Goal: Task Accomplishment & Management: Use online tool/utility

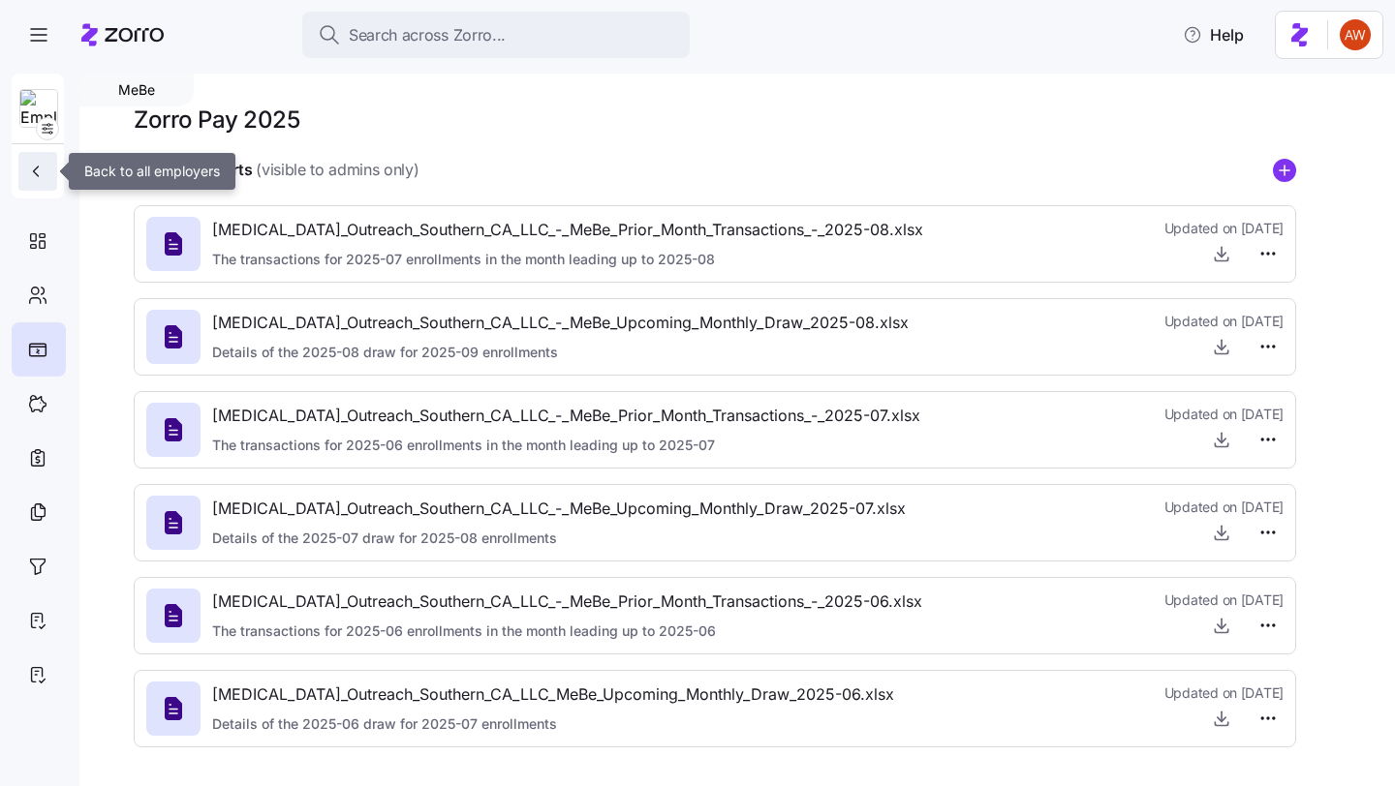
click at [34, 170] on icon "button" at bounding box center [35, 171] width 19 height 19
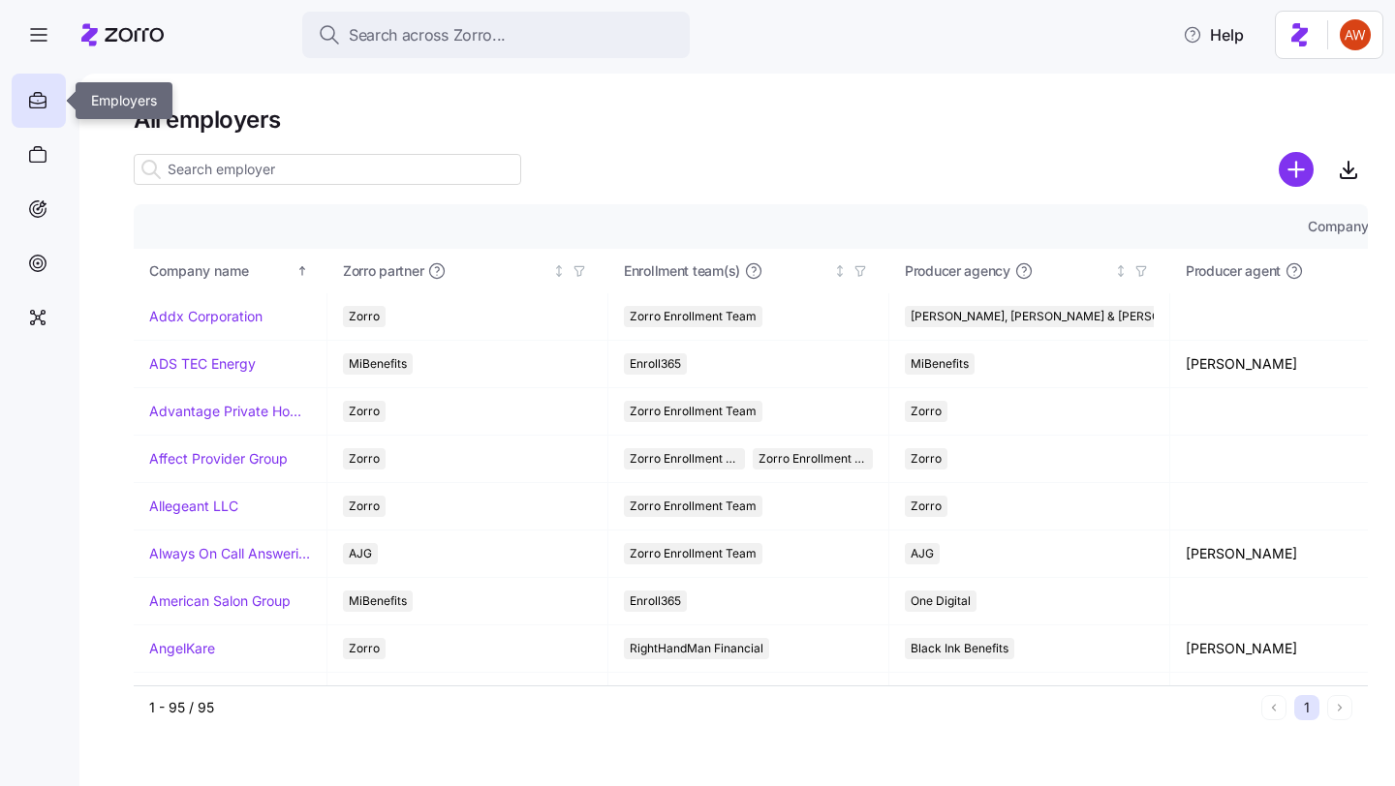
click at [44, 108] on icon at bounding box center [38, 102] width 16 height 12
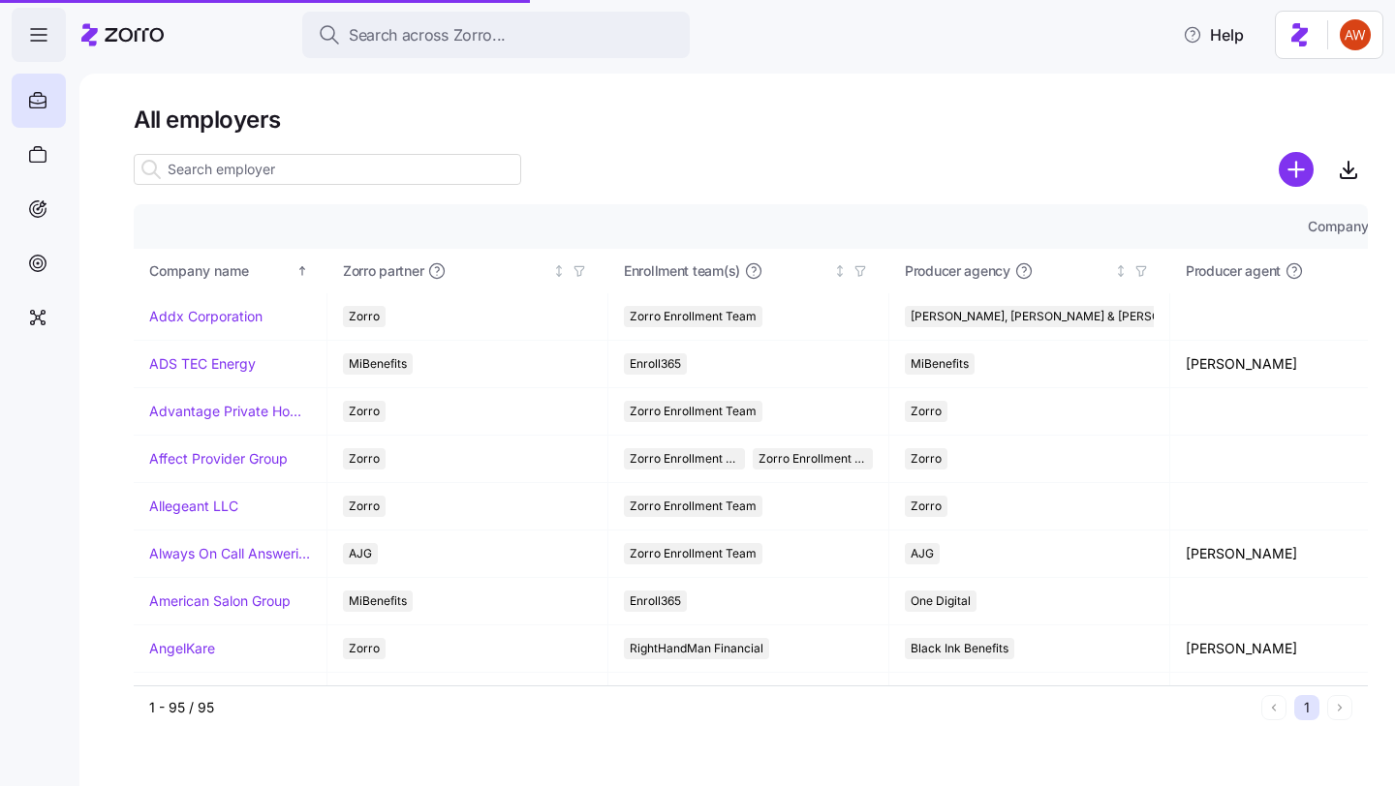
click at [42, 42] on icon "button" at bounding box center [38, 34] width 23 height 23
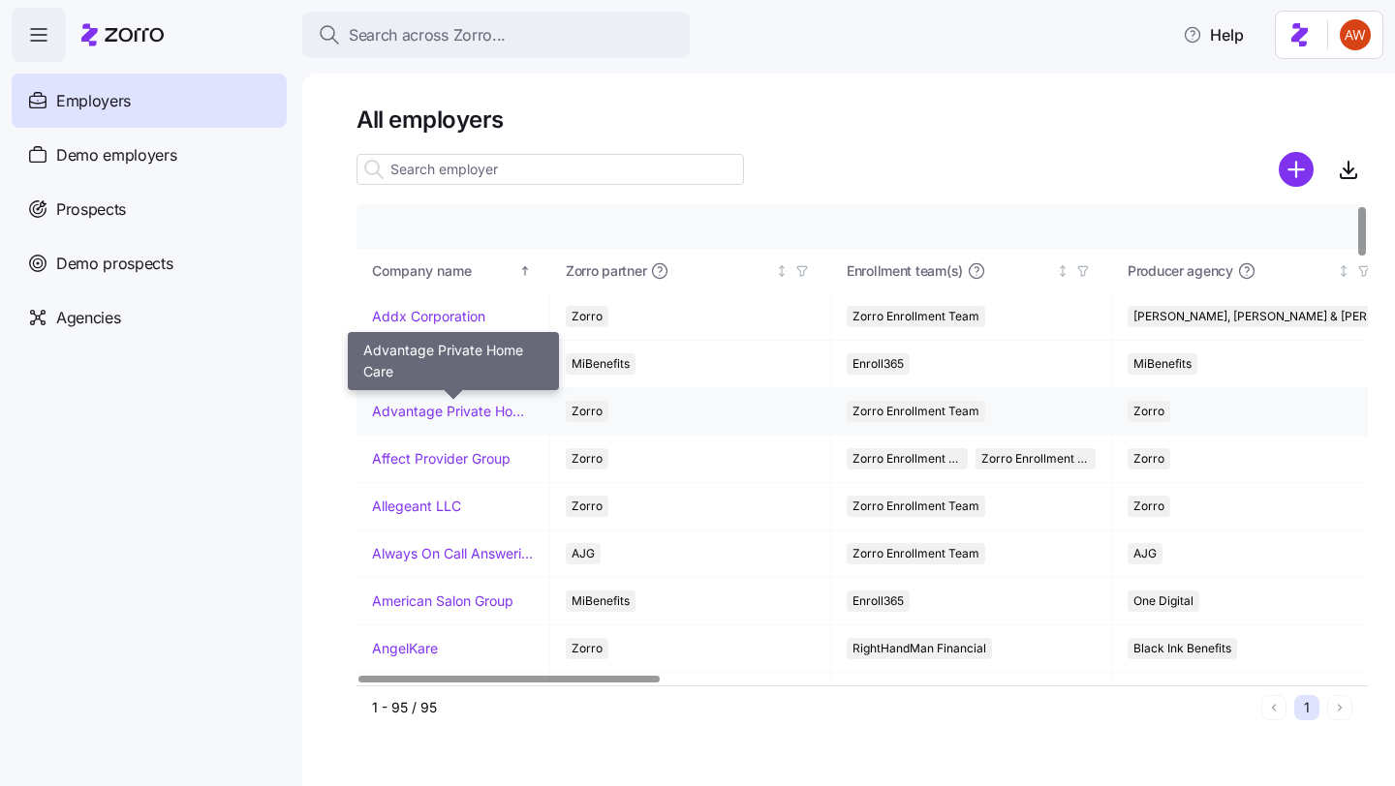
click at [452, 404] on link "Advantage Private Home Care" at bounding box center [453, 411] width 162 height 19
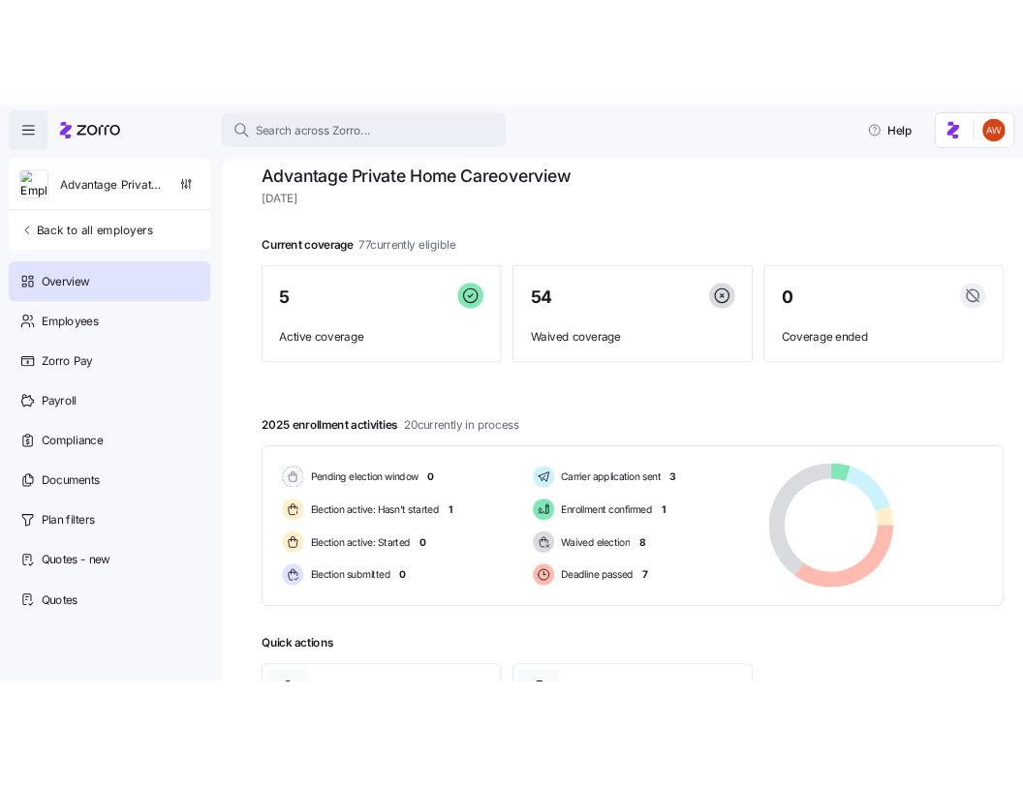
scroll to position [20, 0]
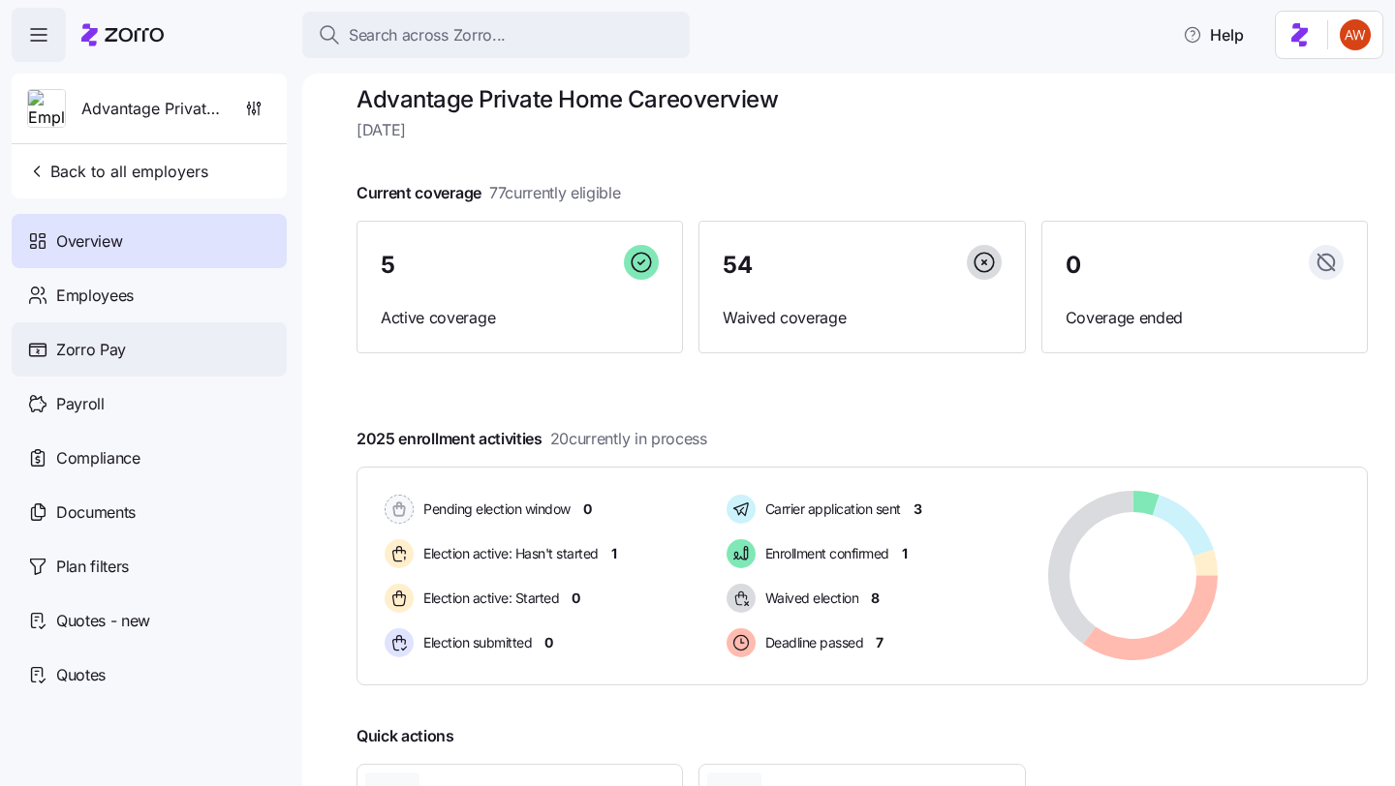
click at [163, 354] on div "Zorro Pay" at bounding box center [149, 350] width 275 height 54
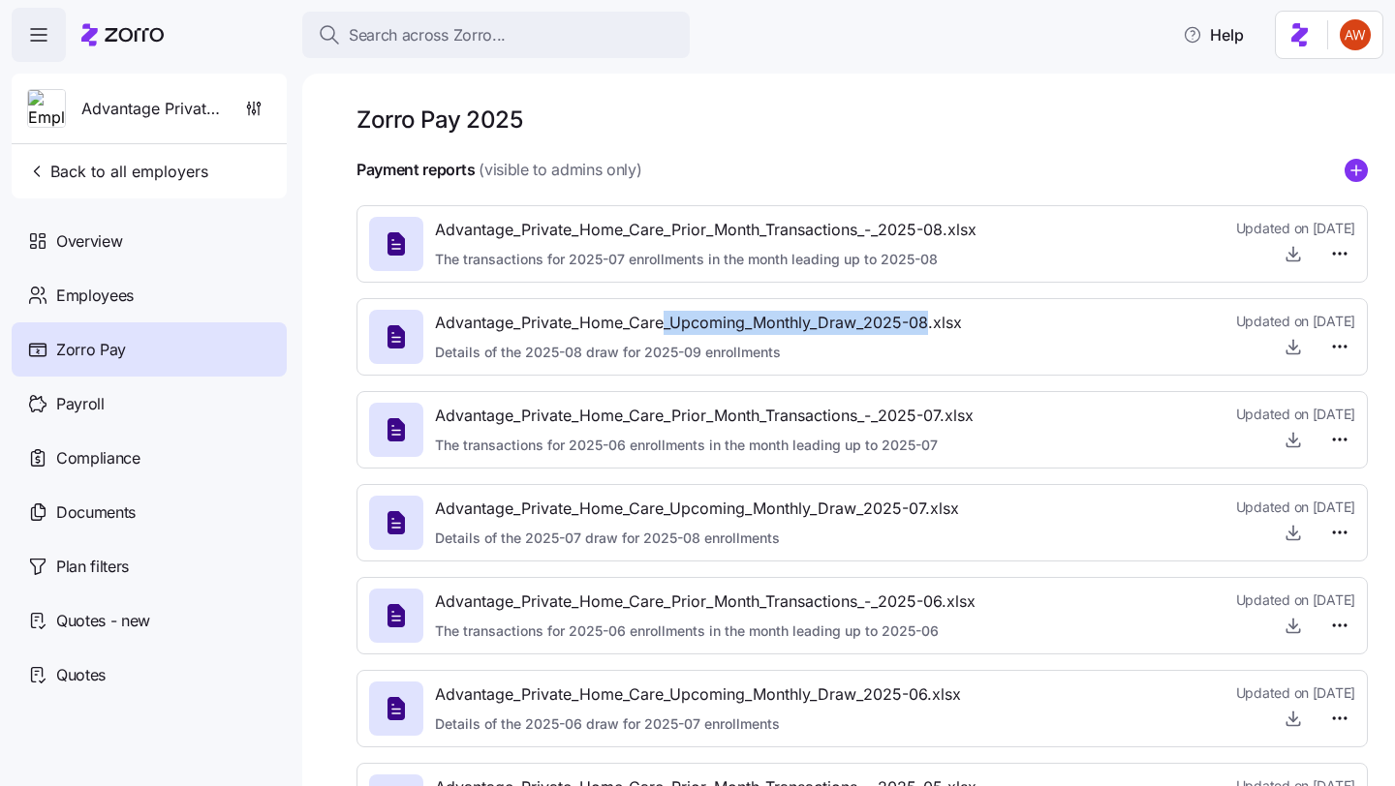
drag, startPoint x: 664, startPoint y: 326, endPoint x: 925, endPoint y: 322, distance: 260.6
click at [925, 322] on span "Advantage_Private_Home_Care_Upcoming_Monthly_Draw_2025-08.xlsx" at bounding box center [698, 323] width 527 height 24
copy span "_Upcoming_Monthly_Draw_2025-08"
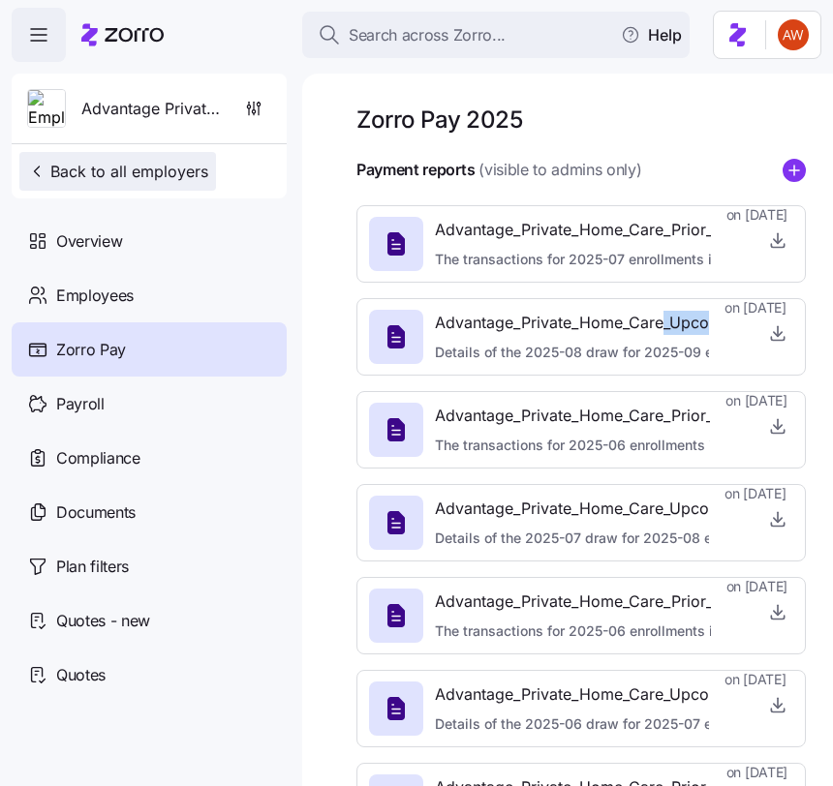
click at [73, 179] on span "Back to all employers" at bounding box center [117, 171] width 181 height 23
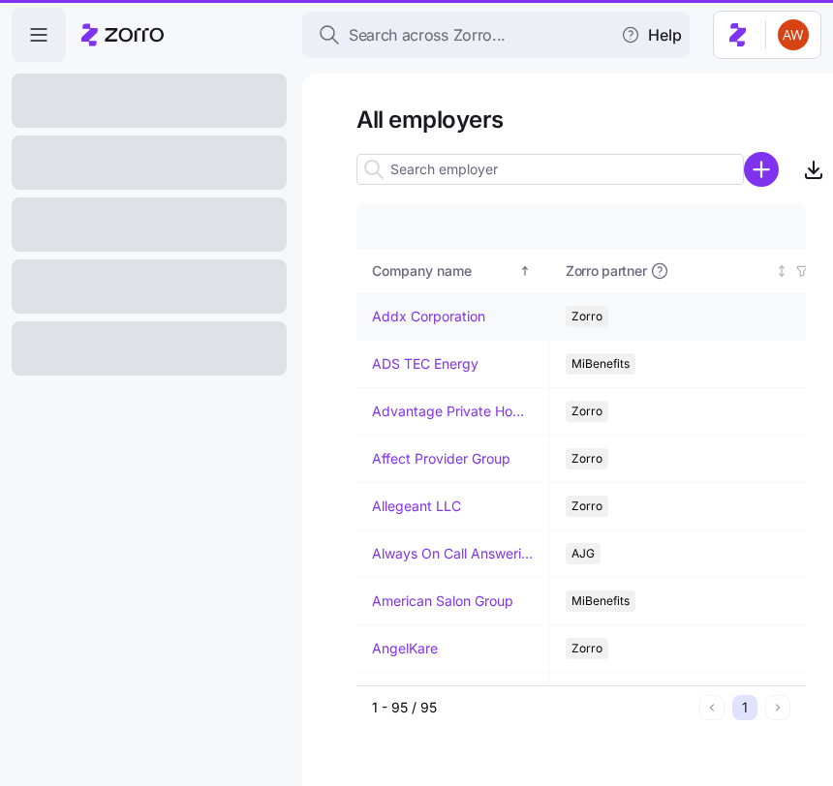
click at [412, 312] on link "Addx Corporation" at bounding box center [428, 316] width 113 height 19
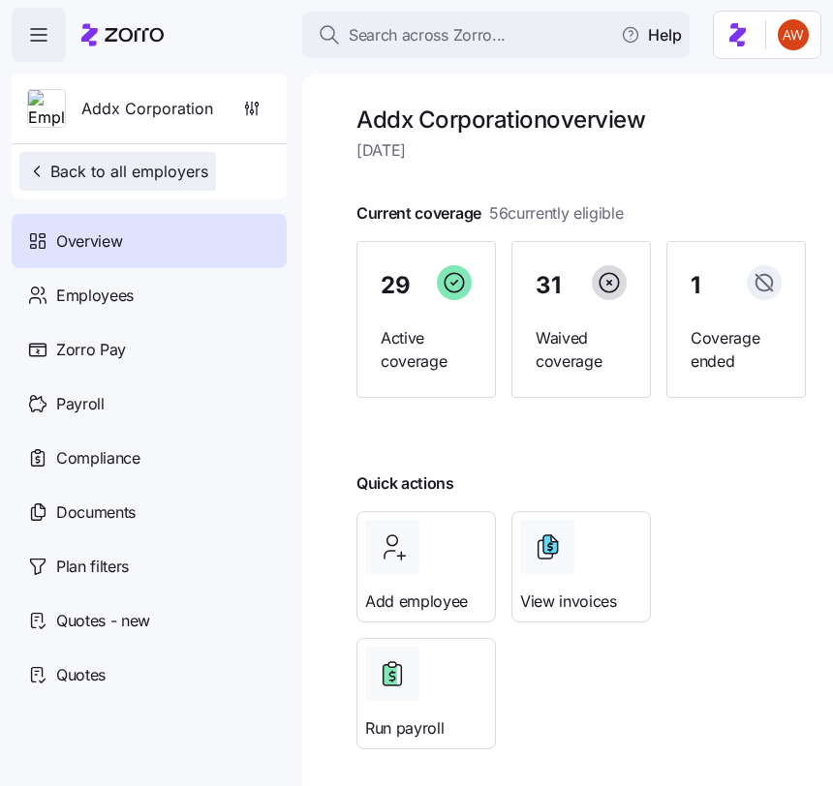
click at [48, 171] on span "Back to all employers" at bounding box center [117, 171] width 181 height 23
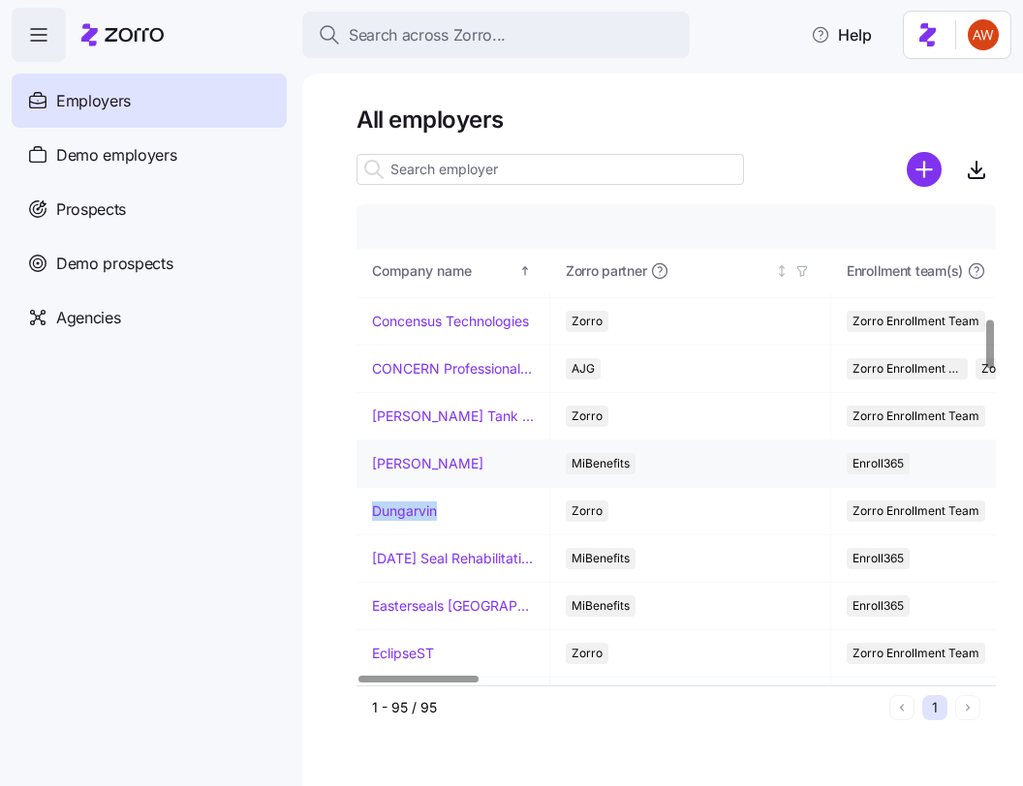
scroll to position [1135, 0]
click at [409, 649] on link "EclipseST" at bounding box center [403, 652] width 62 height 19
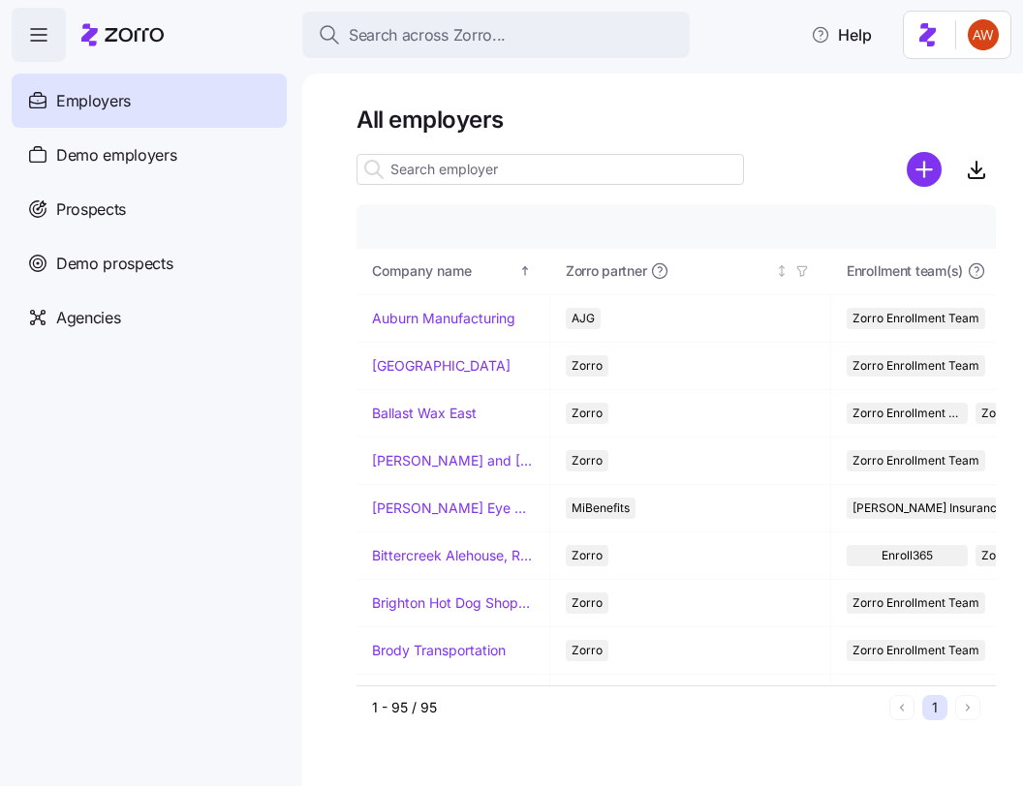
scroll to position [488, 0]
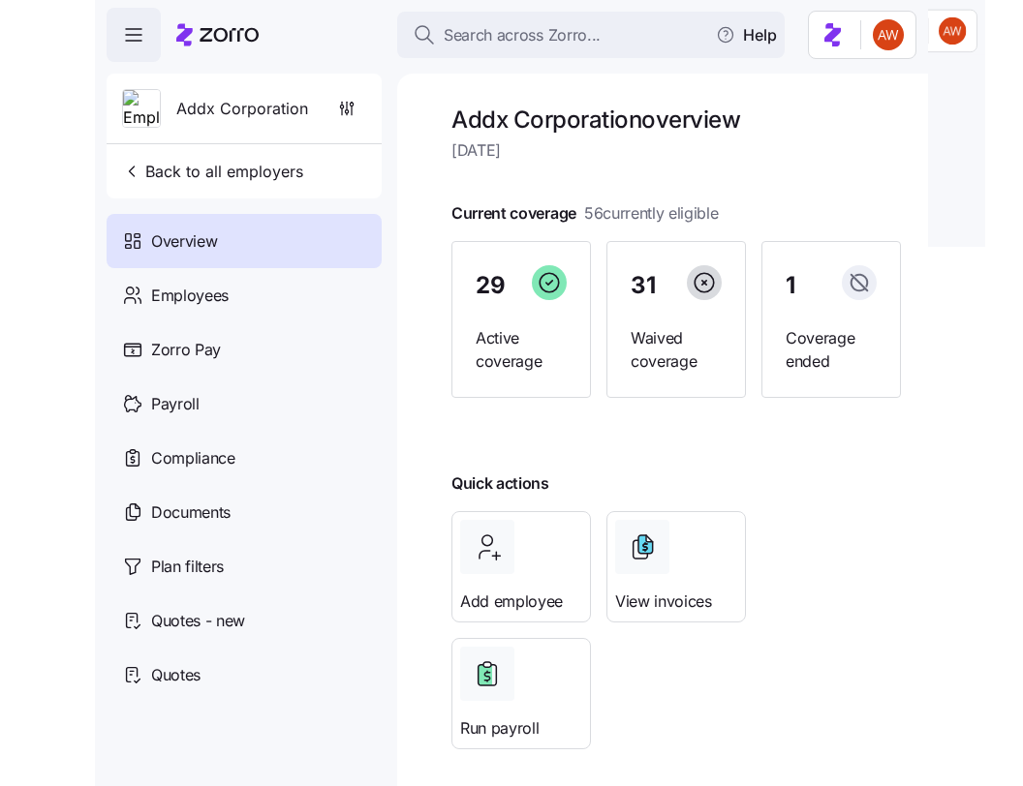
scroll to position [9, 0]
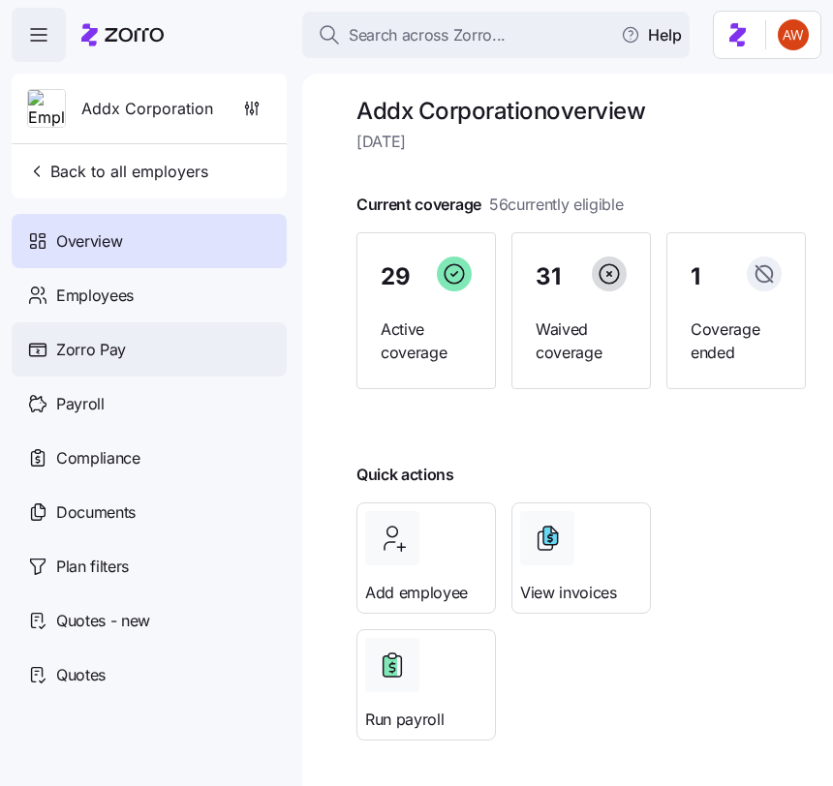
click at [169, 351] on div "Zorro Pay" at bounding box center [149, 350] width 275 height 54
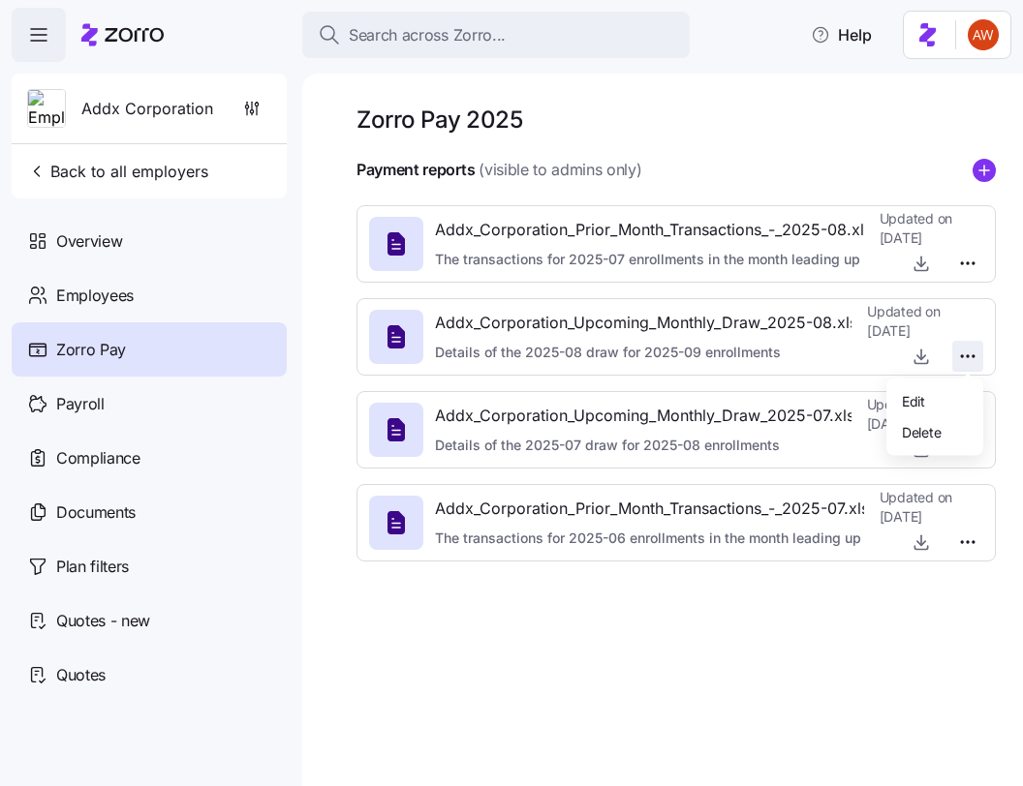
click at [832, 358] on html "Search across Zorro... Help Addx Corporation Back to all employers Overview Emp…" at bounding box center [511, 387] width 1023 height 775
click at [832, 398] on div "Edit" at bounding box center [934, 400] width 81 height 31
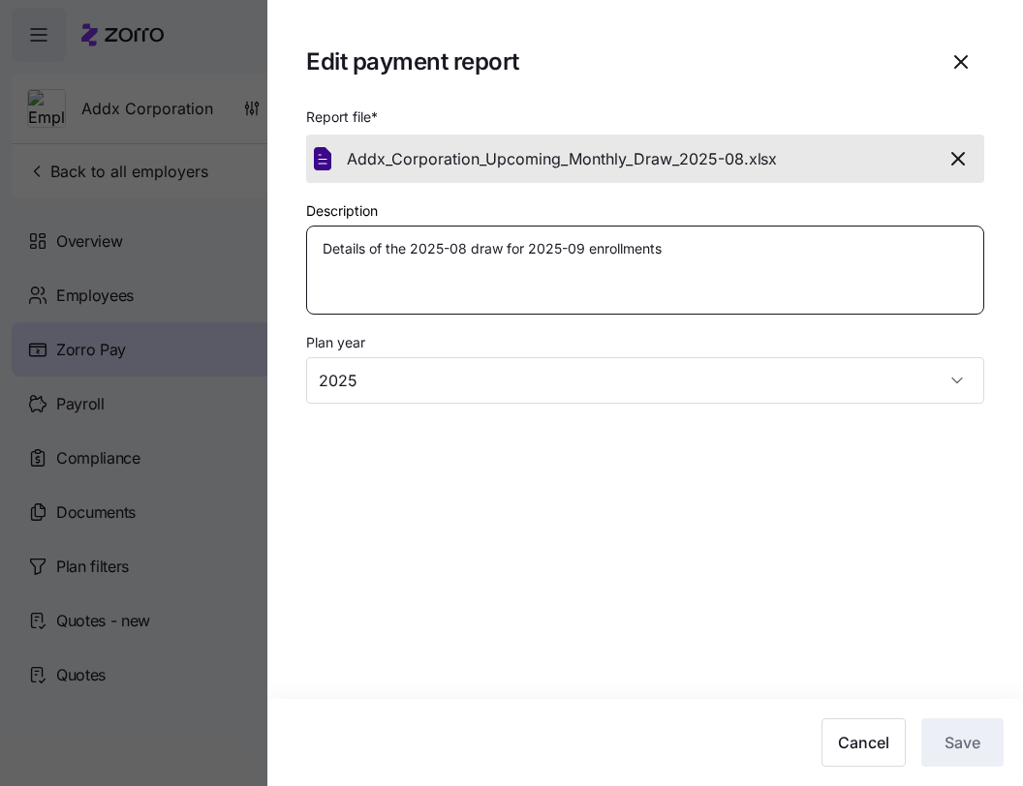
drag, startPoint x: 320, startPoint y: 245, endPoint x: 687, endPoint y: 249, distance: 367.1
click at [687, 249] on textarea "Details of the 2025-08 draw for 2025-09 enrollments" at bounding box center [645, 270] width 678 height 89
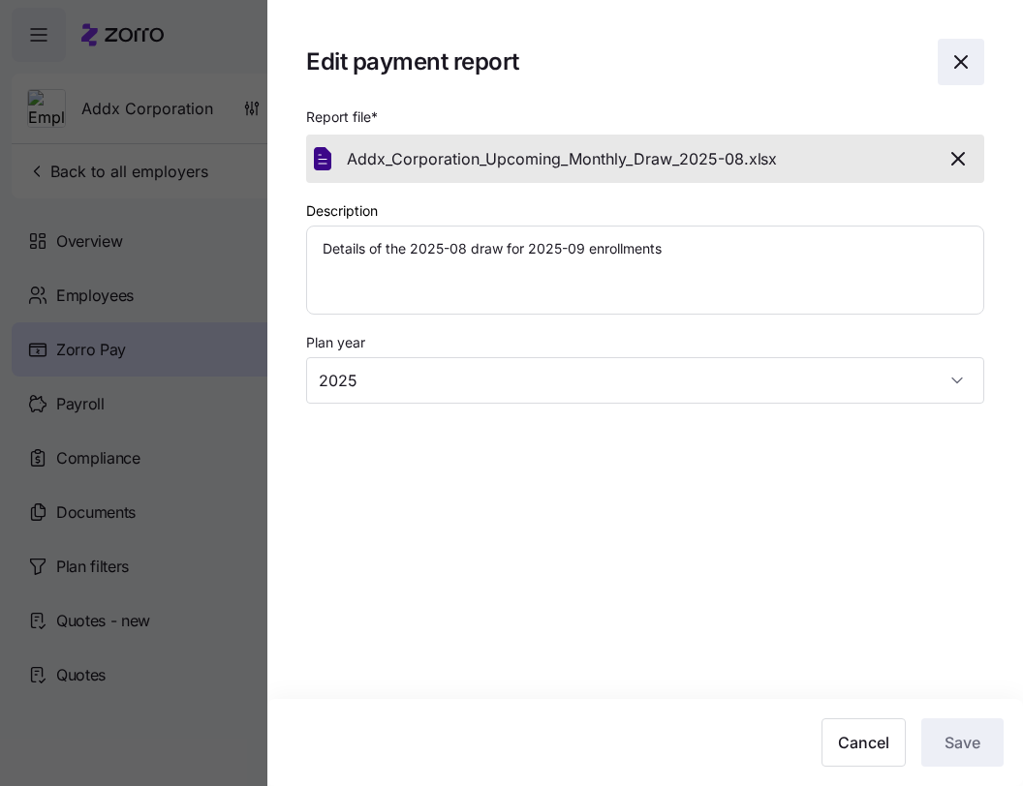
click at [832, 61] on icon "button" at bounding box center [960, 61] width 23 height 23
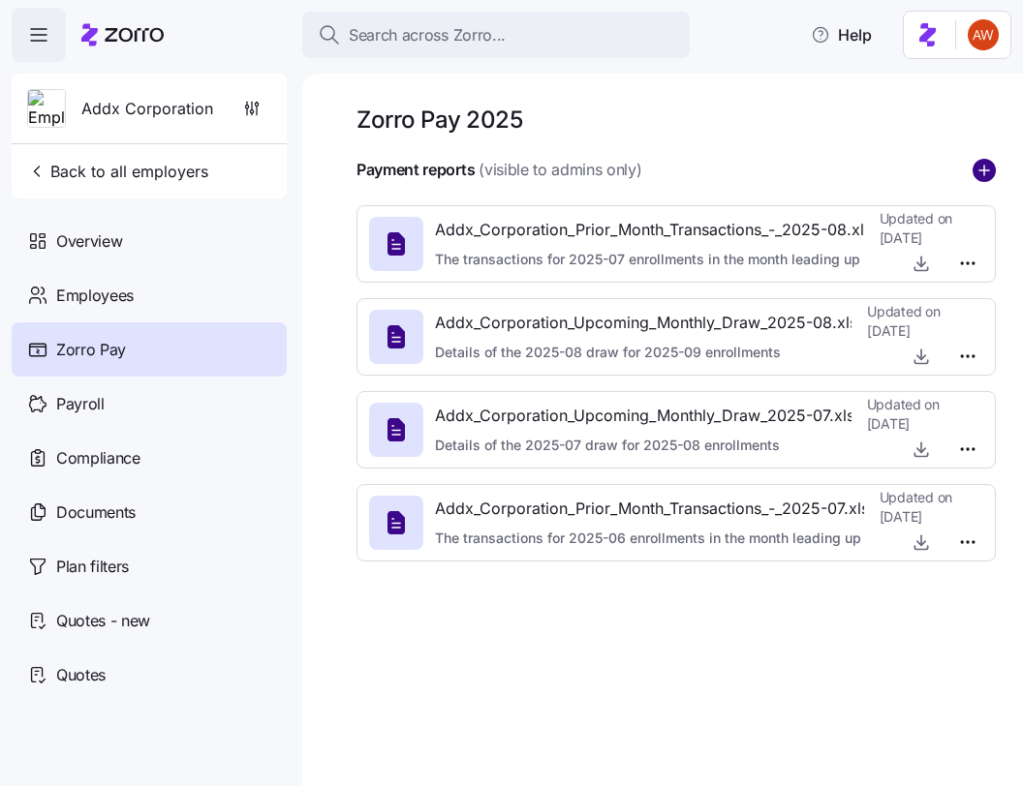
click at [832, 167] on circle "add icon" at bounding box center [983, 170] width 21 height 21
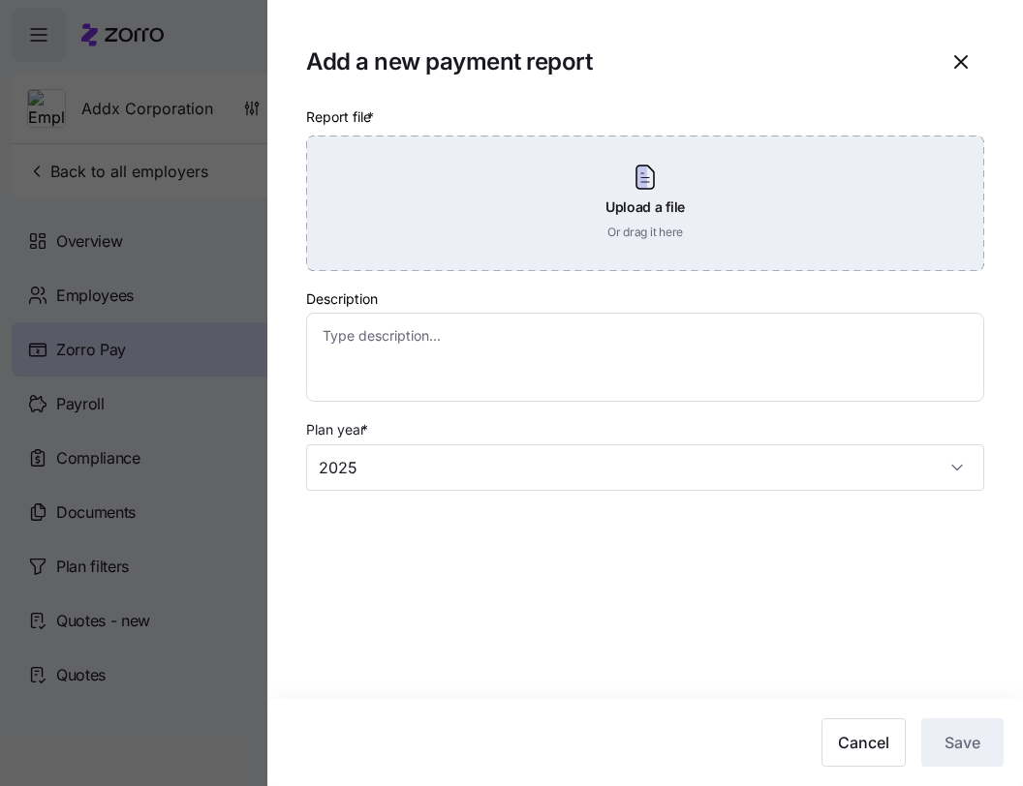
click at [832, 170] on div "Upload a file Or drag it here" at bounding box center [645, 204] width 678 height 136
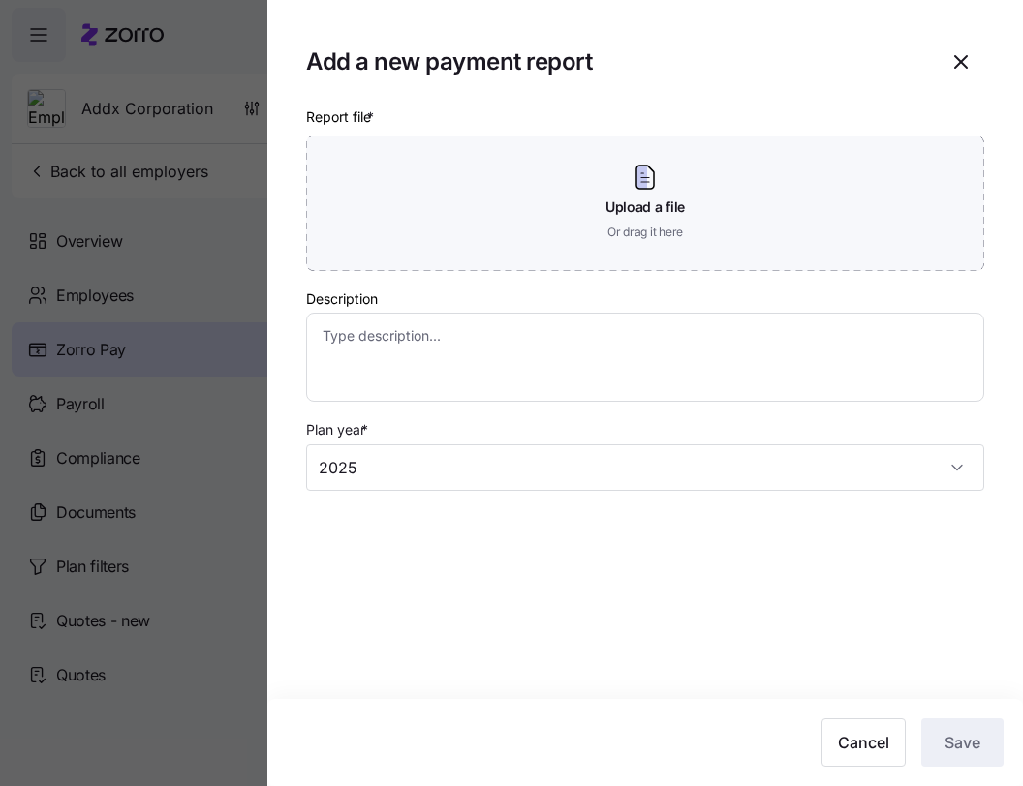
click at [829, 62] on h1 "Add a new payment report" at bounding box center [614, 61] width 616 height 30
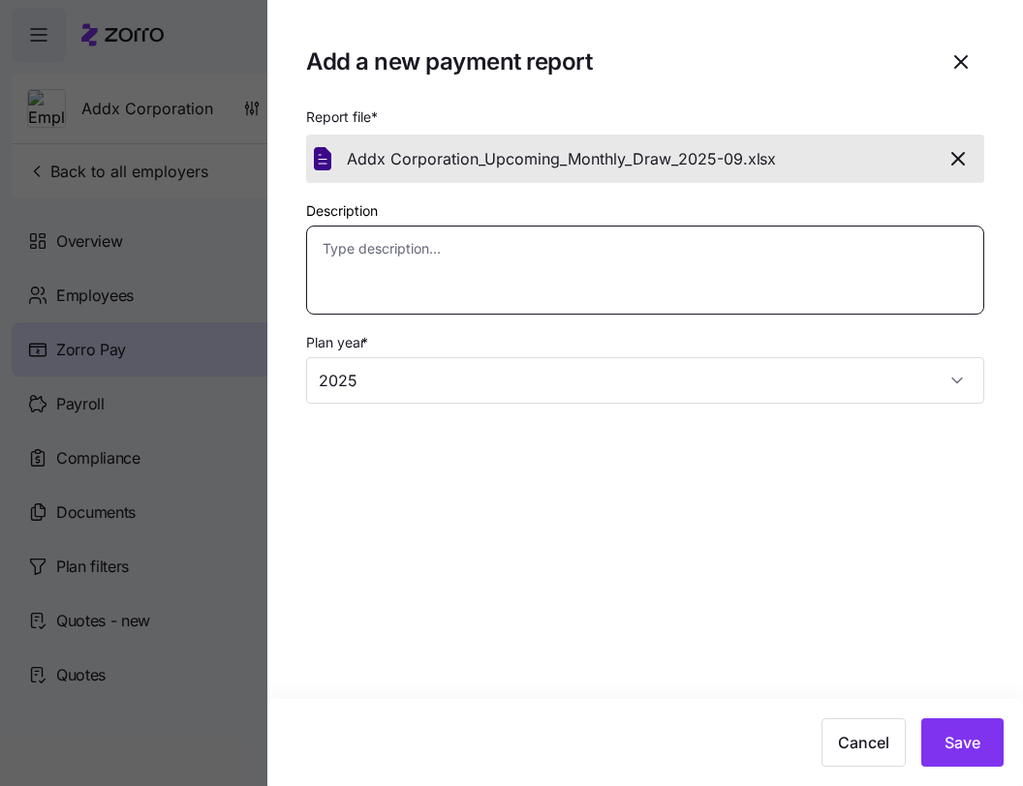
click at [581, 293] on textarea "Description" at bounding box center [645, 270] width 678 height 89
paste textarea "Details of the 2025-09 draw for 2025-10 enrollments"
type textarea "x"
type textarea "Details of the 2025-09 draw for 2025-10 enrollments"
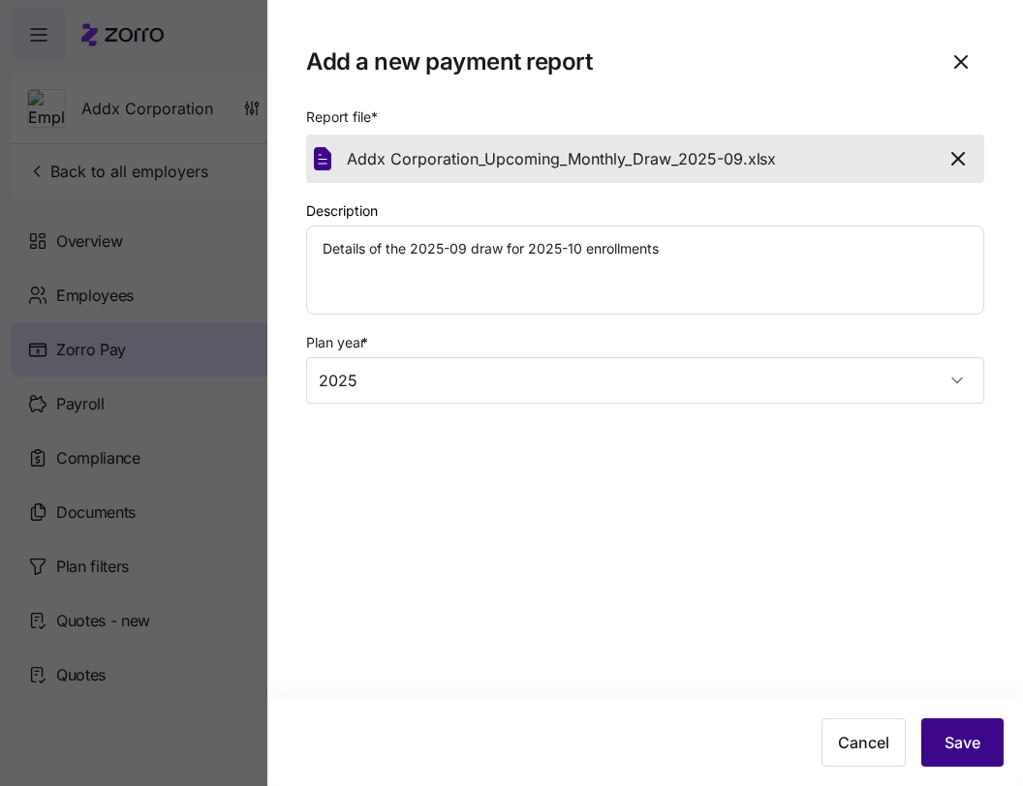
click at [832, 744] on span "Save" at bounding box center [962, 742] width 36 height 23
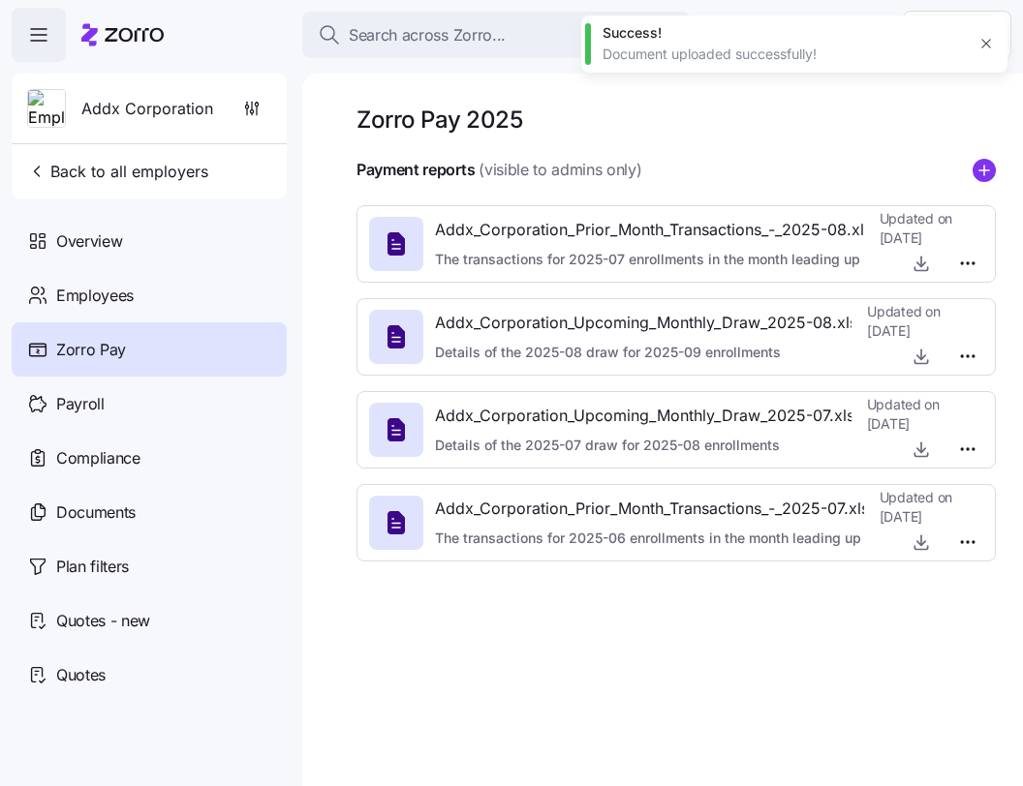
type textarea "x"
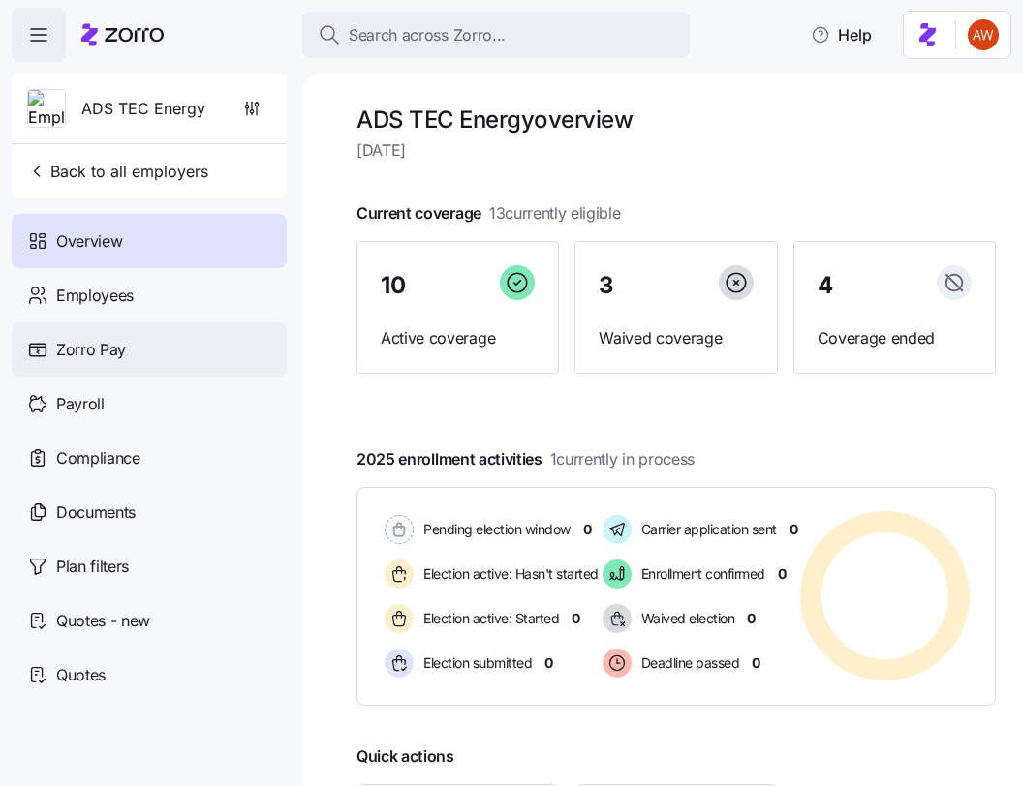
click at [92, 351] on span "Zorro Pay" at bounding box center [91, 350] width 70 height 24
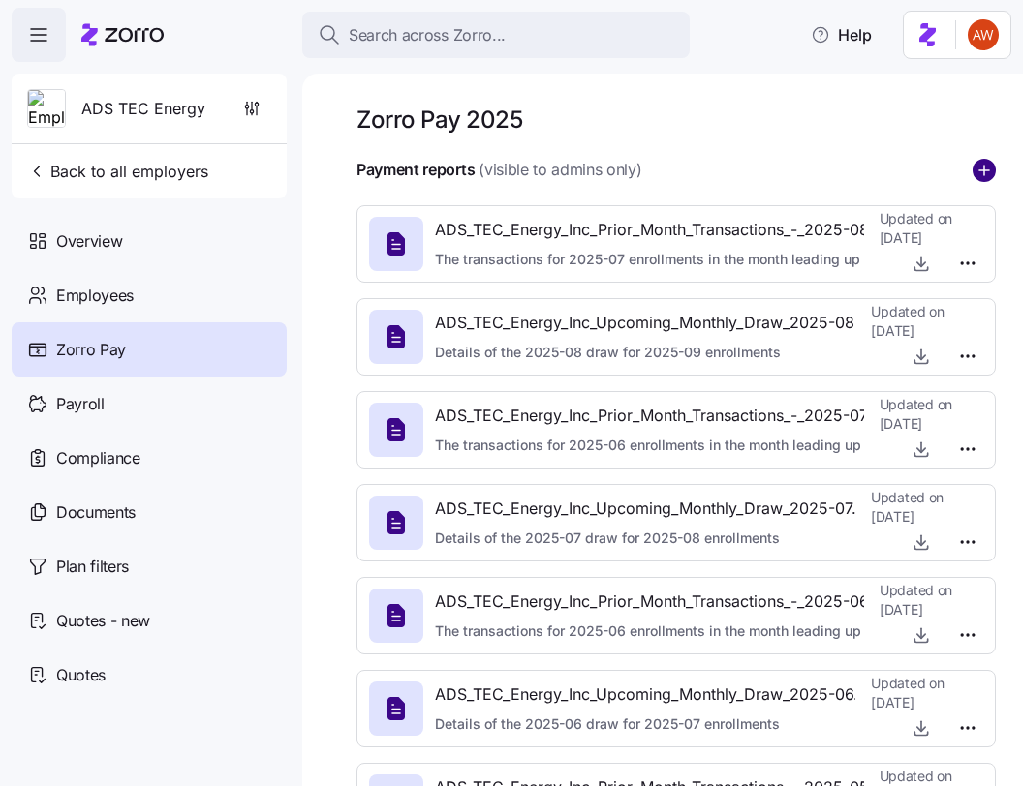
click at [832, 163] on circle "add icon" at bounding box center [983, 170] width 21 height 21
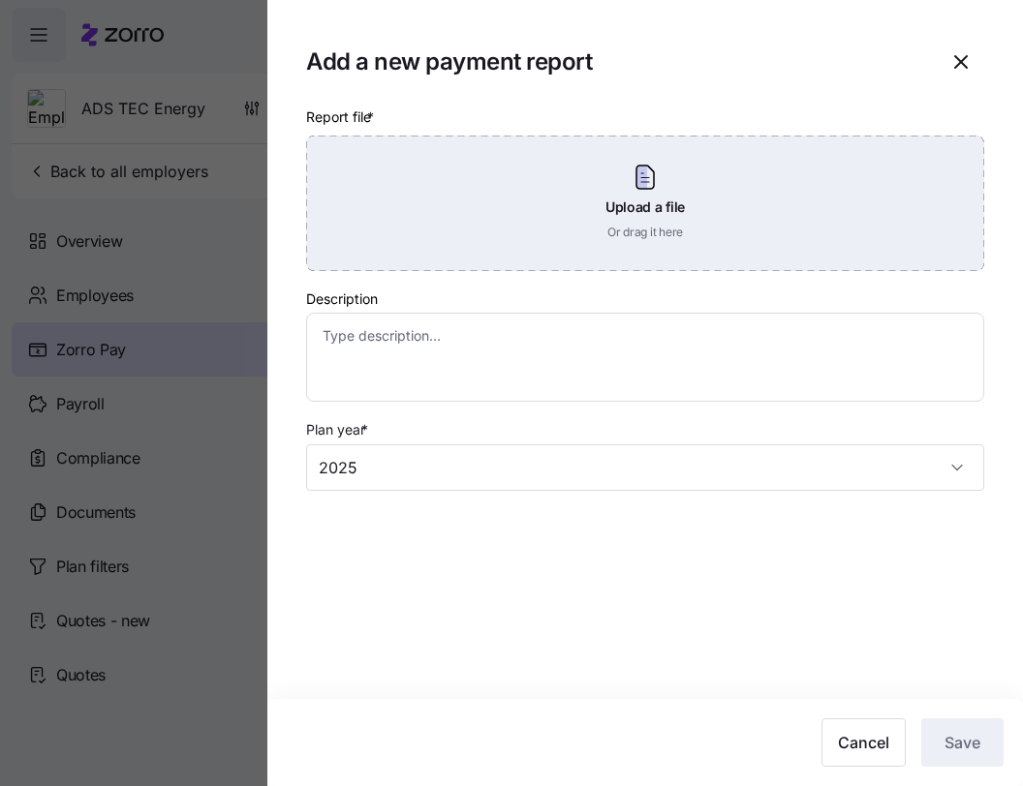
click at [674, 218] on div "Upload a file Or drag it here" at bounding box center [645, 204] width 678 height 136
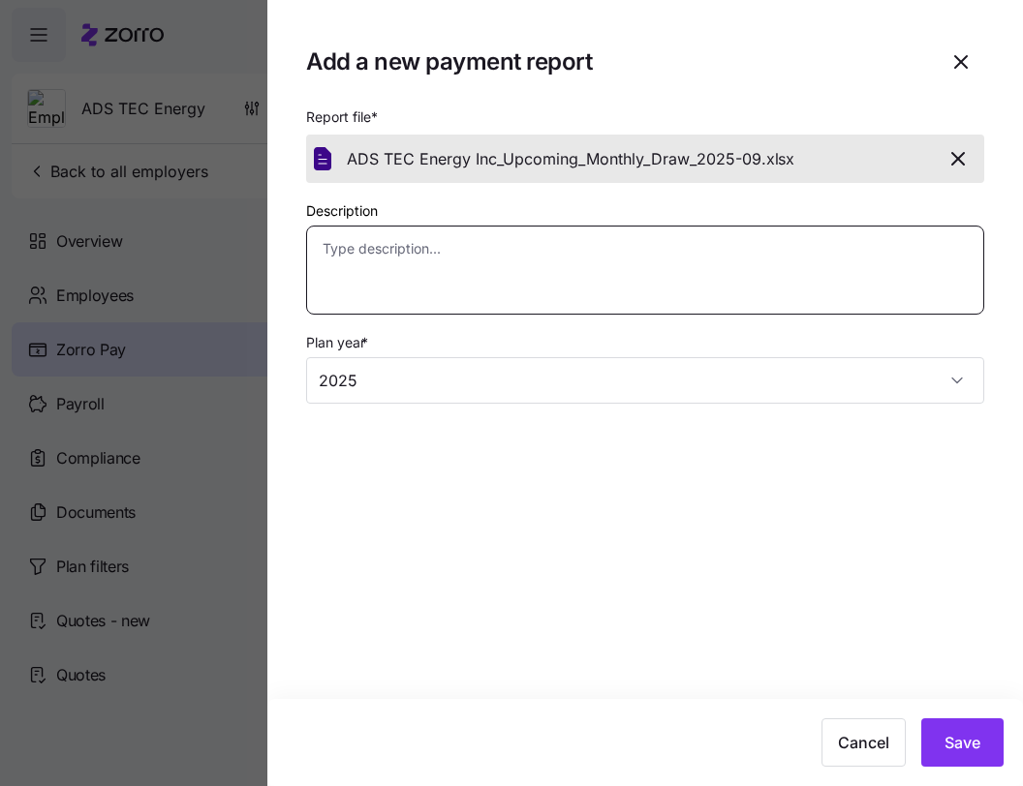
click at [547, 287] on textarea "Description" at bounding box center [645, 270] width 678 height 89
paste textarea "Details of the 2025-09 draw for 2025-10 enrollments"
type textarea "x"
type textarea "Details of the 2025-09 draw for 2025-10 enrollments"
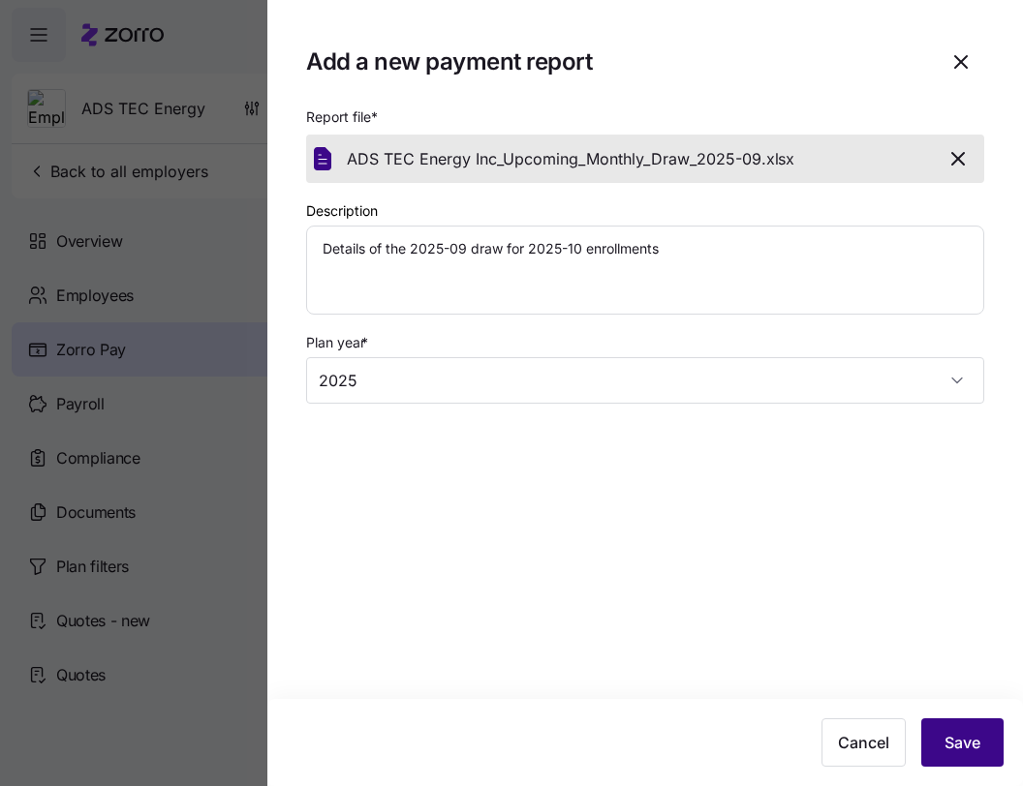
click at [832, 734] on span "Save" at bounding box center [962, 742] width 36 height 23
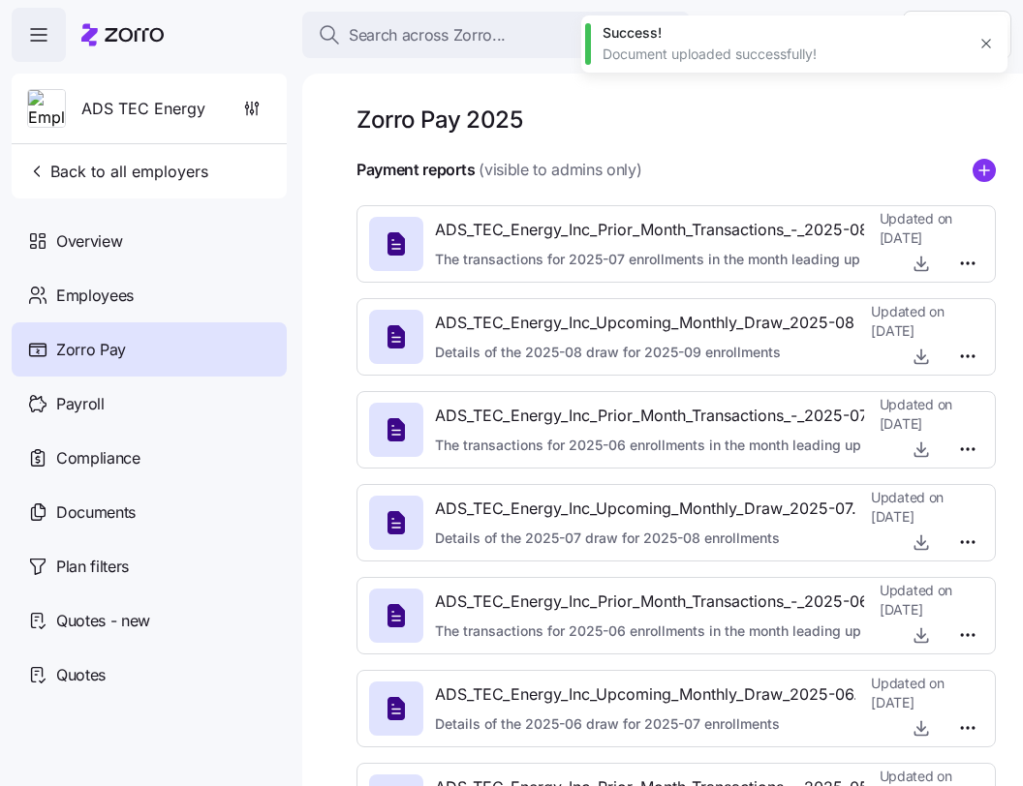
type textarea "x"
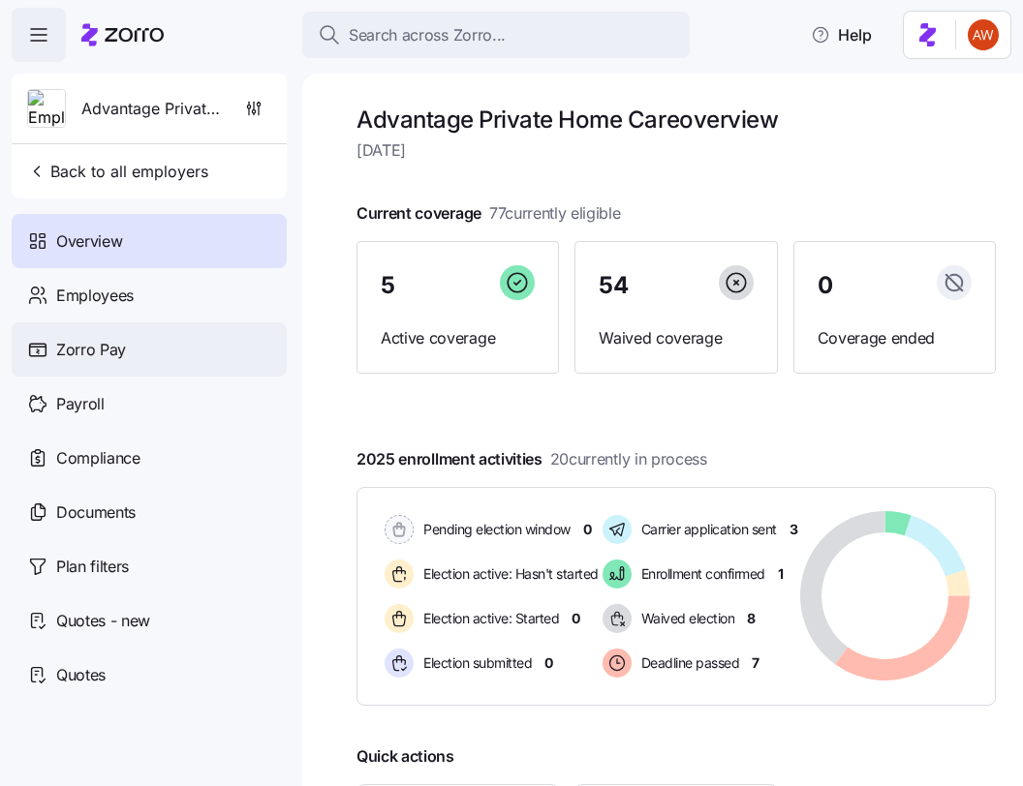
click at [147, 360] on div "Zorro Pay" at bounding box center [149, 350] width 275 height 54
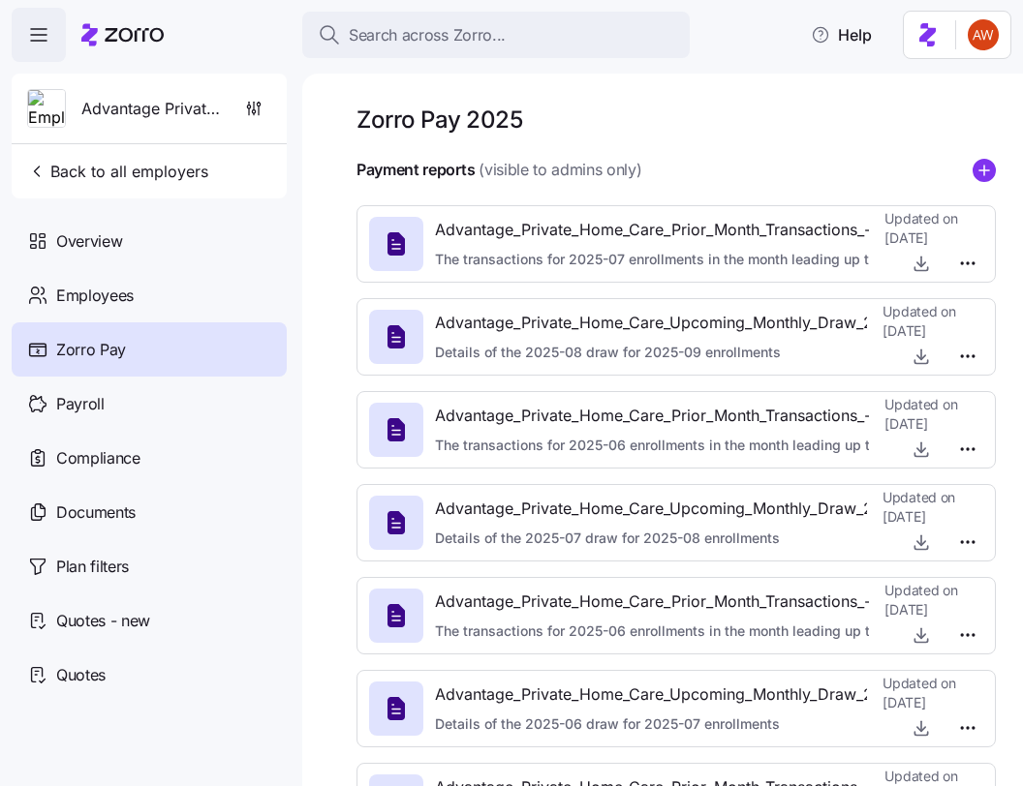
drag, startPoint x: 990, startPoint y: 171, endPoint x: 1021, endPoint y: 170, distance: 31.0
click at [832, 171] on circle "add icon" at bounding box center [983, 170] width 21 height 21
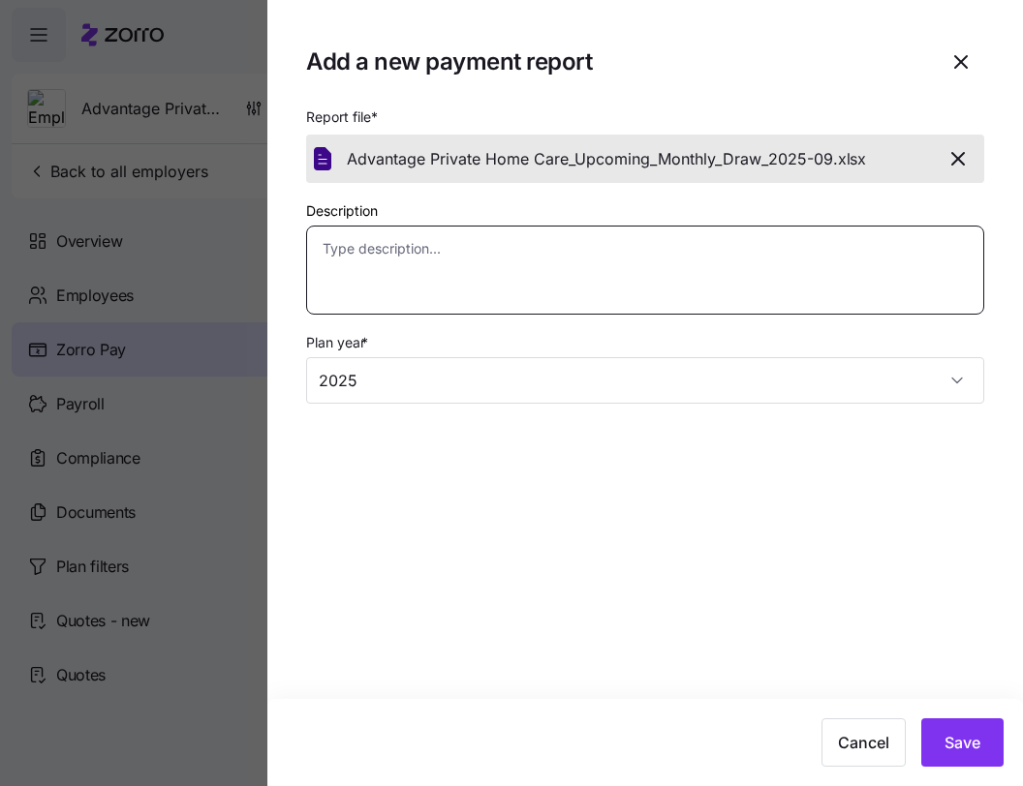
click at [554, 262] on textarea "Description" at bounding box center [645, 270] width 678 height 89
paste textarea "Details of the 2025-09 draw for 2025-10 enrollments"
type textarea "x"
type textarea "Details of the 2025-09 draw for 2025-10 enrollments"
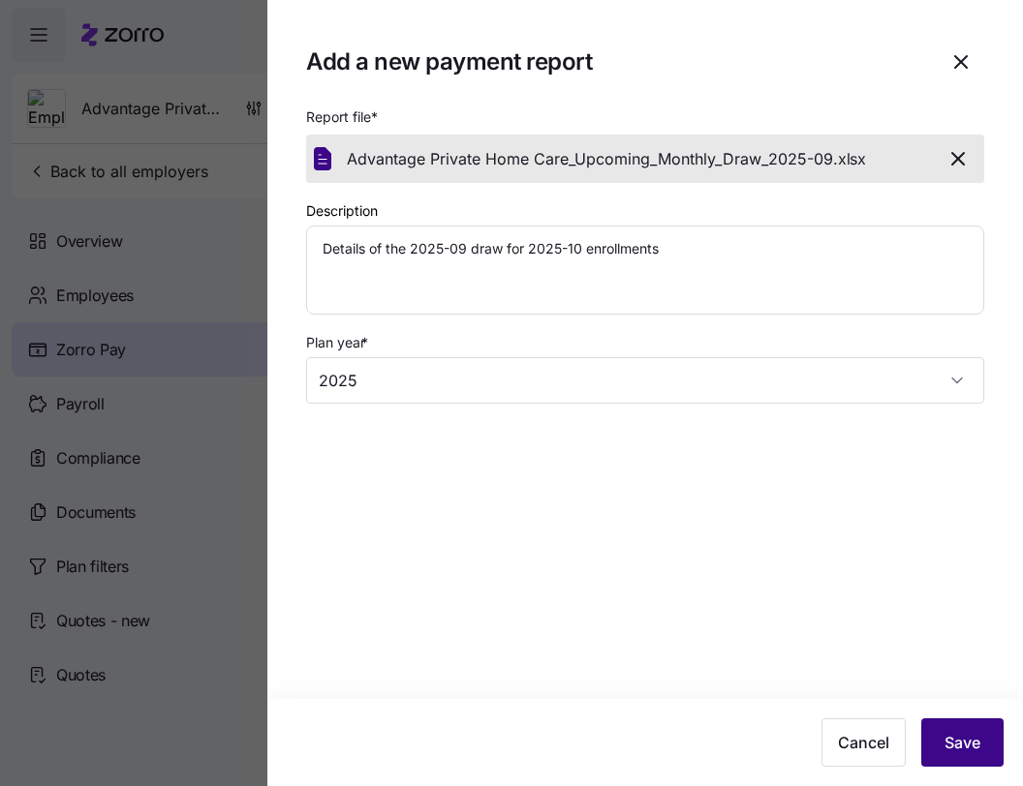
click at [832, 747] on span "Save" at bounding box center [962, 742] width 36 height 23
click at [832, 755] on button "Save" at bounding box center [962, 743] width 82 height 48
click at [832, 65] on icon "button" at bounding box center [960, 61] width 23 height 23
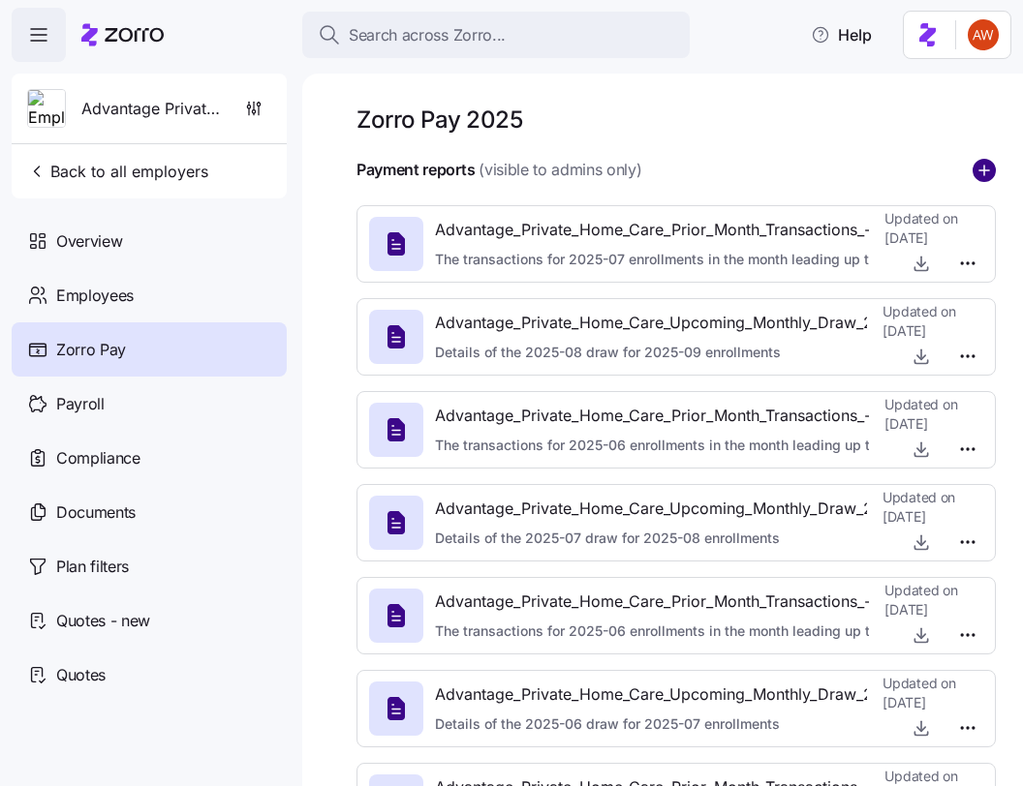
click at [832, 174] on circle "add icon" at bounding box center [983, 170] width 21 height 21
type textarea "x"
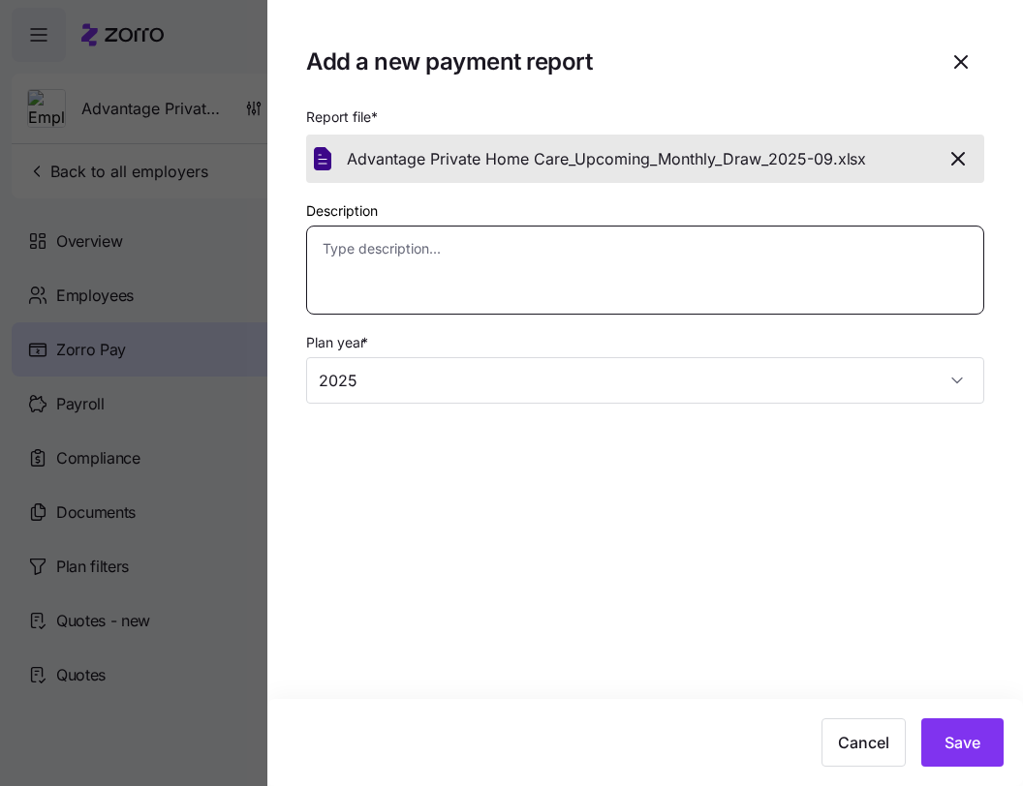
click at [714, 298] on textarea "Description" at bounding box center [645, 270] width 678 height 89
paste textarea "Details of the 2025-09 draw for 2025-10 enrollments"
type textarea "x"
type textarea "Details of the 2025-09 draw for 2025-10 enrollments"
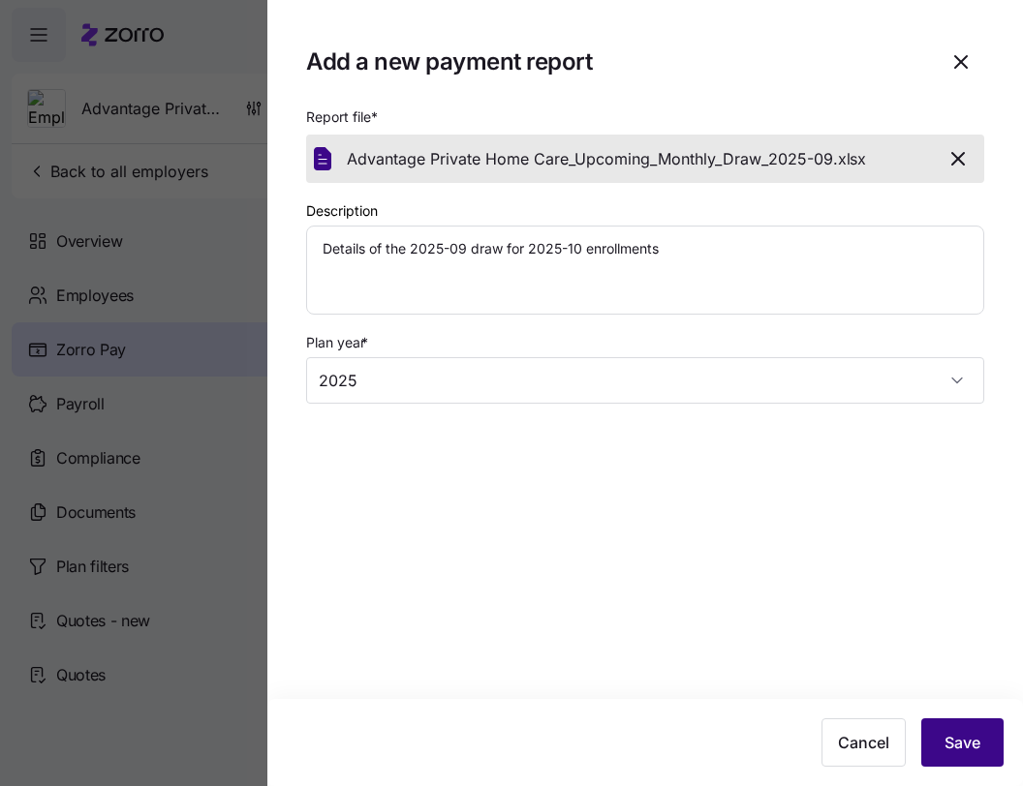
click at [832, 752] on span "Save" at bounding box center [962, 742] width 36 height 23
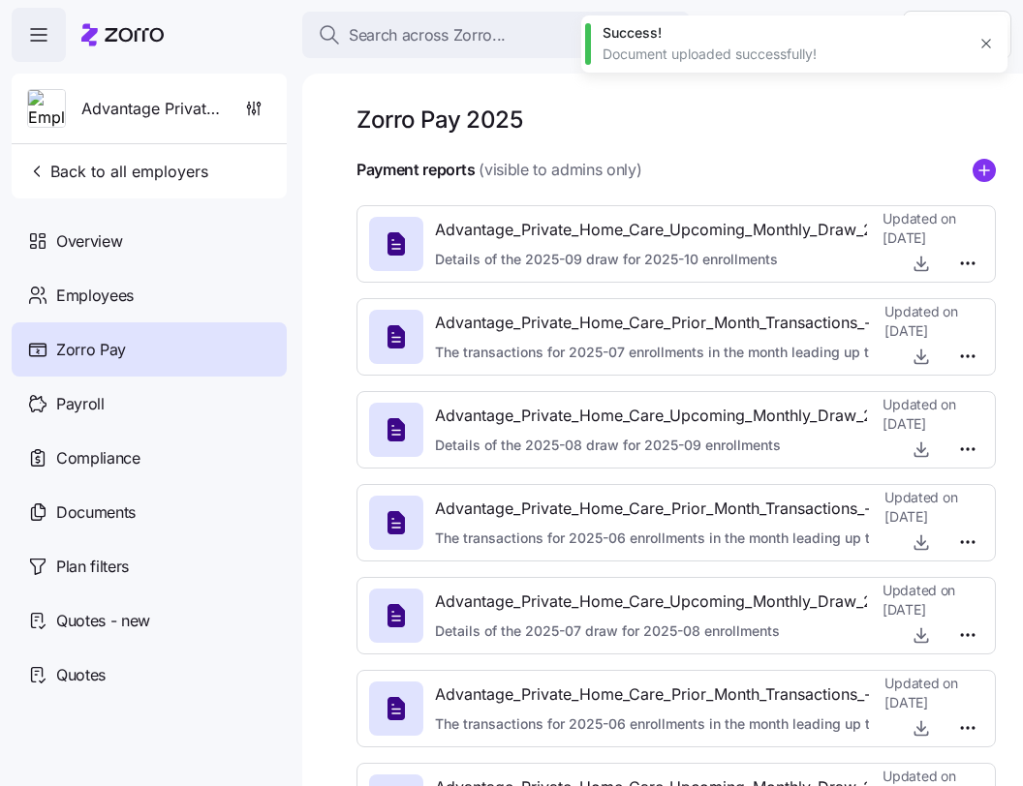
type textarea "x"
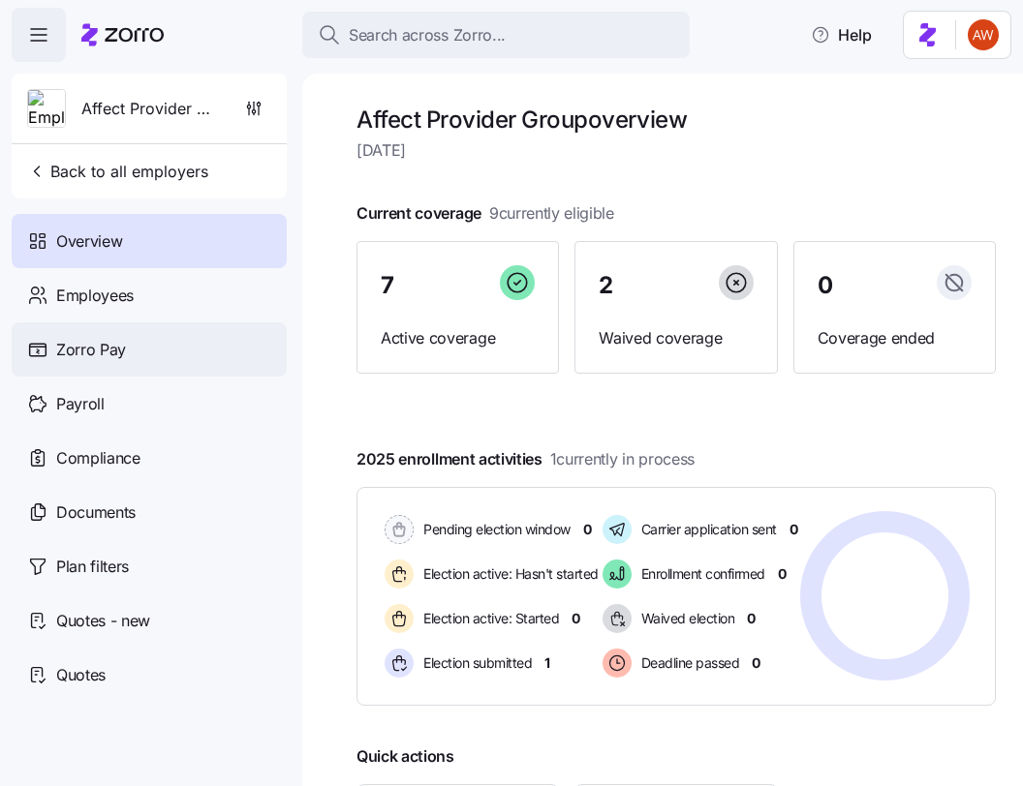
click at [139, 354] on div "Zorro Pay" at bounding box center [149, 350] width 275 height 54
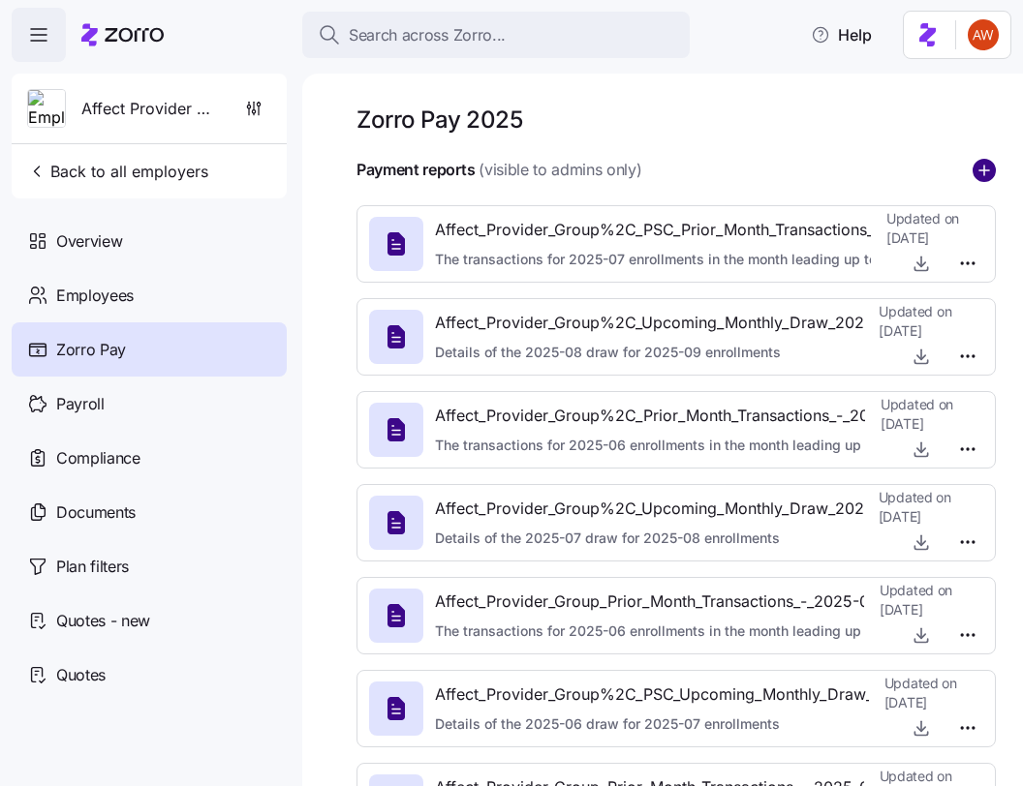
click at [832, 169] on circle "add icon" at bounding box center [983, 170] width 21 height 21
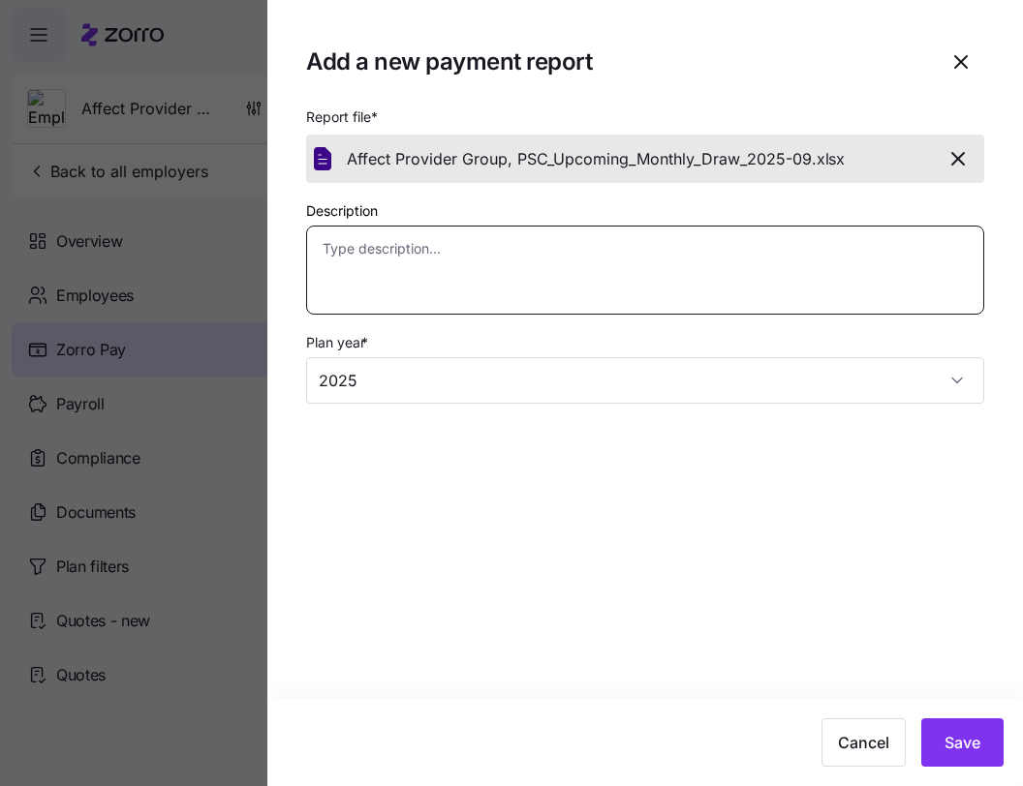
click at [665, 288] on textarea "Description" at bounding box center [645, 270] width 678 height 89
paste textarea "Details of the 2025-09 draw for 2025-10 enrollments"
type textarea "x"
type textarea "Details of the 2025-09 draw for 2025-10 enrollments"
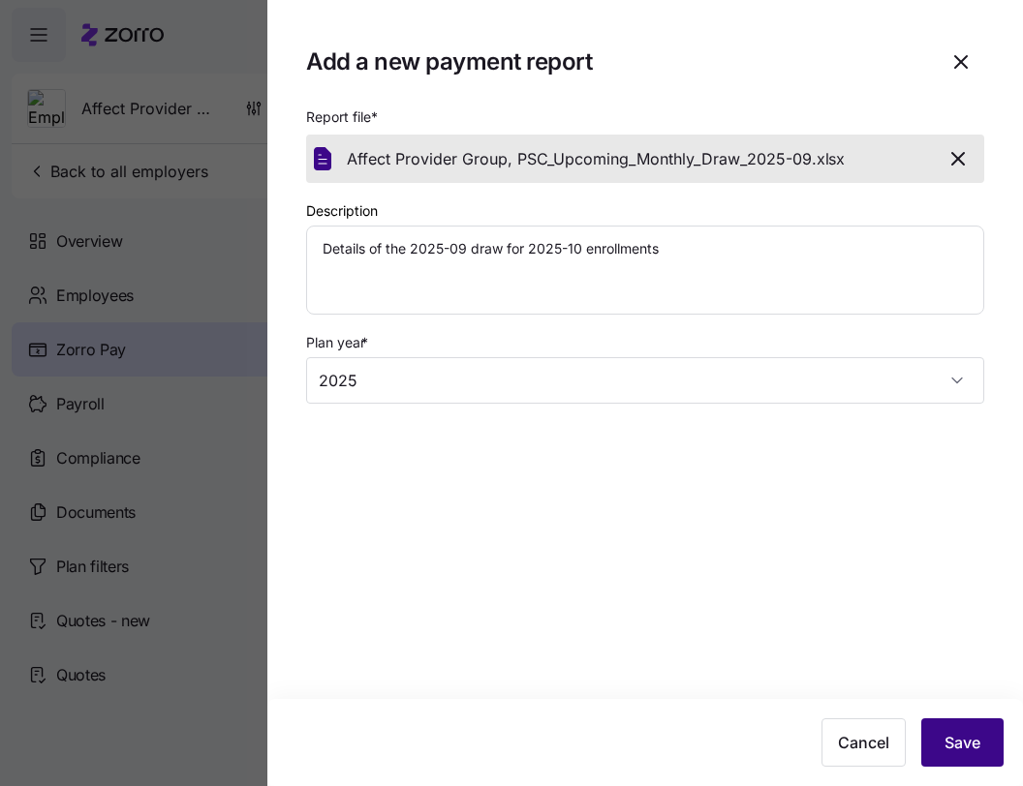
click at [832, 729] on button "Save" at bounding box center [962, 743] width 82 height 48
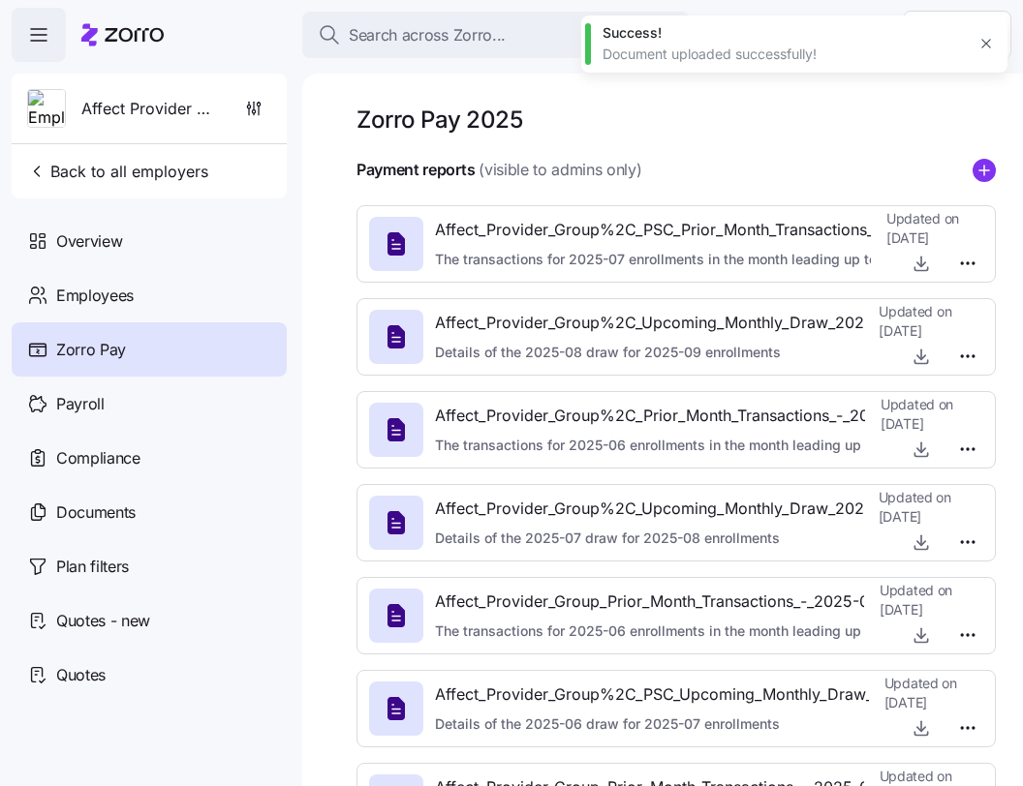
type textarea "x"
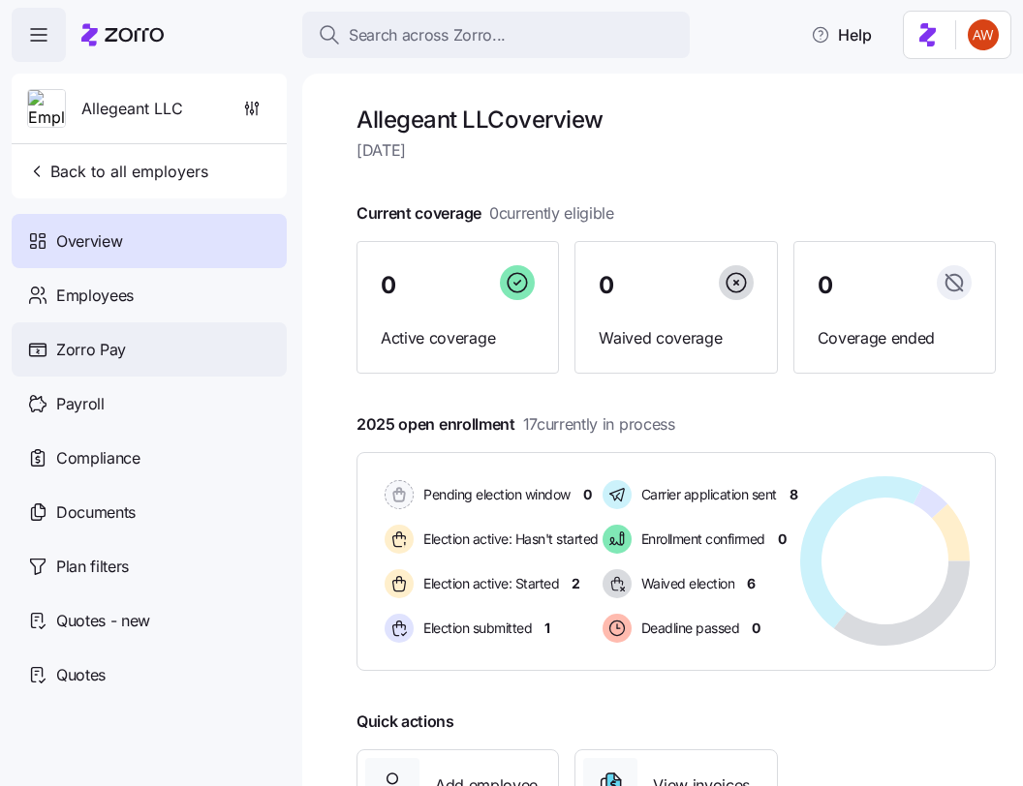
click at [73, 357] on span "Zorro Pay" at bounding box center [91, 350] width 70 height 24
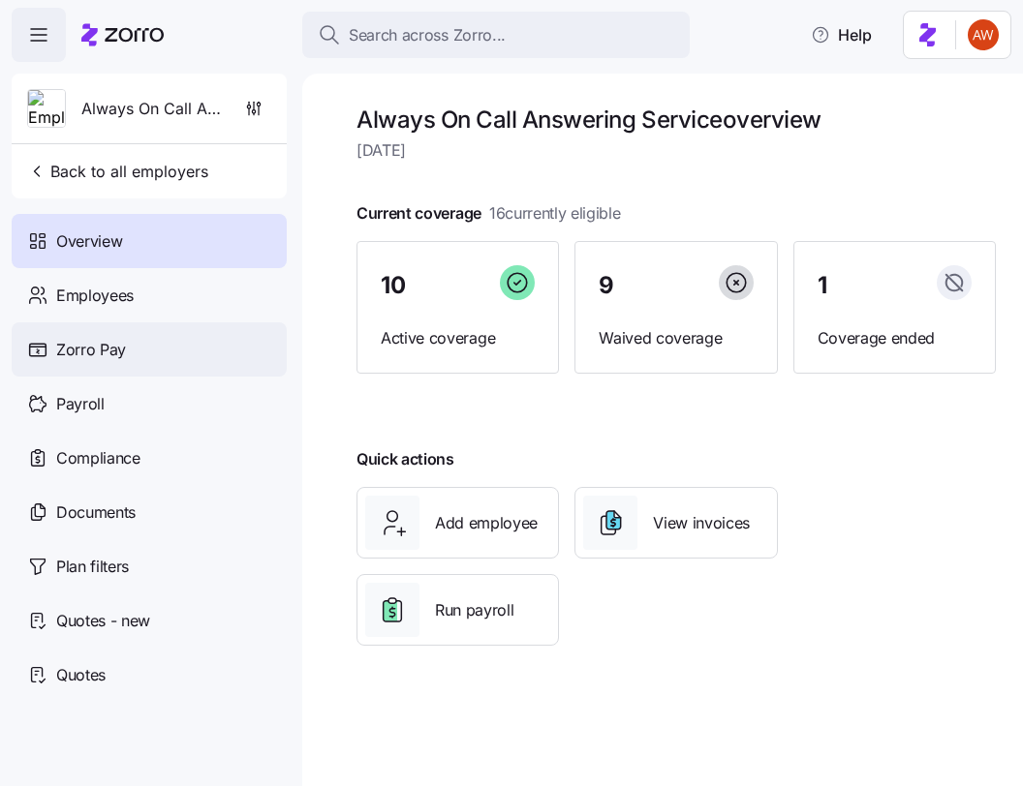
click at [114, 357] on span "Zorro Pay" at bounding box center [91, 350] width 70 height 24
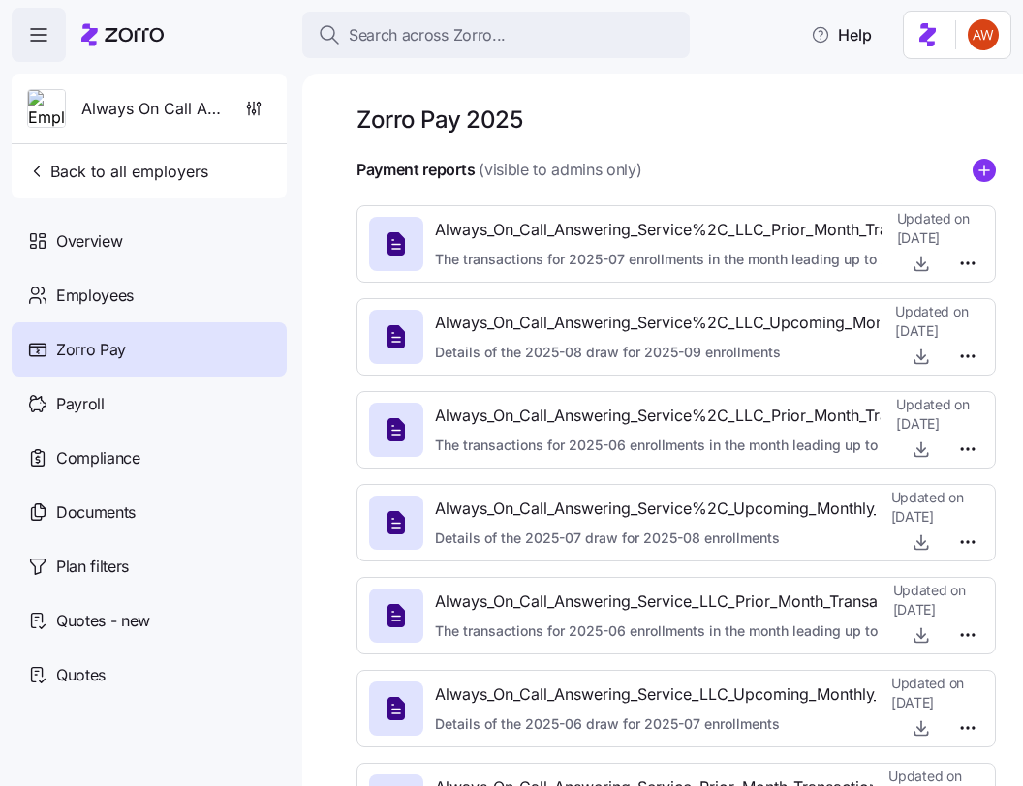
click at [984, 172] on icon "add icon" at bounding box center [984, 170] width 0 height 10
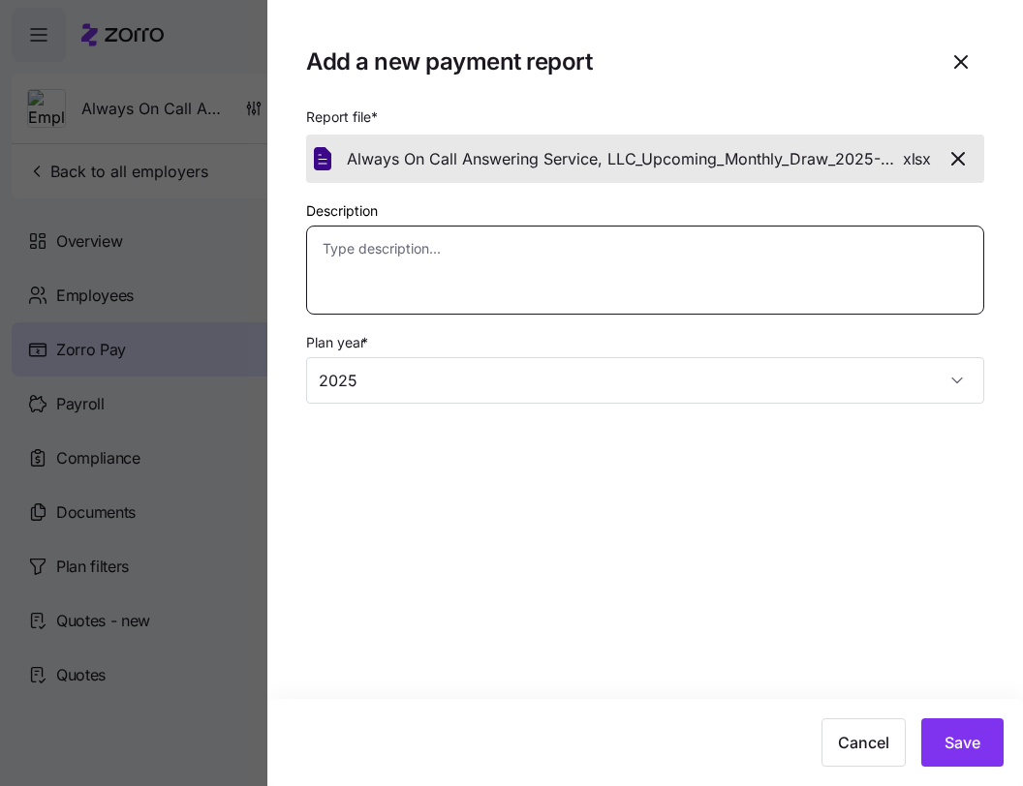
click at [611, 283] on textarea "Description" at bounding box center [645, 270] width 678 height 89
paste textarea "Details of the 2025-09 draw for 2025-10 enrollments"
type textarea "x"
type textarea "Details of the 2025-09 draw for 2025-10 enrollments"
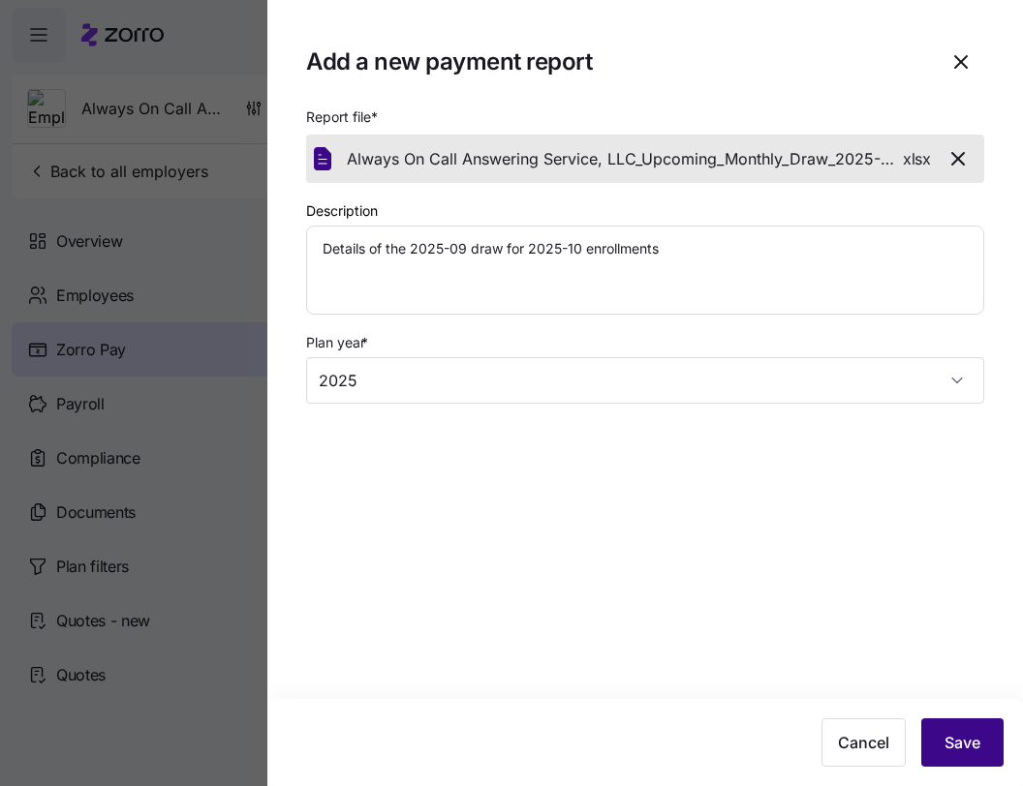
click at [968, 742] on span "Save" at bounding box center [962, 742] width 36 height 23
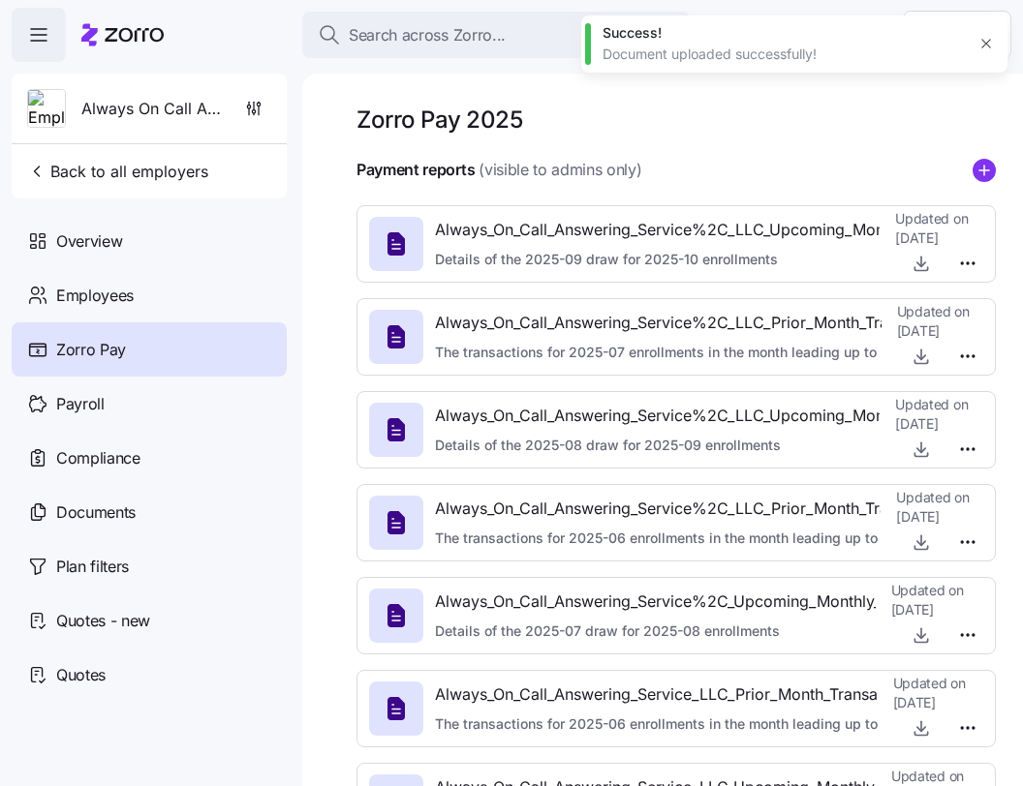
type textarea "x"
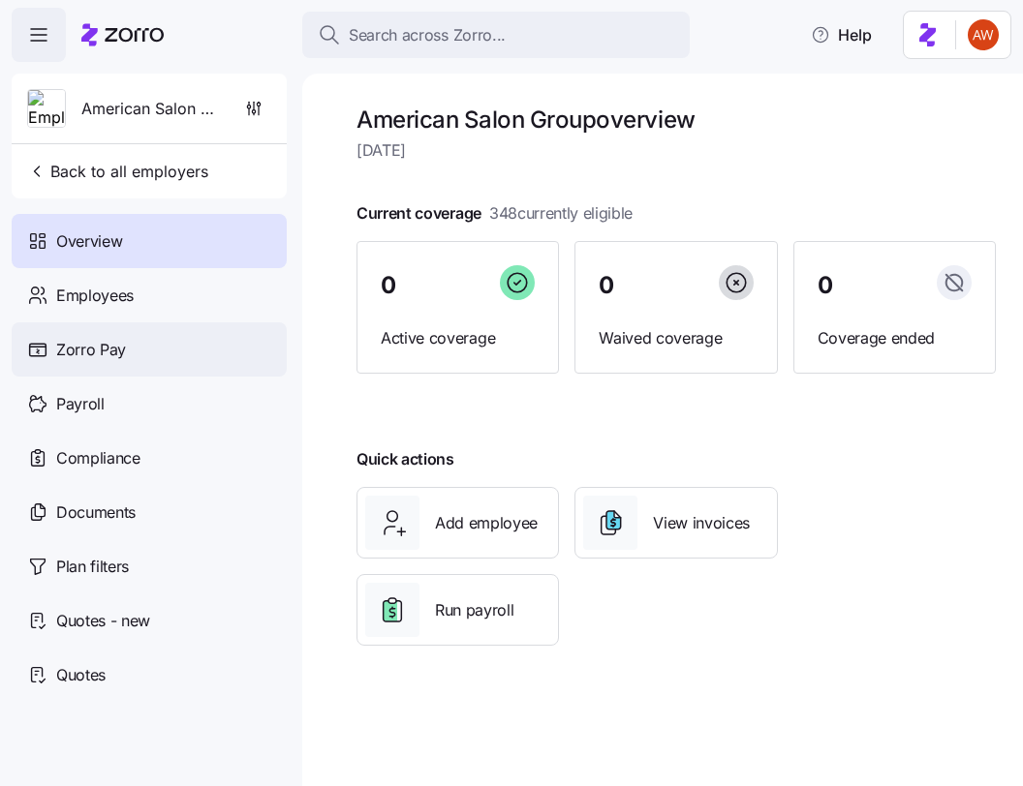
click at [142, 353] on div "Zorro Pay" at bounding box center [149, 350] width 275 height 54
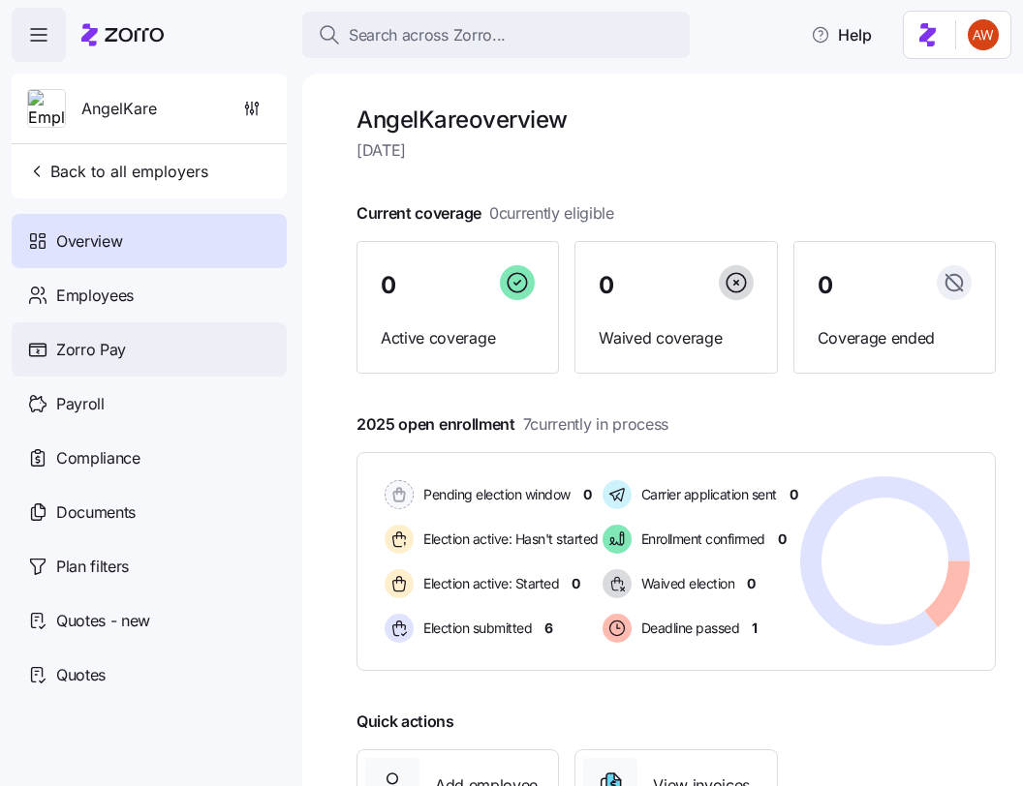
click at [101, 364] on div "Zorro Pay" at bounding box center [149, 350] width 275 height 54
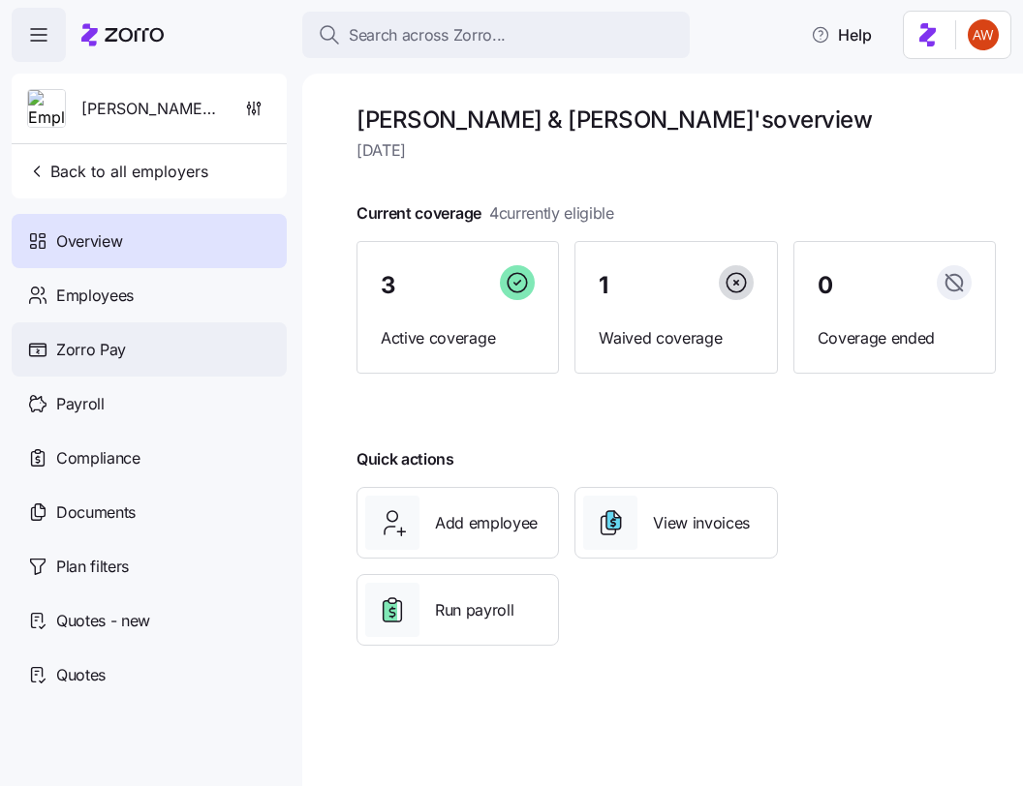
click at [96, 354] on span "Zorro Pay" at bounding box center [91, 350] width 70 height 24
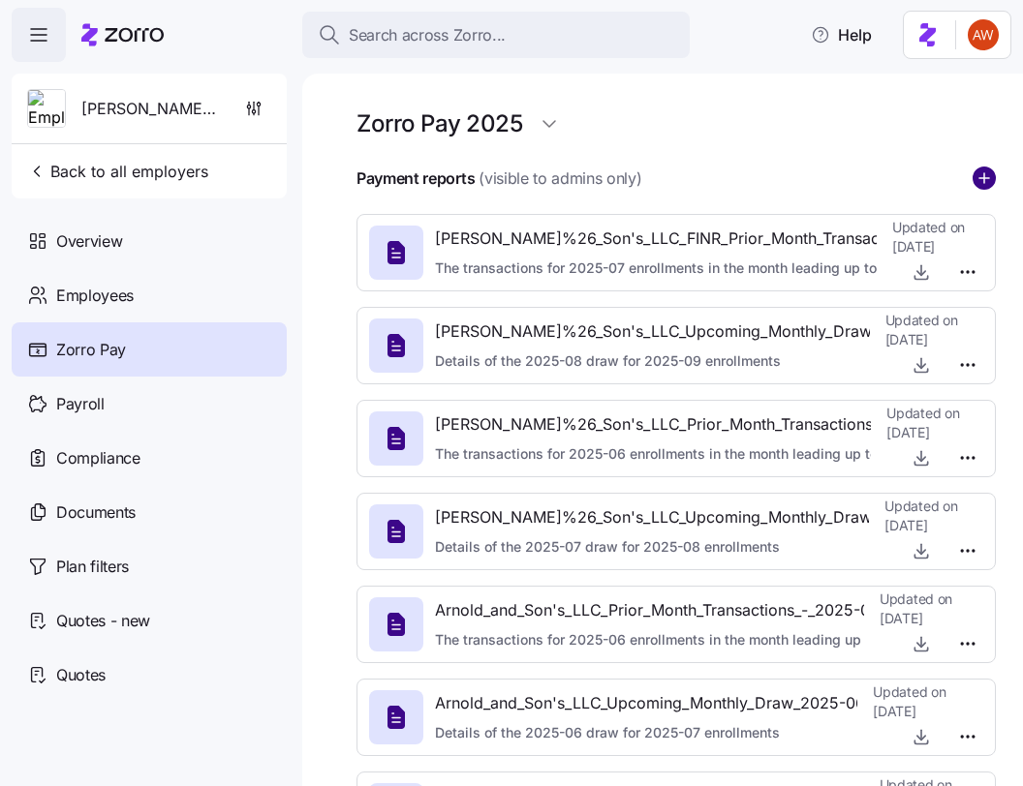
click at [989, 179] on icon "add icon" at bounding box center [983, 178] width 23 height 23
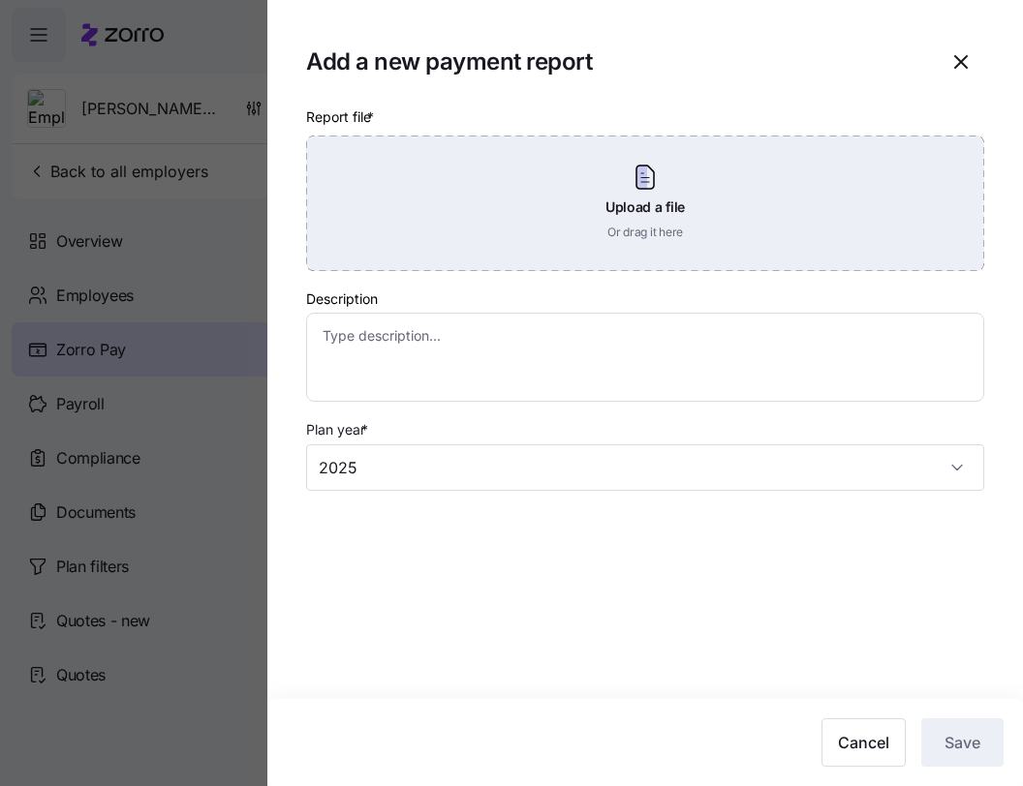
type textarea "x"
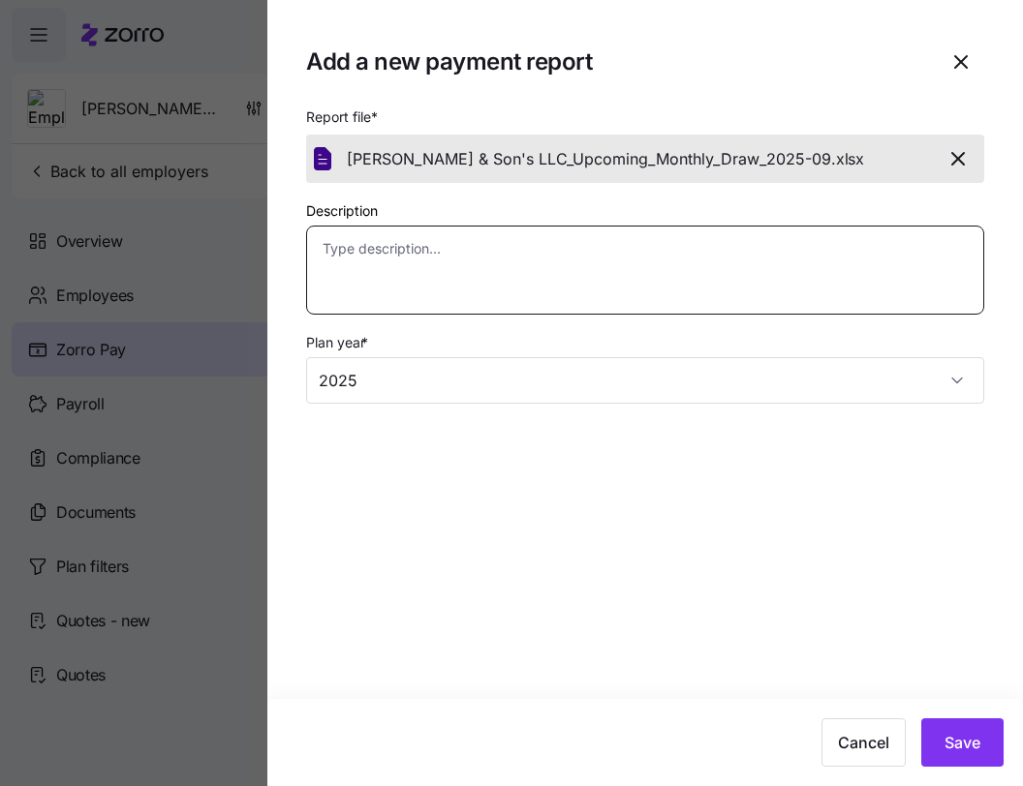
click at [568, 279] on textarea "Description" at bounding box center [645, 270] width 678 height 89
paste textarea "Details of the 2025-09 draw for 2025-10 enrollments"
type textarea "Details of the 2025-09 draw for 2025-10 enrollments"
type textarea "x"
type textarea "Details of the 2025-09 draw for 2025-10 enrollments"
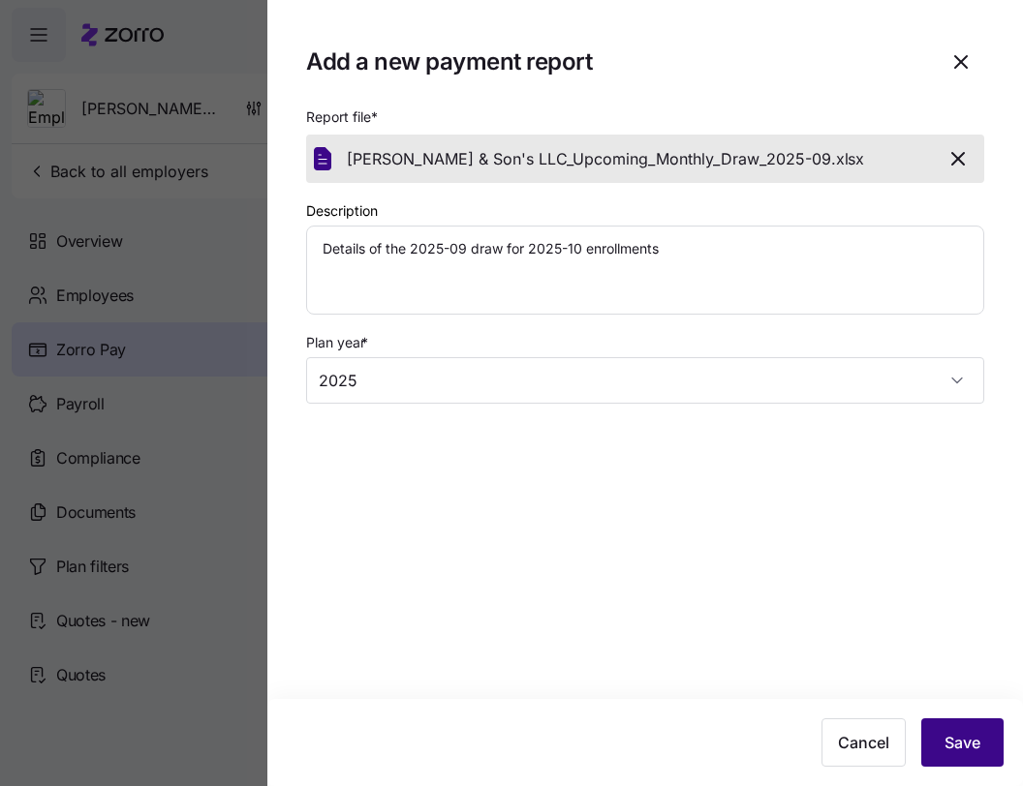
click at [982, 744] on button "Save" at bounding box center [962, 743] width 82 height 48
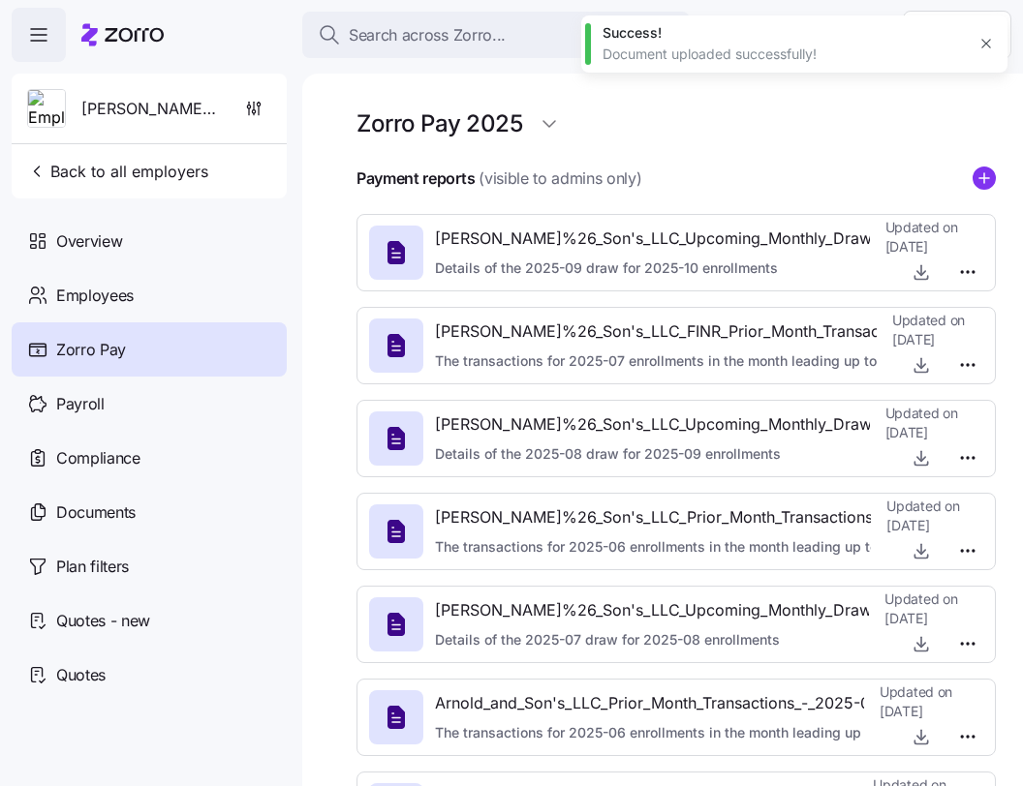
type textarea "x"
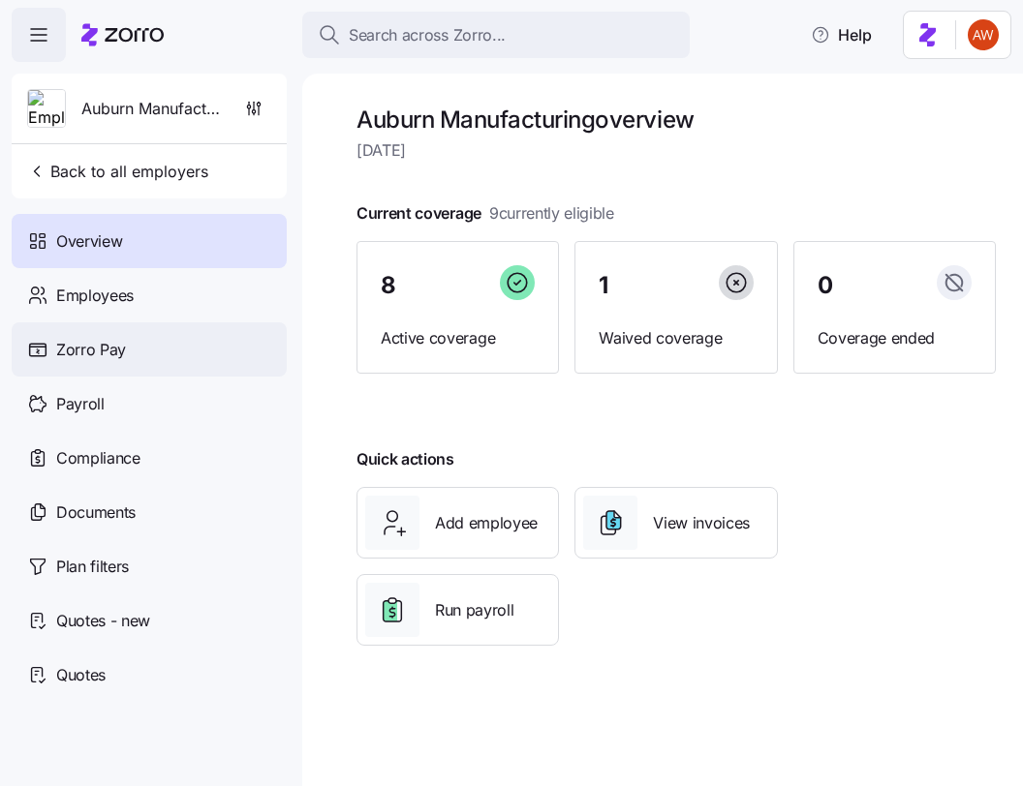
click at [137, 352] on div "Zorro Pay" at bounding box center [149, 350] width 275 height 54
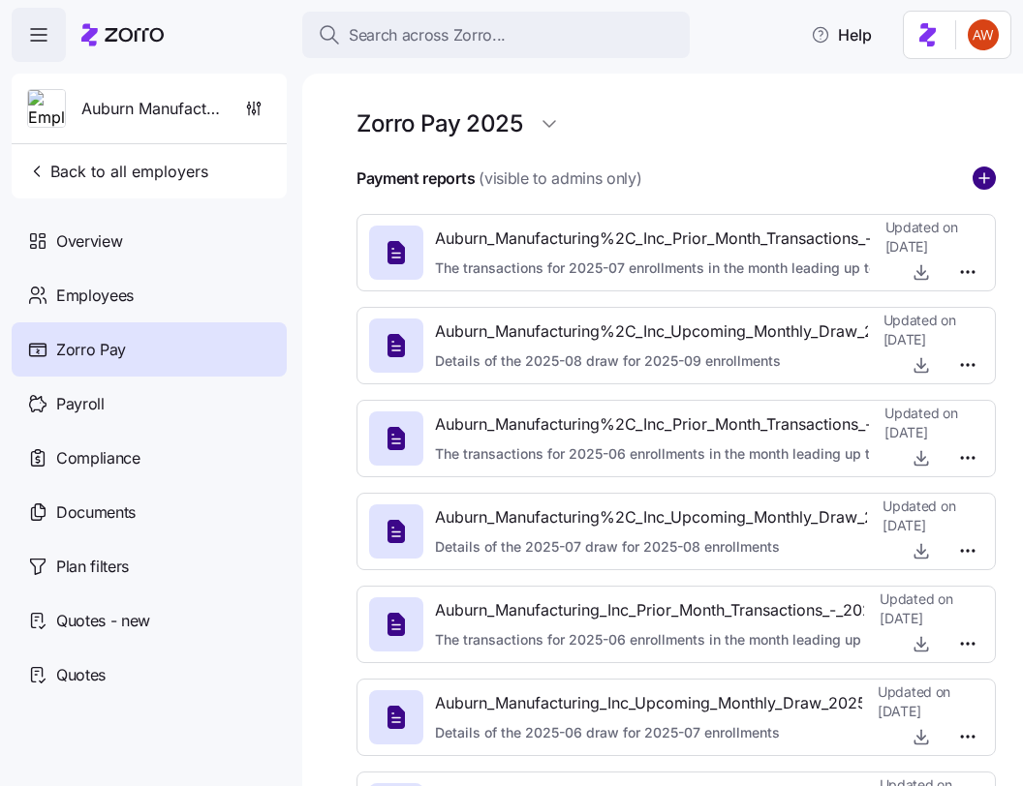
click at [981, 182] on circle "add icon" at bounding box center [983, 178] width 21 height 21
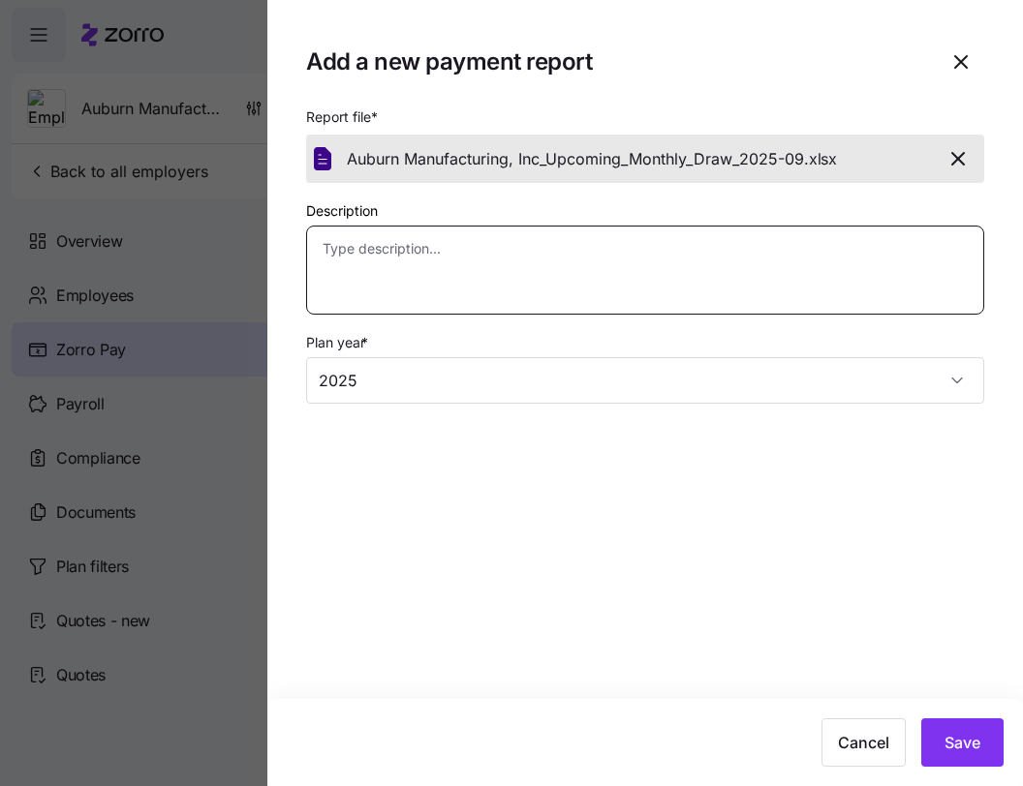
click at [671, 303] on textarea "Description" at bounding box center [645, 270] width 678 height 89
paste textarea "Details of the 2025-09 draw for 2025-10 enrollments"
type textarea "x"
type textarea "Details of the 2025-09 draw for 2025-10 enrollments"
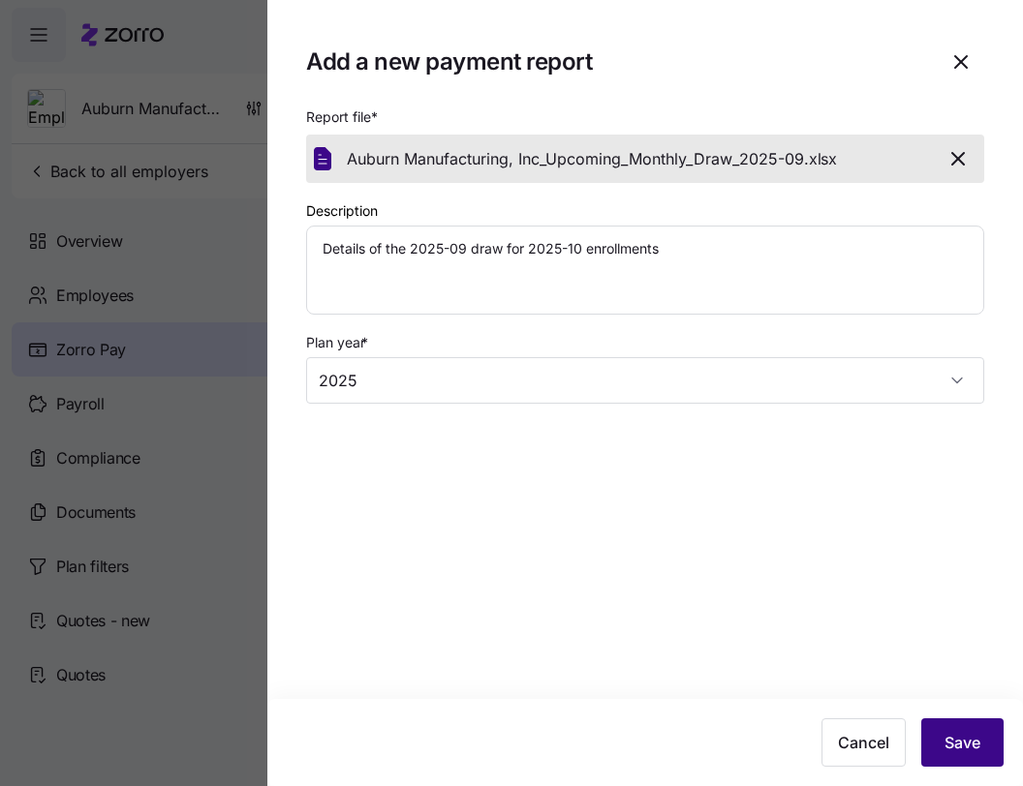
click at [953, 760] on button "Save" at bounding box center [962, 743] width 82 height 48
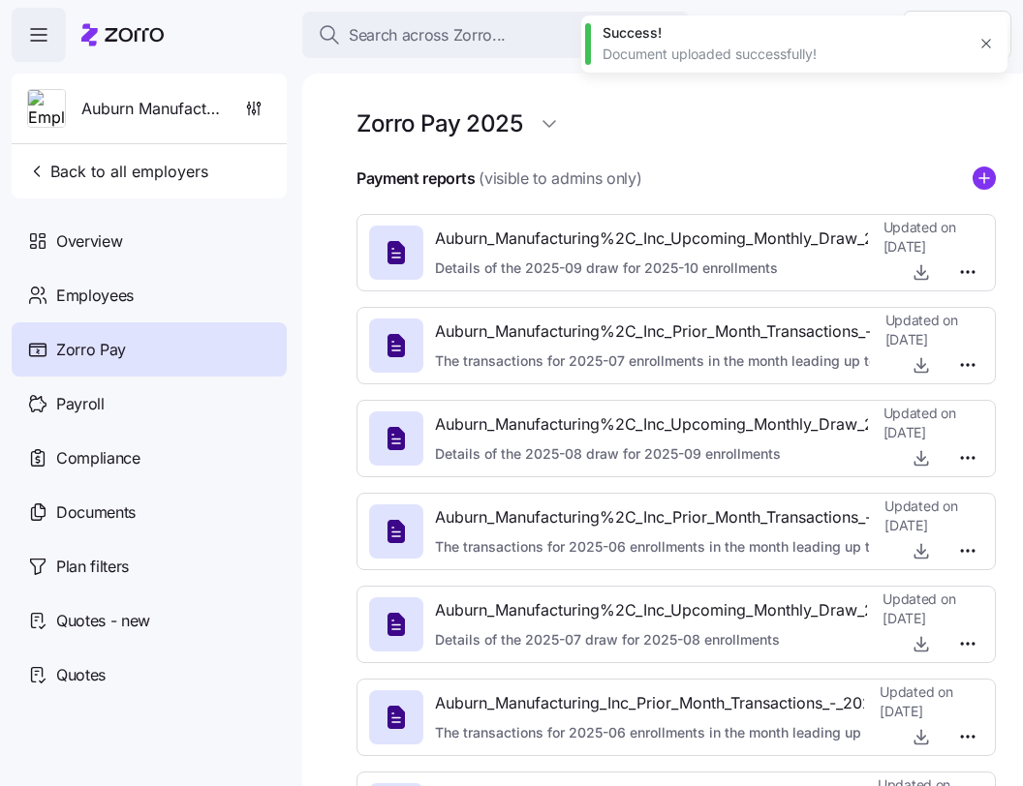
type textarea "x"
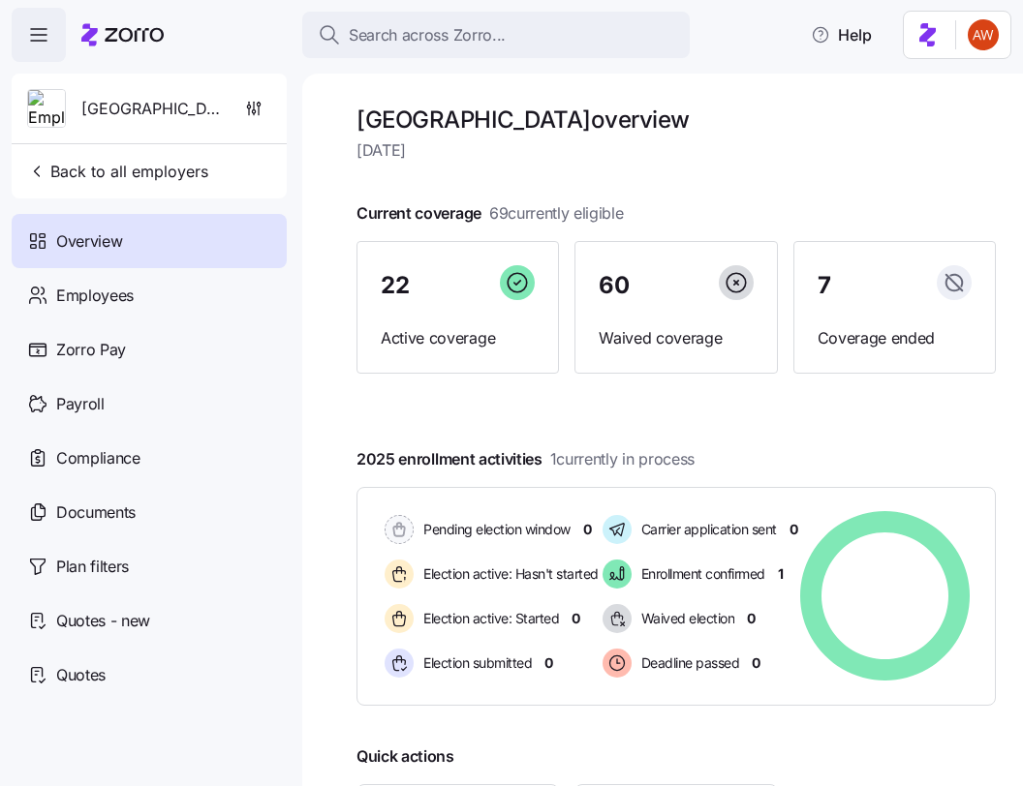
drag, startPoint x: 116, startPoint y: 347, endPoint x: 197, endPoint y: 28, distance: 328.6
click at [116, 347] on span "Zorro Pay" at bounding box center [91, 350] width 70 height 24
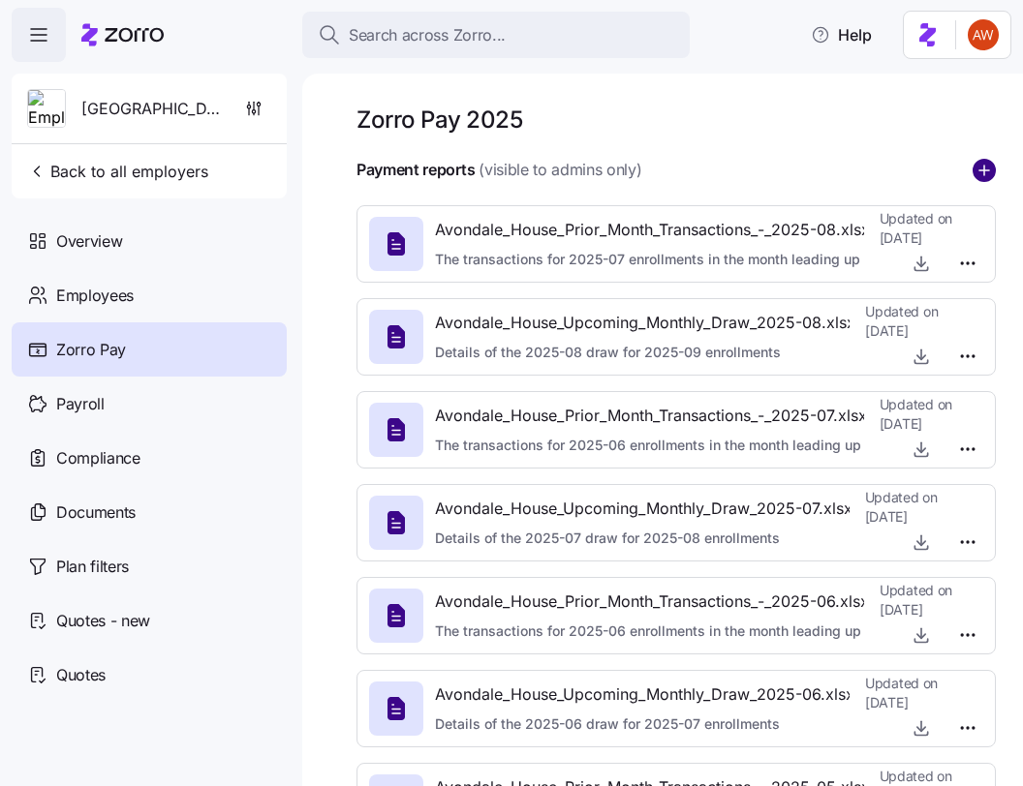
click at [985, 174] on circle "add icon" at bounding box center [983, 170] width 21 height 21
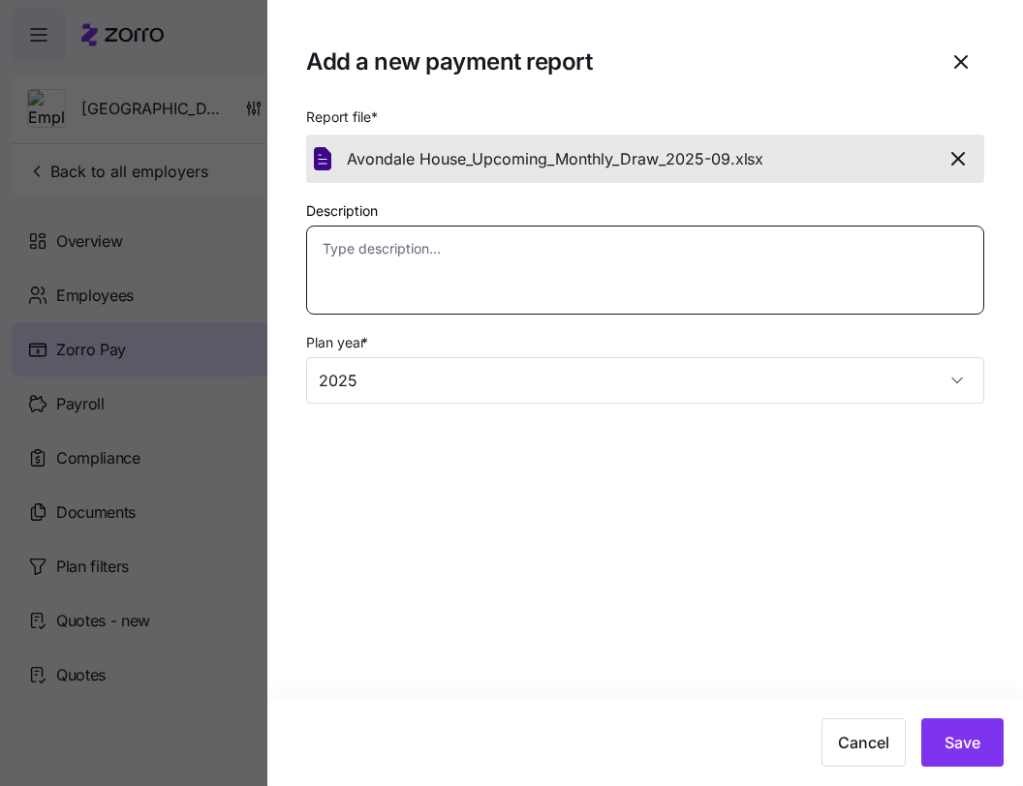
click at [736, 266] on textarea "Description" at bounding box center [645, 270] width 678 height 89
paste textarea "Details of the 2025-09 draw for 2025-10 enrollments"
type textarea "x"
type textarea "Details of the 2025-09 draw for 2025-10 enrollments"
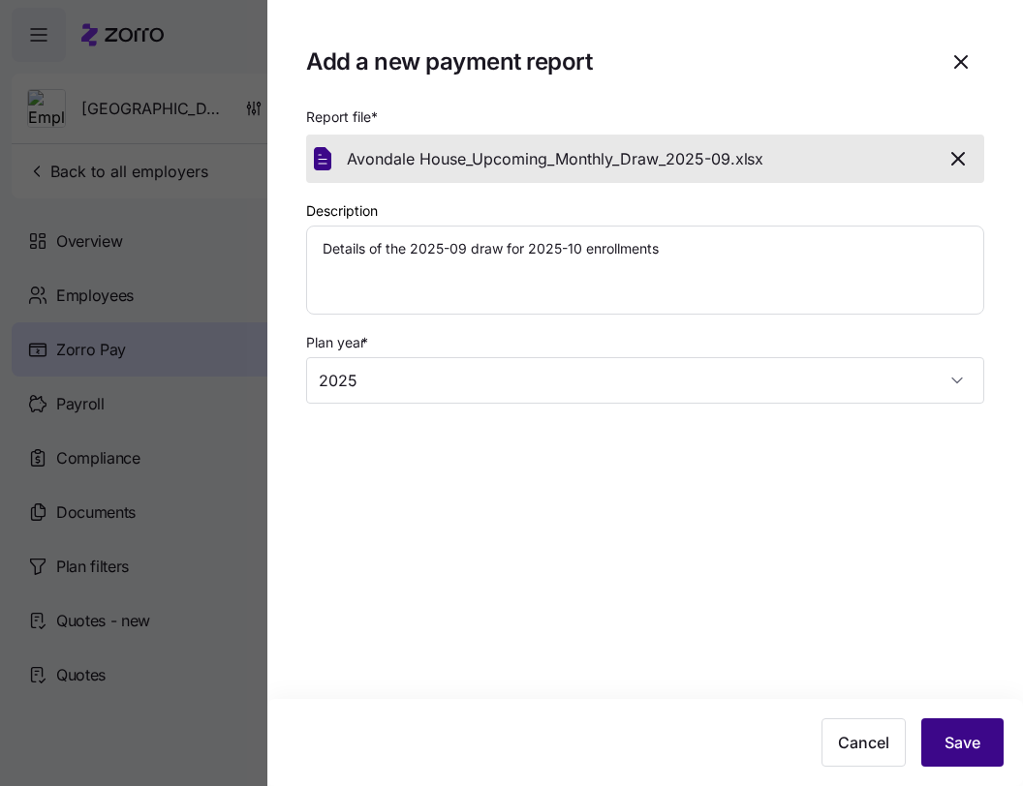
click at [962, 752] on span "Save" at bounding box center [962, 742] width 36 height 23
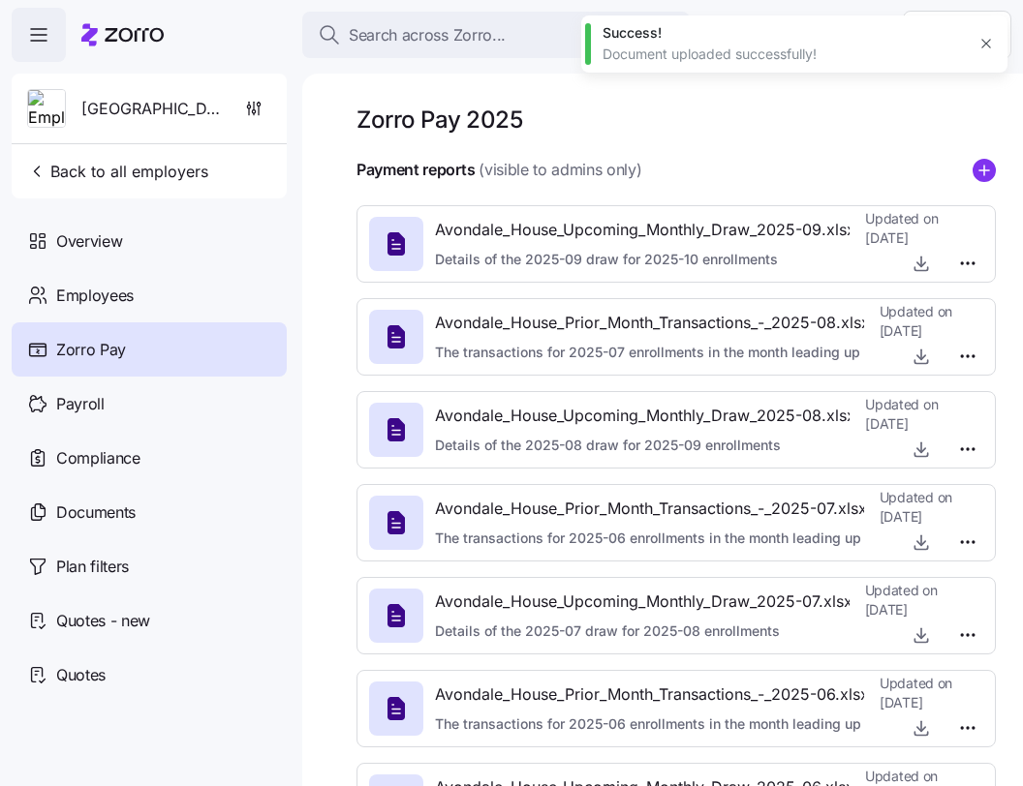
type textarea "x"
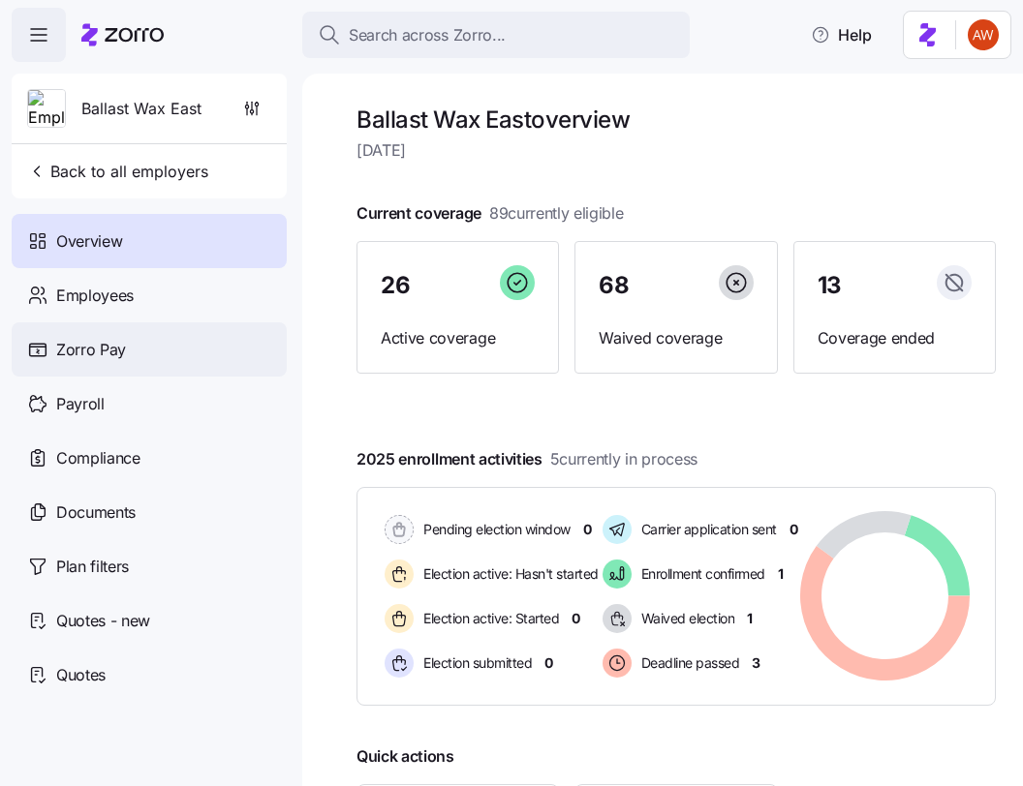
click at [149, 335] on div "Zorro Pay" at bounding box center [149, 350] width 275 height 54
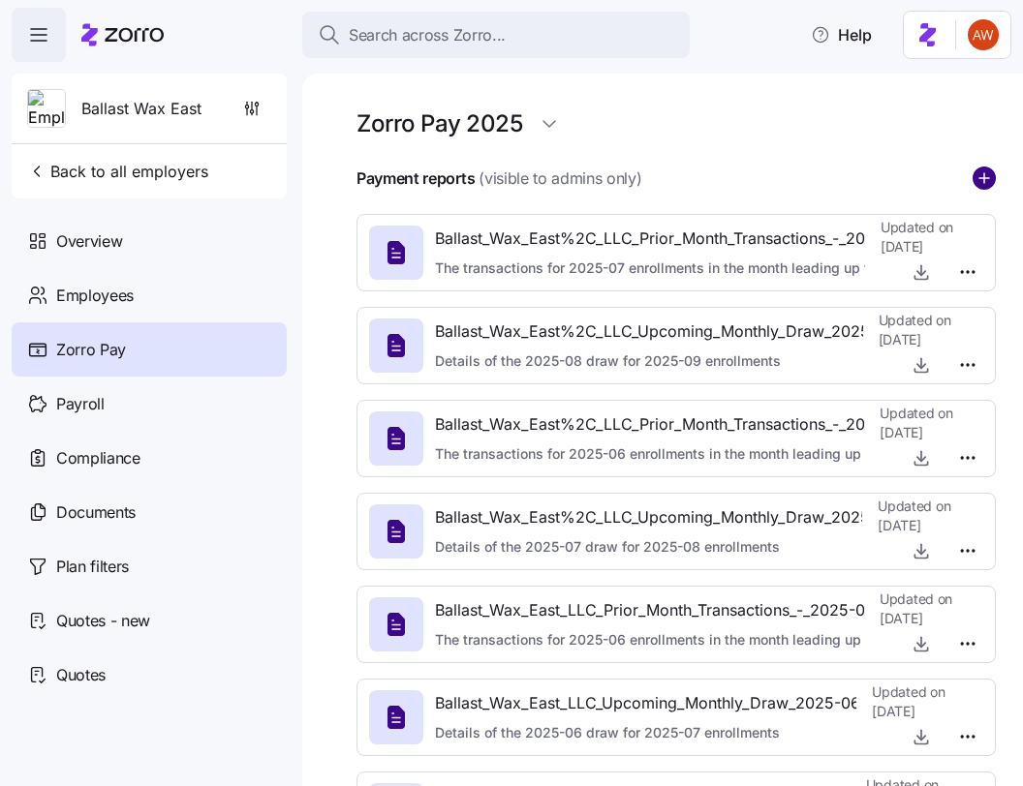
click at [988, 188] on circle "add icon" at bounding box center [983, 178] width 21 height 21
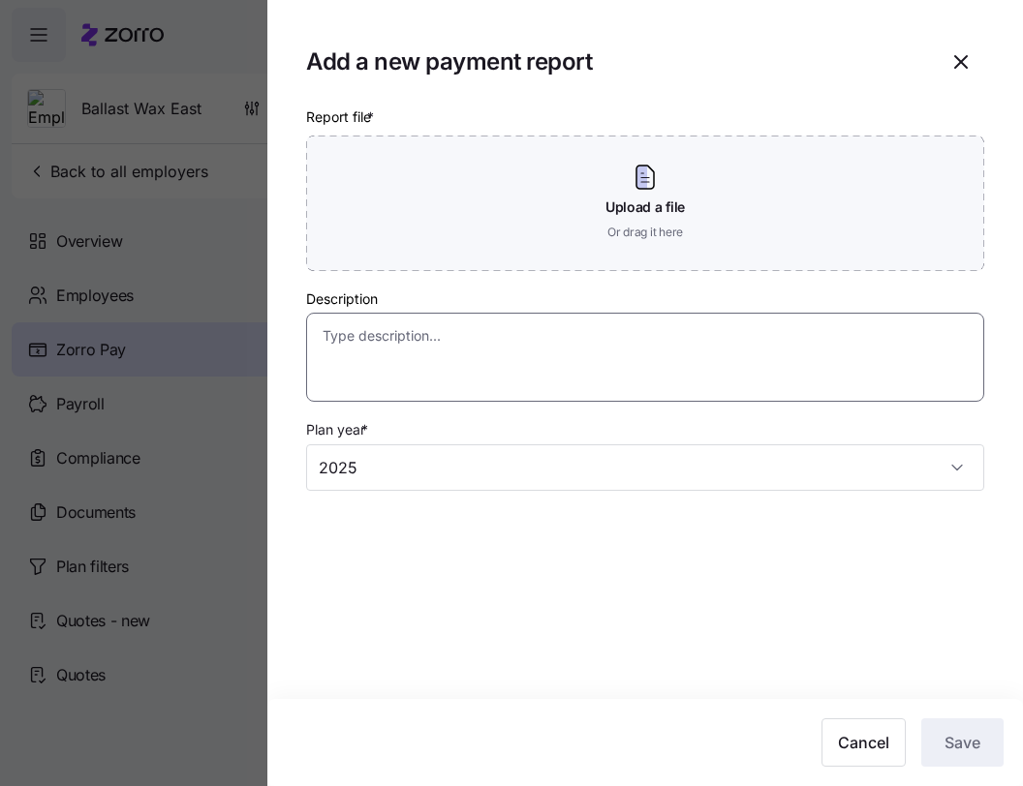
type textarea "x"
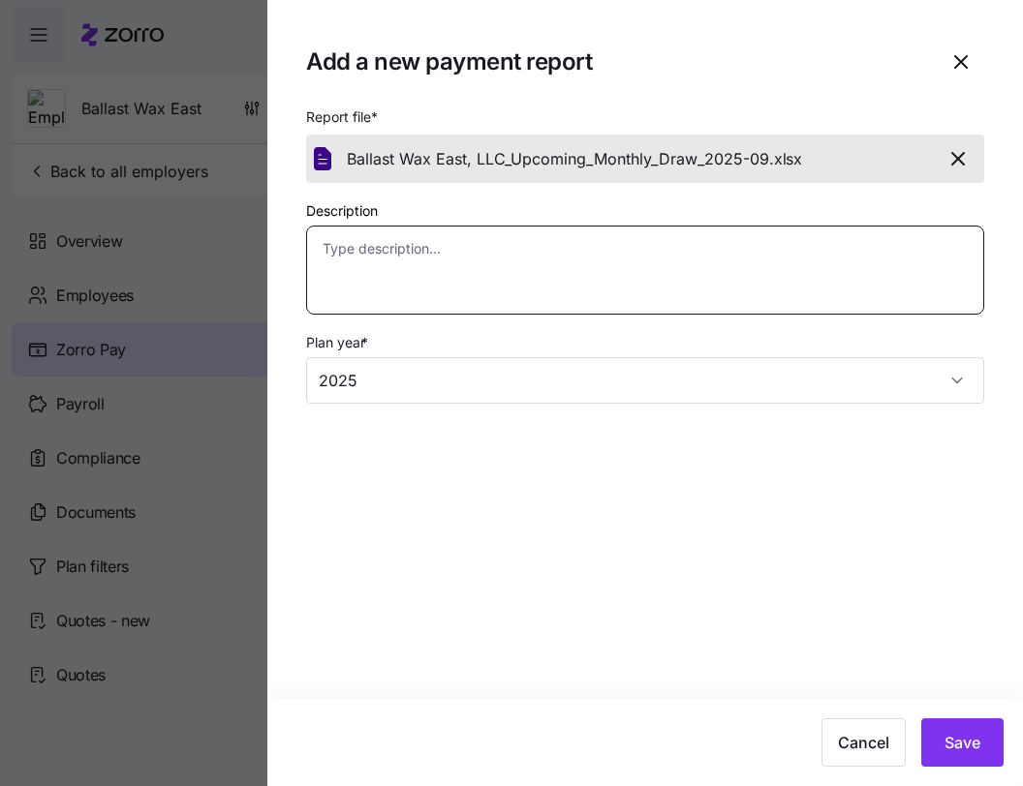
click at [722, 250] on textarea "Description" at bounding box center [645, 270] width 678 height 89
paste textarea "Details of the 2025-09 draw for 2025-10 enrollments"
type textarea "Details of the 2025-09 draw for 2025-10 enrollments"
type textarea "x"
type textarea "Details of the 2025-09 draw for 2025-10 enrollments"
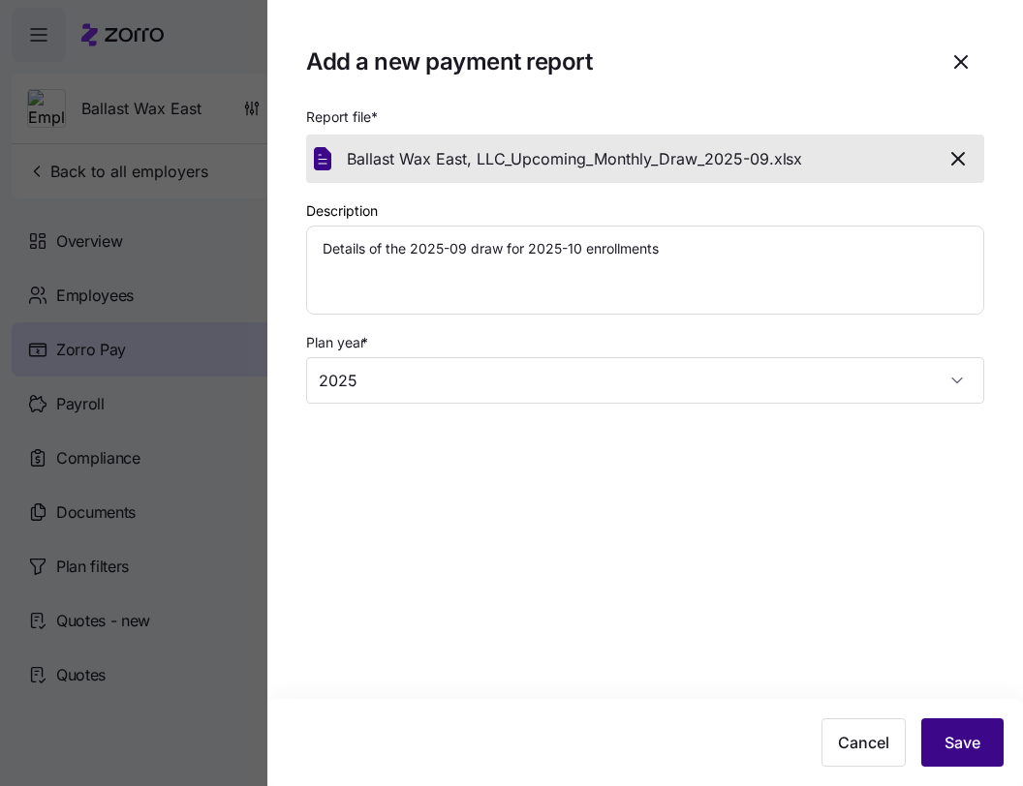
click at [963, 756] on button "Save" at bounding box center [962, 743] width 82 height 48
click at [958, 743] on span "Save" at bounding box center [962, 742] width 36 height 23
click at [956, 66] on icon "button" at bounding box center [961, 62] width 12 height 12
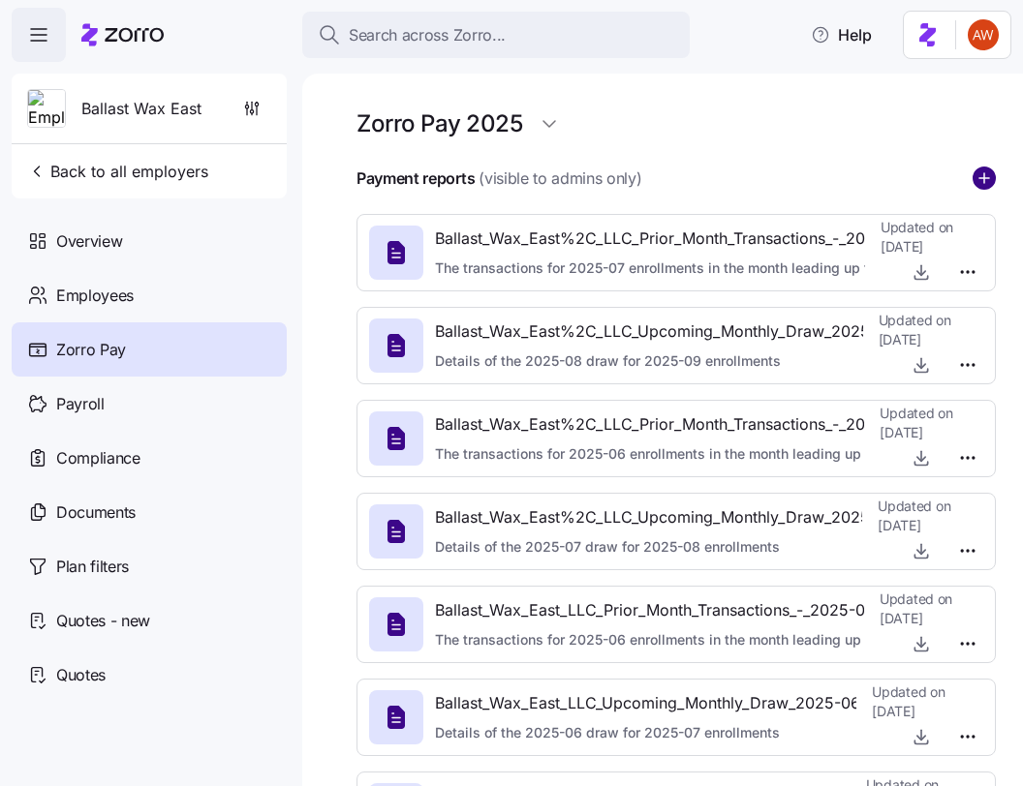
click at [987, 171] on circle "add icon" at bounding box center [983, 178] width 21 height 21
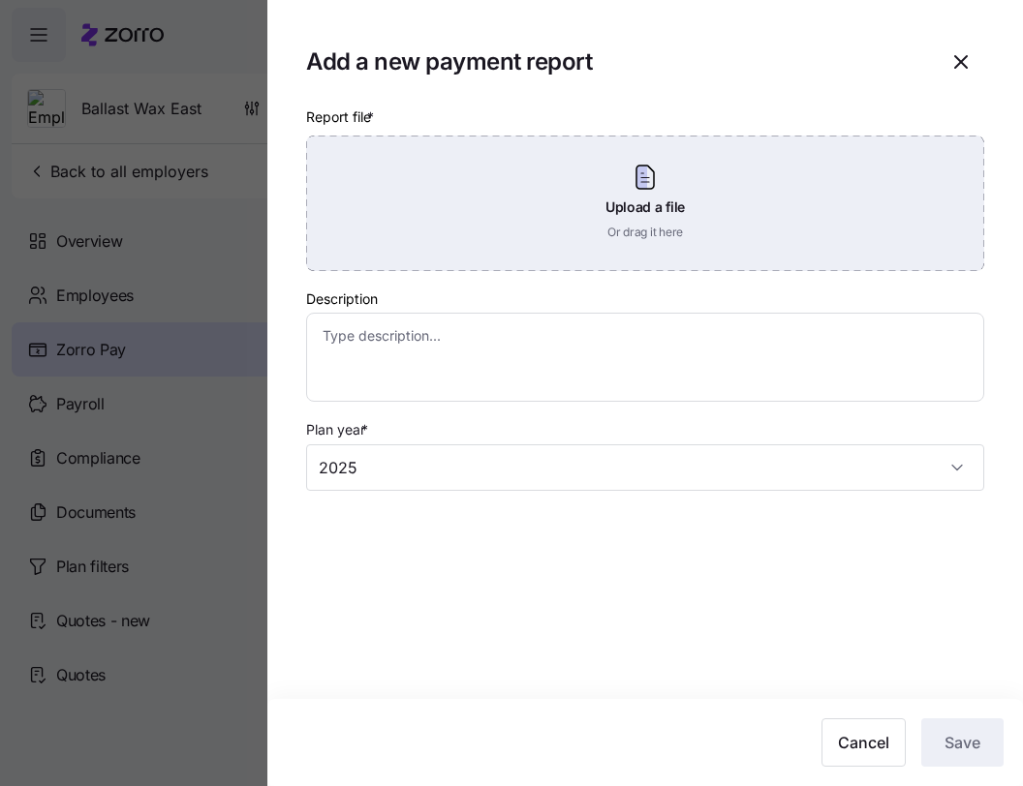
click at [781, 230] on div "Upload a file Or drag it here" at bounding box center [645, 204] width 678 height 136
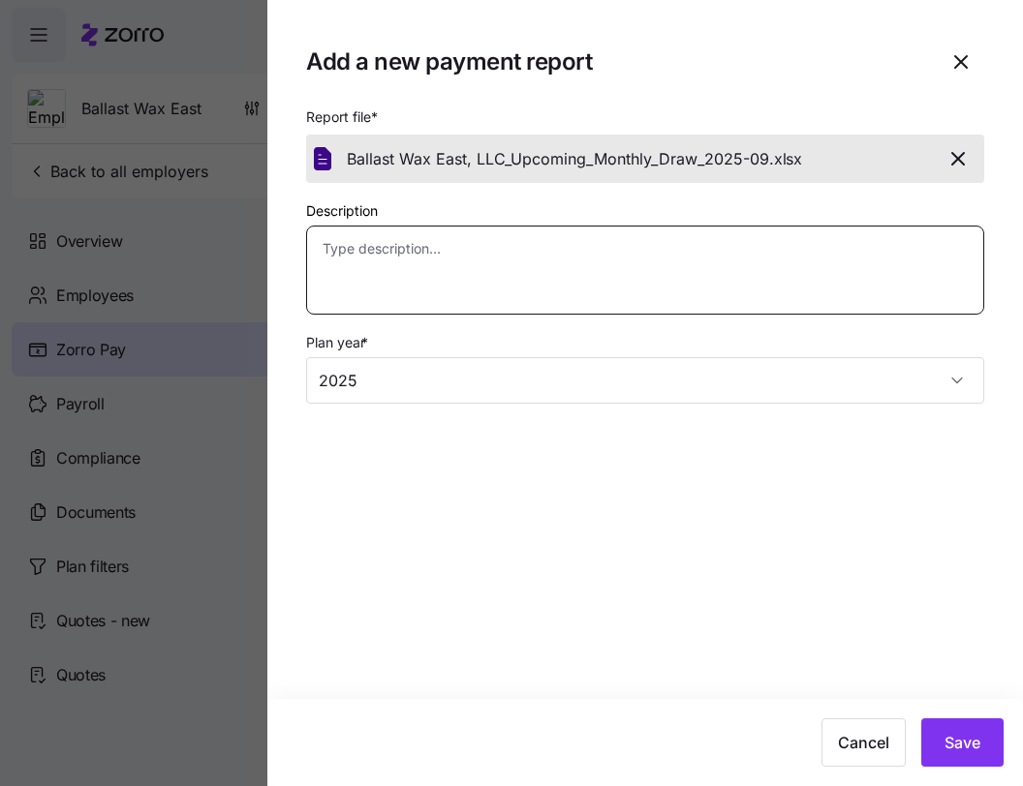
click at [776, 286] on textarea "Description" at bounding box center [645, 270] width 678 height 89
paste textarea "Details of the 2025-09 draw for 2025-10 enrollments"
type textarea "x"
type textarea "Details of the 2025-09 draw for 2025-10 enrollments"
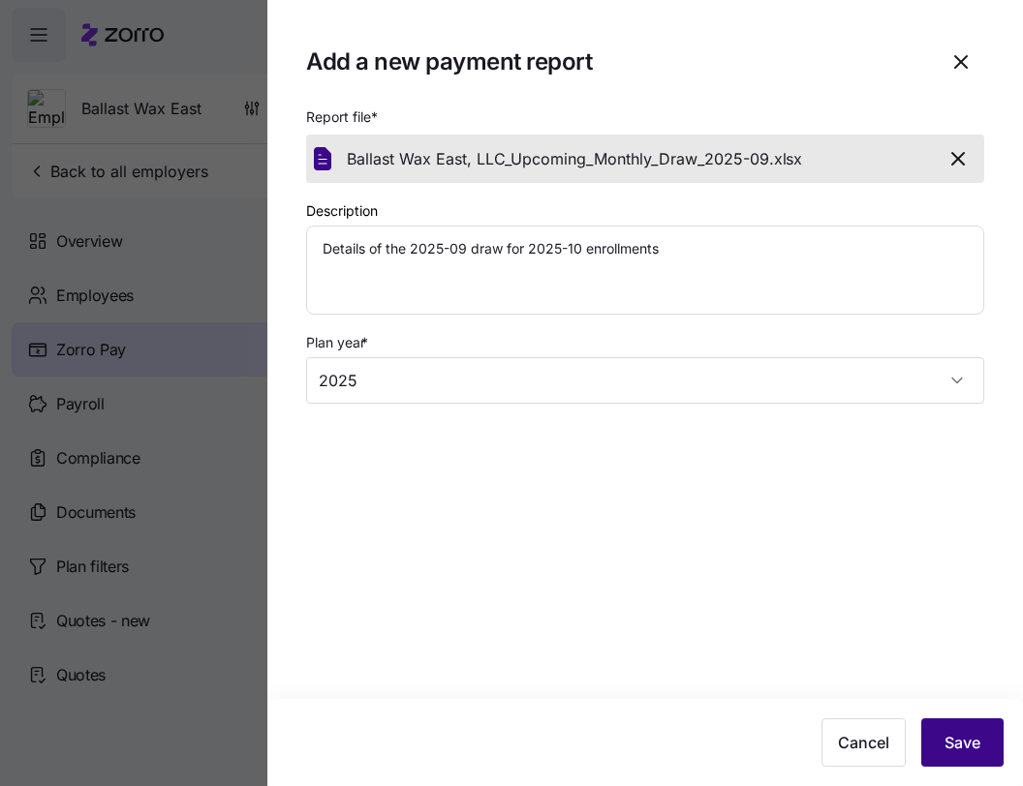
click at [981, 739] on button "Save" at bounding box center [962, 743] width 82 height 48
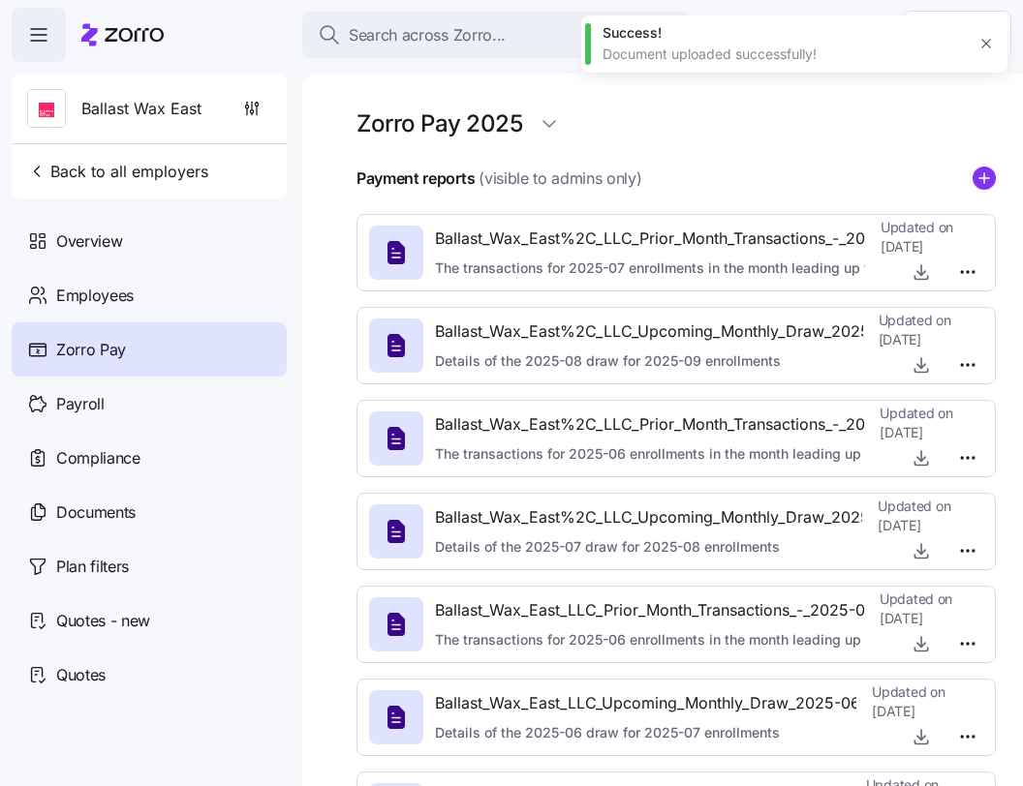
type textarea "x"
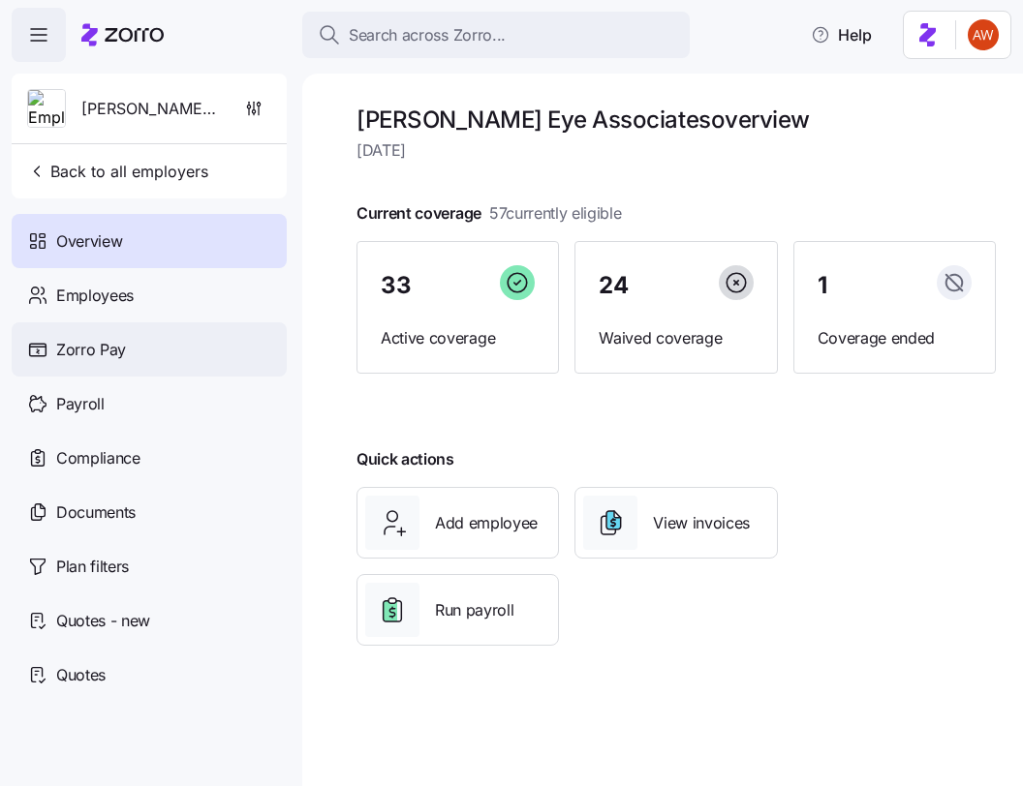
click at [88, 359] on span "Zorro Pay" at bounding box center [91, 350] width 70 height 24
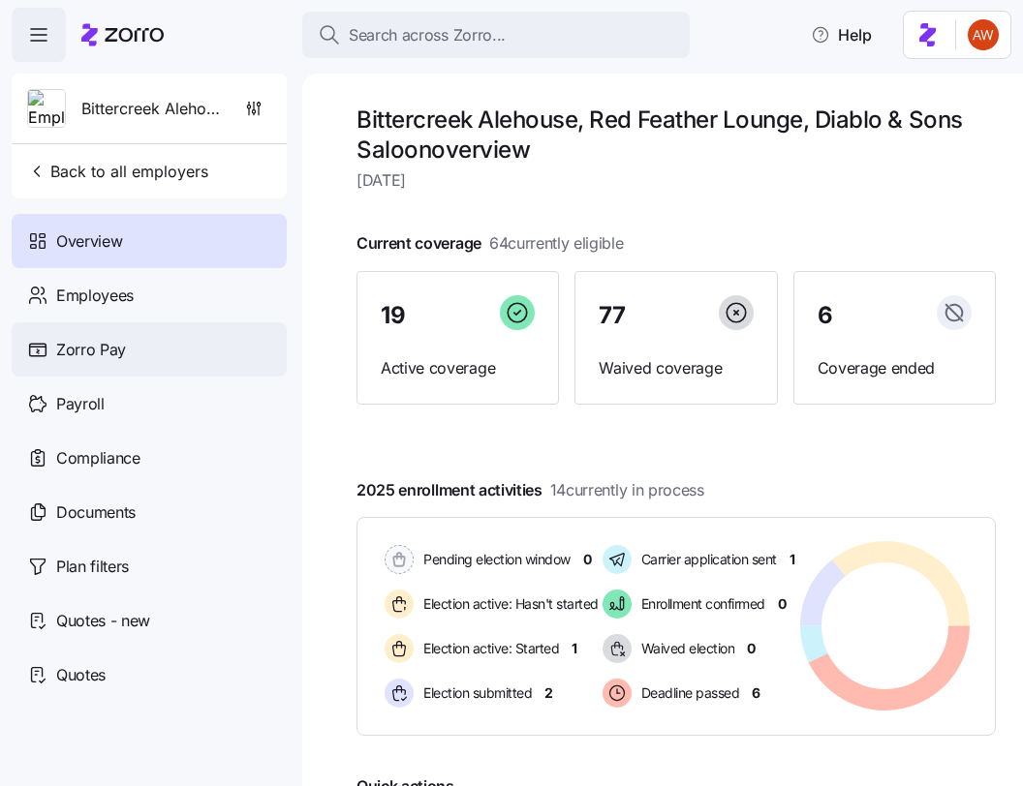
click at [140, 346] on div "Zorro Pay" at bounding box center [149, 350] width 275 height 54
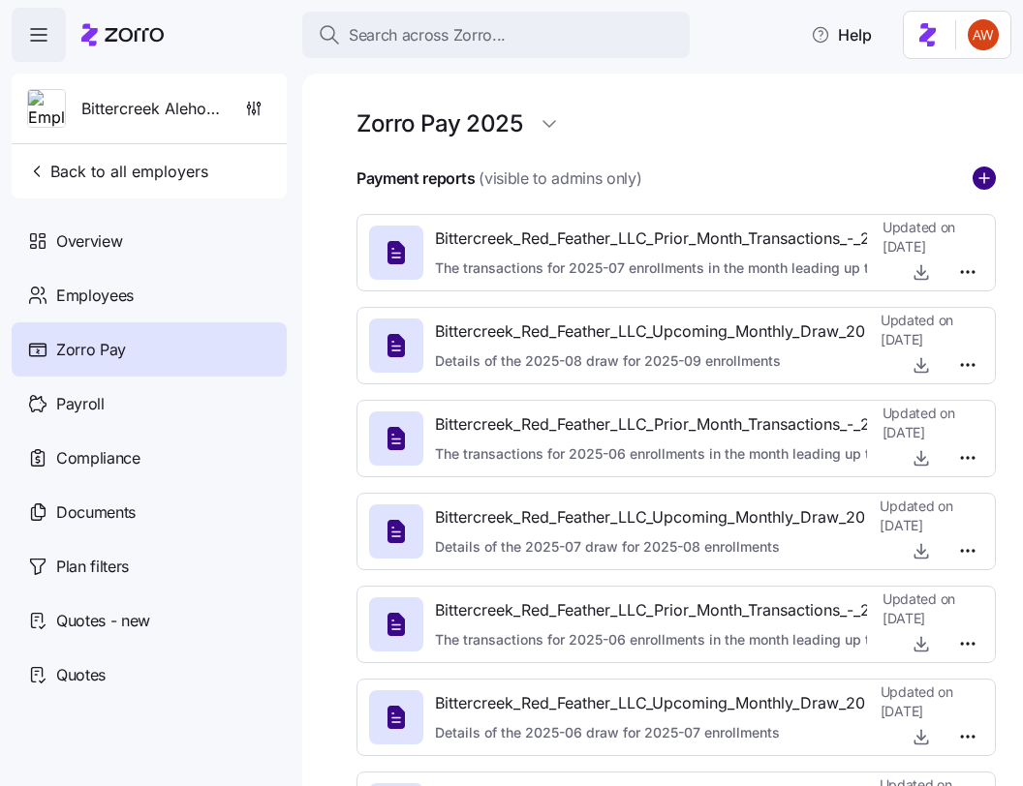
click at [979, 180] on circle "add icon" at bounding box center [983, 178] width 21 height 21
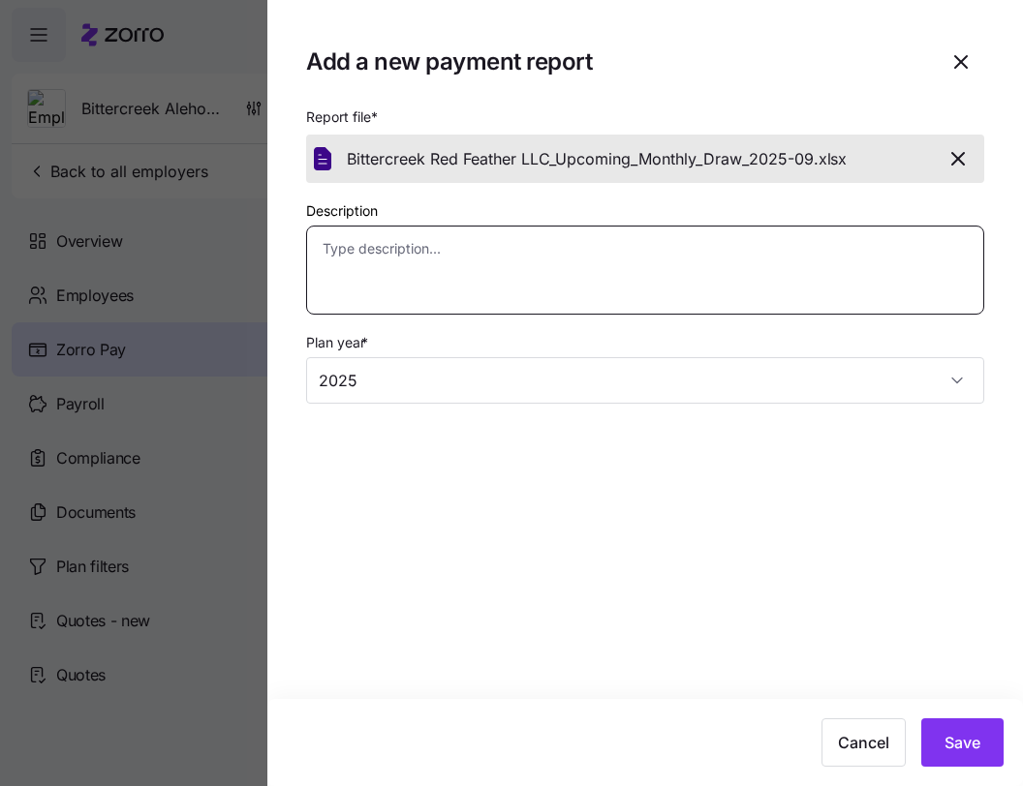
click at [625, 286] on textarea "Description" at bounding box center [645, 270] width 678 height 89
paste textarea "Details of the 2025-09 draw for 2025-10 enrollments"
type textarea "x"
type textarea "Details of the 2025-09 draw for 2025-10 enrollments"
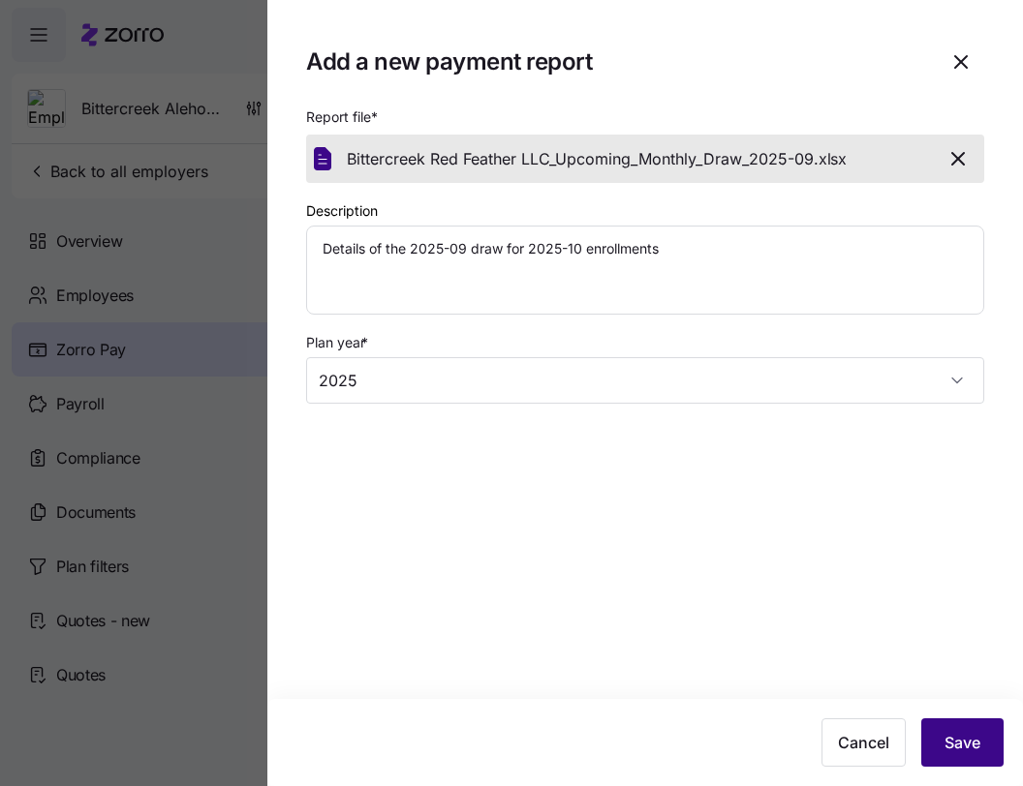
click at [989, 748] on button "Save" at bounding box center [962, 743] width 82 height 48
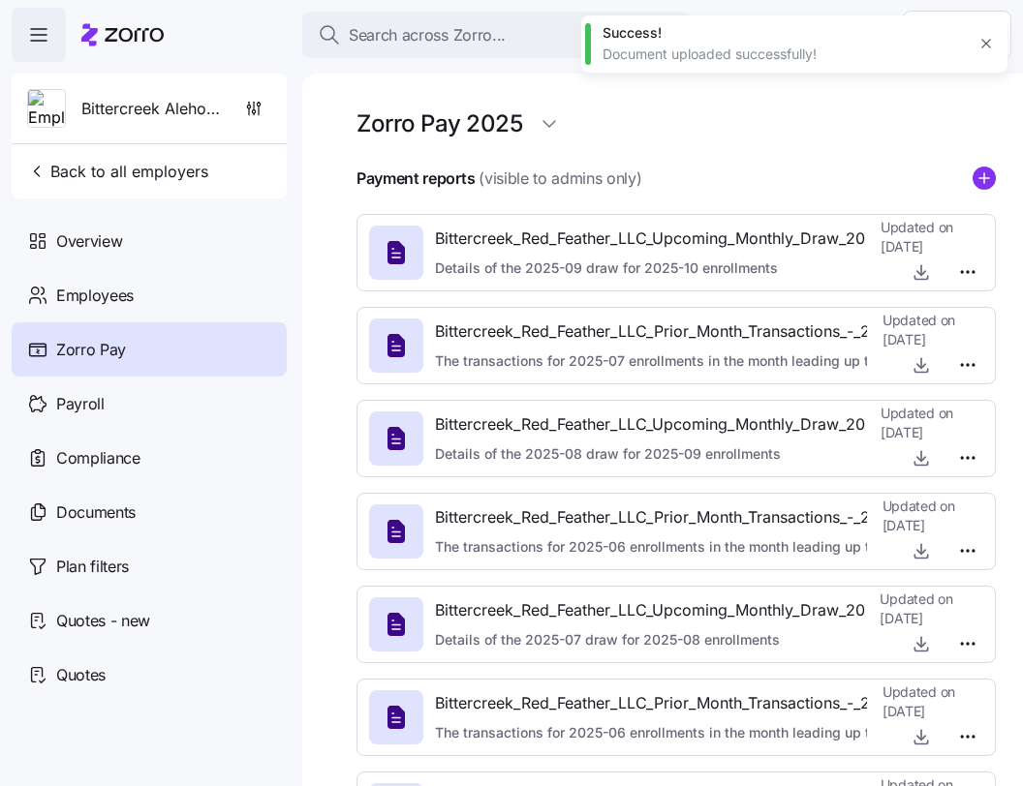
type textarea "x"
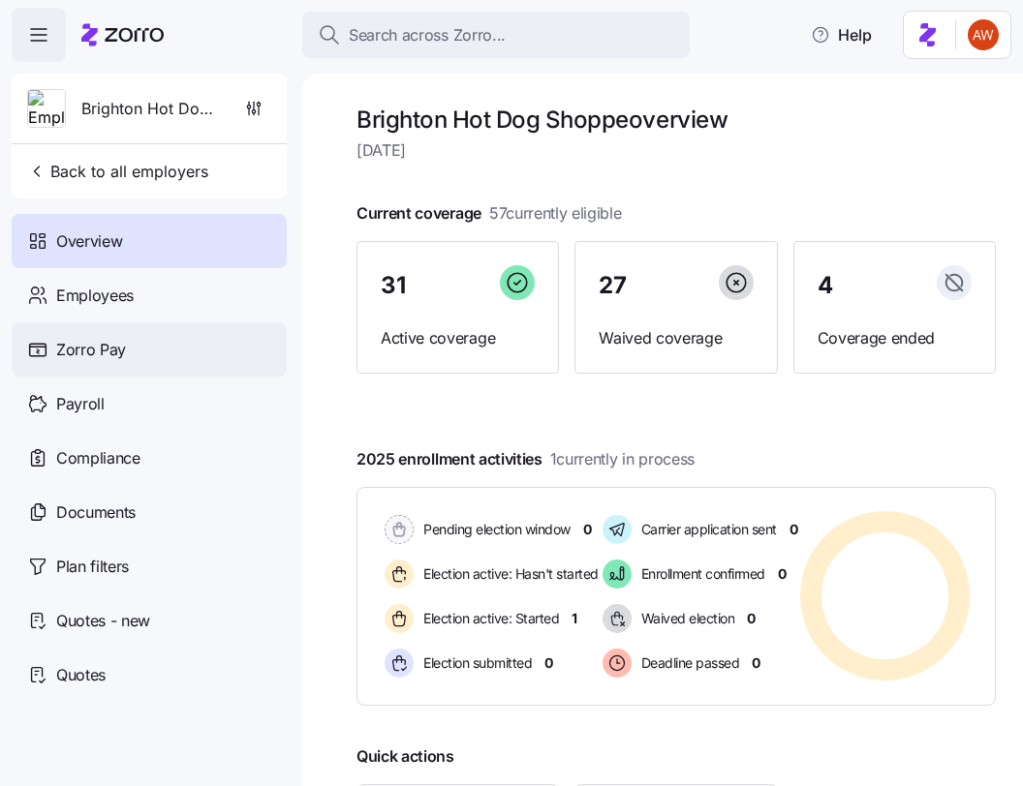
click at [124, 364] on div "Zorro Pay" at bounding box center [149, 350] width 275 height 54
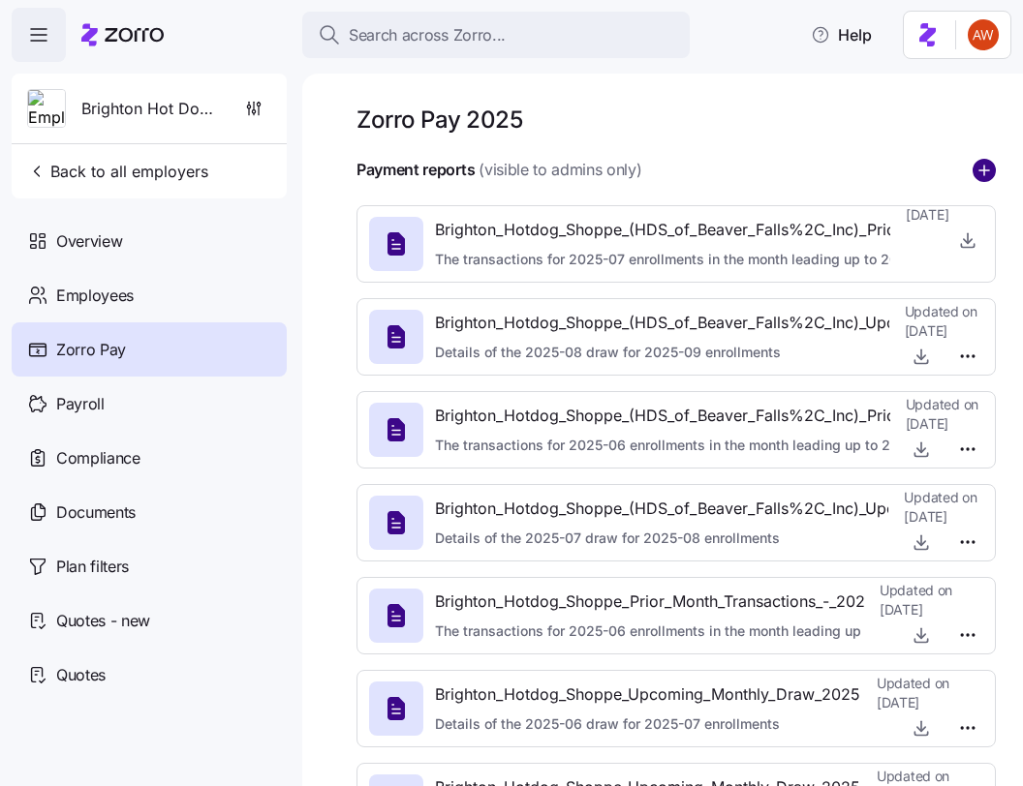
click at [982, 170] on icon "add icon" at bounding box center [983, 170] width 23 height 23
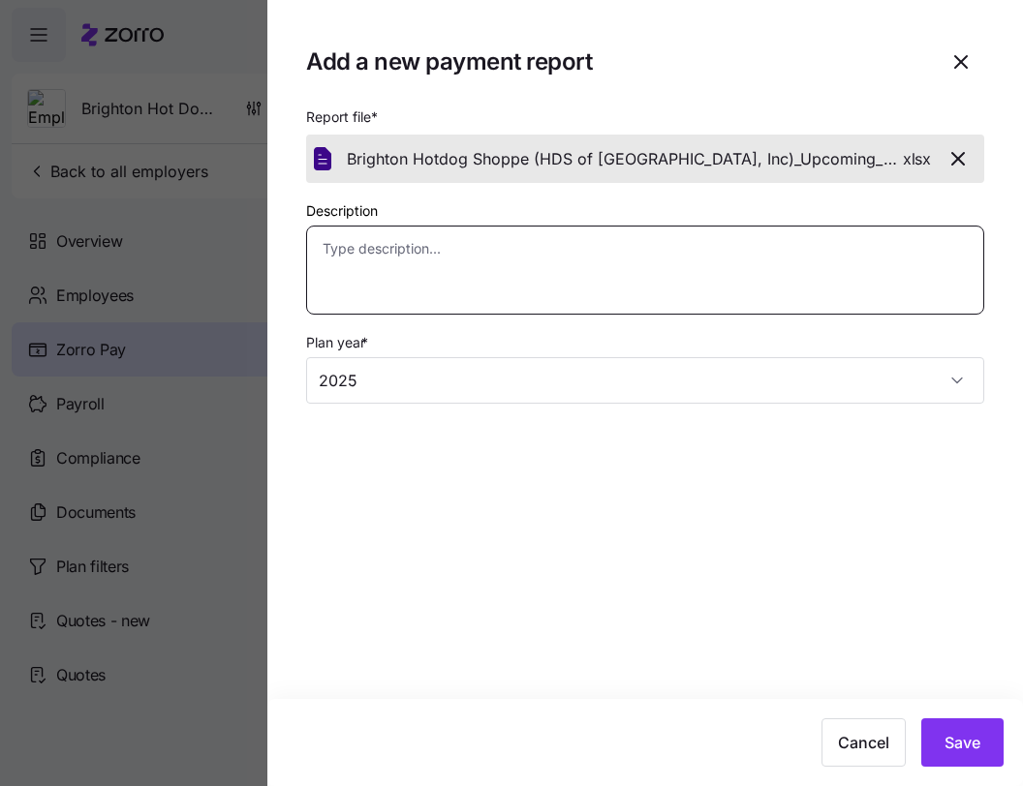
click at [866, 260] on textarea "Description" at bounding box center [645, 270] width 678 height 89
paste textarea "Details of the 2025-09 draw for 2025-10 enrollments"
type textarea "x"
type textarea "Details of the 2025-09 draw for 2025-10 enrollments"
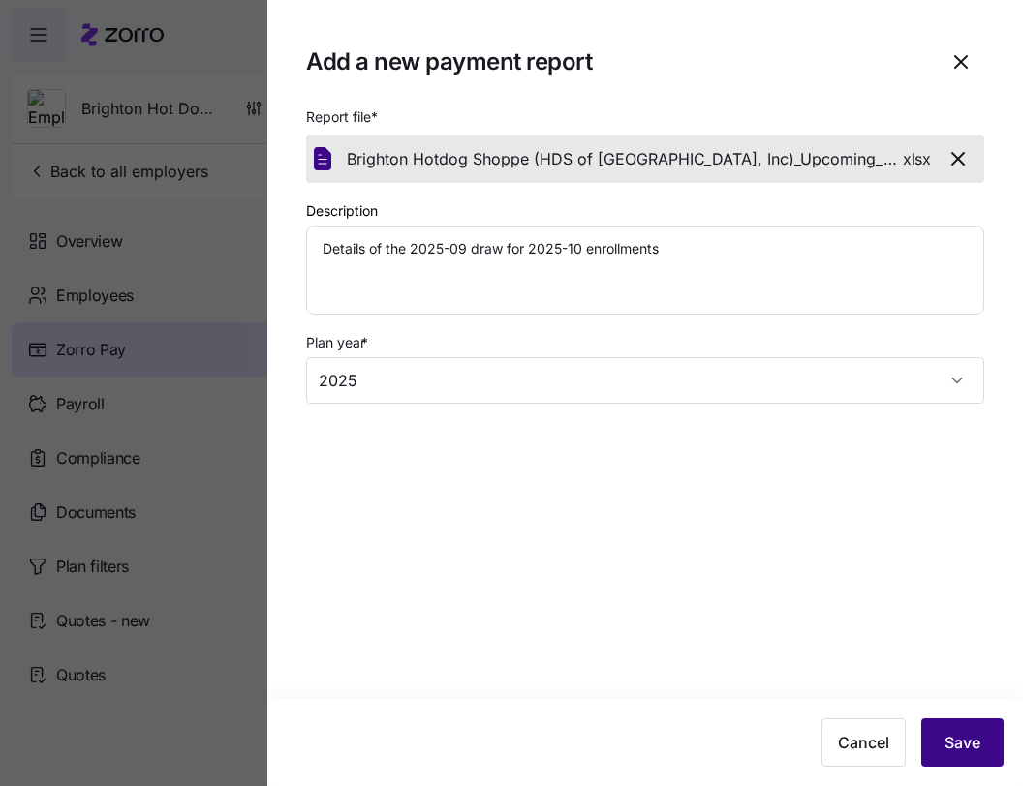
click at [956, 755] on button "Save" at bounding box center [962, 743] width 82 height 48
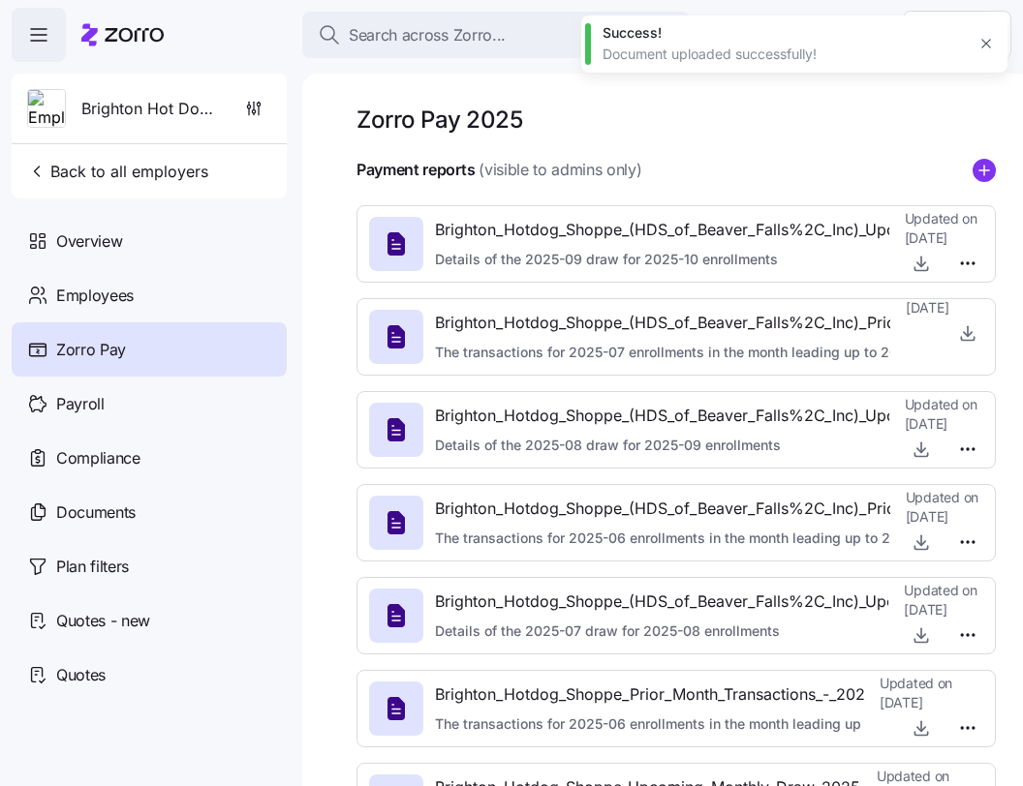
type textarea "x"
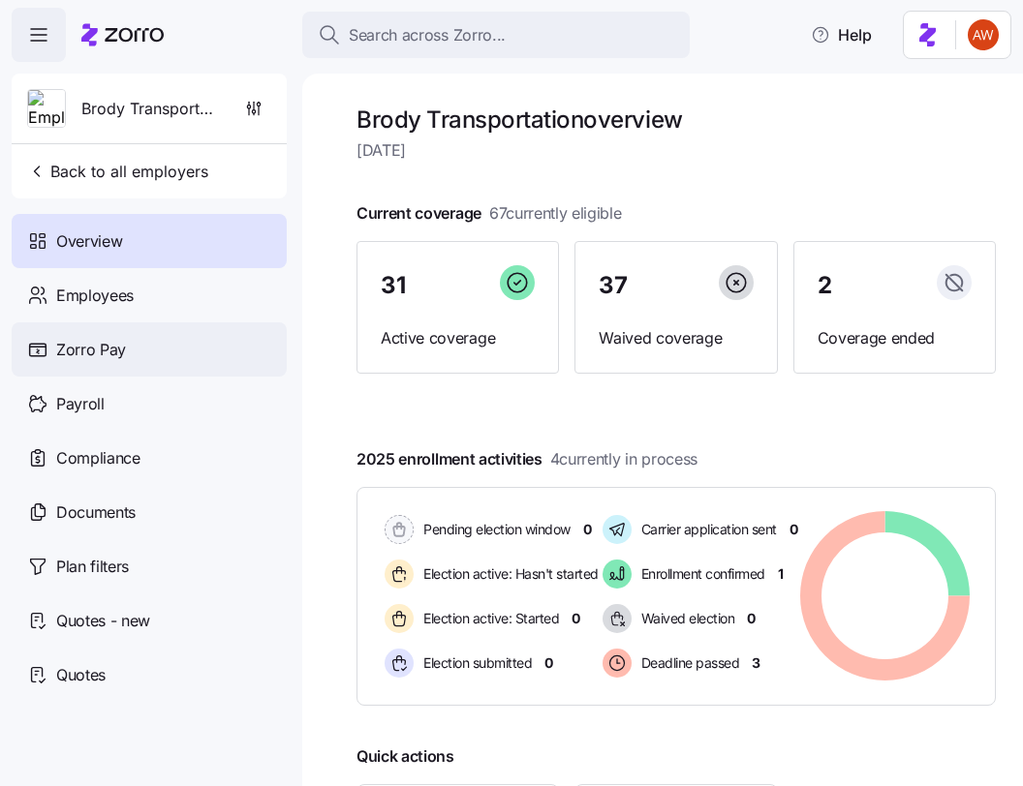
click at [193, 340] on div "Zorro Pay" at bounding box center [149, 350] width 275 height 54
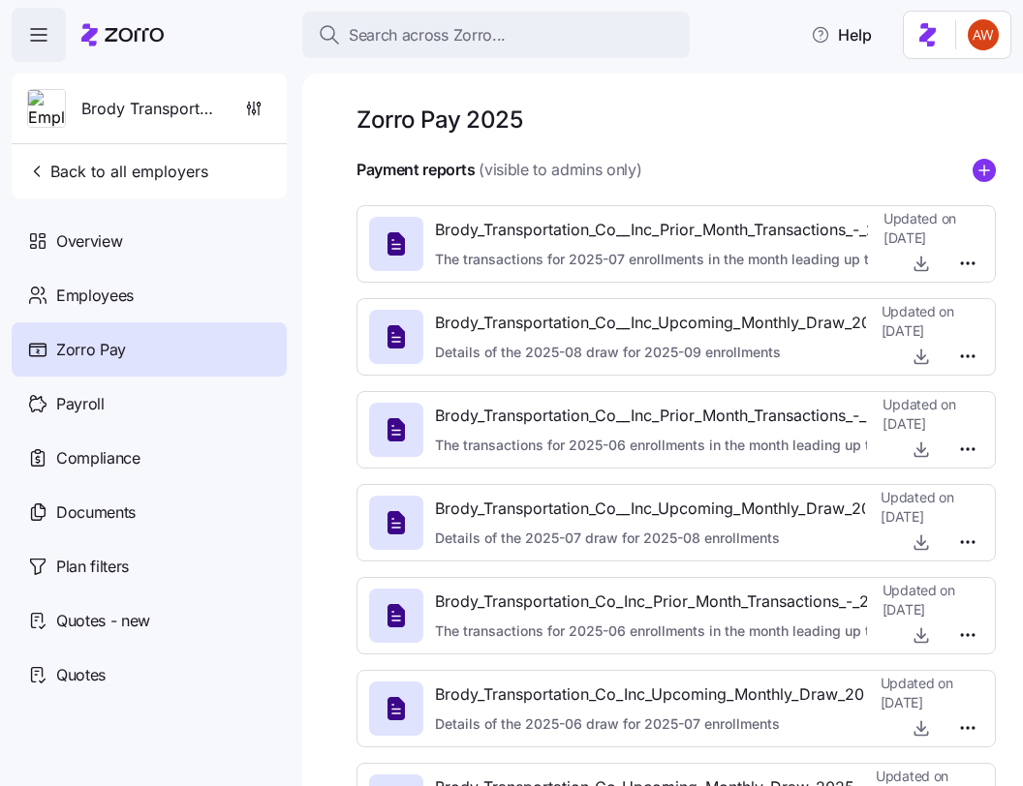
click at [979, 170] on icon "add icon" at bounding box center [984, 170] width 10 height 0
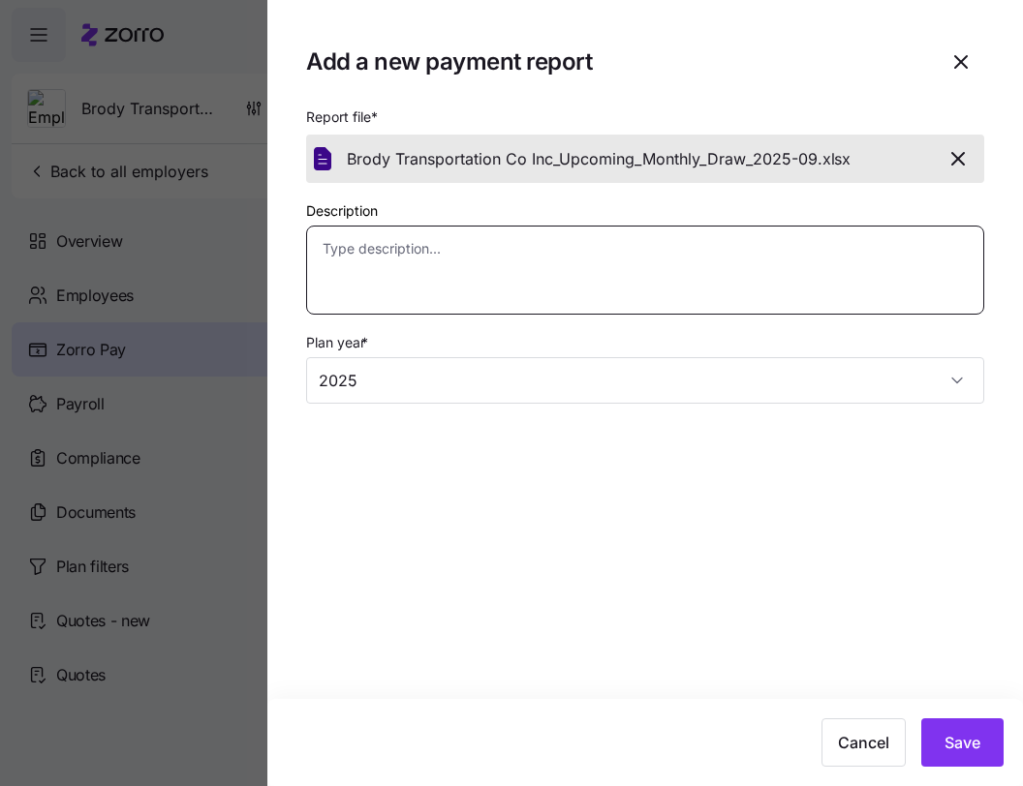
click at [599, 259] on textarea "Description" at bounding box center [645, 270] width 678 height 89
paste textarea "Details of the 2025-09 draw for 2025-10 enrollments"
type textarea "x"
type textarea "Details of the 2025-09 draw for 2025-10 enrollments"
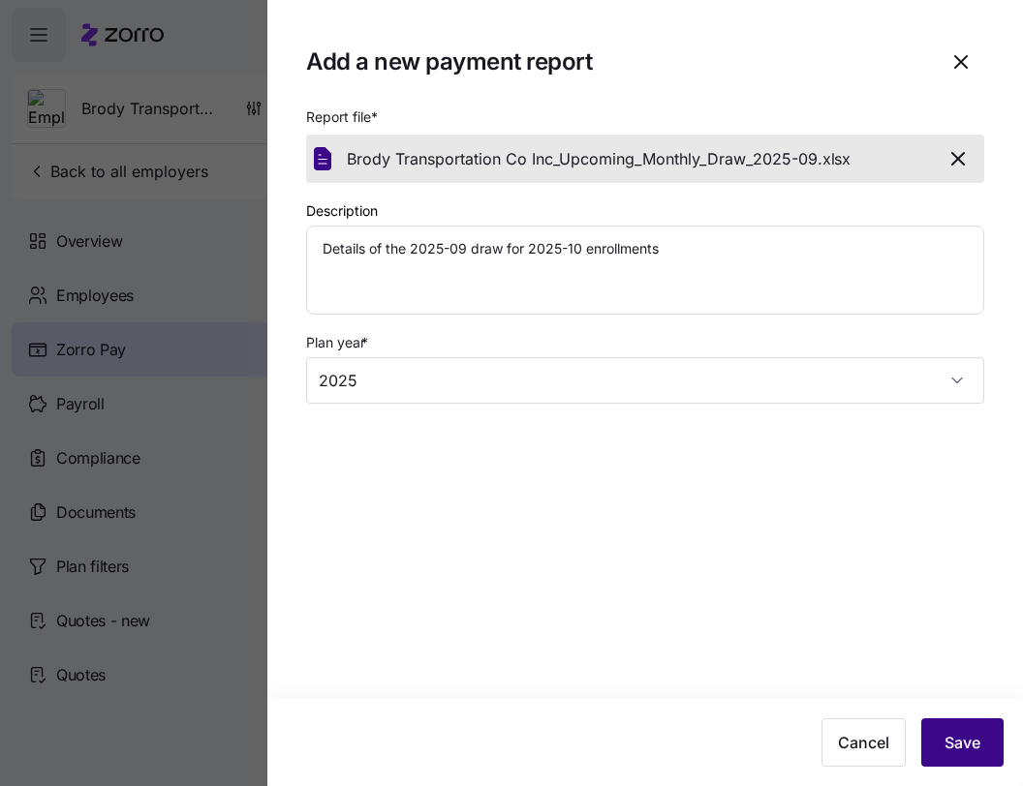
click at [938, 733] on button "Save" at bounding box center [962, 743] width 82 height 48
click at [937, 723] on button "Save" at bounding box center [962, 743] width 82 height 48
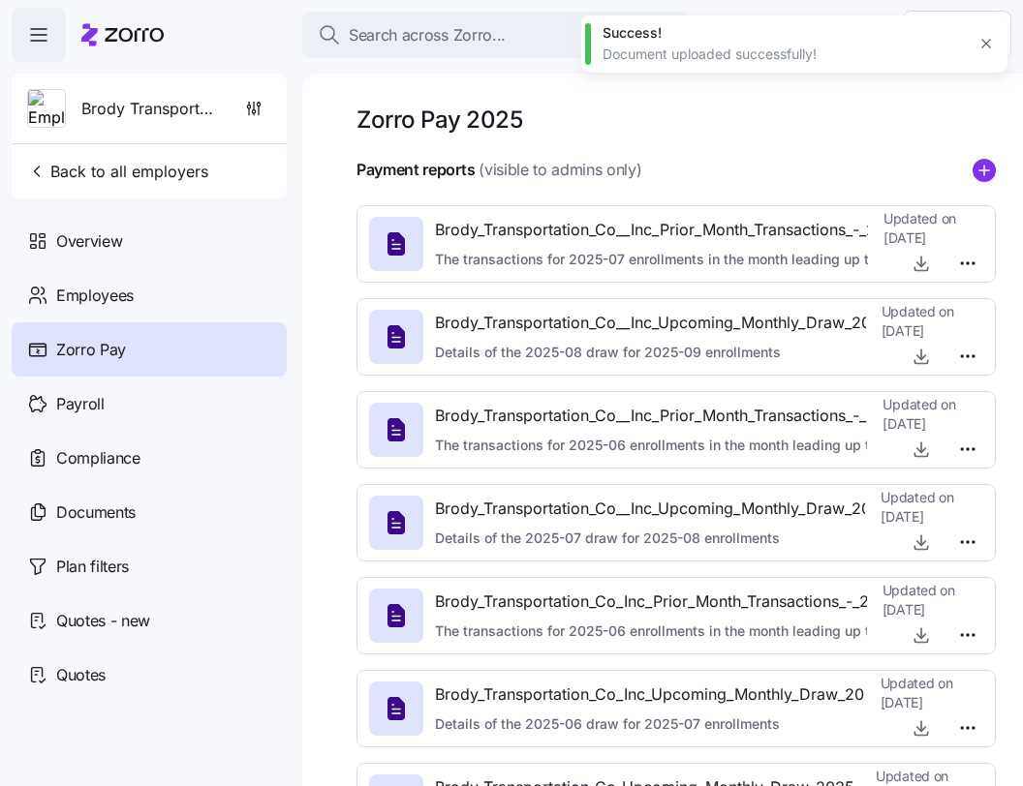
type textarea "x"
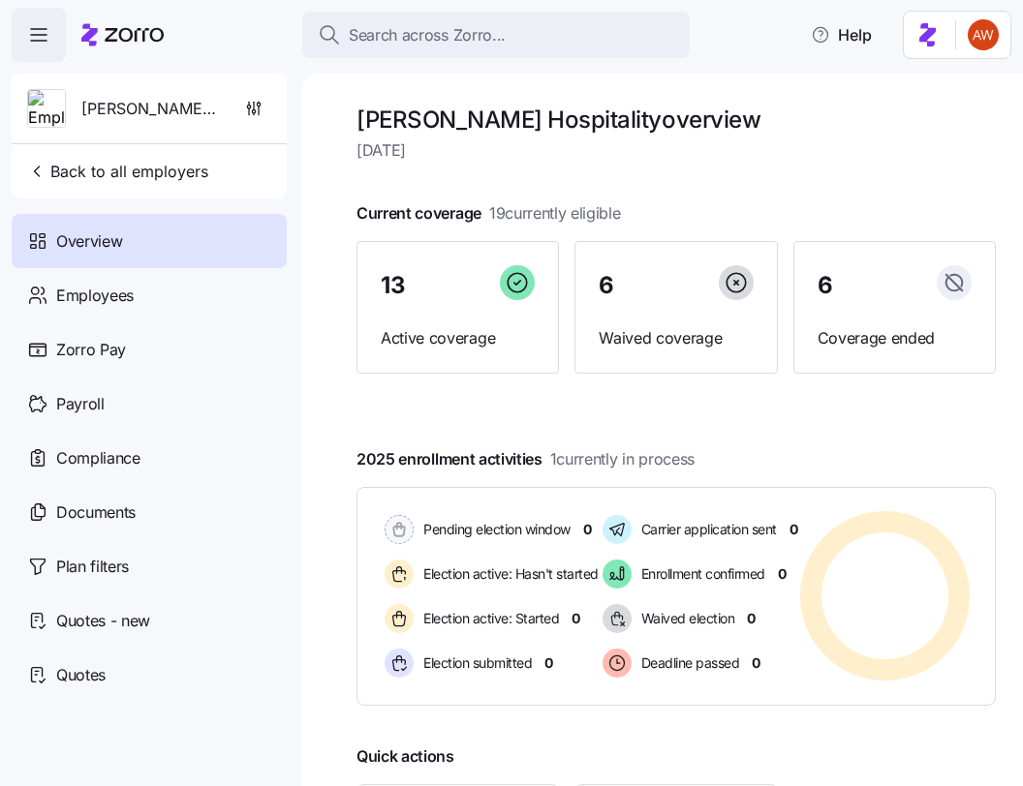
click at [160, 342] on div "Zorro Pay" at bounding box center [149, 350] width 275 height 54
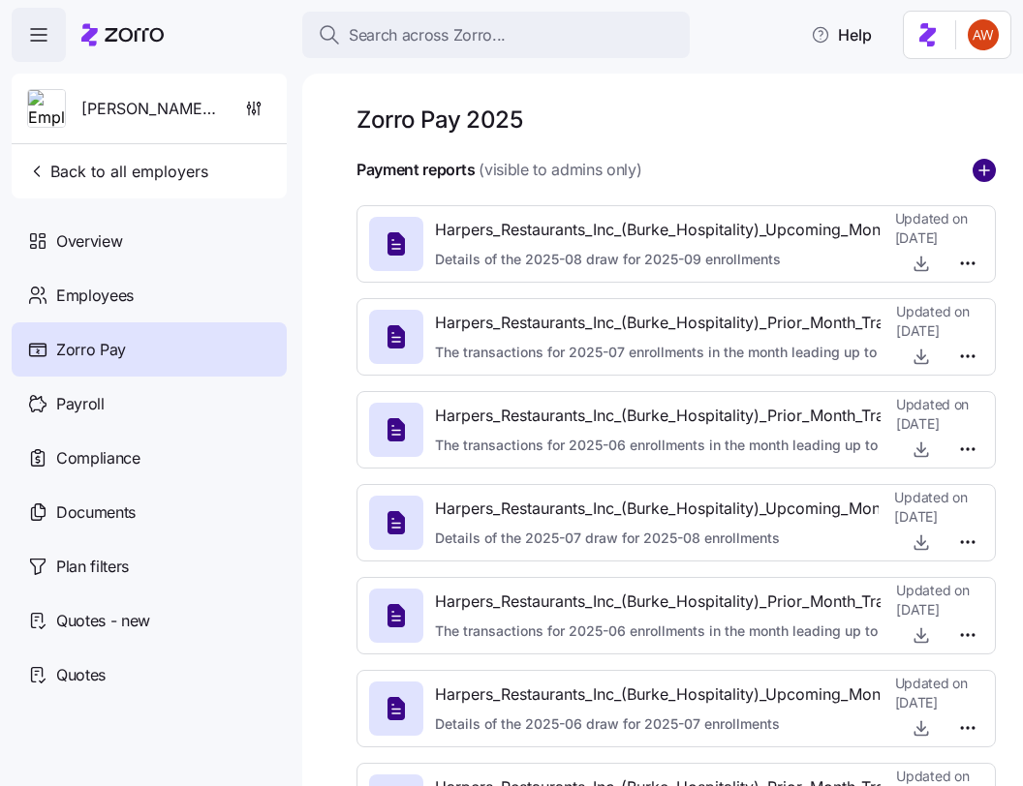
click at [978, 176] on circle "add icon" at bounding box center [983, 170] width 21 height 21
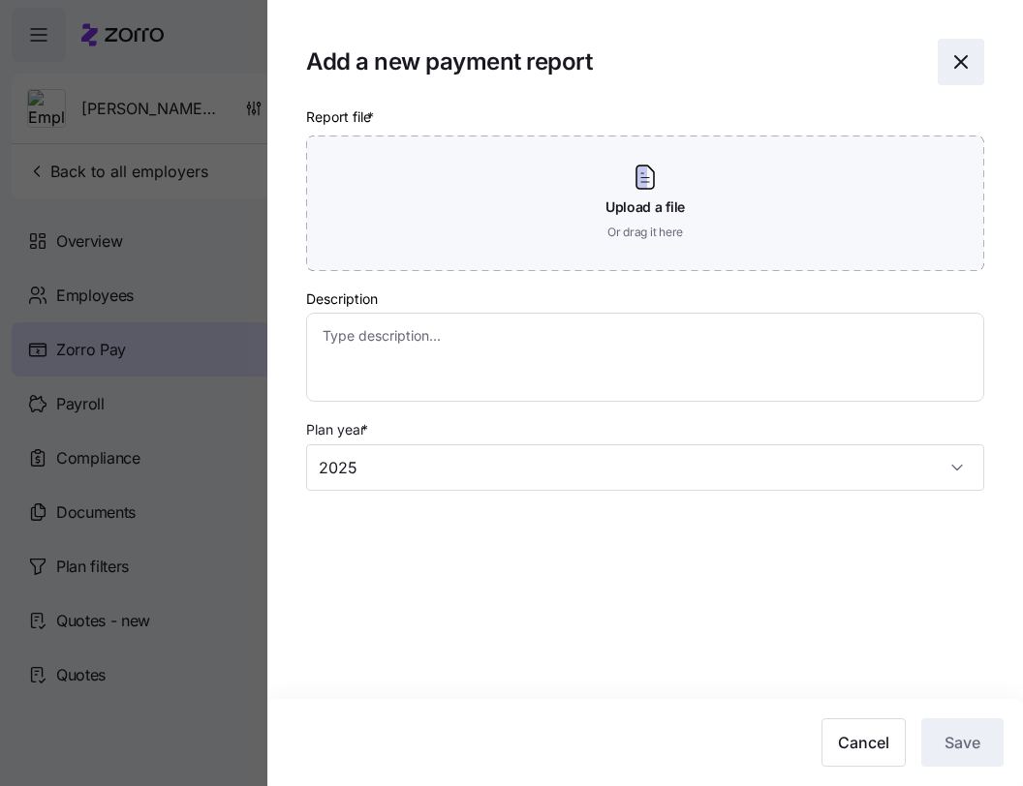
click at [961, 60] on icon "button" at bounding box center [960, 61] width 23 height 23
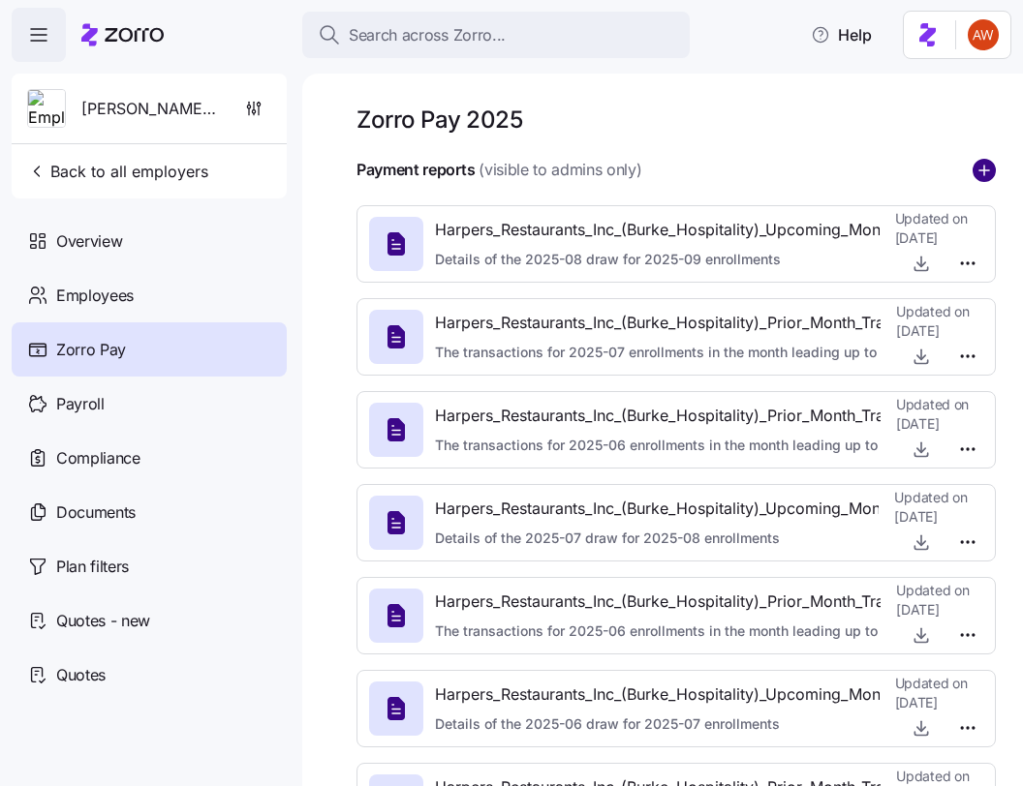
click at [977, 168] on circle "add icon" at bounding box center [983, 170] width 21 height 21
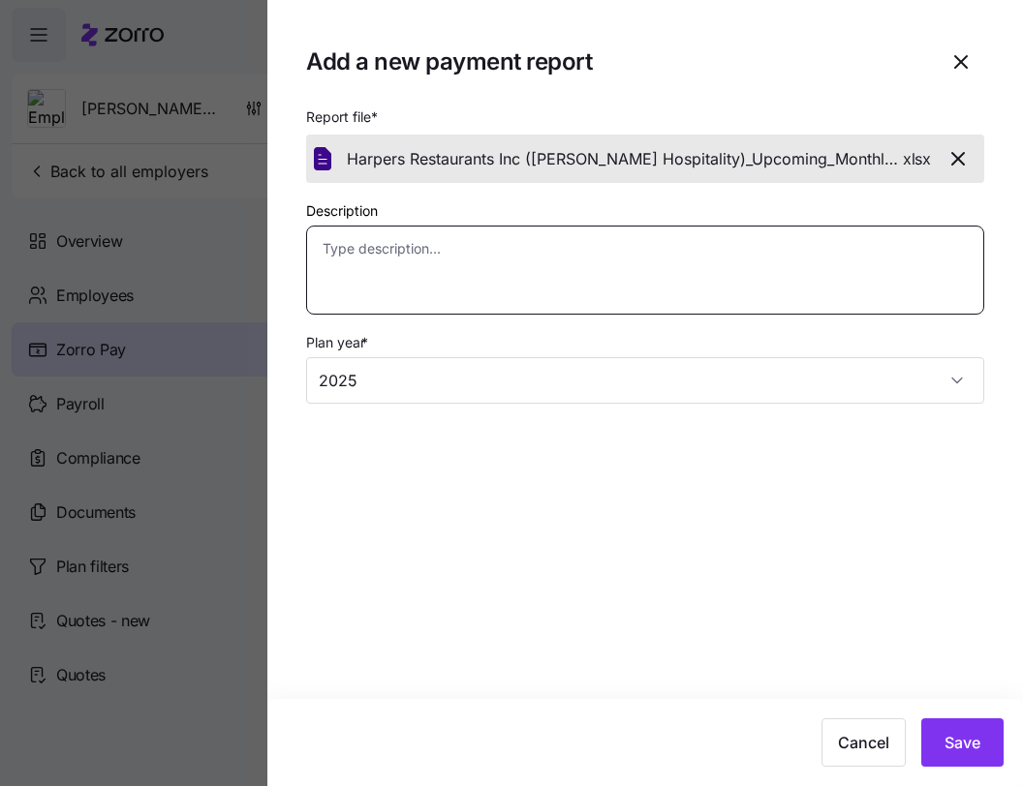
click at [655, 269] on textarea "Description" at bounding box center [645, 270] width 678 height 89
paste textarea "Details of the 2025-09 draw for 2025-10 enrollments"
type textarea "x"
type textarea "Details of the 2025-09 draw for 2025-10 enrollments"
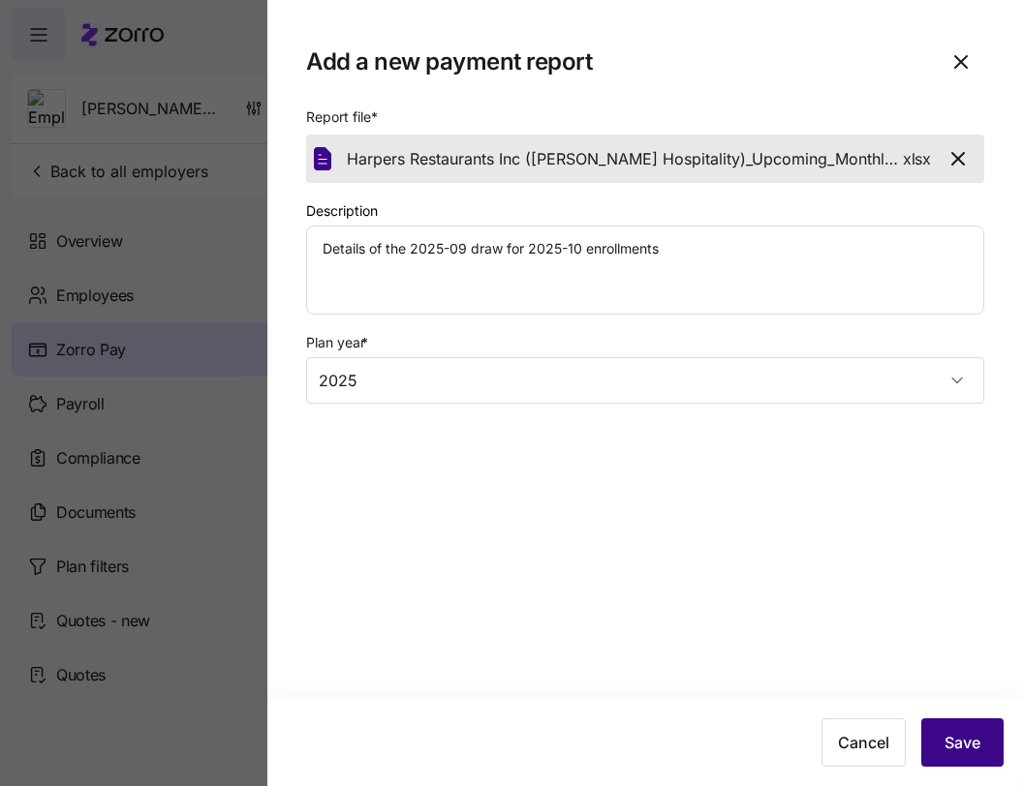
click at [953, 739] on span "Save" at bounding box center [962, 742] width 36 height 23
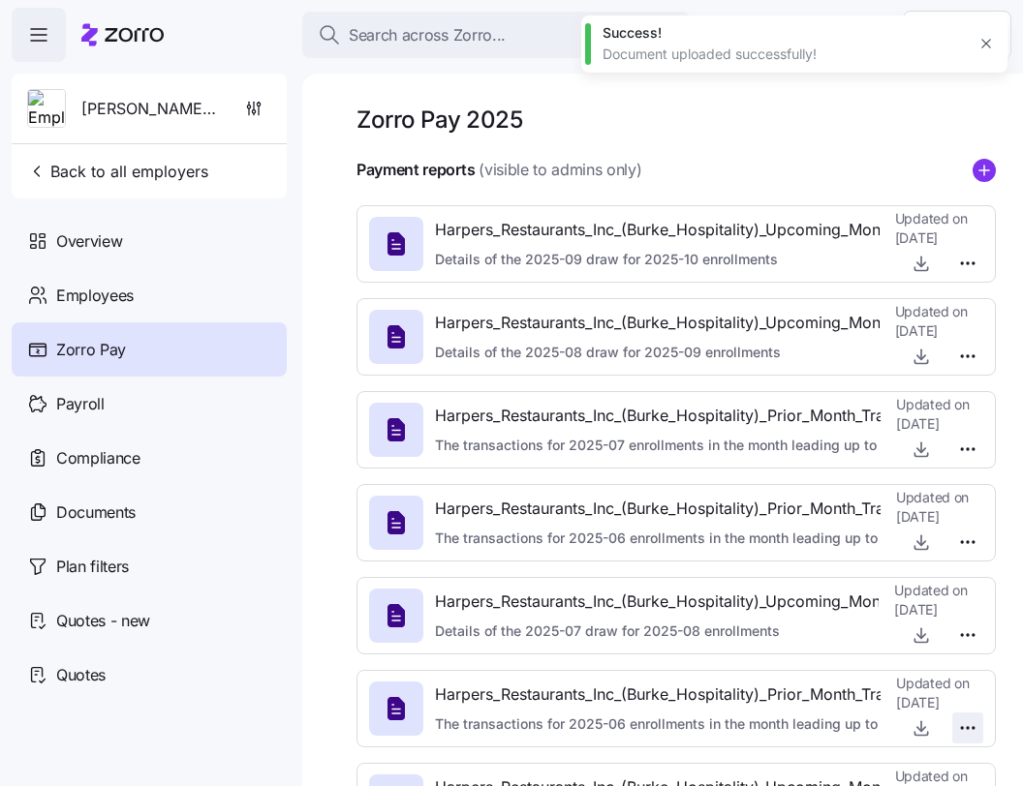
type textarea "x"
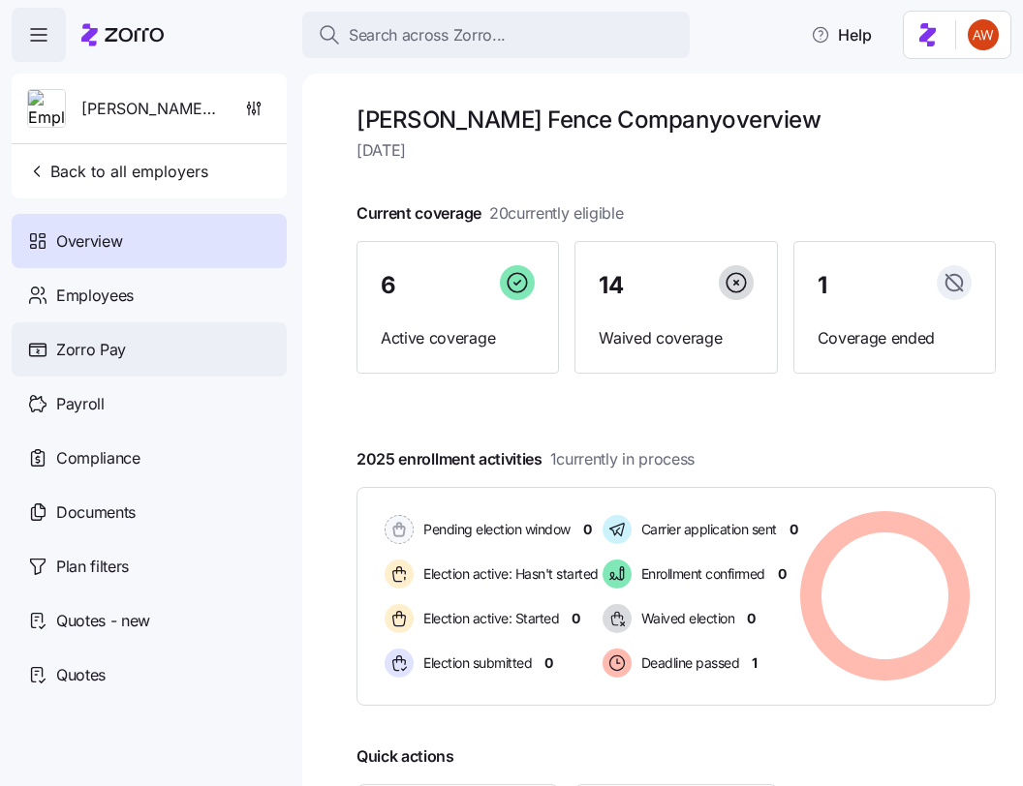
click at [91, 350] on span "Zorro Pay" at bounding box center [91, 350] width 70 height 24
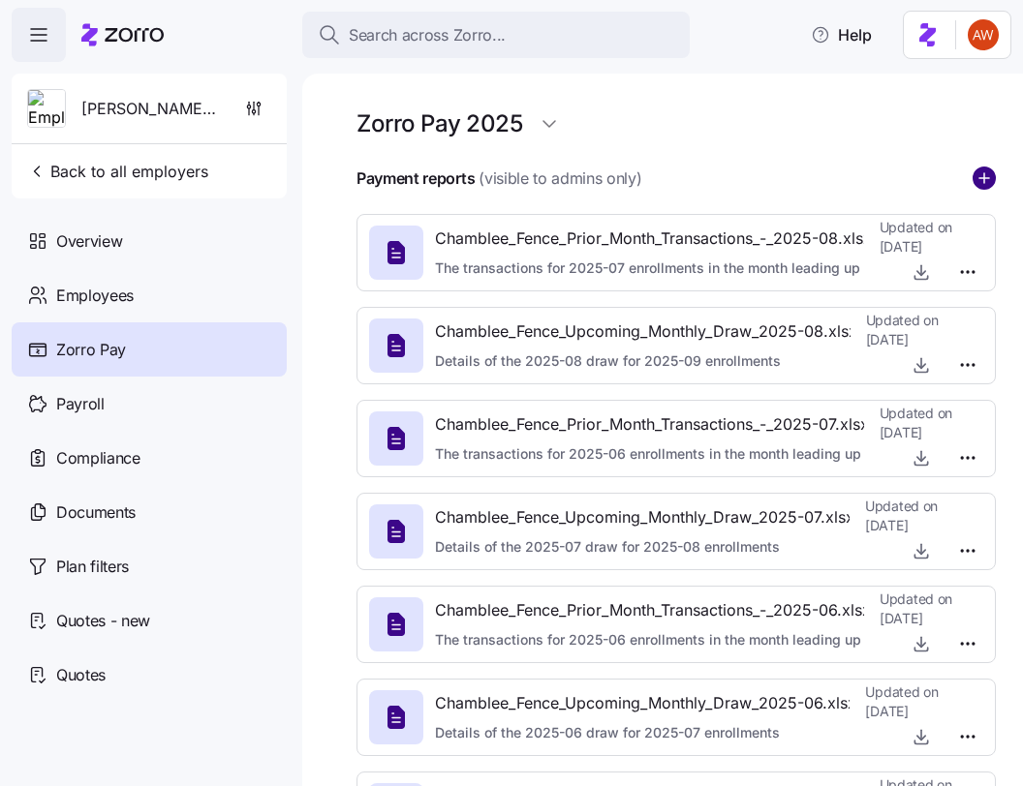
click at [982, 175] on circle "add icon" at bounding box center [983, 178] width 21 height 21
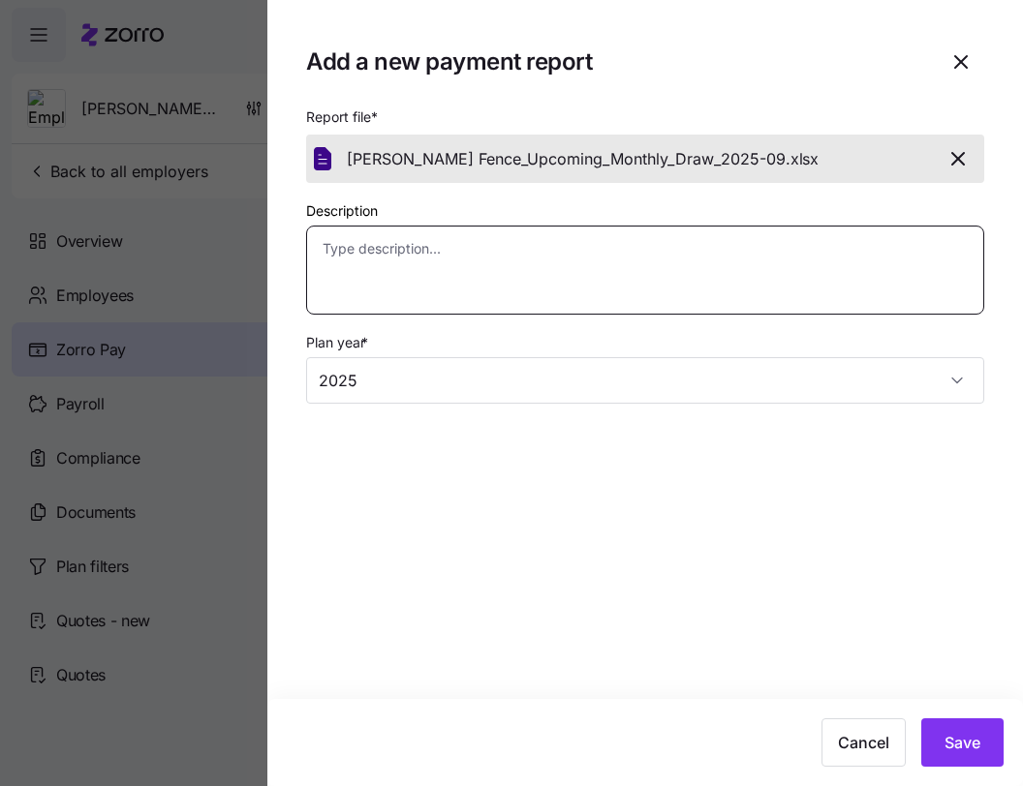
click at [612, 276] on textarea "Description" at bounding box center [645, 270] width 678 height 89
paste textarea "Details of the 2025-09 draw for 2025-10 enrollments"
type textarea "x"
type textarea "Details of the 2025-09 draw for 2025-10 enrollments"
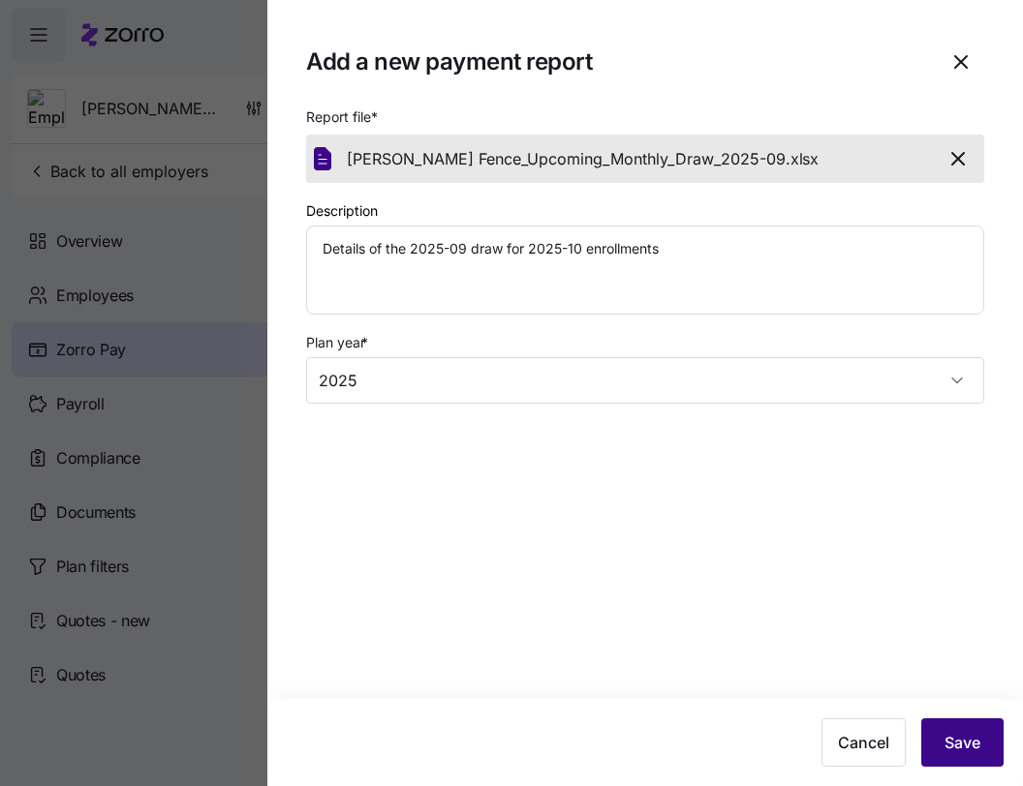
click at [968, 723] on button "Save" at bounding box center [962, 743] width 82 height 48
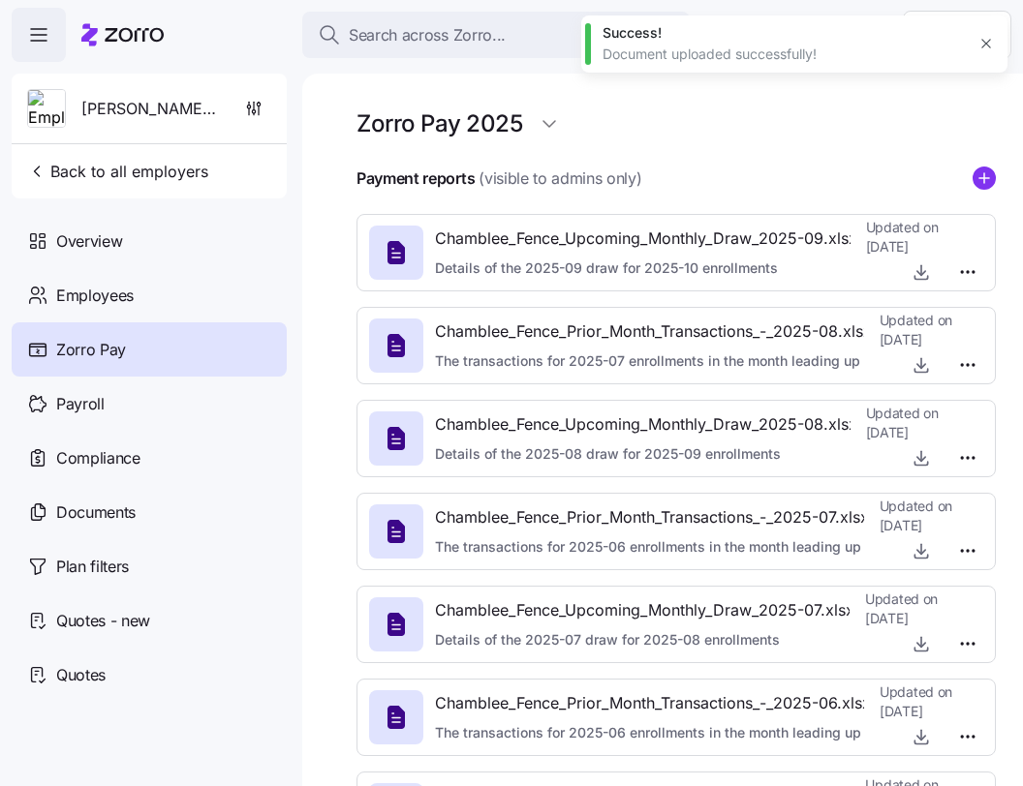
type textarea "x"
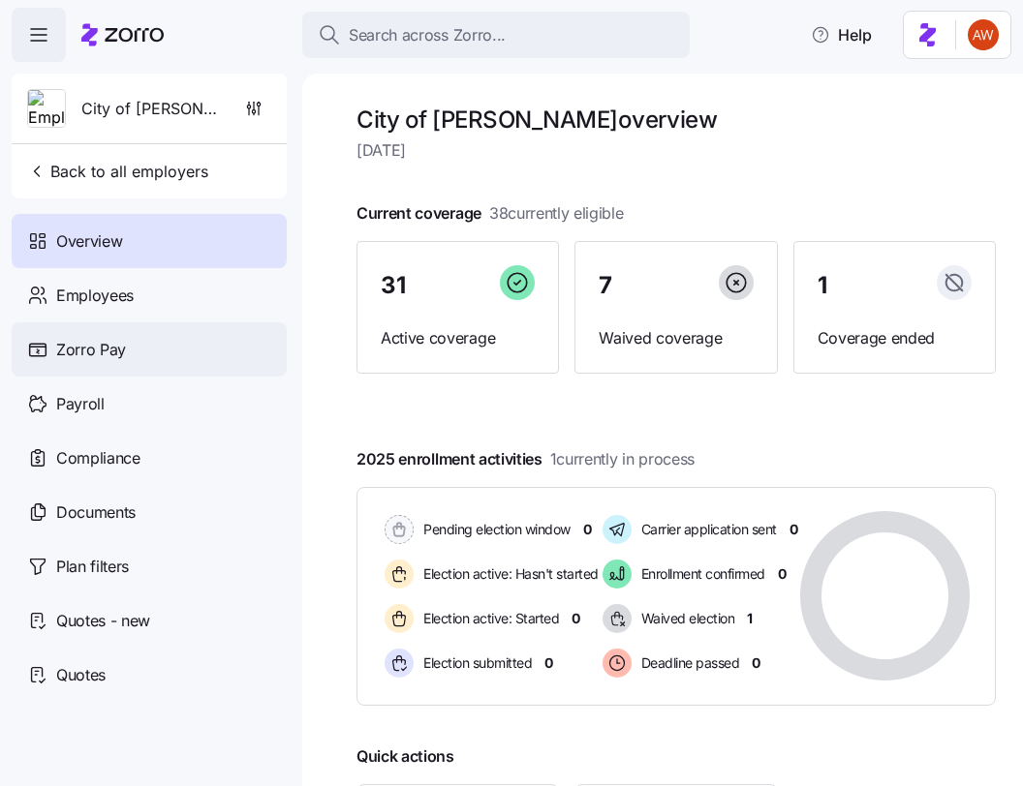
click at [133, 361] on div "Zorro Pay" at bounding box center [149, 350] width 275 height 54
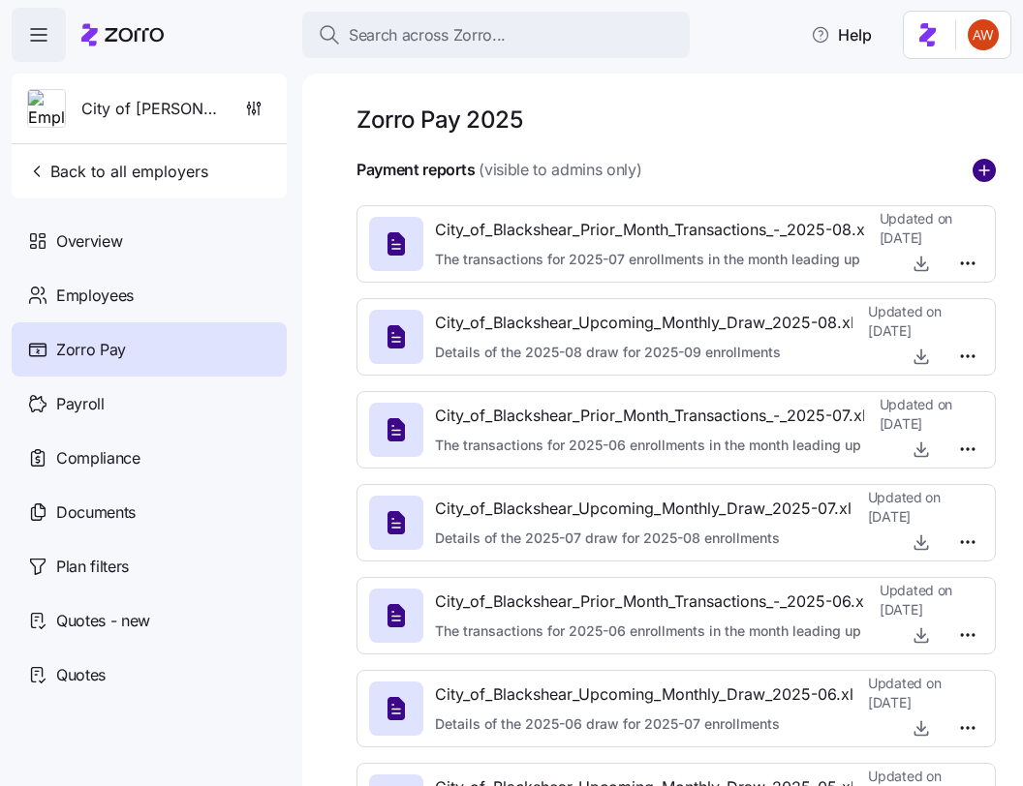
click at [978, 165] on circle "add icon" at bounding box center [983, 170] width 21 height 21
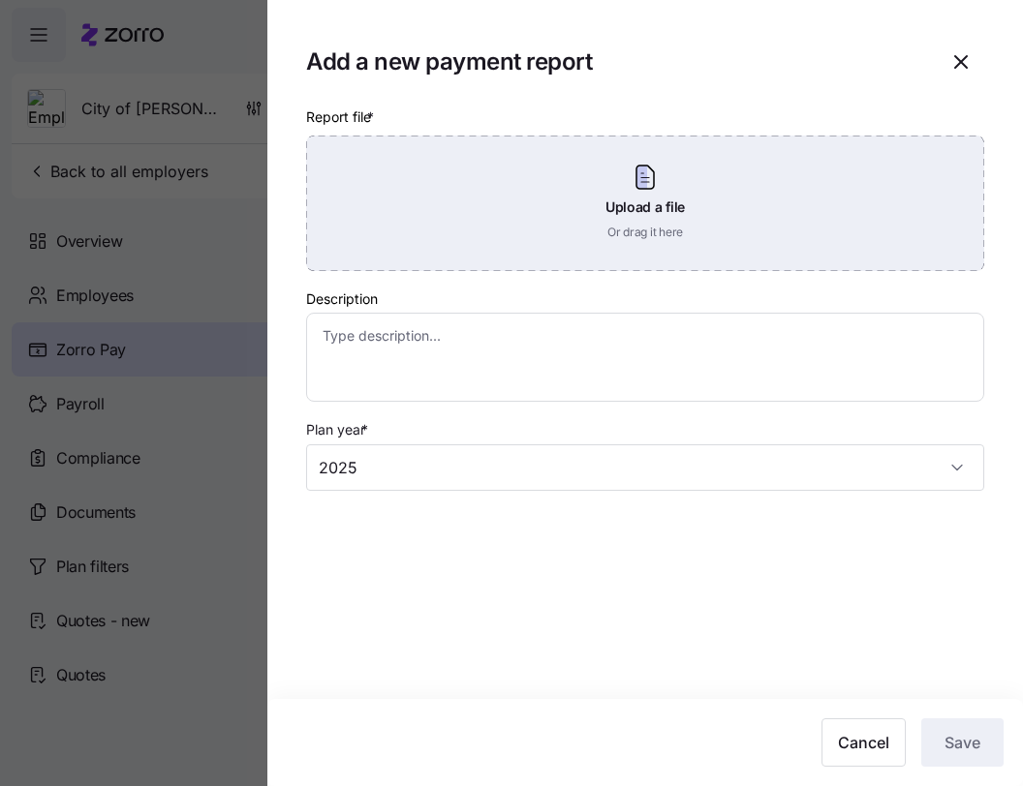
type textarea "x"
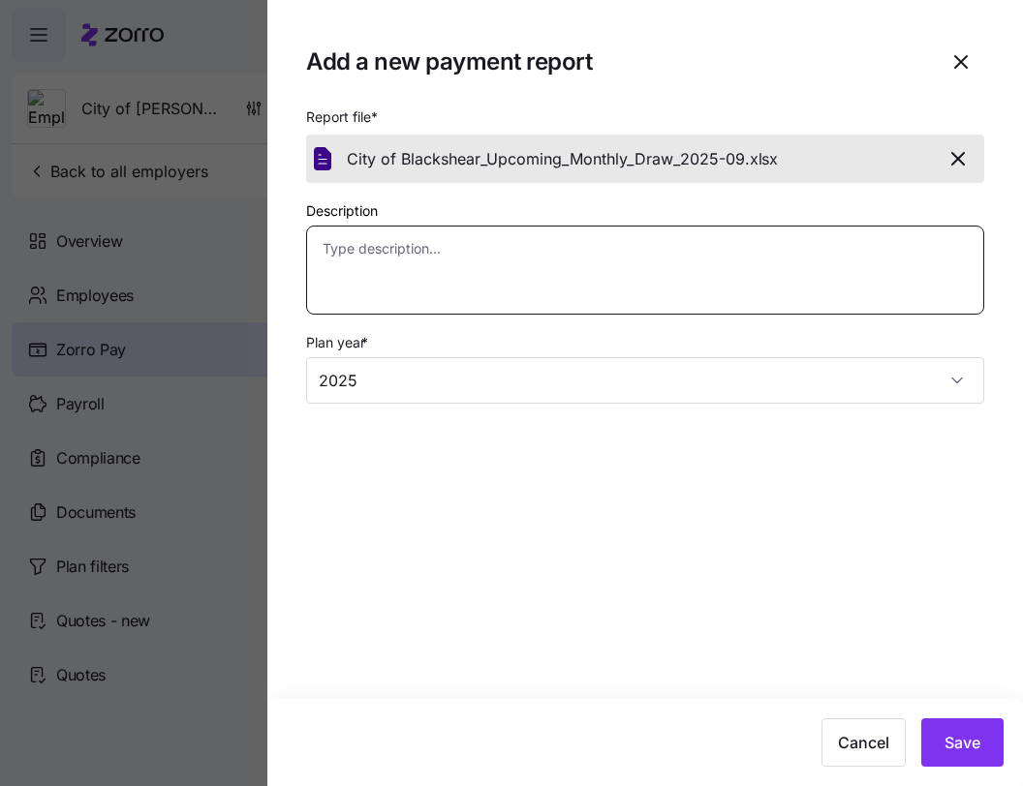
click at [663, 277] on textarea "Description" at bounding box center [645, 270] width 678 height 89
paste textarea "Details of the 2025-09 draw for 2025-10 enrollments"
type textarea "x"
type textarea "Details of the 2025-09 draw for 2025-10 enrollments"
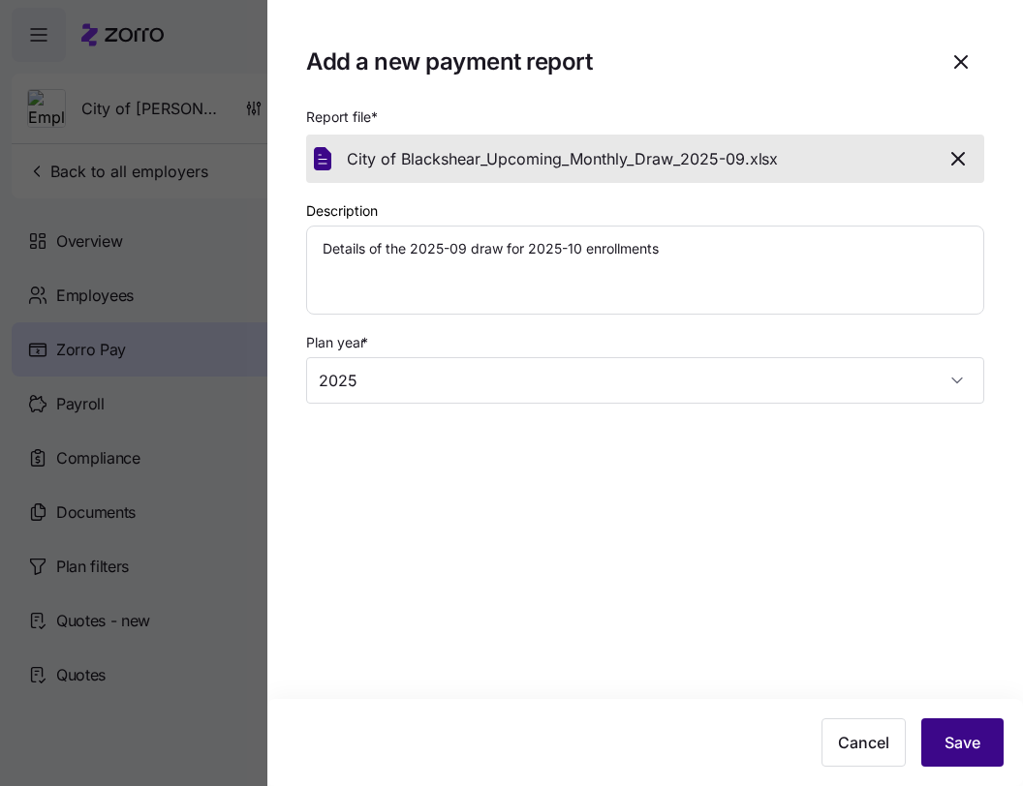
click at [937, 725] on button "Save" at bounding box center [962, 743] width 82 height 48
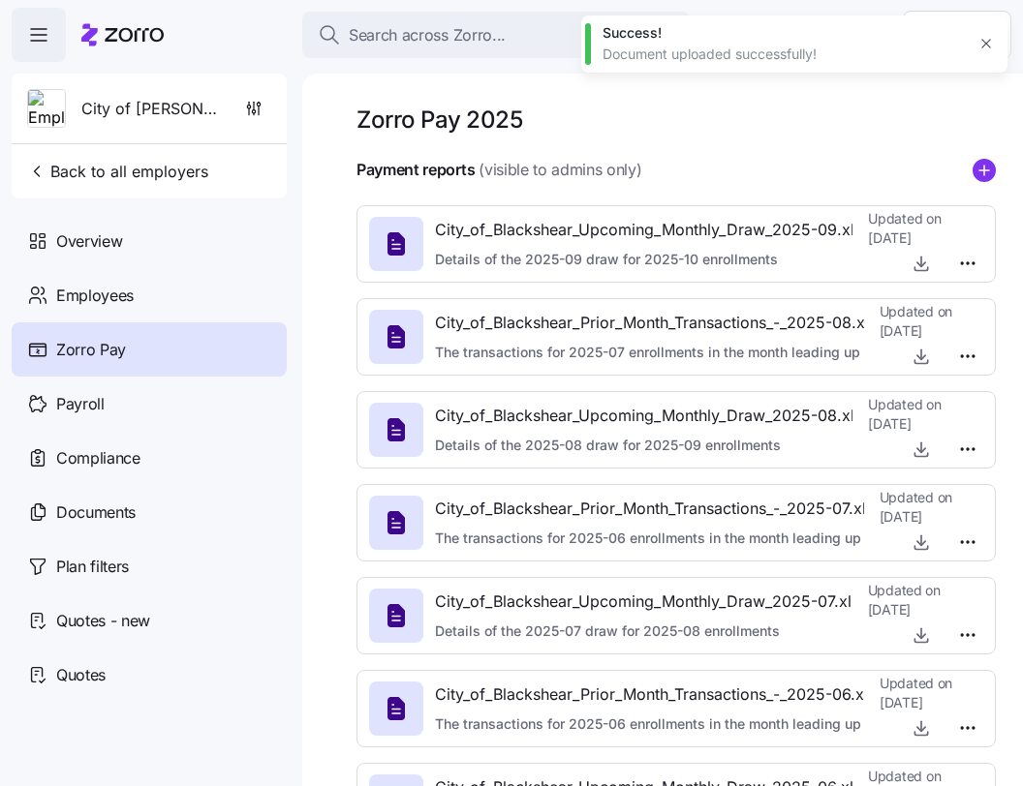
type textarea "x"
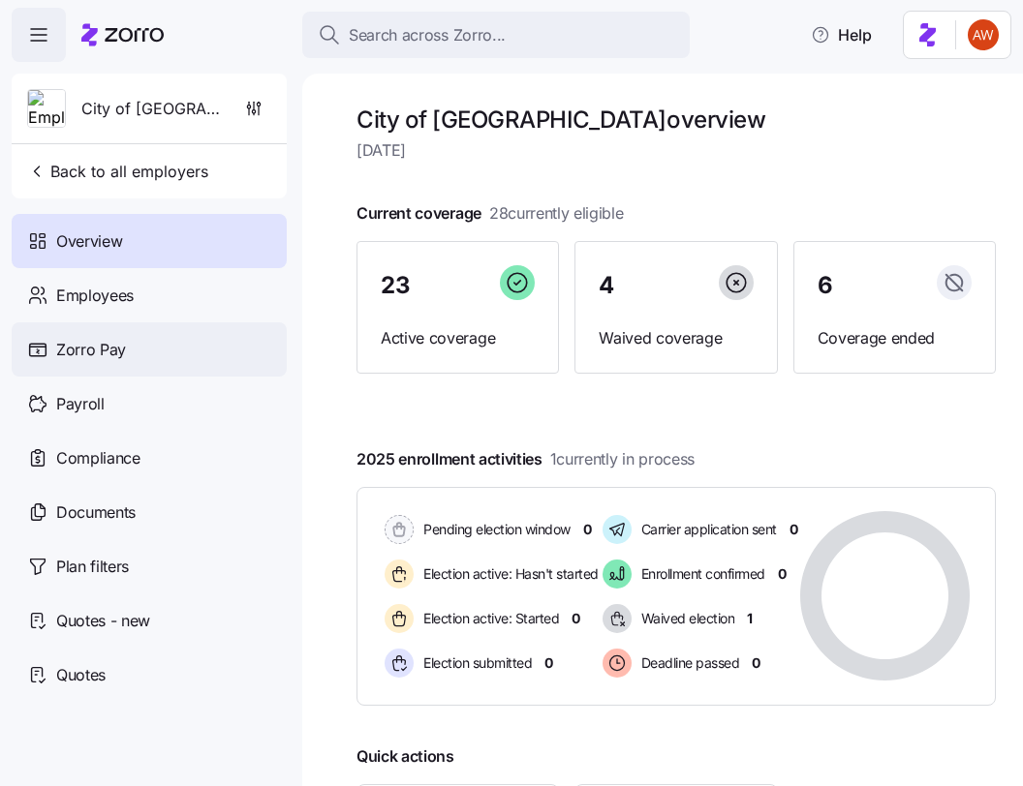
click at [102, 344] on span "Zorro Pay" at bounding box center [91, 350] width 70 height 24
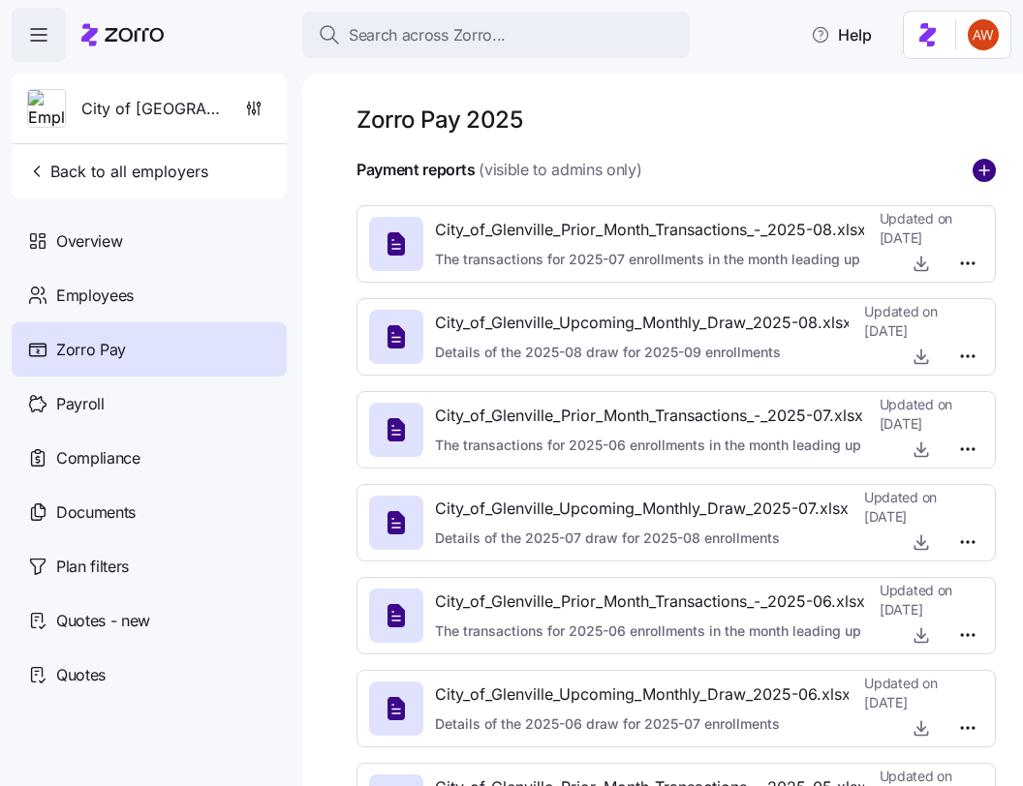
click at [978, 175] on circle "add icon" at bounding box center [983, 170] width 21 height 21
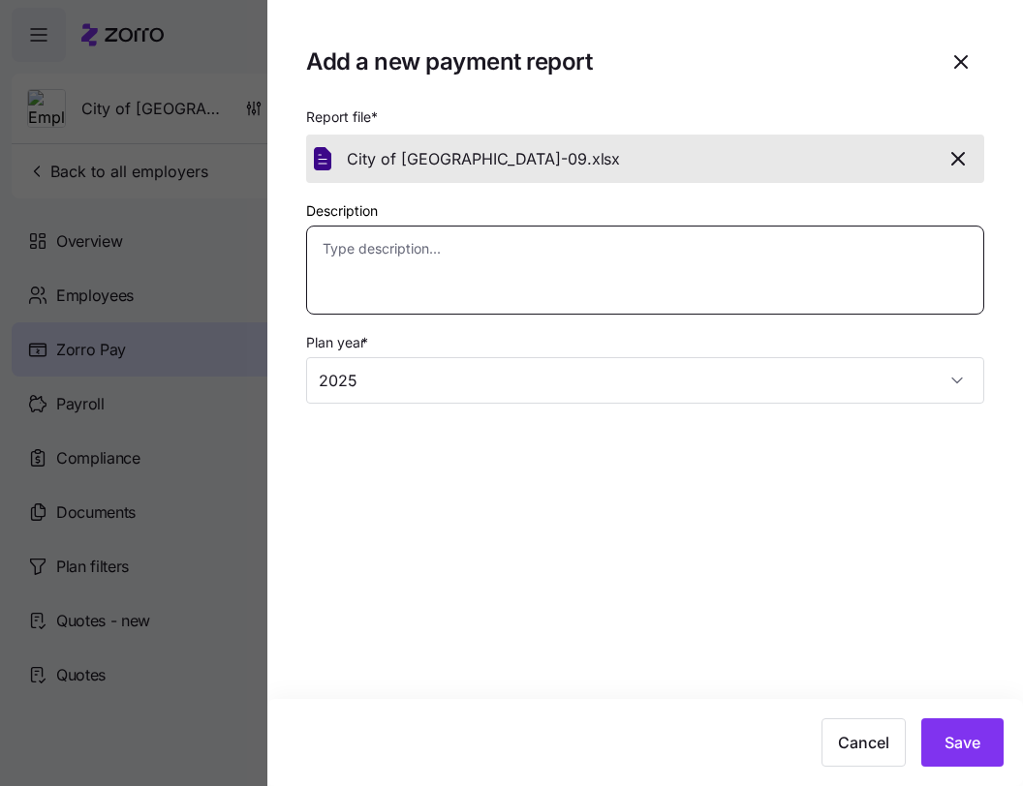
click at [693, 287] on textarea "Description" at bounding box center [645, 270] width 678 height 89
paste textarea "Details of the 2025-09 draw for 2025-10 enrollments"
type textarea "x"
type textarea "Details of the 2025-09 draw for 2025-10 enrollments"
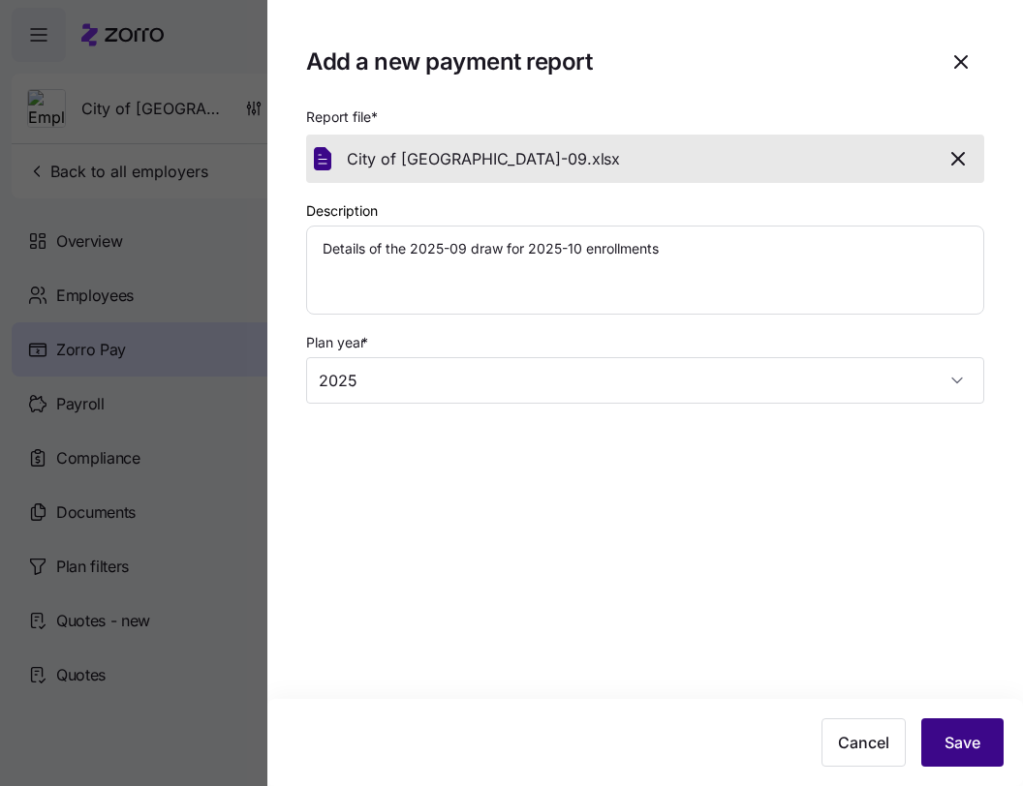
click at [950, 739] on span "Save" at bounding box center [962, 742] width 36 height 23
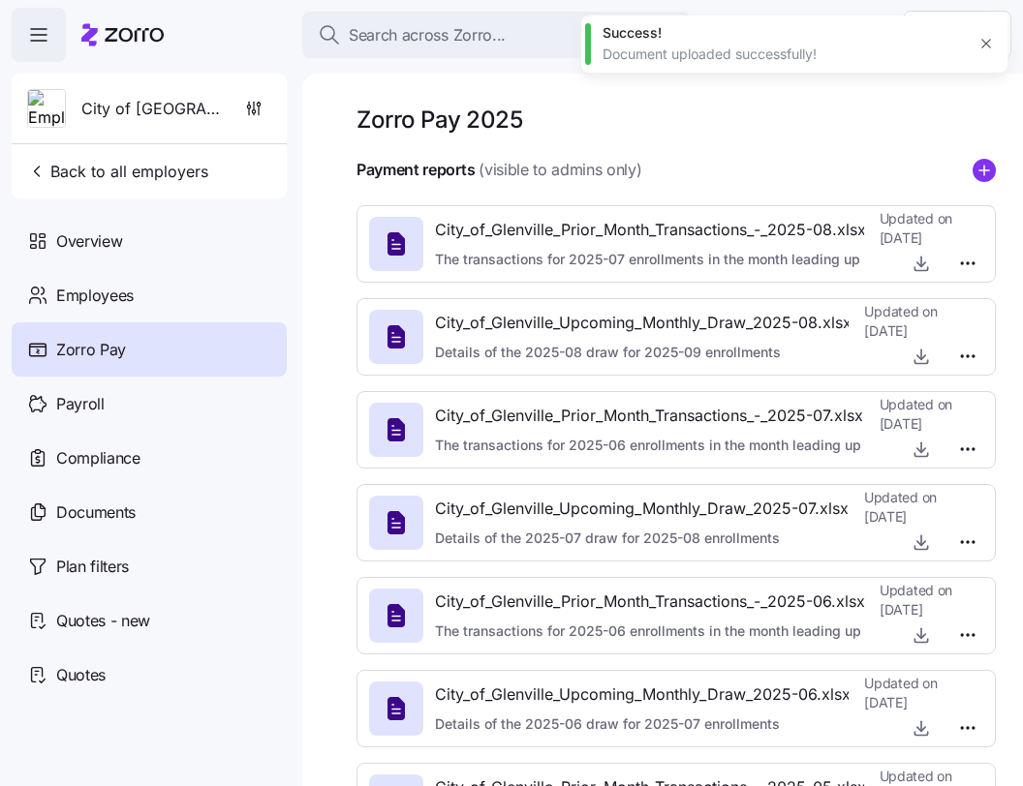
type textarea "x"
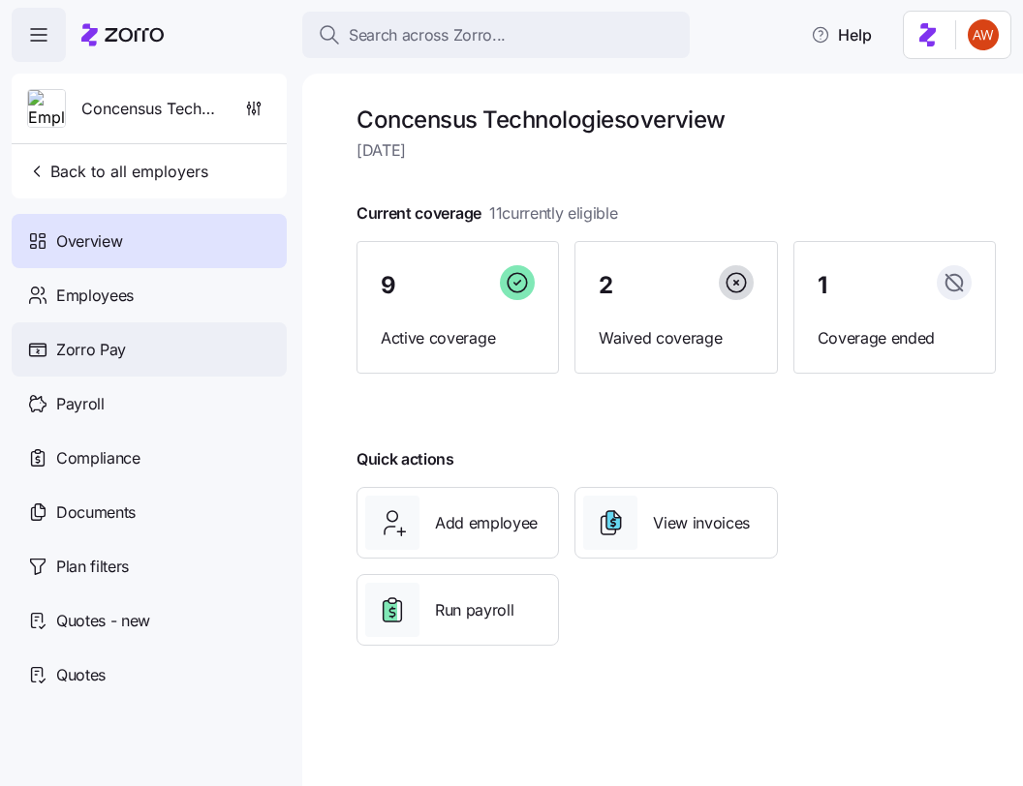
click at [100, 366] on div "Zorro Pay" at bounding box center [149, 350] width 275 height 54
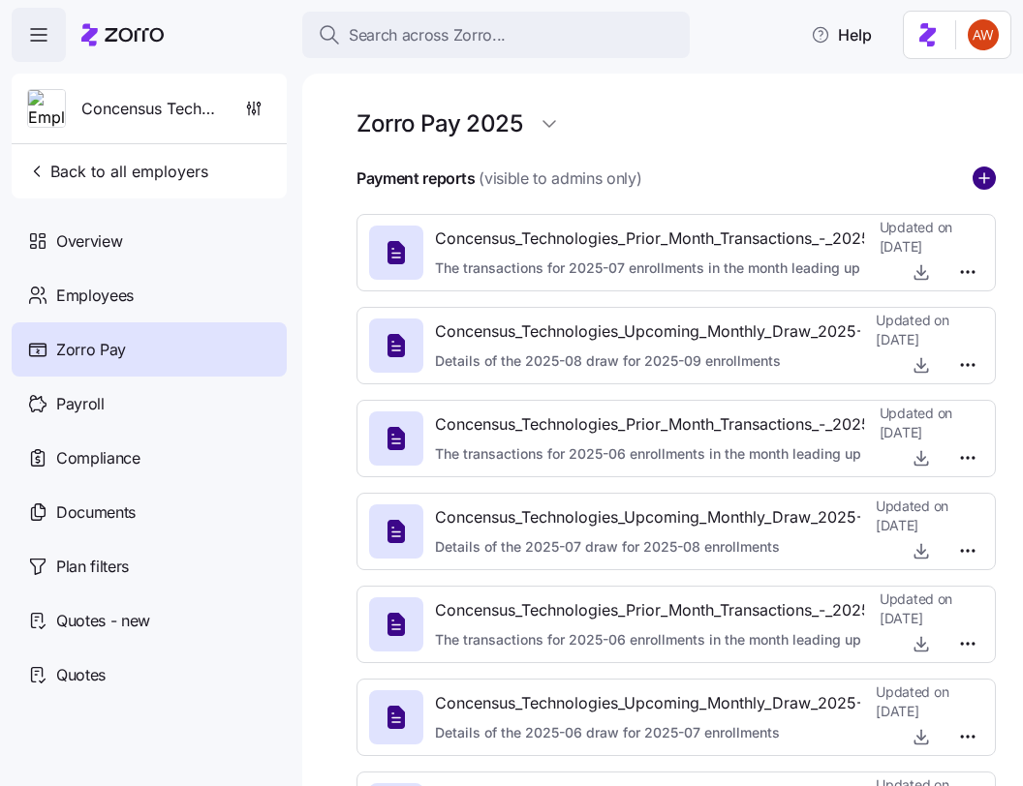
click at [987, 185] on circle "add icon" at bounding box center [983, 178] width 21 height 21
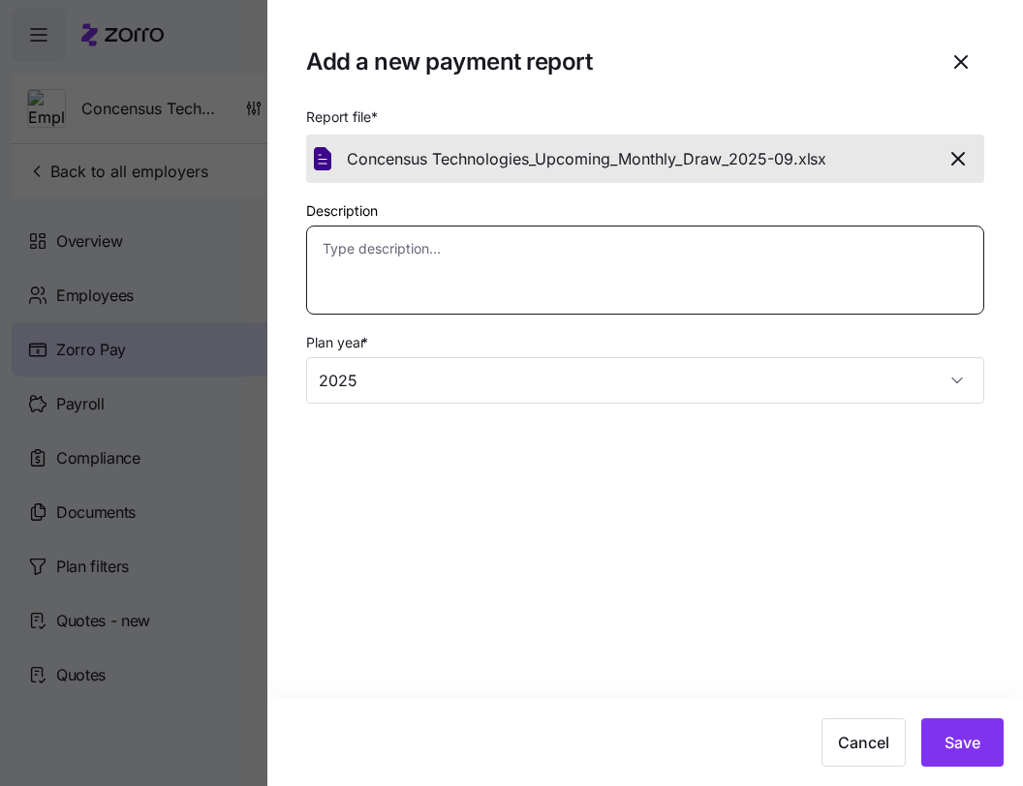
click at [686, 274] on textarea "Description" at bounding box center [645, 270] width 678 height 89
paste textarea "Details of the 2025-09 draw for 2025-10 enrollments"
type textarea "x"
type textarea "Details of the 2025-09 draw for 2025-10 enrollments"
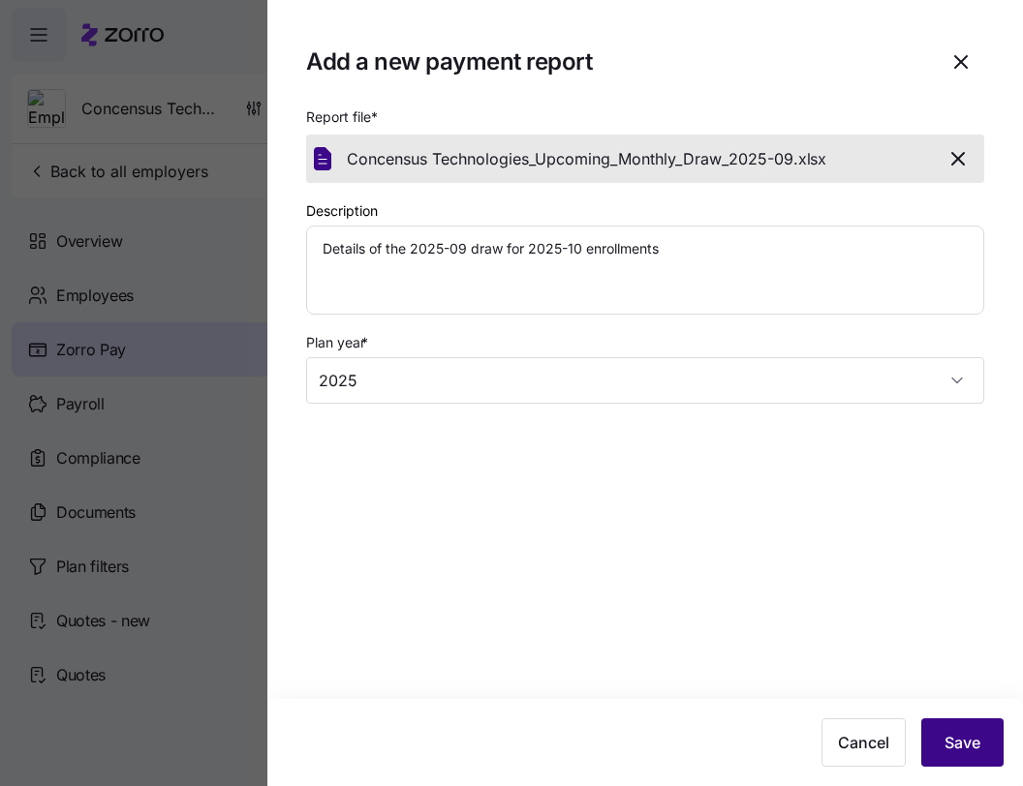
click at [934, 727] on button "Save" at bounding box center [962, 743] width 82 height 48
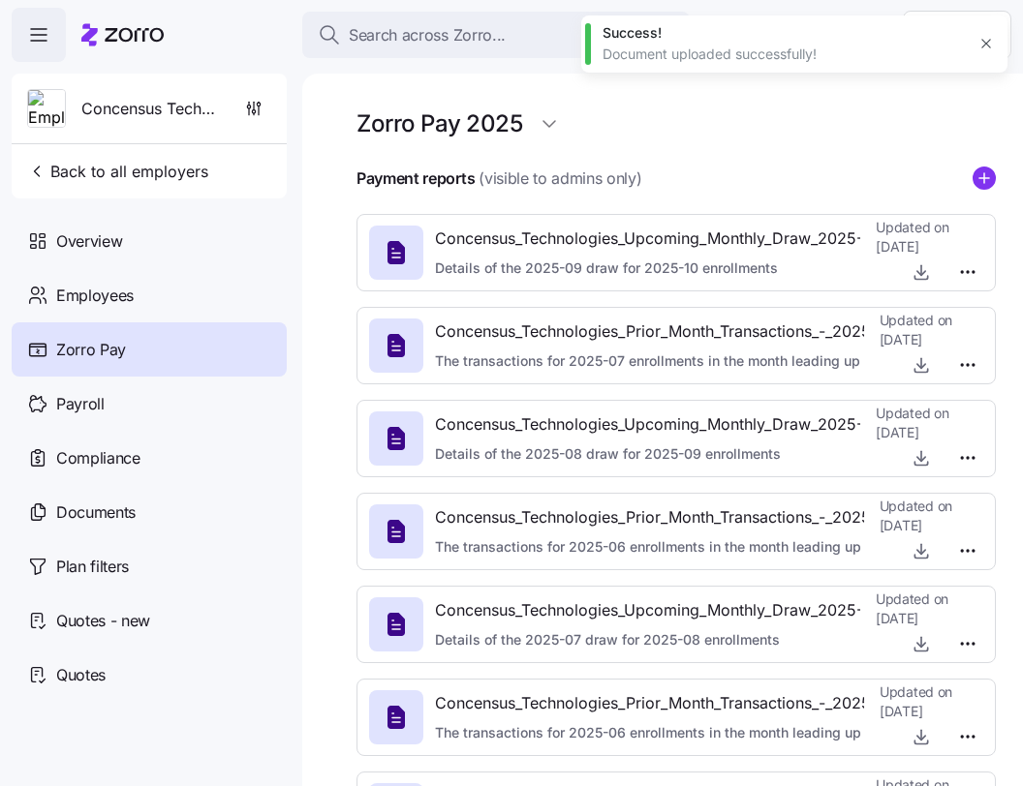
type textarea "x"
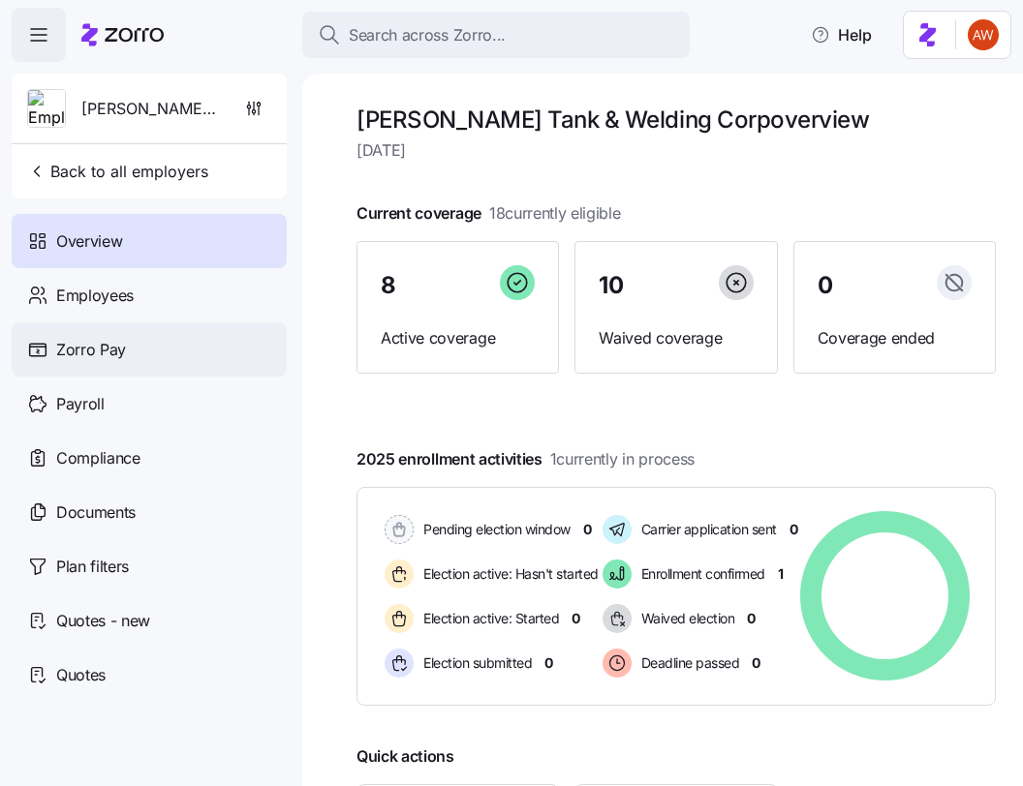
click at [92, 362] on div "Zorro Pay" at bounding box center [149, 350] width 275 height 54
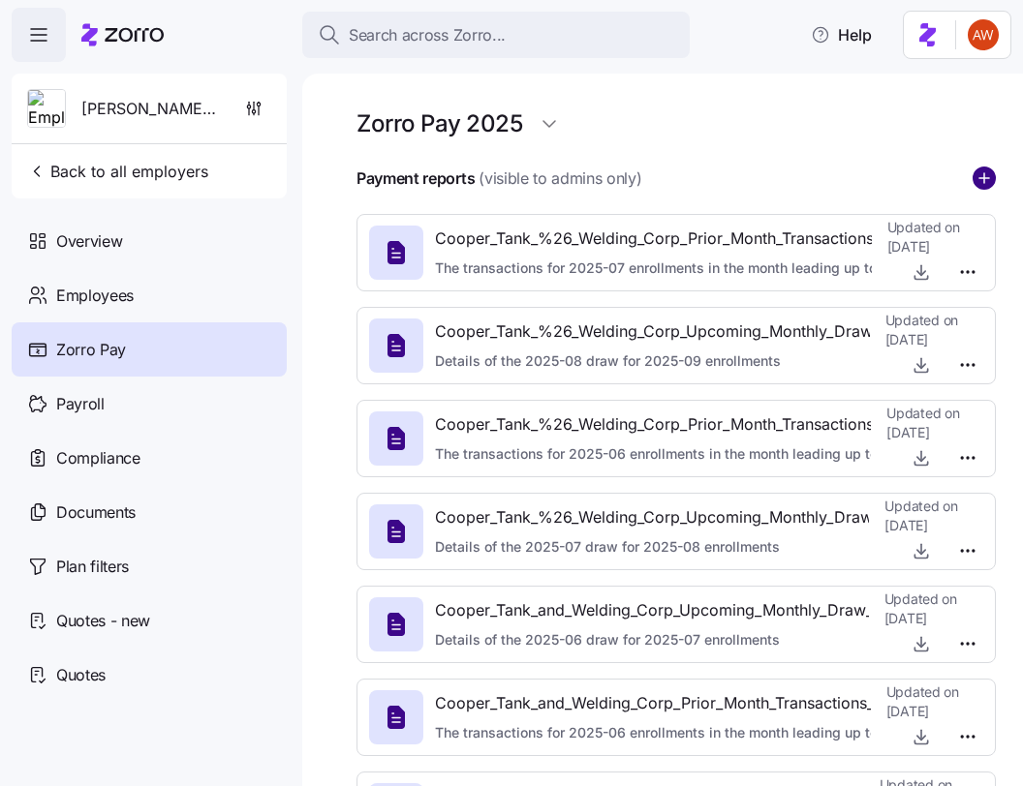
click at [986, 181] on circle "add icon" at bounding box center [983, 178] width 21 height 21
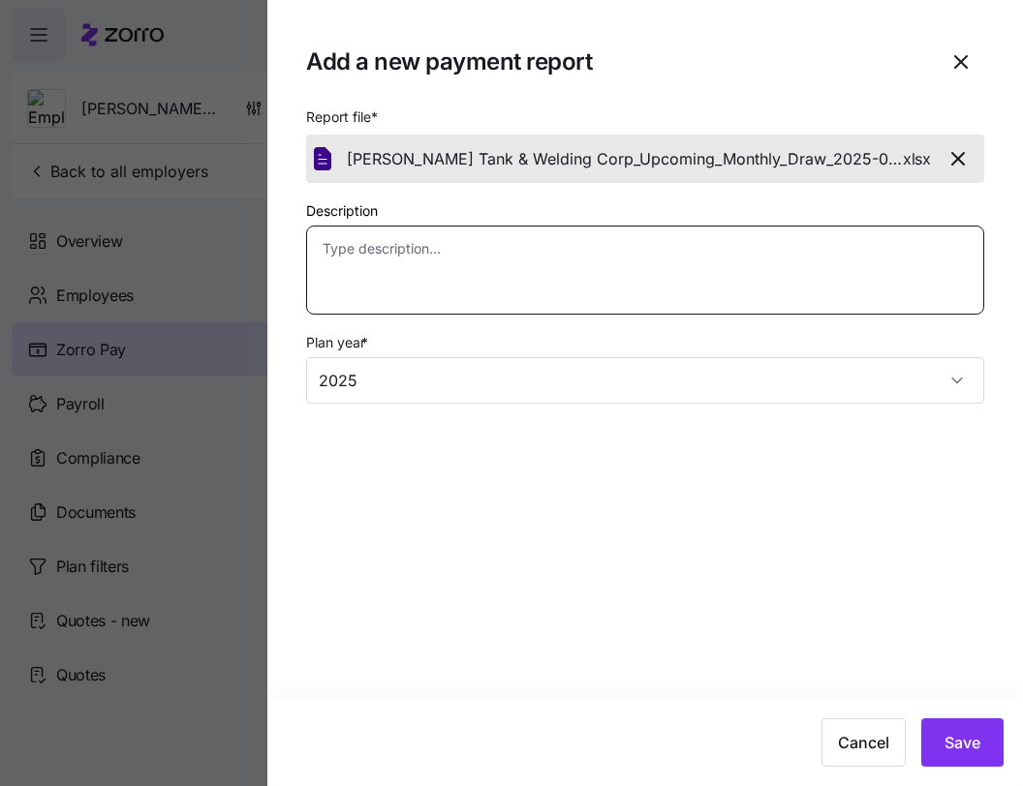
click at [648, 274] on textarea "Description" at bounding box center [645, 270] width 678 height 89
paste textarea "Details of the 2025-09 draw for 2025-10 enrollments"
type textarea "x"
type textarea "Details of the 2025-09 draw for 2025-10 enrollments"
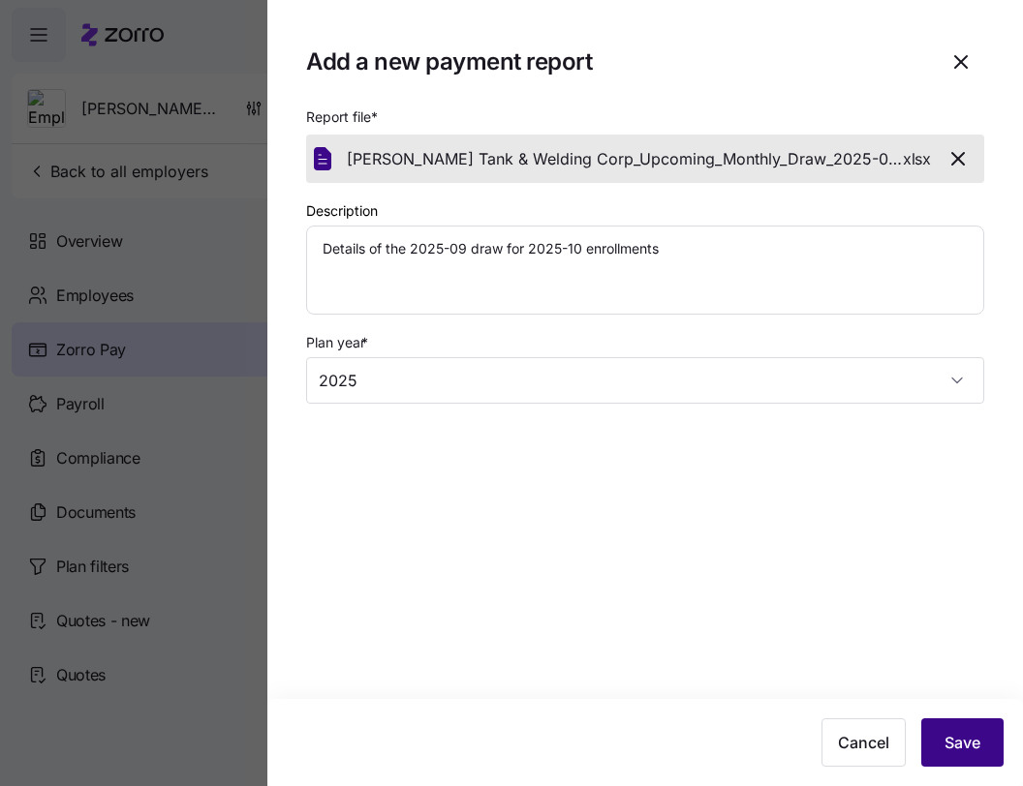
click at [950, 732] on span "Save" at bounding box center [962, 742] width 36 height 23
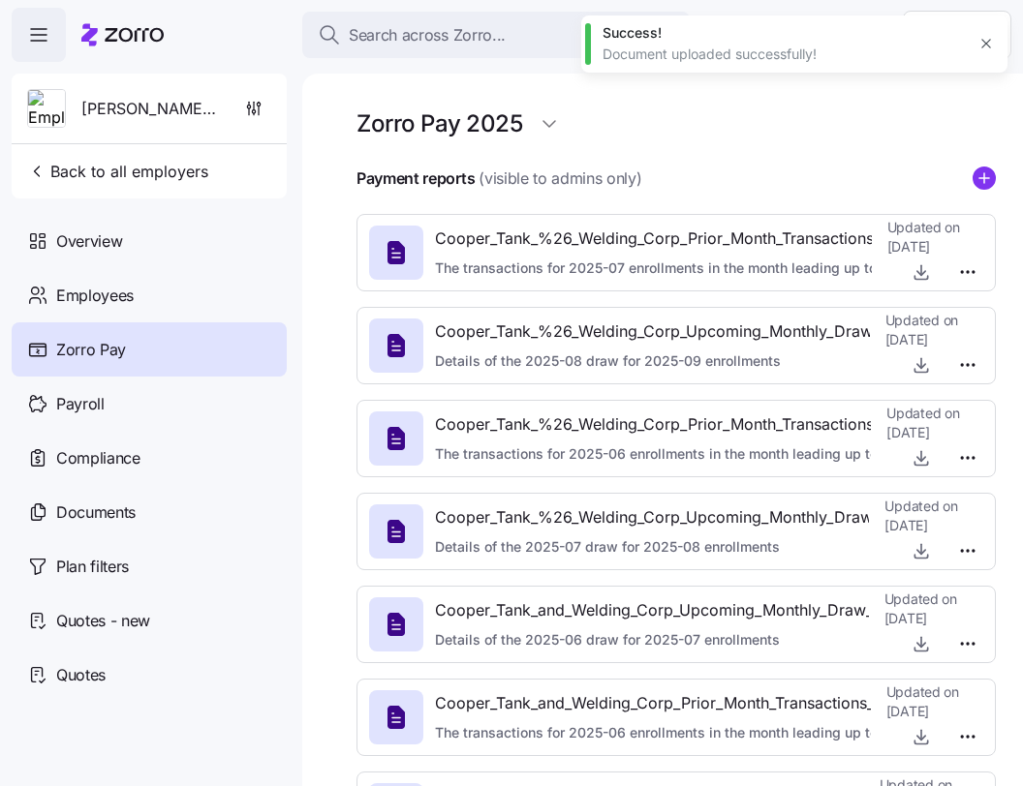
type textarea "x"
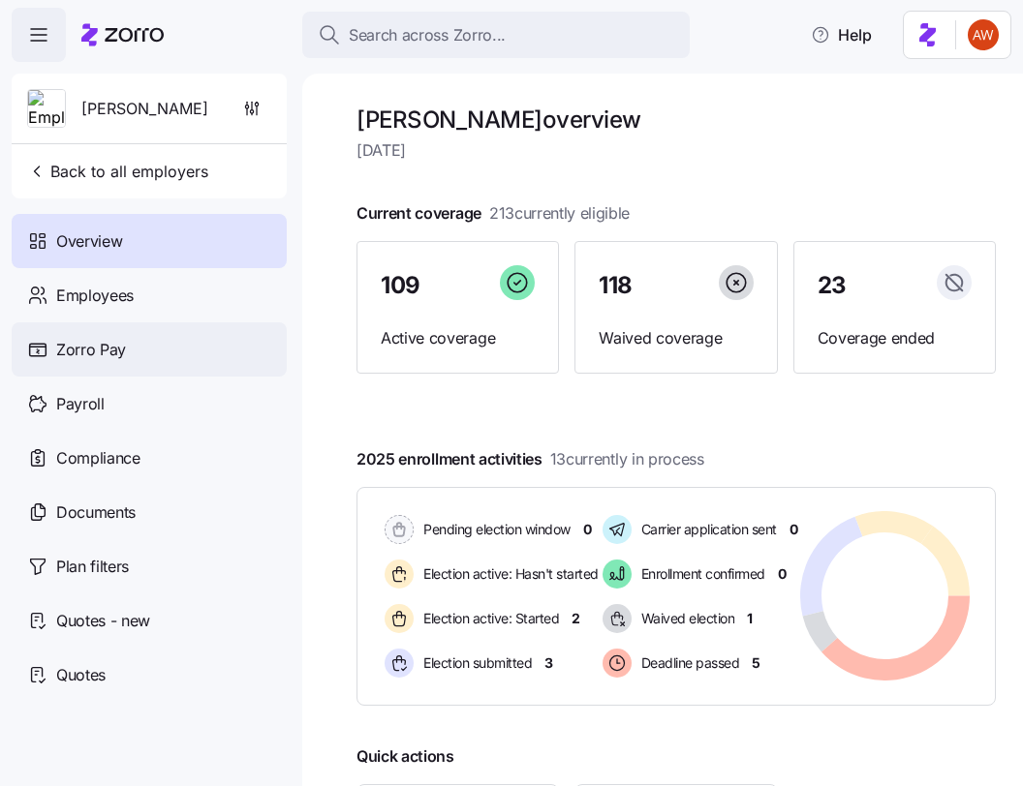
click at [135, 341] on div "Zorro Pay" at bounding box center [149, 350] width 275 height 54
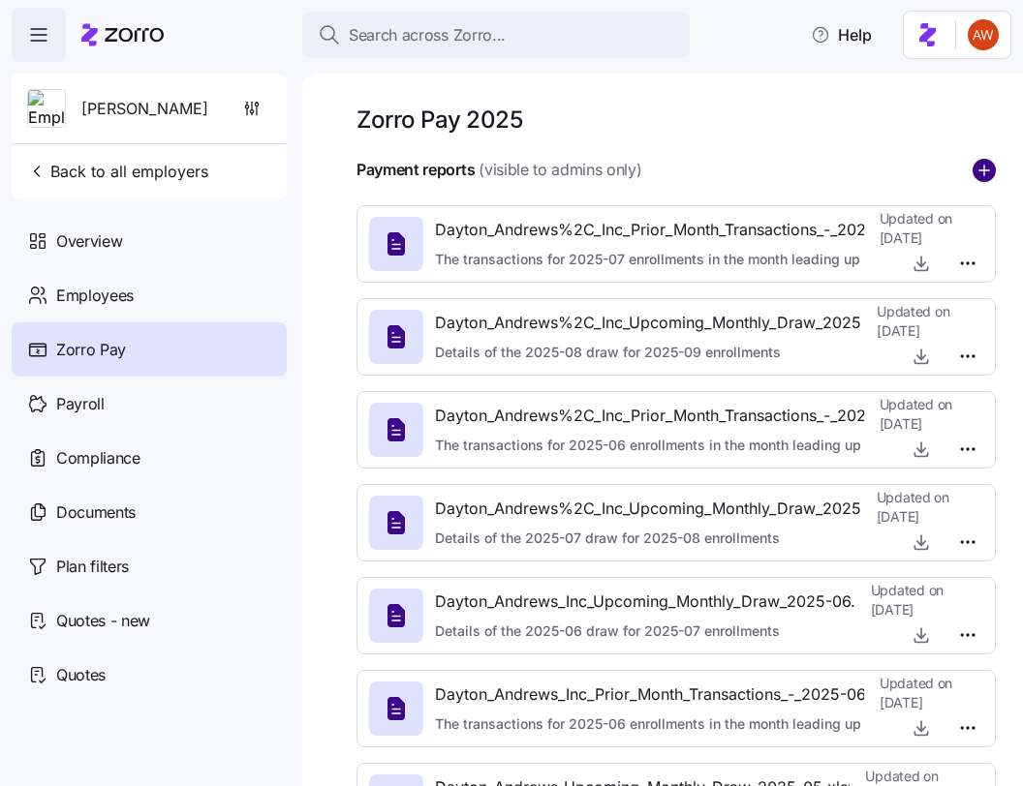
click at [981, 161] on circle "add icon" at bounding box center [983, 170] width 21 height 21
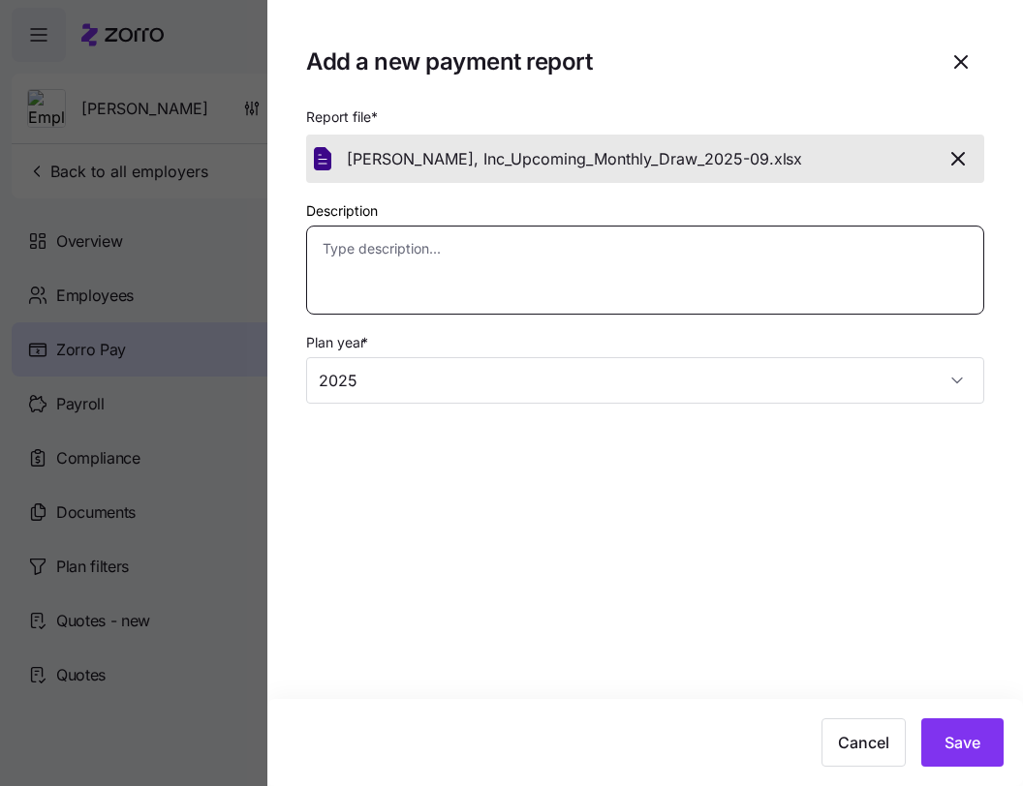
click at [805, 288] on textarea "Description" at bounding box center [645, 270] width 678 height 89
paste textarea "Details of the 2025-09 draw for 2025-10 enrollments"
type textarea "x"
type textarea "Details of the 2025-09 draw for 2025-10 enrollments"
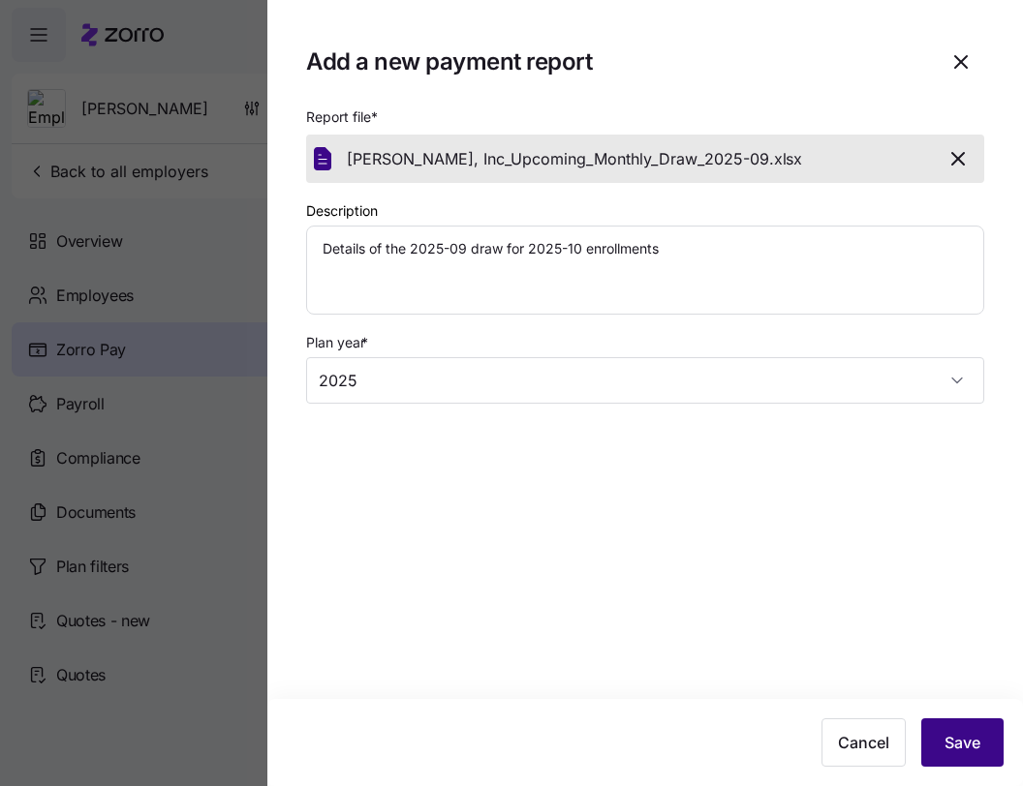
click at [954, 737] on span "Save" at bounding box center [962, 742] width 36 height 23
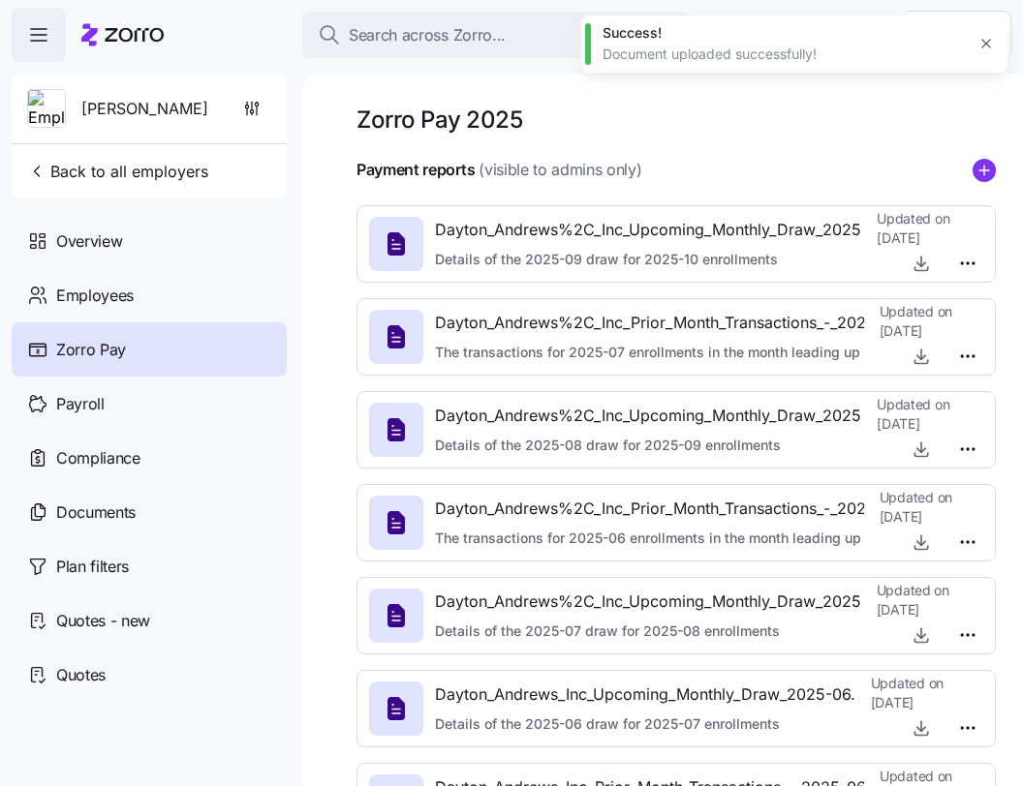
type textarea "x"
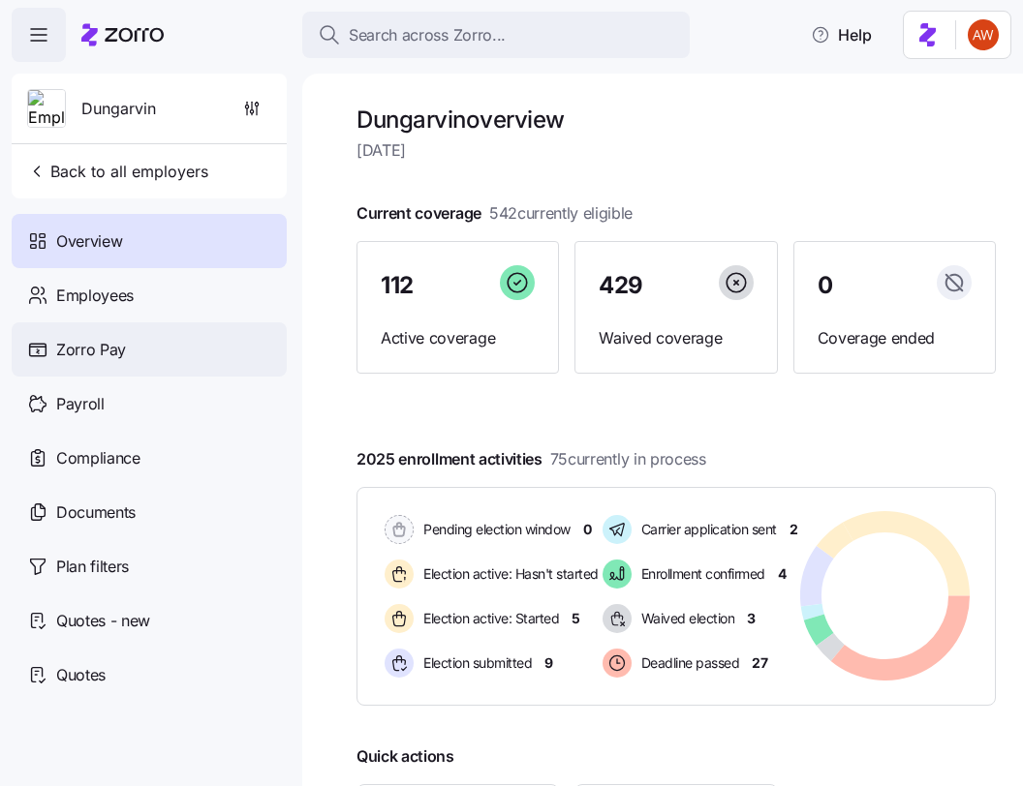
click at [109, 340] on span "Zorro Pay" at bounding box center [91, 350] width 70 height 24
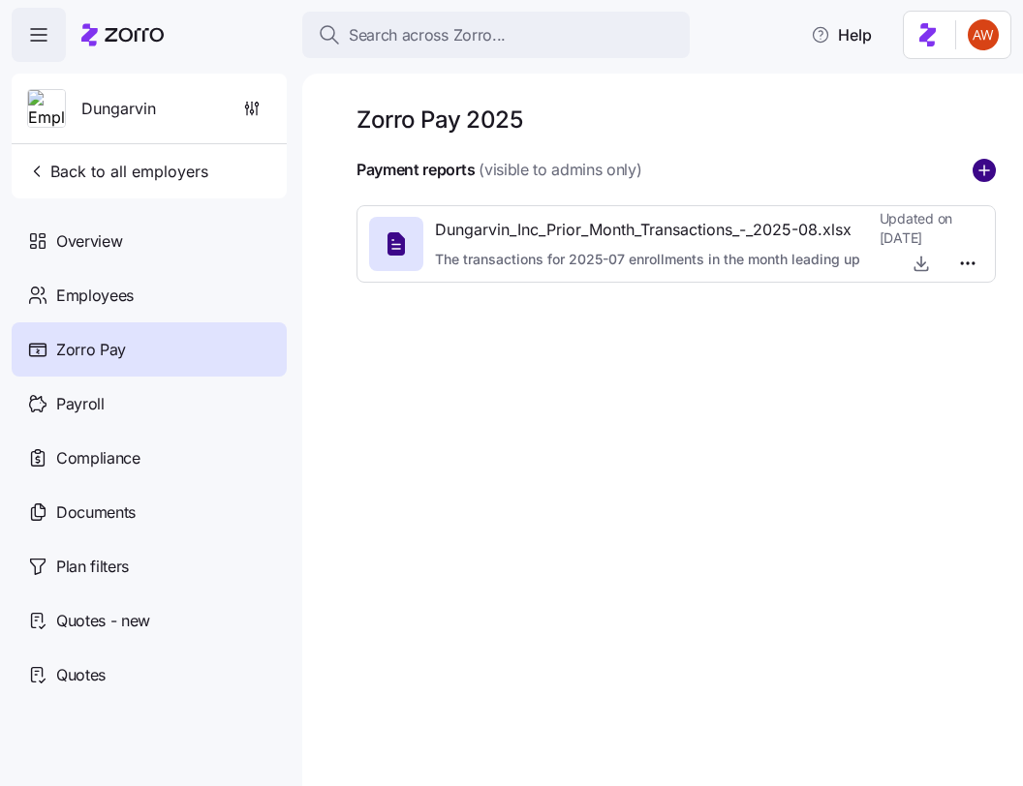
click at [993, 164] on circle "add icon" at bounding box center [983, 170] width 21 height 21
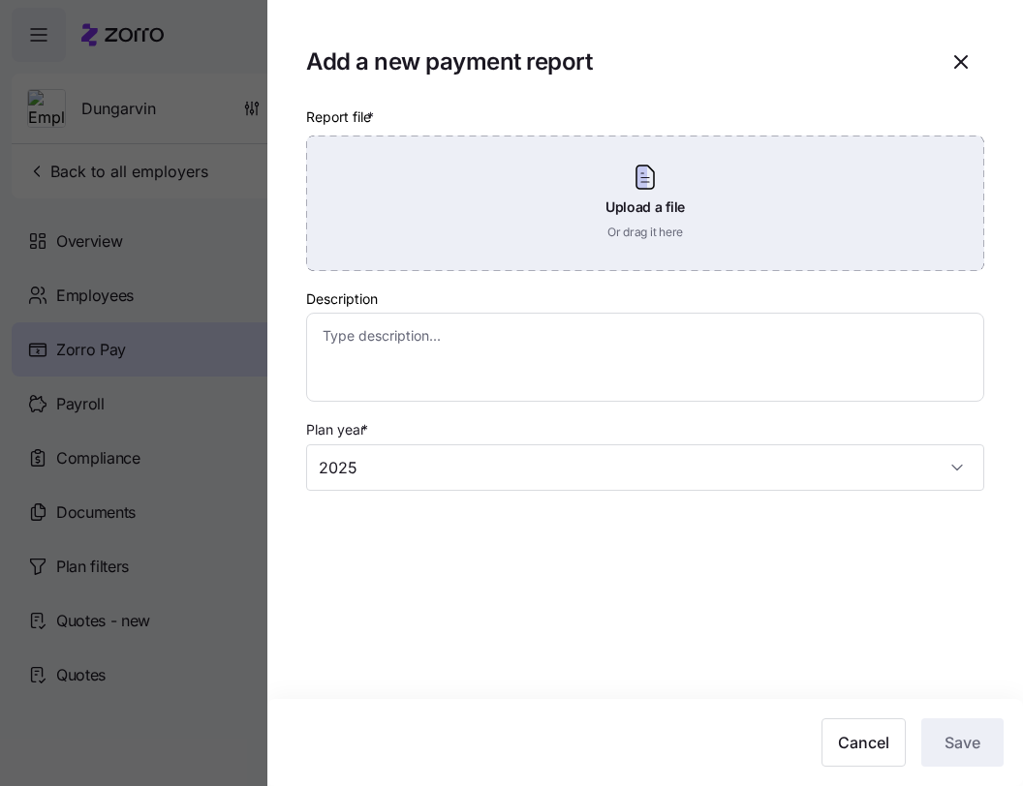
click at [738, 211] on div "Upload a file Or drag it here" at bounding box center [645, 204] width 678 height 136
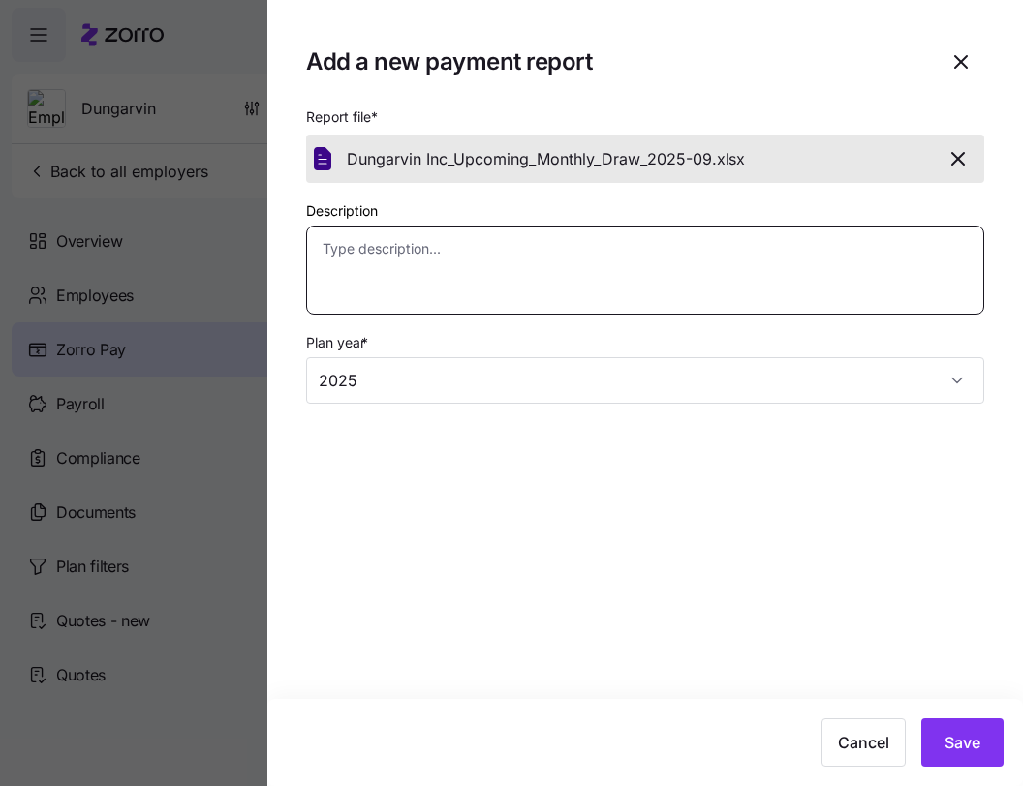
click at [722, 263] on textarea "Description" at bounding box center [645, 270] width 678 height 89
paste textarea "Details of the 2025-09 draw for 2025-10 enrollments"
type textarea "x"
type textarea "Details of the 2025-09 draw for 2025-10 enrollments"
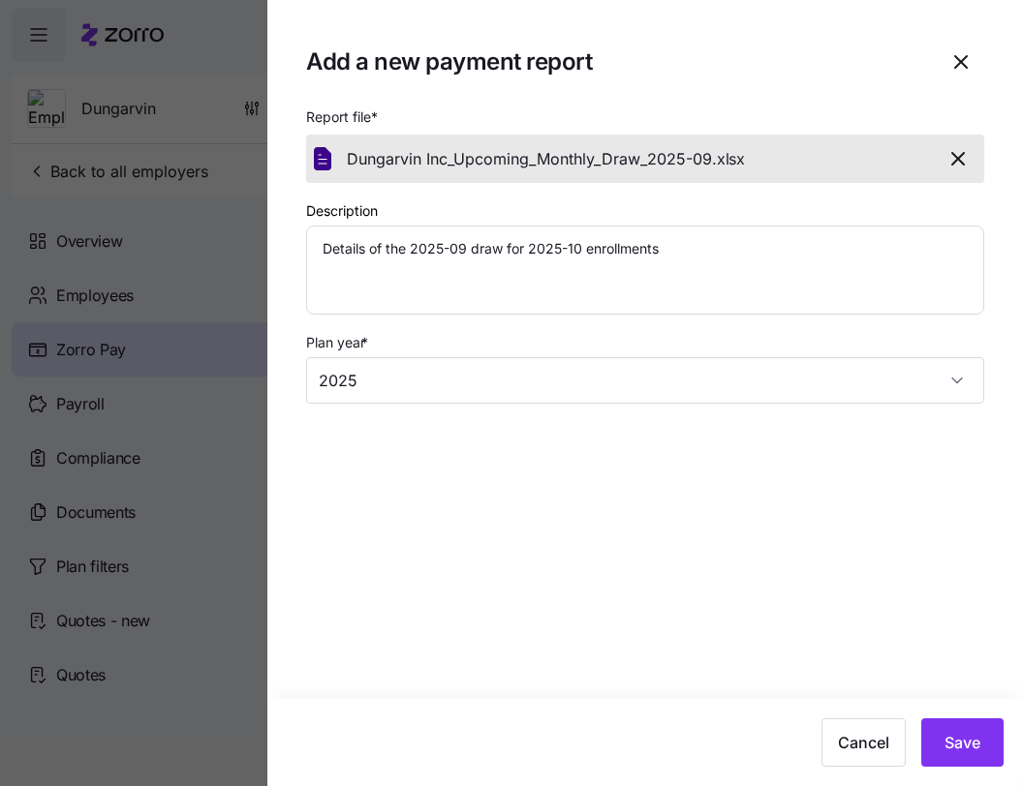
click at [942, 717] on div "Cancel Save" at bounding box center [644, 742] width 755 height 87
click at [947, 734] on span "Save" at bounding box center [962, 742] width 36 height 23
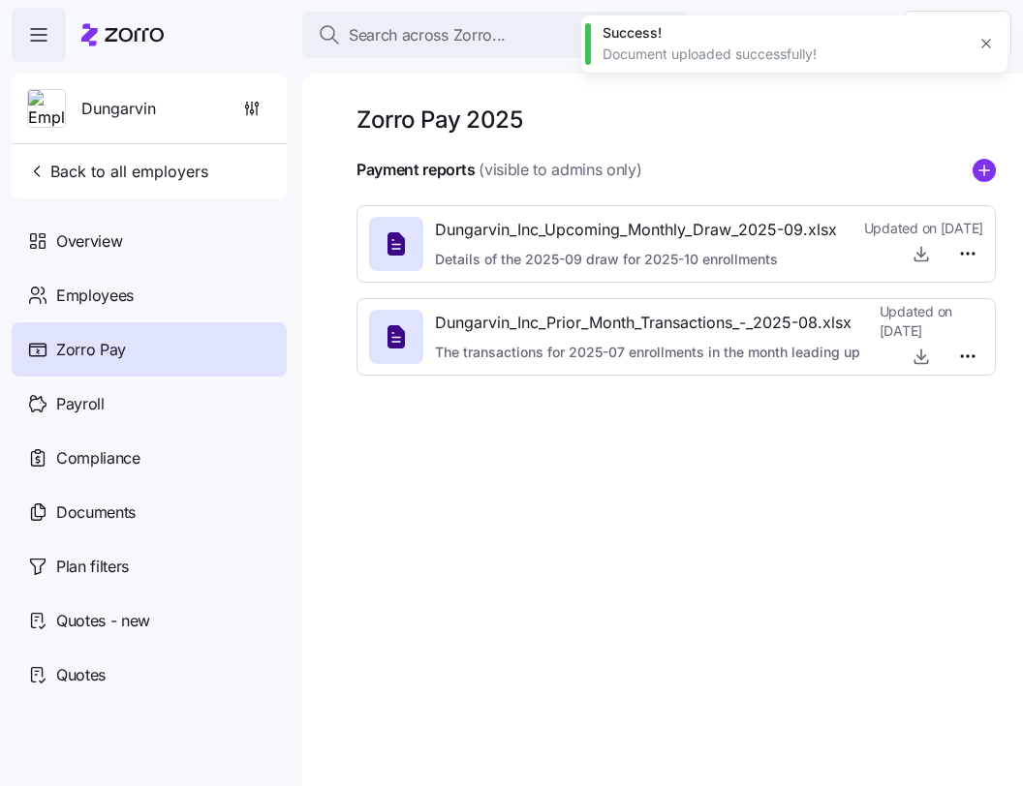
type textarea "x"
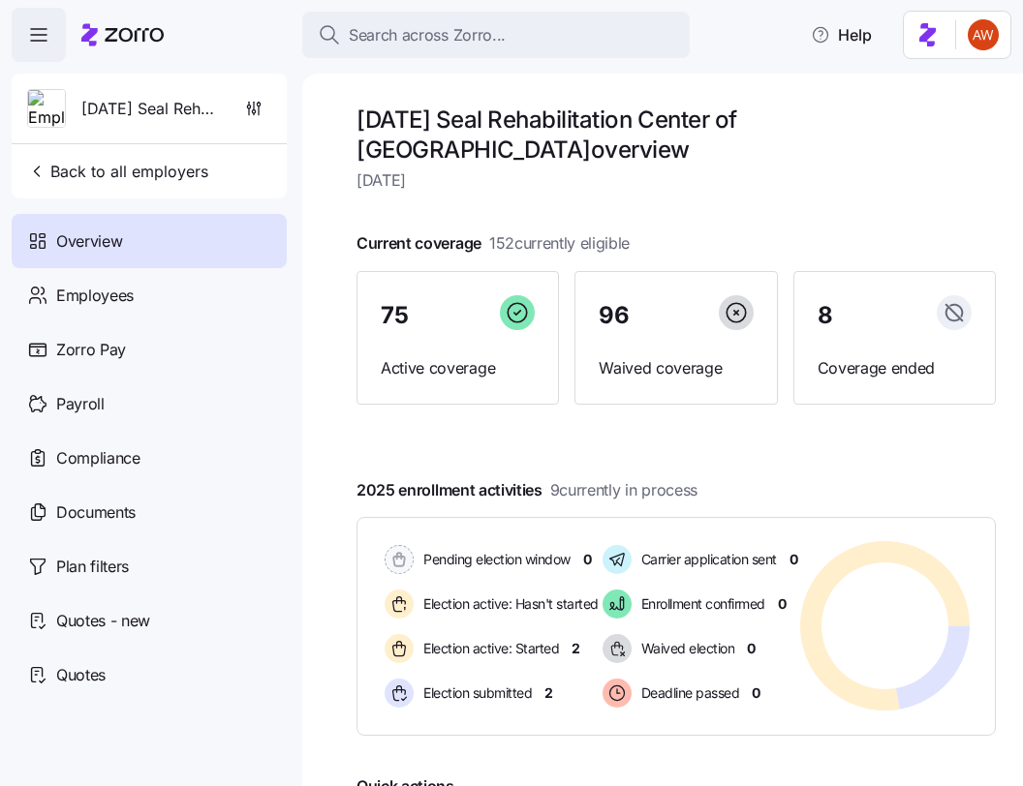
click at [103, 359] on span "Zorro Pay" at bounding box center [91, 350] width 70 height 24
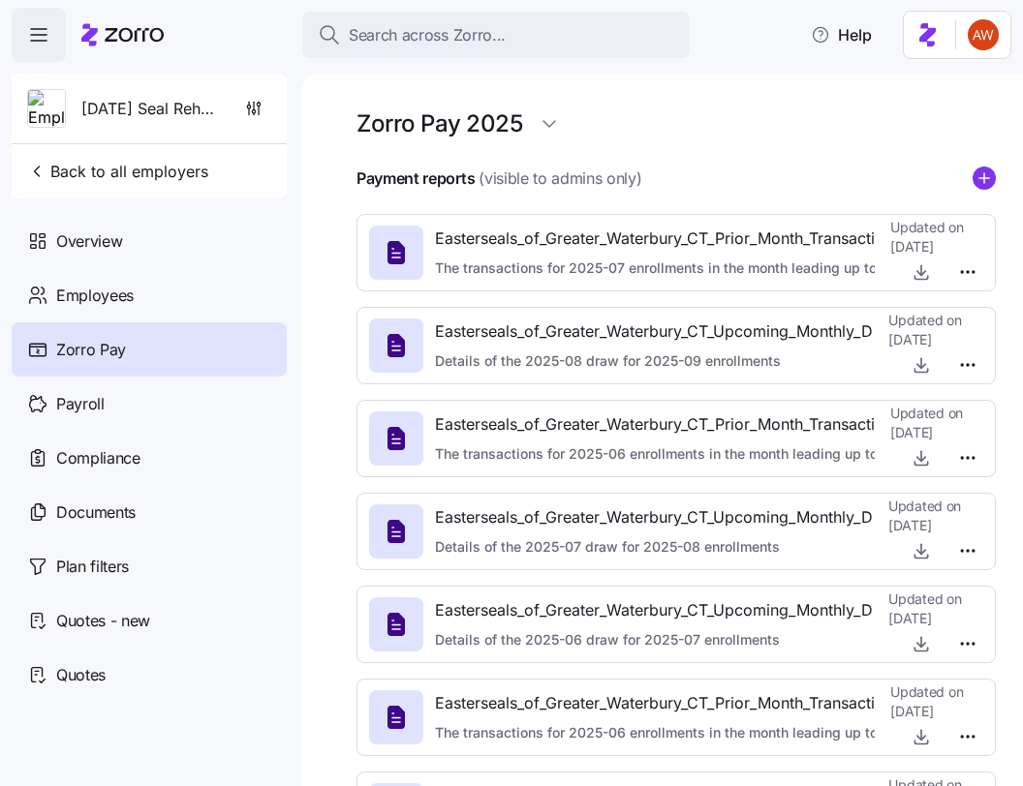
click at [971, 181] on div "Payment reports (visible to admins only)" at bounding box center [675, 179] width 639 height 24
click at [981, 178] on icon "add icon" at bounding box center [983, 178] width 23 height 23
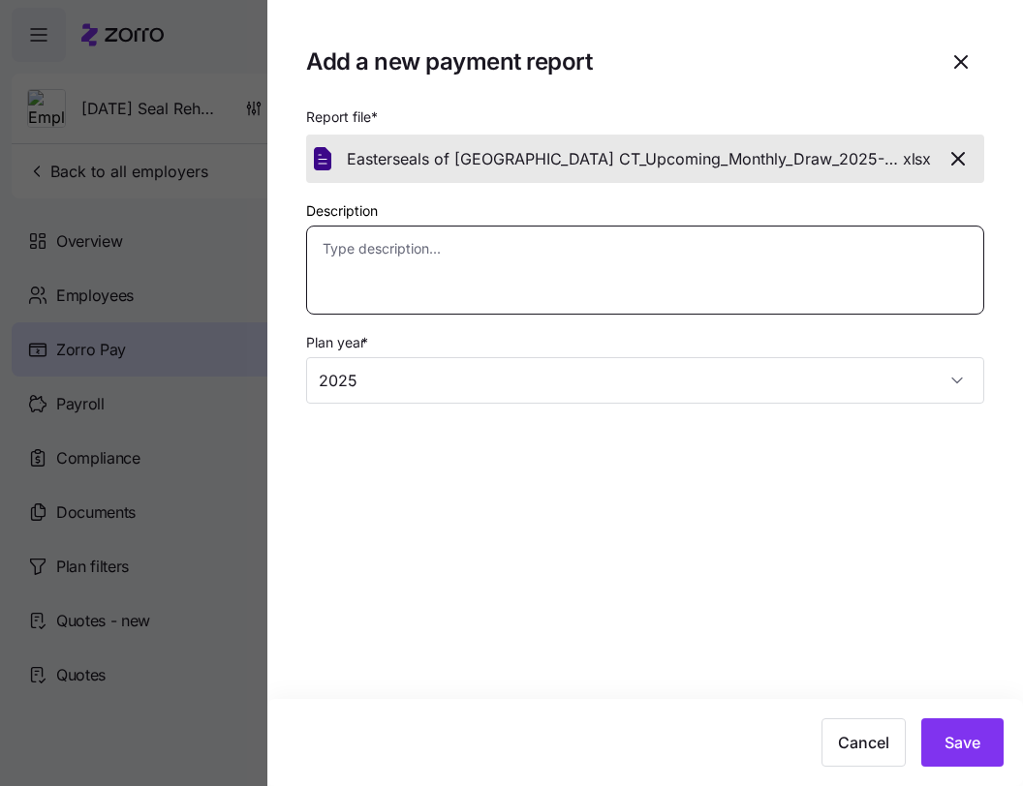
click at [693, 242] on textarea "Description" at bounding box center [645, 270] width 678 height 89
paste textarea "Details of the 2025-09 draw for 2025-10 enrollments"
type textarea "x"
type textarea "Details of the 2025-09 draw for 2025-10 enrollments"
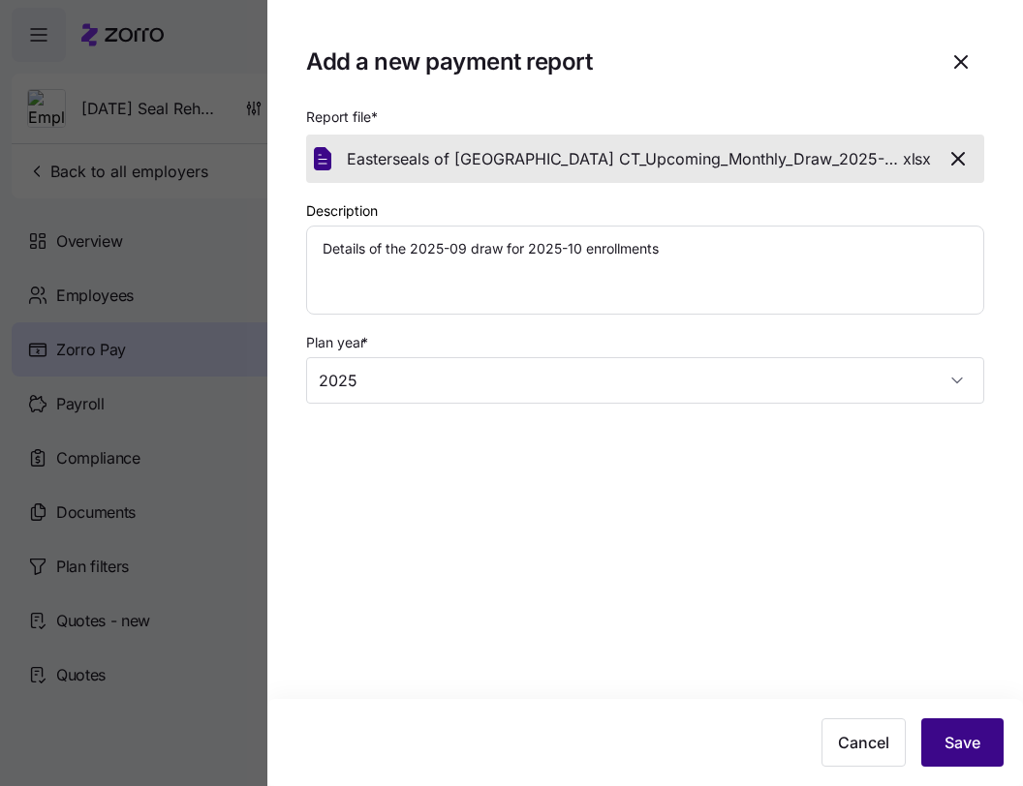
click at [936, 726] on button "Save" at bounding box center [962, 743] width 82 height 48
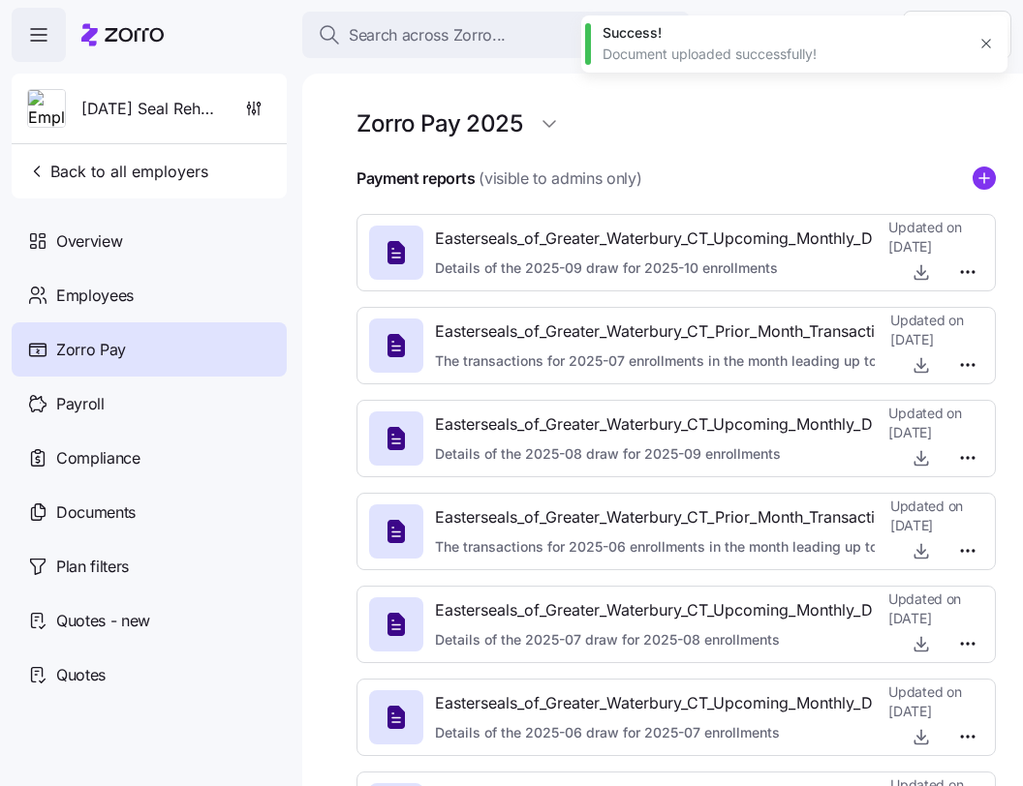
type textarea "x"
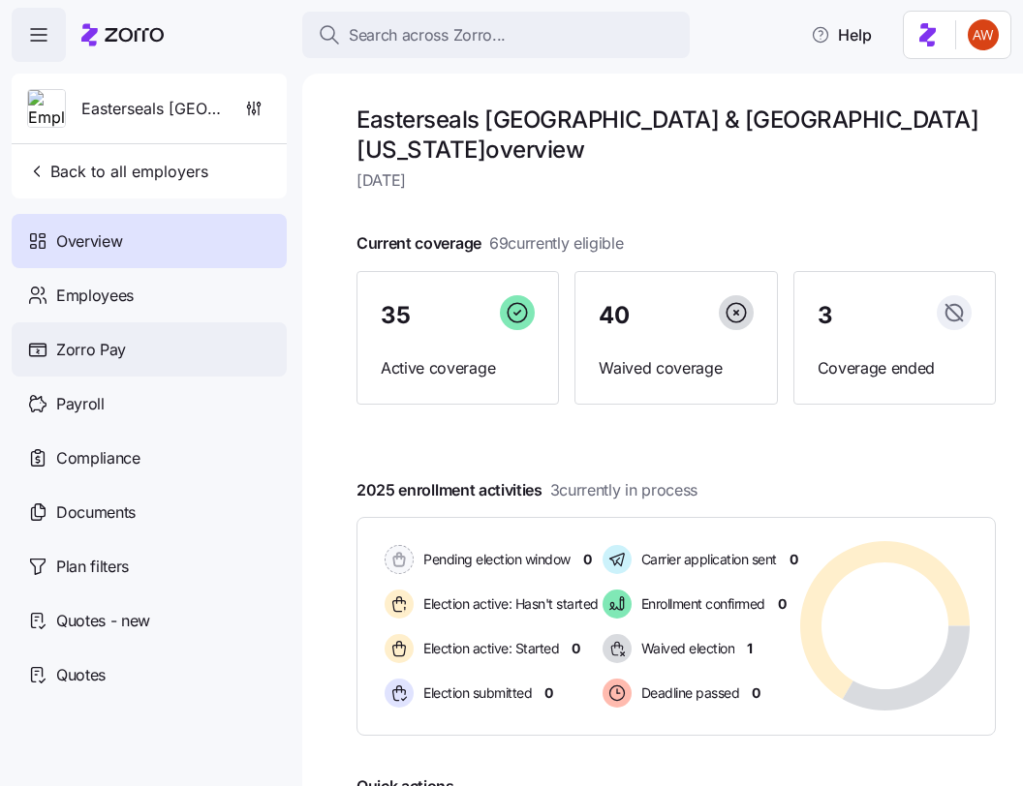
click at [122, 362] on div "Zorro Pay" at bounding box center [149, 350] width 275 height 54
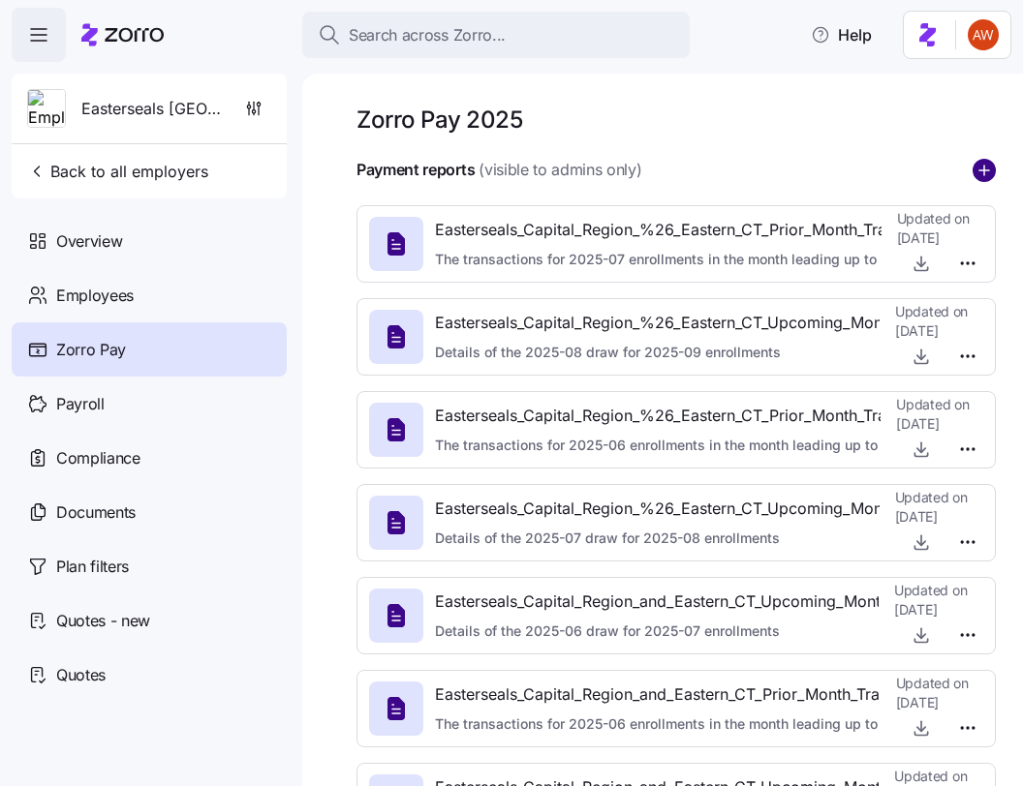
click at [976, 171] on circle "add icon" at bounding box center [983, 170] width 21 height 21
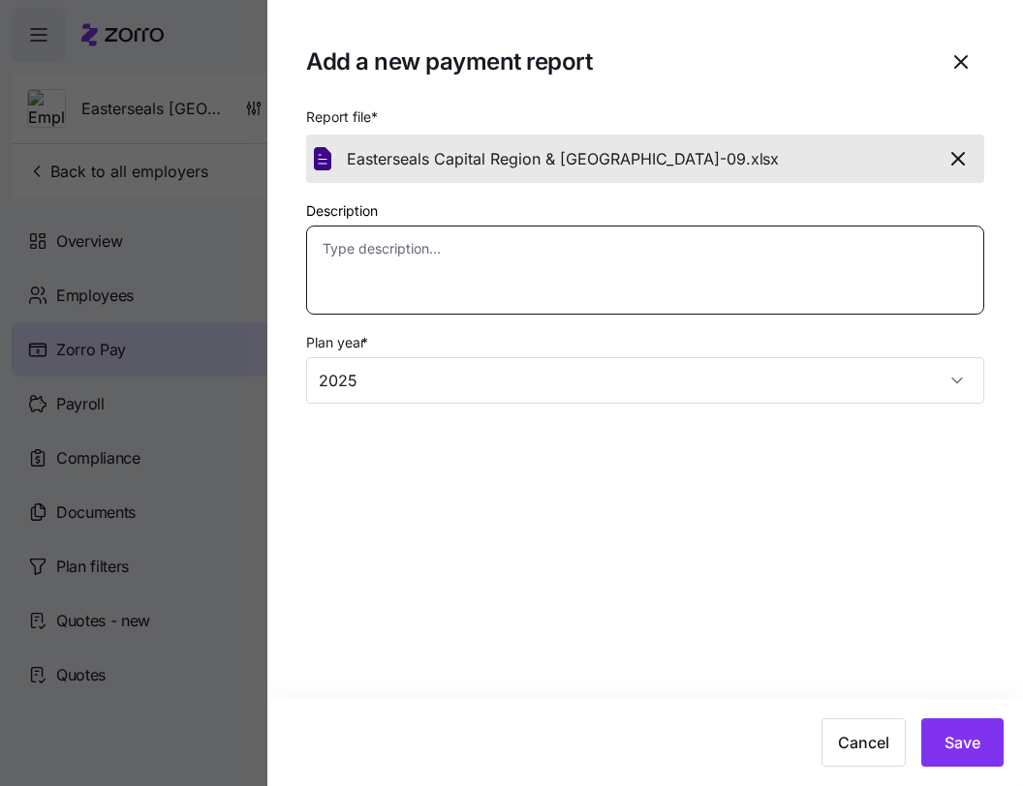
click at [673, 261] on textarea "Description" at bounding box center [645, 270] width 678 height 89
paste textarea "Details of the 2025-09 draw for 2025-10 enrollments"
type textarea "x"
type textarea "Details of the 2025-09 draw for 2025-10 enrollments"
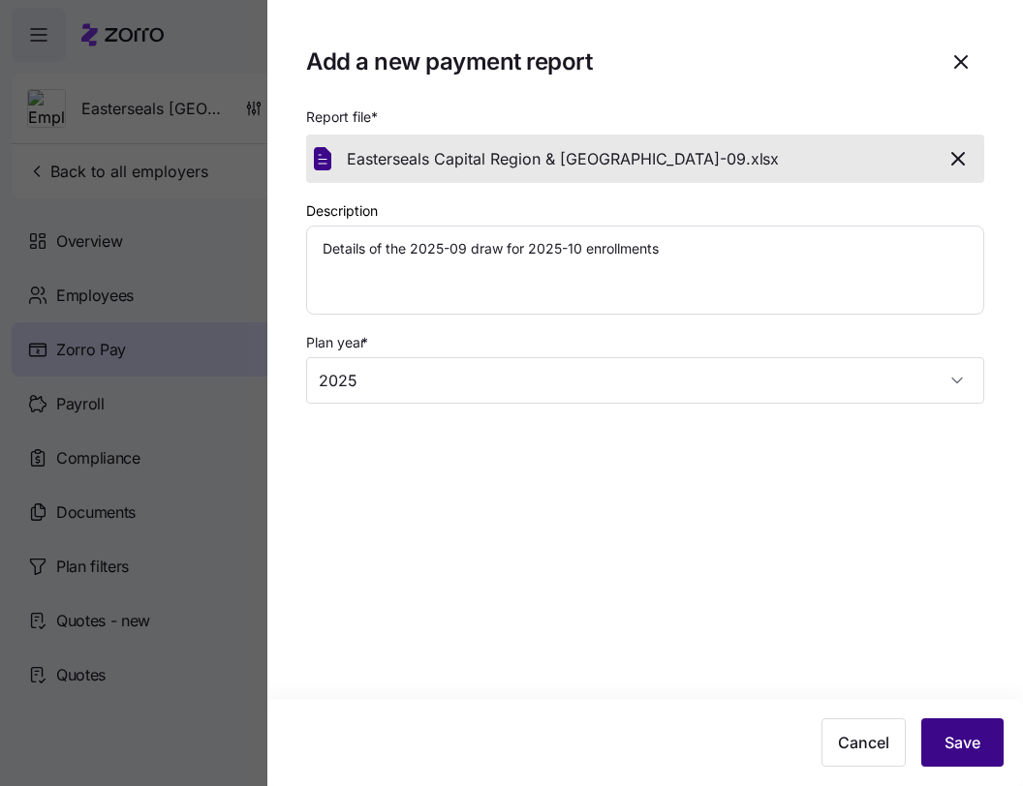
click at [937, 728] on button "Save" at bounding box center [962, 743] width 82 height 48
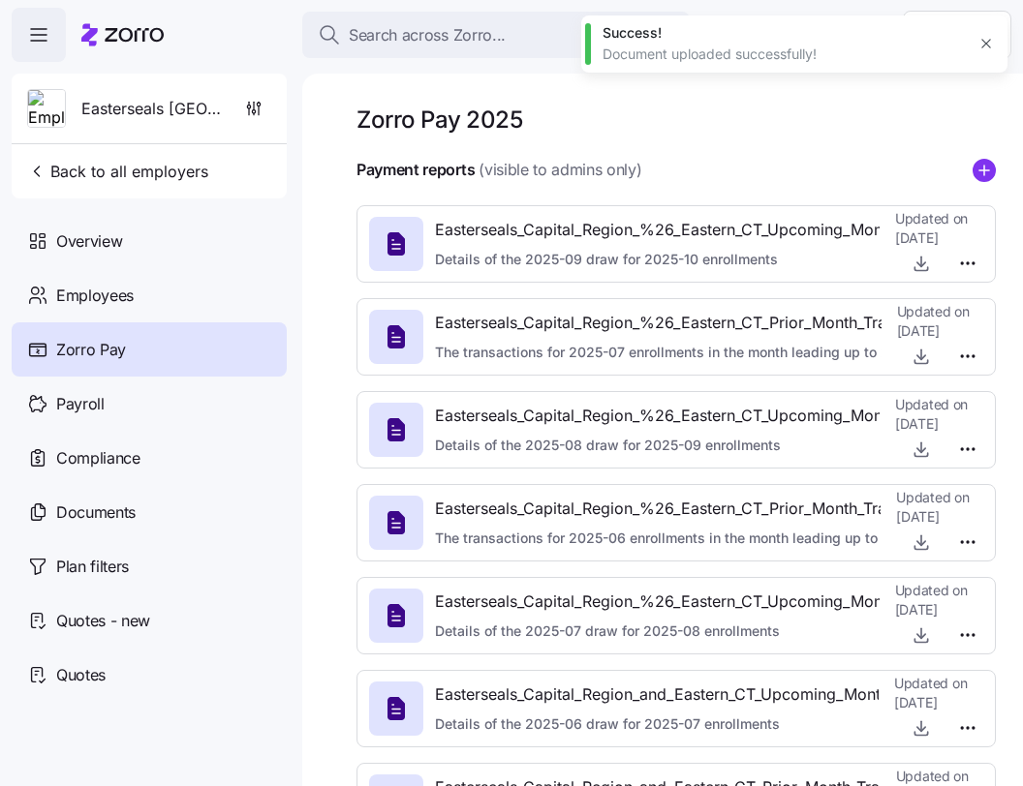
type textarea "x"
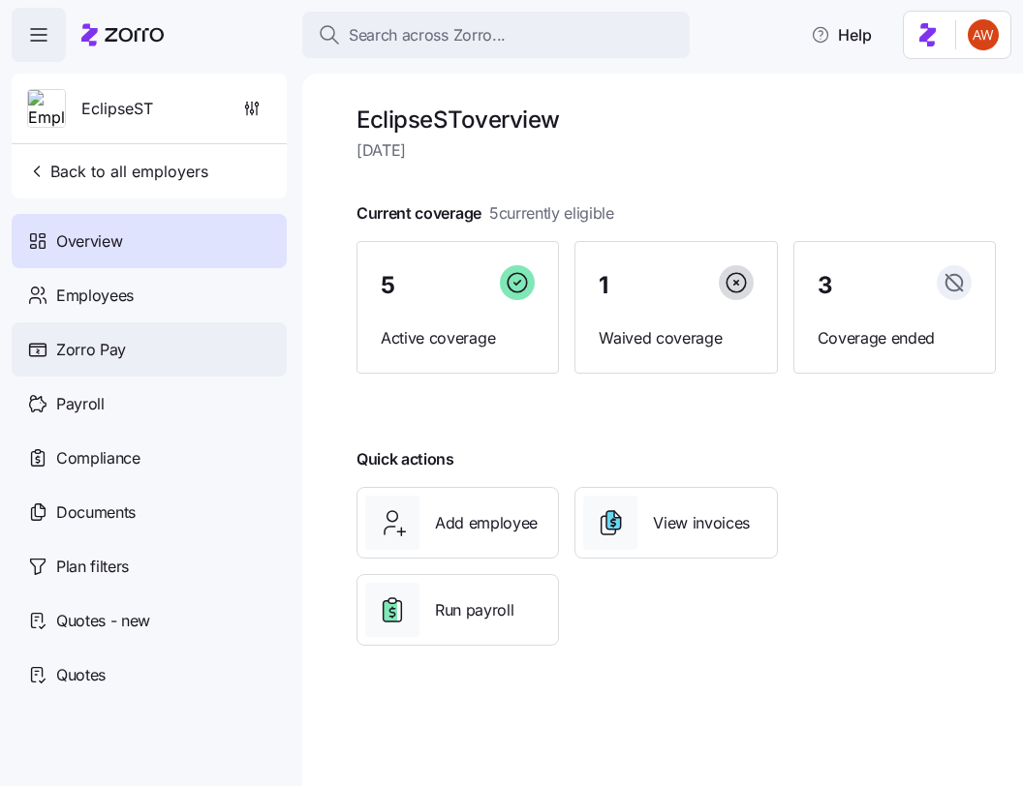
click at [94, 358] on span "Zorro Pay" at bounding box center [91, 350] width 70 height 24
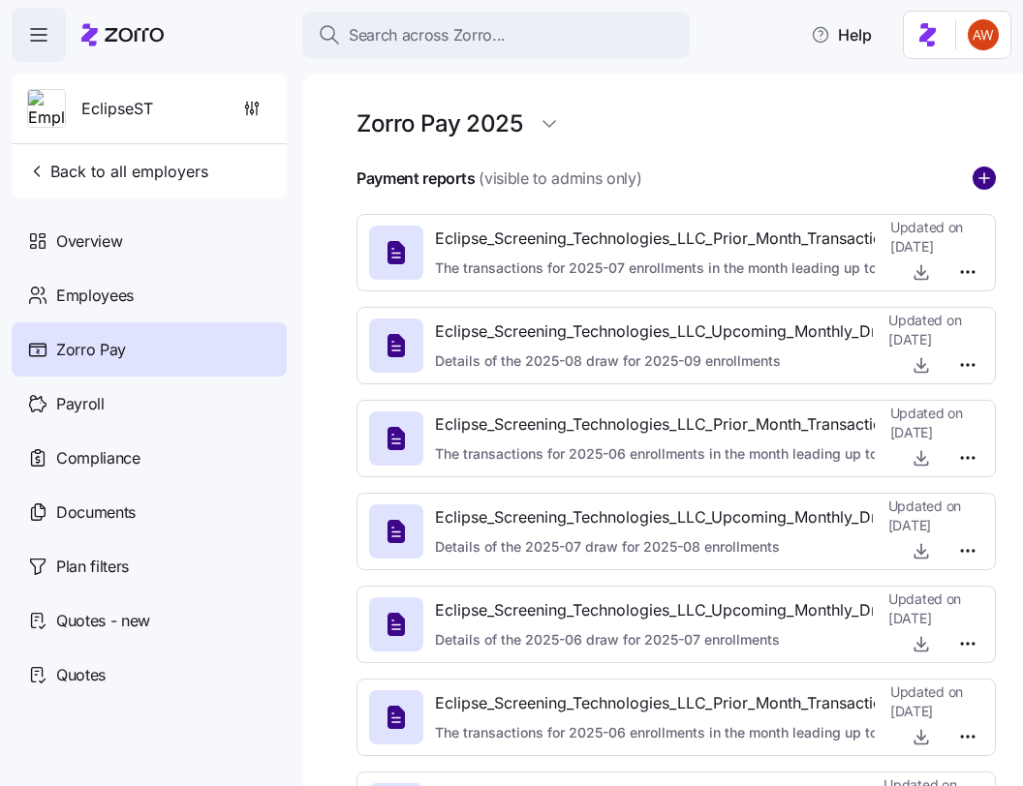
click at [977, 182] on circle "add icon" at bounding box center [983, 178] width 21 height 21
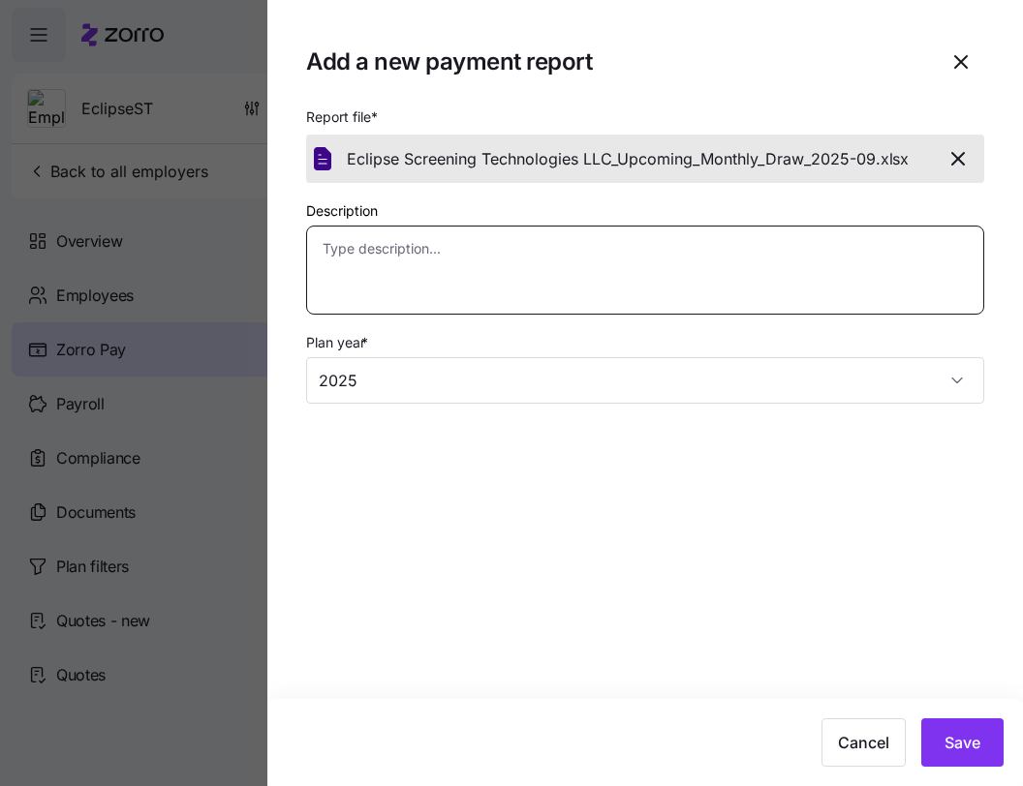
click at [686, 292] on textarea "Description" at bounding box center [645, 270] width 678 height 89
paste textarea "Details of the 2025-09 draw for 2025-10 enrollments"
type textarea "x"
type textarea "Details of the 2025-09 draw for 2025-10 enrollments"
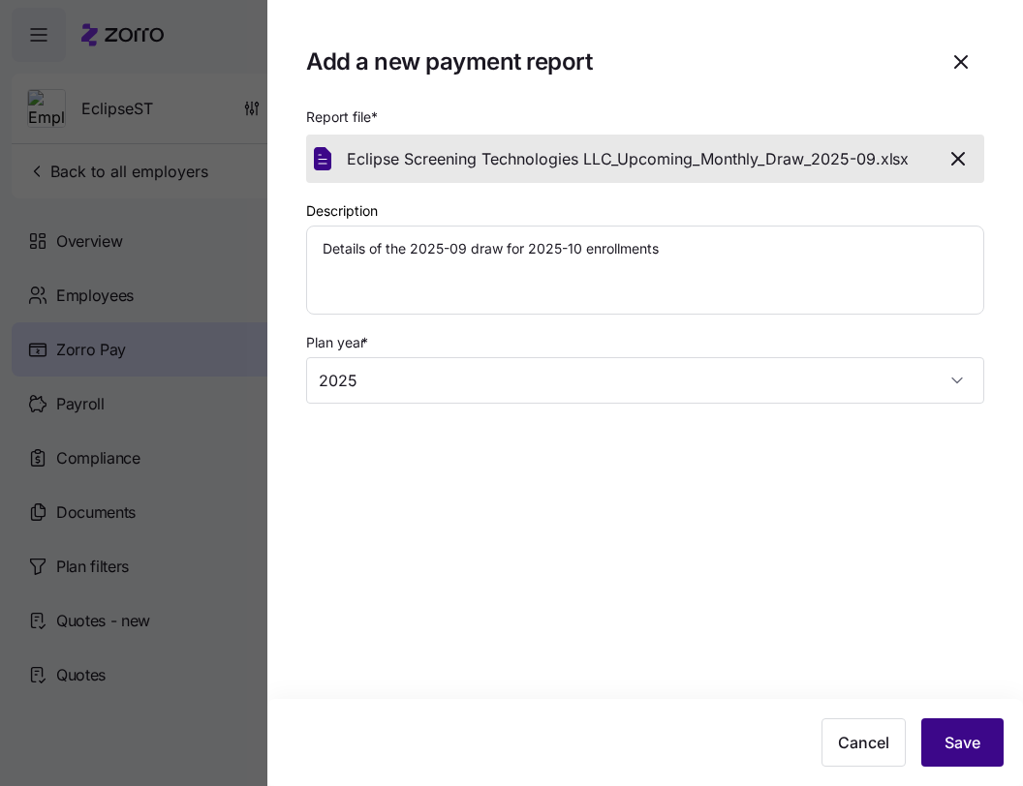
click at [949, 737] on span "Save" at bounding box center [962, 742] width 36 height 23
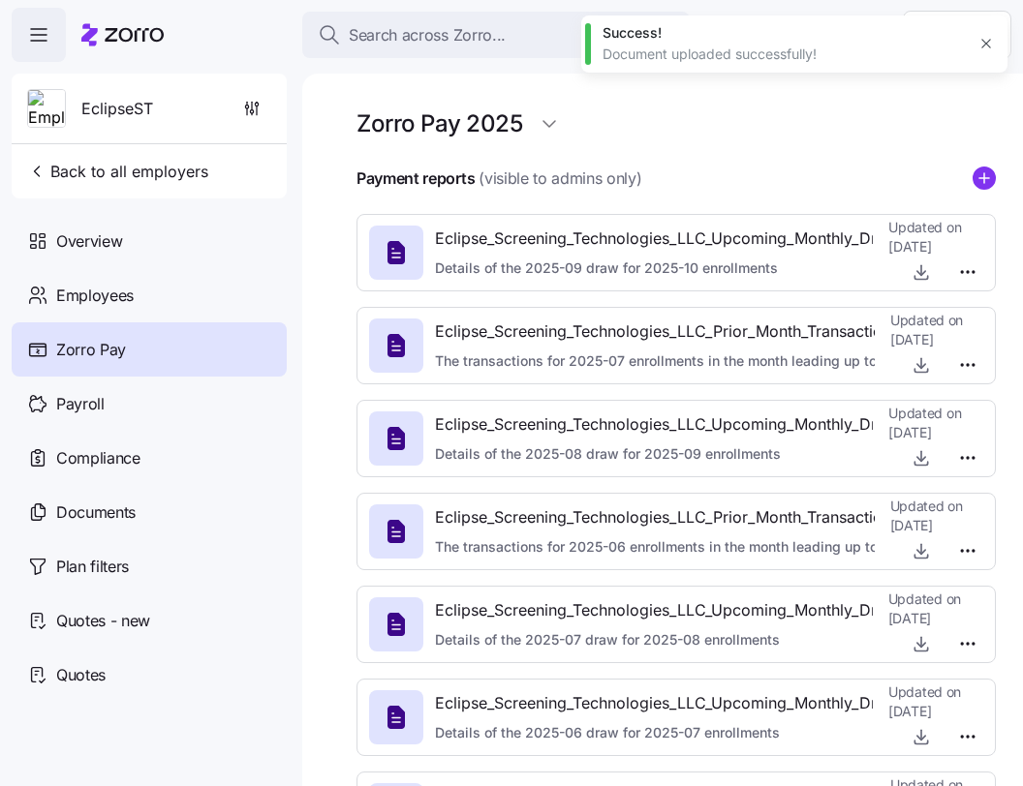
type textarea "x"
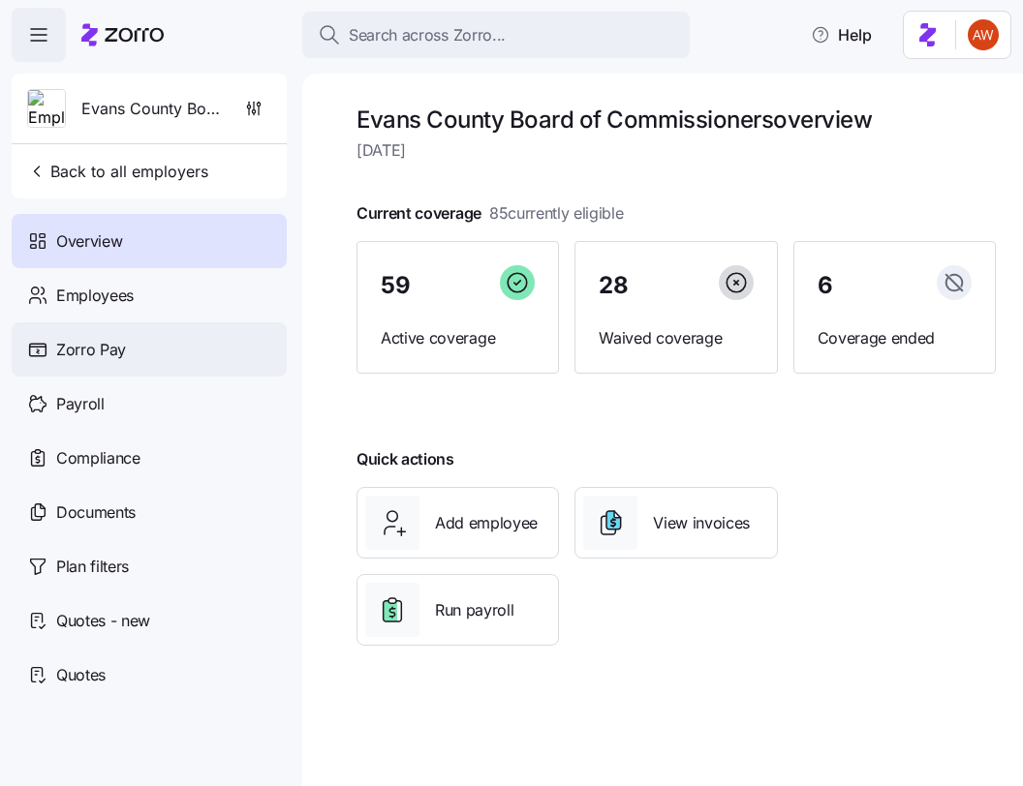
click at [123, 354] on span "Zorro Pay" at bounding box center [91, 350] width 70 height 24
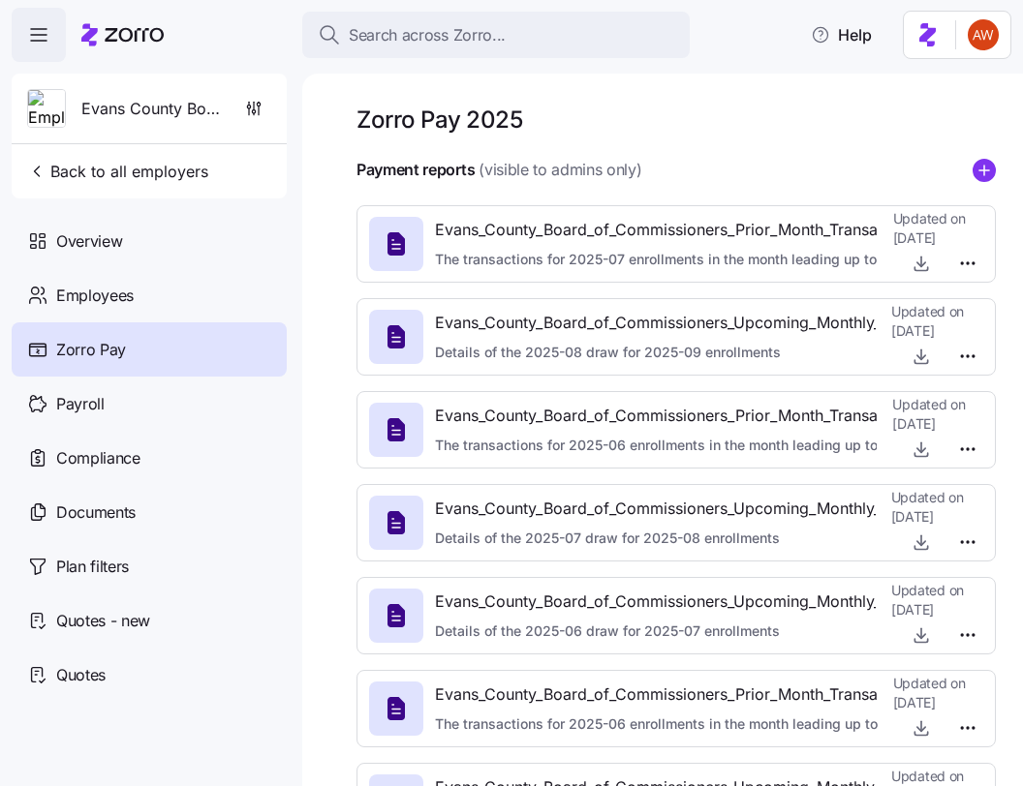
click at [983, 169] on icon "add icon" at bounding box center [983, 170] width 23 height 23
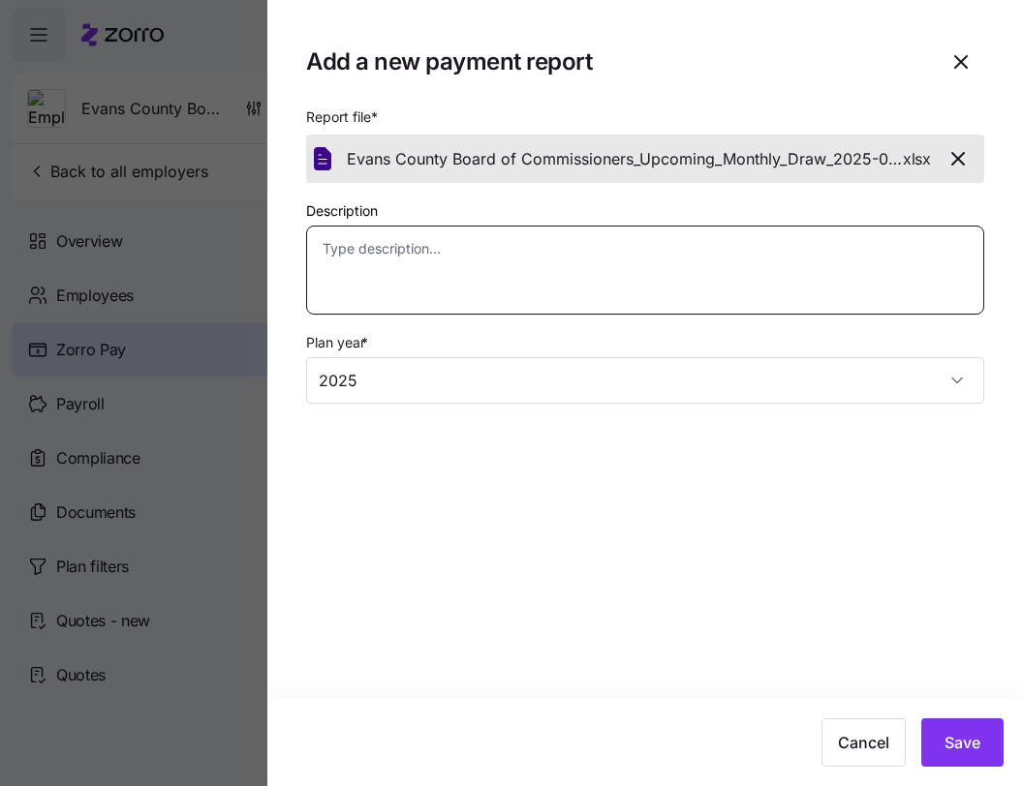
click at [599, 289] on textarea "Description" at bounding box center [645, 270] width 678 height 89
paste textarea "Details of the 2025-09 draw for 2025-10 enrollments"
type textarea "x"
type textarea "Details of the 2025-09 draw for 2025-10 enrollments"
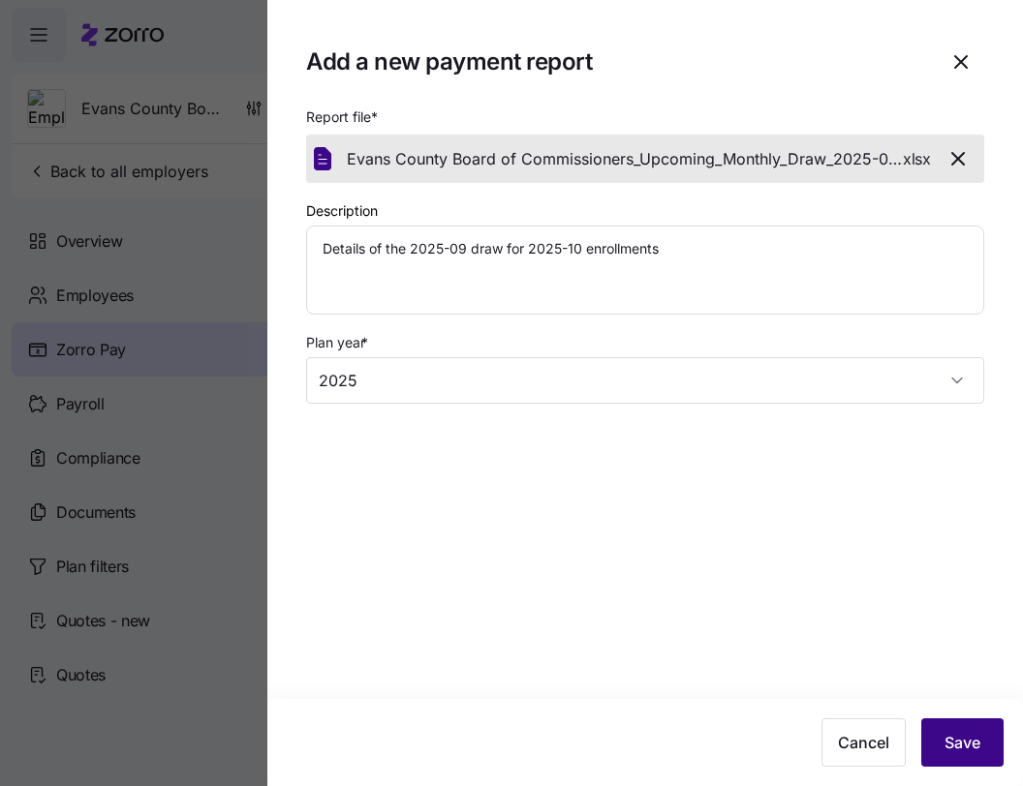
click at [963, 741] on span "Save" at bounding box center [962, 742] width 36 height 23
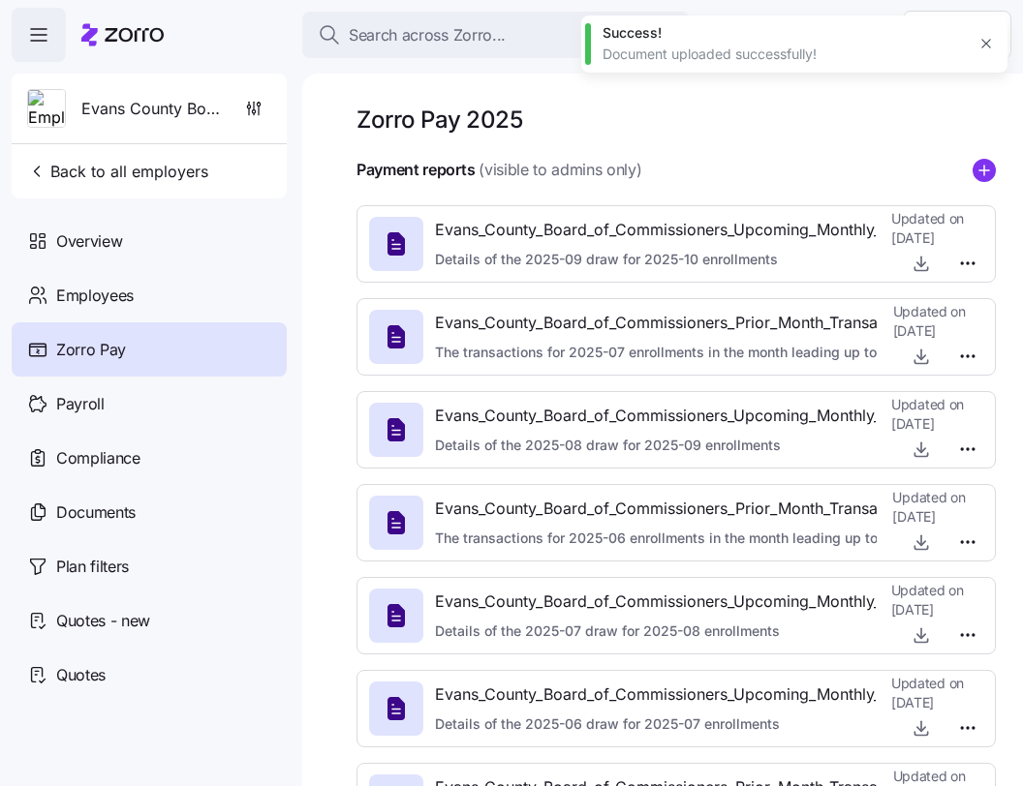
type textarea "x"
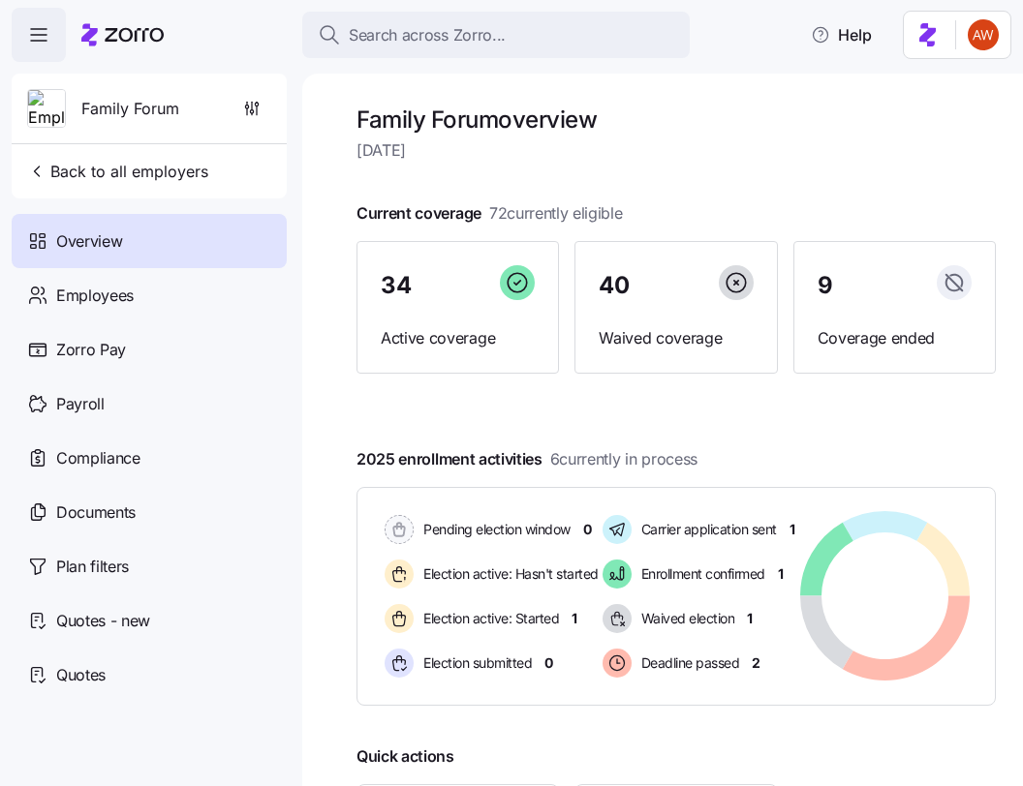
drag, startPoint x: 94, startPoint y: 361, endPoint x: 201, endPoint y: 0, distance: 376.9
click at [94, 361] on div "Zorro Pay" at bounding box center [149, 350] width 275 height 54
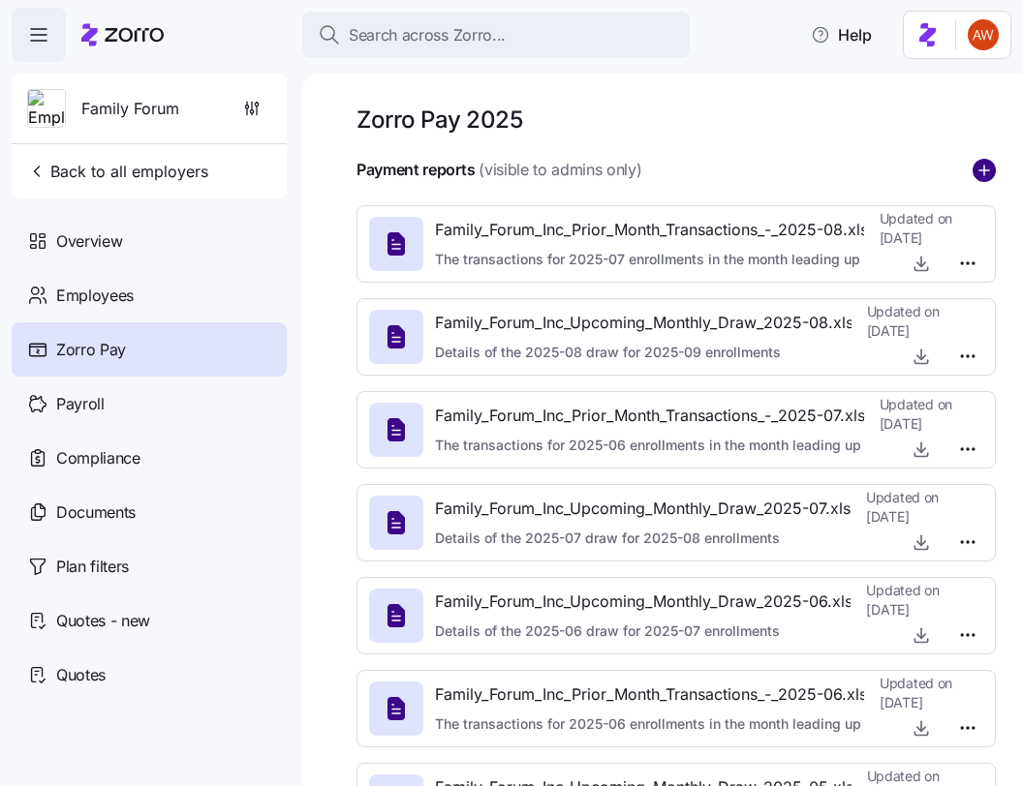
click at [985, 171] on icon "add icon" at bounding box center [983, 170] width 23 height 23
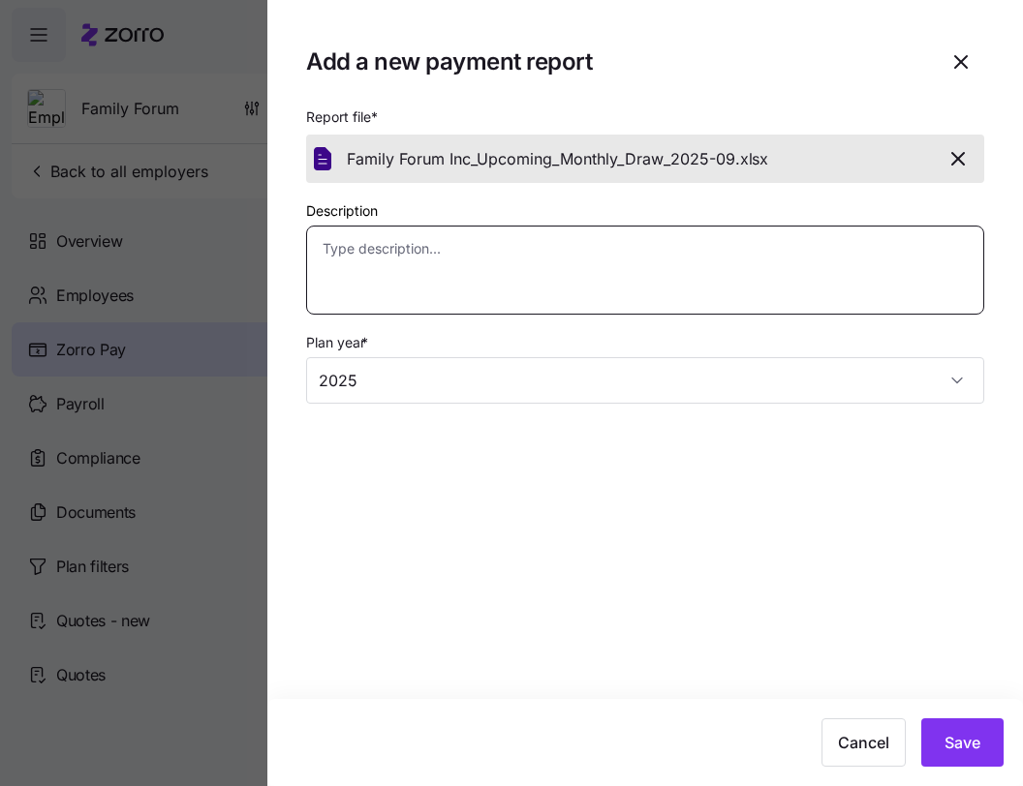
click at [648, 272] on textarea "Description" at bounding box center [645, 270] width 678 height 89
paste textarea "Details of the 2025-09 draw for 2025-10 enrollments"
type textarea "x"
type textarea "Details of the 2025-09 draw for 2025-10 enrollments"
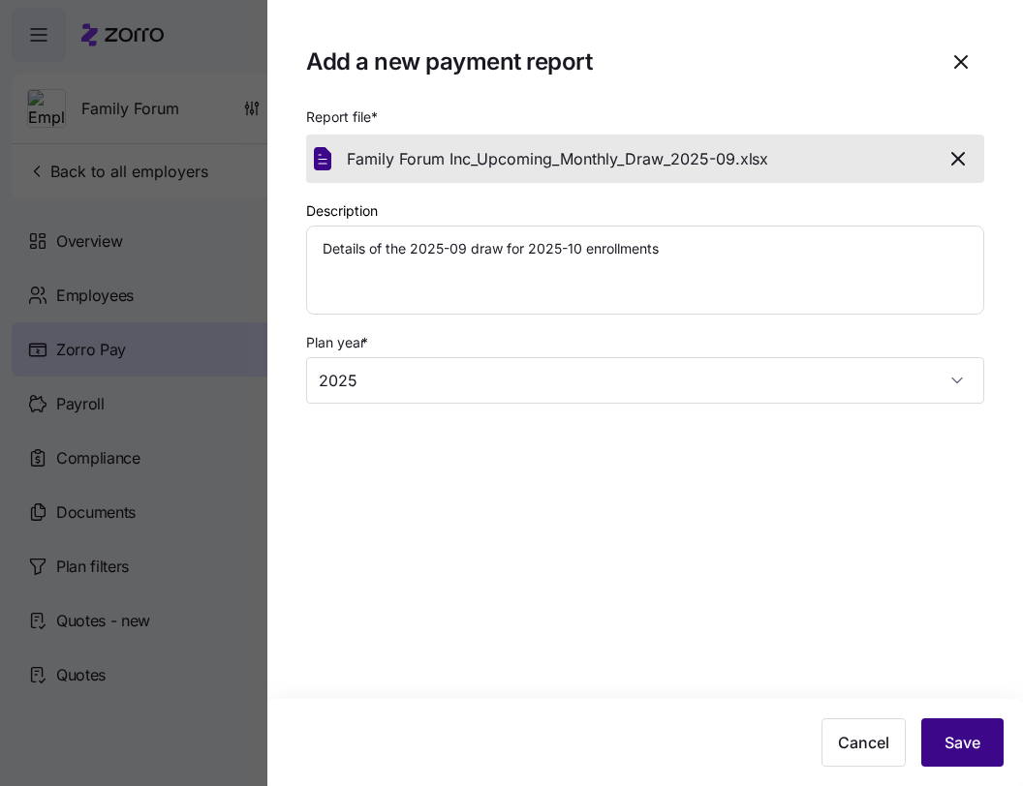
click at [967, 742] on span "Save" at bounding box center [962, 742] width 36 height 23
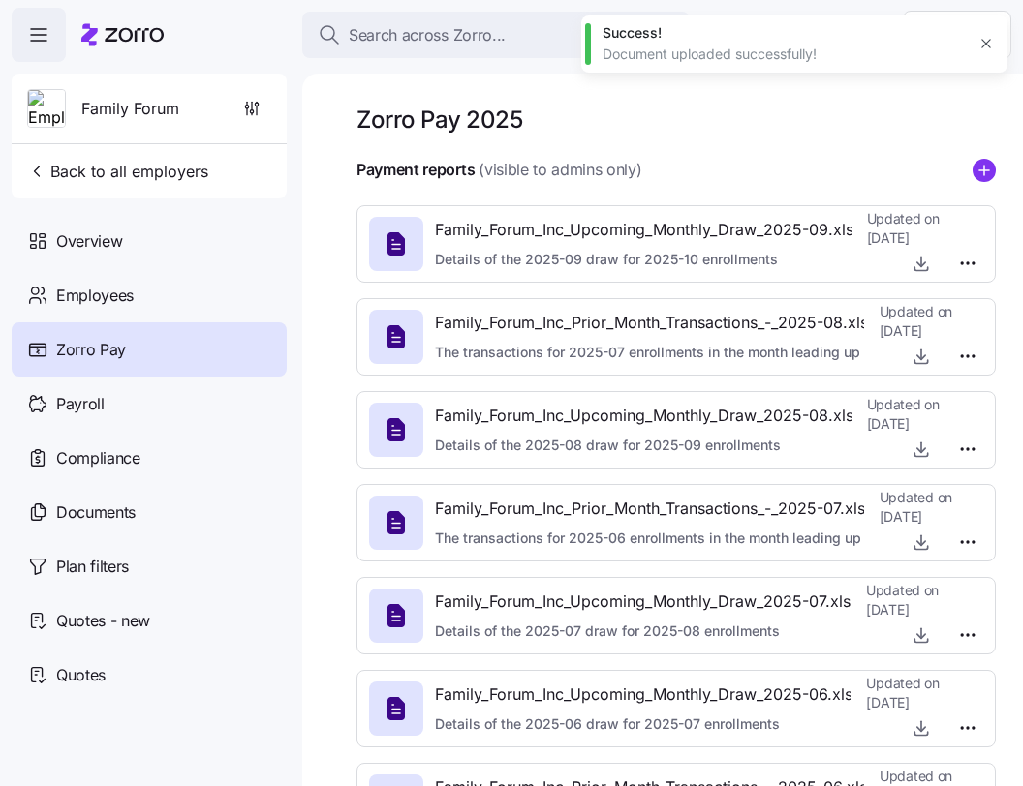
type textarea "x"
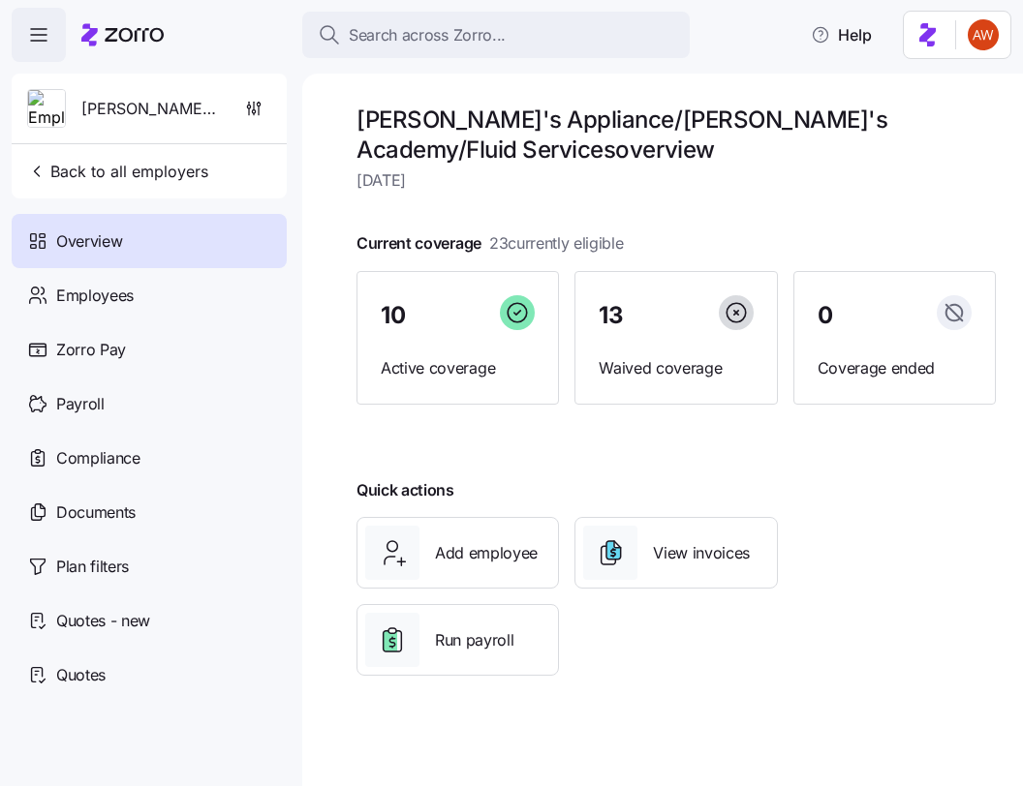
drag, startPoint x: 129, startPoint y: 351, endPoint x: 242, endPoint y: 2, distance: 366.6
click at [129, 351] on div "Zorro Pay" at bounding box center [149, 350] width 275 height 54
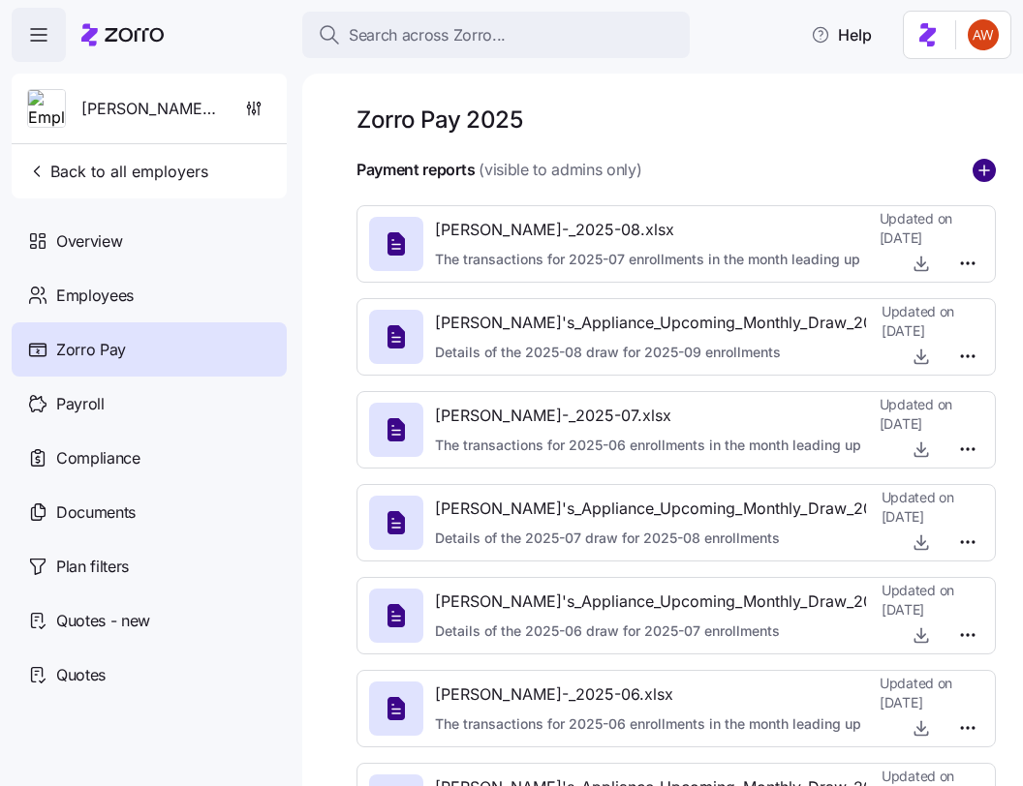
click at [985, 163] on circle "add icon" at bounding box center [983, 170] width 21 height 21
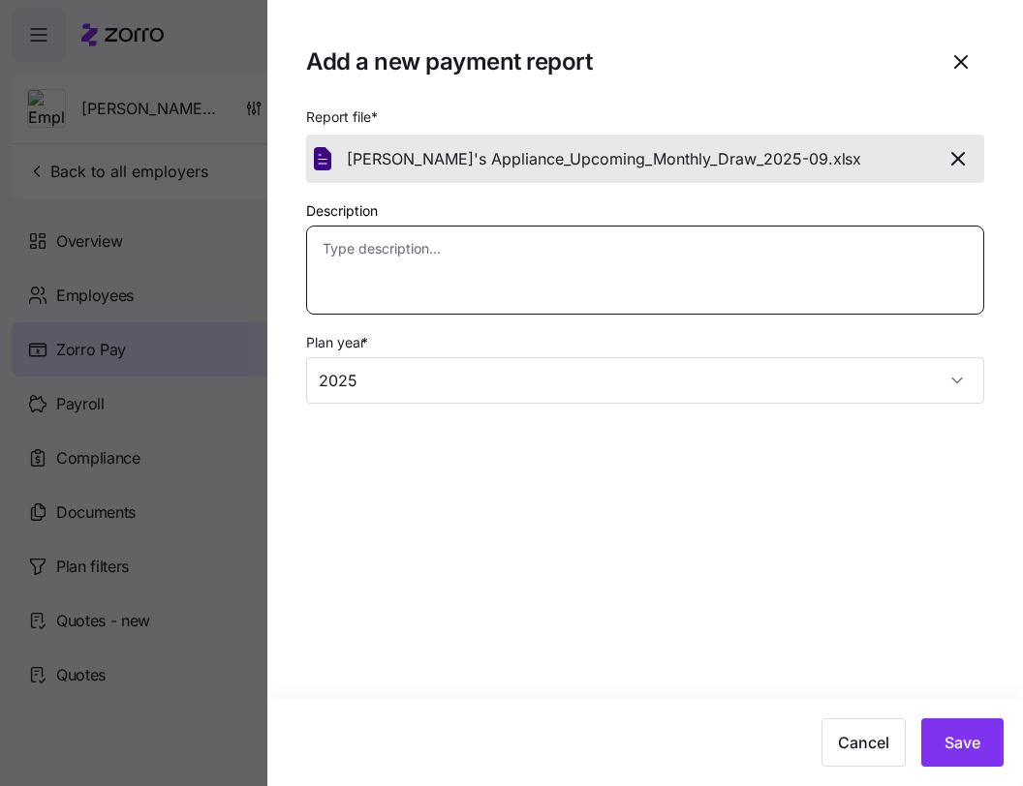
click at [649, 285] on textarea "Description" at bounding box center [645, 270] width 678 height 89
paste textarea "Details of the 2025-09 draw for 2025-10 enrollments"
type textarea "x"
type textarea "Details of the 2025-09 draw for 2025-10 enrollments"
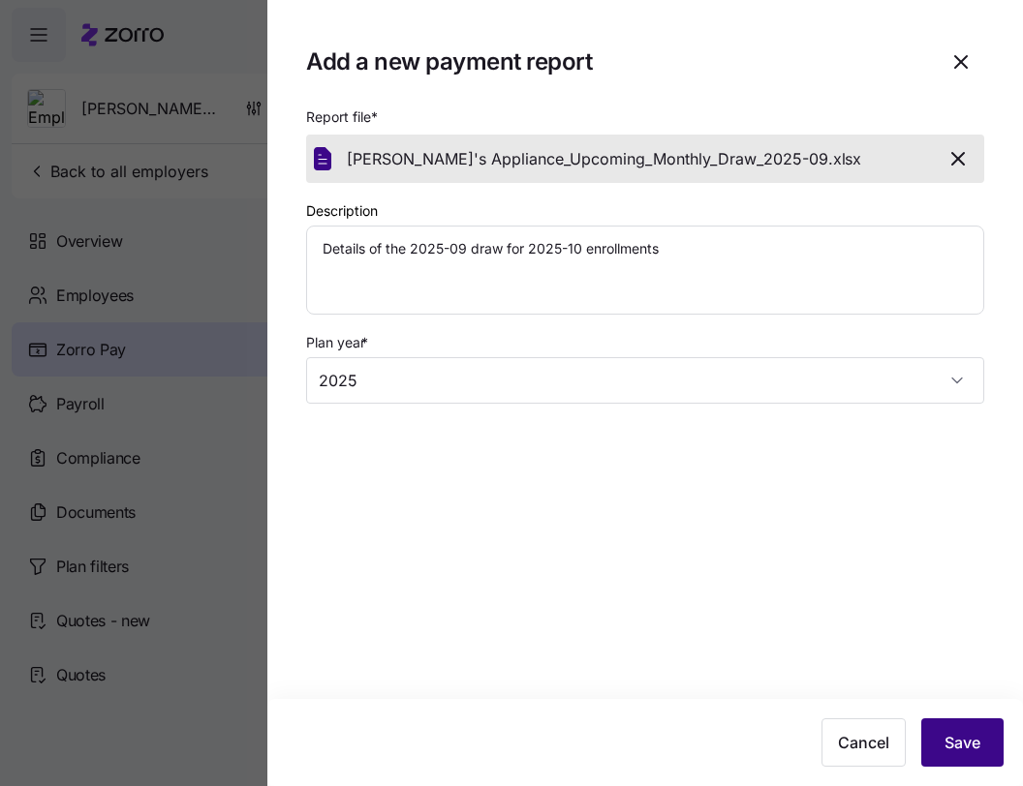
click at [962, 732] on span "Save" at bounding box center [962, 742] width 36 height 23
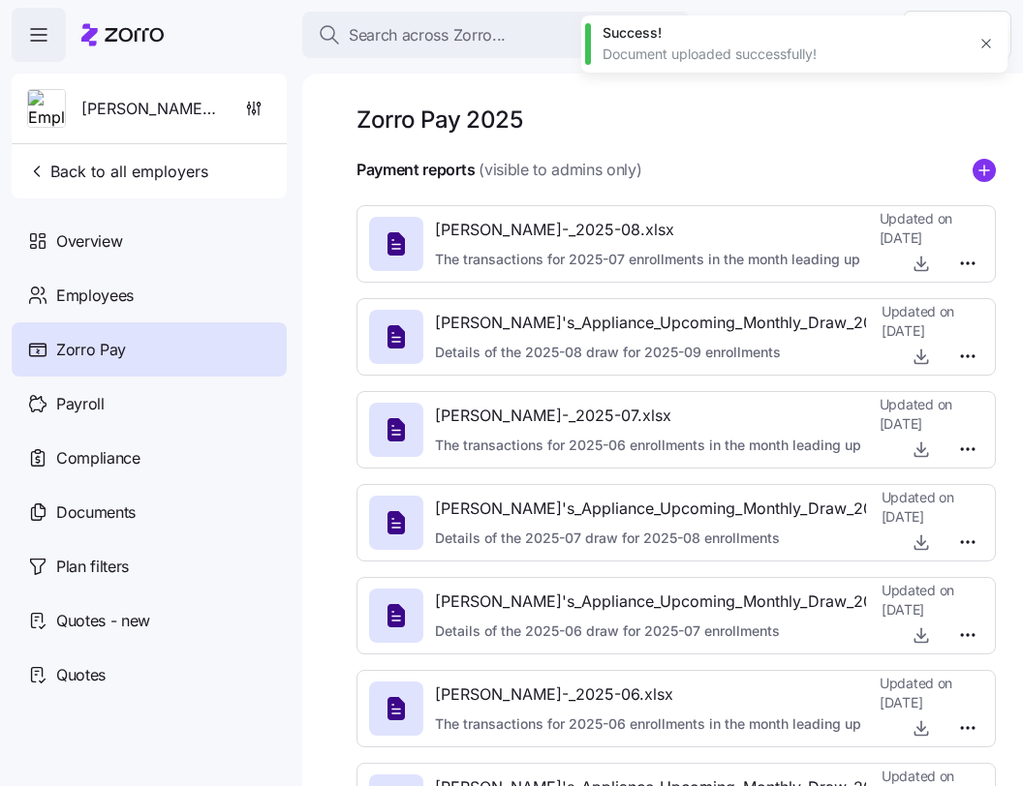
type textarea "x"
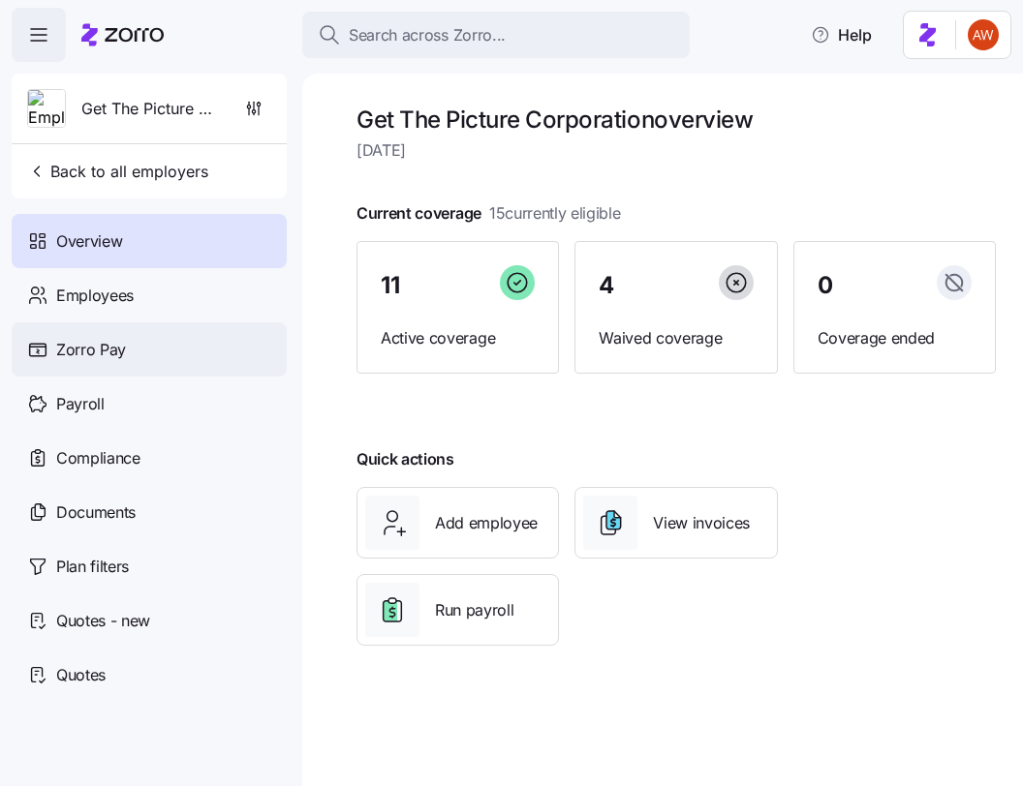
click at [132, 358] on div "Zorro Pay" at bounding box center [149, 350] width 275 height 54
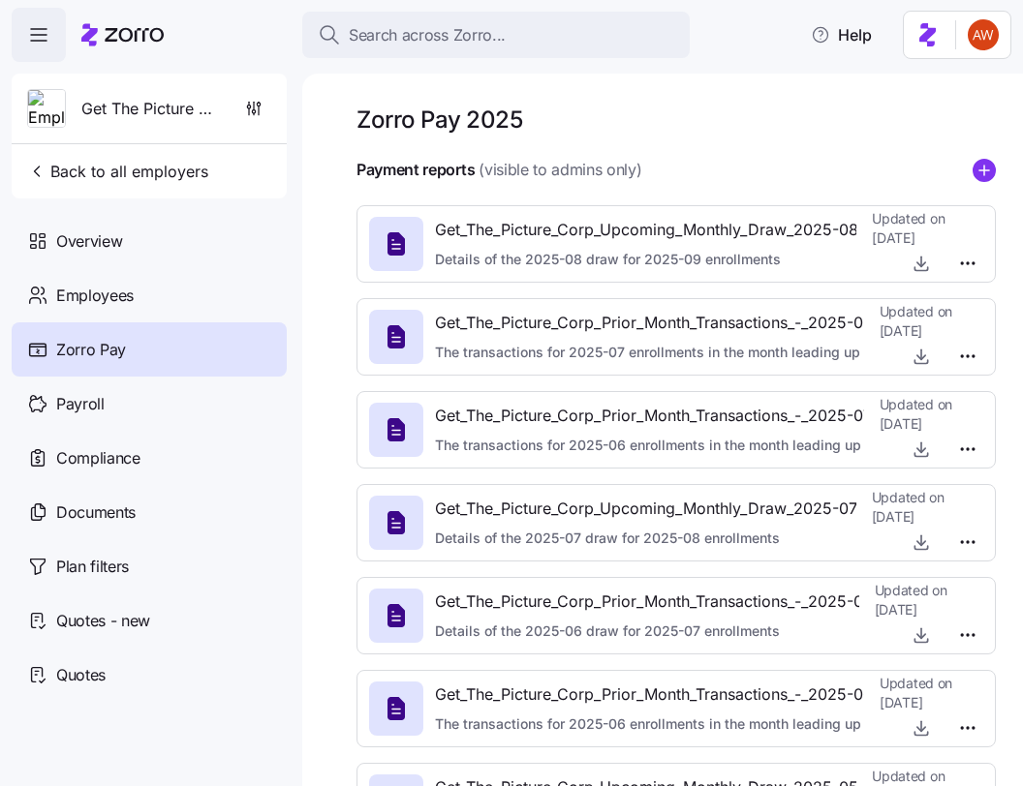
click at [983, 164] on icon "add icon" at bounding box center [983, 170] width 23 height 23
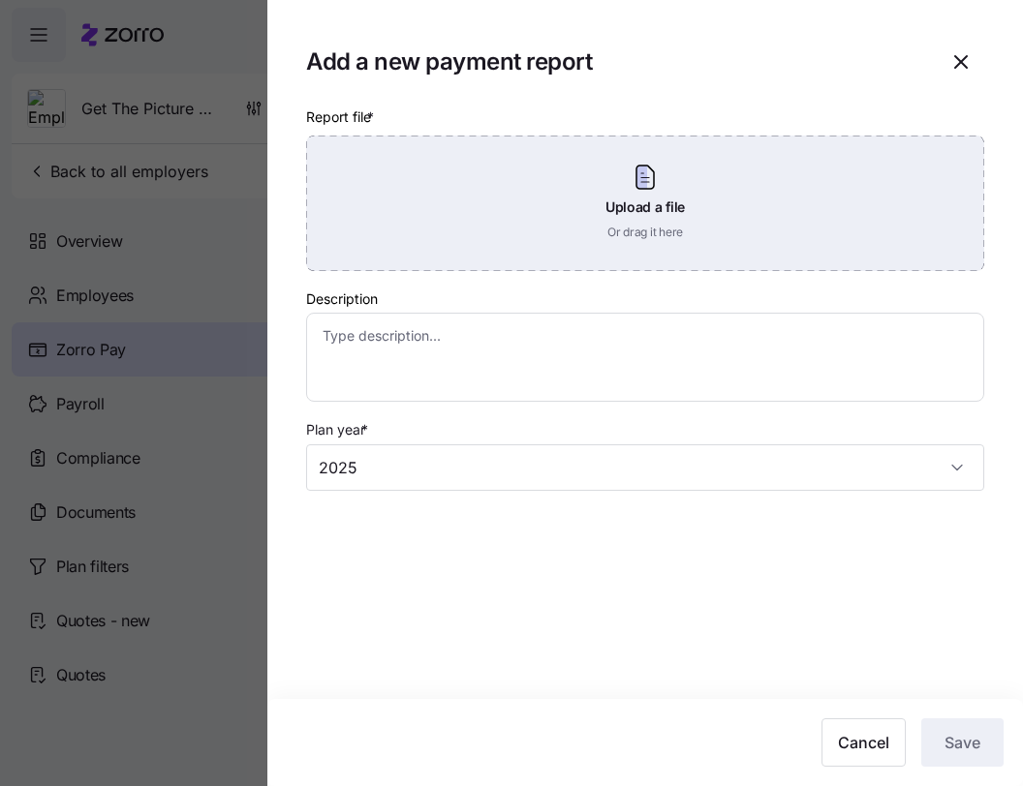
click at [551, 224] on div "Upload a file Or drag it here" at bounding box center [645, 204] width 678 height 136
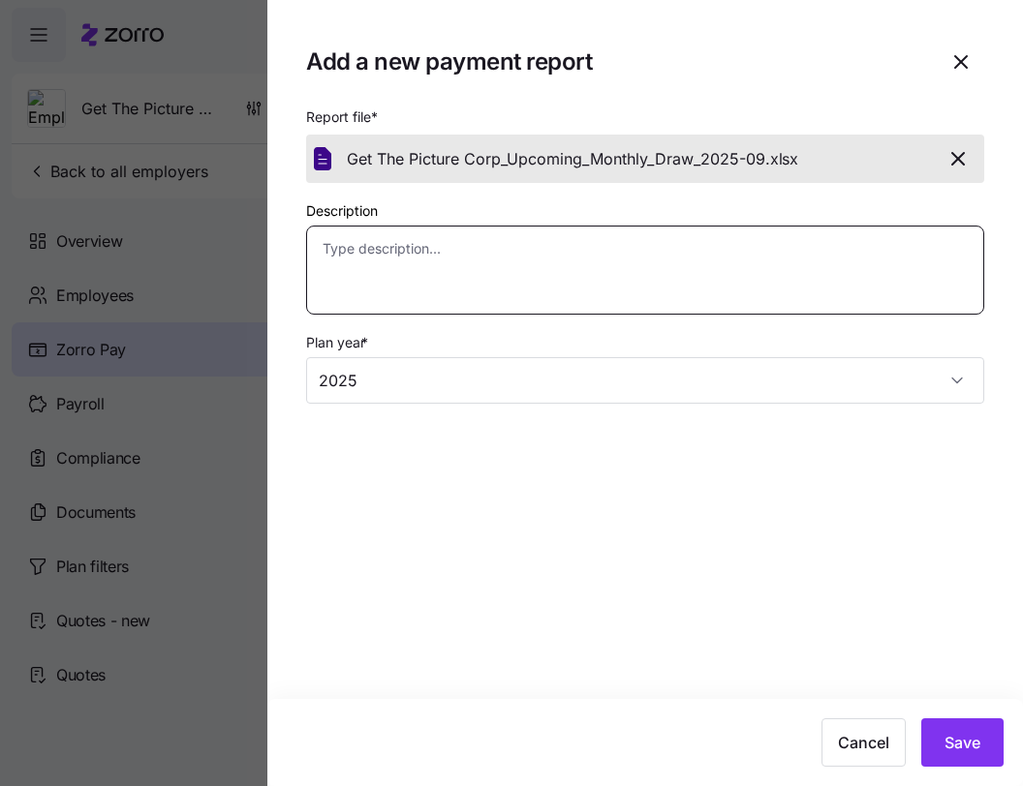
click at [651, 247] on textarea "Description" at bounding box center [645, 270] width 678 height 89
paste textarea "Details of the 2025-09 draw for 2025-10 enrollments"
type textarea "x"
type textarea "Details of the 2025-09 draw for 2025-10 enrollments"
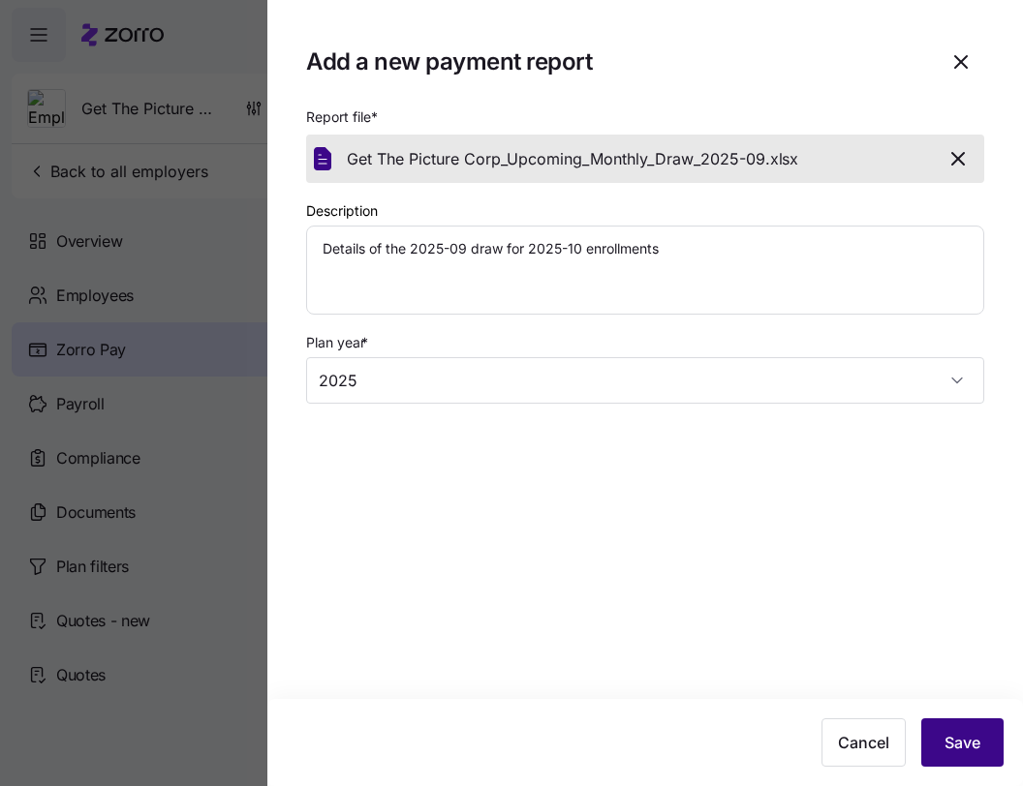
click at [936, 721] on button "Save" at bounding box center [962, 743] width 82 height 48
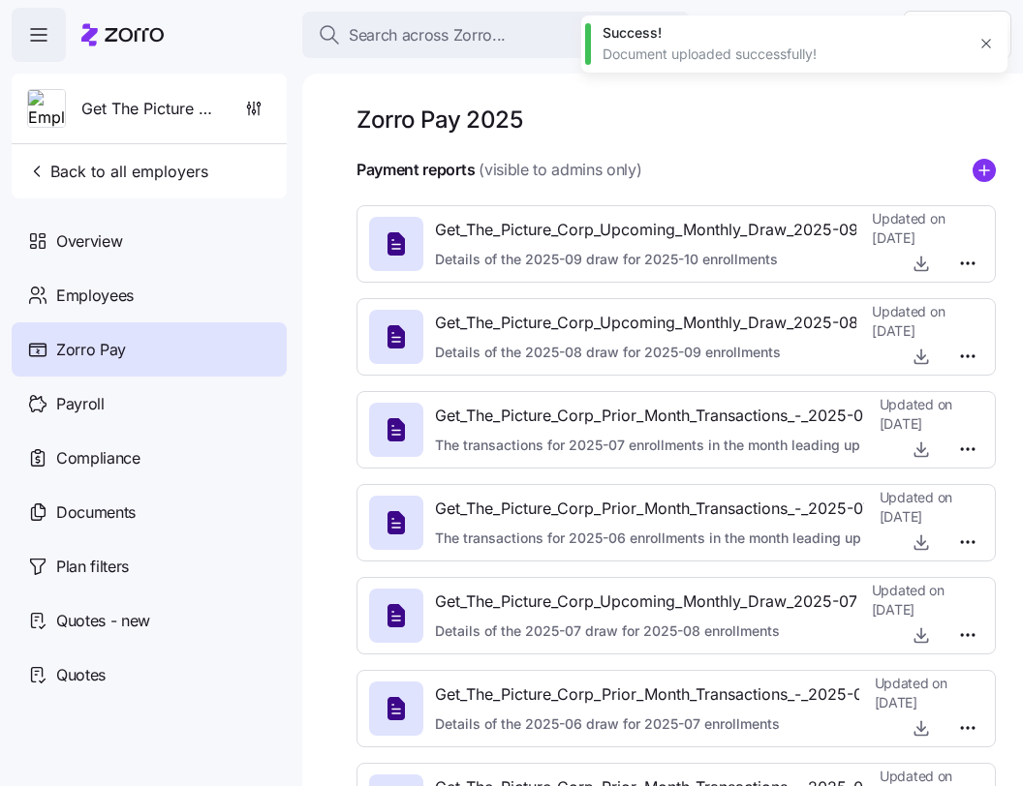
type textarea "x"
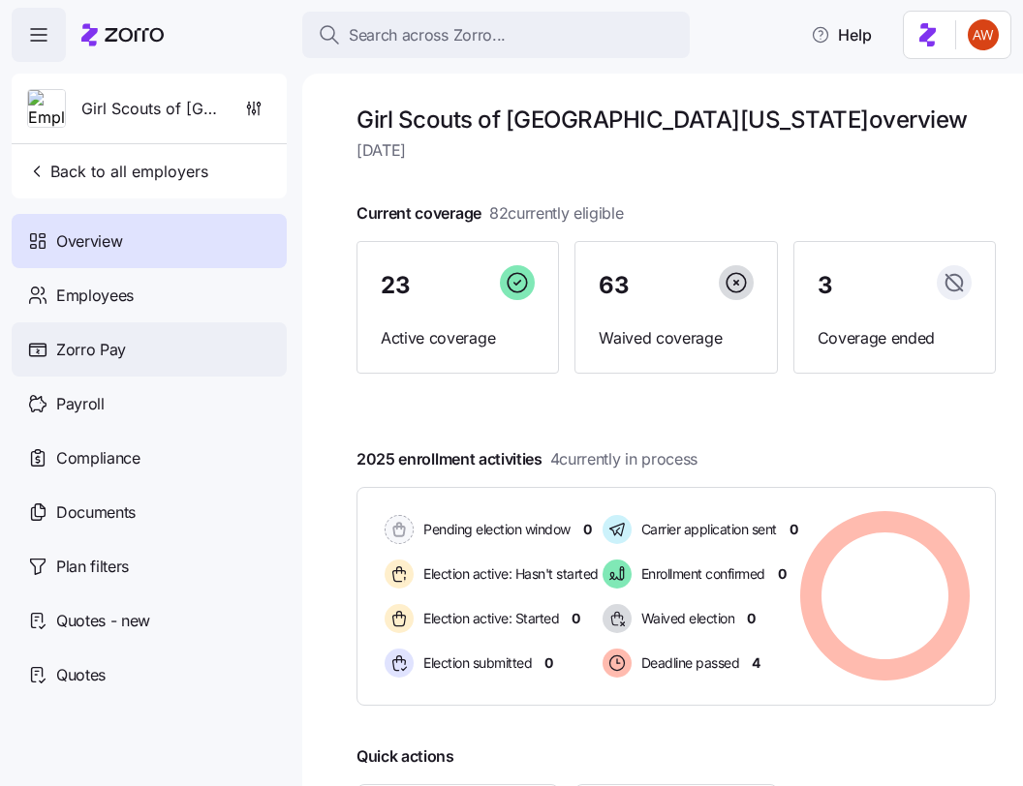
click at [126, 334] on div "Zorro Pay" at bounding box center [149, 350] width 275 height 54
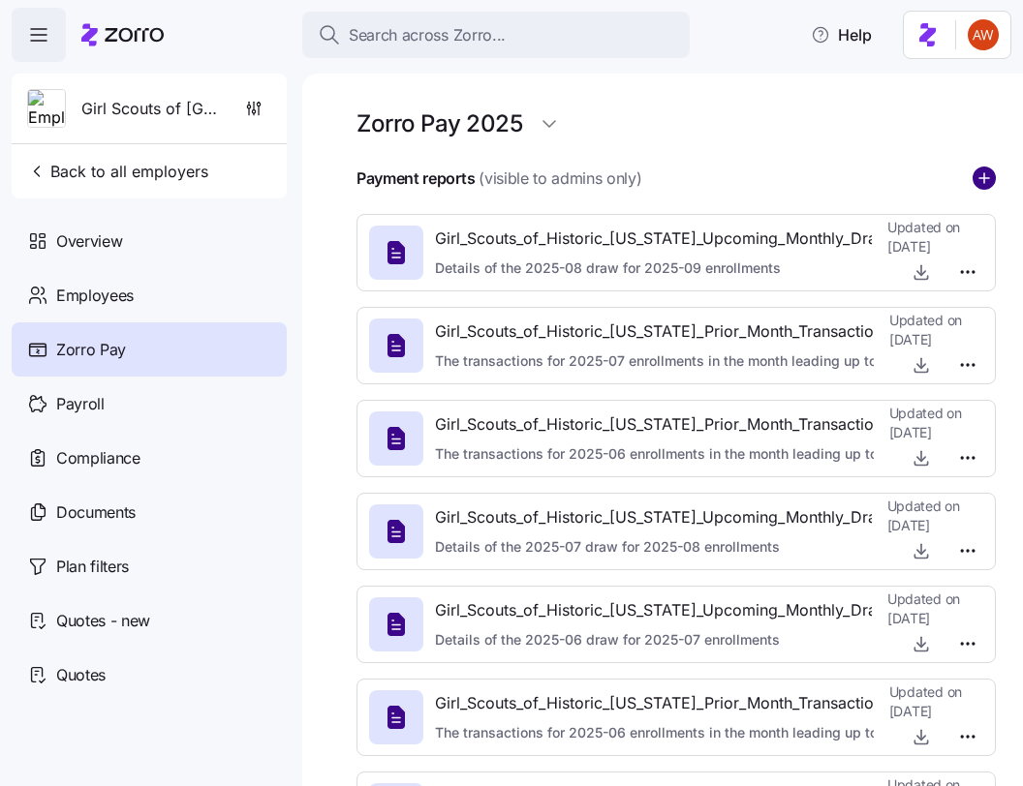
click at [974, 185] on circle "add icon" at bounding box center [983, 178] width 21 height 21
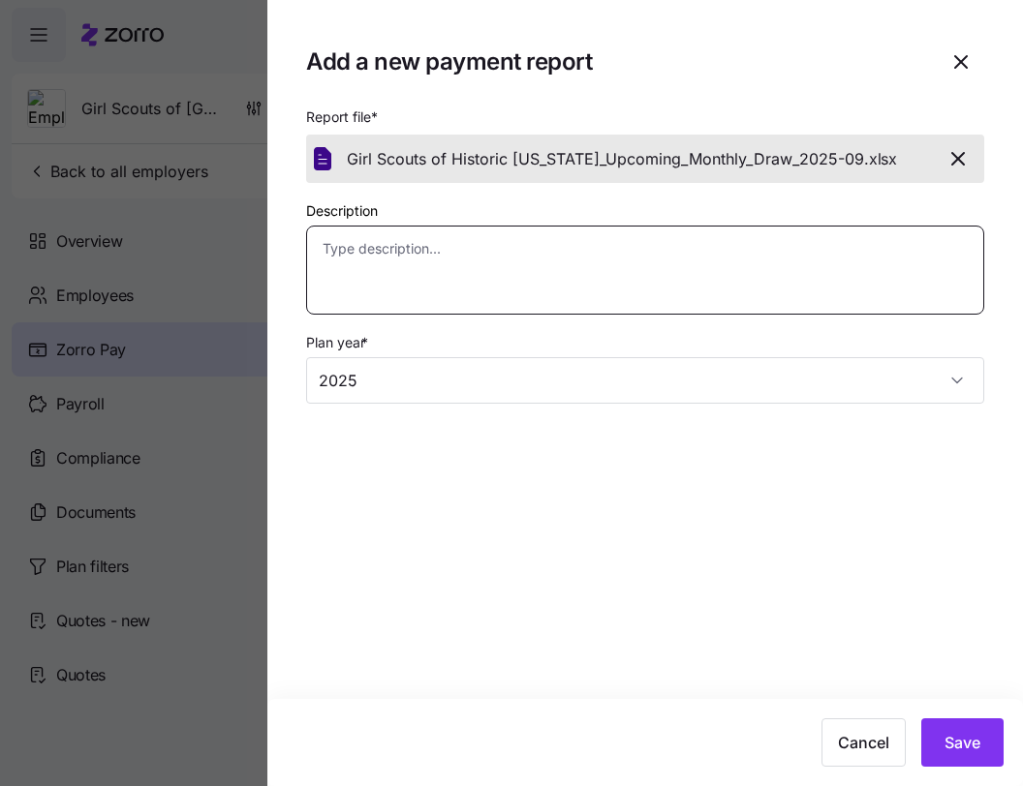
click at [666, 294] on textarea "Description" at bounding box center [645, 270] width 678 height 89
paste textarea "Details of the 2025-09 draw for 2025-10 enrollments"
type textarea "x"
type textarea "Details of the 2025-09 draw for 2025-10 enrollments"
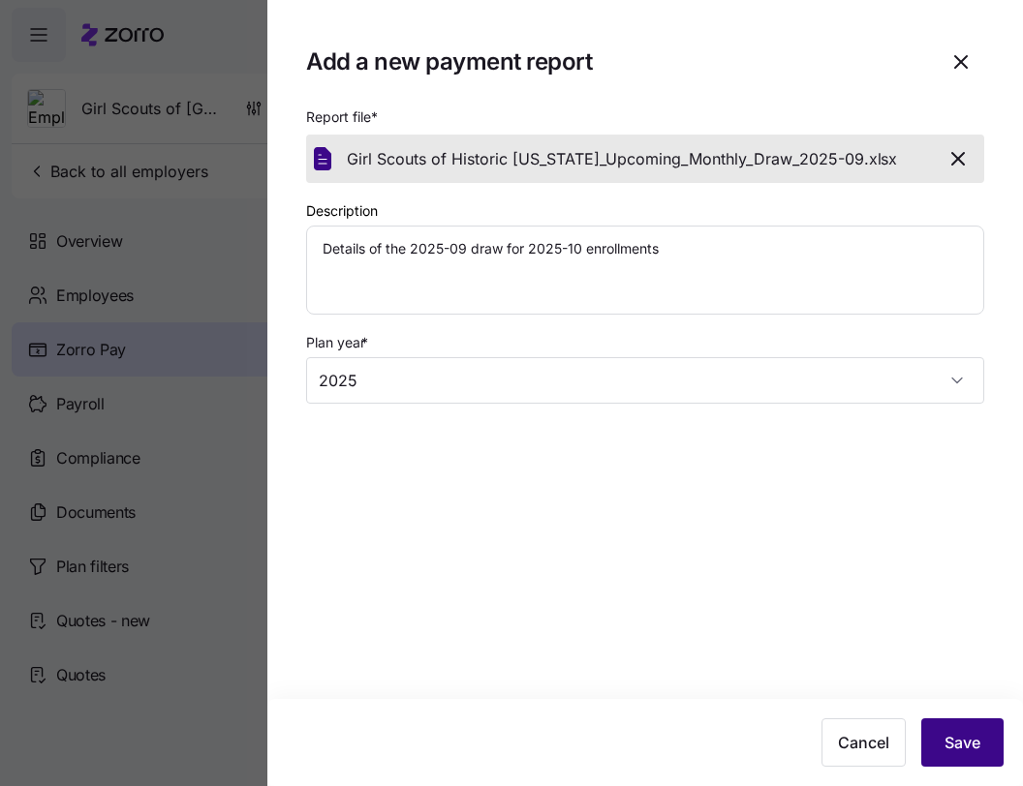
click at [957, 746] on span "Save" at bounding box center [962, 742] width 36 height 23
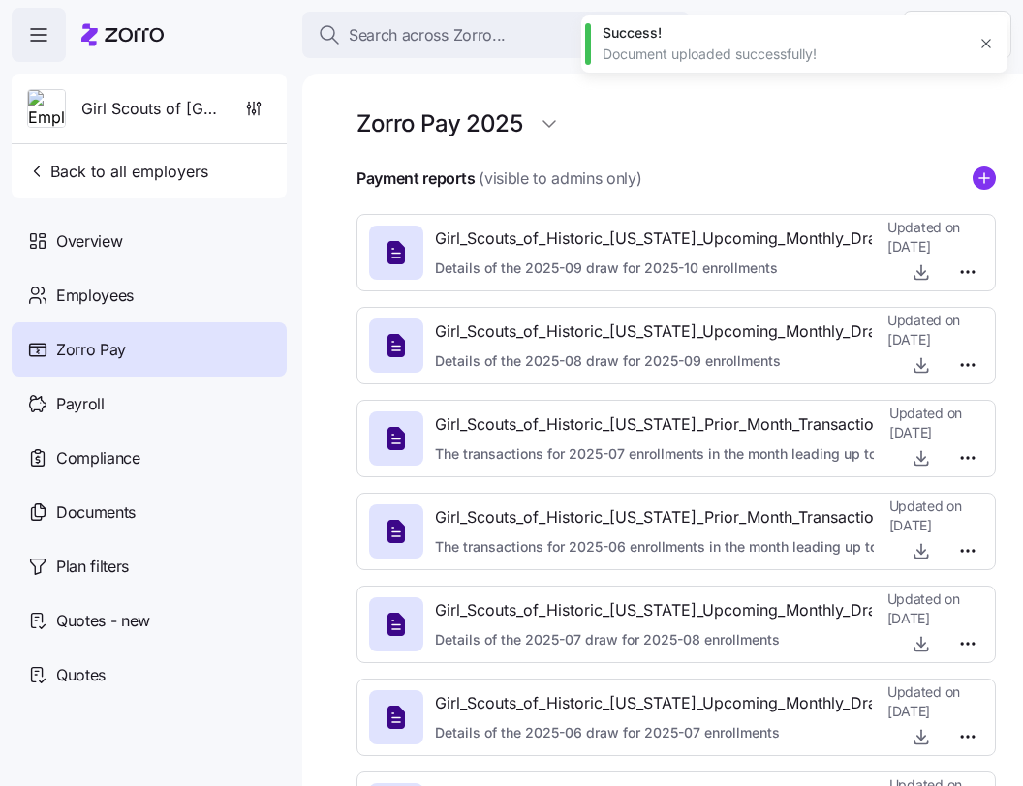
type textarea "x"
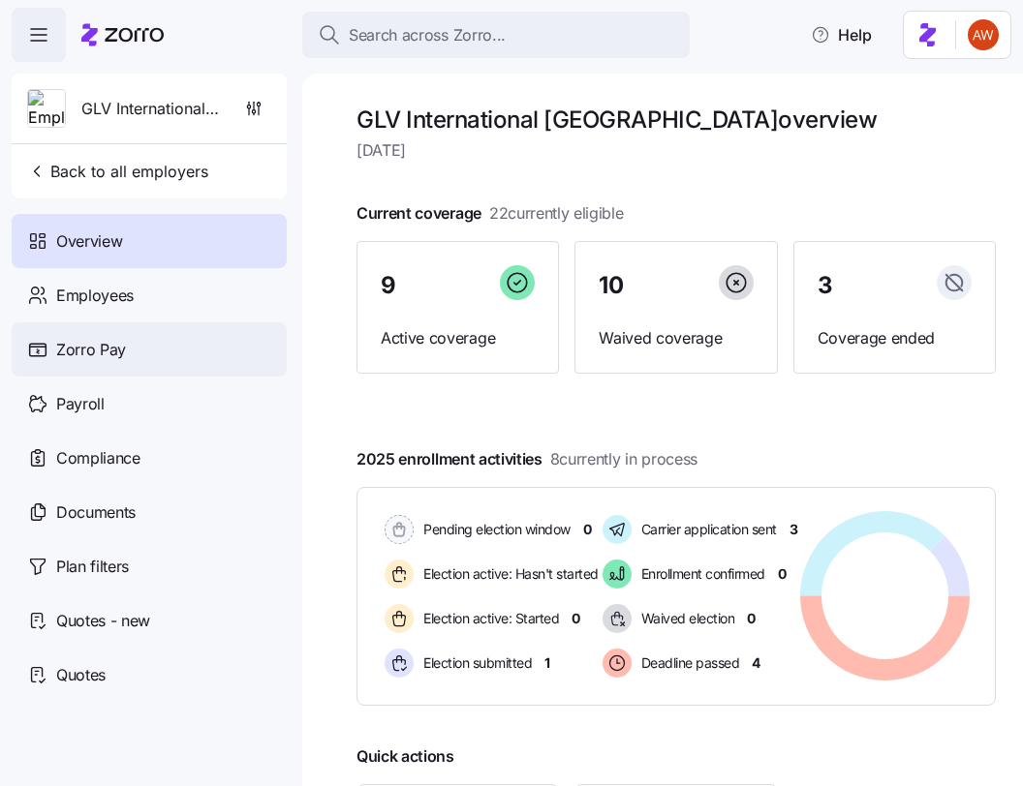
click at [140, 362] on div "Zorro Pay" at bounding box center [149, 350] width 275 height 54
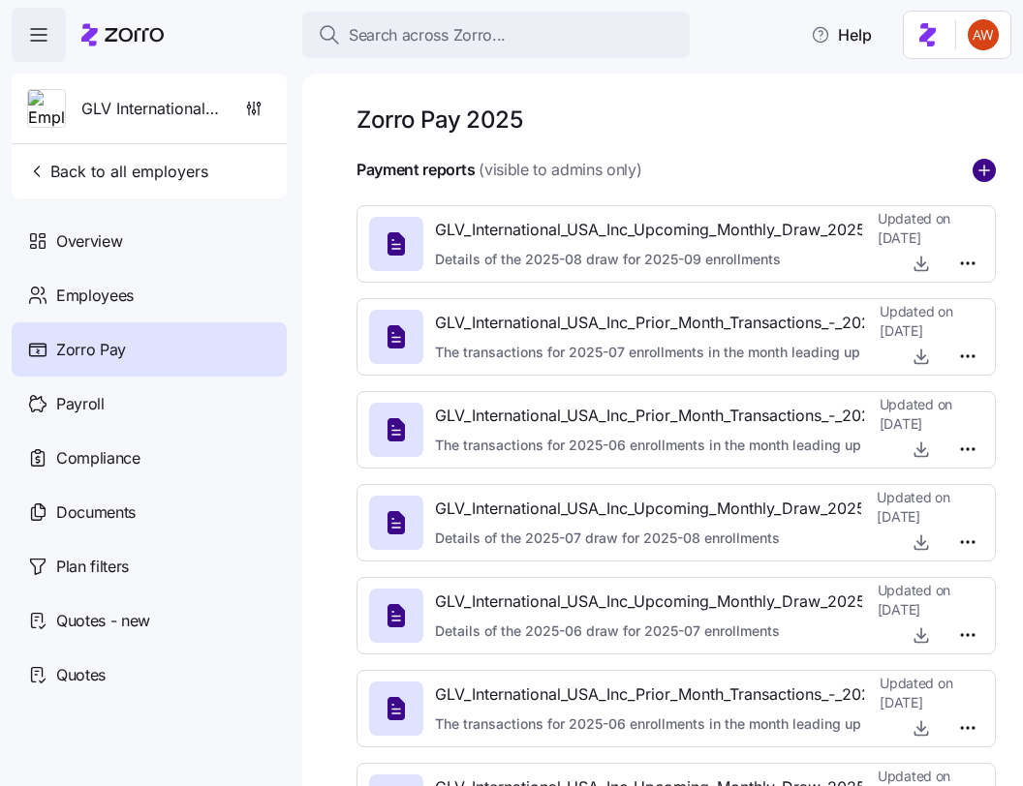
click at [985, 175] on circle "add icon" at bounding box center [983, 170] width 21 height 21
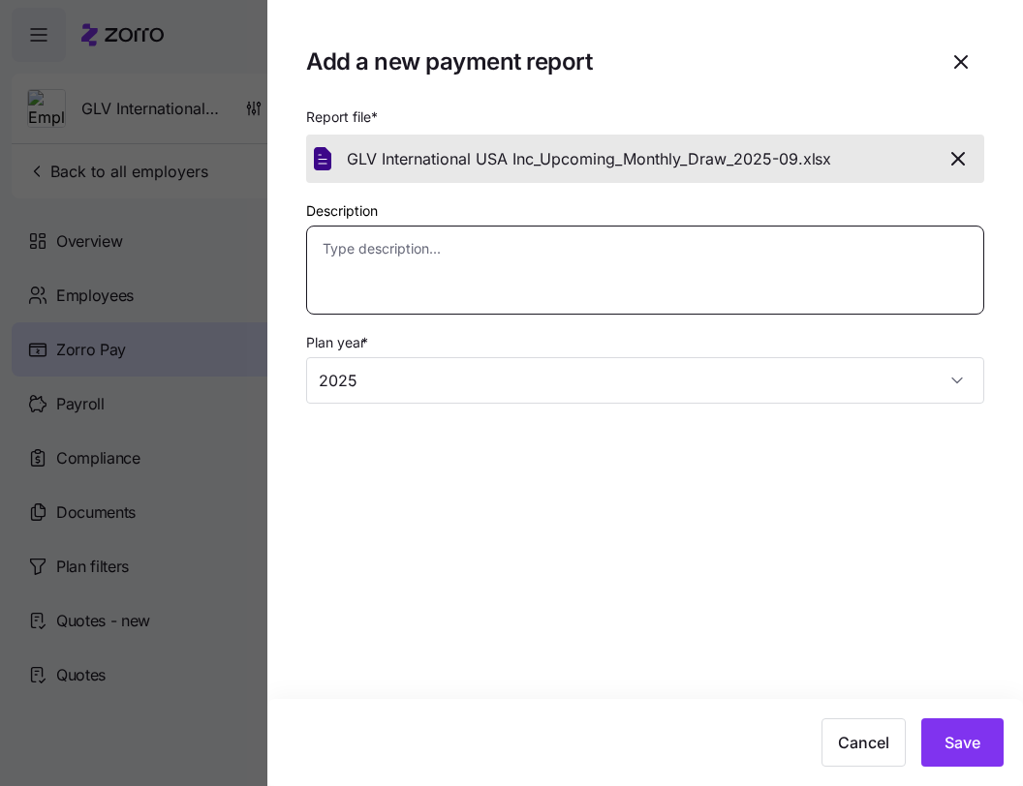
click at [723, 267] on textarea "Description" at bounding box center [645, 270] width 678 height 89
paste textarea "Details of the 2025-09 draw for 2025-10 enrollments"
type textarea "x"
type textarea "Details of the 2025-09 draw for 2025-10 enrollments"
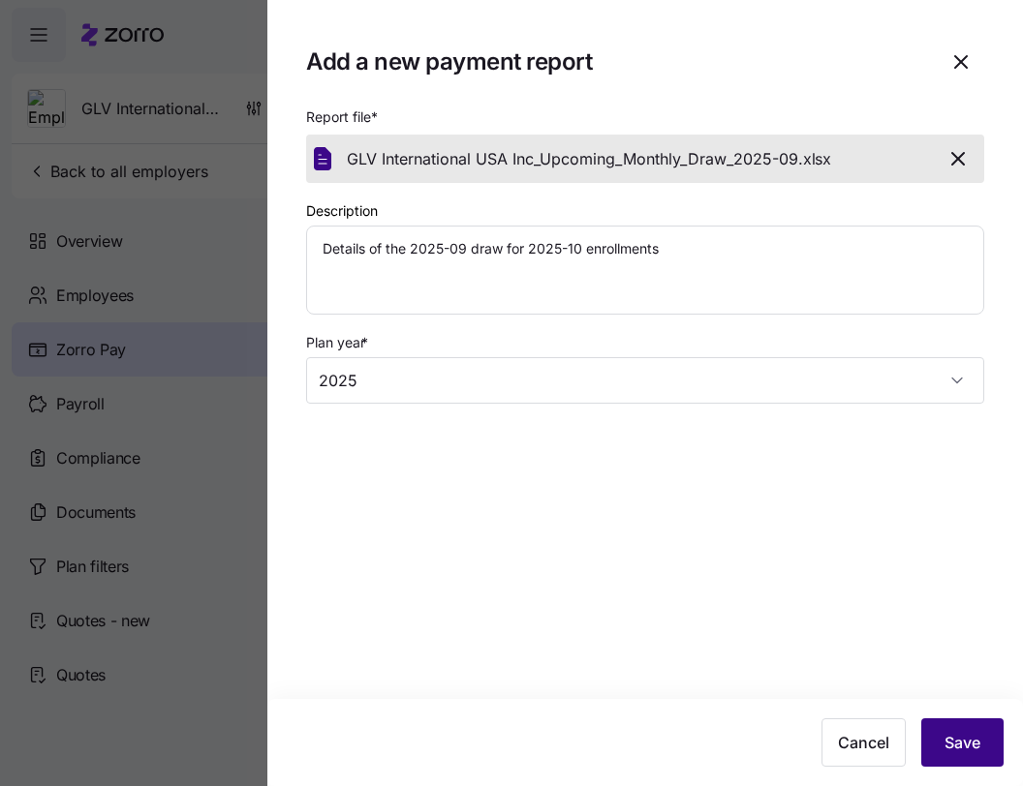
click at [954, 750] on span "Save" at bounding box center [962, 742] width 36 height 23
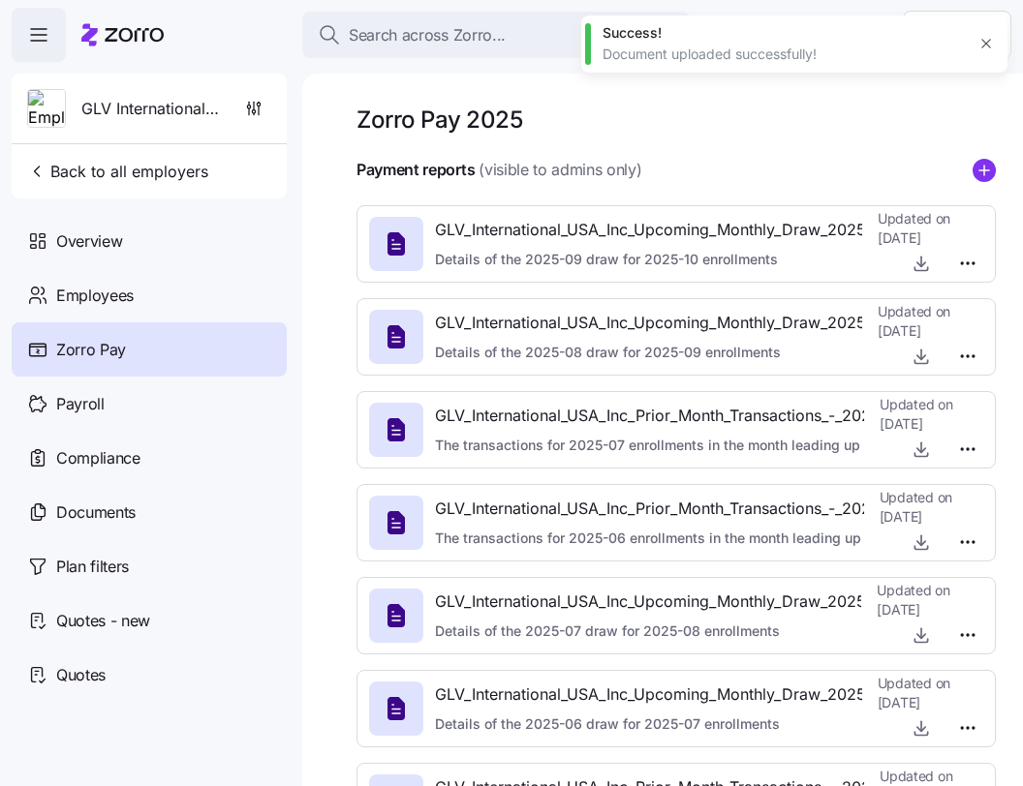
type textarea "x"
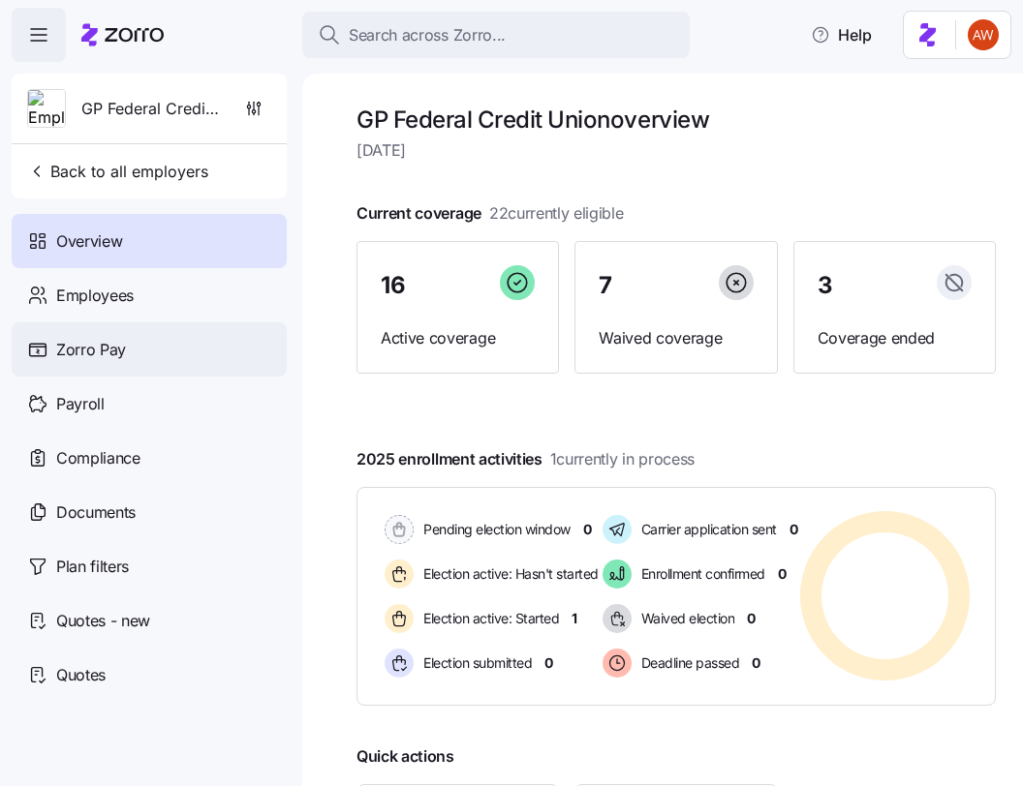
click at [105, 358] on span "Zorro Pay" at bounding box center [91, 350] width 70 height 24
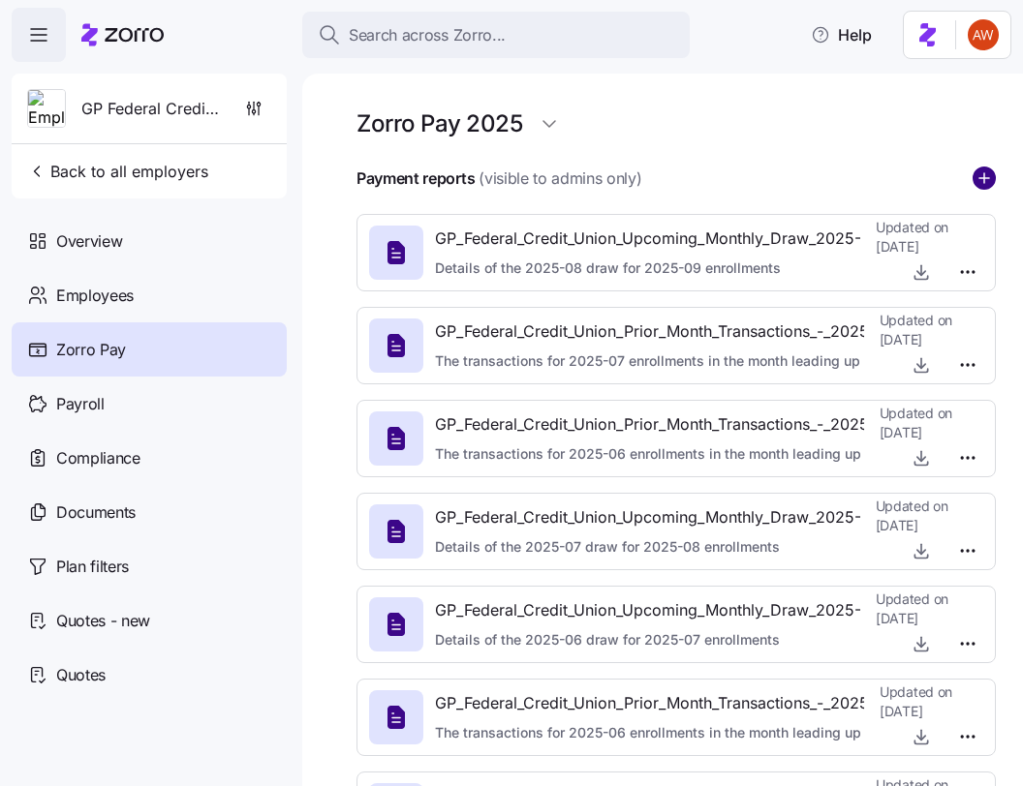
click at [993, 177] on circle "add icon" at bounding box center [983, 178] width 21 height 21
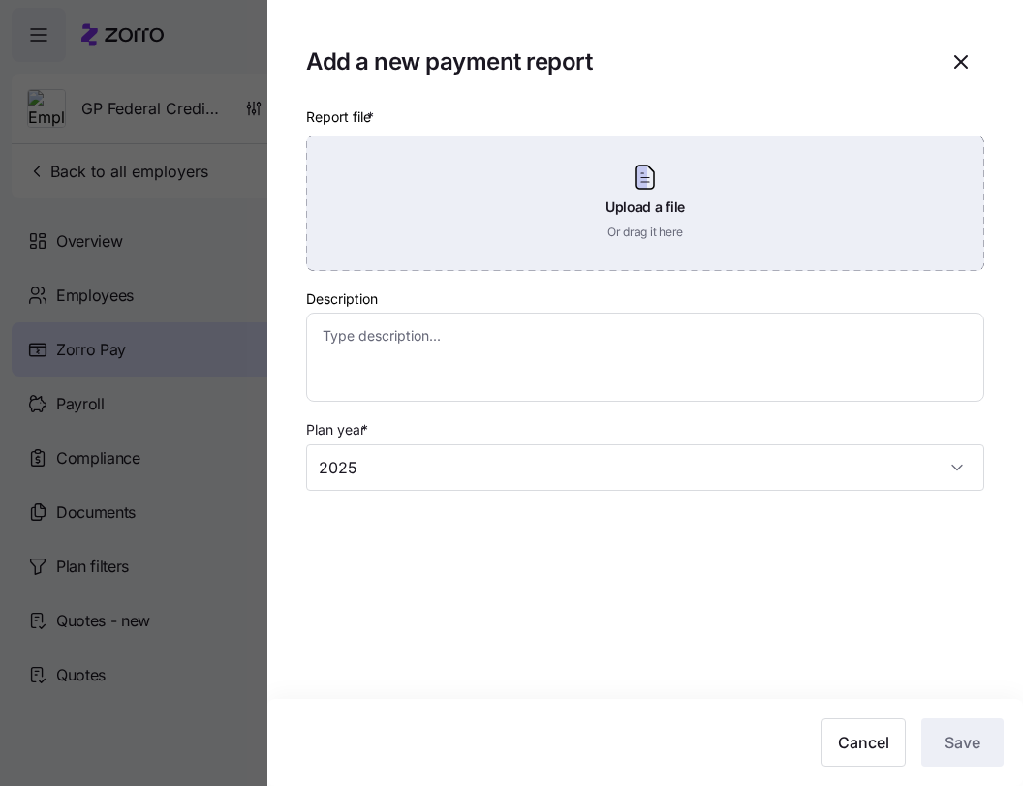
type textarea "x"
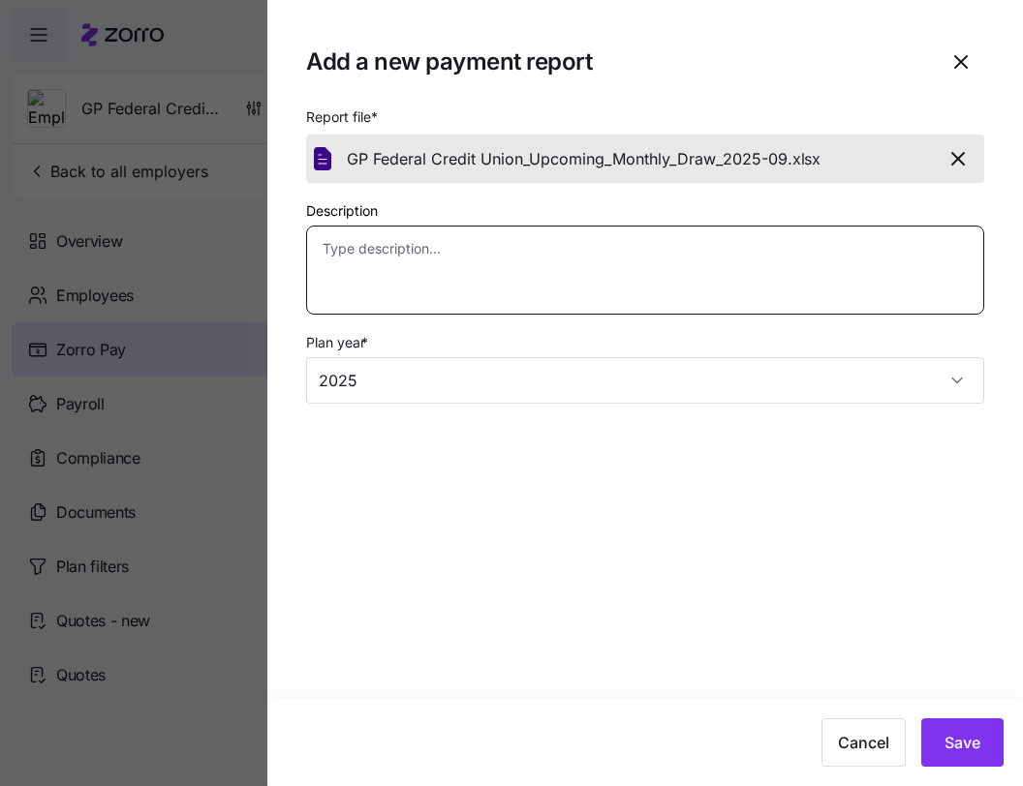
click at [657, 247] on textarea "Description" at bounding box center [645, 270] width 678 height 89
paste textarea "Details of the 2025-09 draw for 2025-10 enrollments"
type textarea "Details of the 2025-09 draw for 2025-10 enrollments"
type textarea "x"
type textarea "Details of the 2025-09 draw for 2025-10 enrollments"
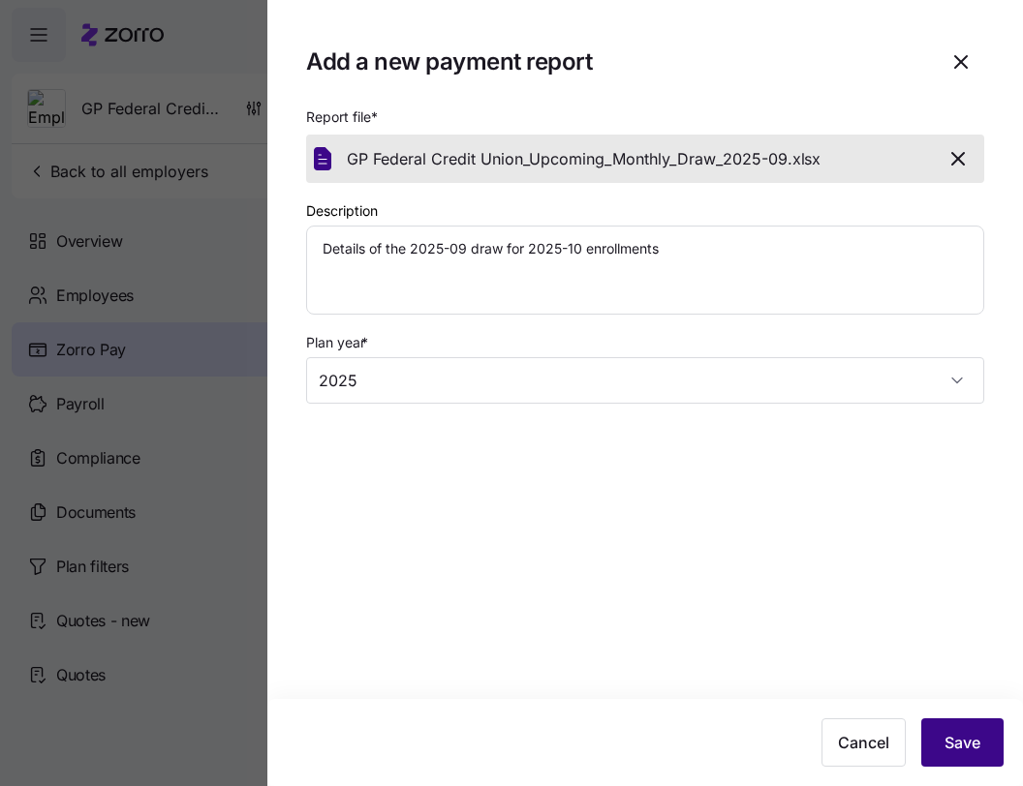
click at [967, 739] on span "Save" at bounding box center [962, 742] width 36 height 23
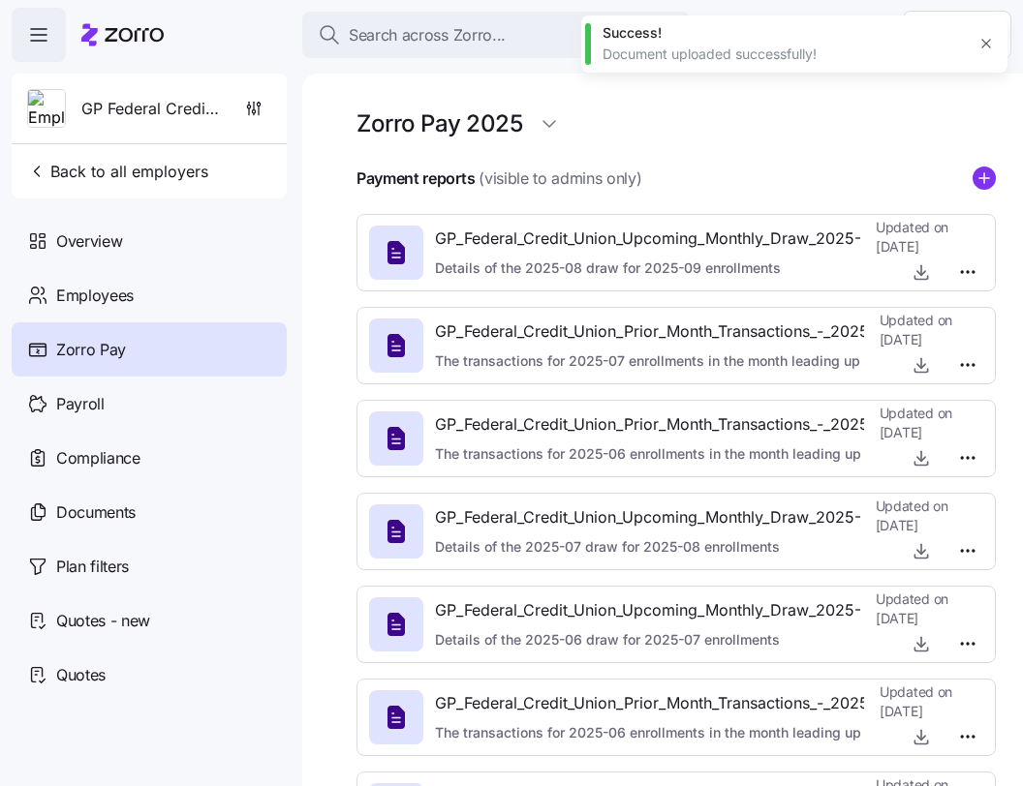
type textarea "x"
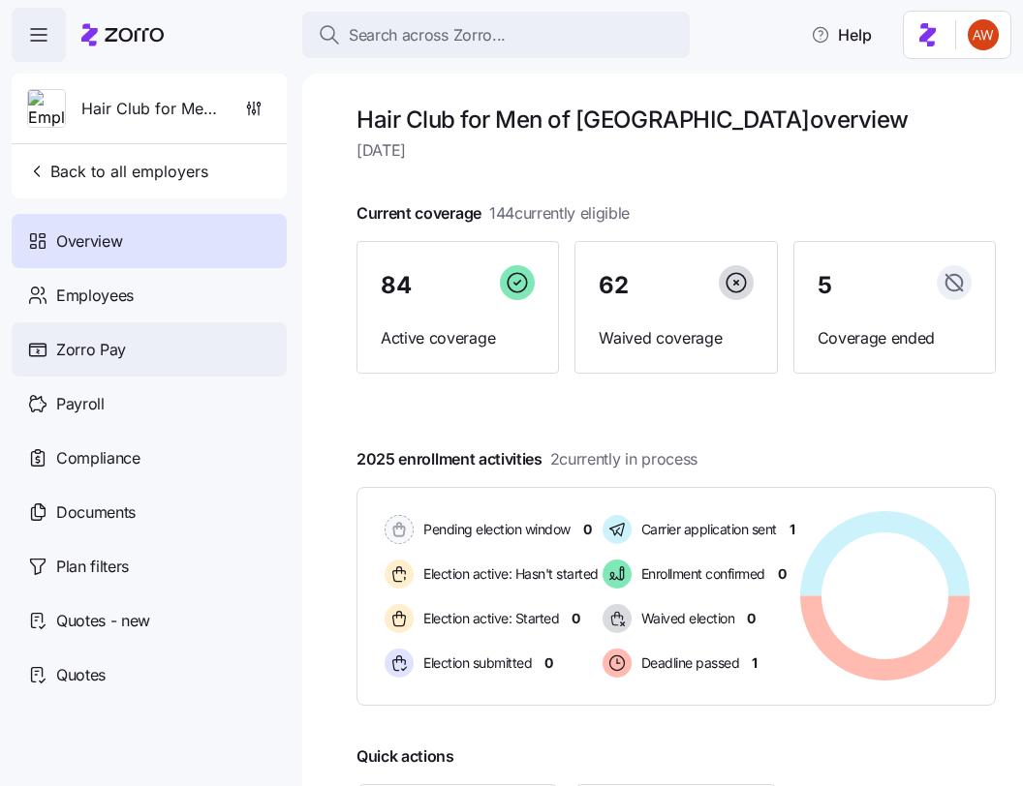
click at [63, 347] on span "Zorro Pay" at bounding box center [91, 350] width 70 height 24
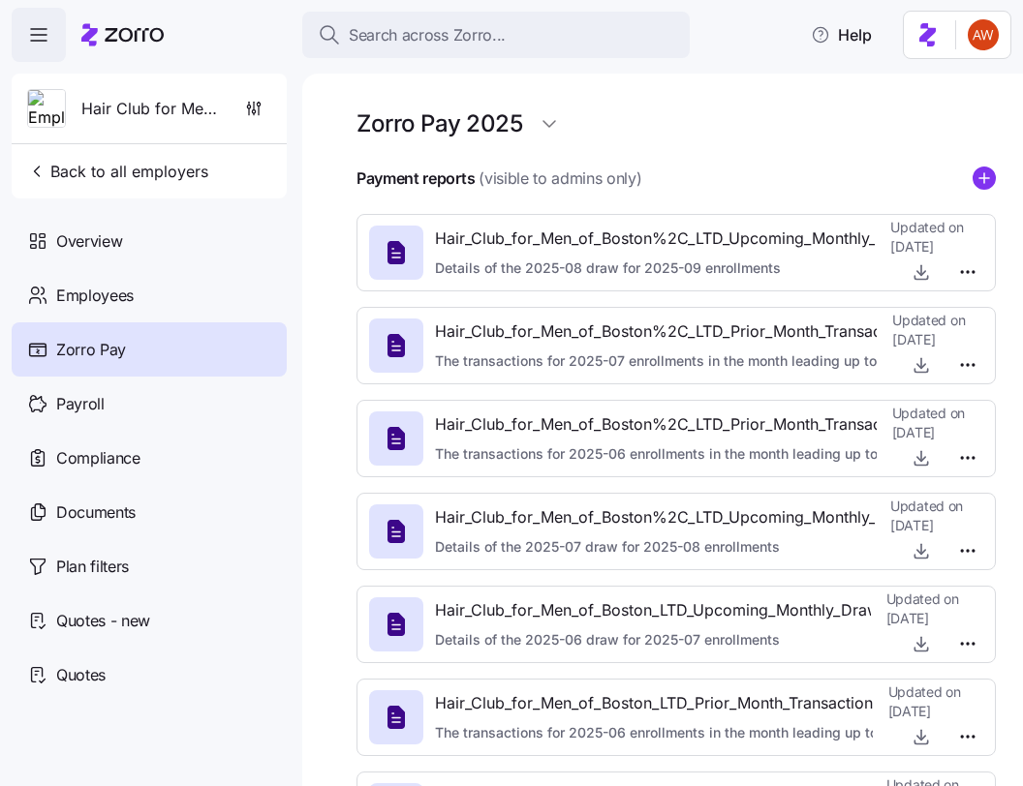
click at [988, 177] on icon "add icon" at bounding box center [983, 178] width 23 height 23
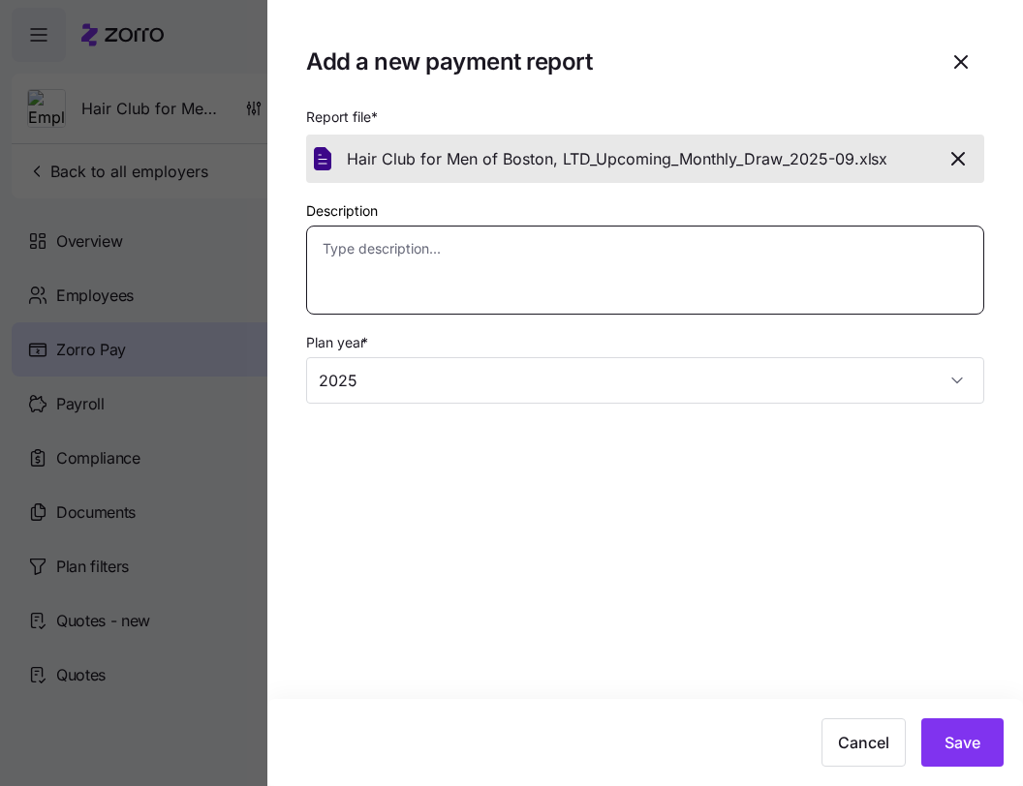
click at [739, 302] on textarea "Description" at bounding box center [645, 270] width 678 height 89
paste textarea "Details of the 2025-09 draw for 2025-10 enrollments"
type textarea "x"
type textarea "Details of the 2025-09 draw for 2025-10 enrollments"
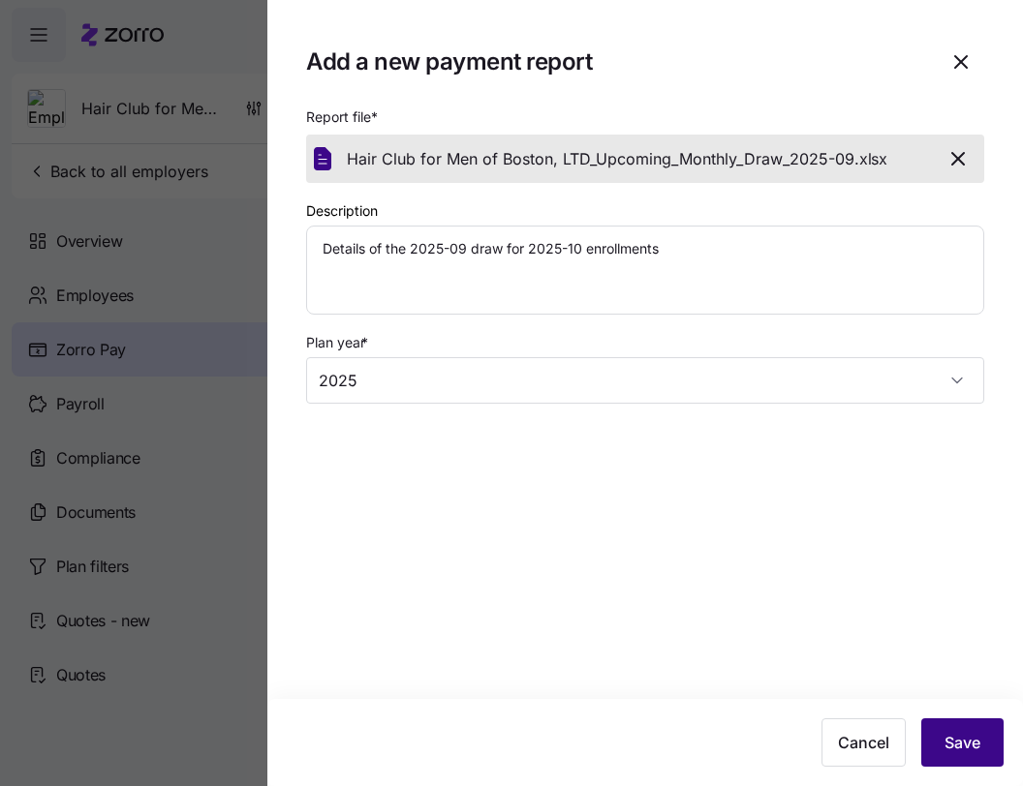
click at [950, 734] on span "Save" at bounding box center [962, 742] width 36 height 23
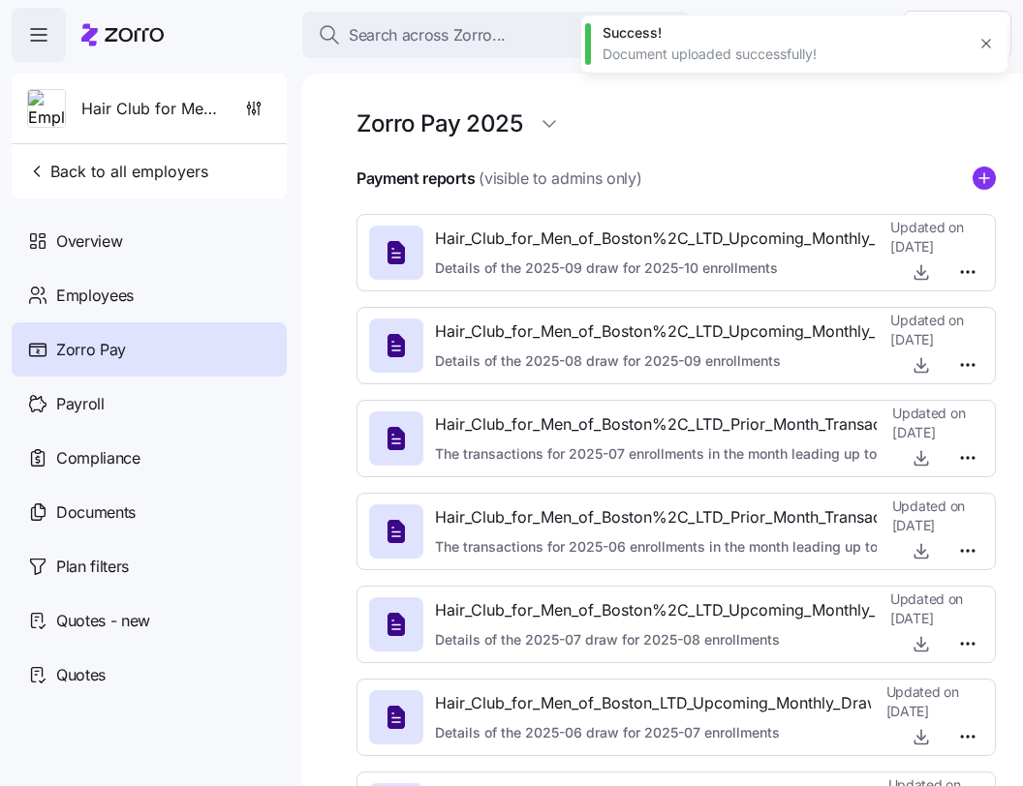
type textarea "x"
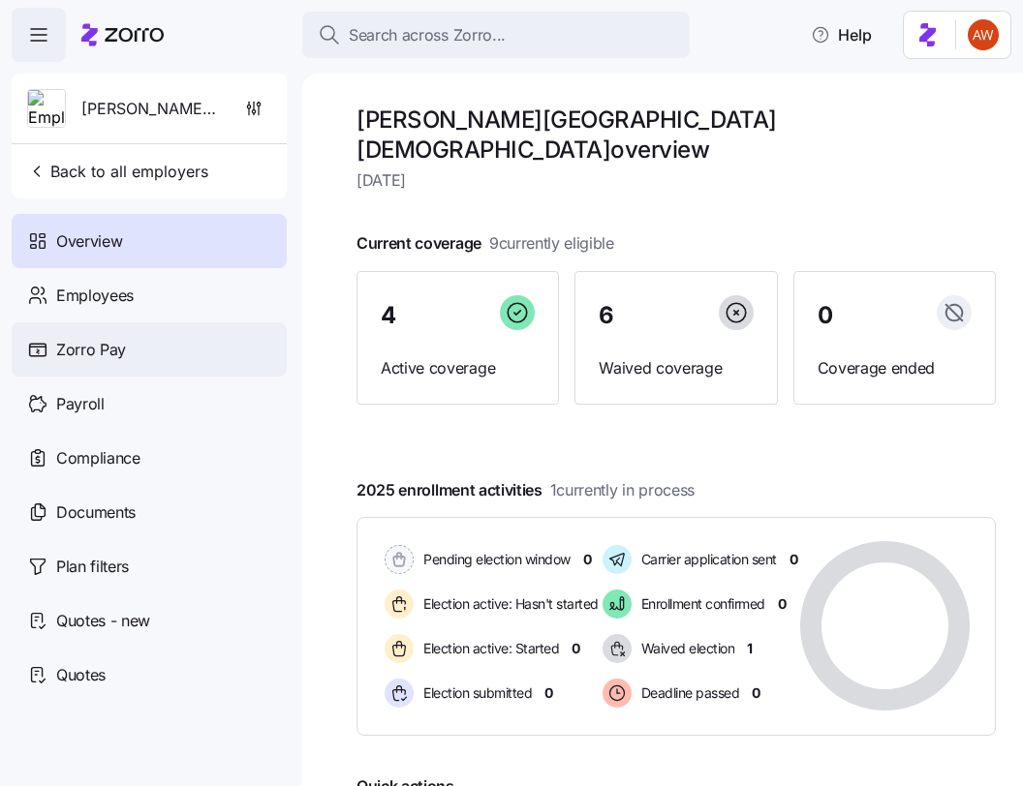
click at [92, 352] on span "Zorro Pay" at bounding box center [91, 350] width 70 height 24
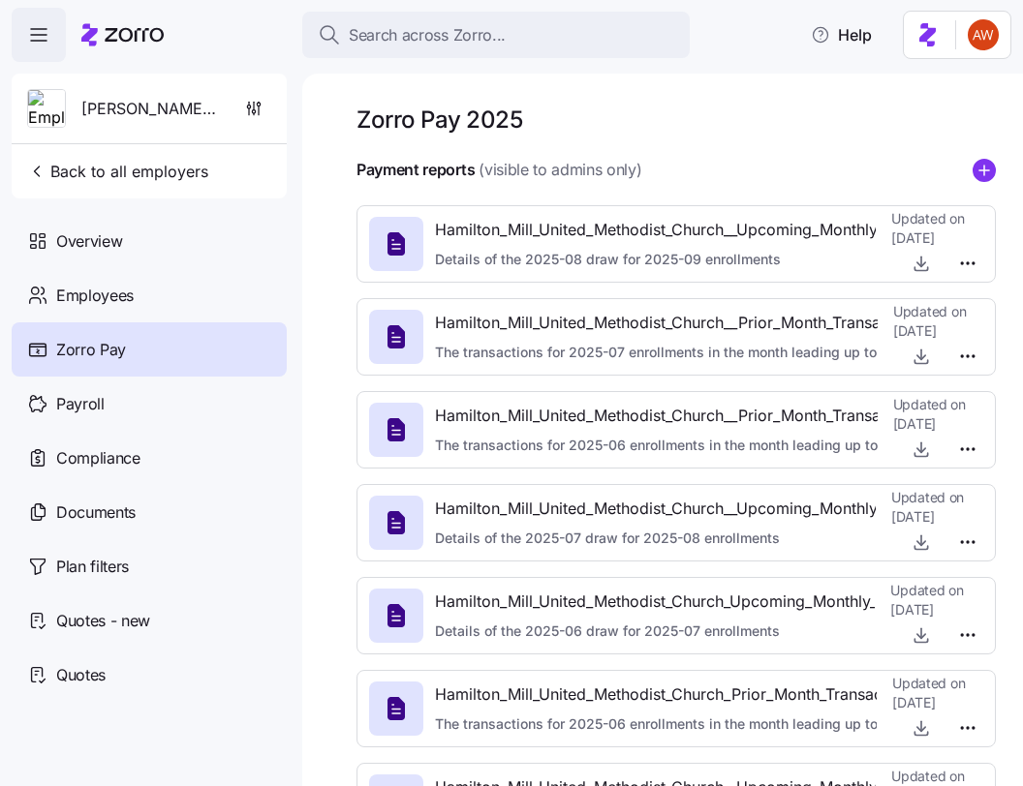
click at [971, 165] on div "Payment reports (visible to admins only)" at bounding box center [675, 170] width 639 height 24
click at [988, 165] on circle "add icon" at bounding box center [983, 170] width 21 height 21
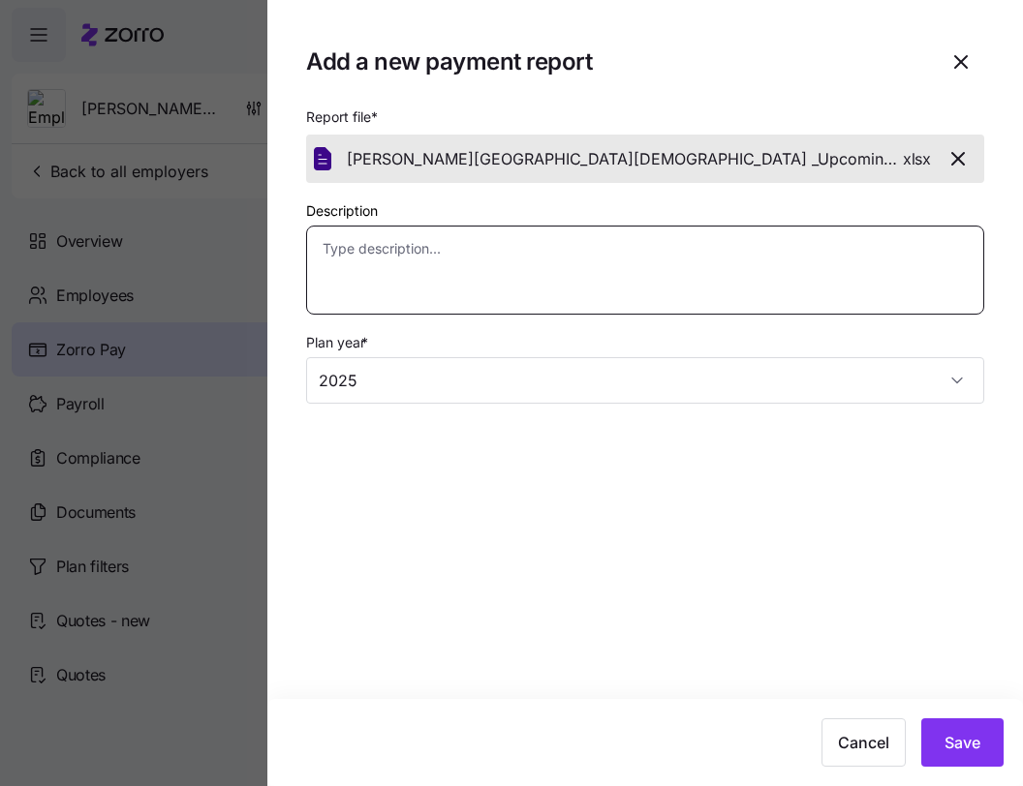
click at [604, 302] on textarea "Description" at bounding box center [645, 270] width 678 height 89
paste textarea "Details of the 2025-09 draw for 2025-10 enrollments"
type textarea "x"
type textarea "Details of the 2025-09 draw for 2025-10 enrollments"
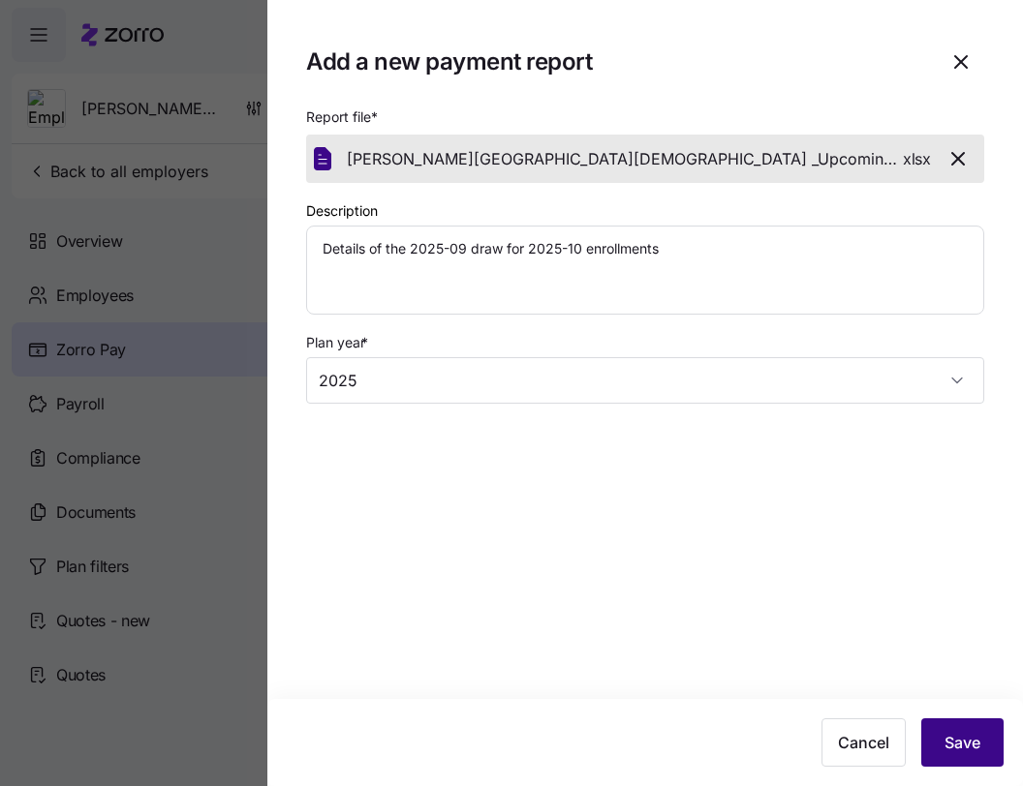
click at [988, 754] on button "Save" at bounding box center [962, 743] width 82 height 48
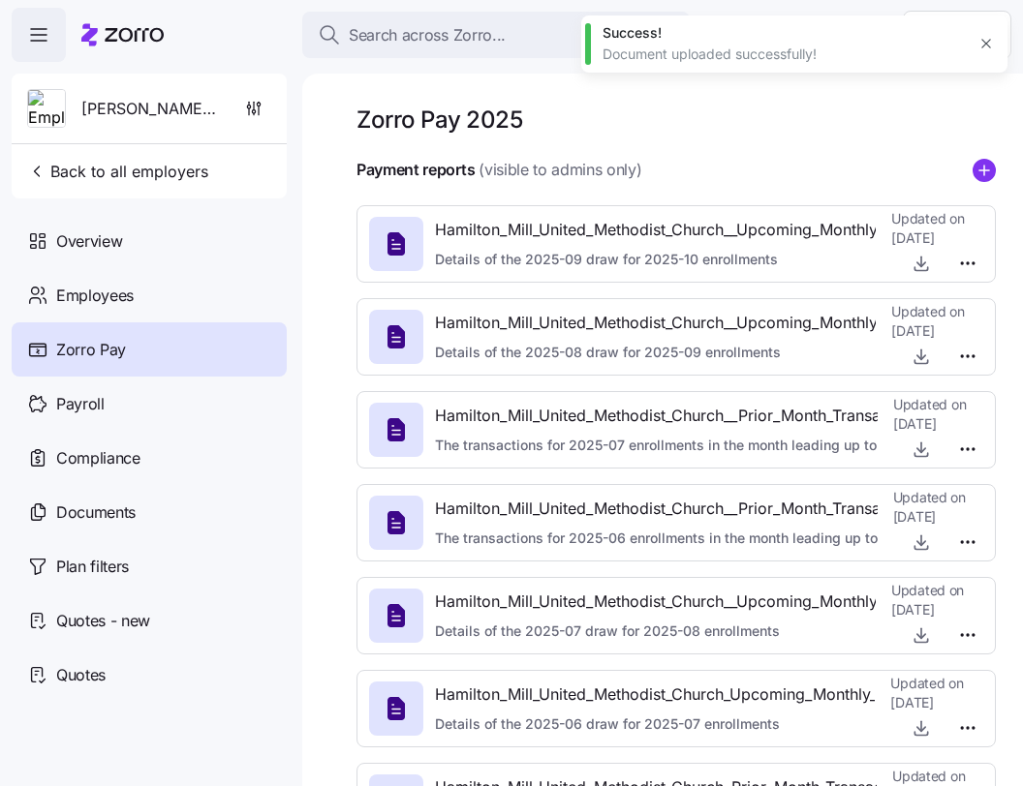
type textarea "x"
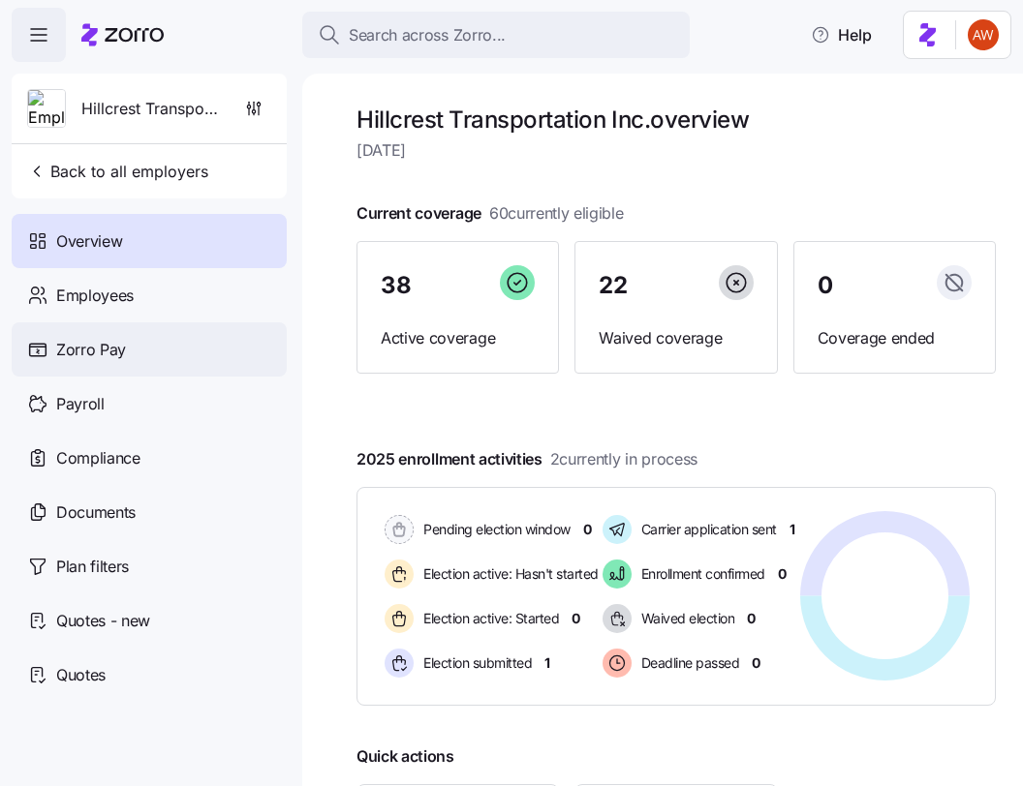
click at [124, 353] on span "Zorro Pay" at bounding box center [91, 350] width 70 height 24
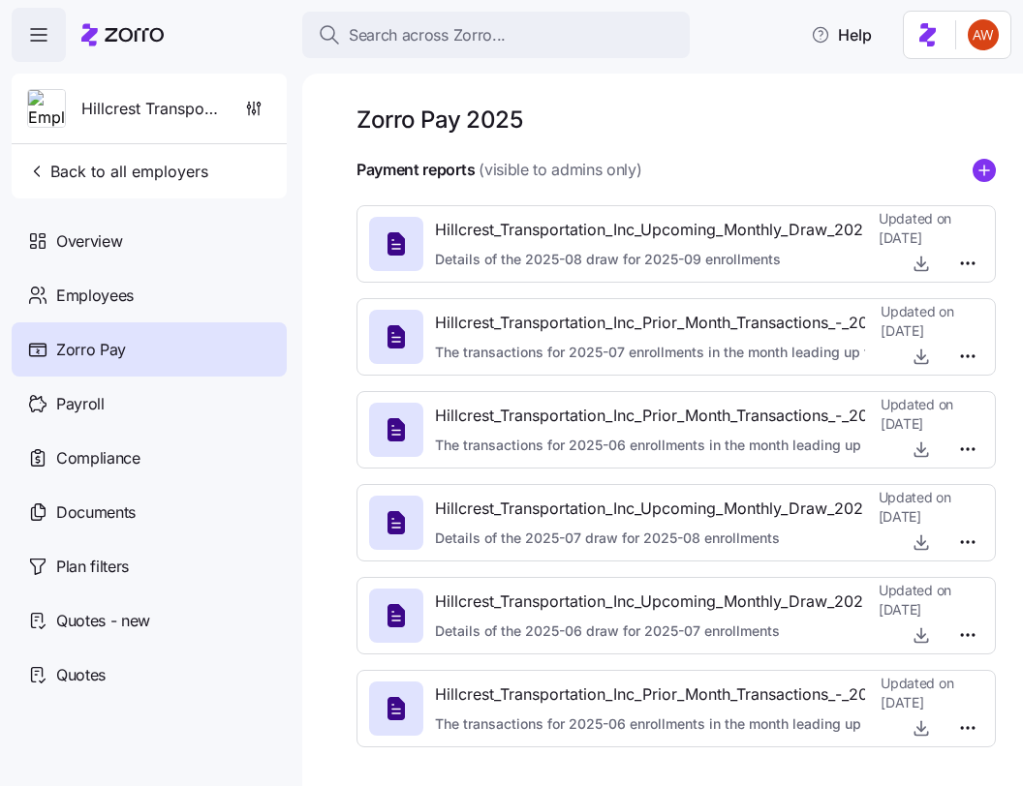
click at [969, 166] on div "Payment reports (visible to admins only)" at bounding box center [675, 170] width 639 height 24
click at [980, 173] on circle "add icon" at bounding box center [983, 170] width 21 height 21
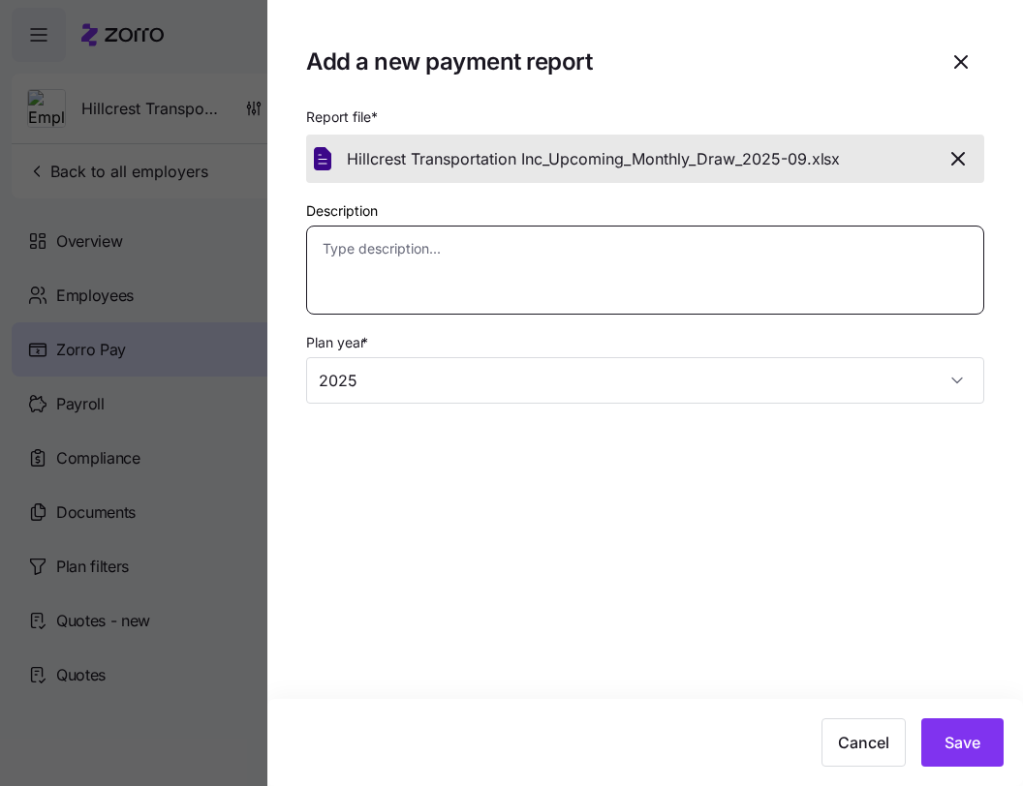
click at [799, 289] on textarea "Description" at bounding box center [645, 270] width 678 height 89
paste textarea "Details of the 2025-09 draw for 2025-10 enrollments"
type textarea "x"
type textarea "Details of the 2025-09 draw for 2025-10 enrollments"
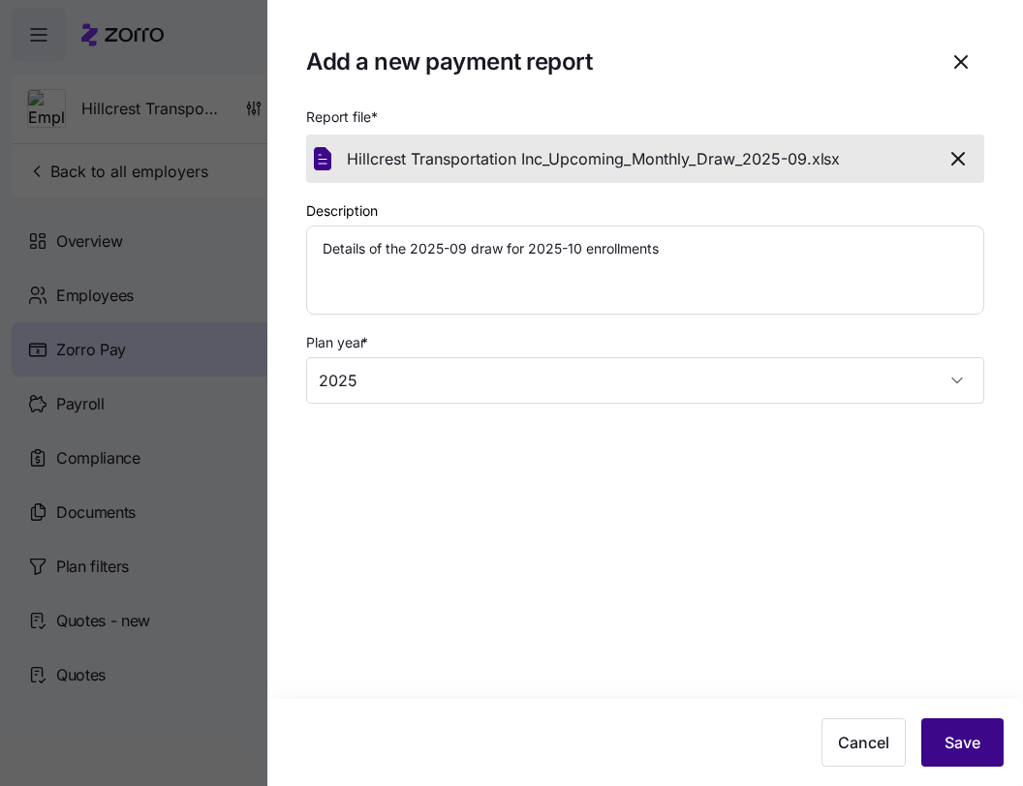
click at [979, 722] on button "Save" at bounding box center [962, 743] width 82 height 48
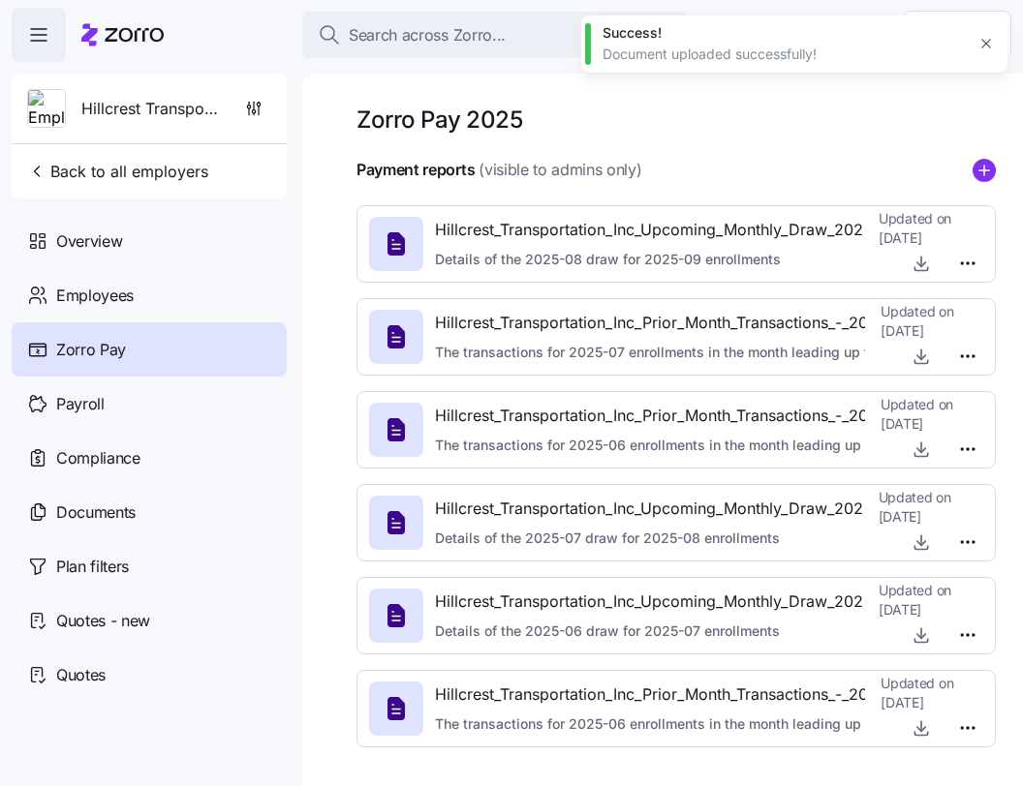
type textarea "x"
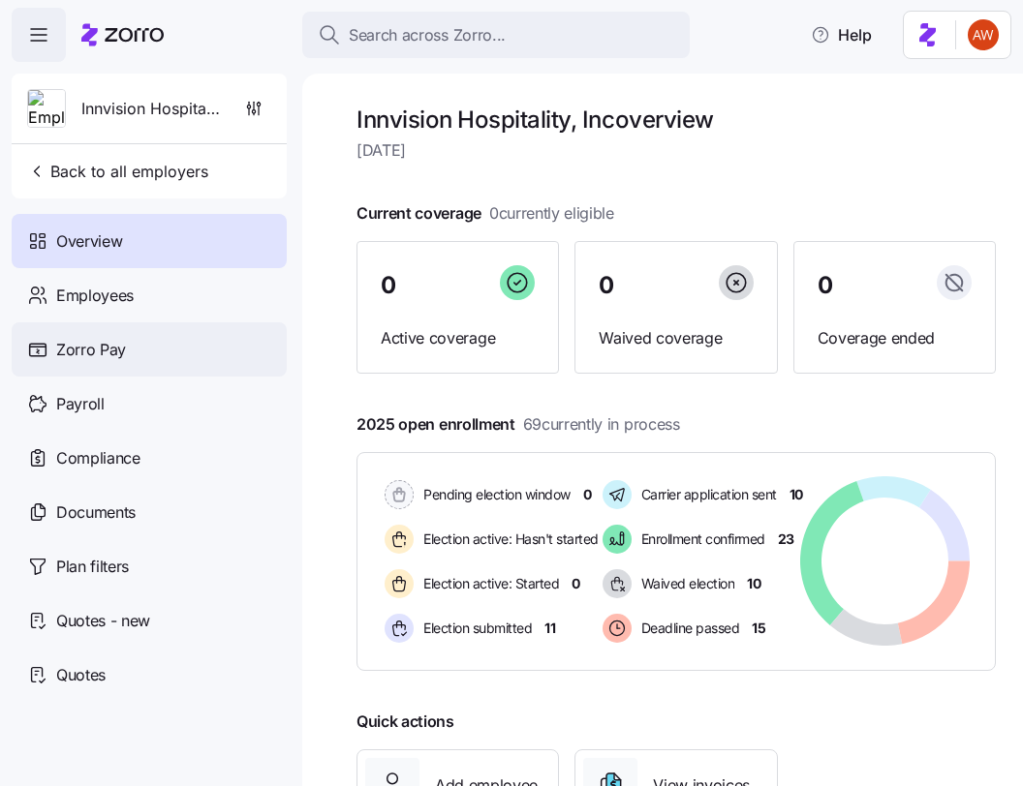
click at [117, 338] on span "Zorro Pay" at bounding box center [91, 350] width 70 height 24
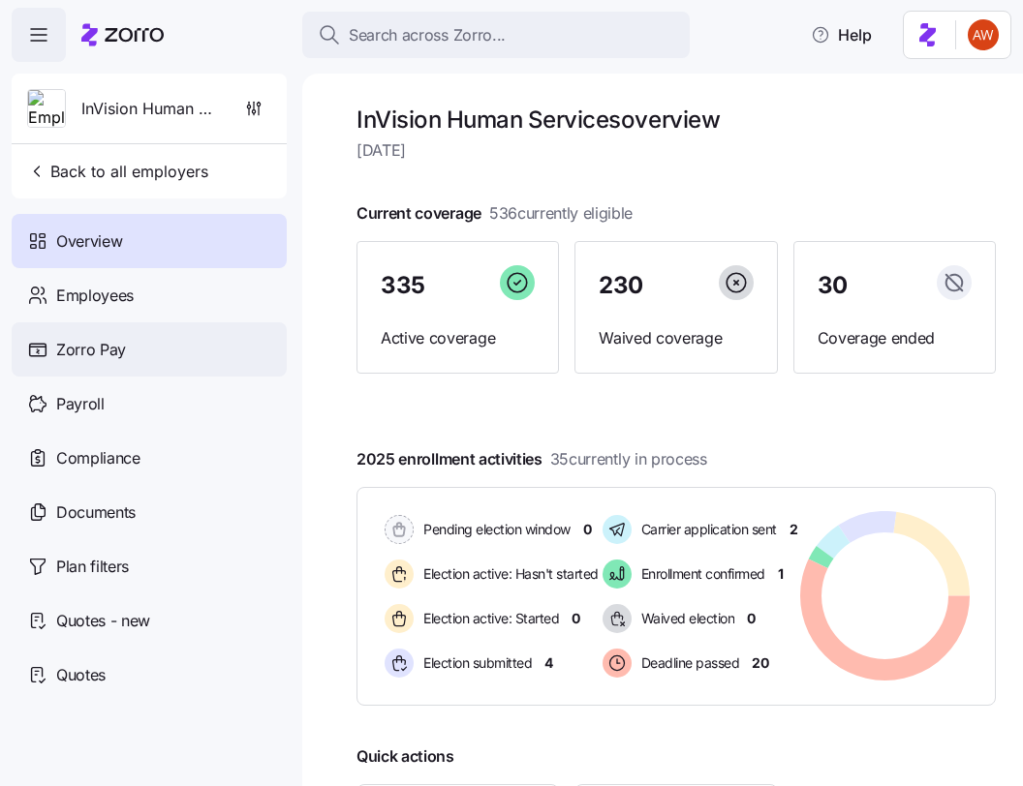
click at [102, 341] on span "Zorro Pay" at bounding box center [91, 350] width 70 height 24
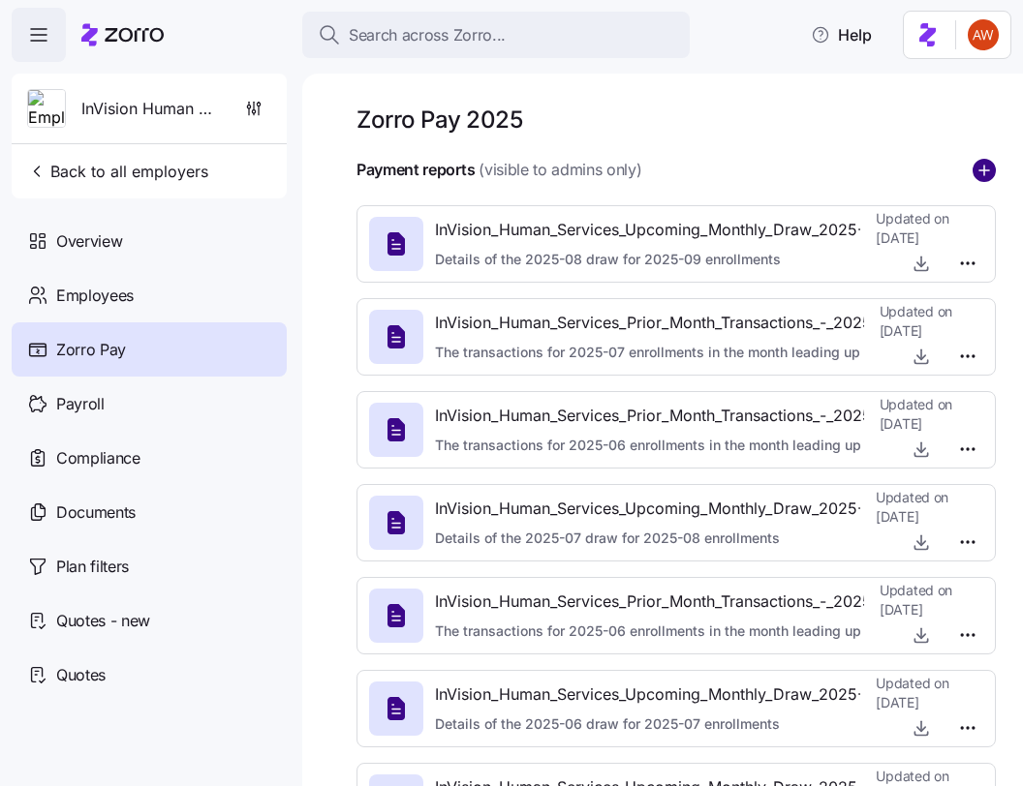
click at [979, 163] on circle "add icon" at bounding box center [983, 170] width 21 height 21
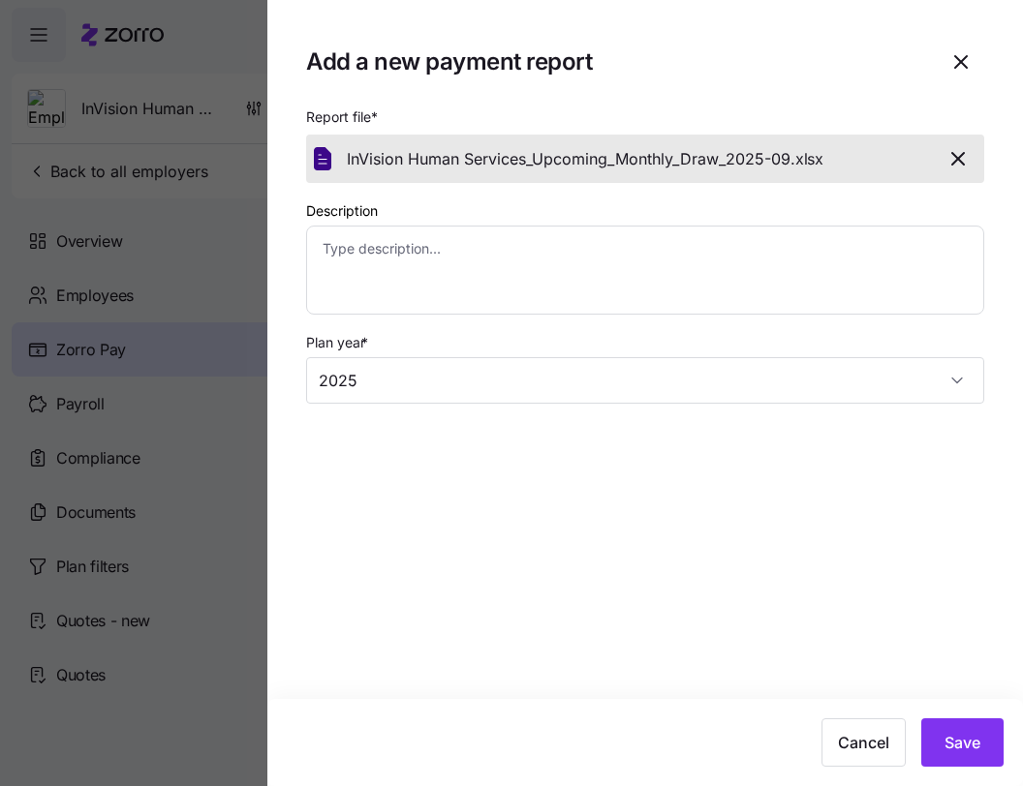
click at [603, 320] on div "Description" at bounding box center [644, 257] width 693 height 132
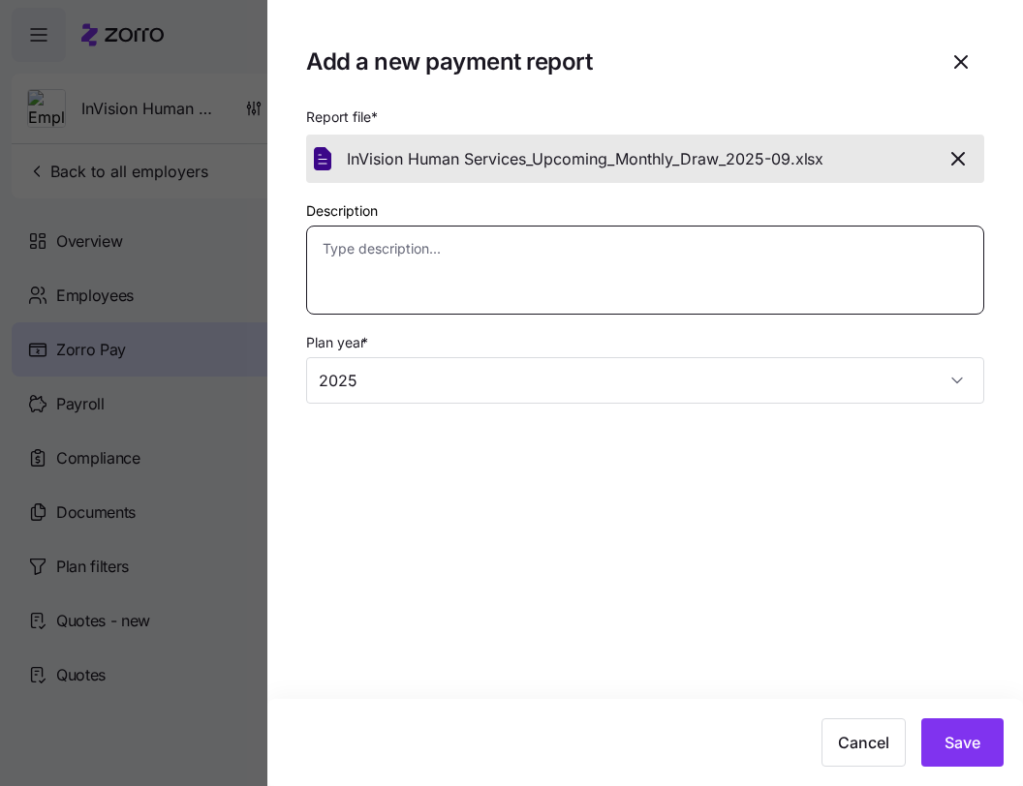
click at [603, 302] on textarea "Description" at bounding box center [645, 270] width 678 height 89
paste textarea "Details of the 2025-09 draw for 2025-10 enrollments"
type textarea "x"
type textarea "Details of the 2025-09 draw for 2025-10 enrollments"
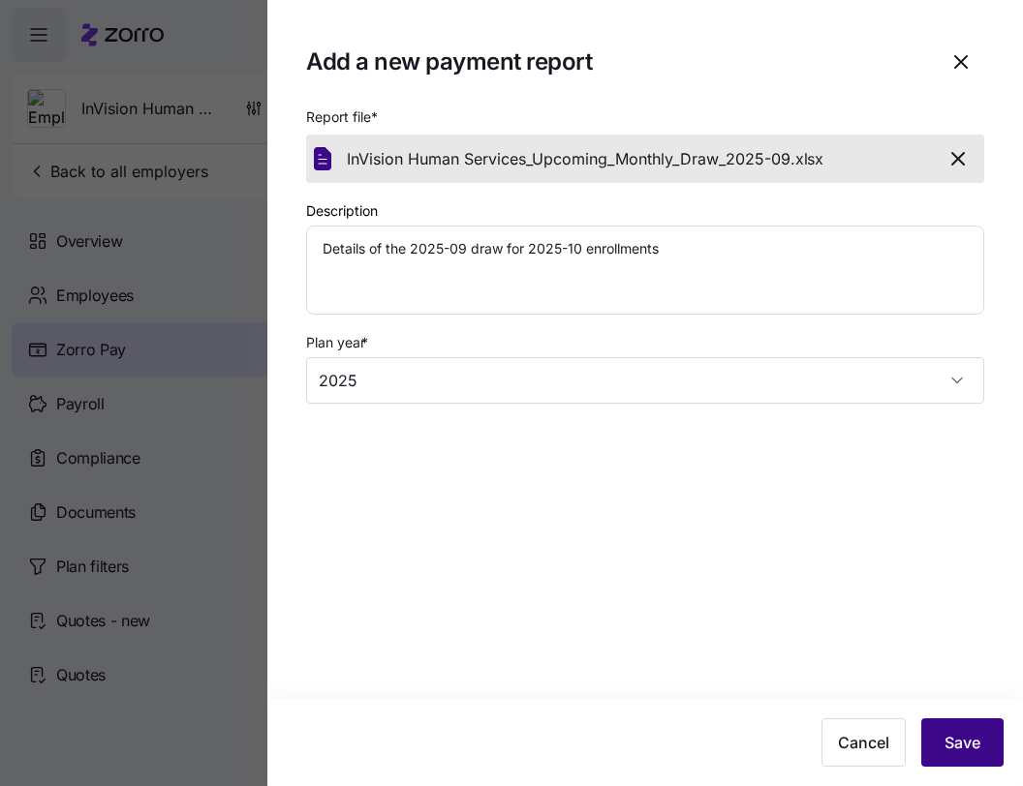
click at [951, 734] on span "Save" at bounding box center [962, 742] width 36 height 23
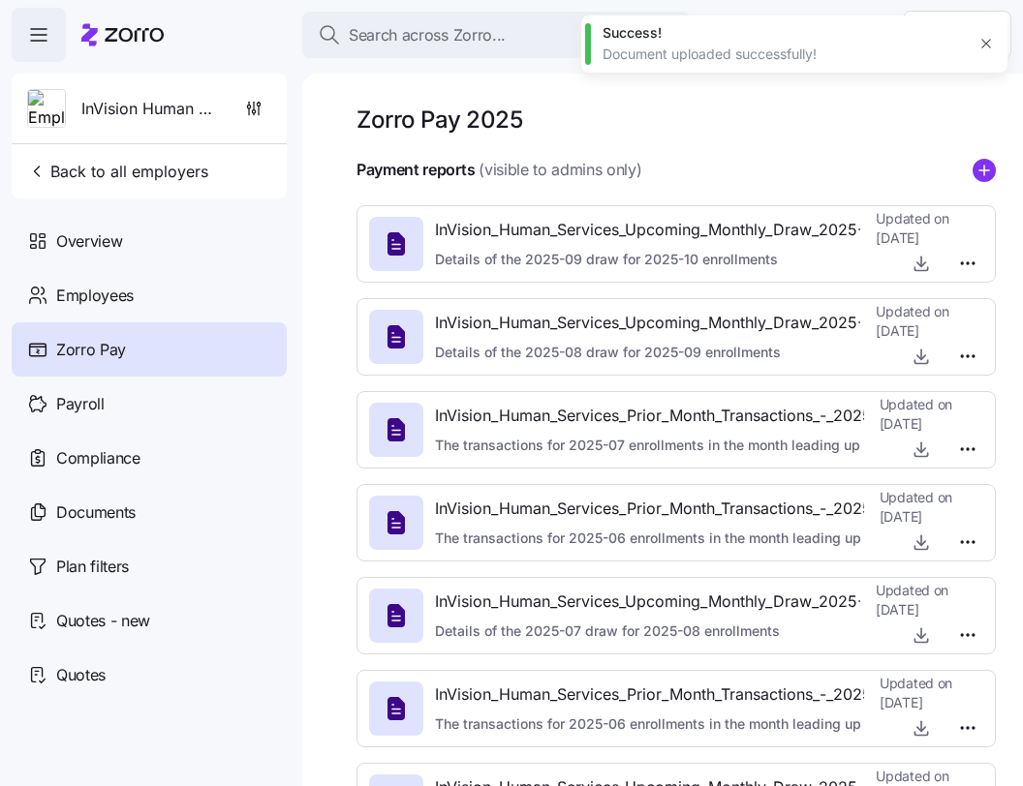
type textarea "x"
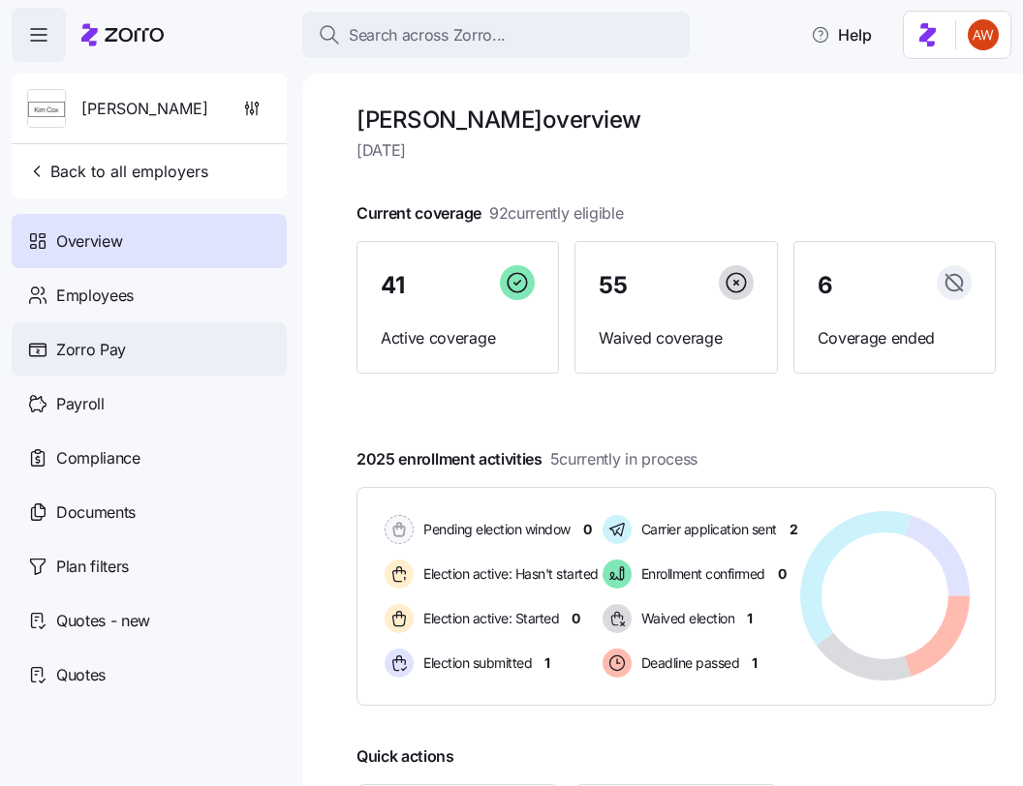
click at [80, 343] on span "Zorro Pay" at bounding box center [91, 350] width 70 height 24
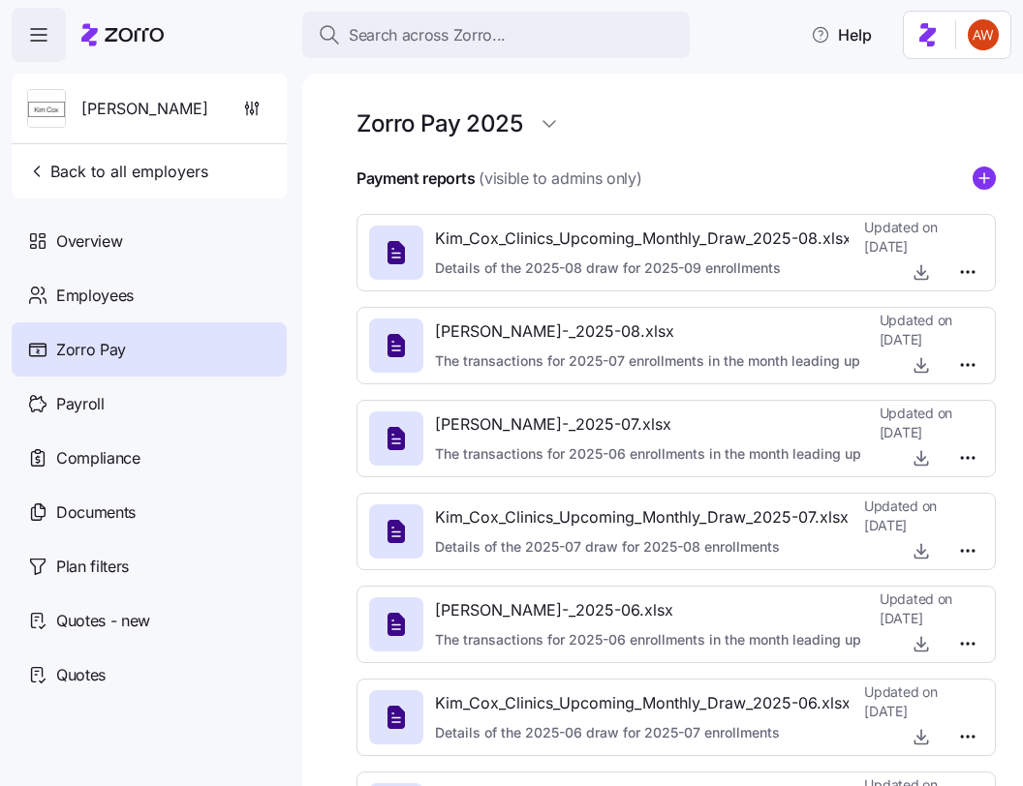
click at [988, 173] on circle "add icon" at bounding box center [983, 178] width 21 height 21
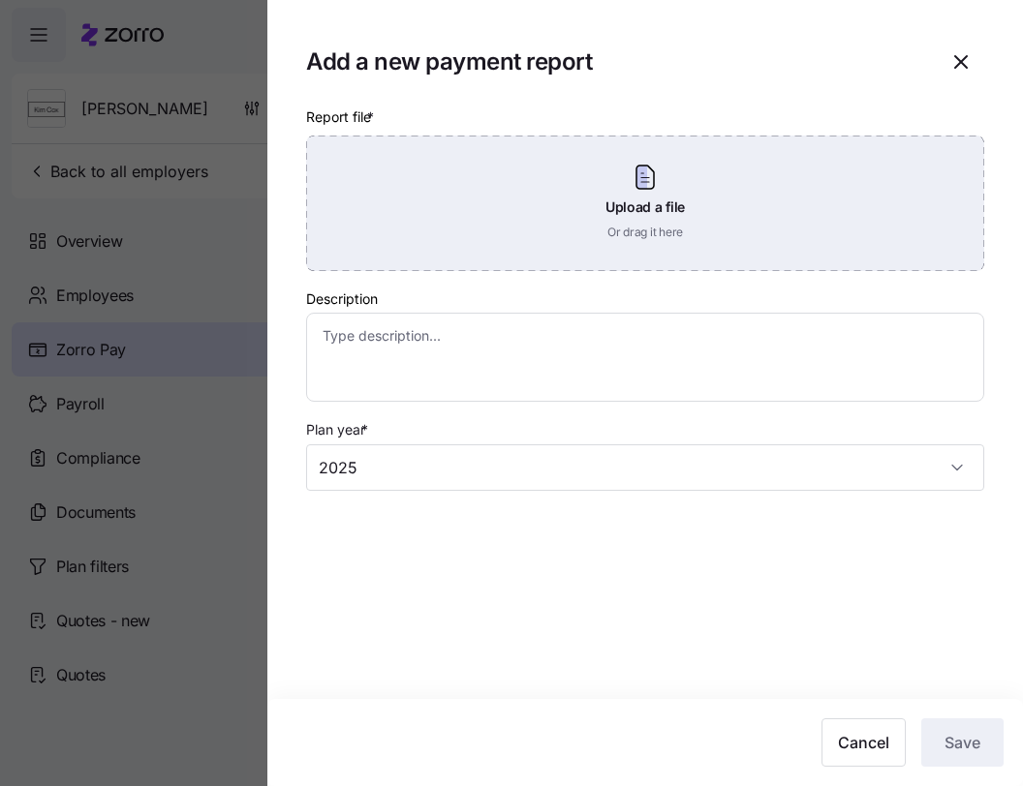
click at [672, 254] on div "Upload a file Or drag it here" at bounding box center [645, 204] width 678 height 136
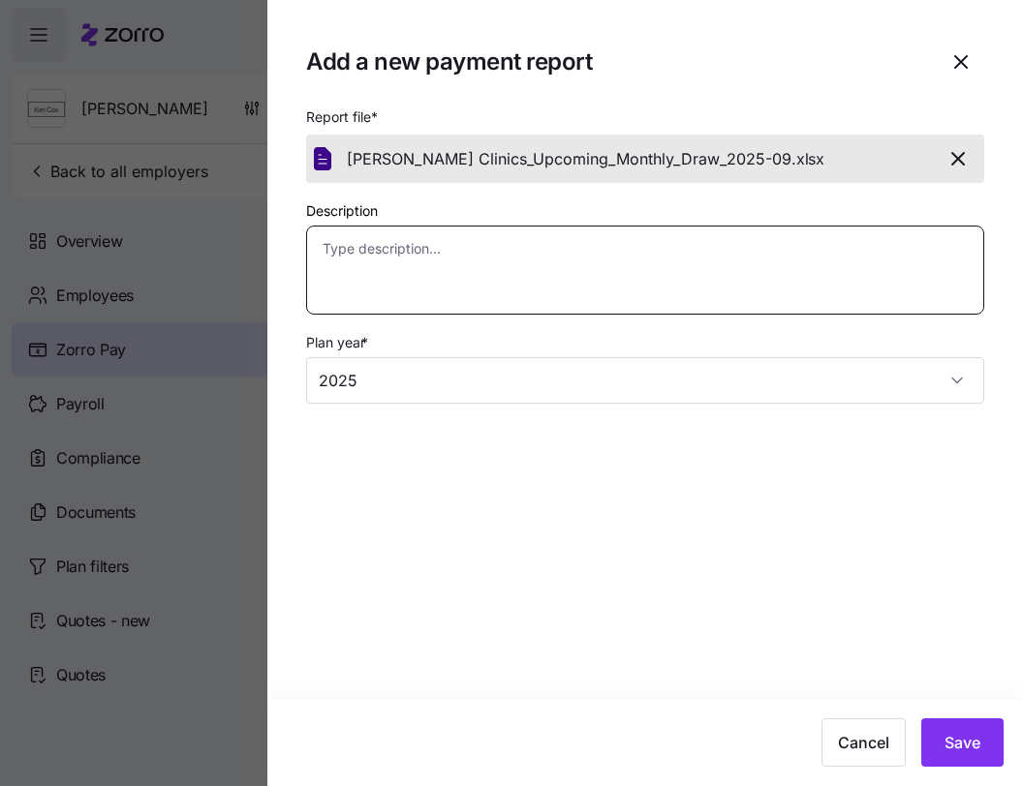
click at [648, 277] on textarea "Description" at bounding box center [645, 270] width 678 height 89
paste textarea "Details of the 2025-09 draw for 2025-10 enrollments"
type textarea "x"
type textarea "Details of the 2025-09 draw for 2025-10 enrollments"
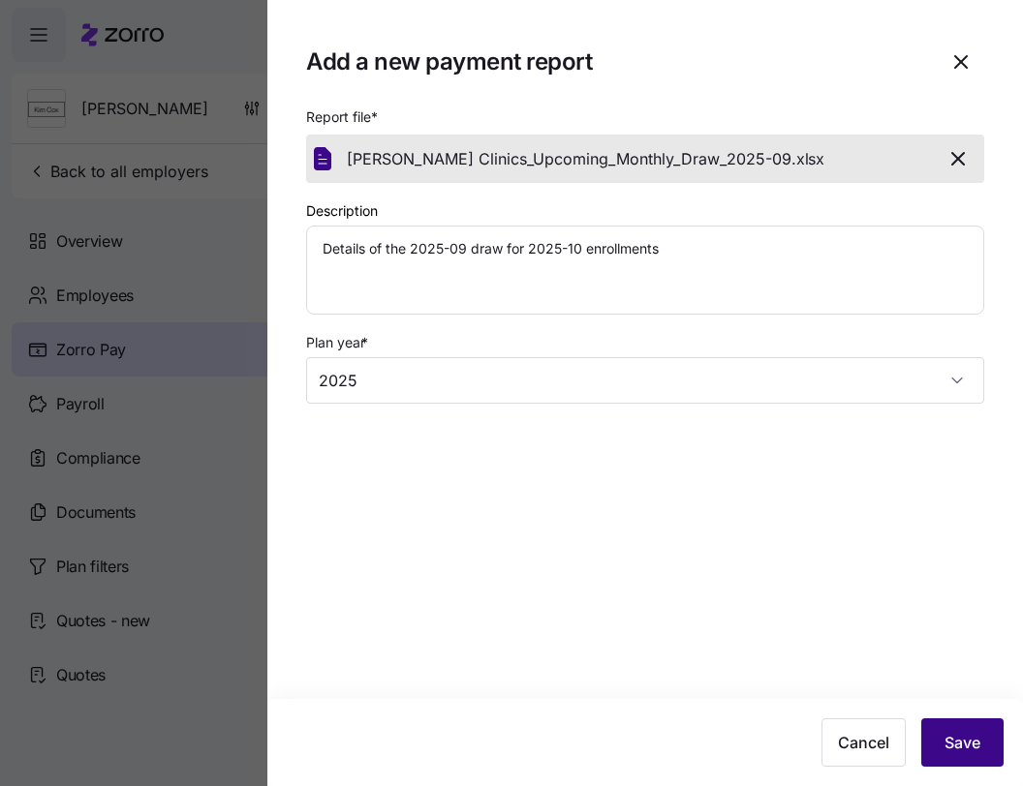
click at [958, 742] on span "Save" at bounding box center [962, 742] width 36 height 23
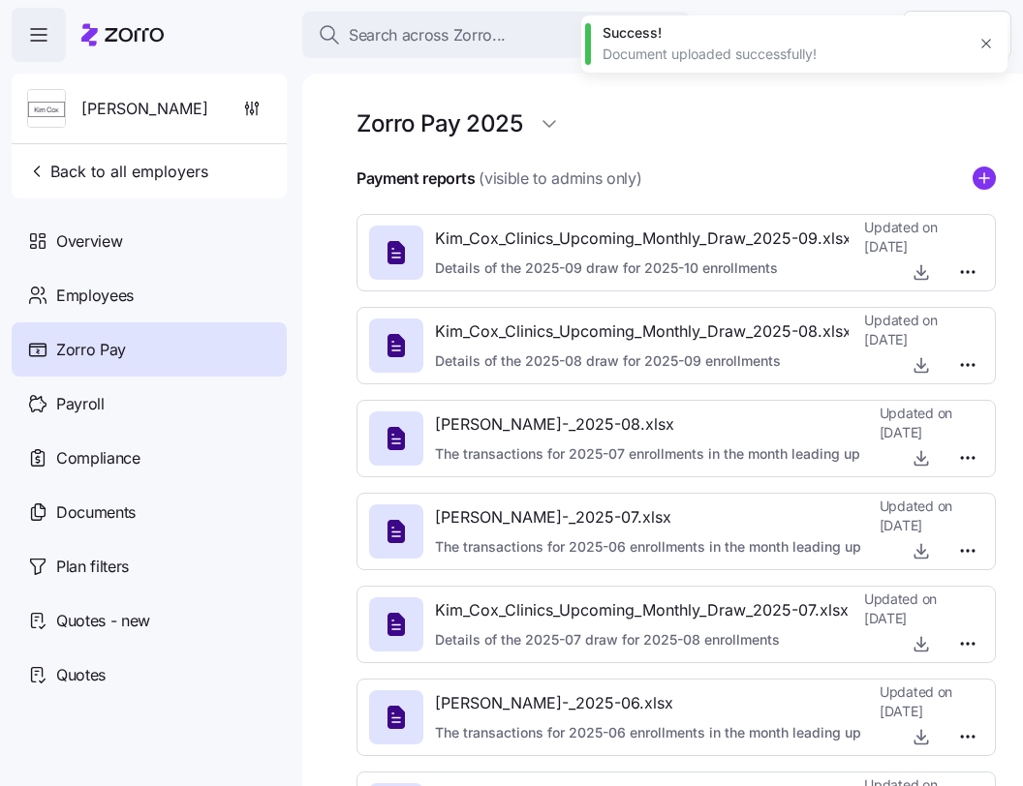
type textarea "x"
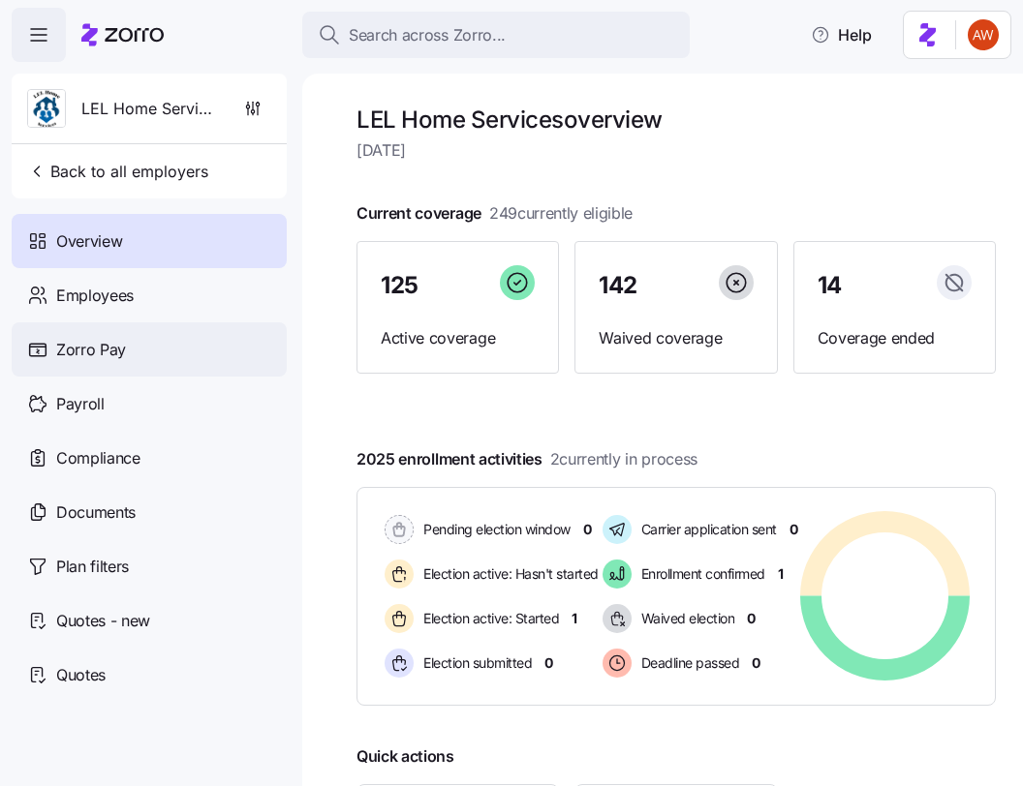
click at [133, 351] on div "Zorro Pay" at bounding box center [149, 350] width 275 height 54
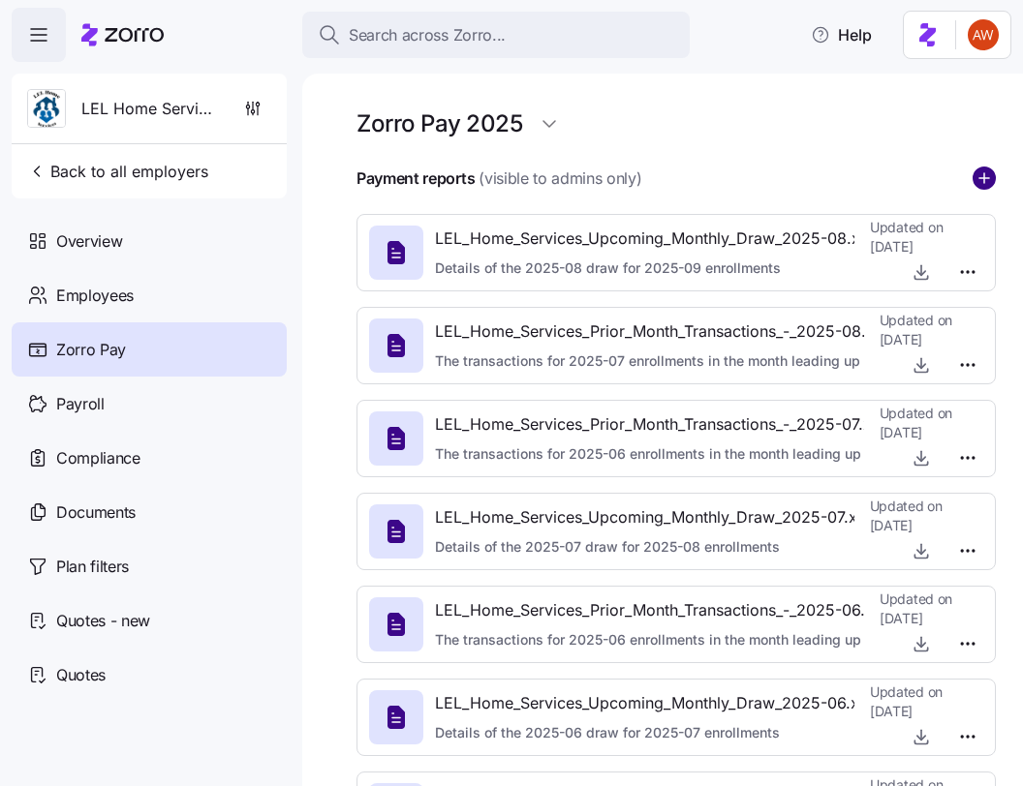
click at [987, 176] on circle "add icon" at bounding box center [983, 178] width 21 height 21
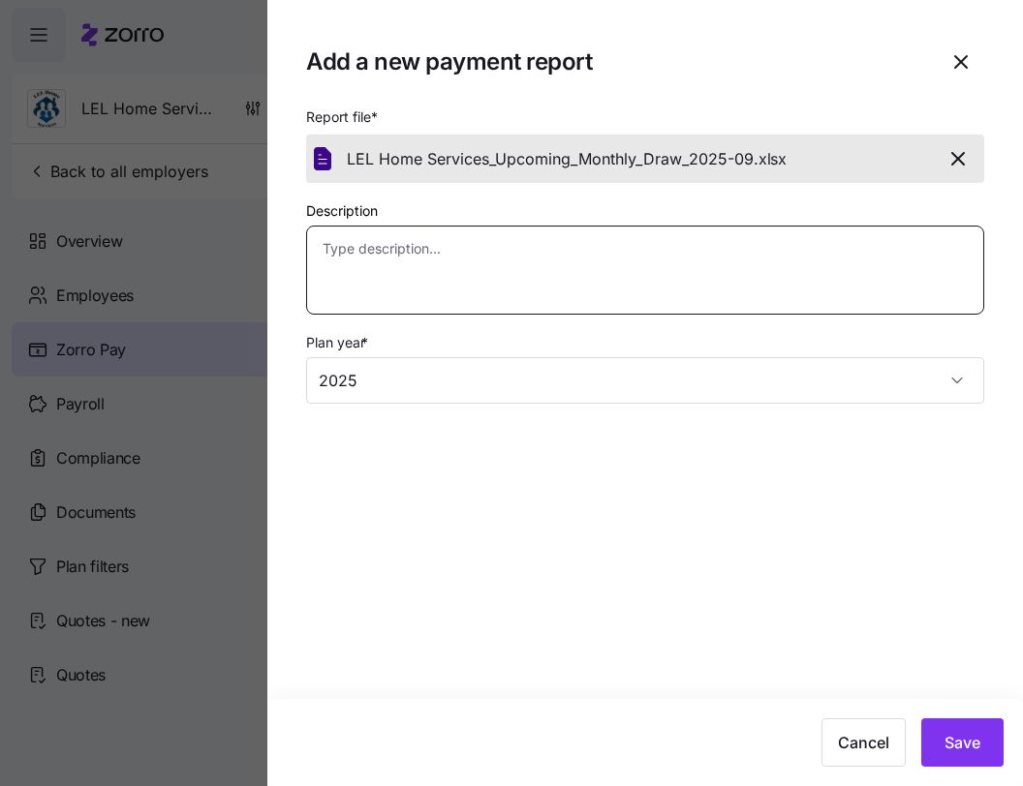
click at [699, 263] on textarea "Description" at bounding box center [645, 270] width 678 height 89
paste textarea "Details of the 2025-09 draw for 2025-10 enrollments"
type textarea "x"
type textarea "Details of the 2025-09 draw for 2025-10 enrollments"
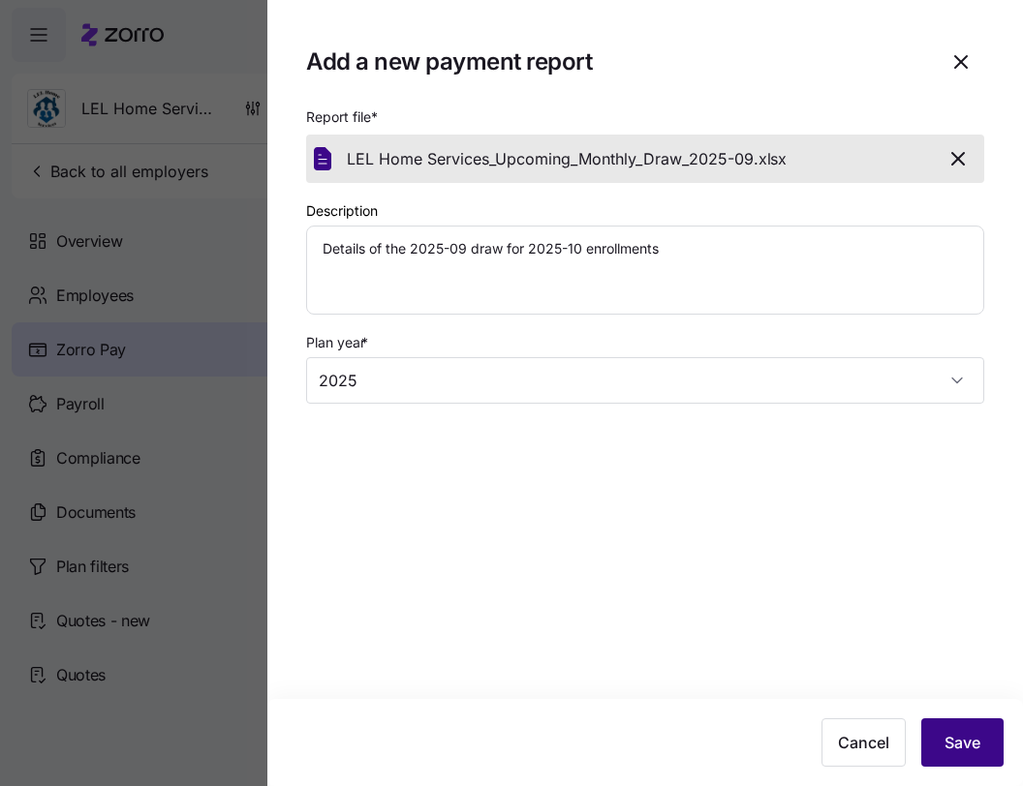
click at [977, 745] on span "Save" at bounding box center [962, 742] width 36 height 23
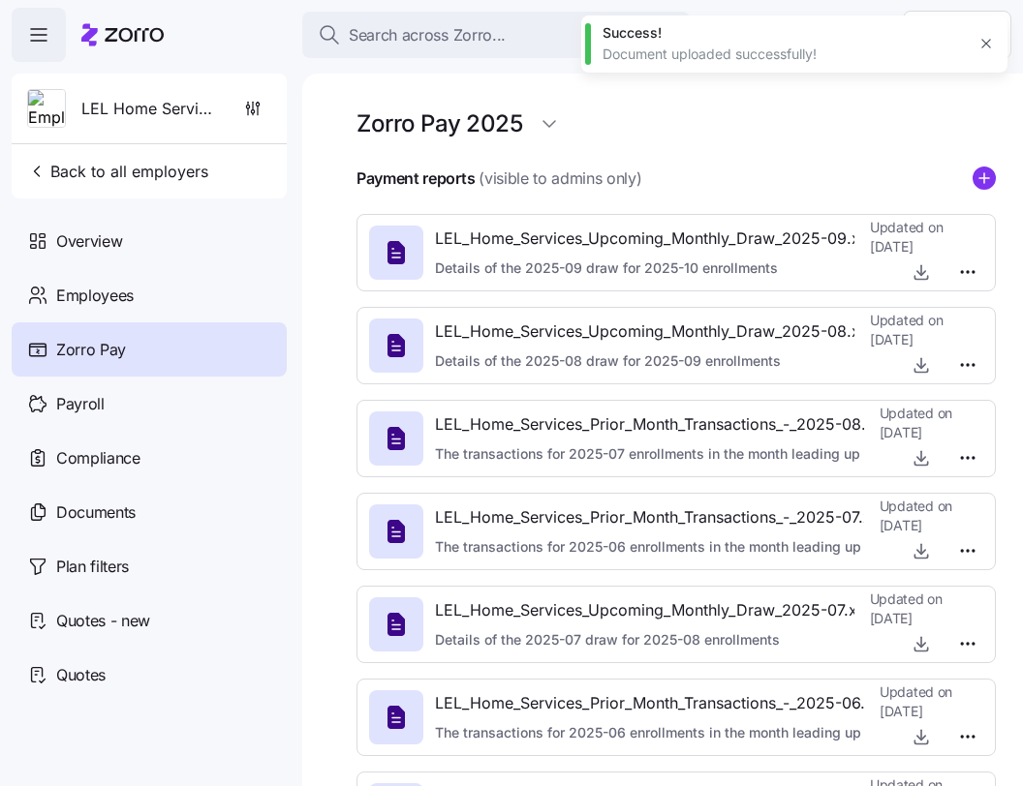
type textarea "x"
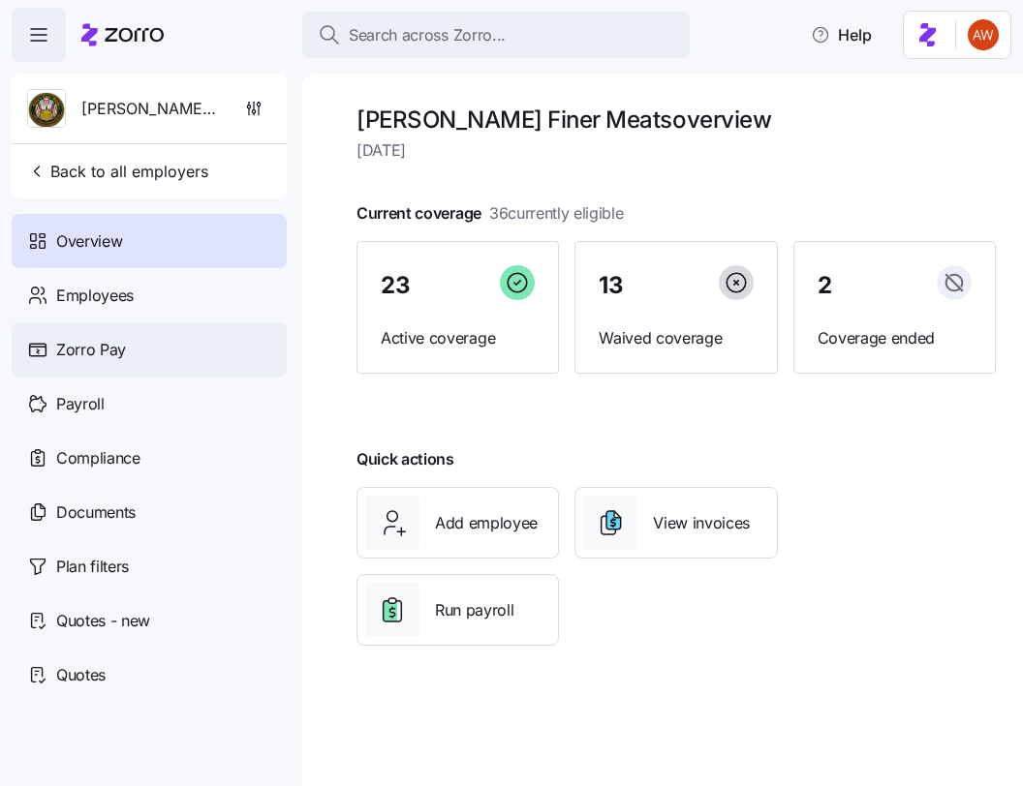
click at [141, 343] on div "Zorro Pay" at bounding box center [149, 350] width 275 height 54
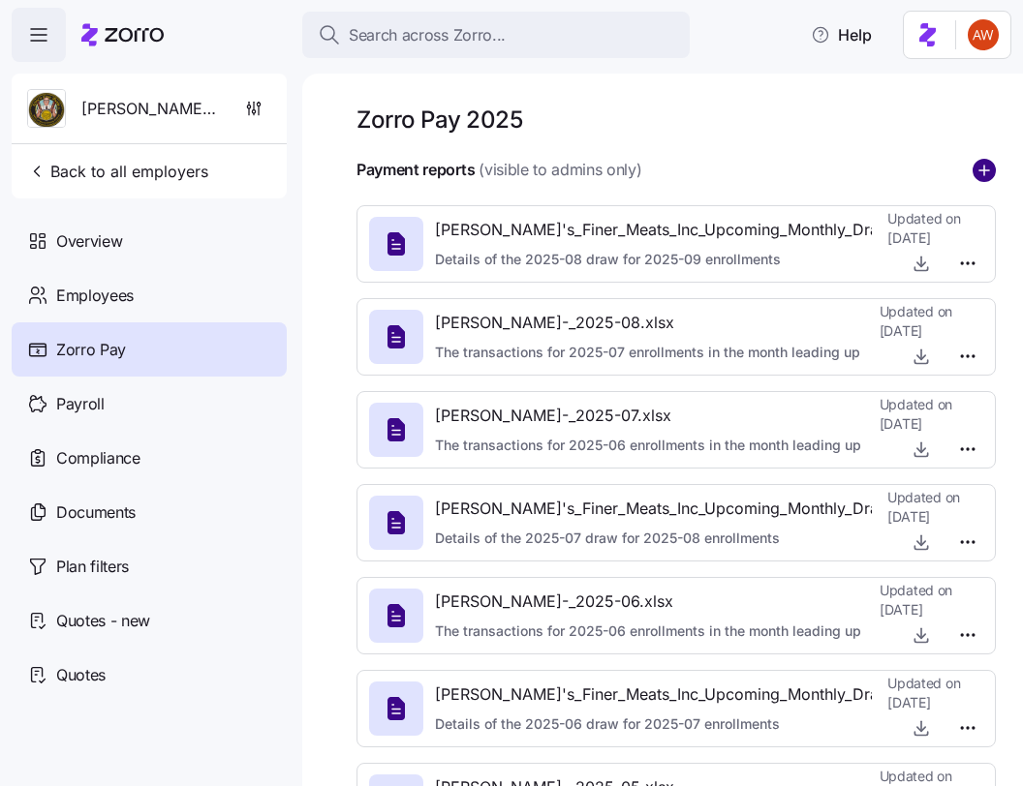
click at [973, 167] on circle "add icon" at bounding box center [983, 170] width 21 height 21
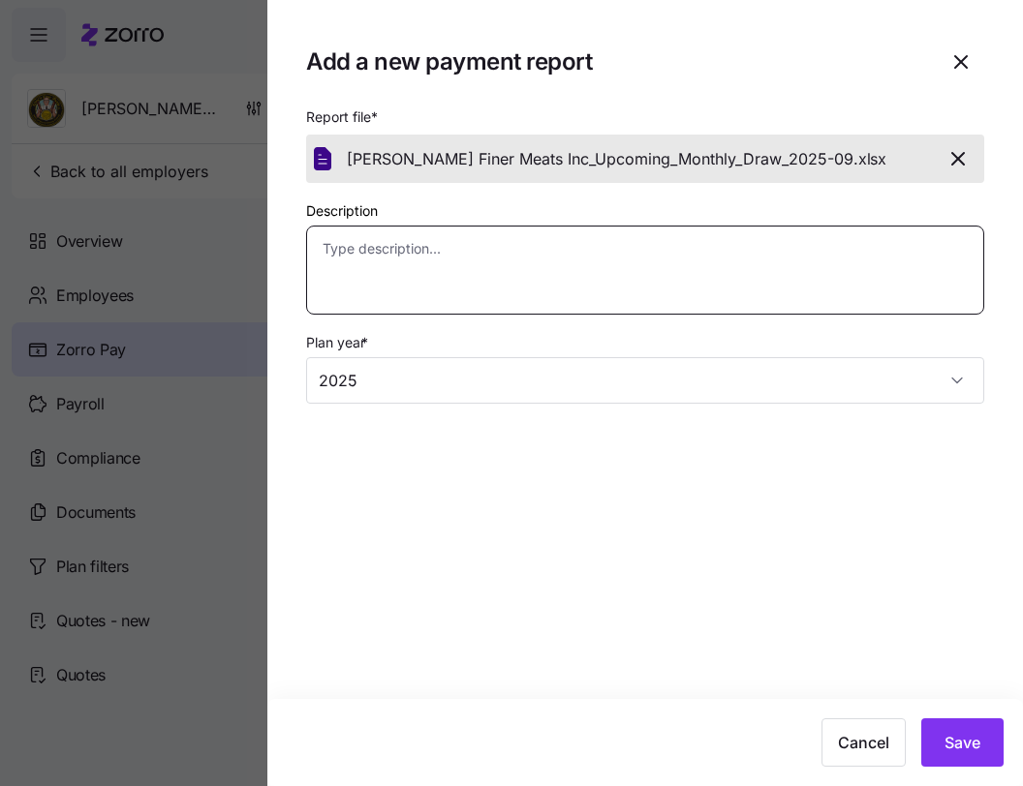
click at [658, 274] on textarea "Description" at bounding box center [645, 270] width 678 height 89
paste textarea "Details of the 2025-09 draw for 2025-10 enrollments"
type textarea "x"
type textarea "Details of the 2025-09 draw for 2025-10 enrollments"
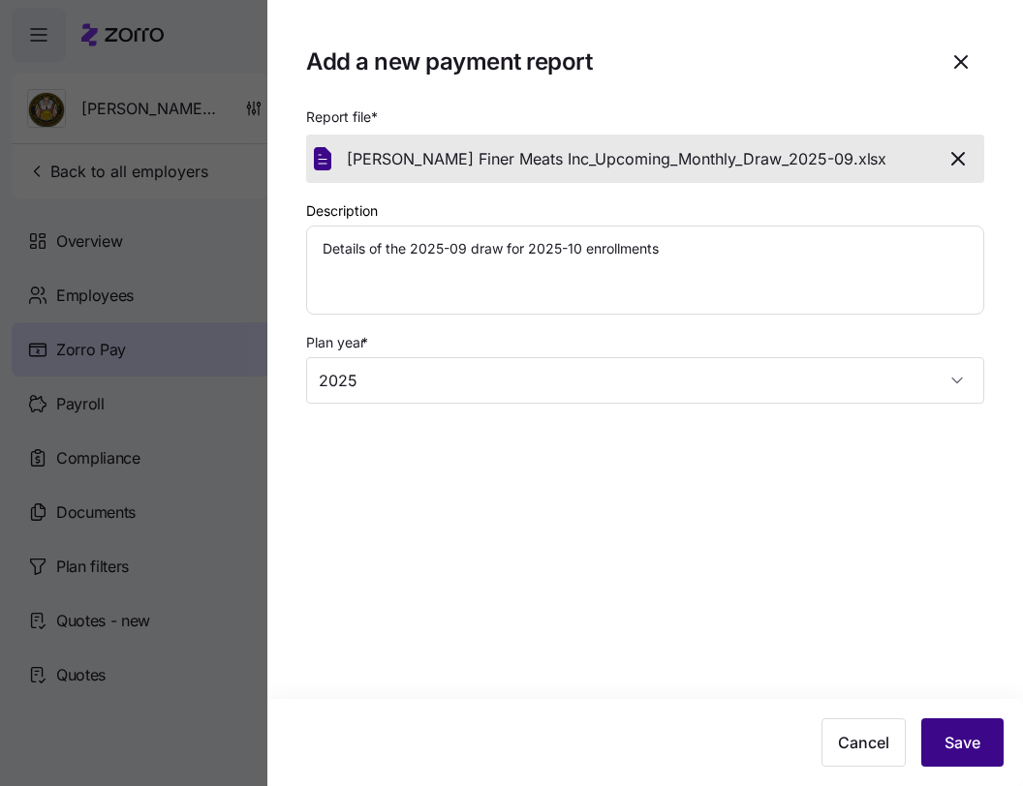
click at [945, 745] on span "Save" at bounding box center [962, 742] width 36 height 23
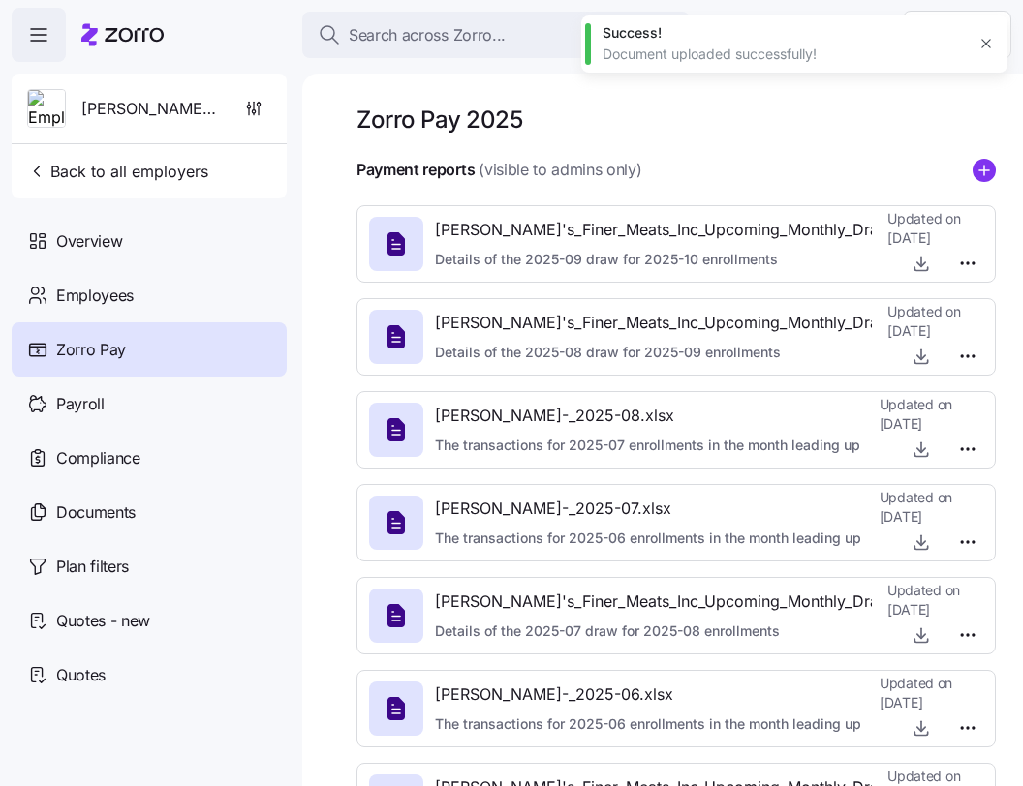
type textarea "x"
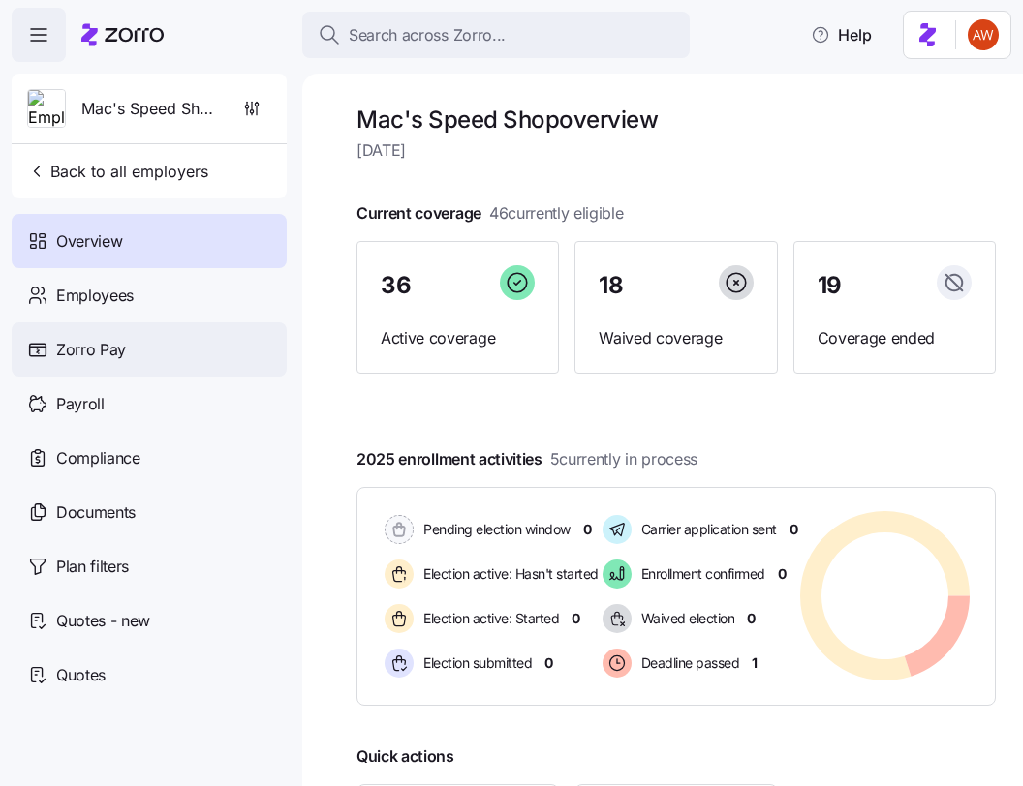
click at [115, 351] on span "Zorro Pay" at bounding box center [91, 350] width 70 height 24
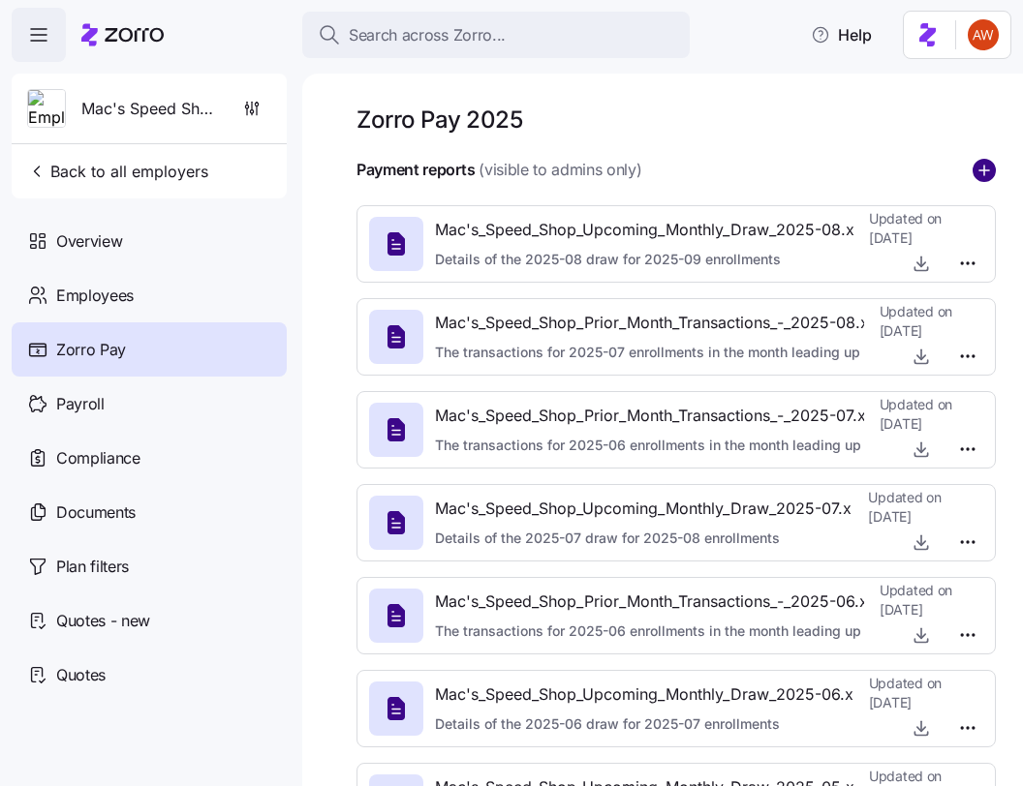
click at [987, 174] on circle "add icon" at bounding box center [983, 170] width 21 height 21
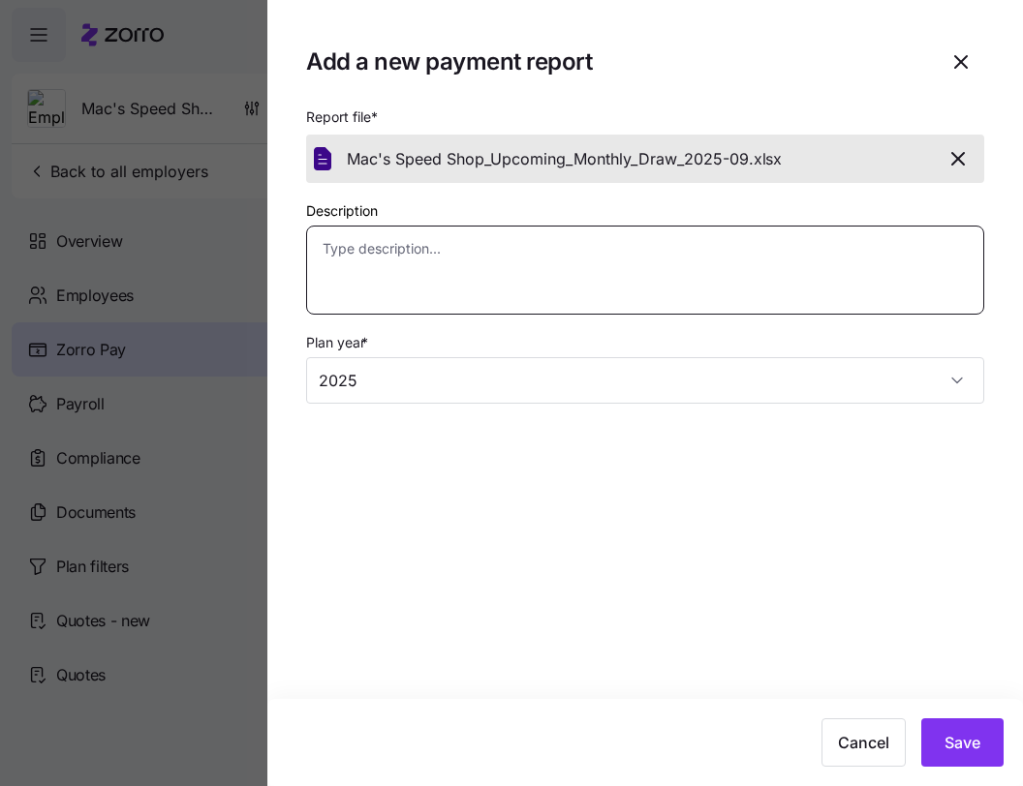
click at [645, 279] on textarea "Description" at bounding box center [645, 270] width 678 height 89
paste textarea "Details of the 2025-09 draw for 2025-10 enrollments"
type textarea "x"
type textarea "Details of the 2025-09 draw for 2025-10 enrollments"
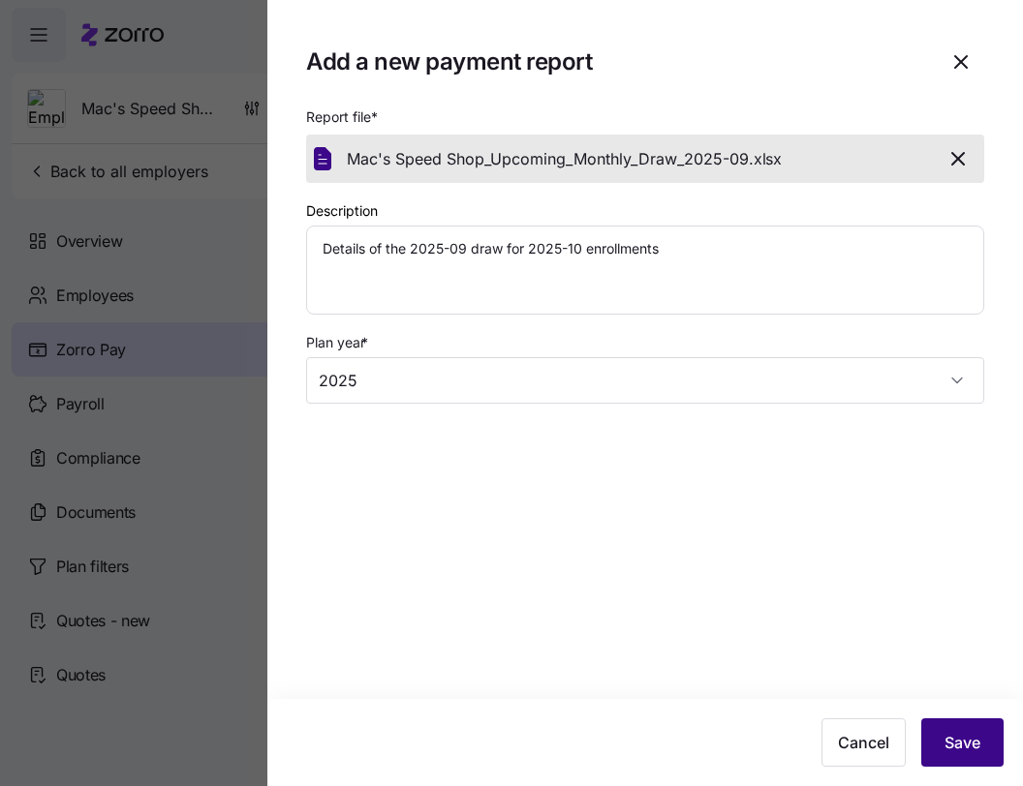
click at [980, 747] on button "Save" at bounding box center [962, 743] width 82 height 48
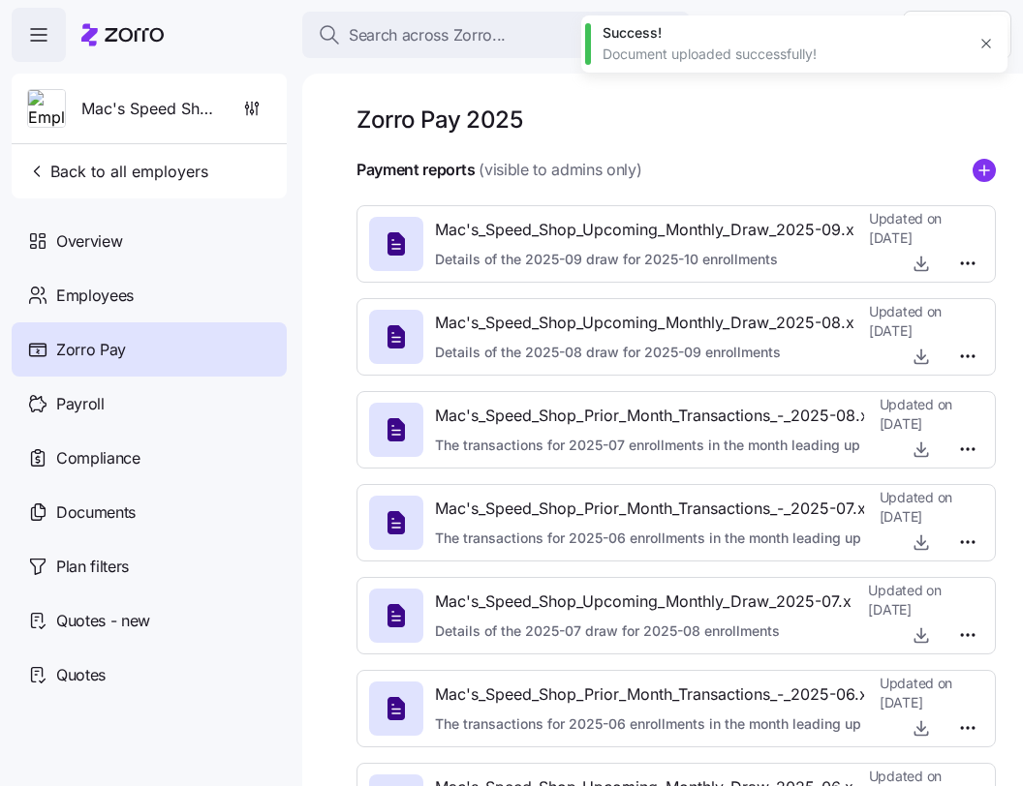
type textarea "x"
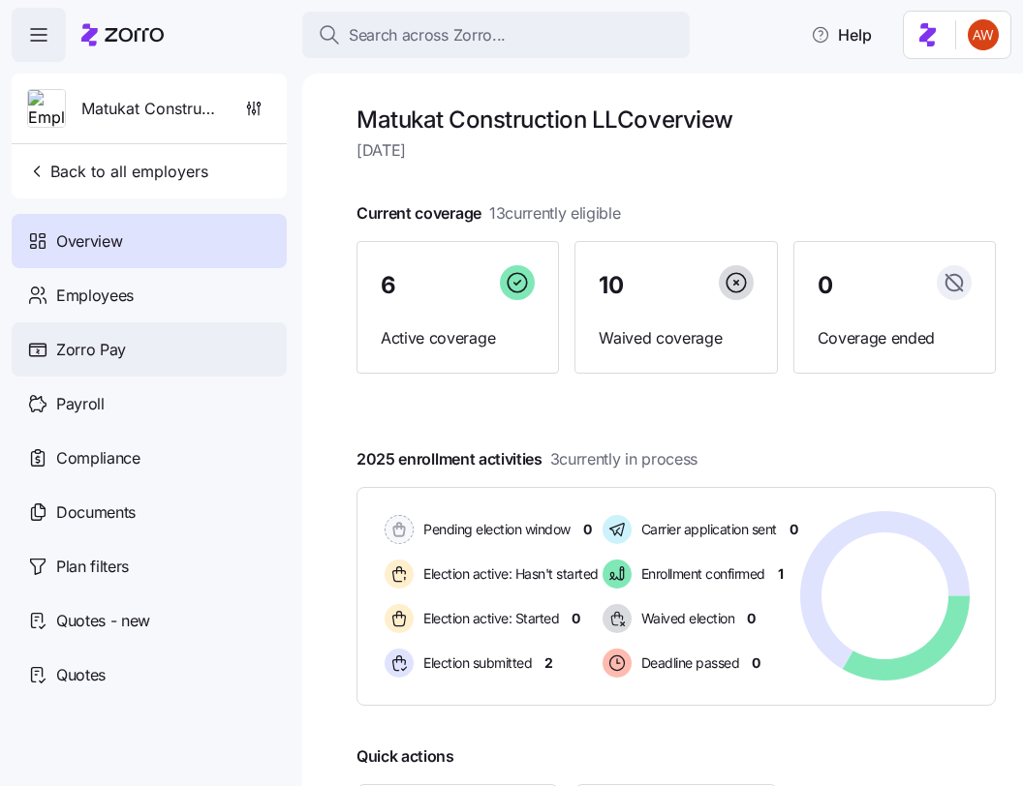
click at [85, 354] on span "Zorro Pay" at bounding box center [91, 350] width 70 height 24
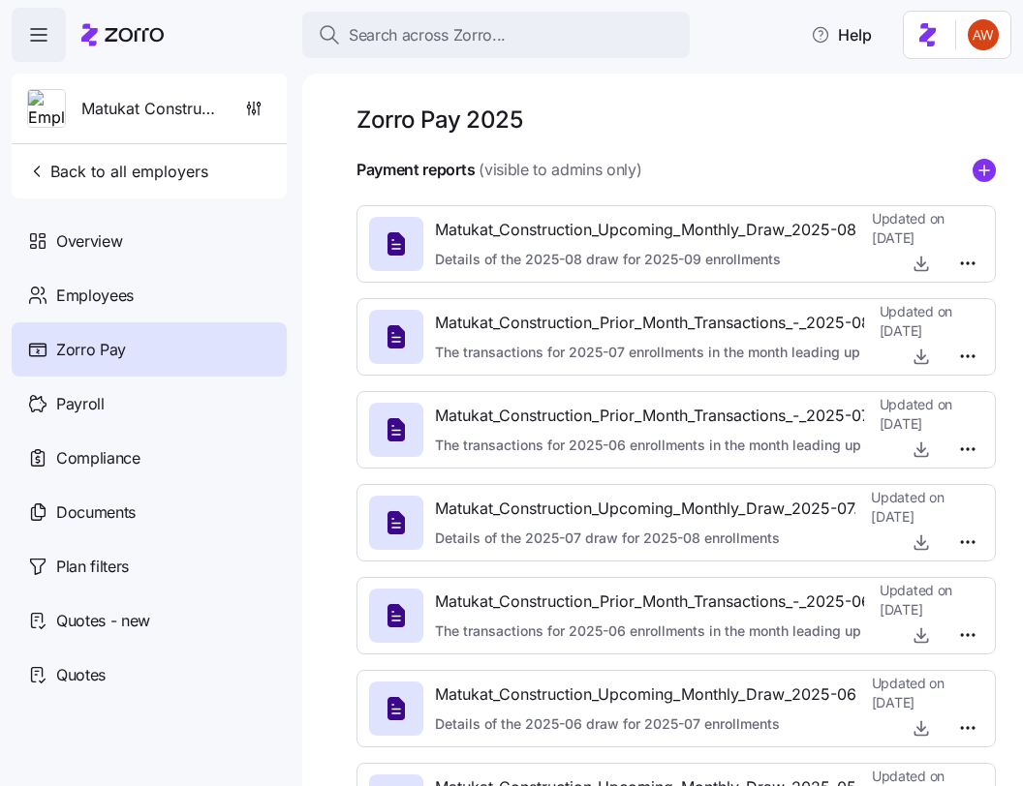
click at [980, 169] on icon "add icon" at bounding box center [983, 170] width 23 height 23
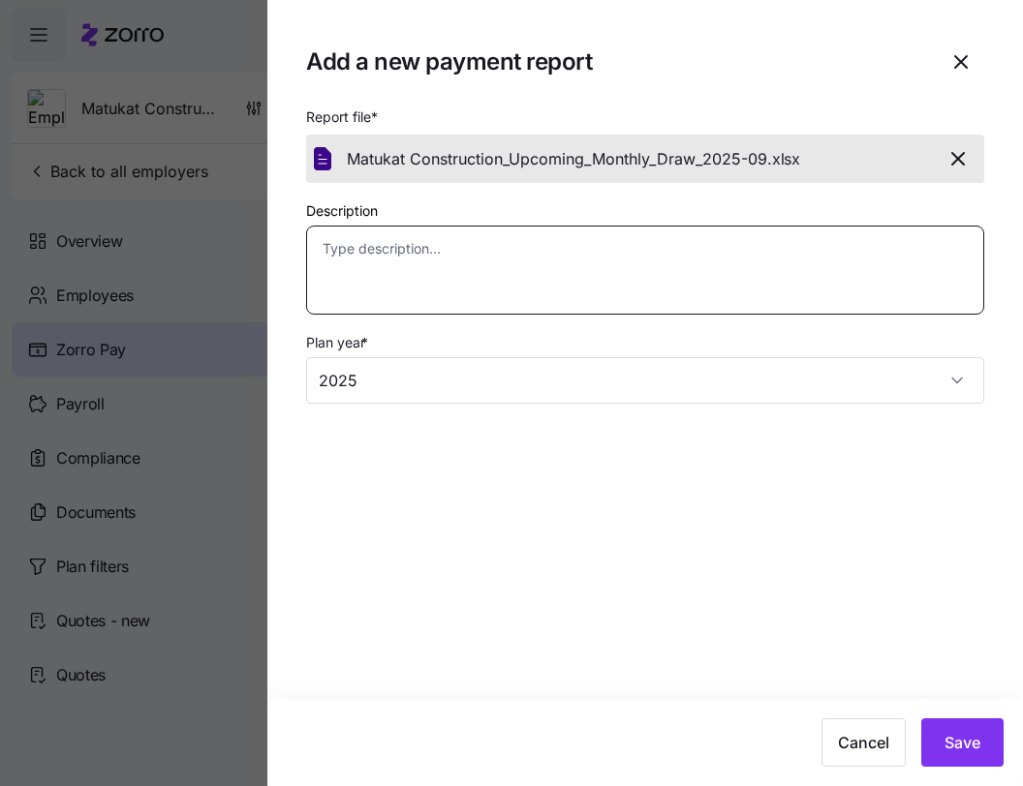
click at [582, 273] on textarea "Description" at bounding box center [645, 270] width 678 height 89
paste textarea "Details of the 2025-09 draw for 2025-10 enrollments"
type textarea "x"
type textarea "Details of the 2025-09 draw for 2025-10 enrollments"
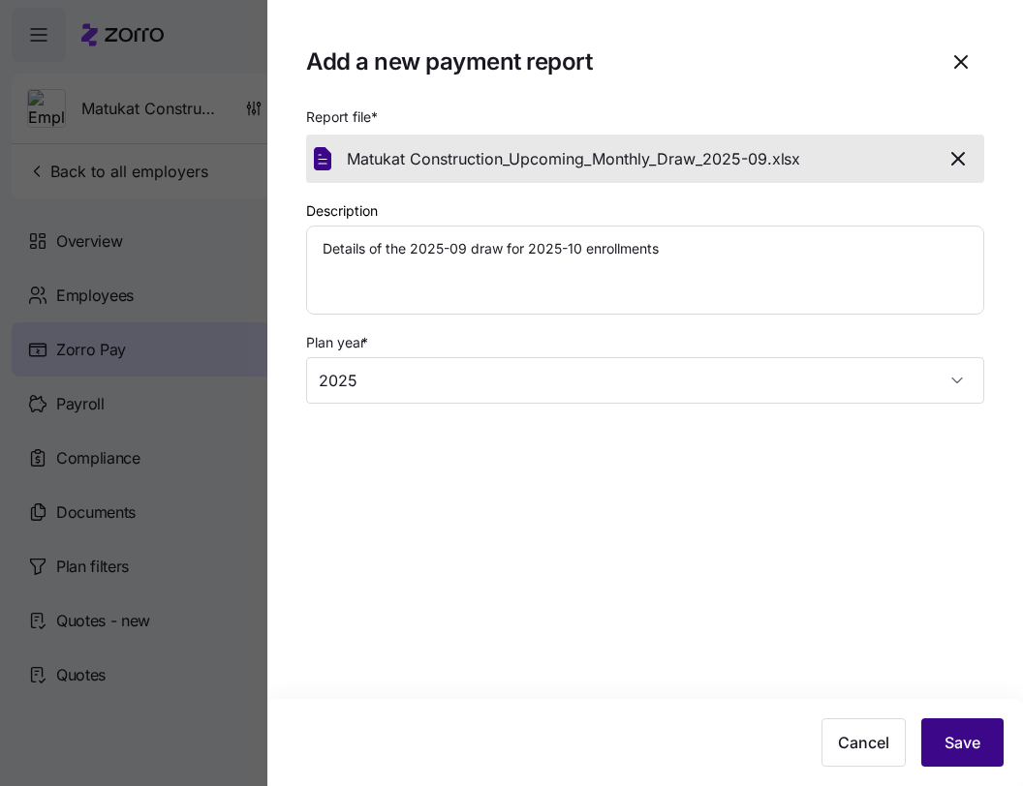
click at [936, 732] on button "Save" at bounding box center [962, 743] width 82 height 48
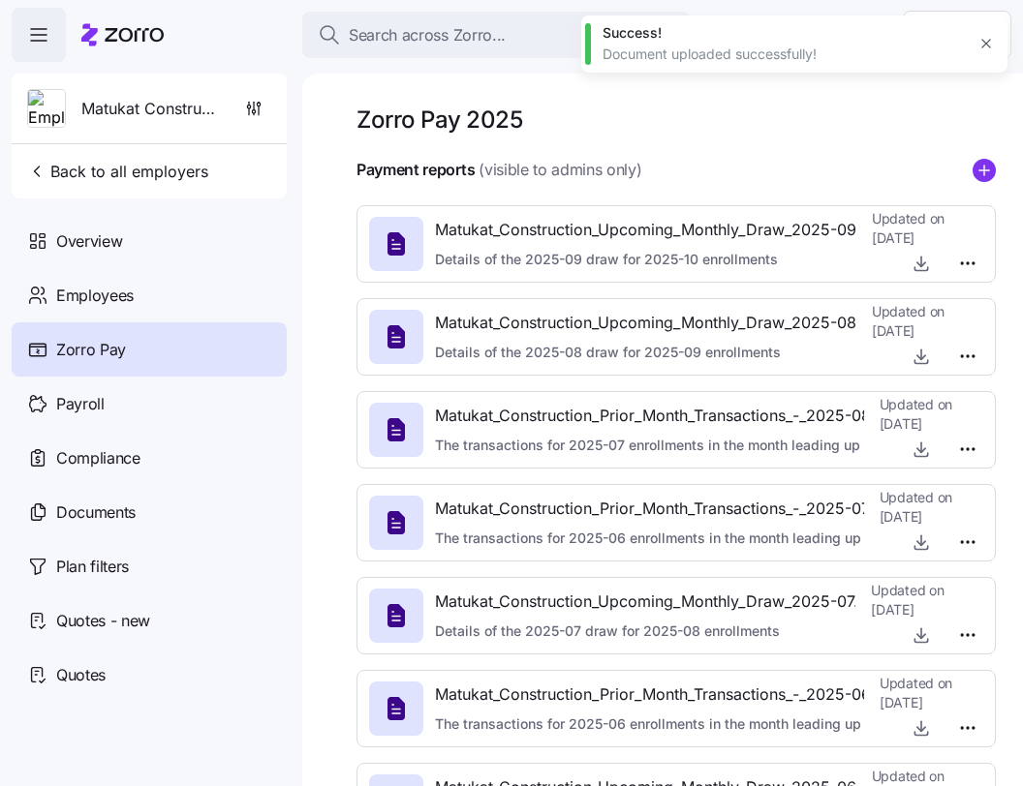
type textarea "x"
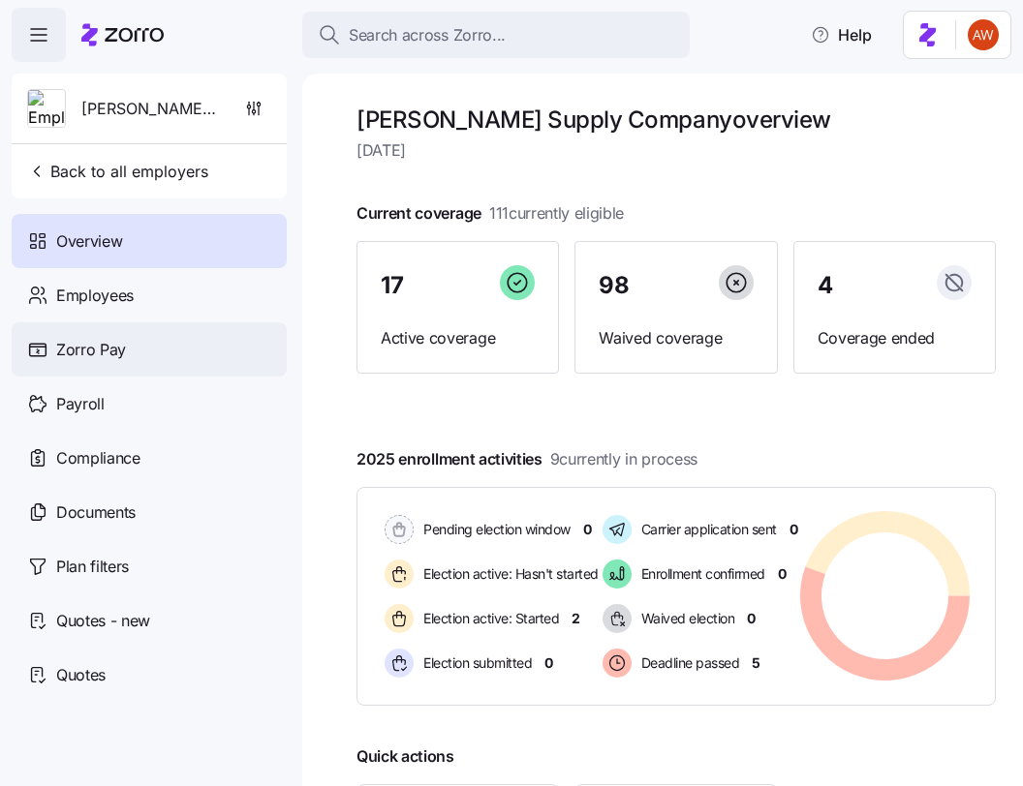
click at [105, 348] on span "Zorro Pay" at bounding box center [91, 350] width 70 height 24
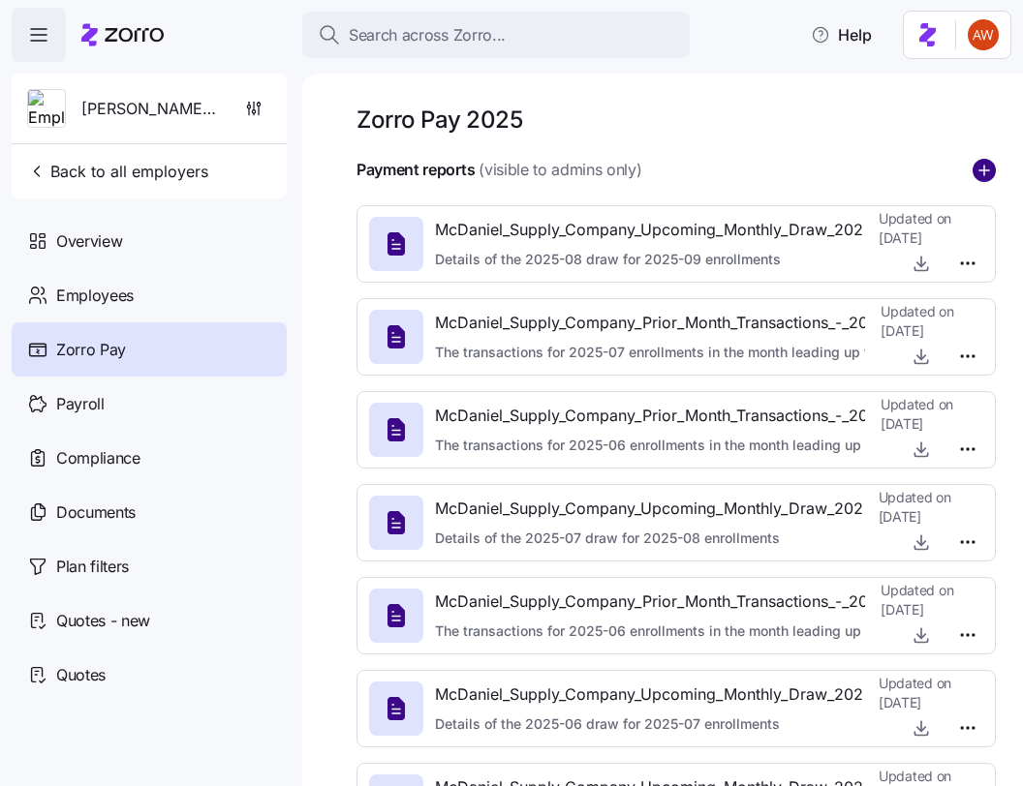
click at [977, 178] on circle "add icon" at bounding box center [983, 170] width 21 height 21
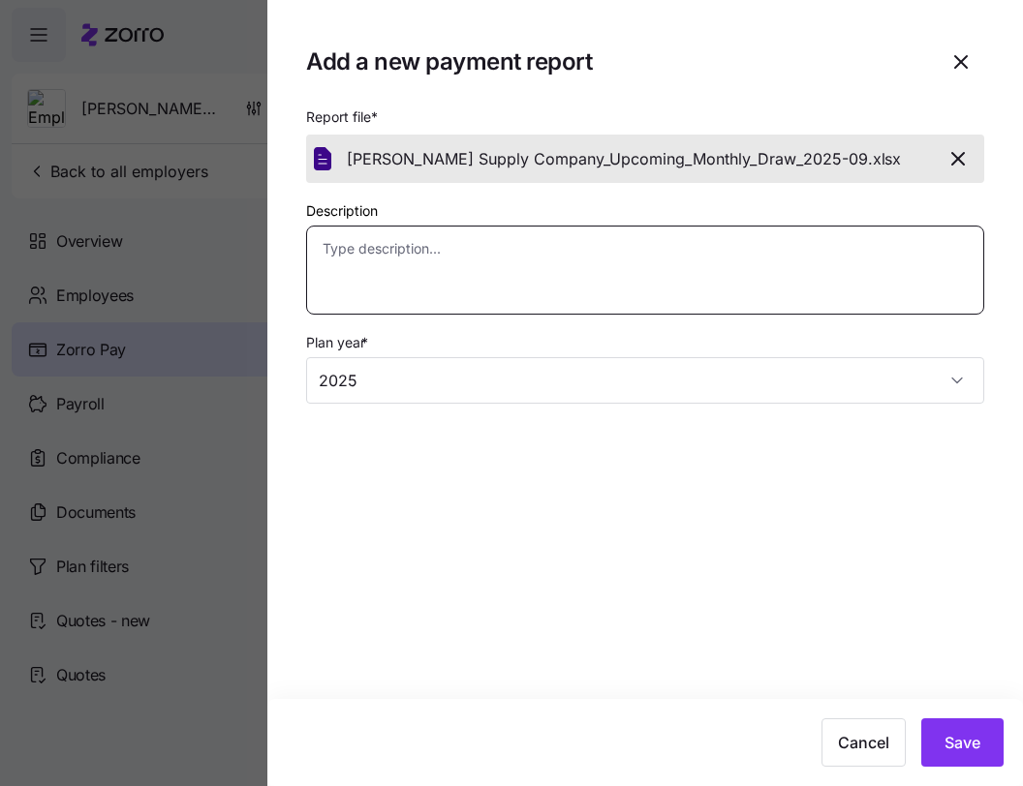
click at [643, 258] on textarea "Description" at bounding box center [645, 270] width 678 height 89
paste textarea "Details of the 2025-09 draw for 2025-10 enrollments"
type textarea "x"
type textarea "Details of the 2025-09 draw for 2025-10 enrollments"
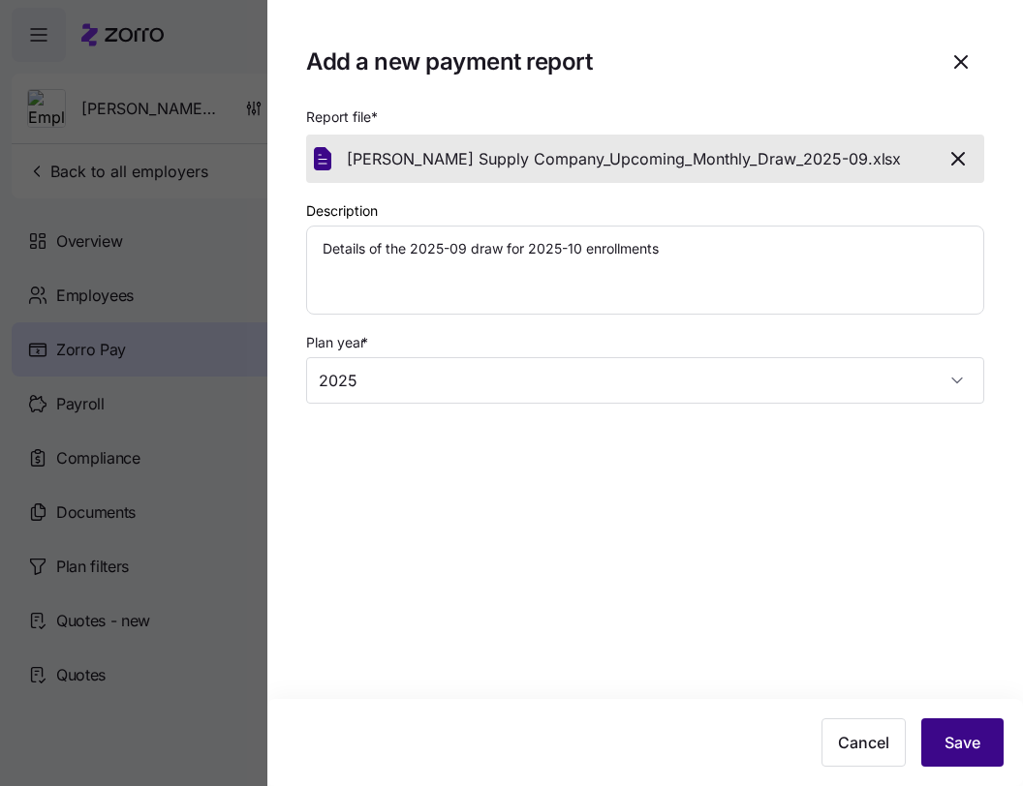
click at [947, 734] on span "Save" at bounding box center [962, 742] width 36 height 23
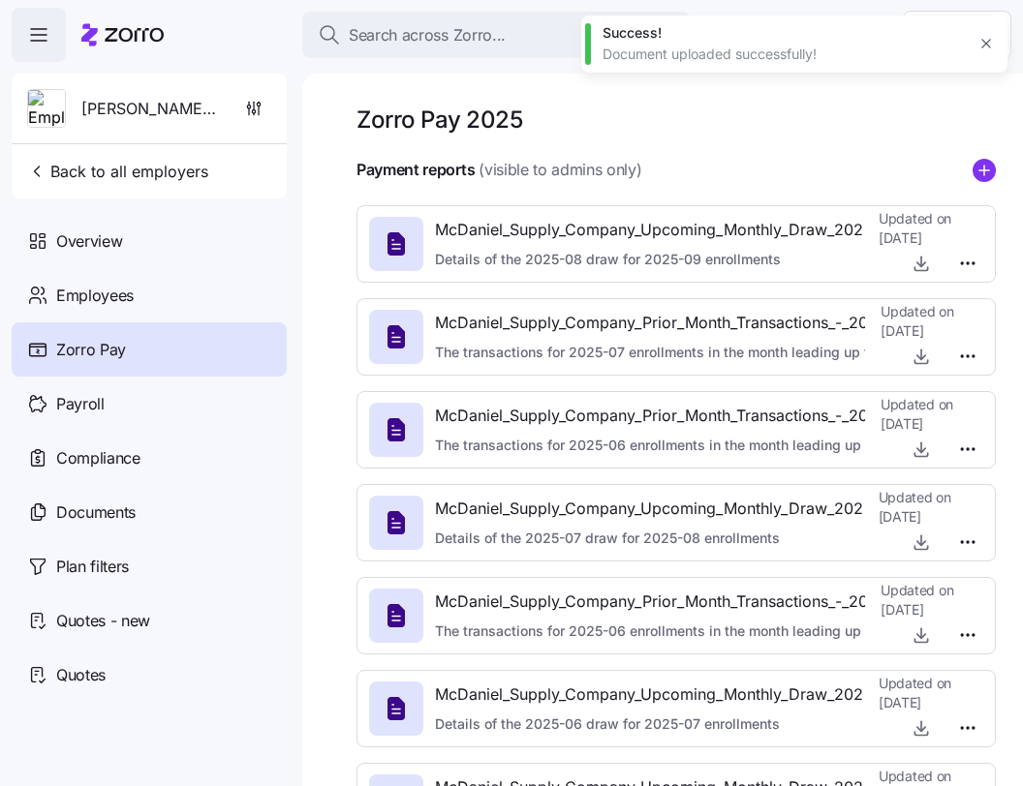
type textarea "x"
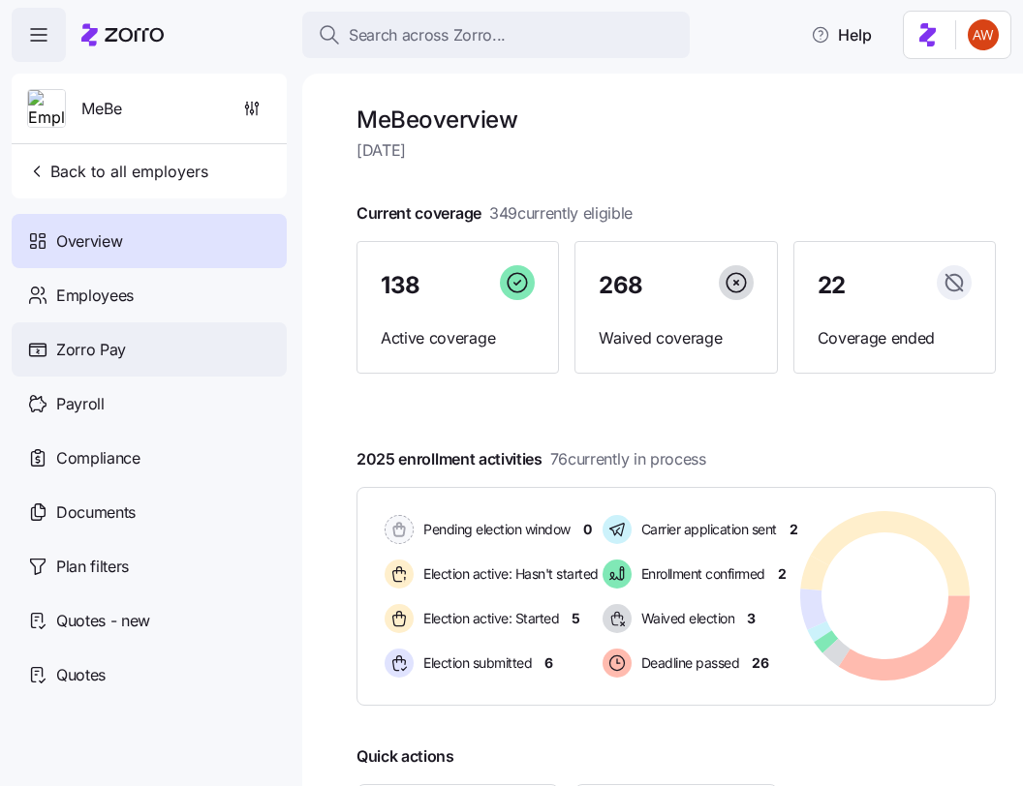
click at [120, 350] on span "Zorro Pay" at bounding box center [91, 350] width 70 height 24
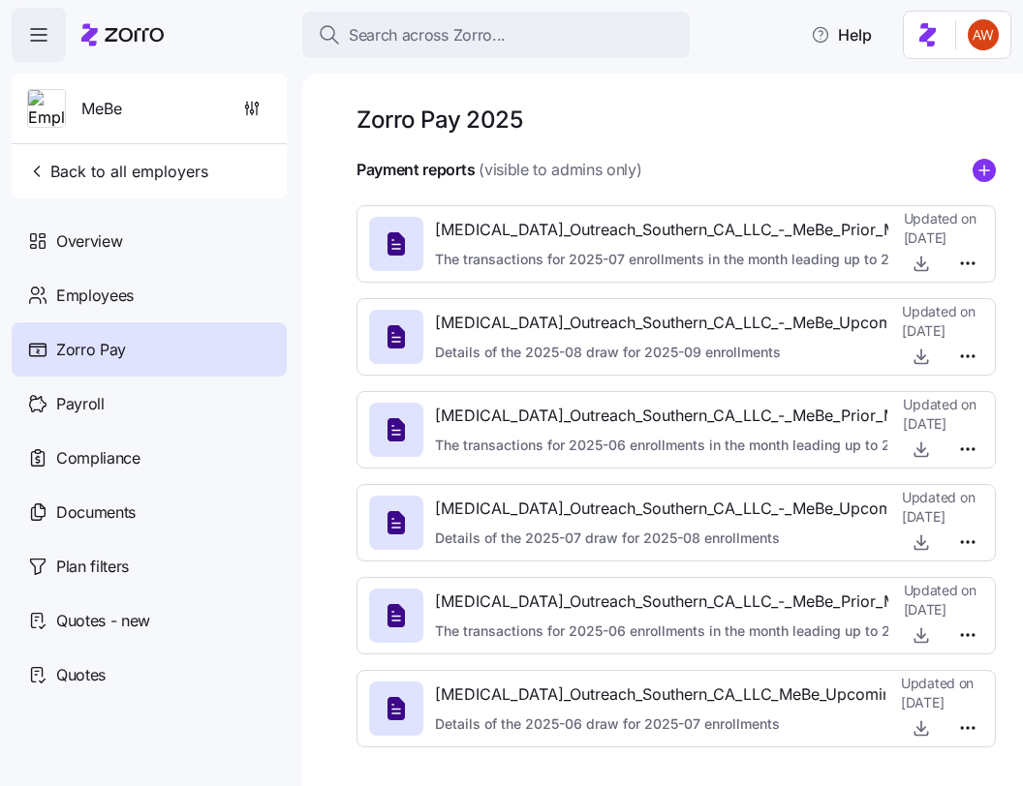
click at [984, 172] on icon "add icon" at bounding box center [984, 170] width 0 height 10
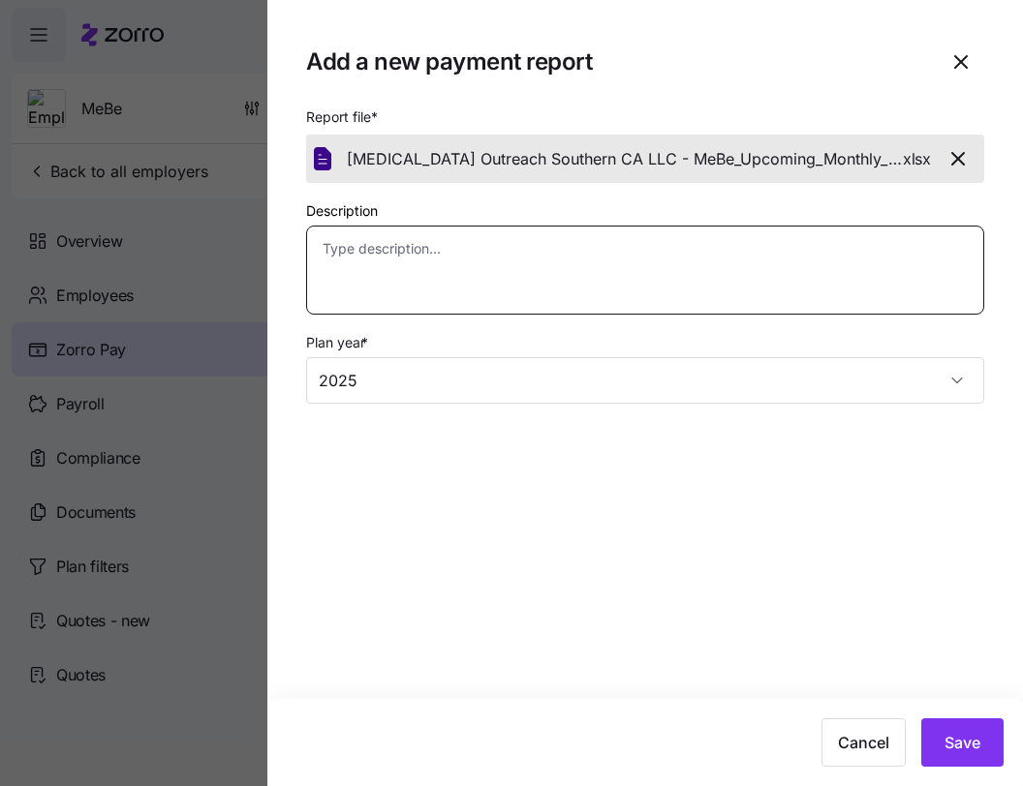
click at [651, 253] on textarea "Description" at bounding box center [645, 270] width 678 height 89
paste textarea "Details of the 2025-09 draw for 2025-10 enrollments"
type textarea "x"
type textarea "Details of the 2025-09 draw for 2025-10 enrollments"
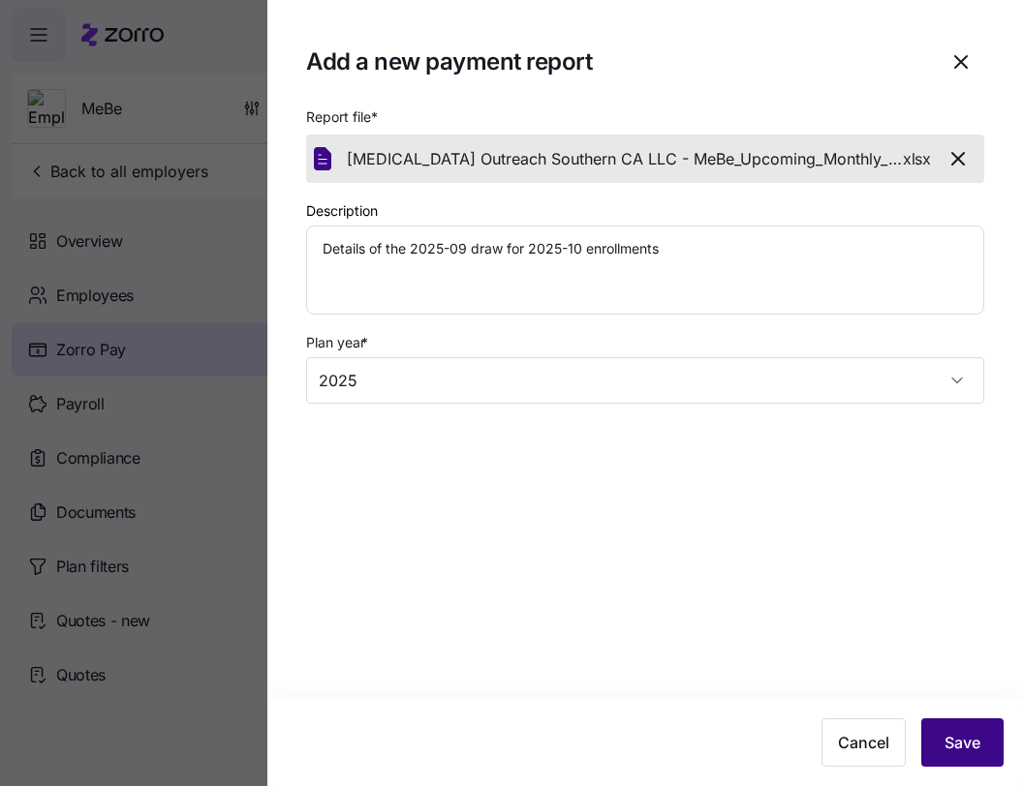
click at [974, 754] on span "Save" at bounding box center [962, 742] width 36 height 23
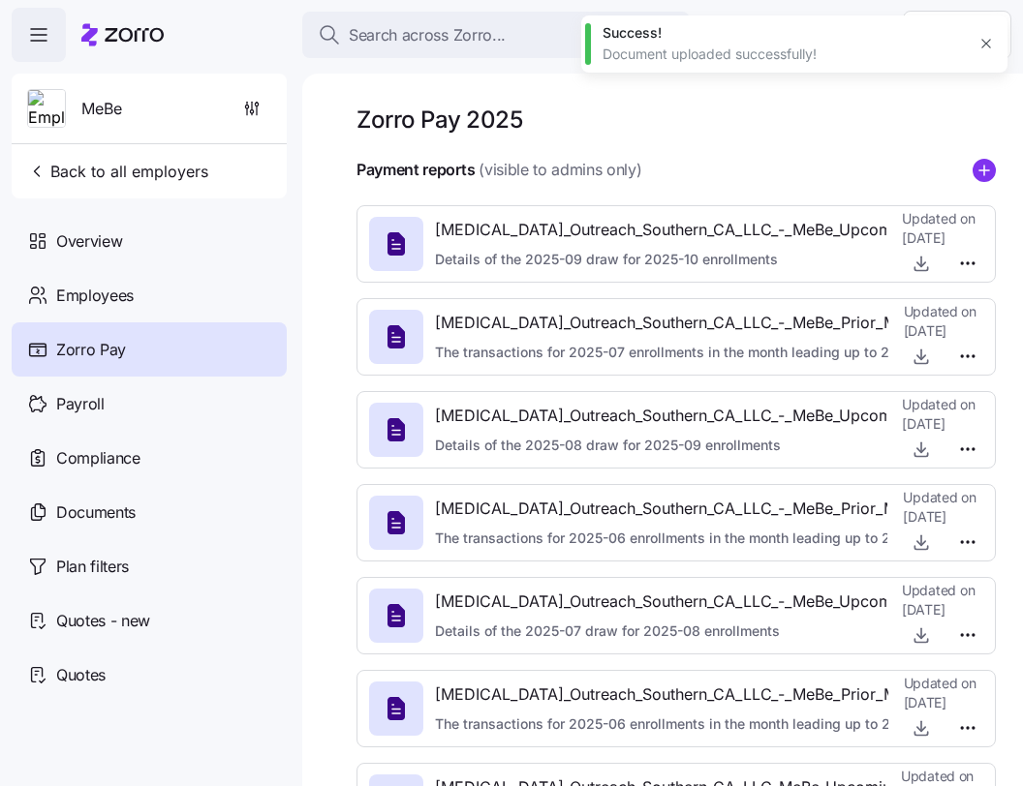
type textarea "x"
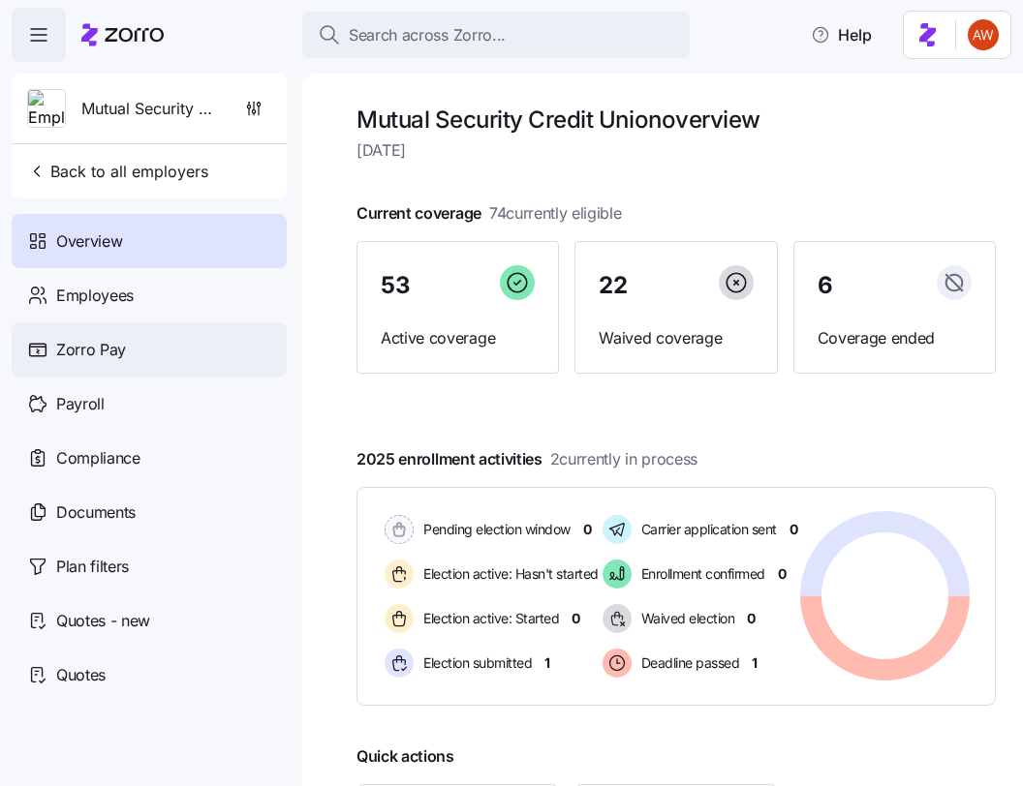
click at [107, 363] on div "Zorro Pay" at bounding box center [149, 350] width 275 height 54
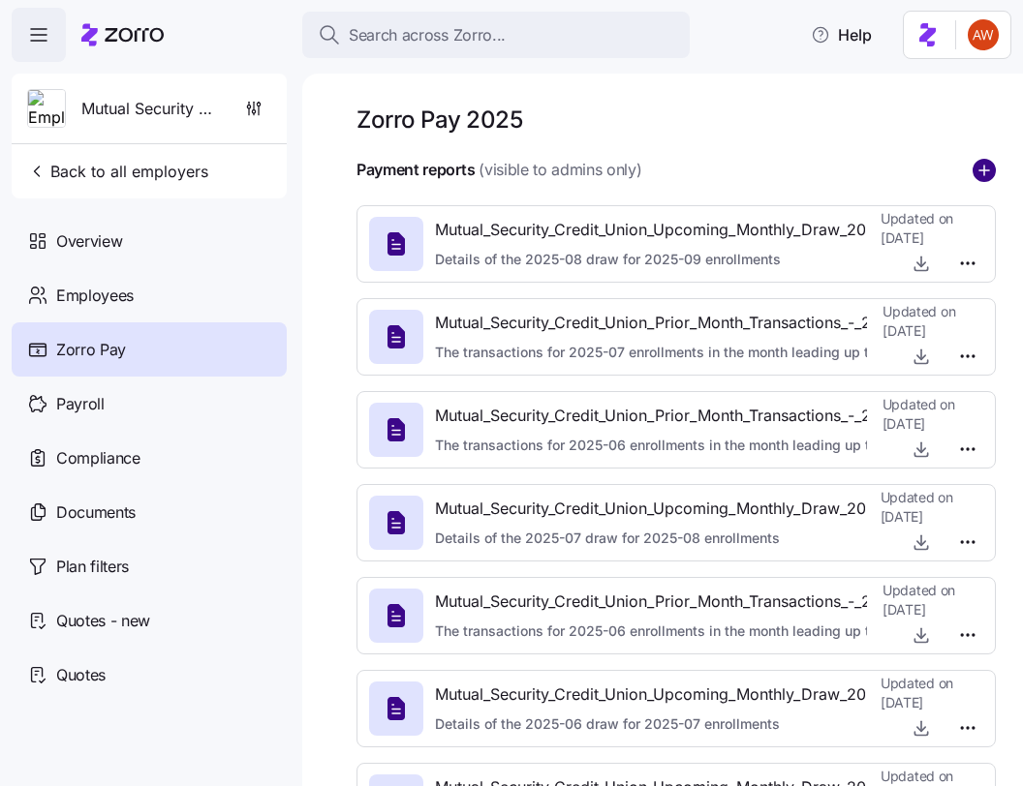
click at [980, 174] on circle "add icon" at bounding box center [983, 170] width 21 height 21
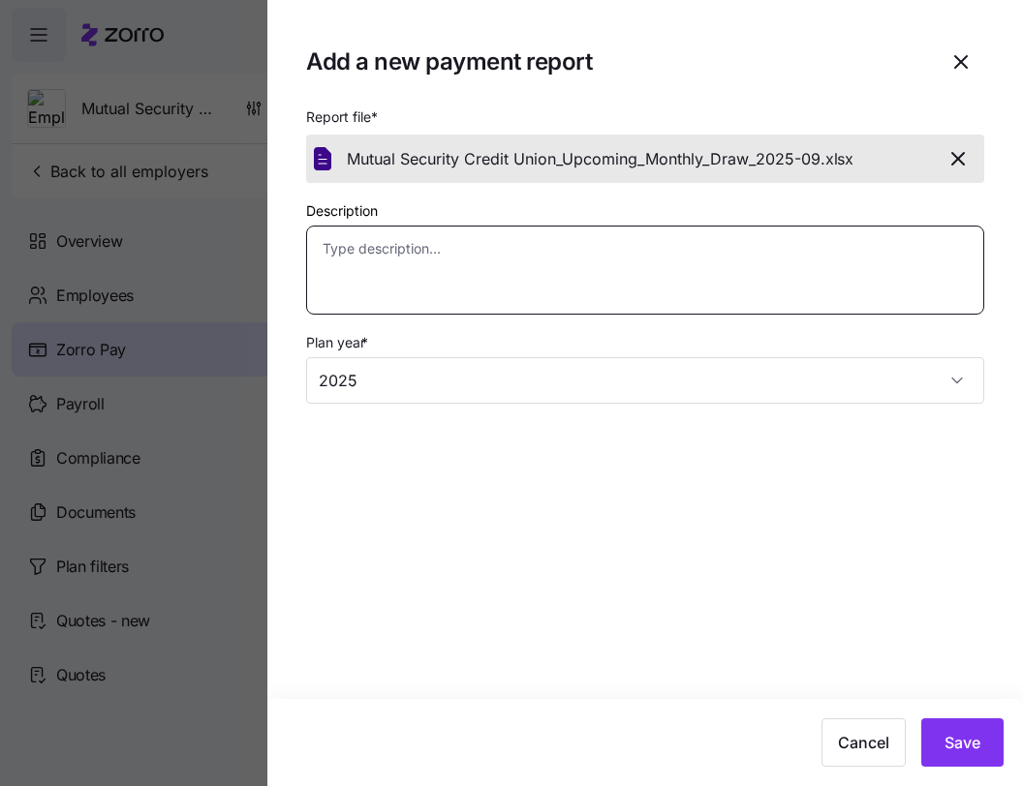
click at [656, 280] on textarea "Description" at bounding box center [645, 270] width 678 height 89
paste textarea "Details of the 2025-09 draw for 2025-10 enrollments"
type textarea "x"
type textarea "Details of the 2025-09 draw for 2025-10 enrollments"
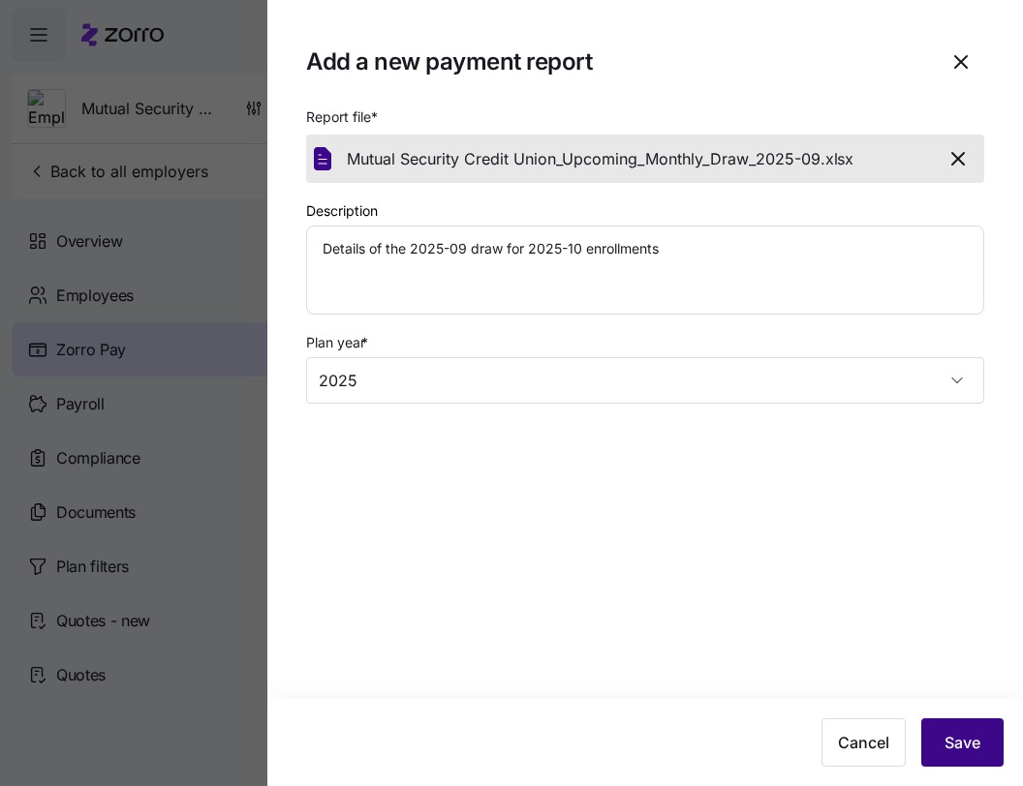
click at [969, 736] on span "Save" at bounding box center [962, 742] width 36 height 23
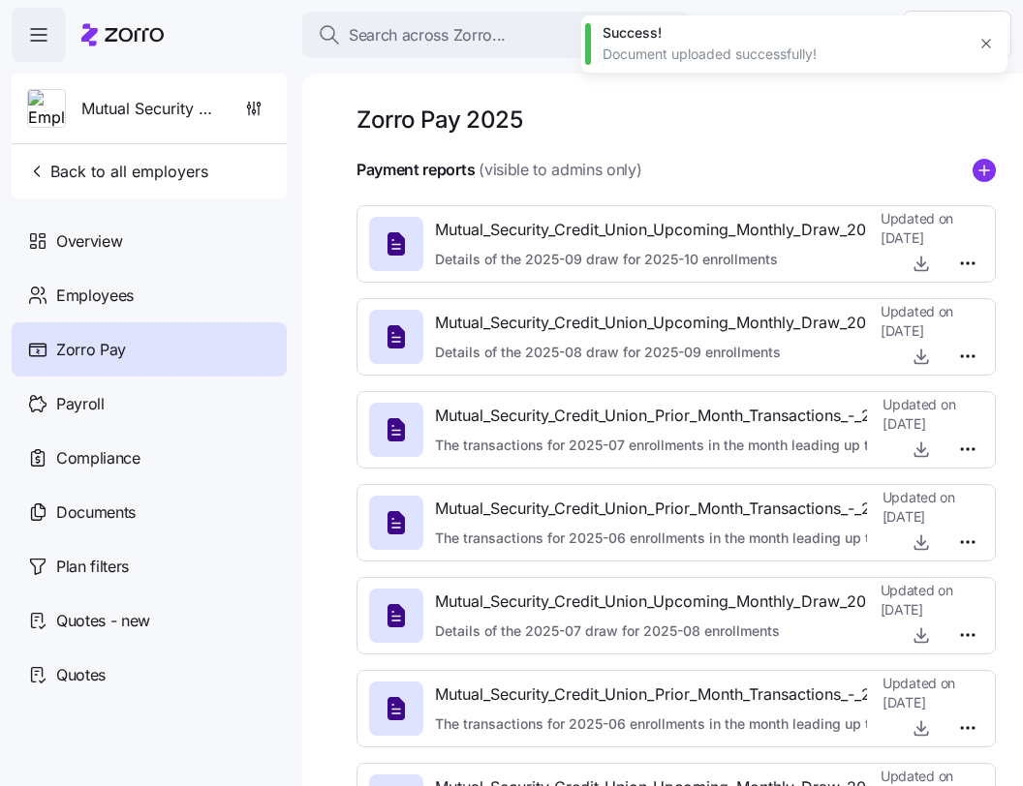
type textarea "x"
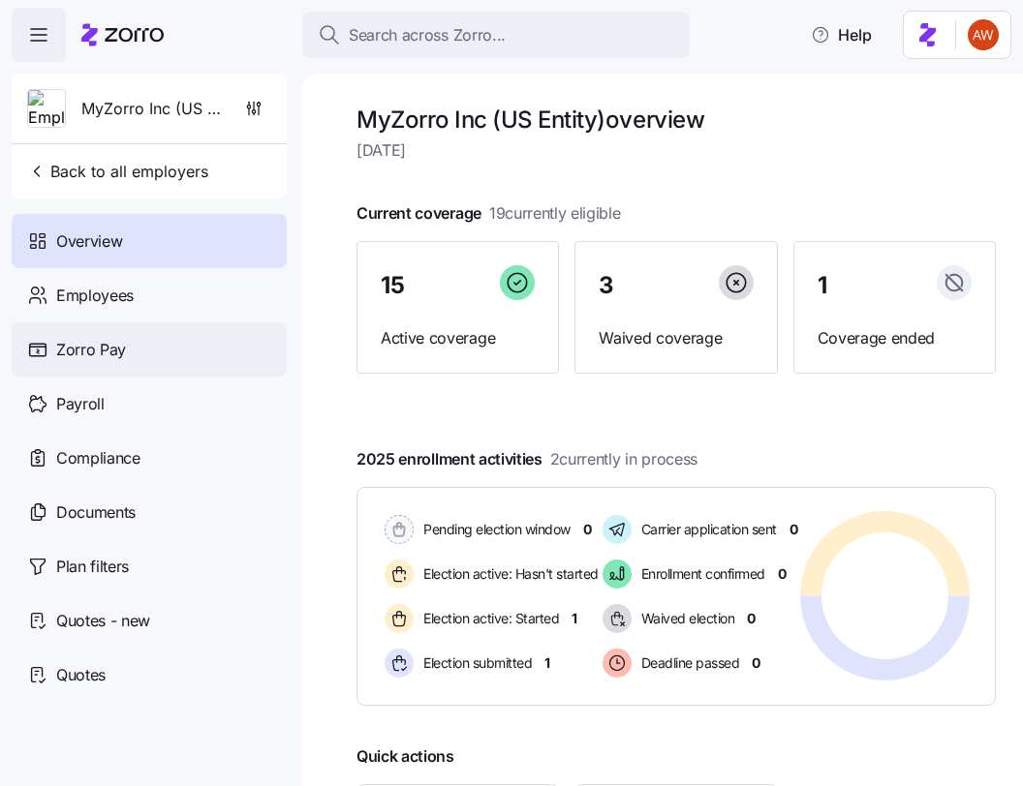
click at [148, 351] on div "Zorro Pay" at bounding box center [149, 350] width 275 height 54
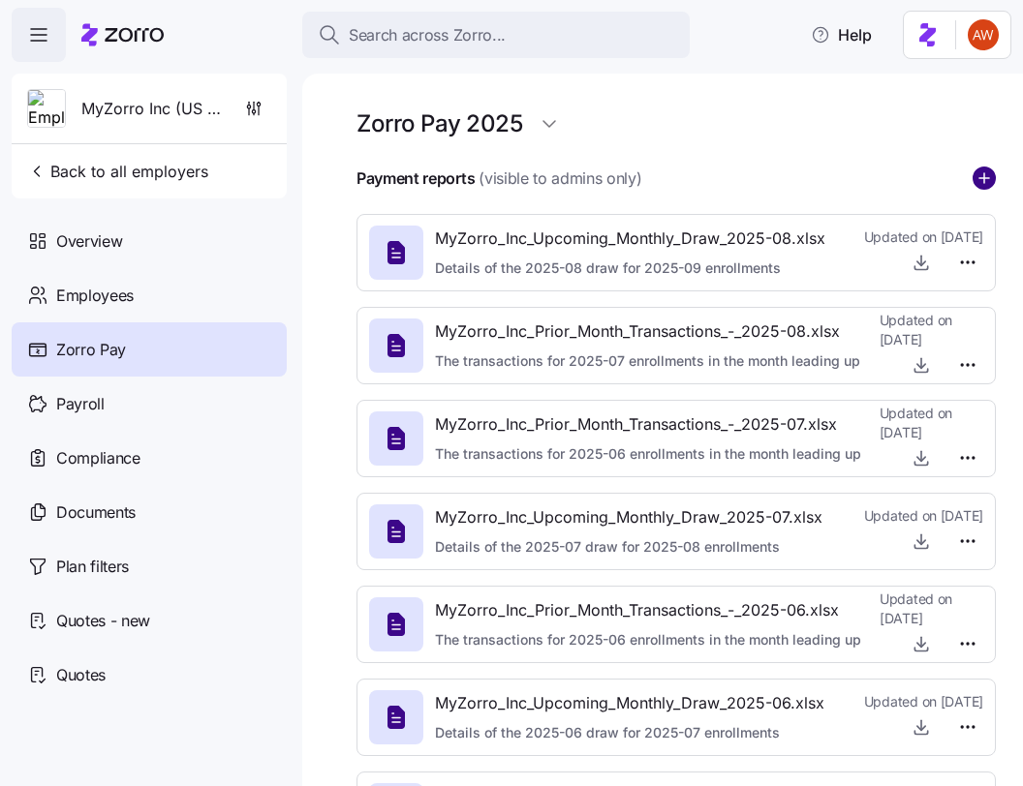
click at [982, 181] on circle "add icon" at bounding box center [983, 178] width 21 height 21
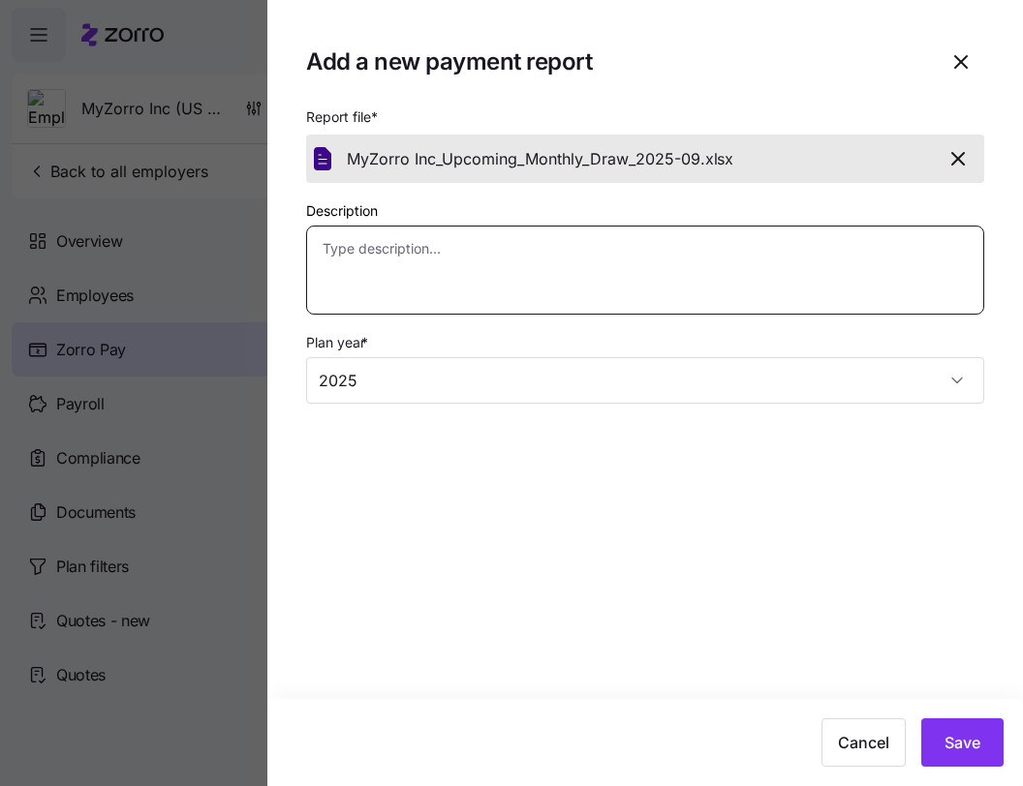
click at [710, 268] on textarea "Description" at bounding box center [645, 270] width 678 height 89
paste textarea "Details of the 2025-09 draw for 2025-10 enrollments"
type textarea "x"
type textarea "Details of the 2025-09 draw for 2025-10 enrollments"
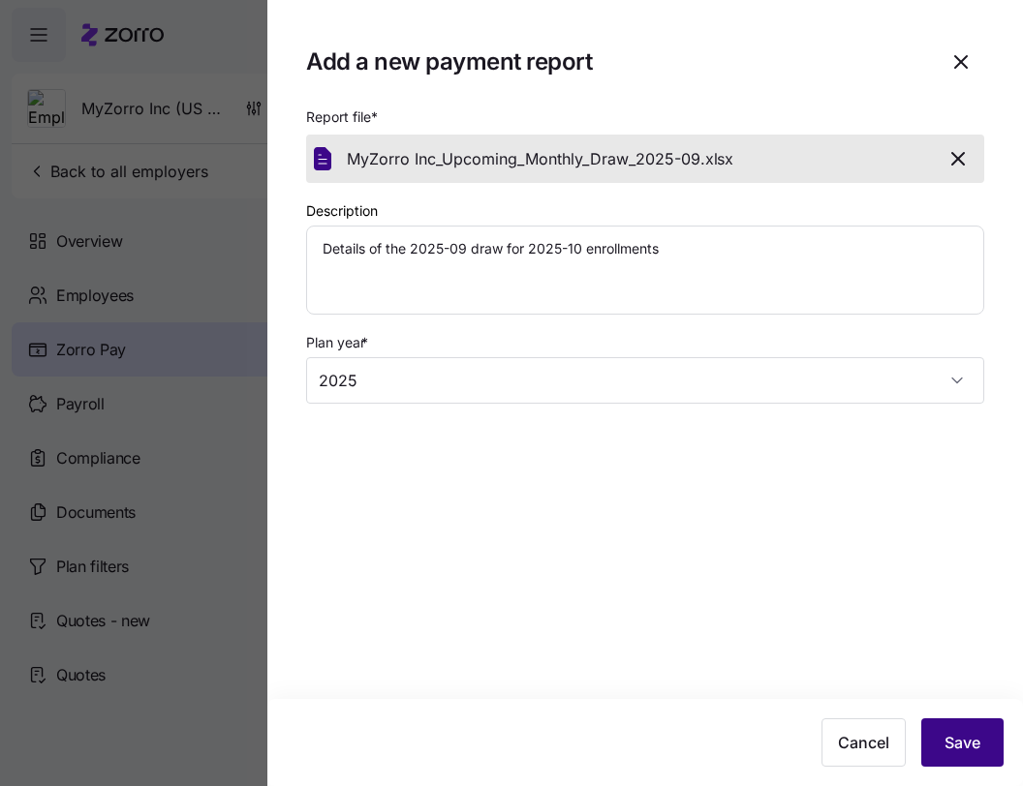
click at [961, 745] on span "Save" at bounding box center [962, 742] width 36 height 23
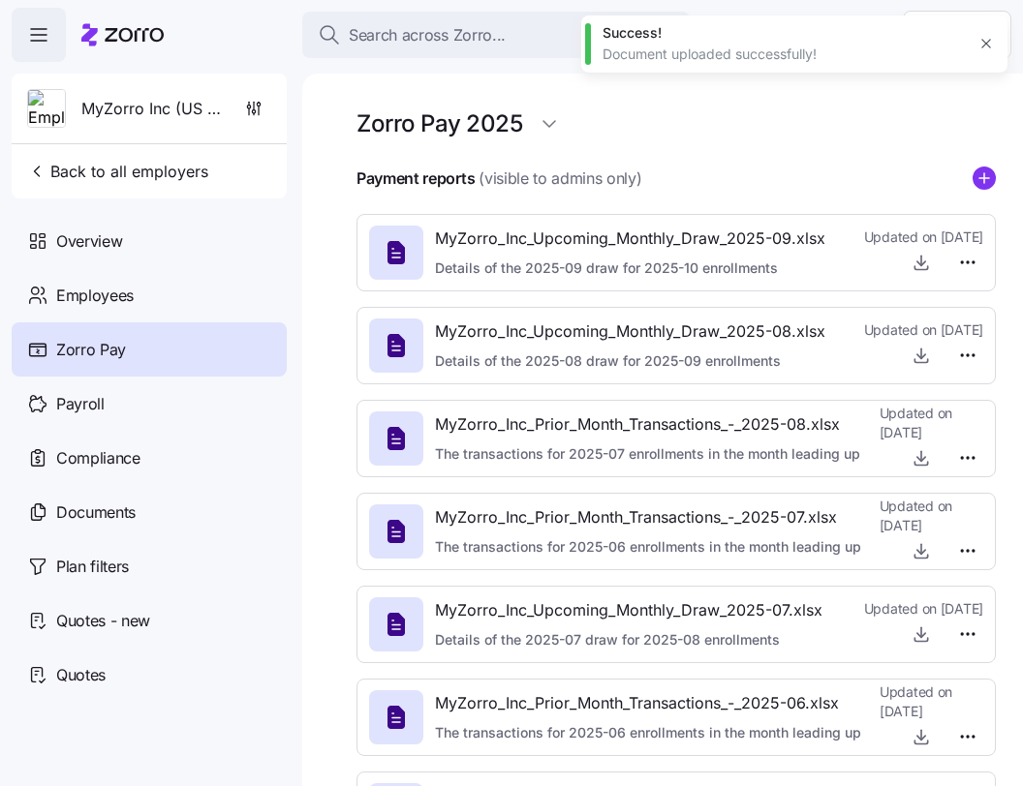
type textarea "x"
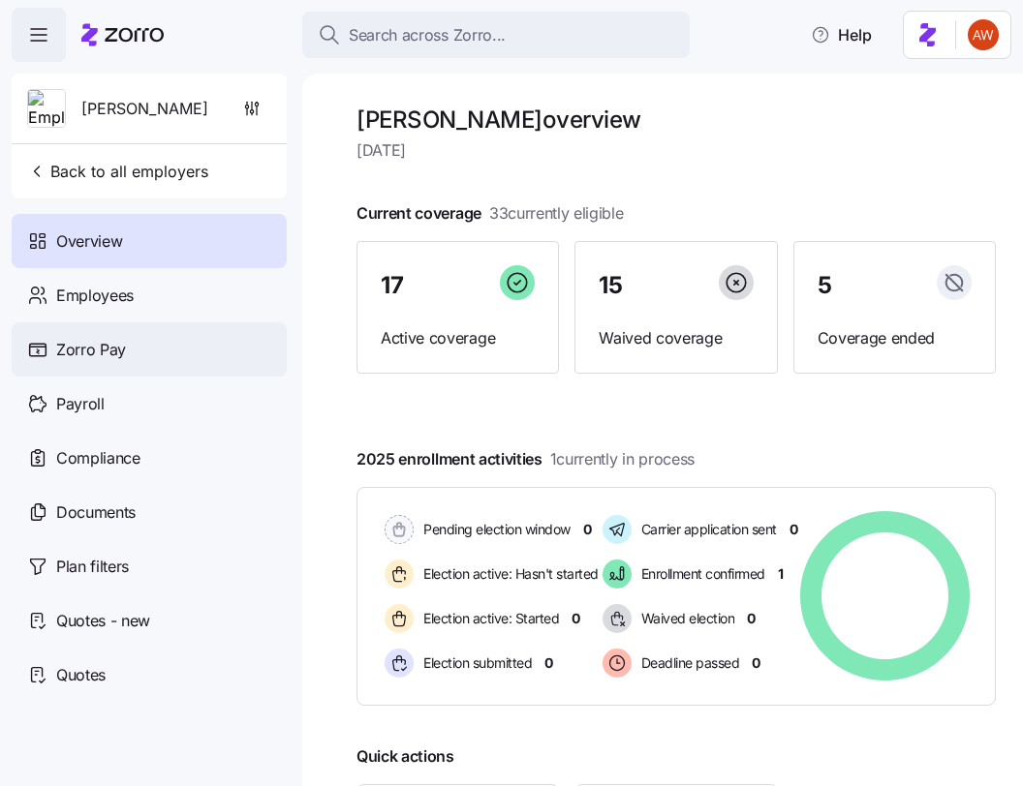
click at [131, 359] on div "Zorro Pay" at bounding box center [149, 350] width 275 height 54
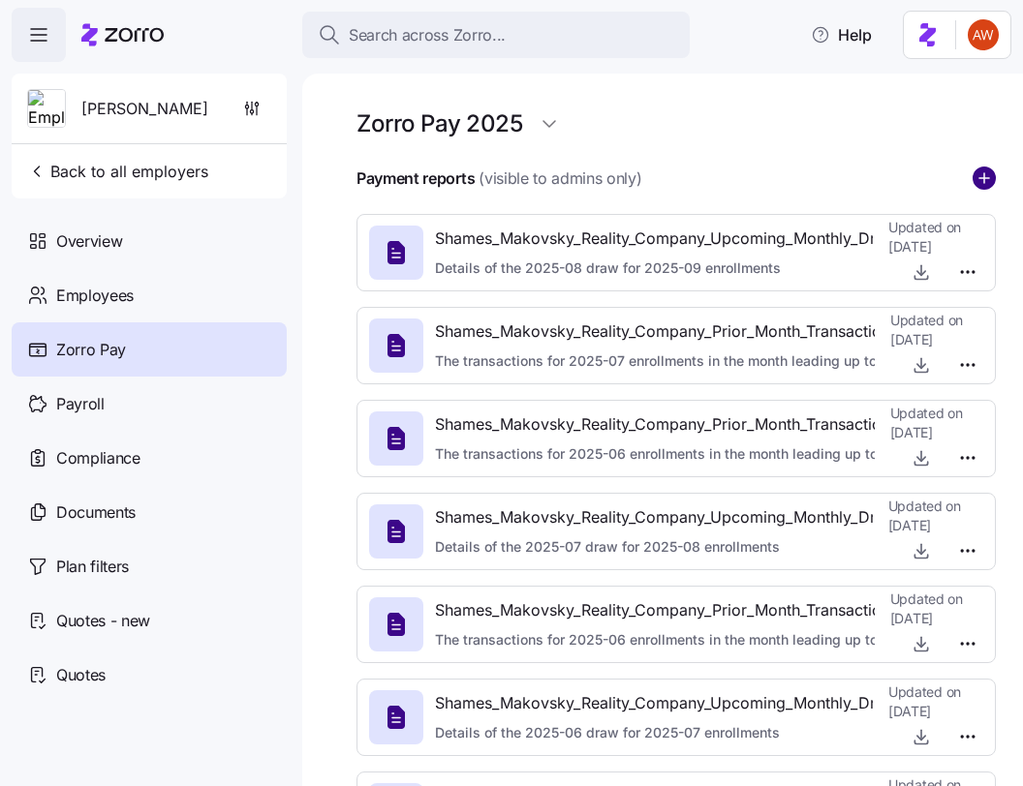
click at [987, 180] on circle "add icon" at bounding box center [983, 178] width 21 height 21
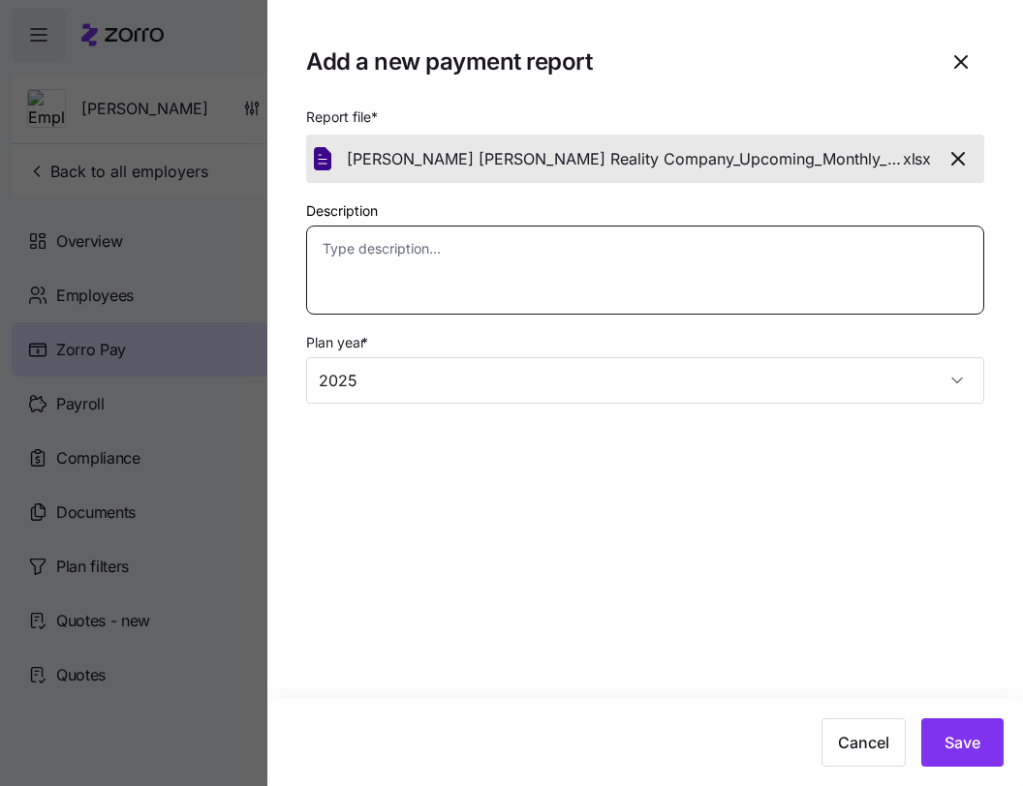
click at [686, 276] on textarea "Description" at bounding box center [645, 270] width 678 height 89
paste textarea "Details of the 2025-09 draw for 2025-10 enrollments"
type textarea "x"
type textarea "Details of the 2025-09 draw for 2025-10 enrollments"
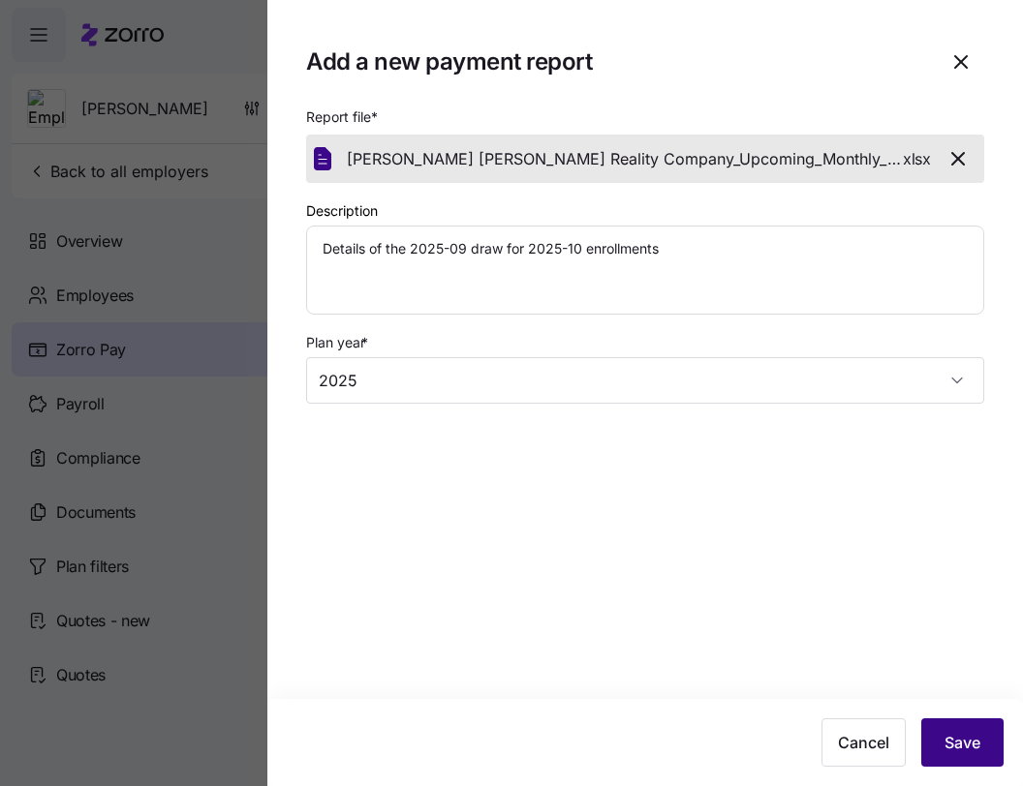
click at [948, 753] on span "Save" at bounding box center [962, 742] width 36 height 23
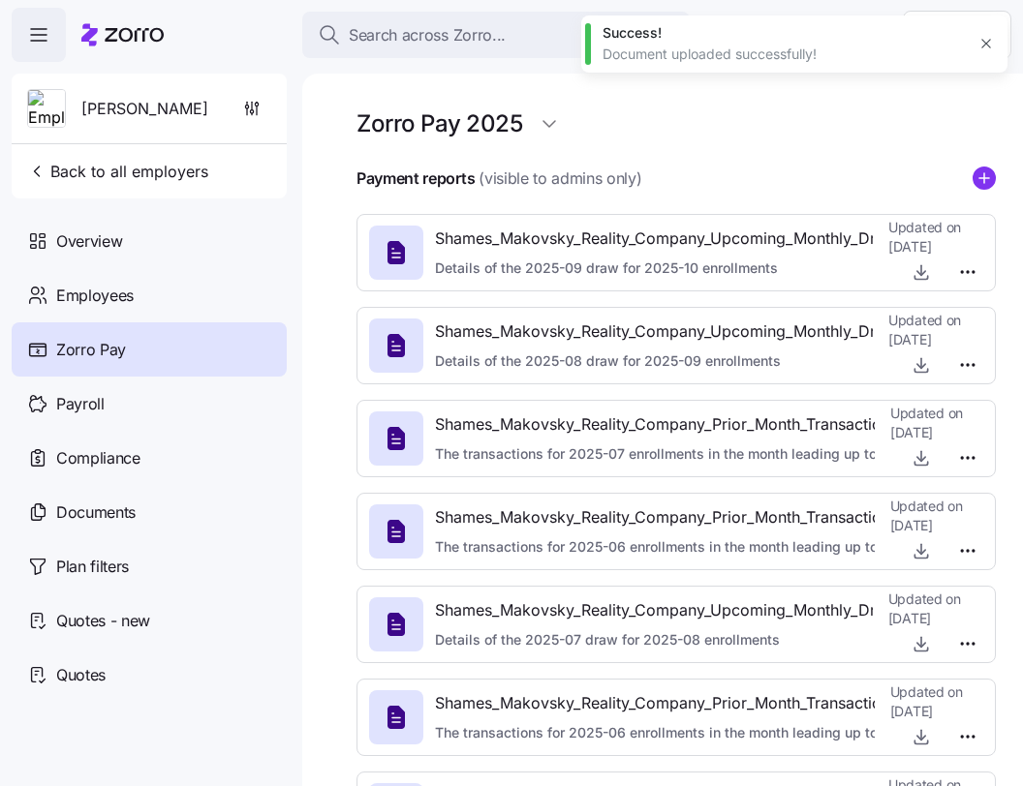
type textarea "x"
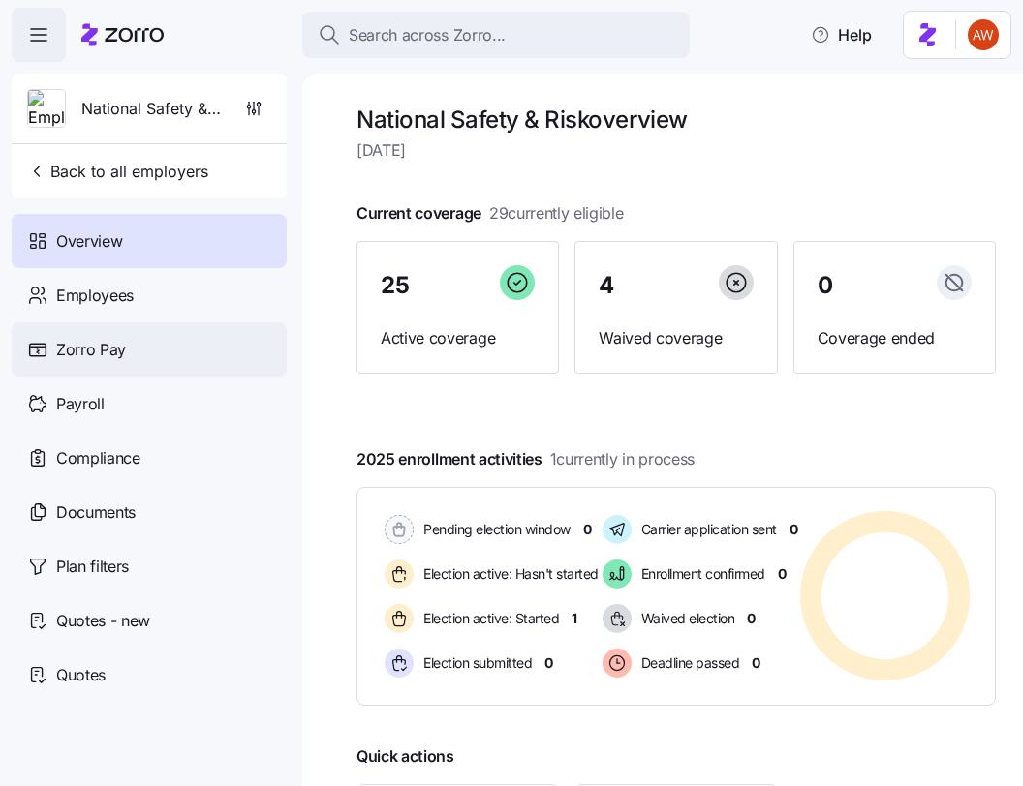
click at [125, 351] on div "Zorro Pay" at bounding box center [149, 350] width 275 height 54
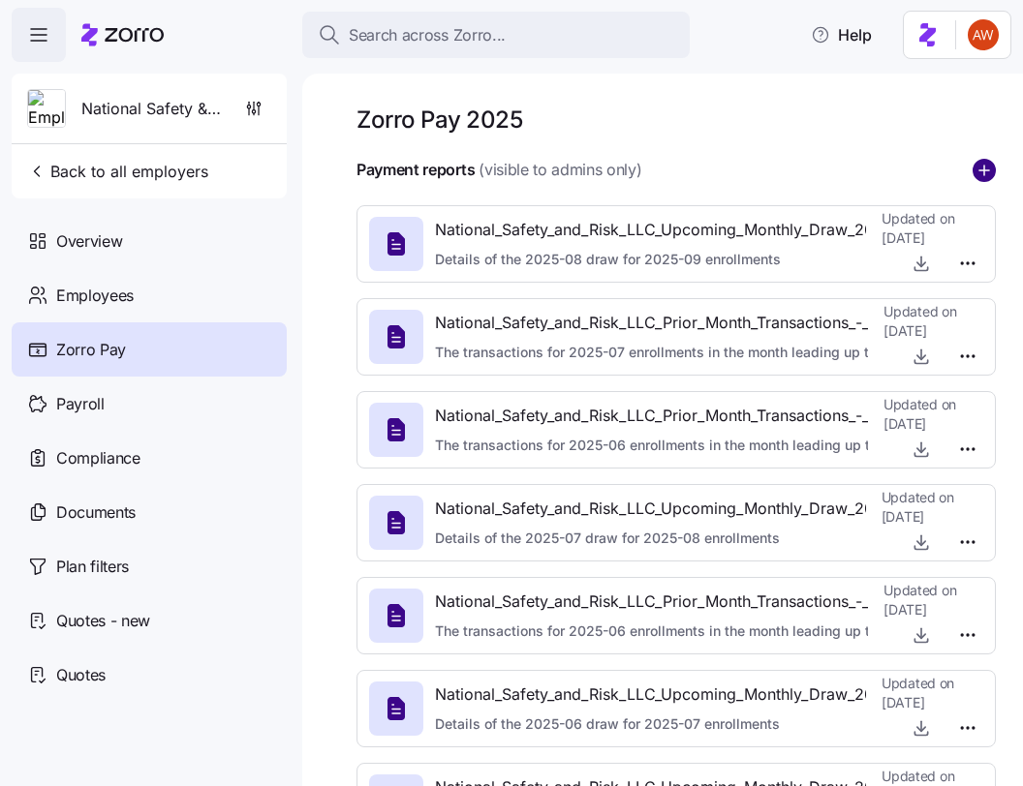
click at [979, 176] on circle "add icon" at bounding box center [983, 170] width 21 height 21
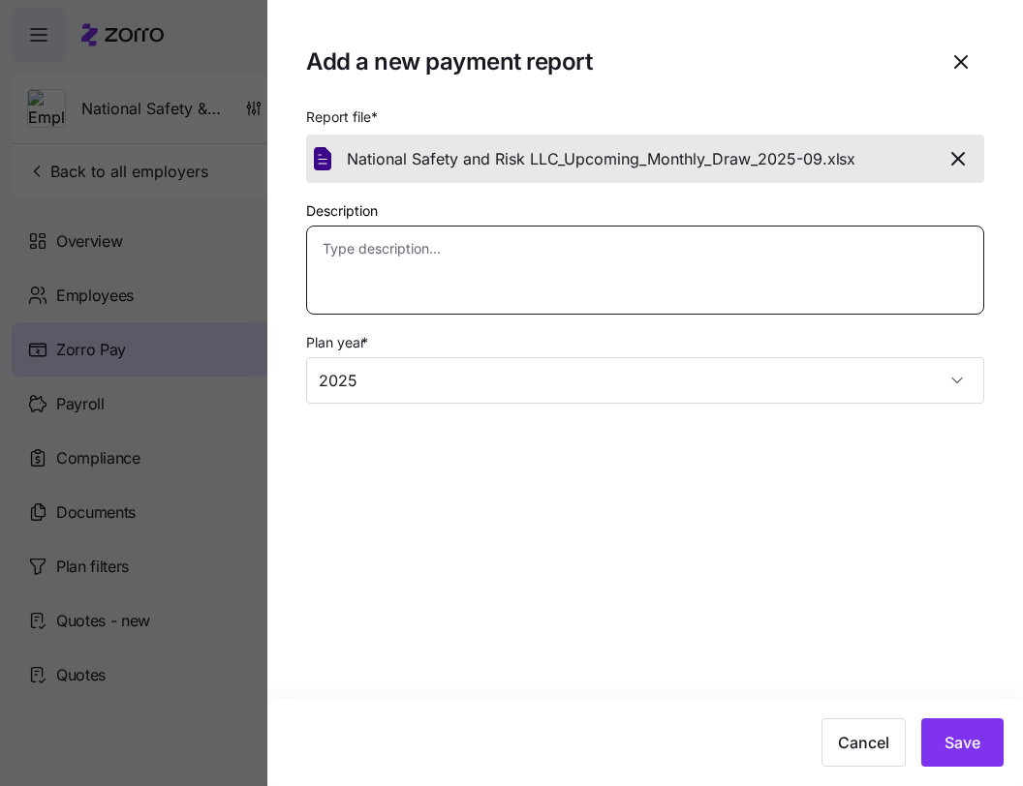
click at [661, 267] on textarea "Description" at bounding box center [645, 270] width 678 height 89
paste textarea "Details of the 2025-09 draw for 2025-10 enrollments"
type textarea "x"
type textarea "Details of the 2025-09 draw for 2025-10 enrollments"
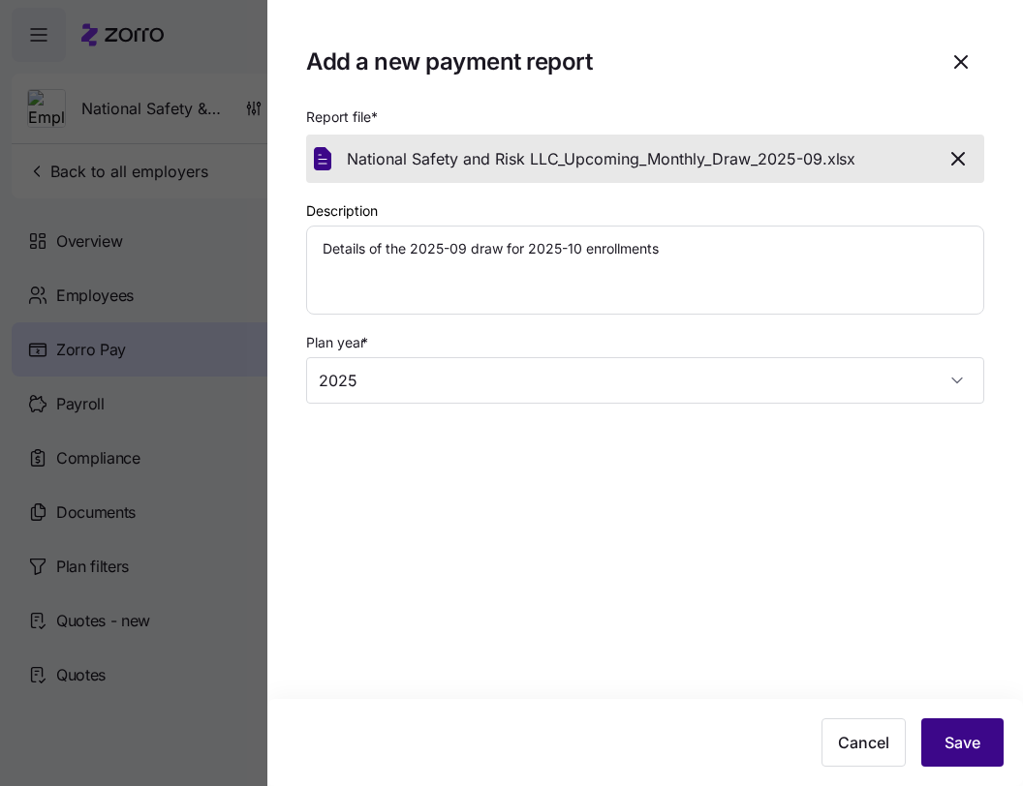
click at [932, 740] on button "Save" at bounding box center [962, 743] width 82 height 48
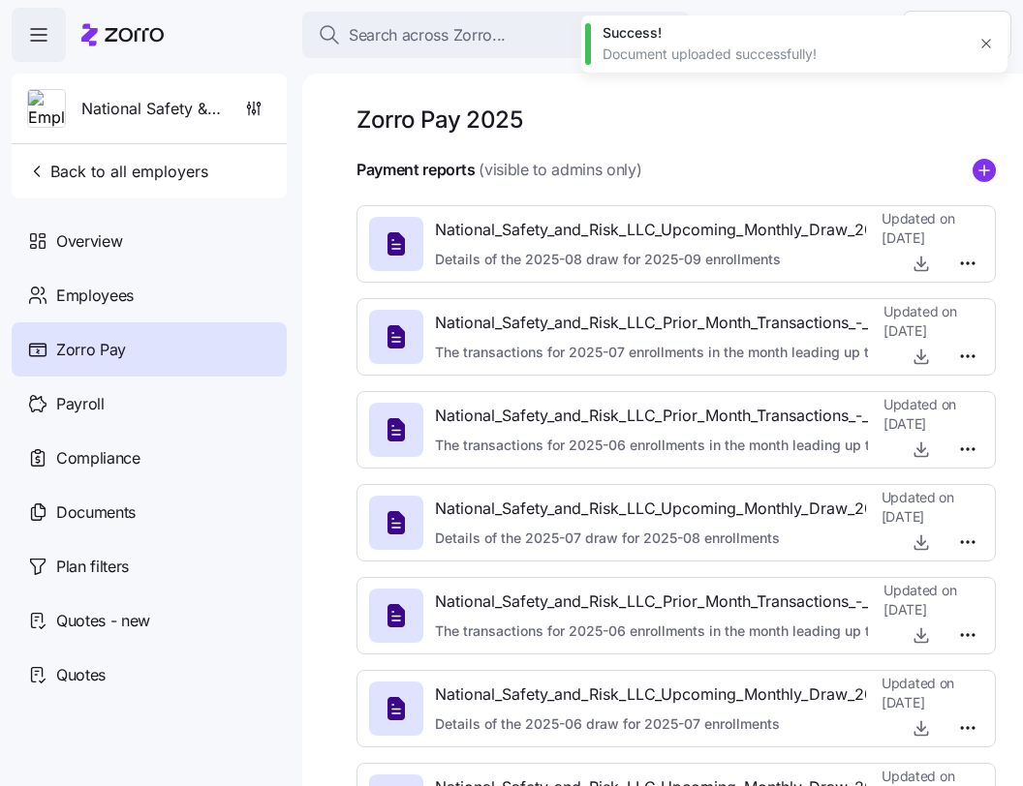
type textarea "x"
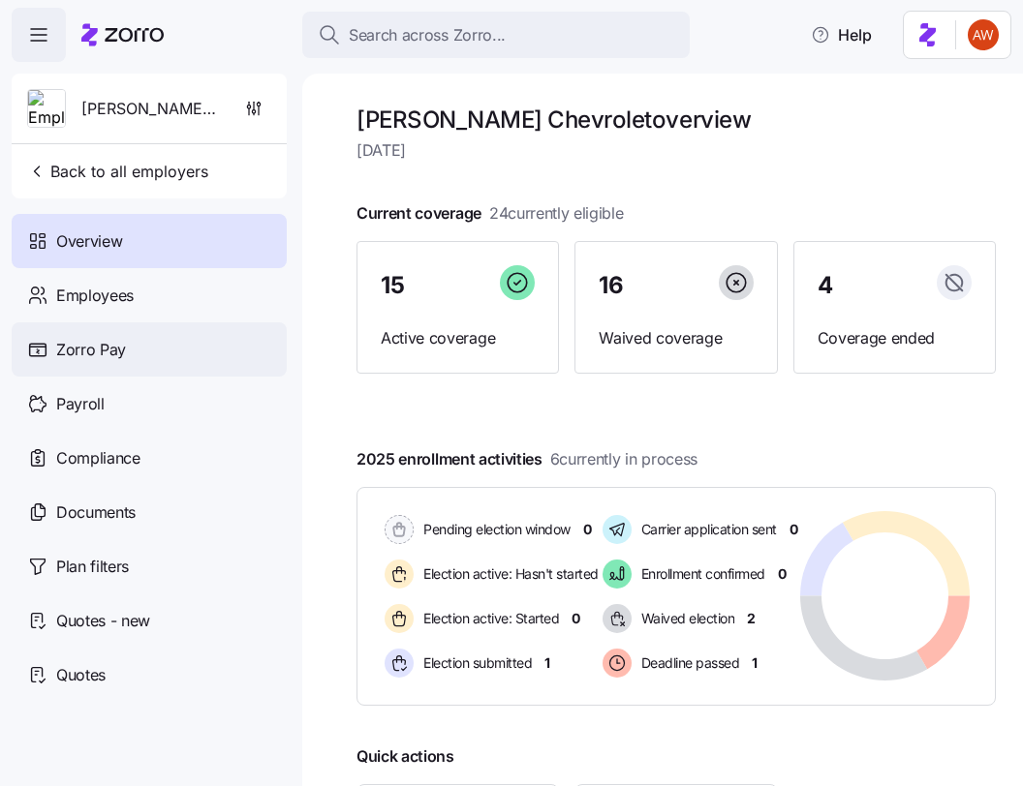
click at [113, 367] on div "Zorro Pay" at bounding box center [149, 350] width 275 height 54
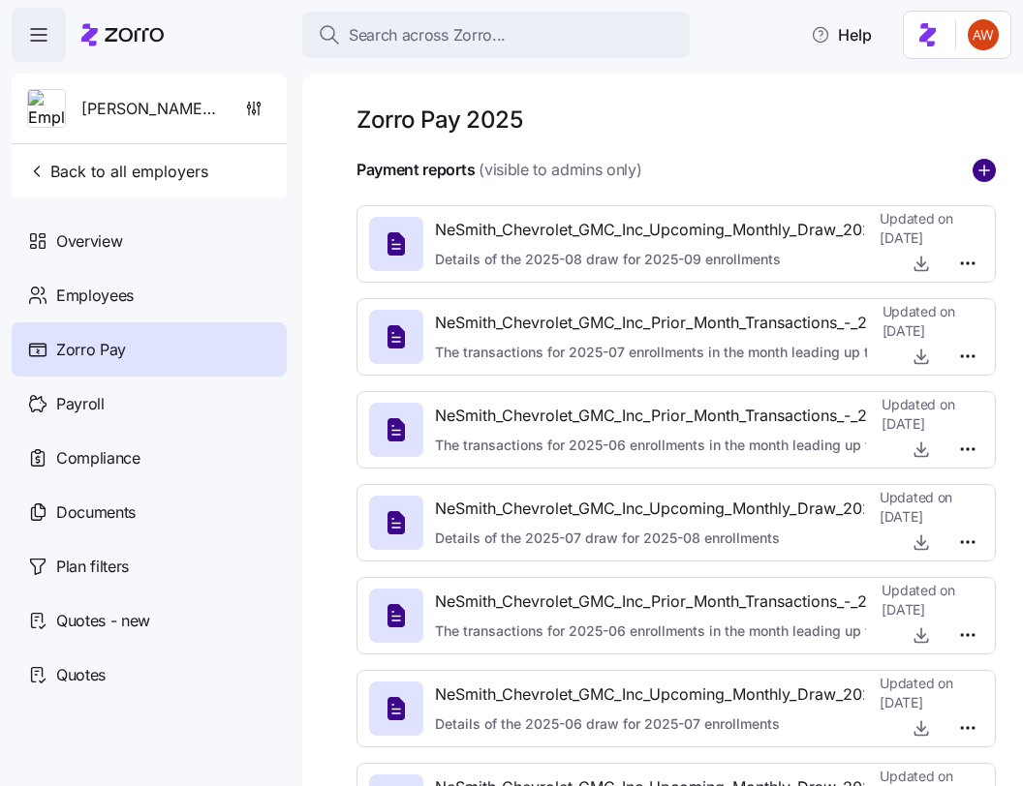
click at [986, 165] on circle "add icon" at bounding box center [983, 170] width 21 height 21
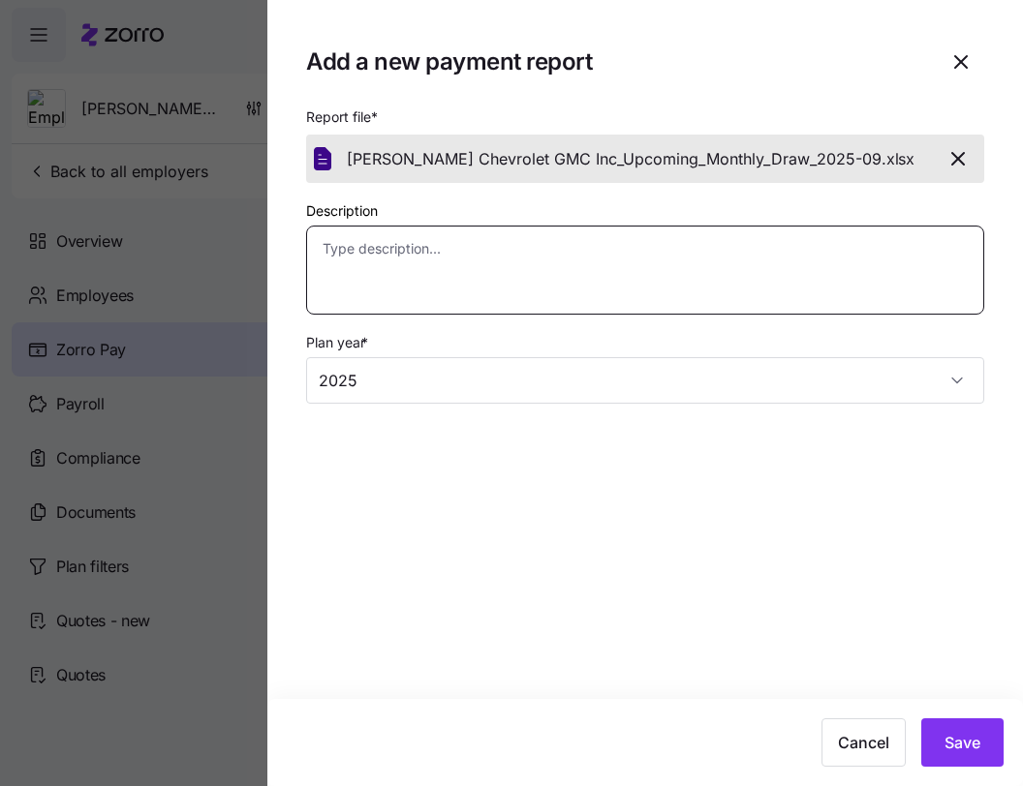
click at [666, 254] on textarea "Description" at bounding box center [645, 270] width 678 height 89
paste textarea "Details of the 2025-09 draw for 2025-10 enrollments"
type textarea "x"
type textarea "Details of the 2025-09 draw for 2025-10 enrollments"
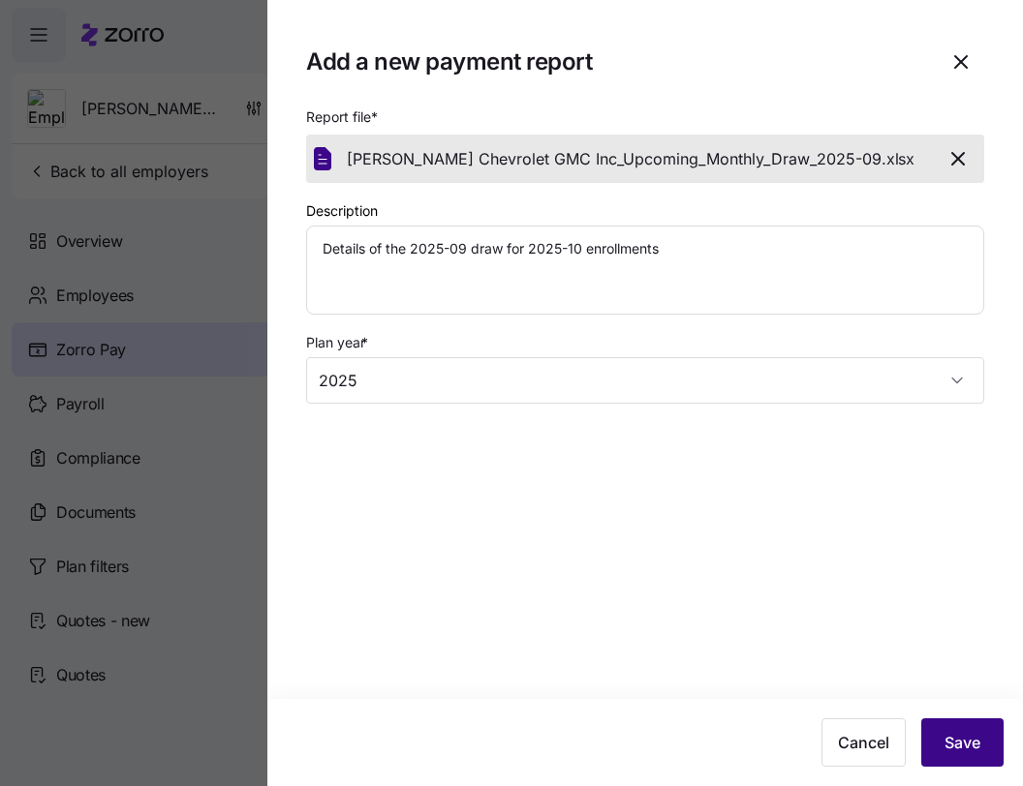
click at [936, 749] on button "Save" at bounding box center [962, 743] width 82 height 48
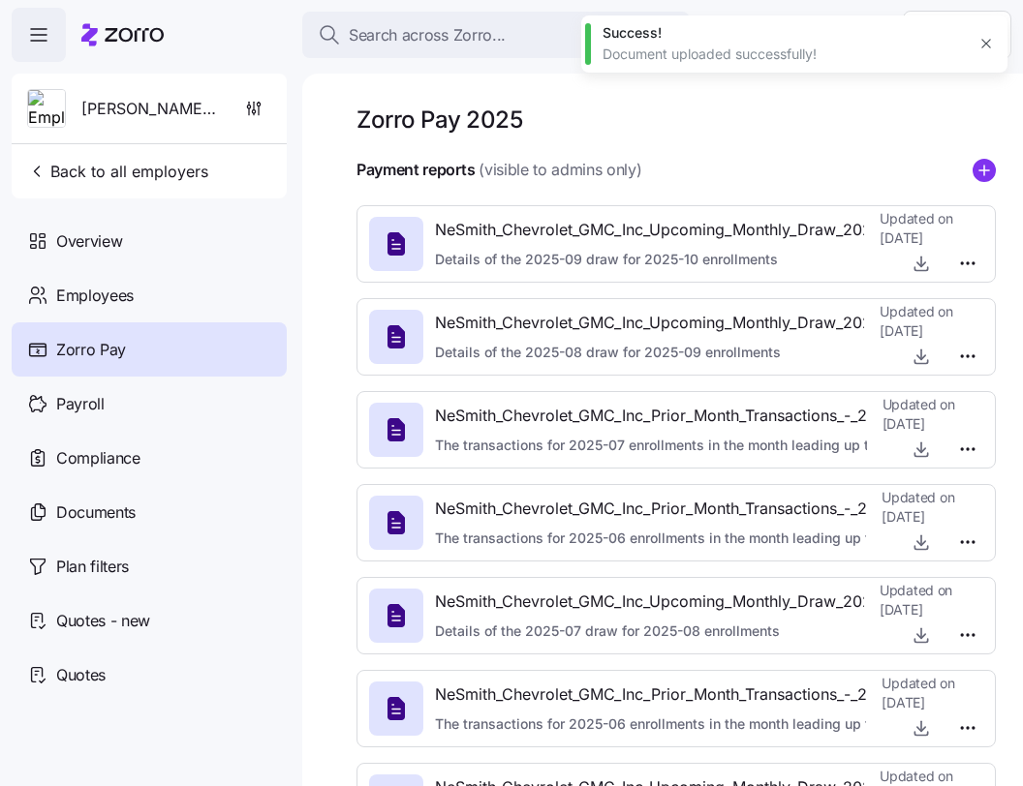
type textarea "x"
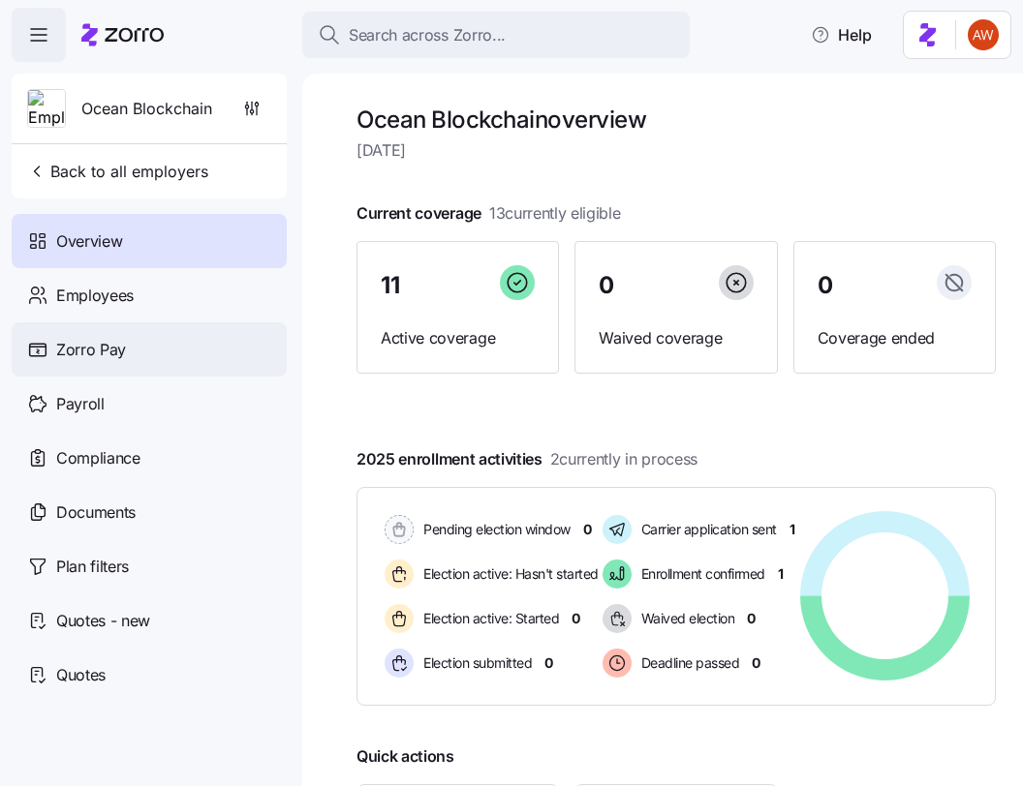
click at [108, 340] on span "Zorro Pay" at bounding box center [91, 350] width 70 height 24
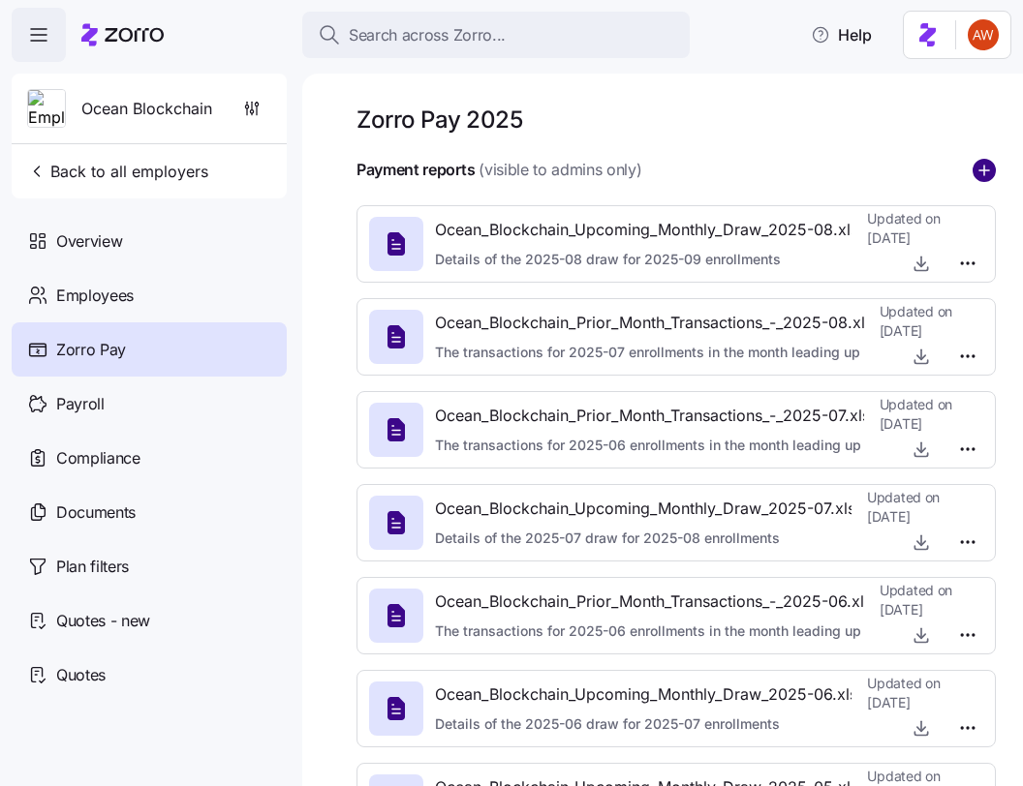
click at [979, 173] on circle "add icon" at bounding box center [983, 170] width 21 height 21
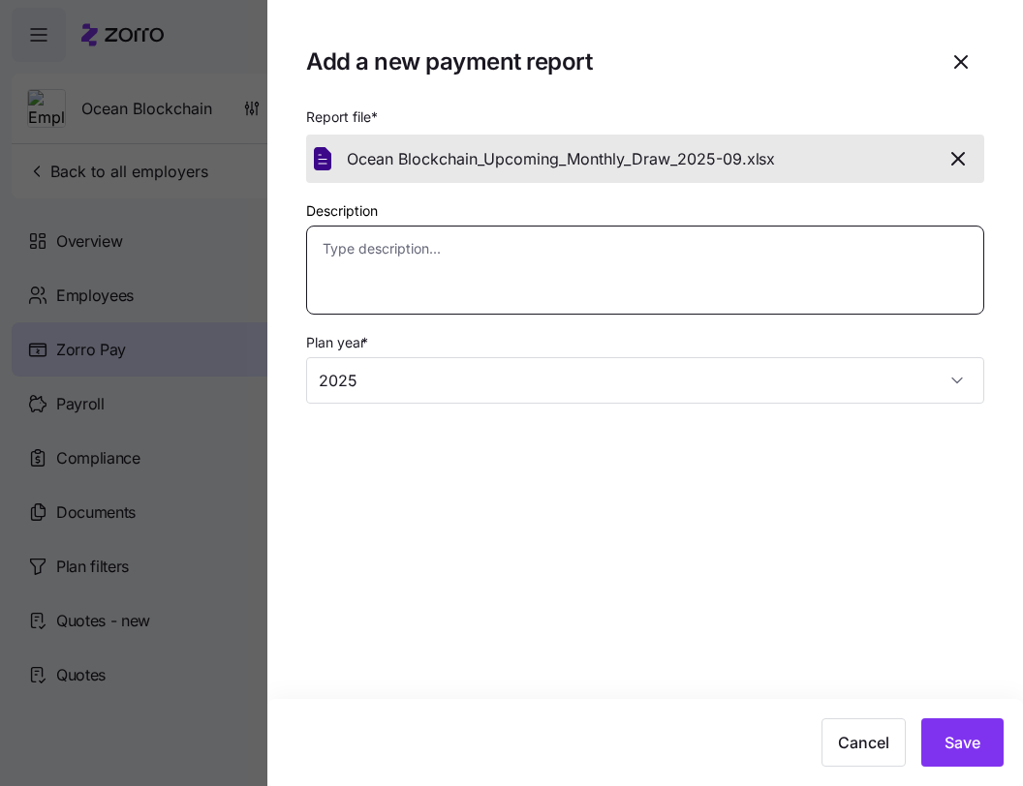
click at [623, 258] on textarea "Description" at bounding box center [645, 270] width 678 height 89
paste textarea "Details of the 2025-09 draw for 2025-10 enrollments"
type textarea "x"
type textarea "Details of the 2025-09 draw for 2025-10 enrollments"
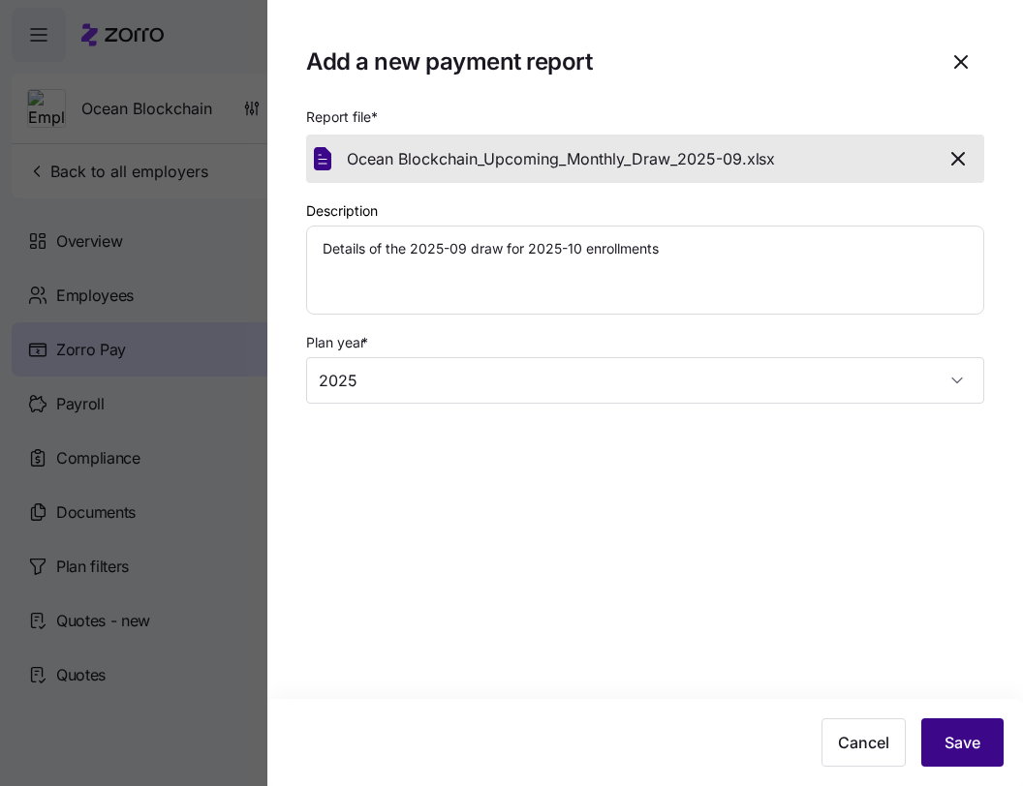
click at [929, 724] on button "Save" at bounding box center [962, 743] width 82 height 48
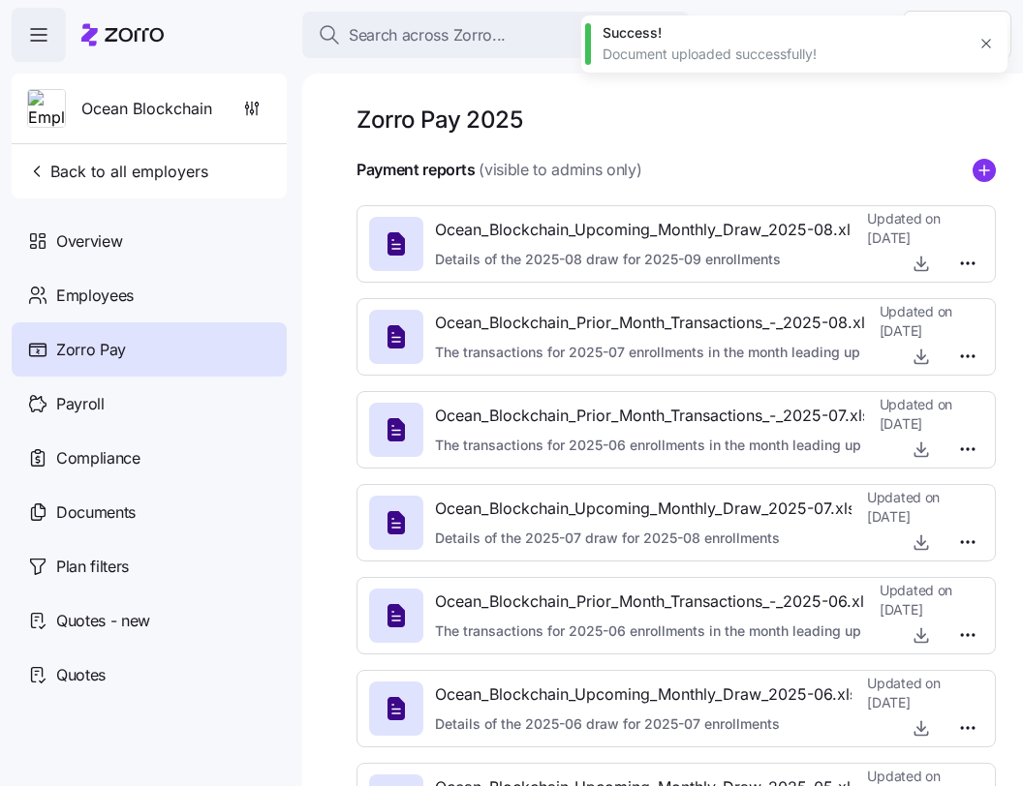
type textarea "x"
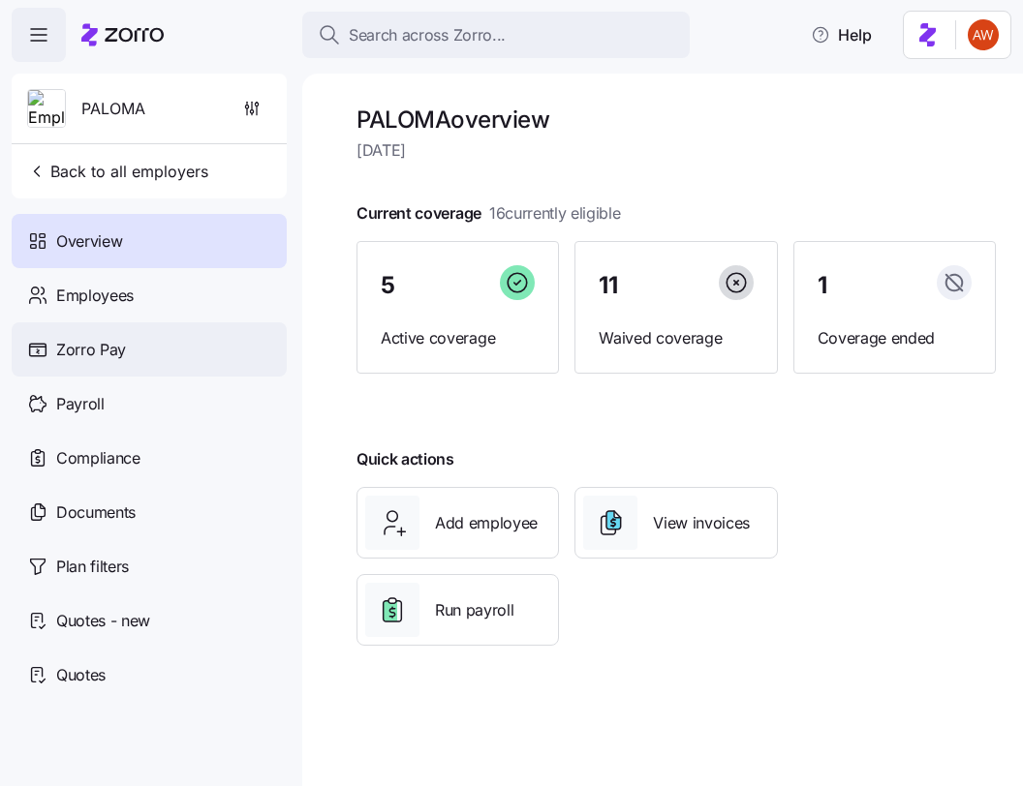
click at [76, 343] on span "Zorro Pay" at bounding box center [91, 350] width 70 height 24
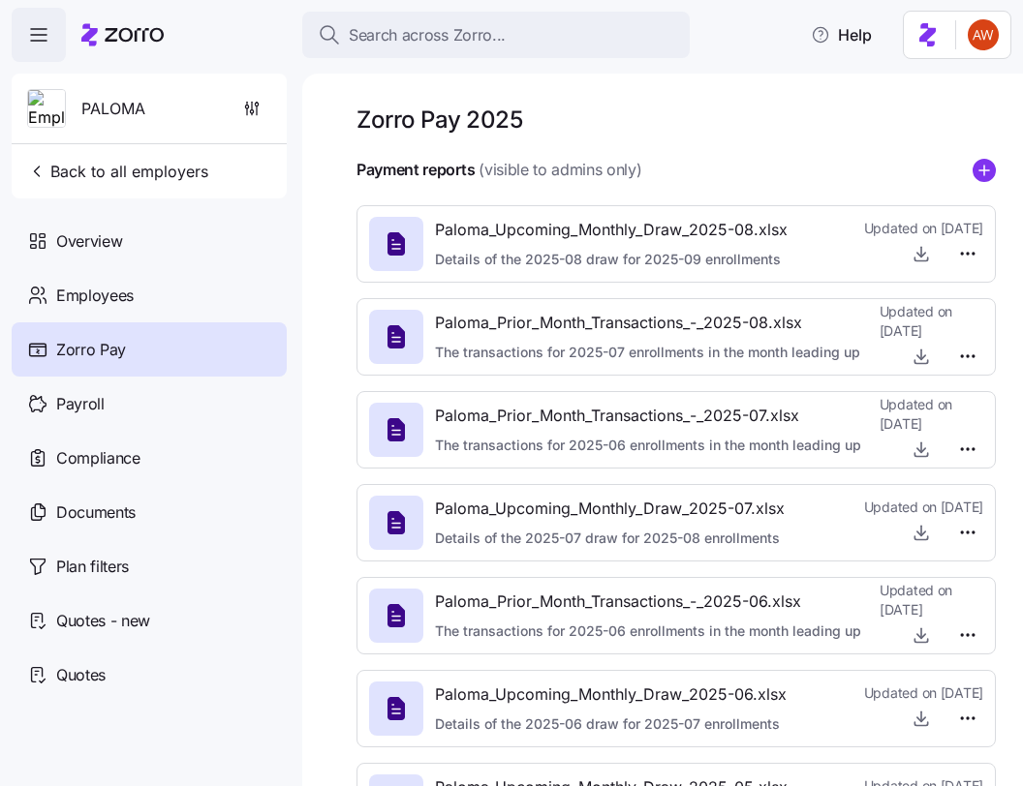
click at [983, 171] on g "add icon" at bounding box center [984, 170] width 10 height 10
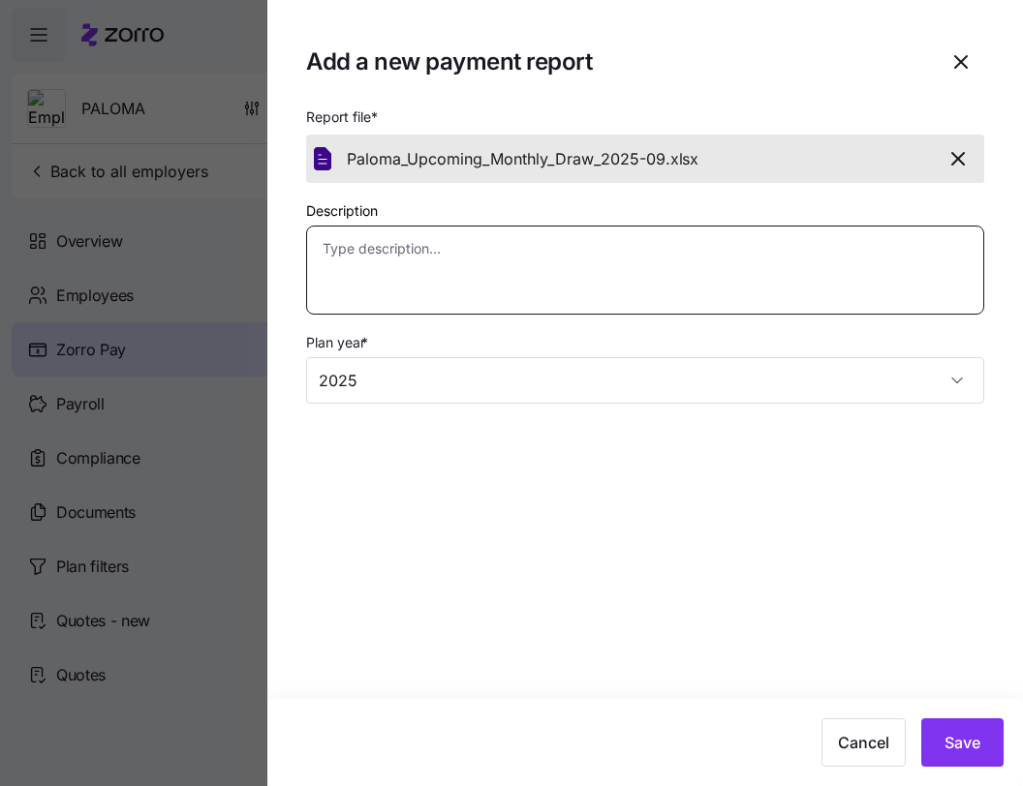
click at [753, 281] on textarea "Description" at bounding box center [645, 270] width 678 height 89
paste textarea "Details of the 2025-09 draw for 2025-10 enrollments"
type textarea "x"
type textarea "Details of the 2025-09 draw for 2025-10 enrollments"
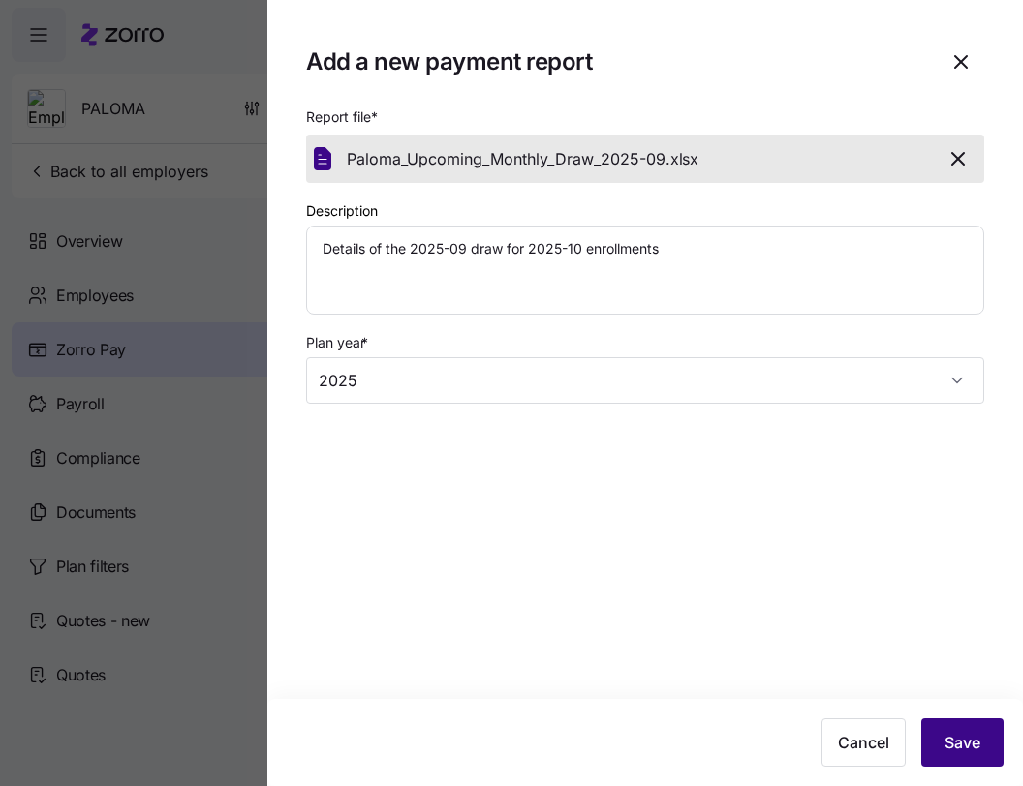
click at [981, 760] on button "Save" at bounding box center [962, 743] width 82 height 48
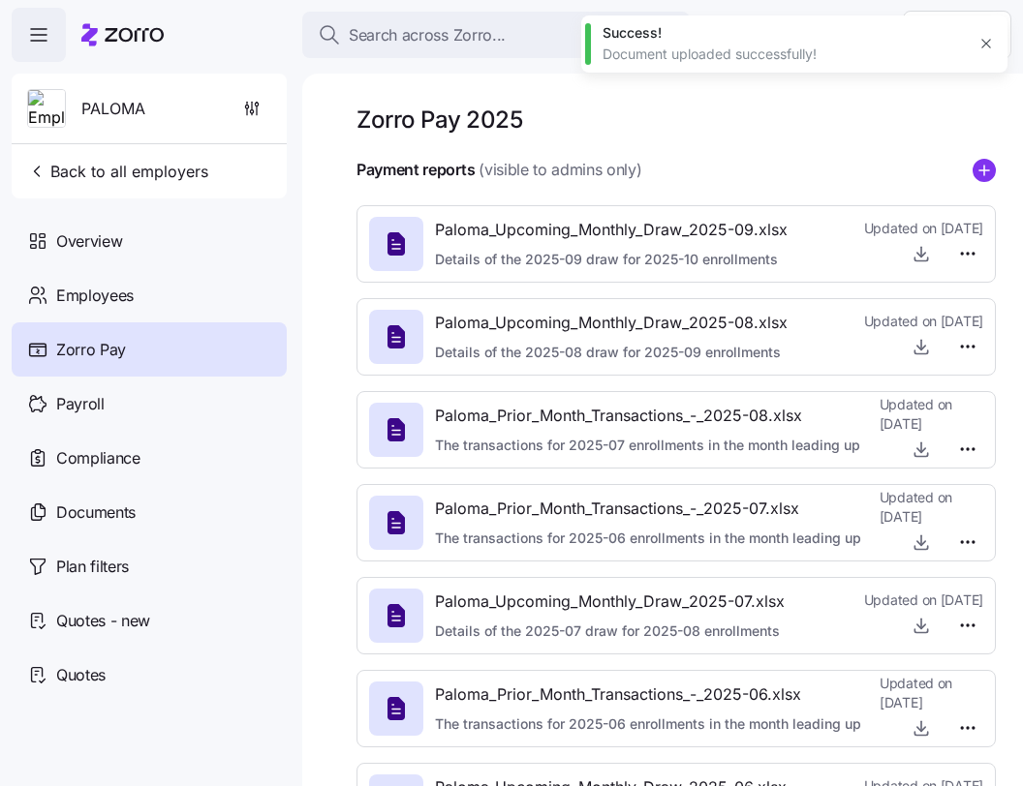
type textarea "x"
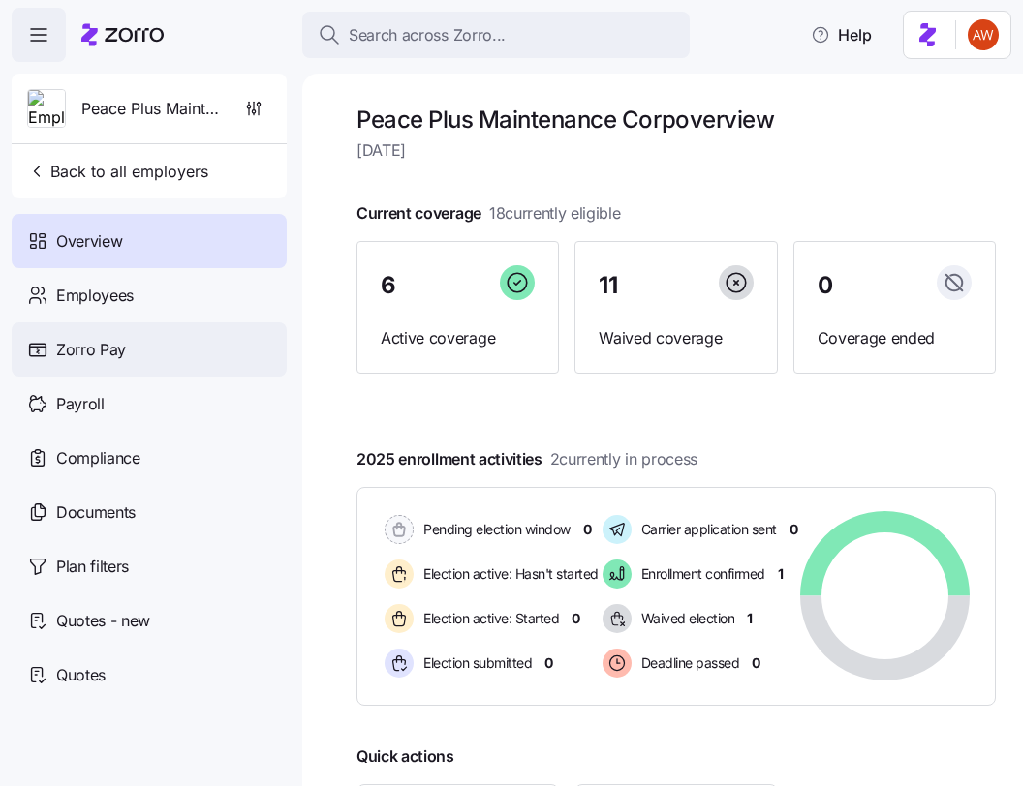
click at [89, 360] on span "Zorro Pay" at bounding box center [91, 350] width 70 height 24
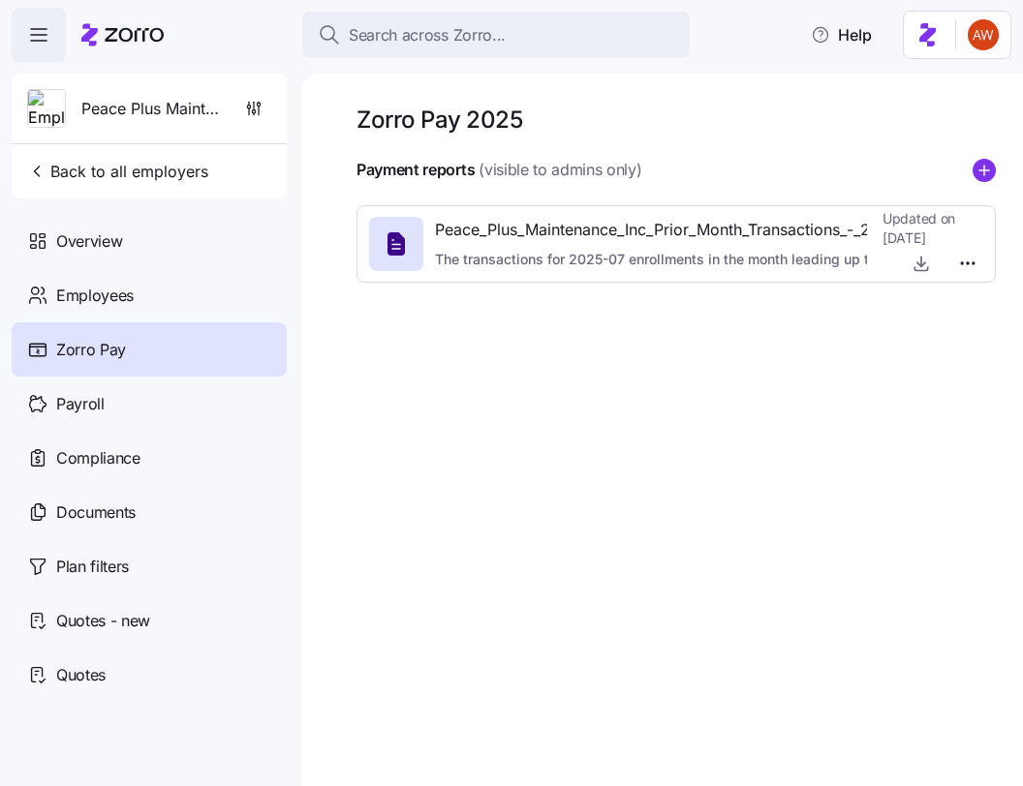
click at [984, 165] on icon "add icon" at bounding box center [983, 170] width 23 height 23
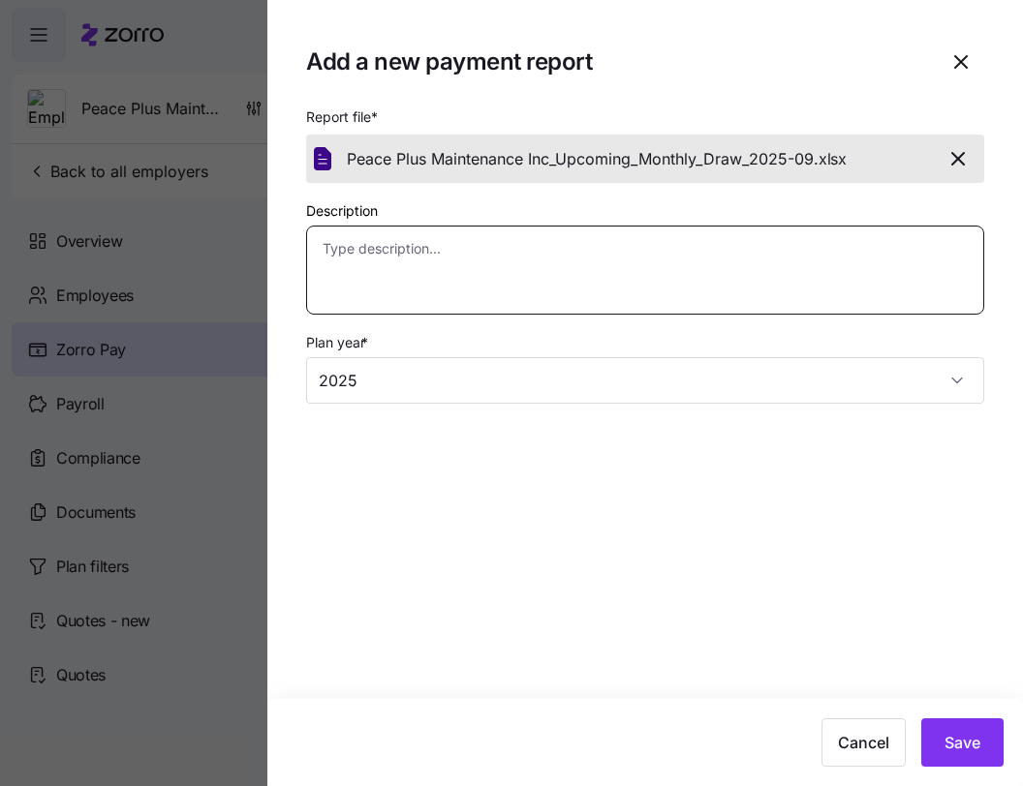
click at [741, 250] on textarea "Description" at bounding box center [645, 270] width 678 height 89
paste textarea "Details of the 2025-09 draw for 2025-10 enrollments"
type textarea "x"
type textarea "Details of the 2025-09 draw for 2025-10 enrollments"
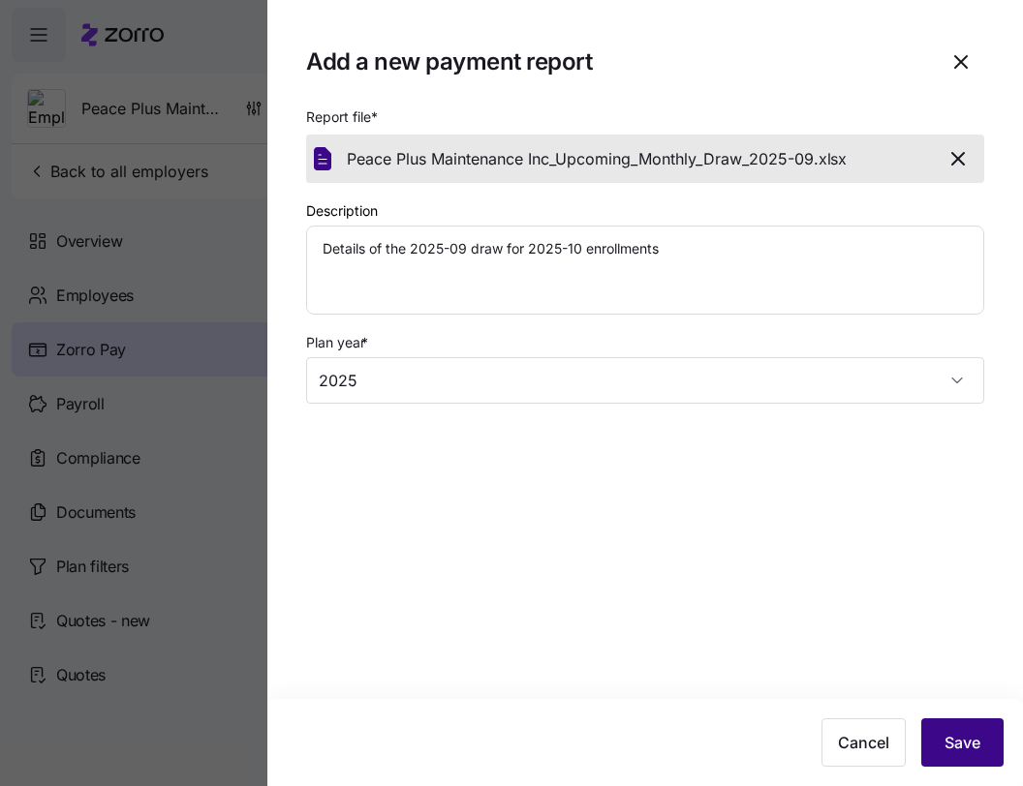
click at [960, 719] on button "Save" at bounding box center [962, 743] width 82 height 48
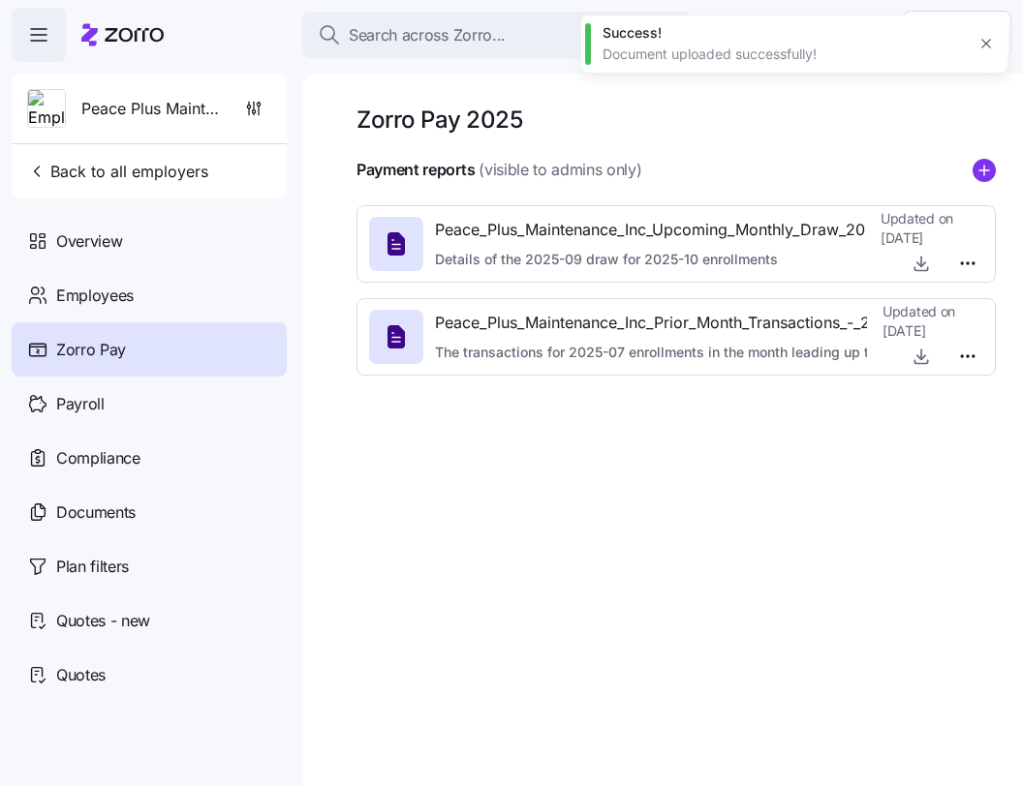
type textarea "x"
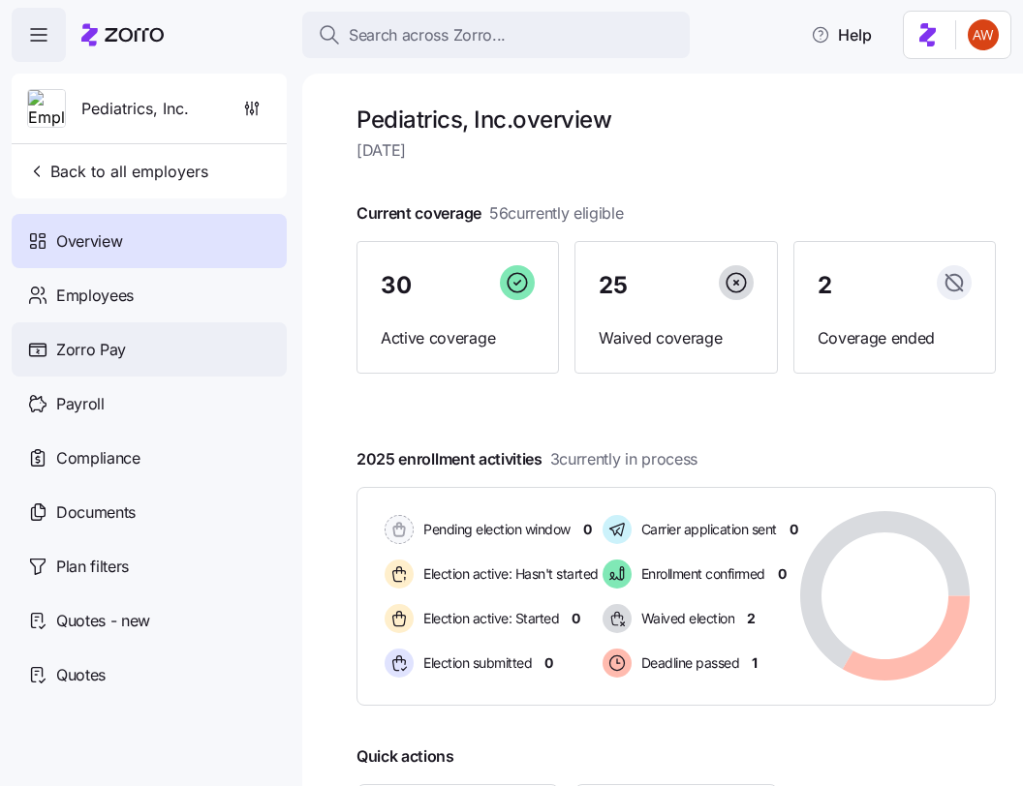
click at [116, 349] on span "Zorro Pay" at bounding box center [91, 350] width 70 height 24
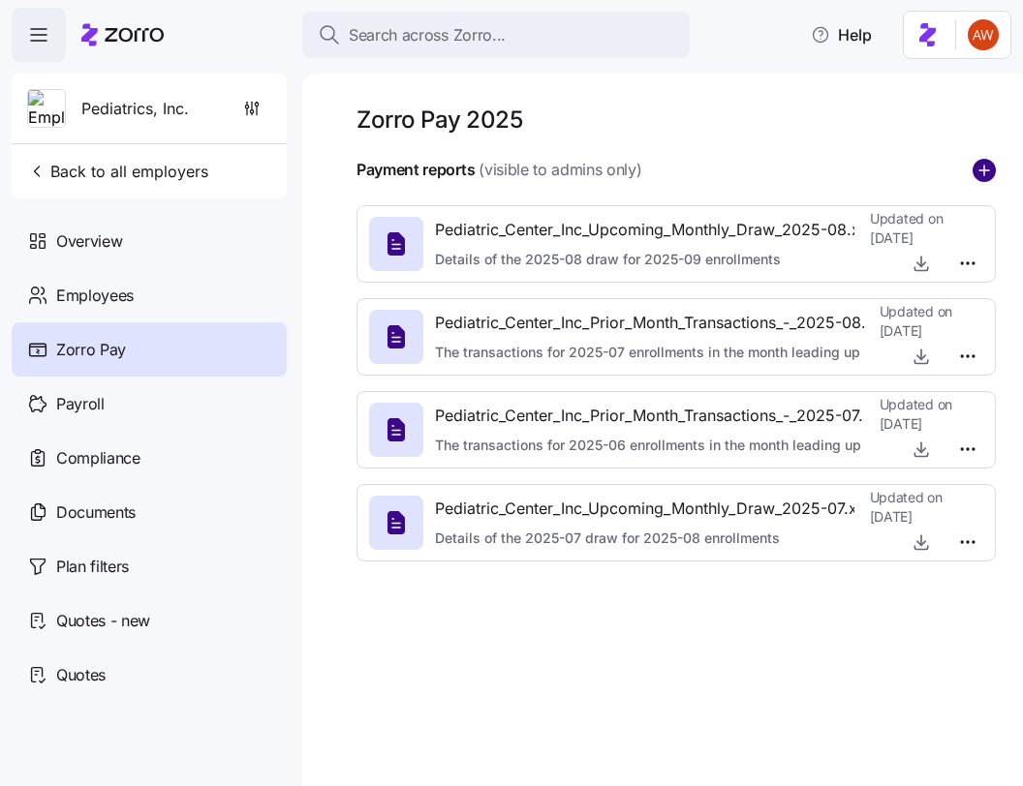
click at [986, 169] on circle "add icon" at bounding box center [983, 170] width 21 height 21
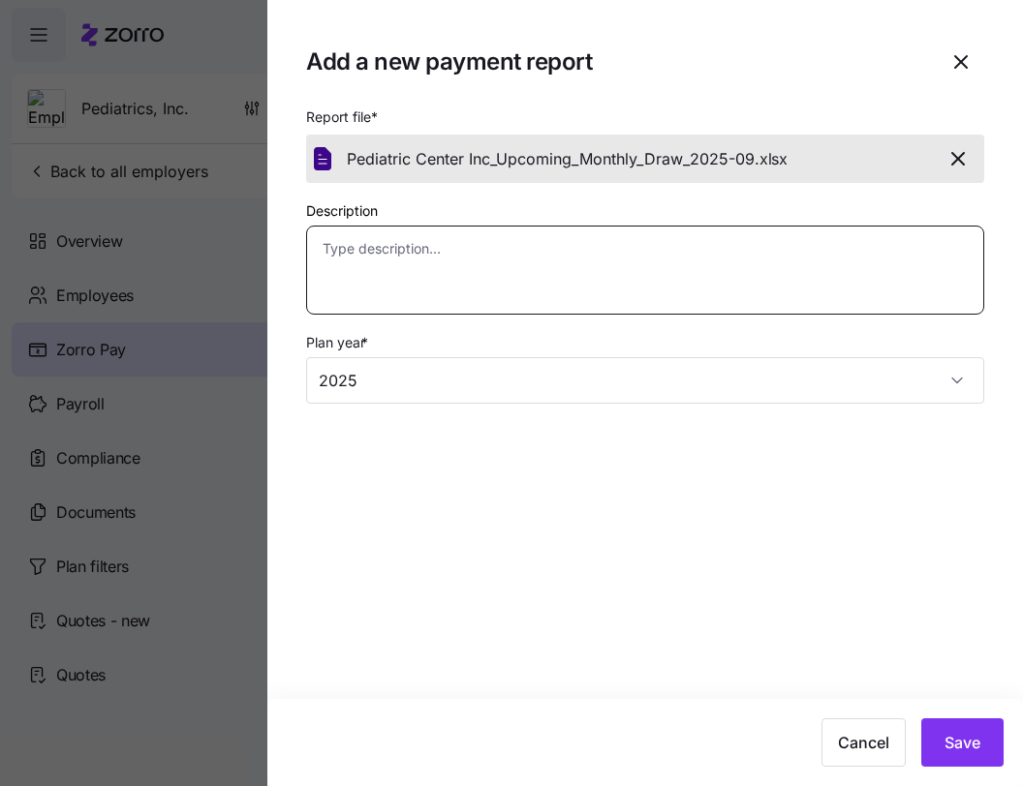
click at [693, 299] on textarea "Description" at bounding box center [645, 270] width 678 height 89
paste textarea "Details of the 2025-09 draw for 2025-10 enrollments"
type textarea "x"
type textarea "Details of the 2025-09 draw for 2025-10 enrollments"
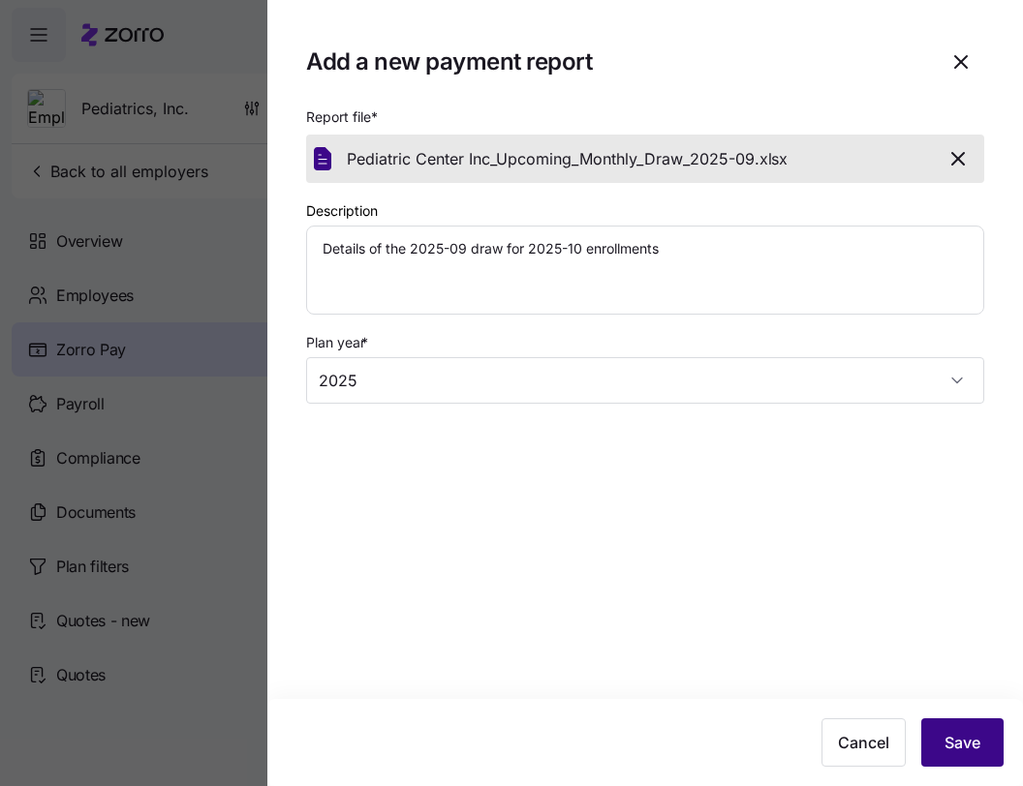
click at [957, 731] on span "Save" at bounding box center [962, 742] width 36 height 23
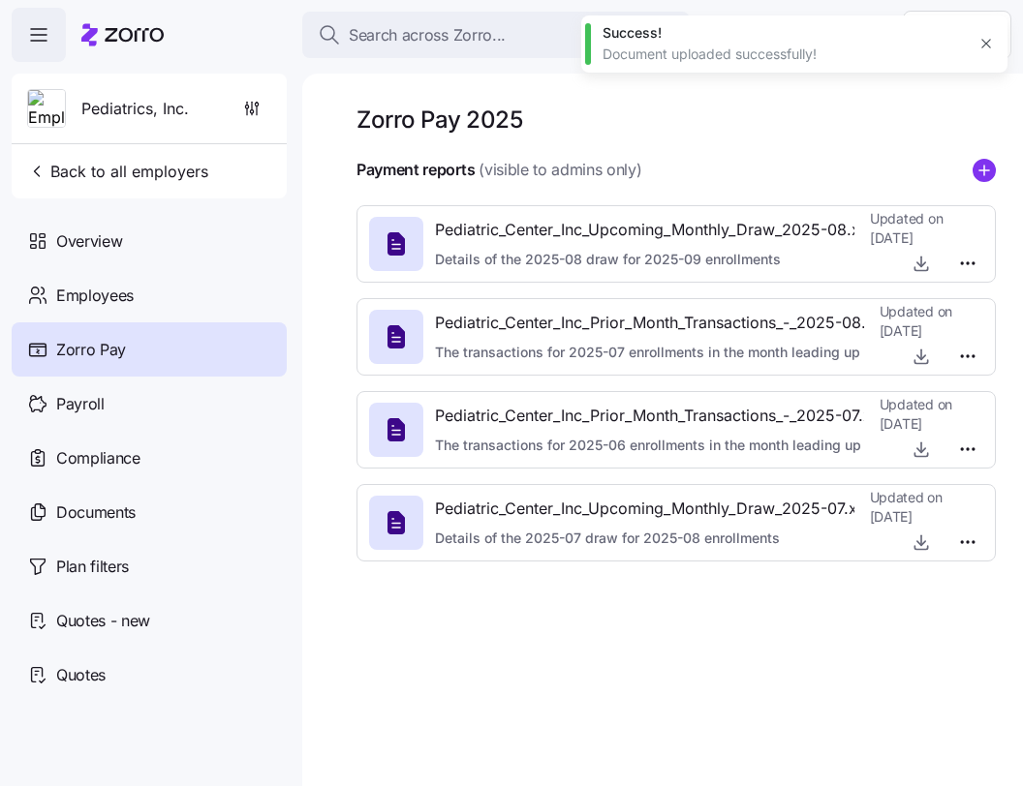
type textarea "x"
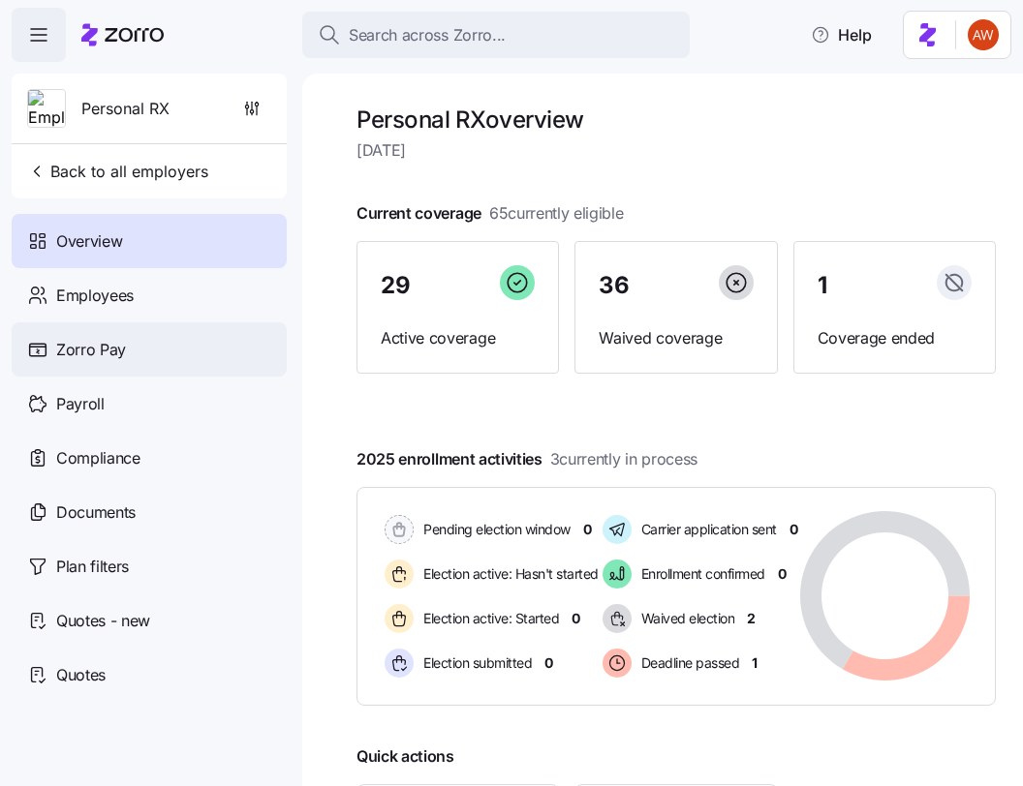
click at [107, 361] on div "Zorro Pay" at bounding box center [149, 350] width 275 height 54
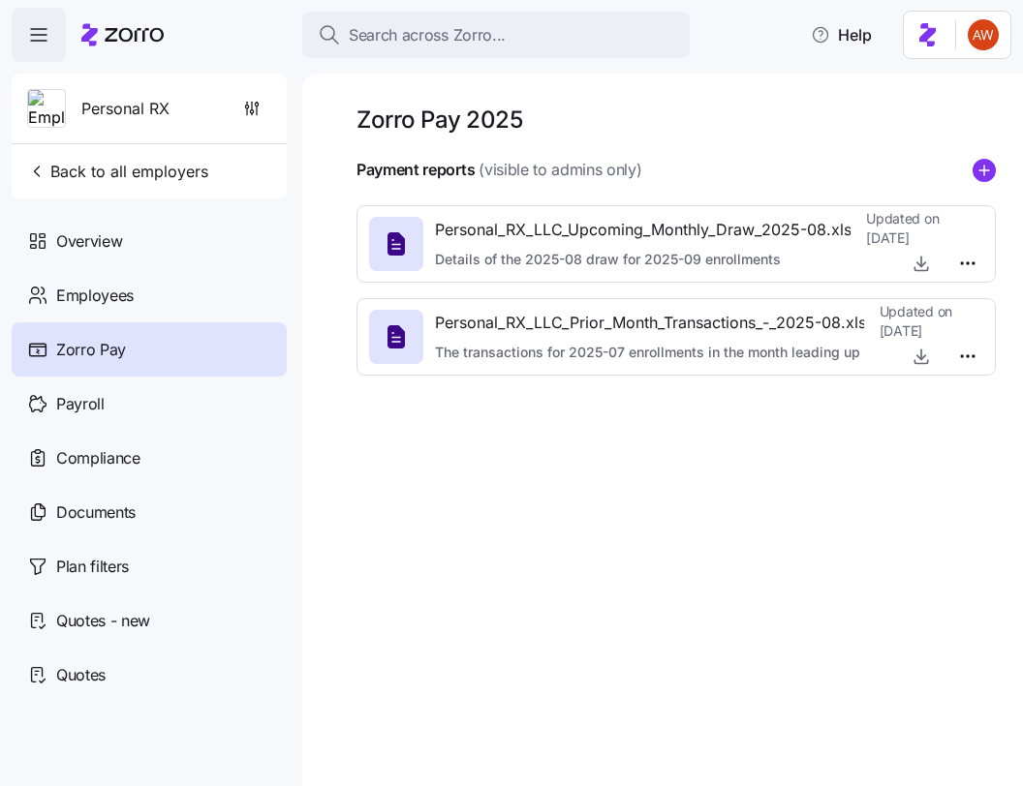
click at [993, 162] on icon "add icon" at bounding box center [983, 170] width 23 height 23
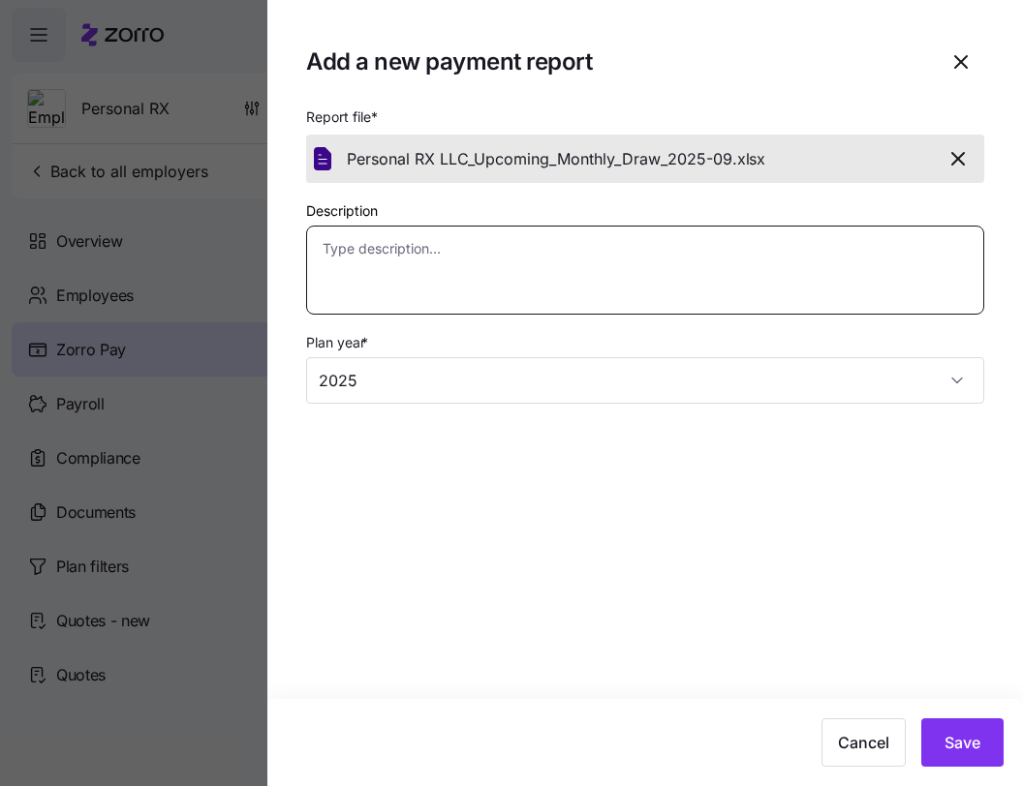
click at [738, 256] on textarea "Description" at bounding box center [645, 270] width 678 height 89
paste textarea "Details of the 2025-09 draw for 2025-10 enrollments"
type textarea "x"
type textarea "Details of the 2025-09 draw for 2025-10 enrollments"
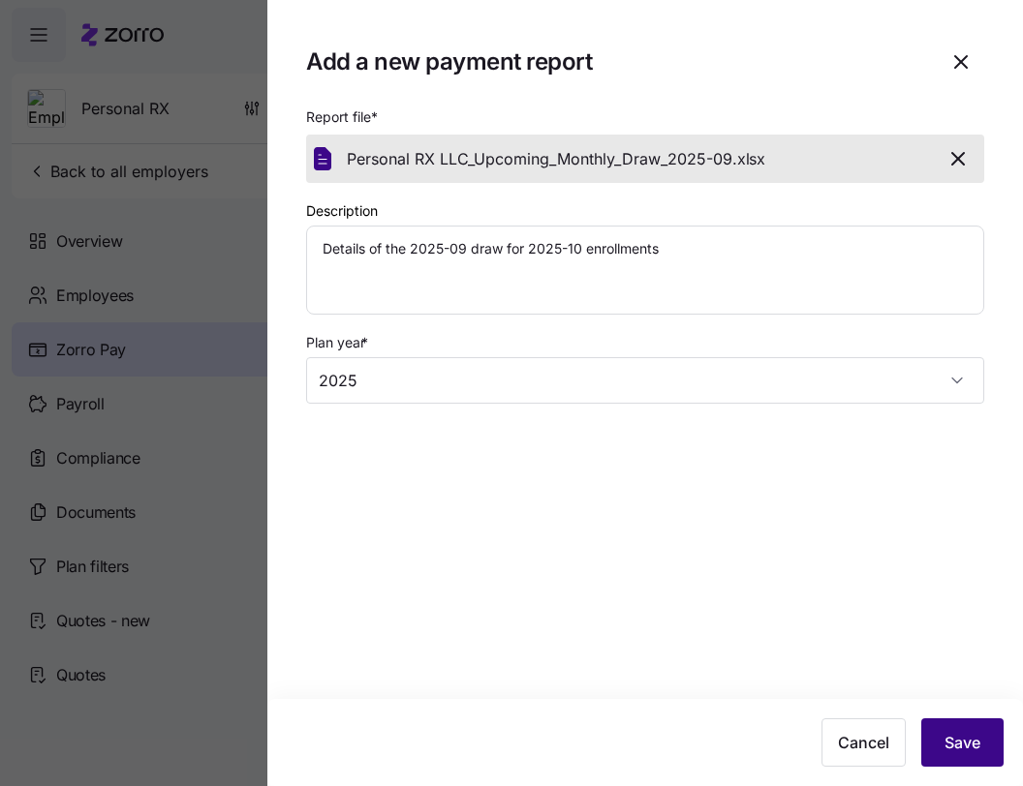
click at [954, 747] on span "Save" at bounding box center [962, 742] width 36 height 23
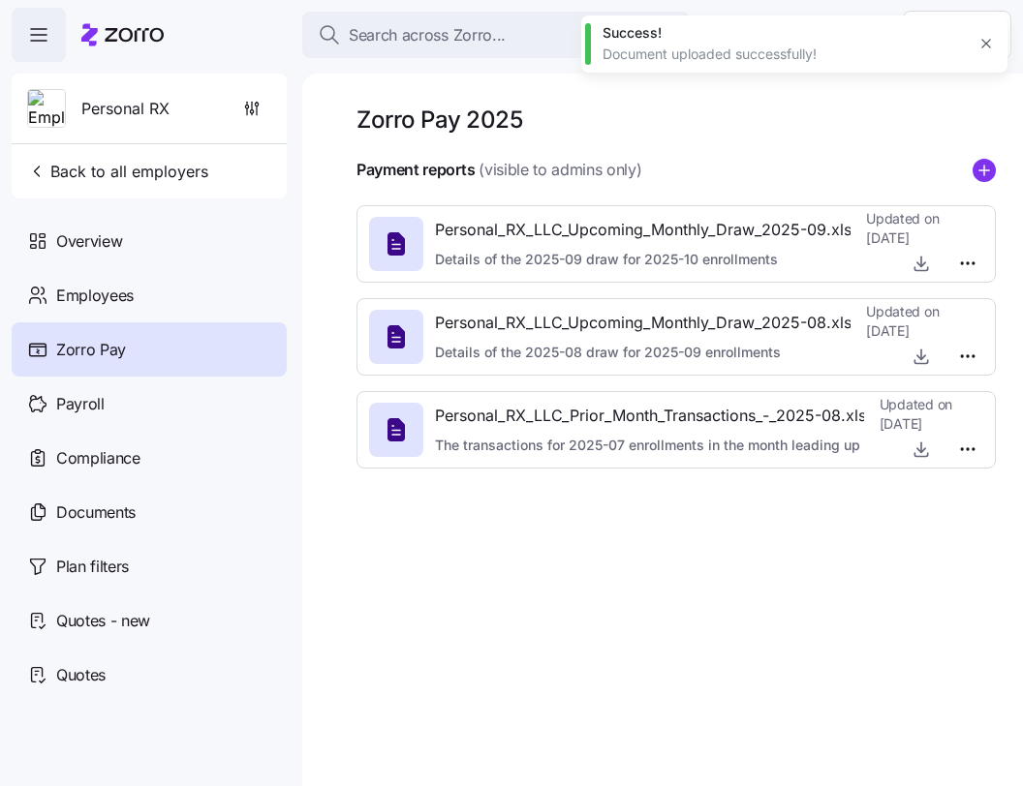
type textarea "x"
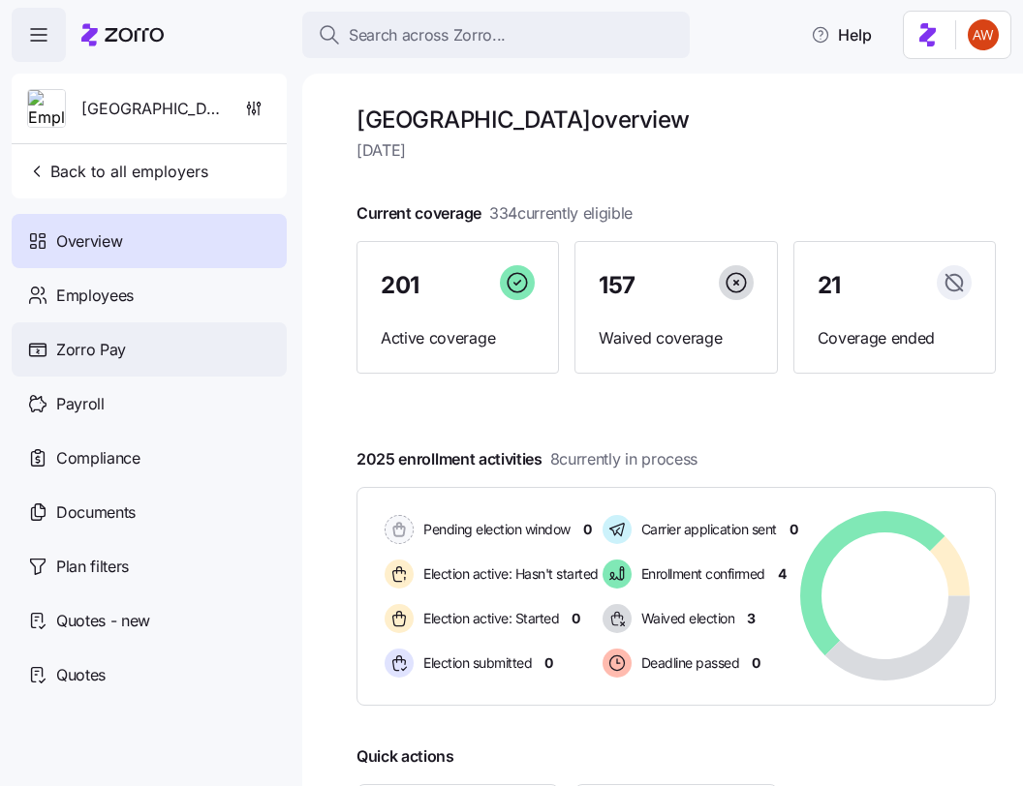
click at [86, 338] on span "Zorro Pay" at bounding box center [91, 350] width 70 height 24
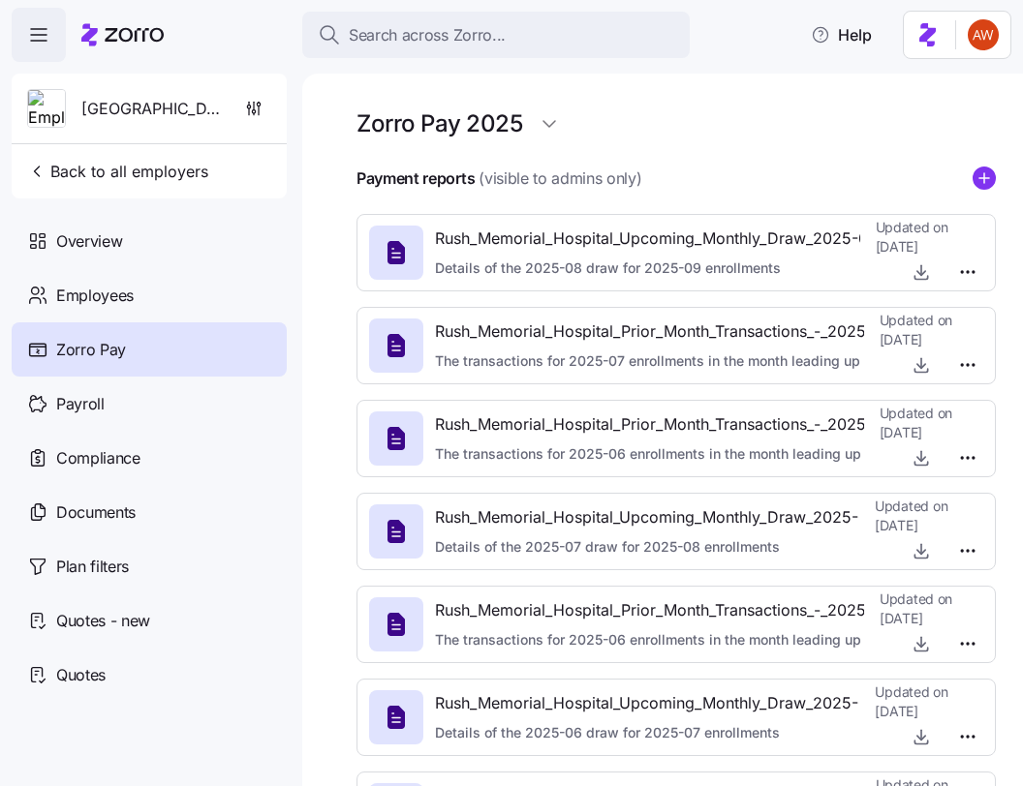
click at [983, 167] on div "Payment reports (visible to admins only)" at bounding box center [675, 179] width 639 height 24
click at [985, 182] on circle "add icon" at bounding box center [983, 178] width 21 height 21
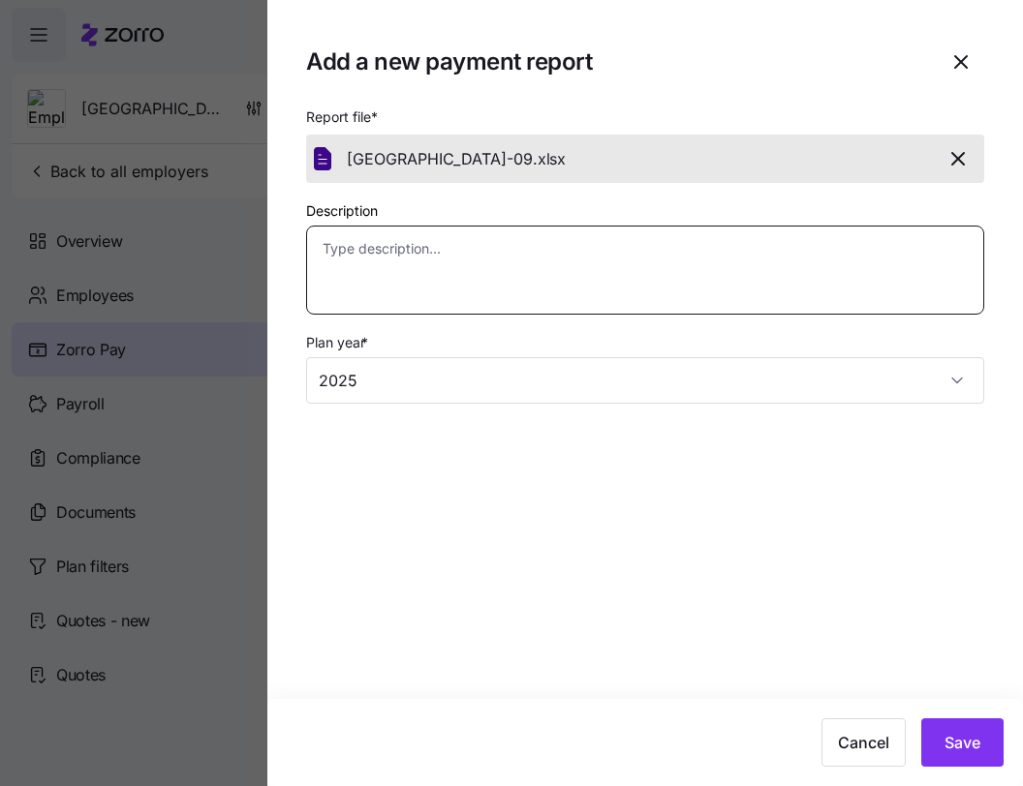
click at [737, 281] on textarea "Description" at bounding box center [645, 270] width 678 height 89
paste textarea "Details of the 2025-09 draw for 2025-10 enrollments"
type textarea "x"
type textarea "Details of the 2025-09 draw for 2025-10 enrollments"
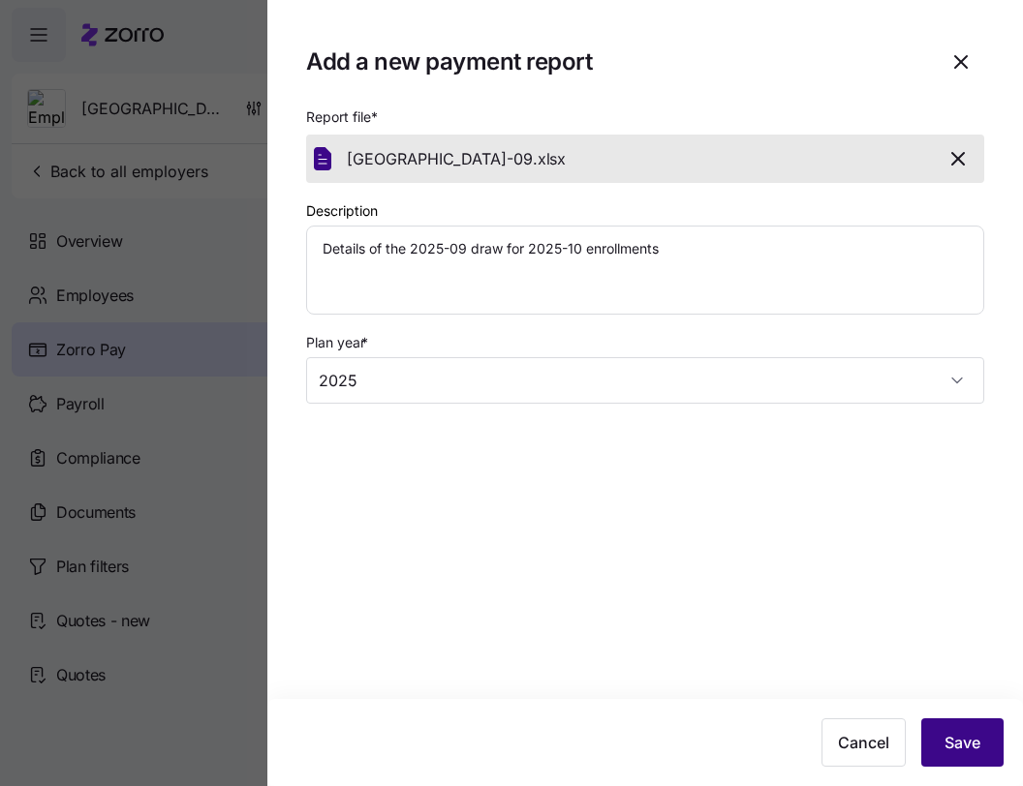
click at [962, 747] on span "Save" at bounding box center [962, 742] width 36 height 23
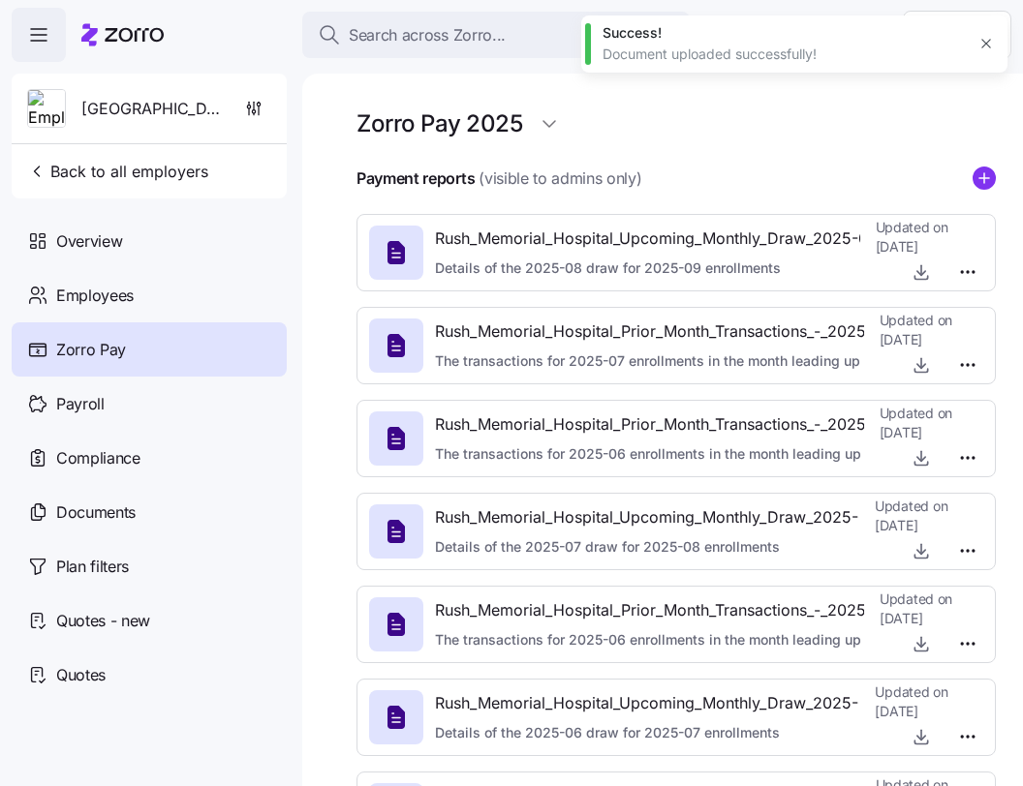
type textarea "x"
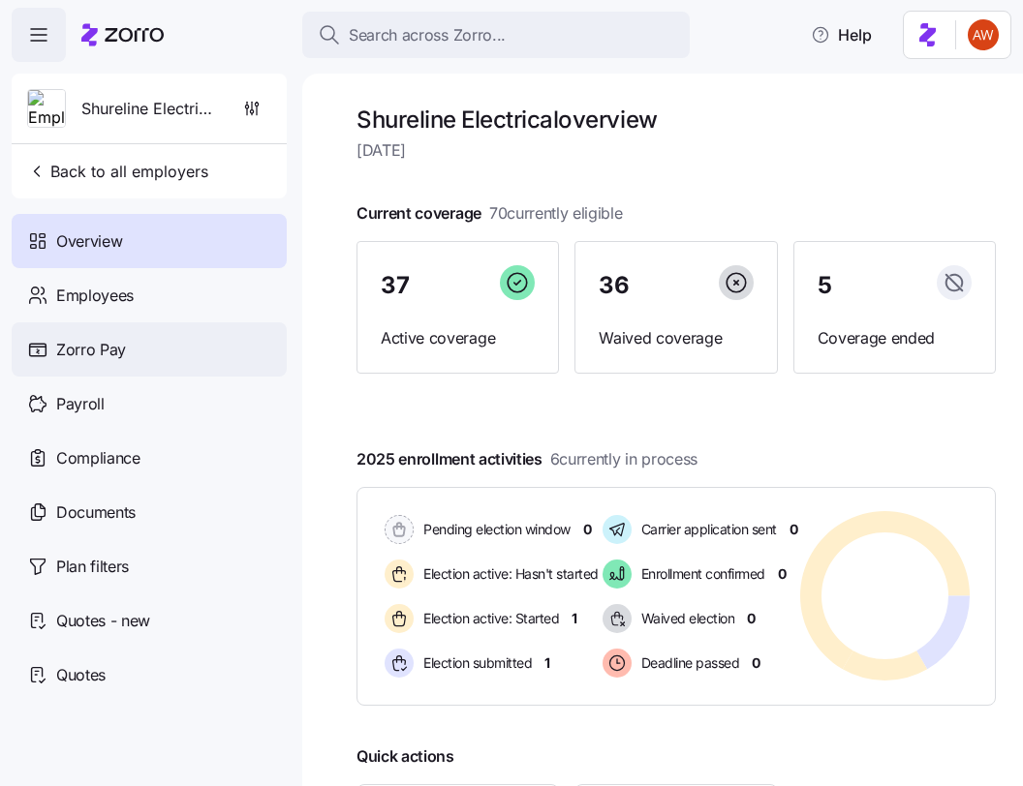
click at [66, 343] on span "Zorro Pay" at bounding box center [91, 350] width 70 height 24
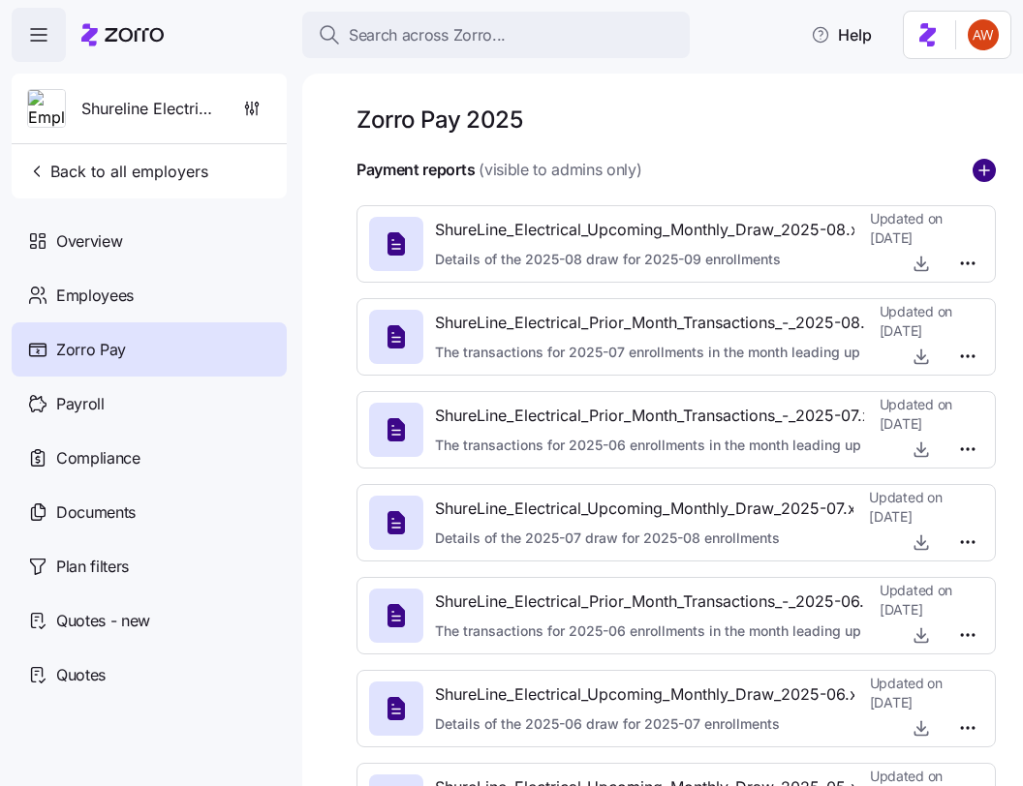
click at [987, 172] on circle "add icon" at bounding box center [983, 170] width 21 height 21
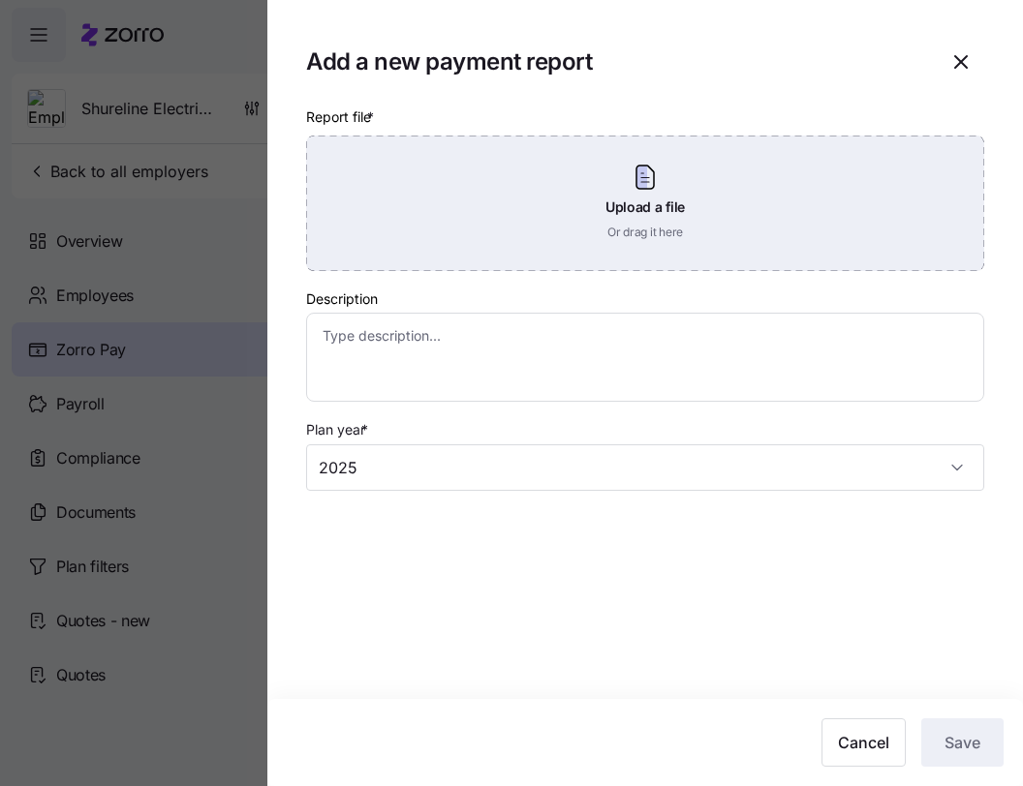
type textarea "x"
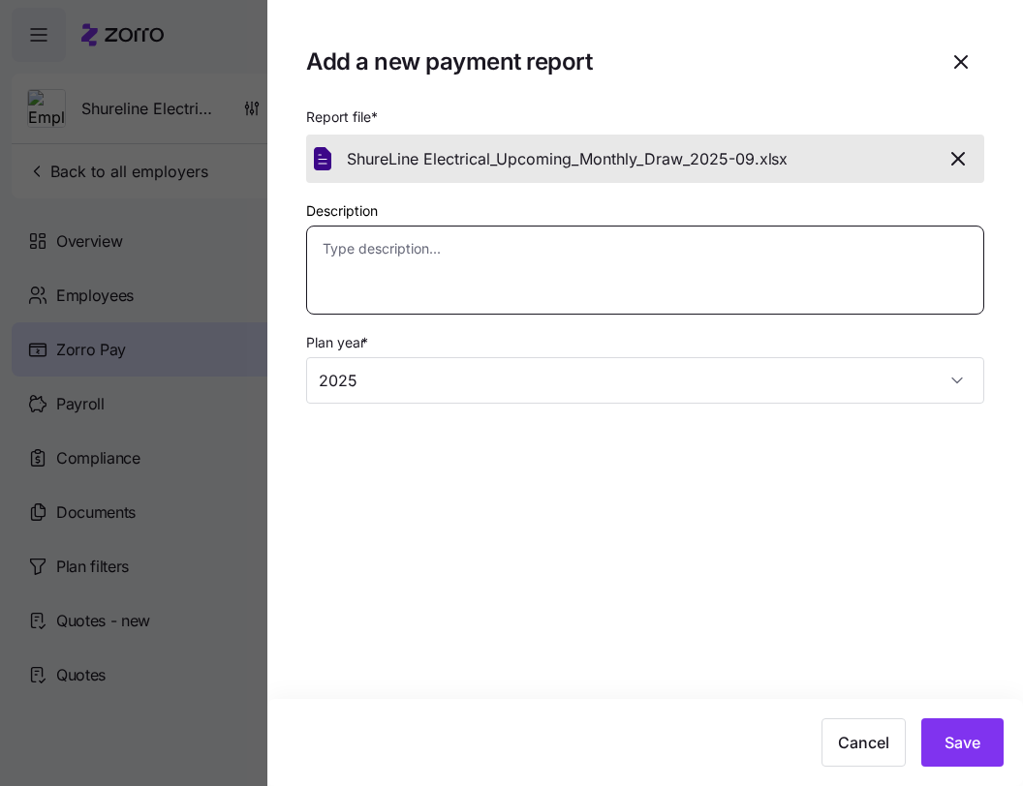
click at [727, 277] on textarea "Description" at bounding box center [645, 270] width 678 height 89
paste textarea "Details of the 2025-09 draw for 2025-10 enrollments"
type textarea "Details of the 2025-09 draw for 2025-10 enrollments"
type textarea "x"
type textarea "Details of the 2025-09 draw for 2025-10 enrollments"
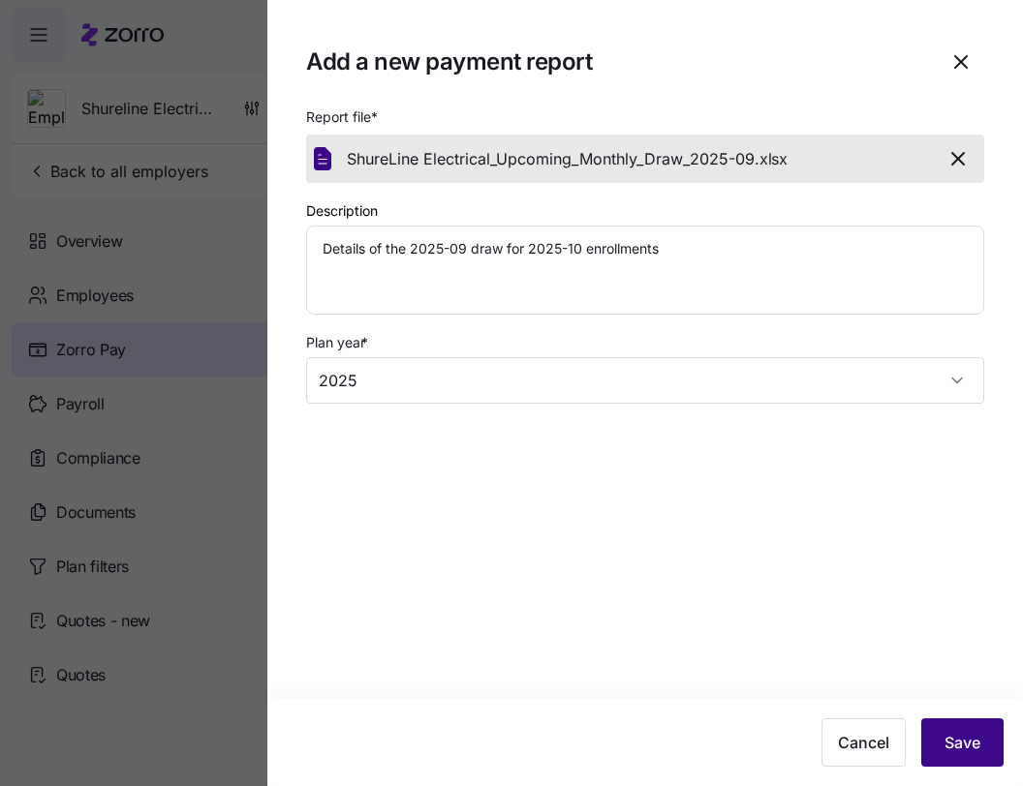
click at [966, 731] on button "Save" at bounding box center [962, 743] width 82 height 48
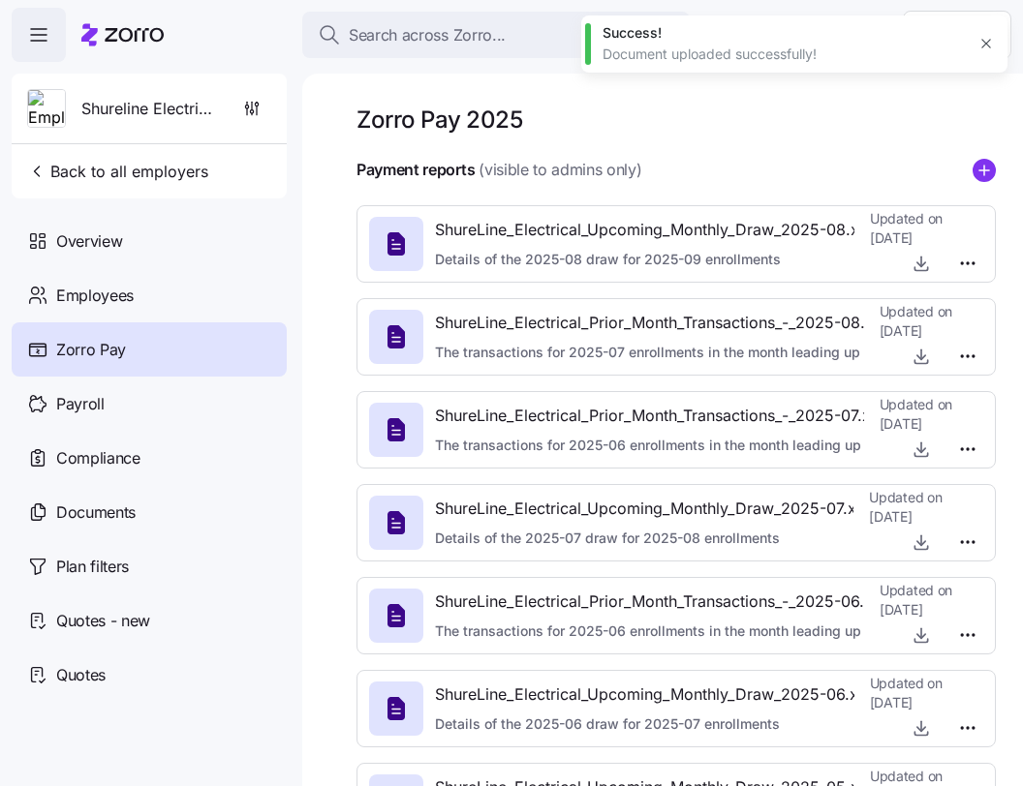
type textarea "x"
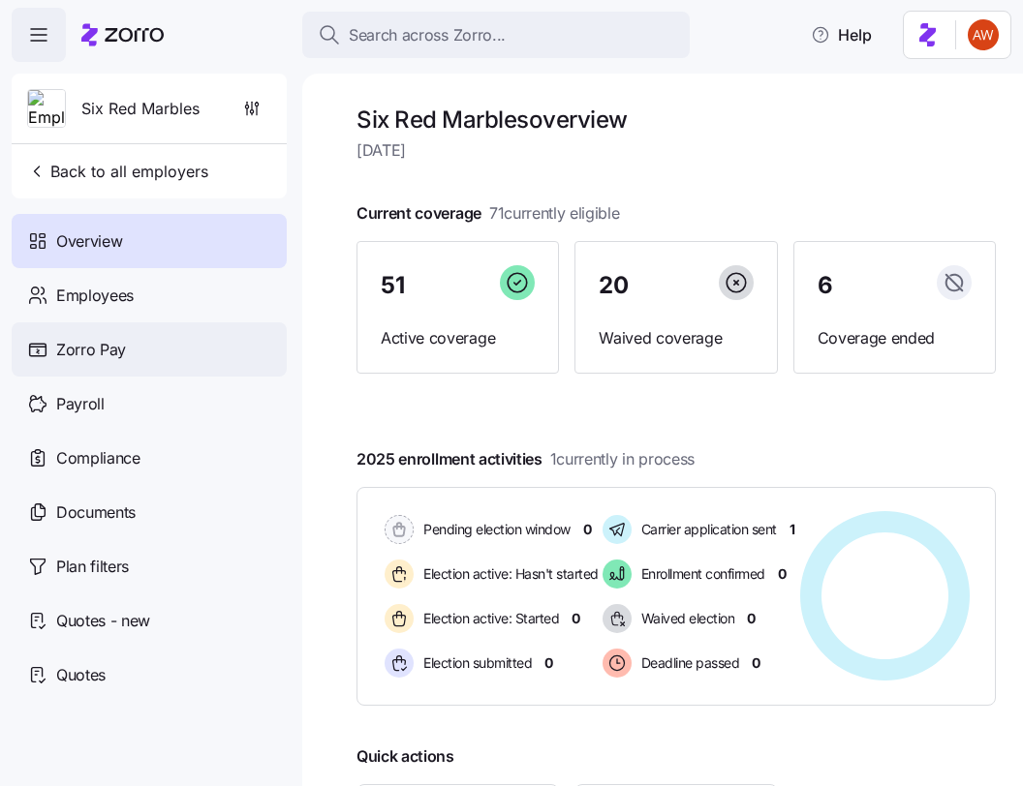
click at [113, 347] on span "Zorro Pay" at bounding box center [91, 350] width 70 height 24
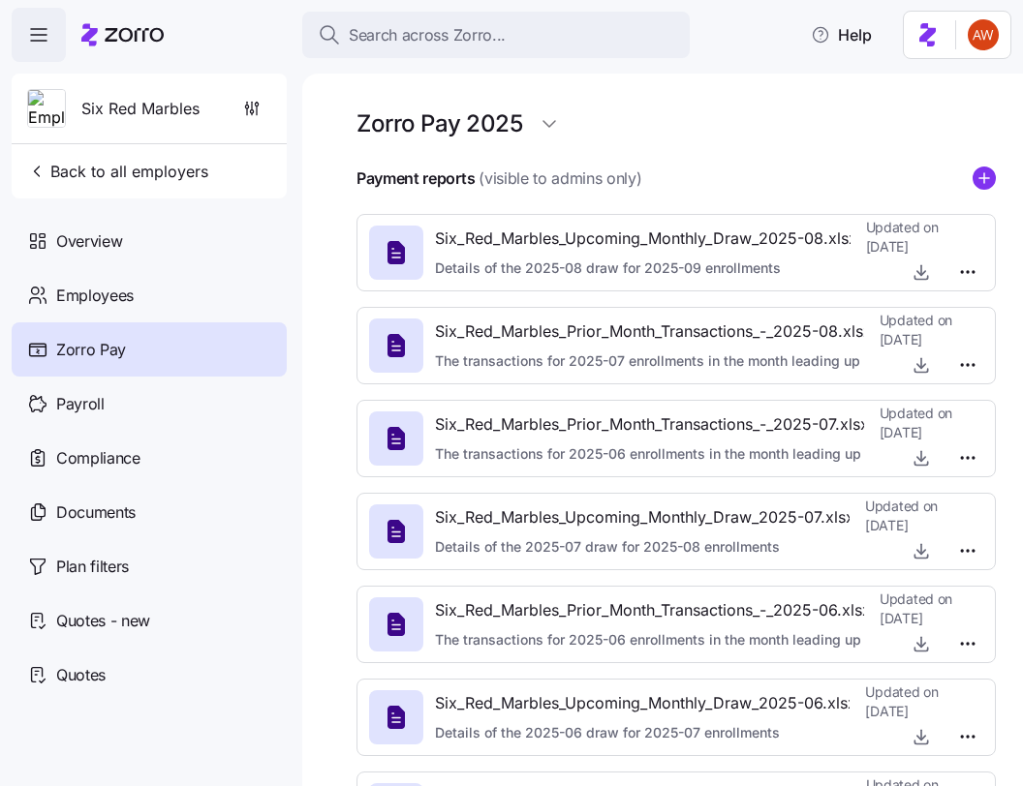
click at [997, 176] on div "Zorro Pay 2025 Payment reports (visible to admins only) Six_Red_Marbles_Upcomin…" at bounding box center [662, 430] width 721 height 713
click at [977, 177] on circle "add icon" at bounding box center [983, 178] width 21 height 21
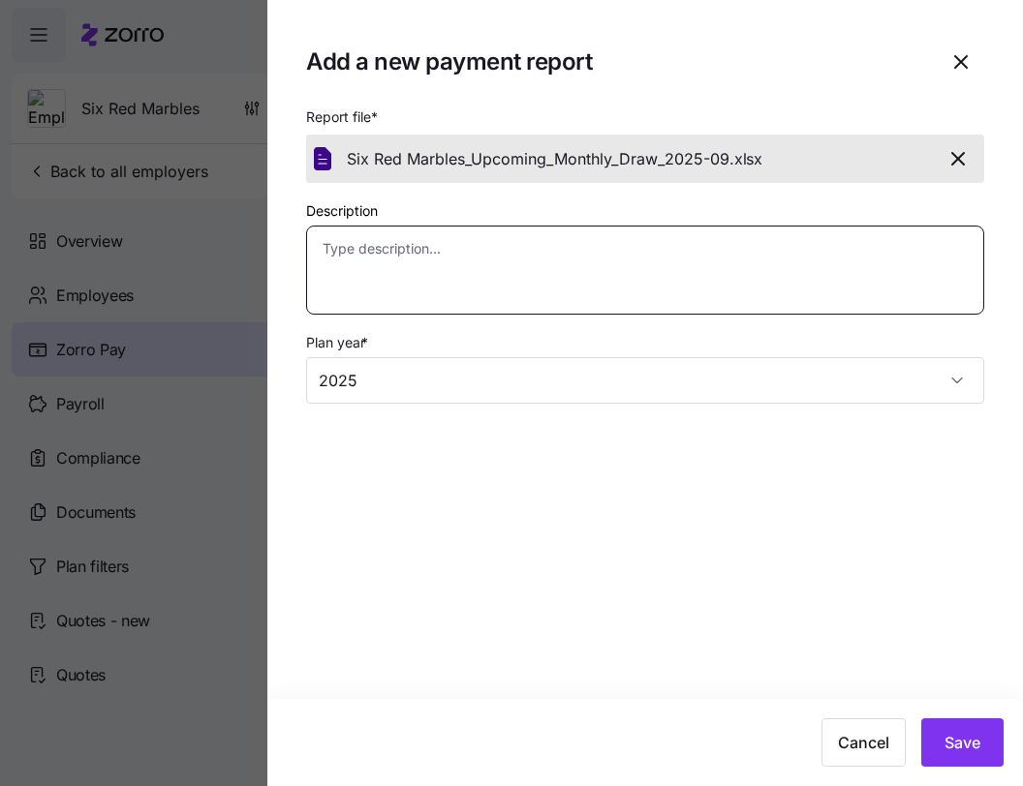
click at [708, 296] on textarea "Description" at bounding box center [645, 270] width 678 height 89
paste textarea "Details of the 2025-09 draw for 2025-10 enrollments"
type textarea "x"
type textarea "Details of the 2025-09 draw for 2025-10 enrollments"
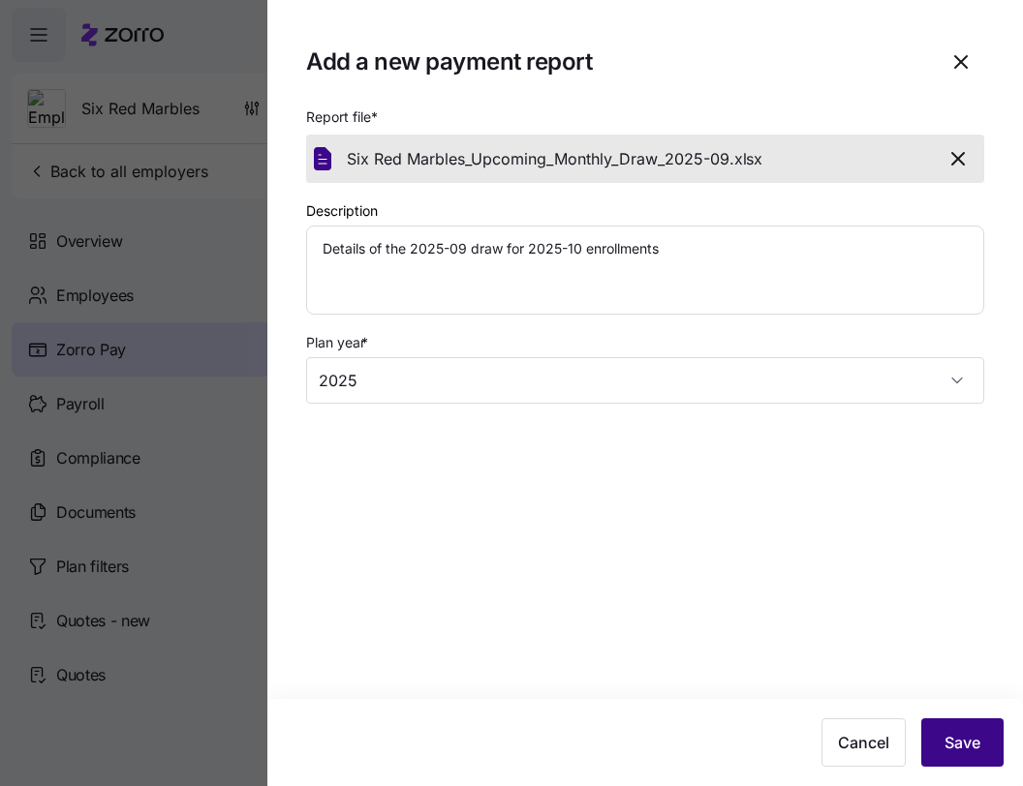
click at [960, 737] on span "Save" at bounding box center [962, 742] width 36 height 23
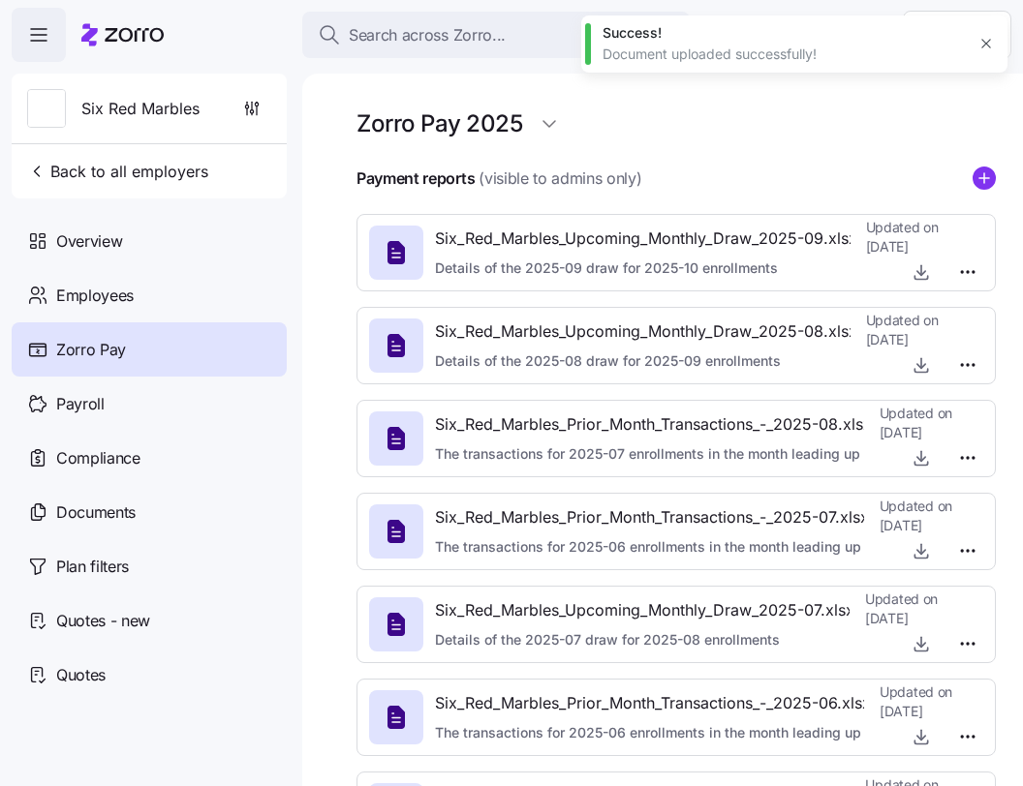
type textarea "x"
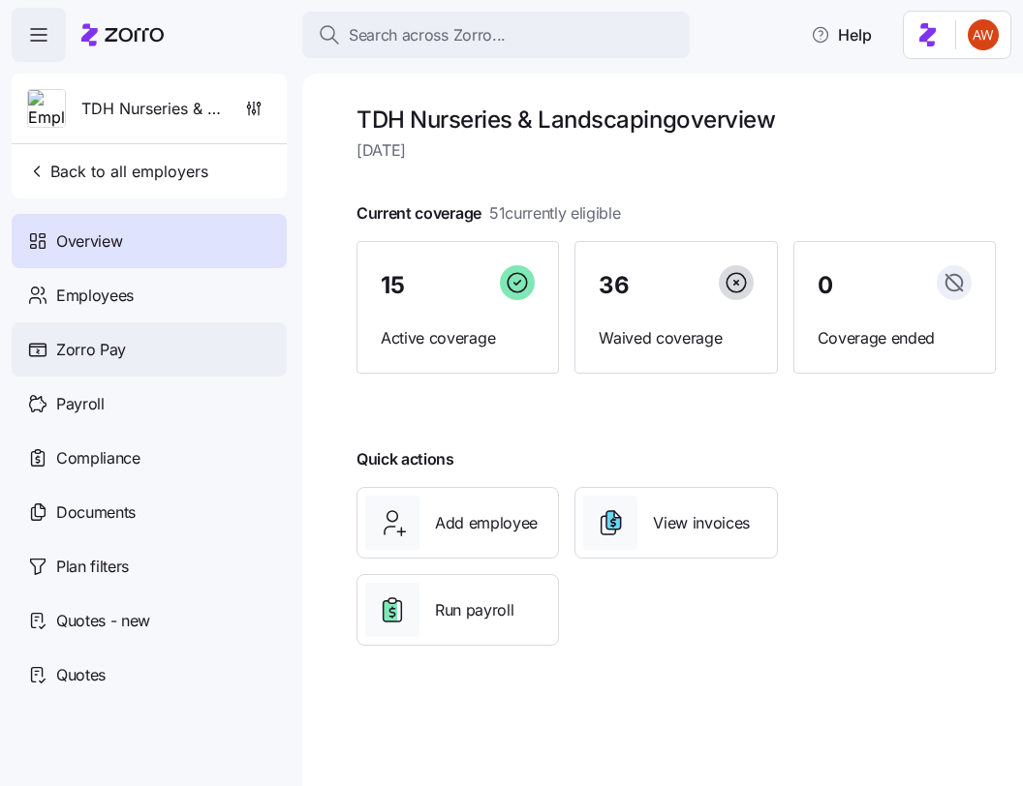
click at [122, 346] on span "Zorro Pay" at bounding box center [91, 350] width 70 height 24
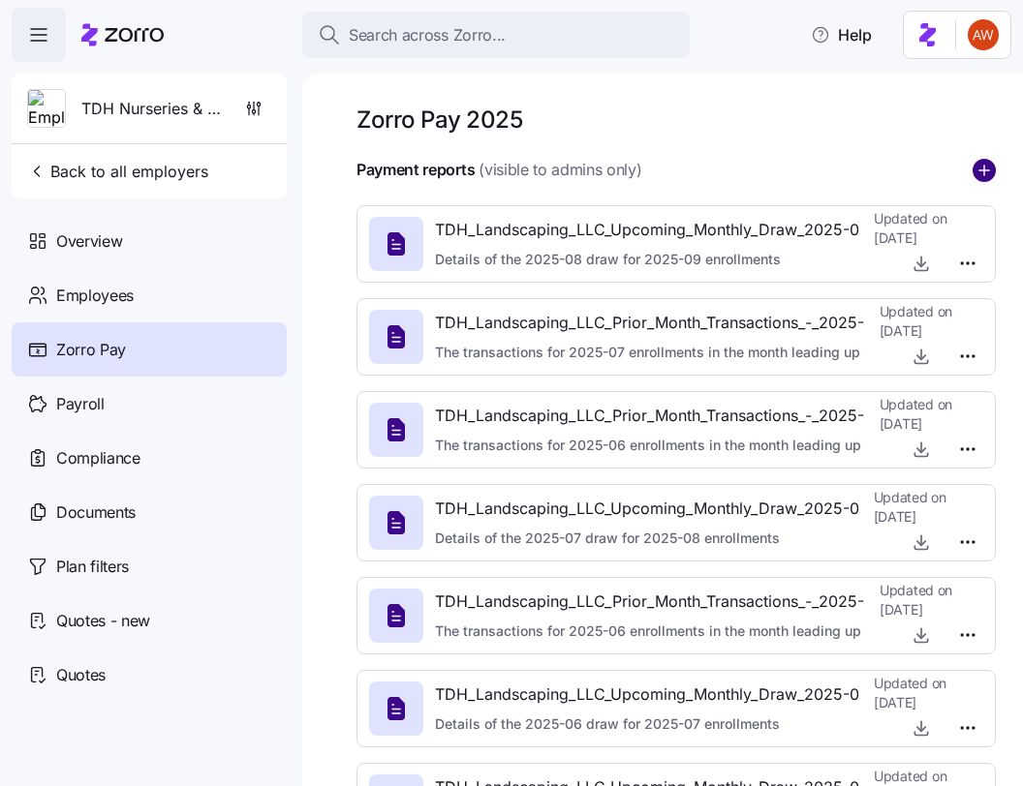
click at [973, 168] on circle "add icon" at bounding box center [983, 170] width 21 height 21
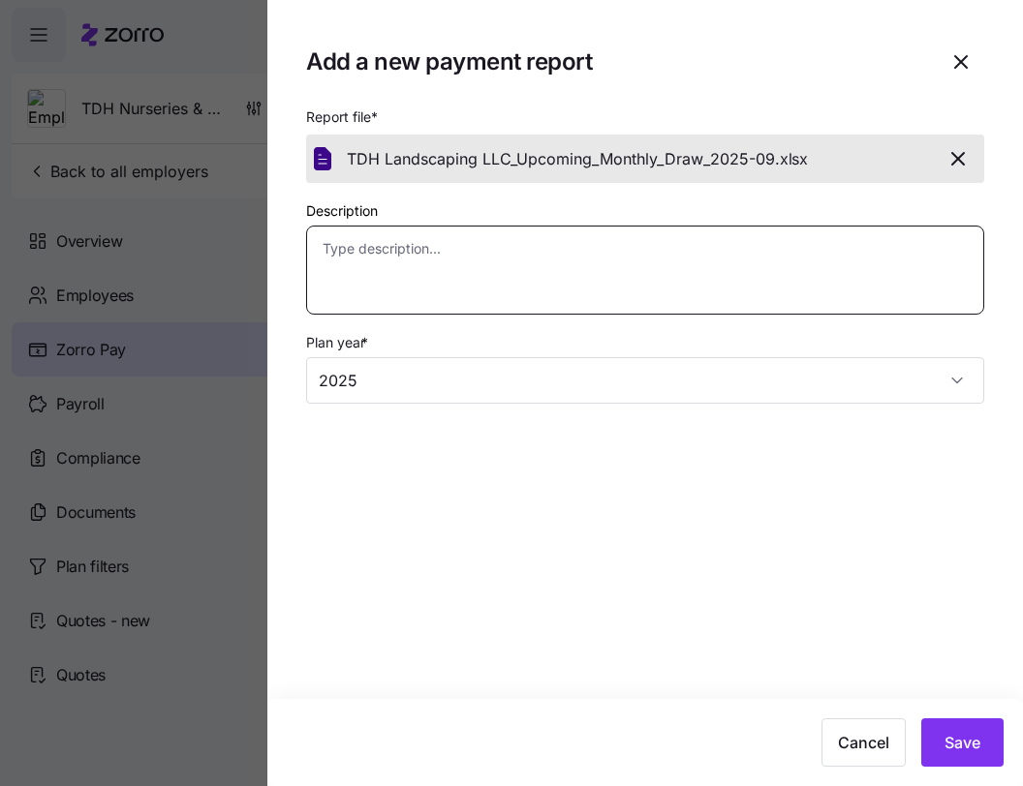
click at [713, 280] on textarea "Description" at bounding box center [645, 270] width 678 height 89
paste textarea "Details of the 2025-09 draw for 2025-10 enrollments"
type textarea "x"
type textarea "Details of the 2025-09 draw for 2025-10 enrollments"
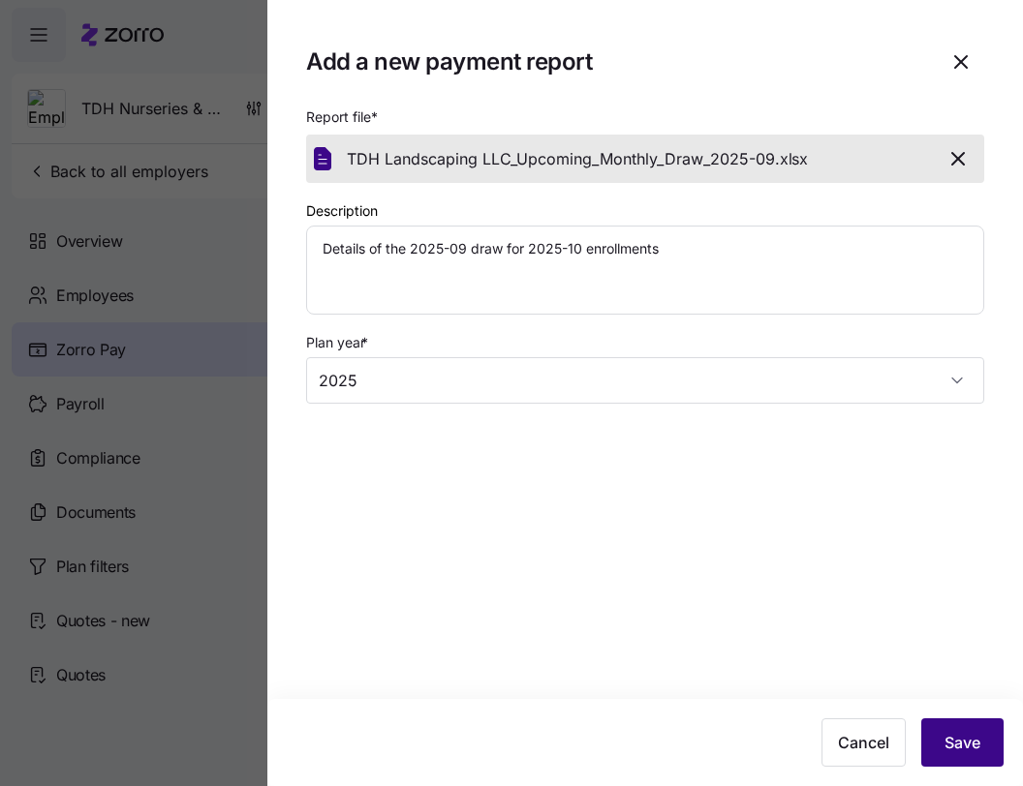
click at [974, 748] on span "Save" at bounding box center [962, 742] width 36 height 23
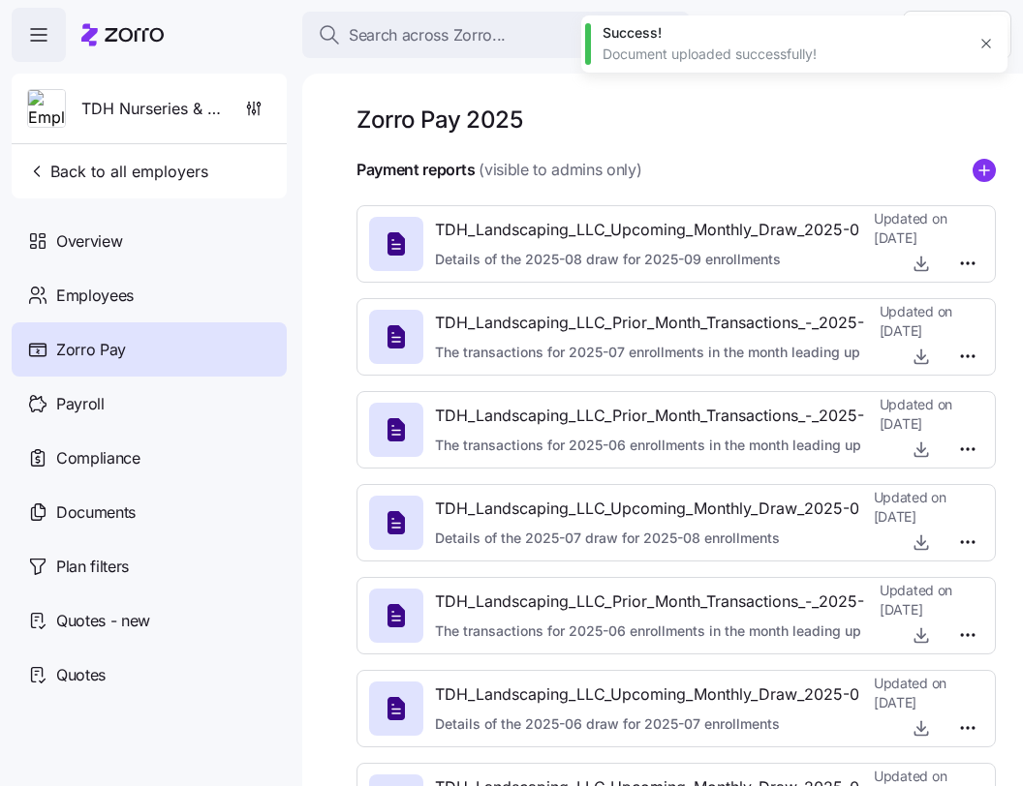
type textarea "x"
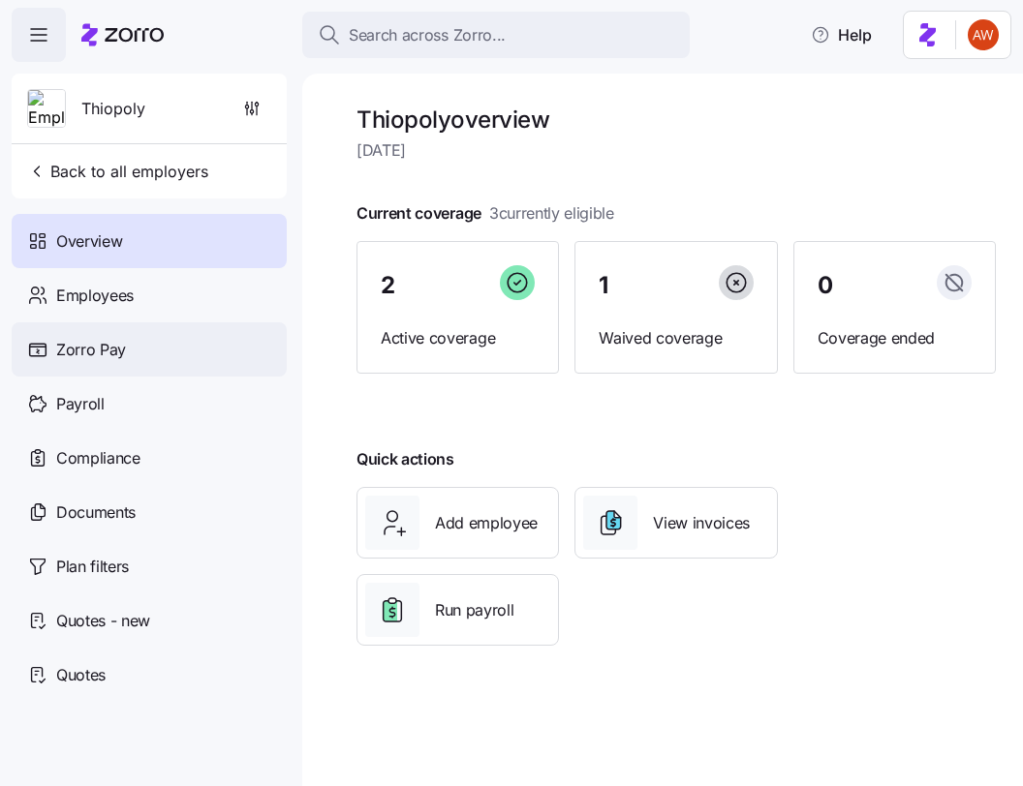
click at [131, 363] on div "Zorro Pay" at bounding box center [149, 350] width 275 height 54
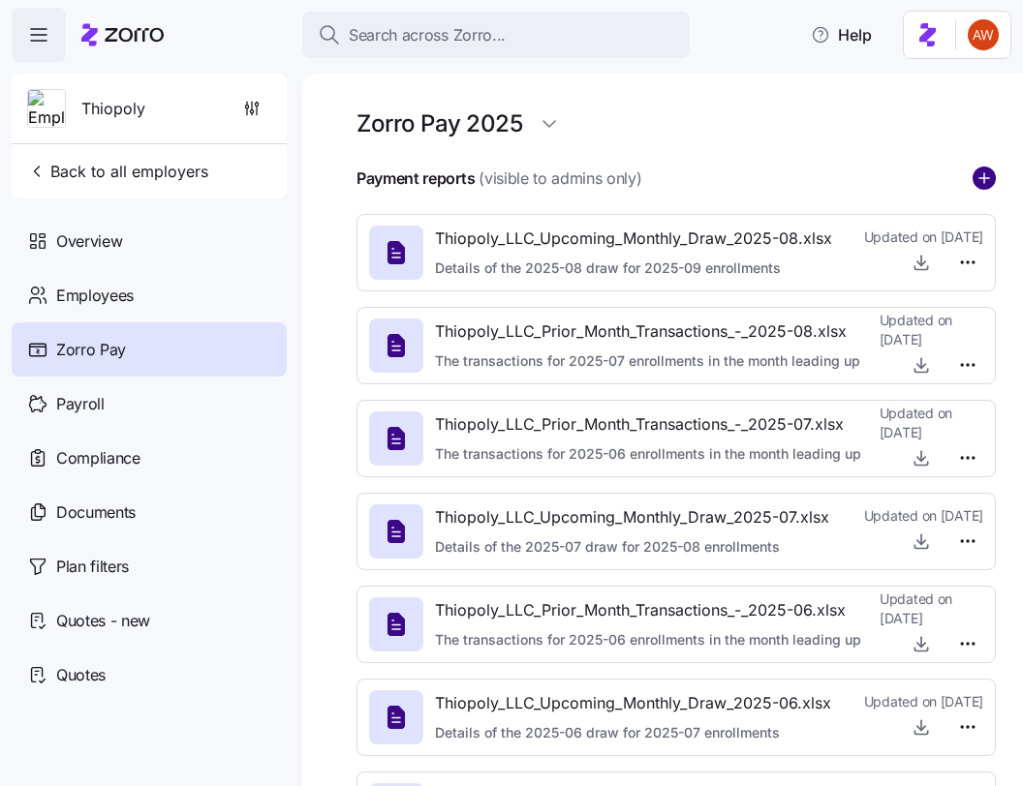
click at [991, 172] on circle "add icon" at bounding box center [983, 178] width 21 height 21
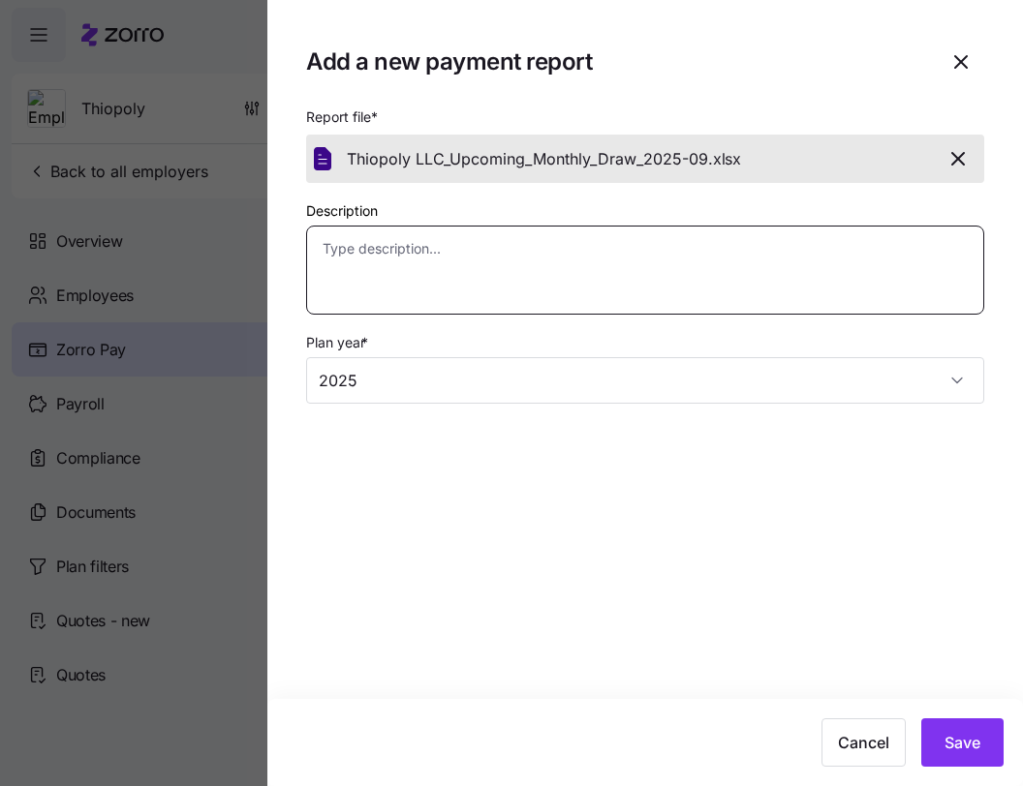
click at [624, 287] on textarea "Description" at bounding box center [645, 270] width 678 height 89
paste textarea "Details of the 2025-09 draw for 2025-10 enrollments"
type textarea "x"
type textarea "Details of the 2025-09 draw for 2025-10 enrollments"
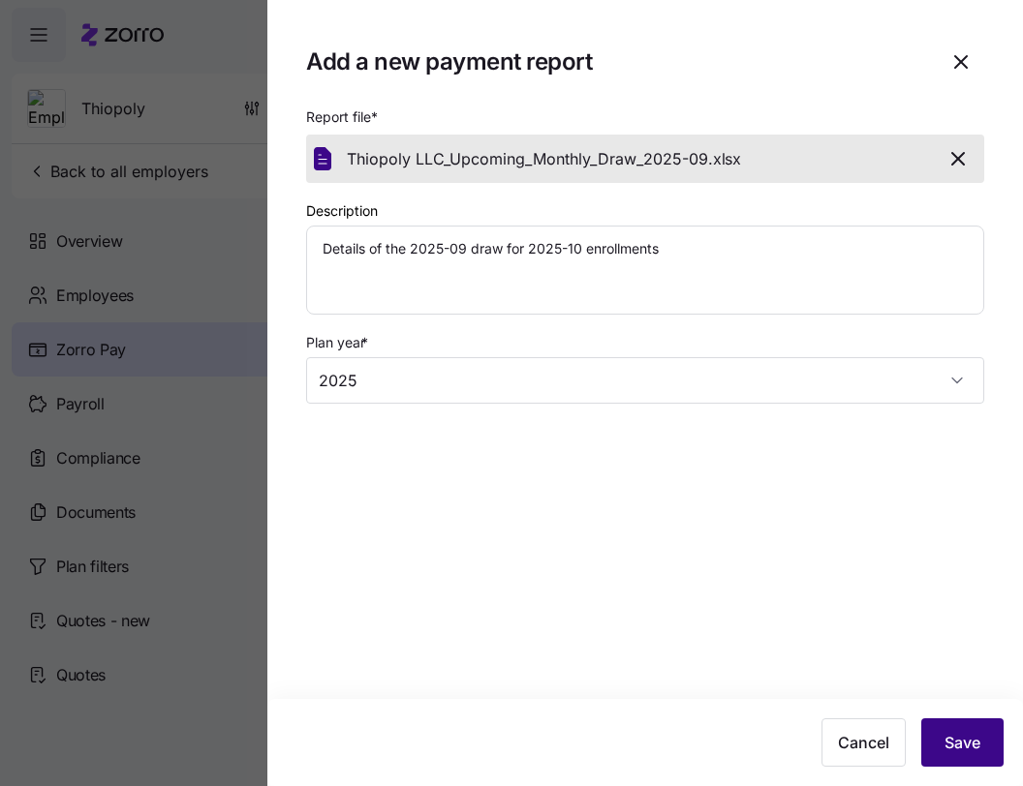
click at [954, 731] on span "Save" at bounding box center [962, 742] width 36 height 23
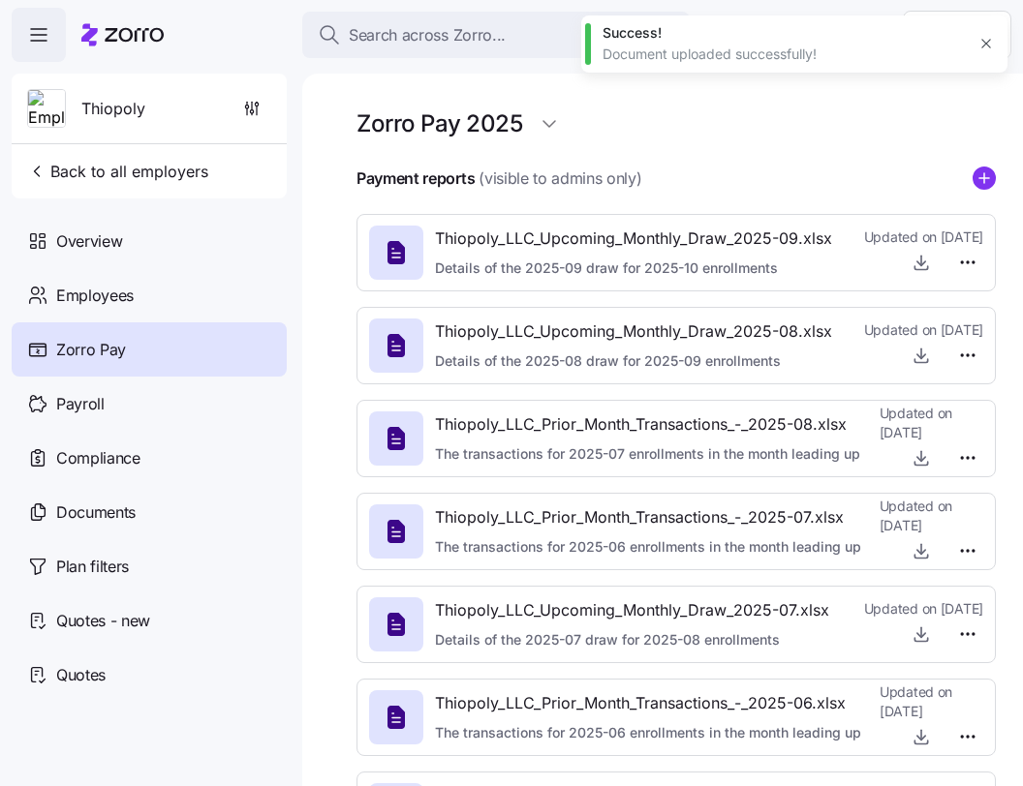
type textarea "x"
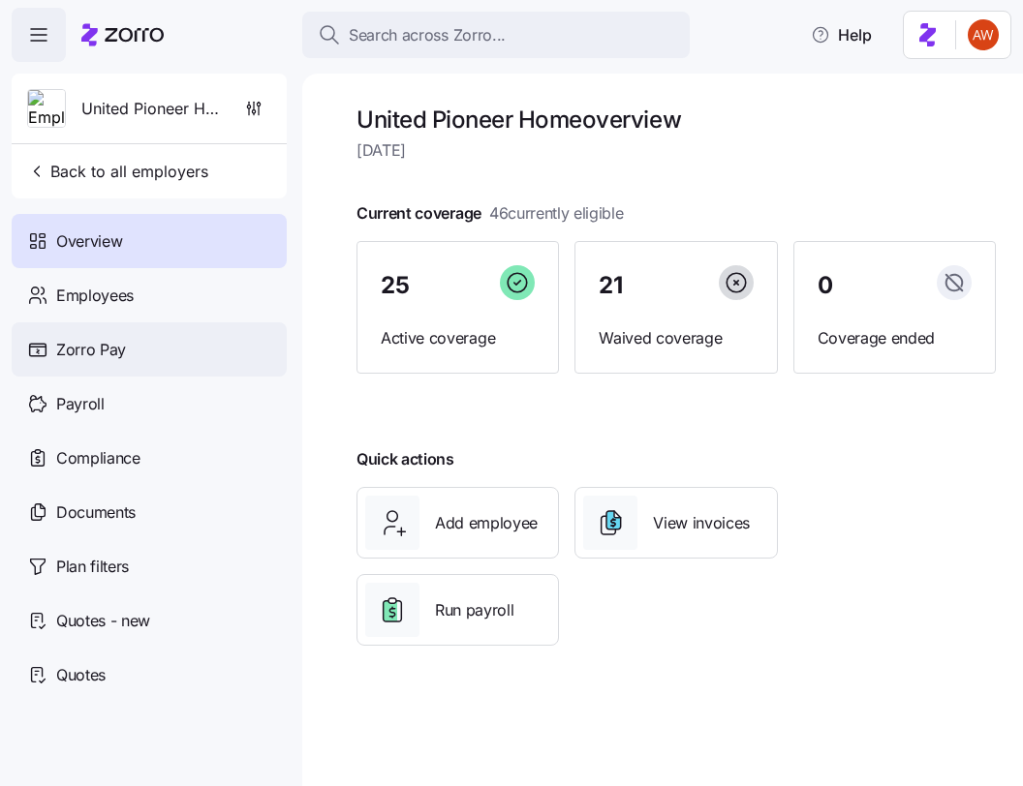
click at [155, 353] on div "Zorro Pay" at bounding box center [149, 350] width 275 height 54
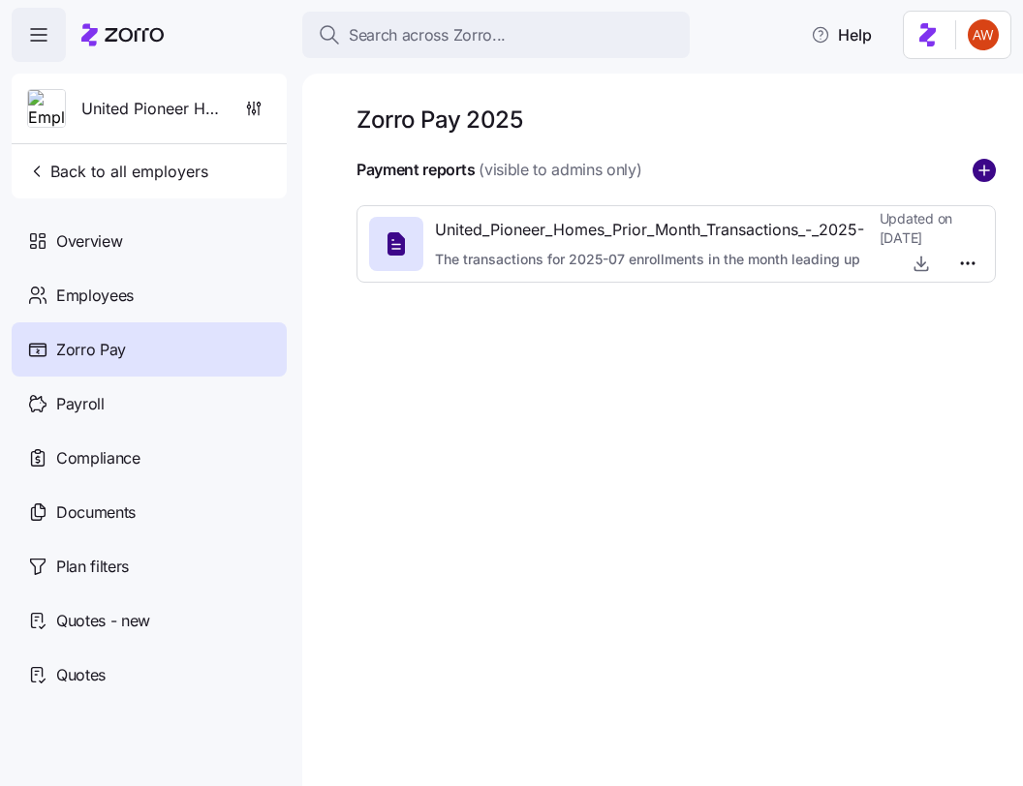
click at [974, 163] on icon "add icon" at bounding box center [983, 170] width 23 height 23
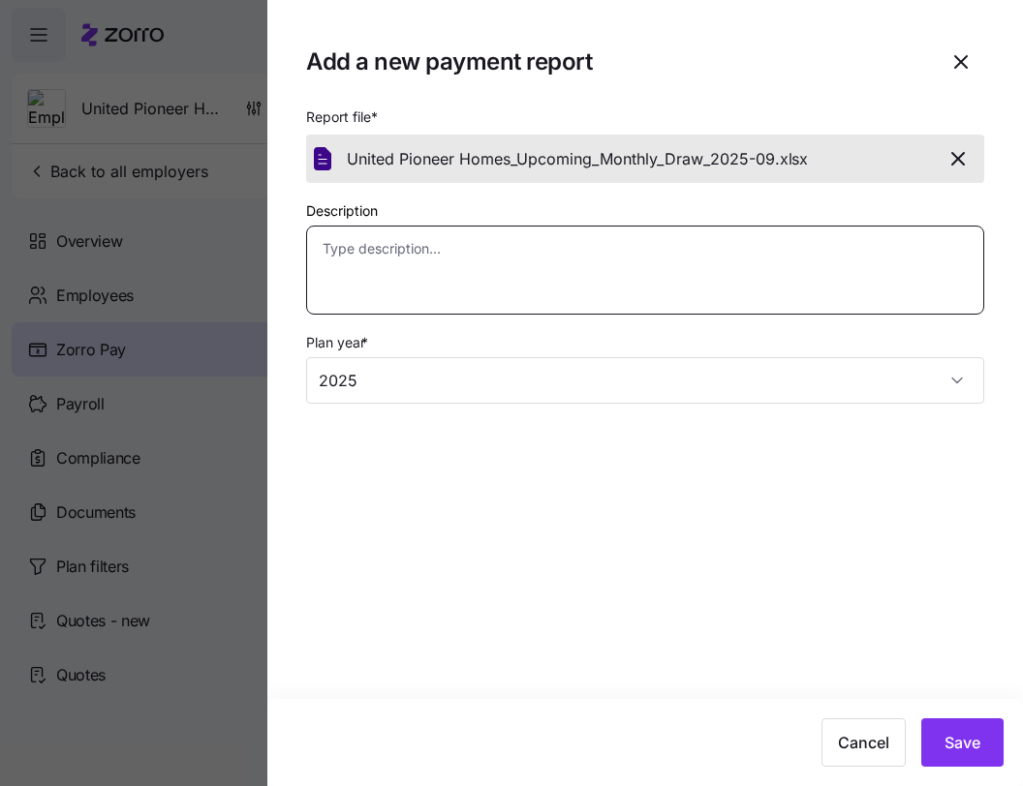
click at [684, 258] on textarea "Description" at bounding box center [645, 270] width 678 height 89
paste textarea "Details of the 2025-09 draw for 2025-10 enrollments"
type textarea "x"
type textarea "Details of the 2025-09 draw for 2025-10 enrollments"
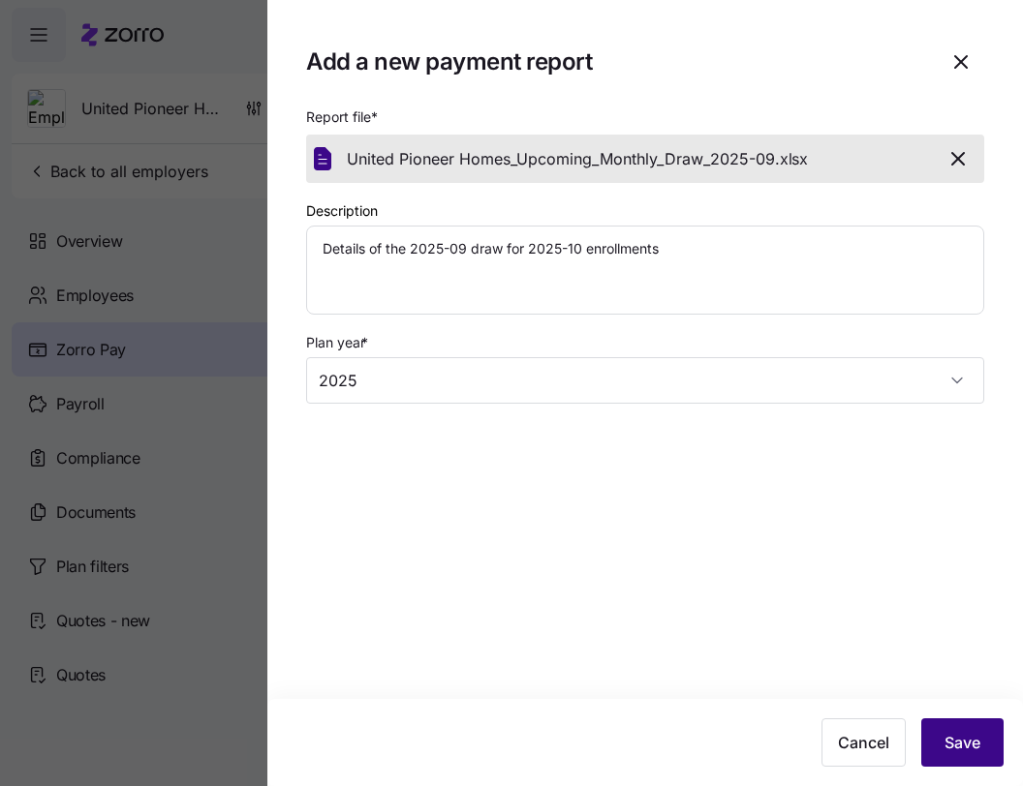
click at [964, 756] on button "Save" at bounding box center [962, 743] width 82 height 48
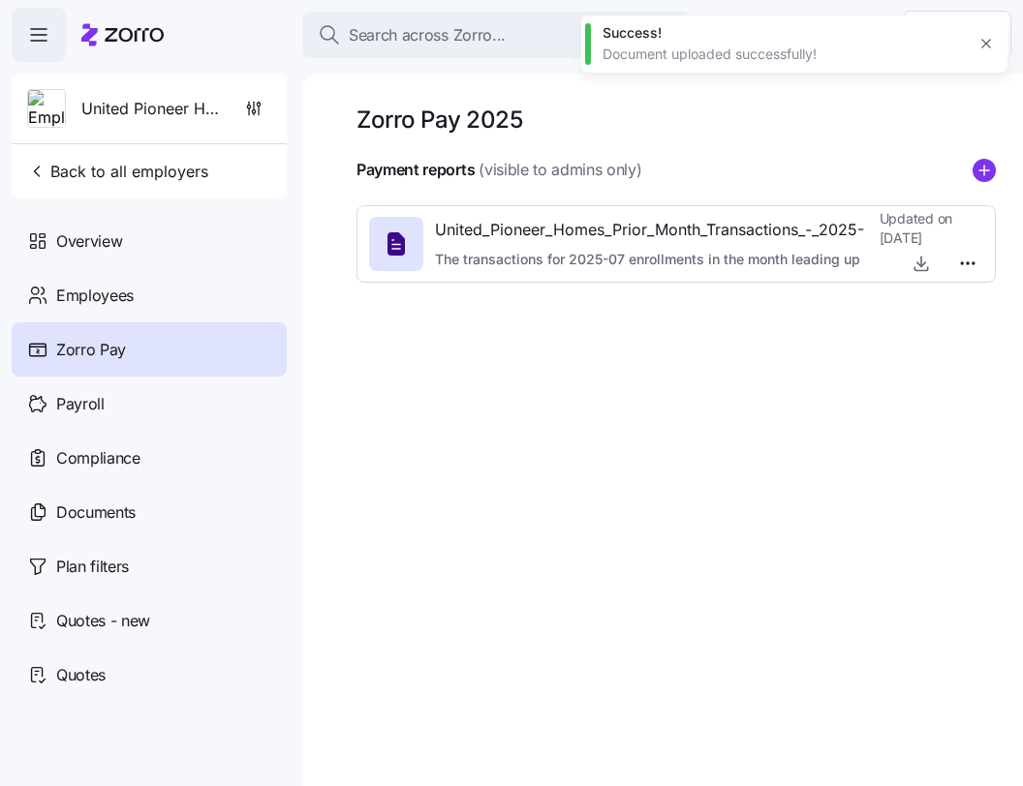
type textarea "x"
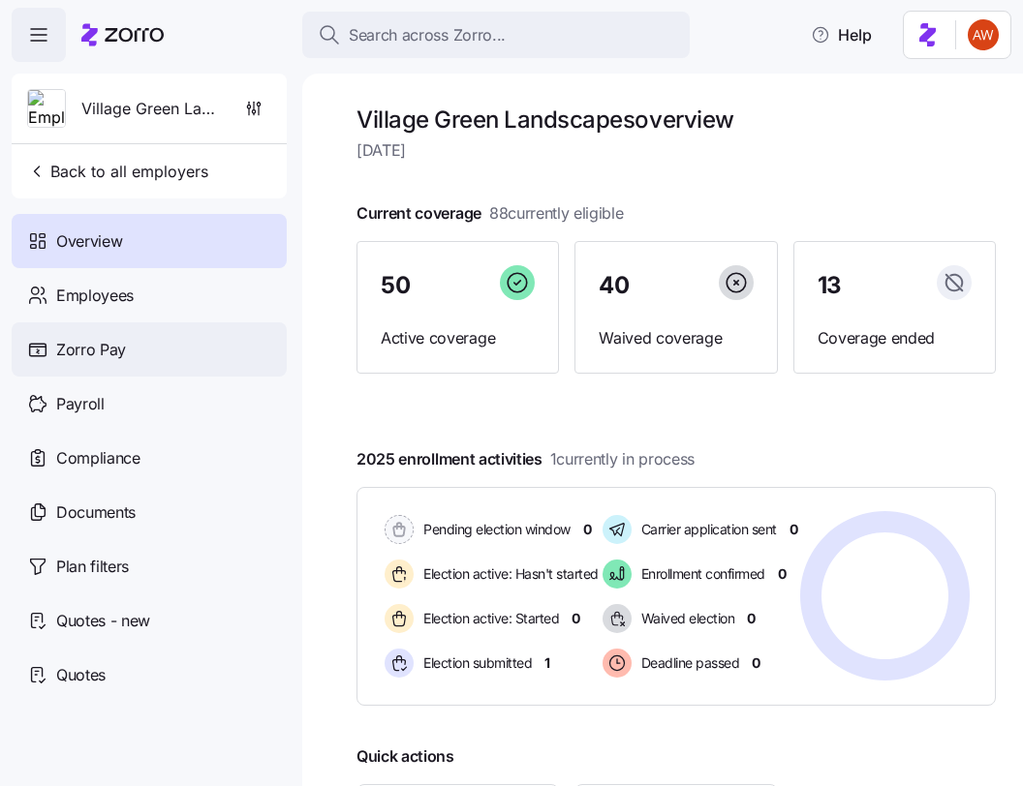
click at [117, 349] on span "Zorro Pay" at bounding box center [91, 350] width 70 height 24
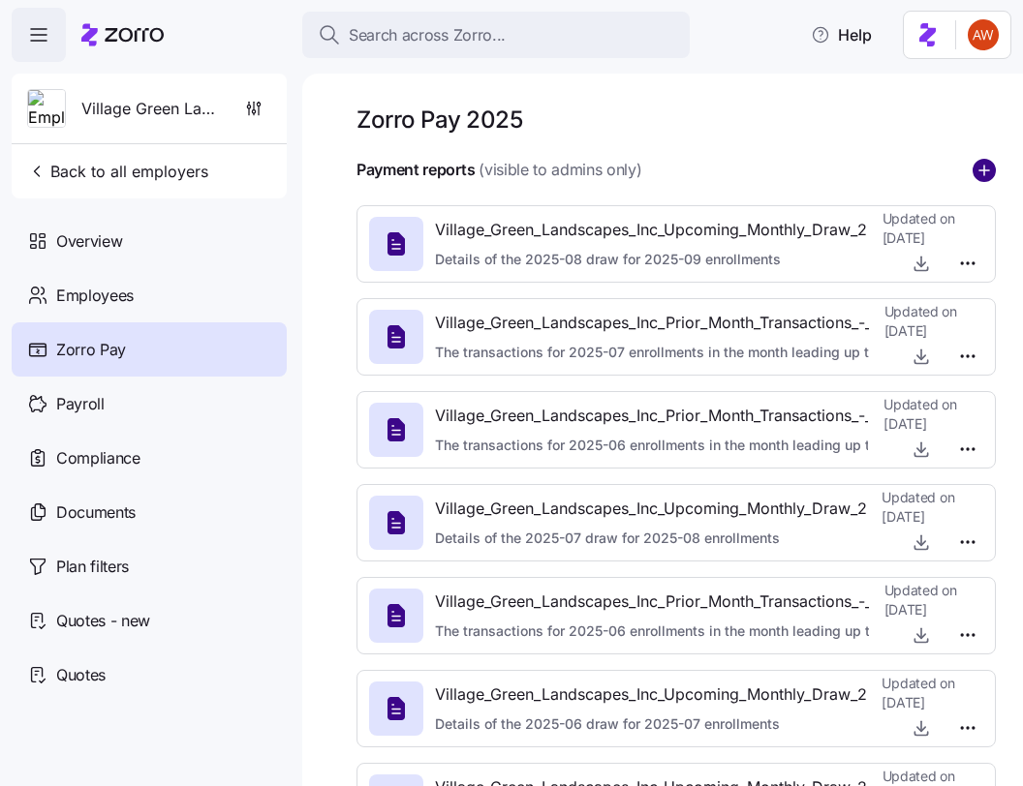
click at [984, 175] on circle "add icon" at bounding box center [983, 170] width 21 height 21
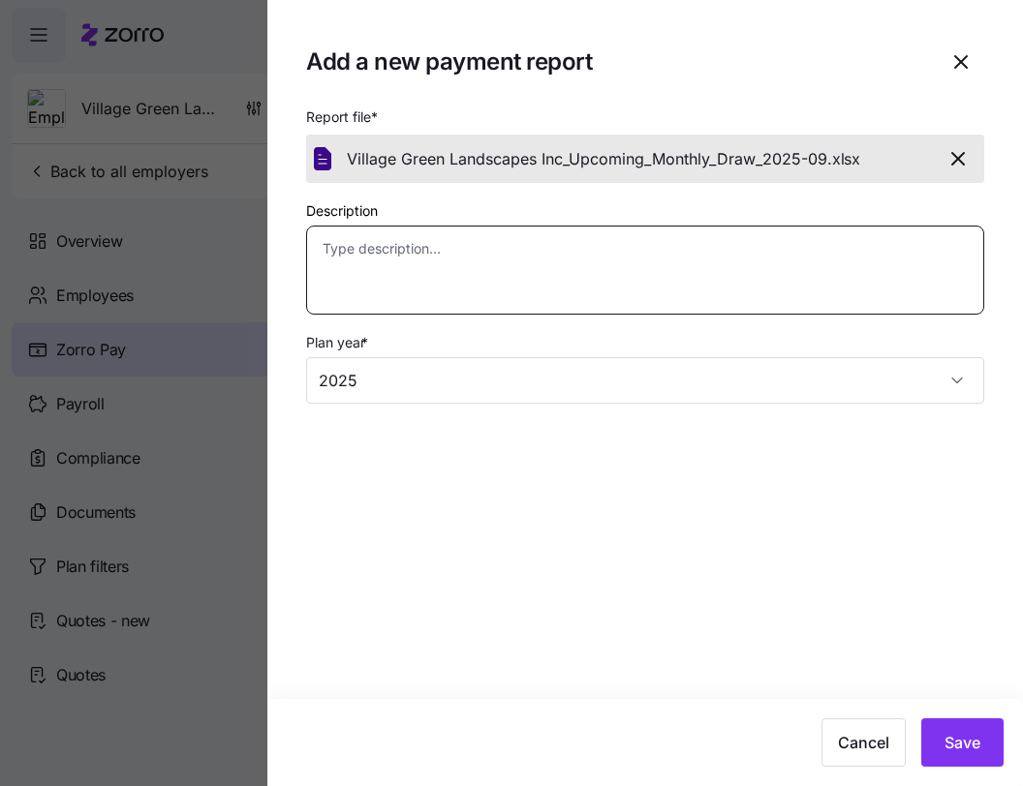
click at [768, 242] on textarea "Description" at bounding box center [645, 270] width 678 height 89
paste textarea "Details of the 2025-09 draw for 2025-10 enrollments"
type textarea "x"
type textarea "Details of the 2025-09 draw for 2025-10 enrollments"
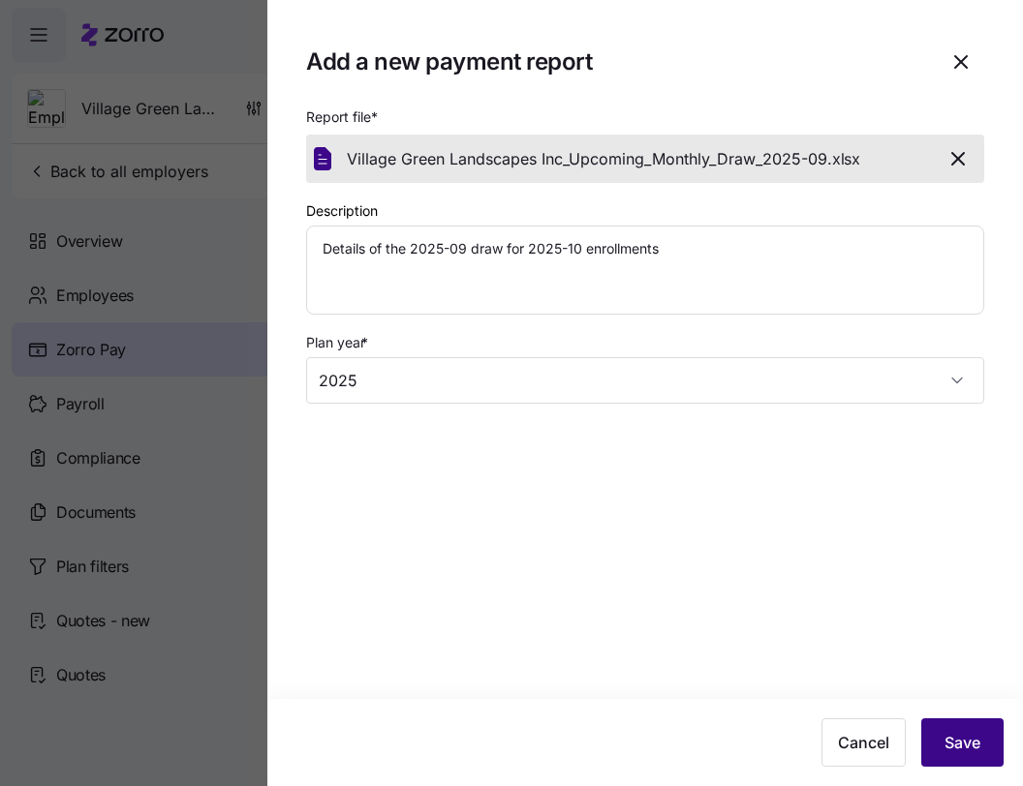
click at [967, 733] on span "Save" at bounding box center [962, 742] width 36 height 23
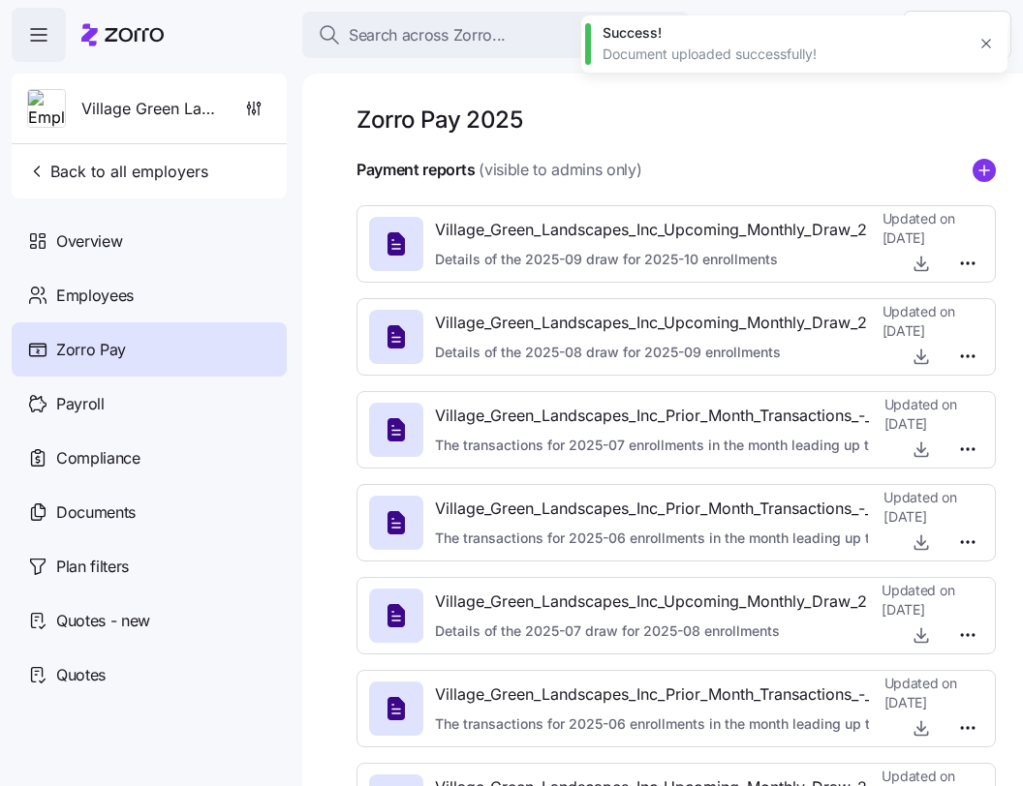
type textarea "x"
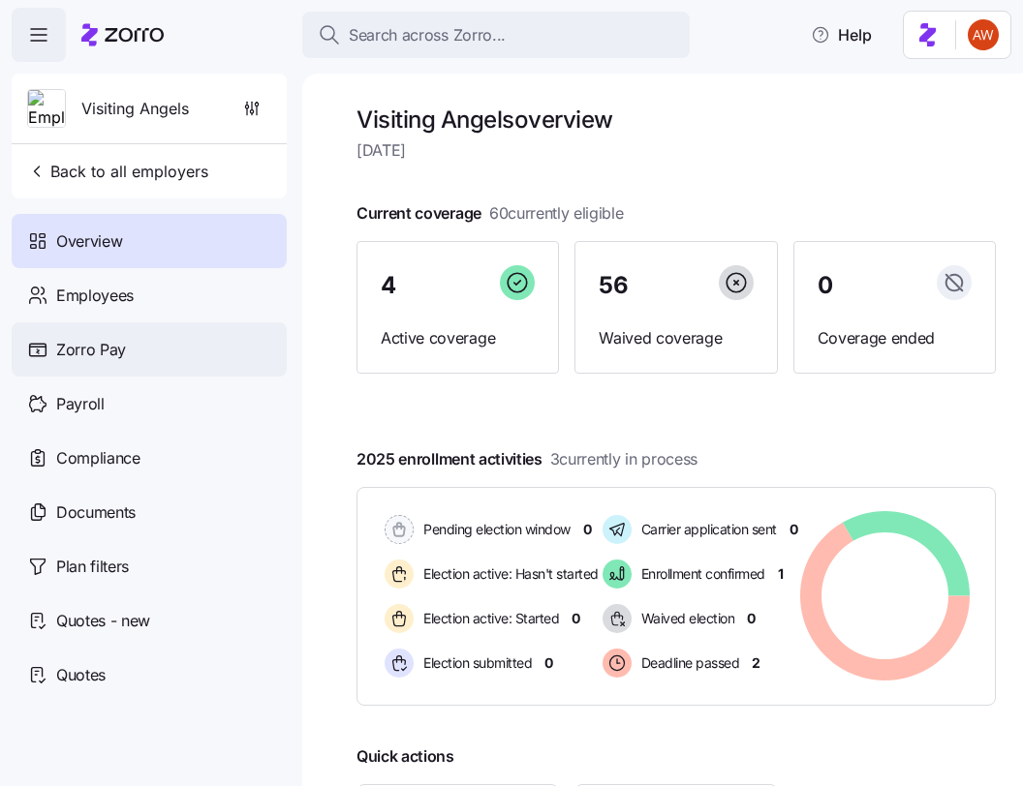
click at [136, 348] on div "Zorro Pay" at bounding box center [149, 350] width 275 height 54
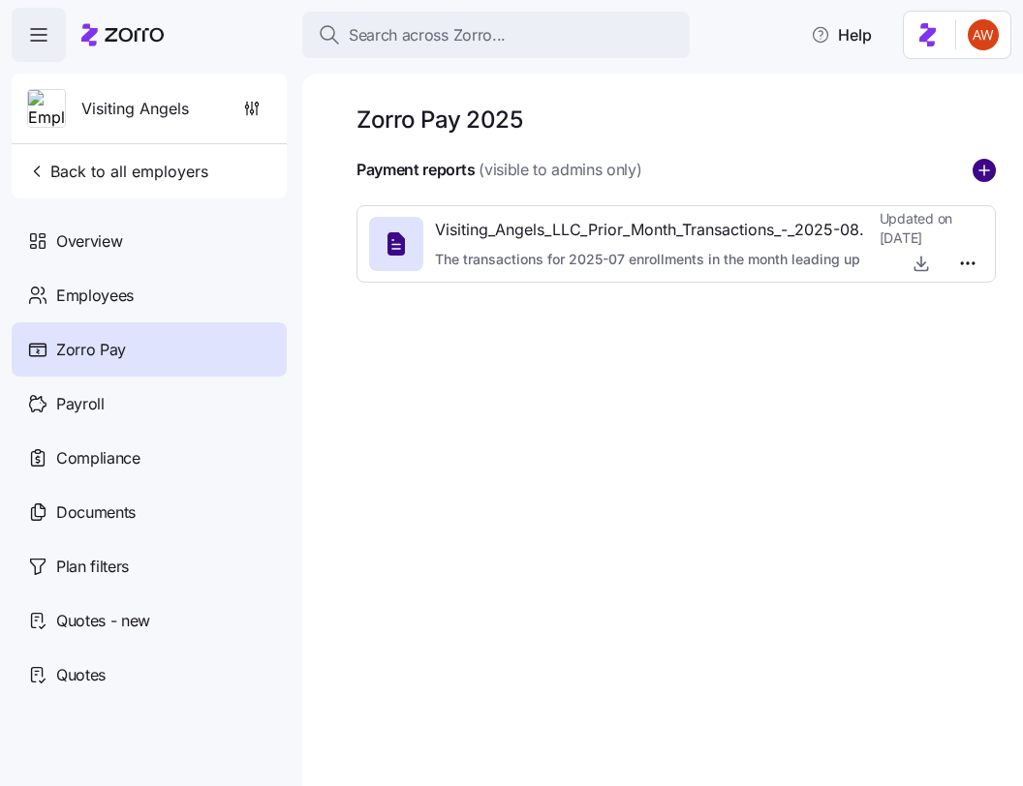
click at [975, 167] on circle "add icon" at bounding box center [983, 170] width 21 height 21
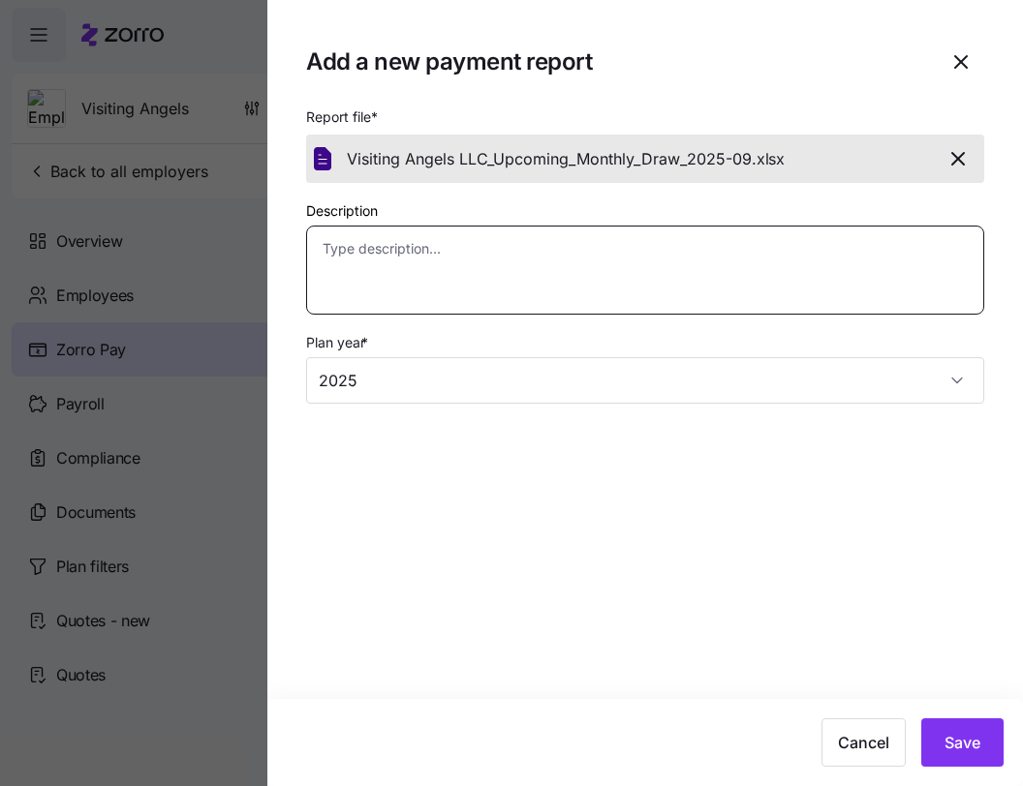
click at [733, 282] on textarea "Description" at bounding box center [645, 270] width 678 height 89
paste textarea "Details of the 2025-09 draw for 2025-10 enrollments"
type textarea "x"
type textarea "Details of the 2025-09 draw for 2025-10 enrollments"
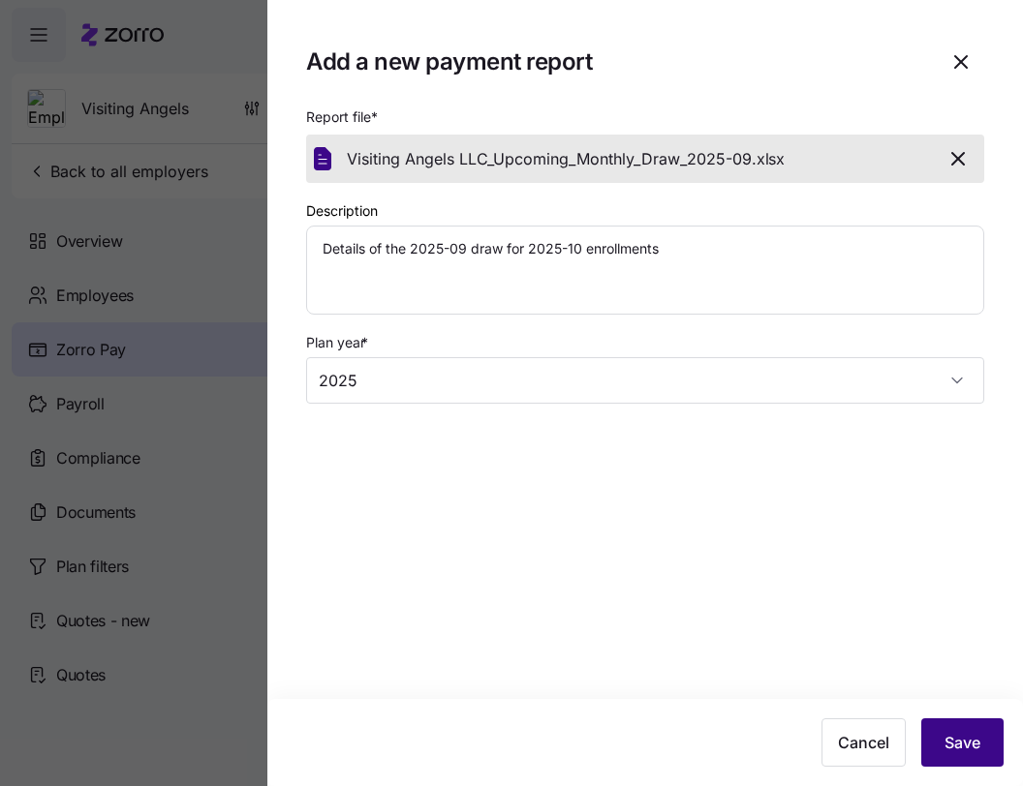
click at [976, 725] on button "Save" at bounding box center [962, 743] width 82 height 48
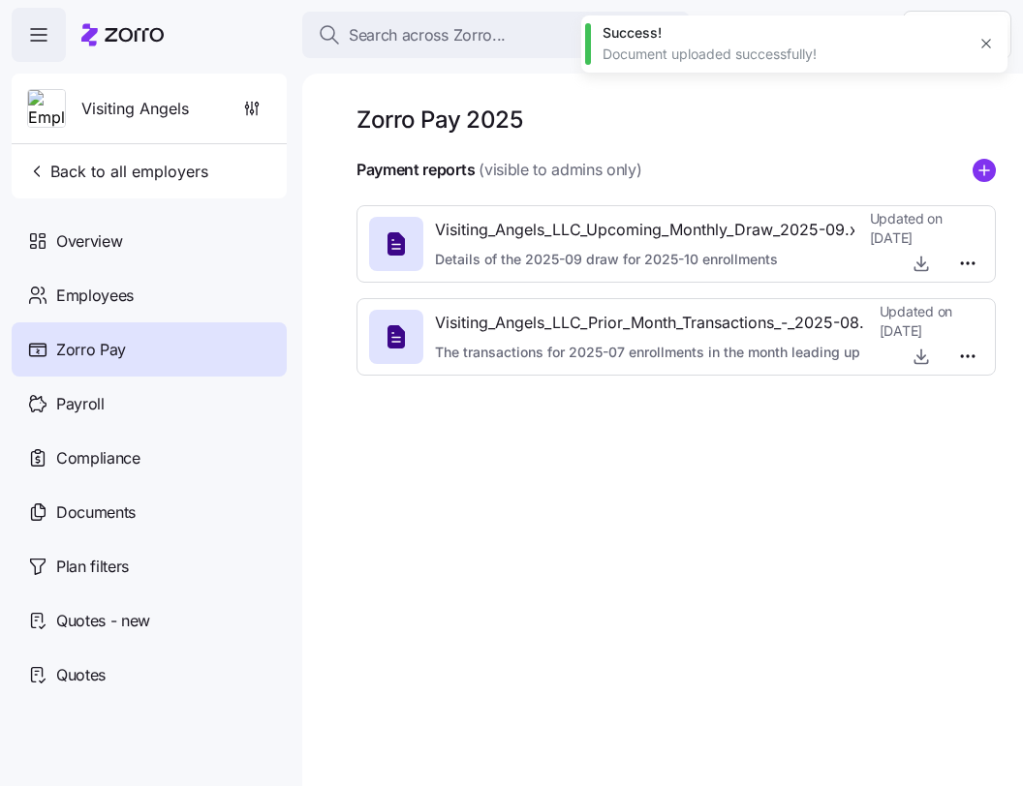
type textarea "x"
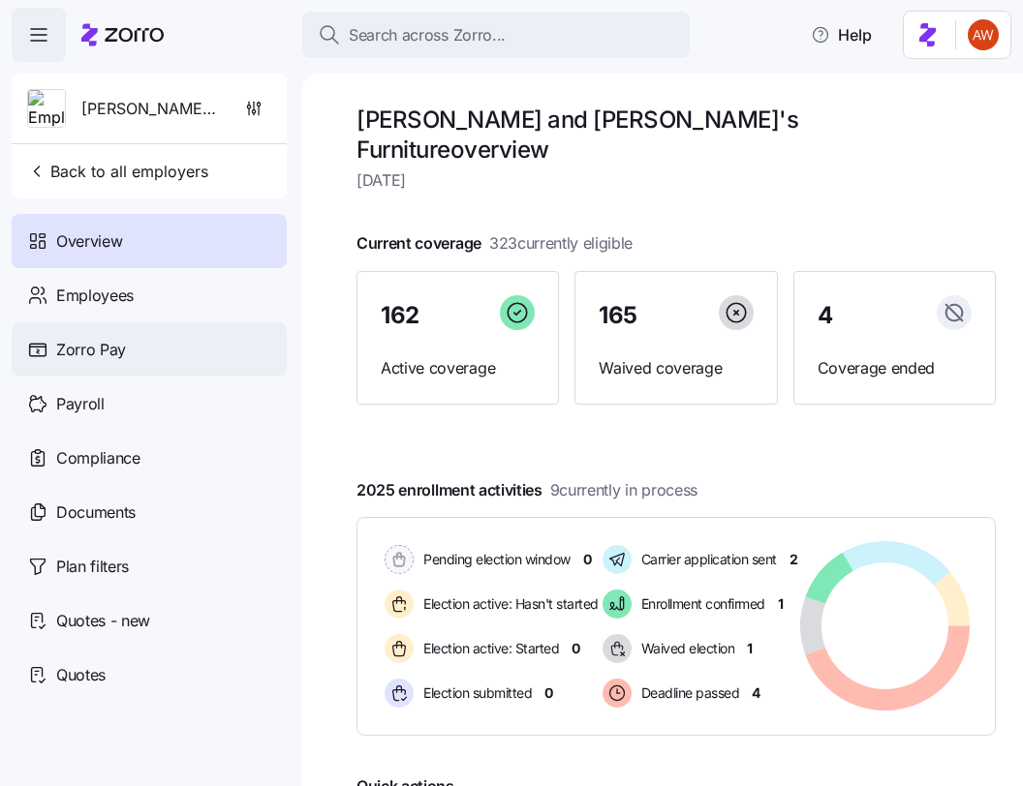
click at [169, 336] on div "Zorro Pay" at bounding box center [149, 350] width 275 height 54
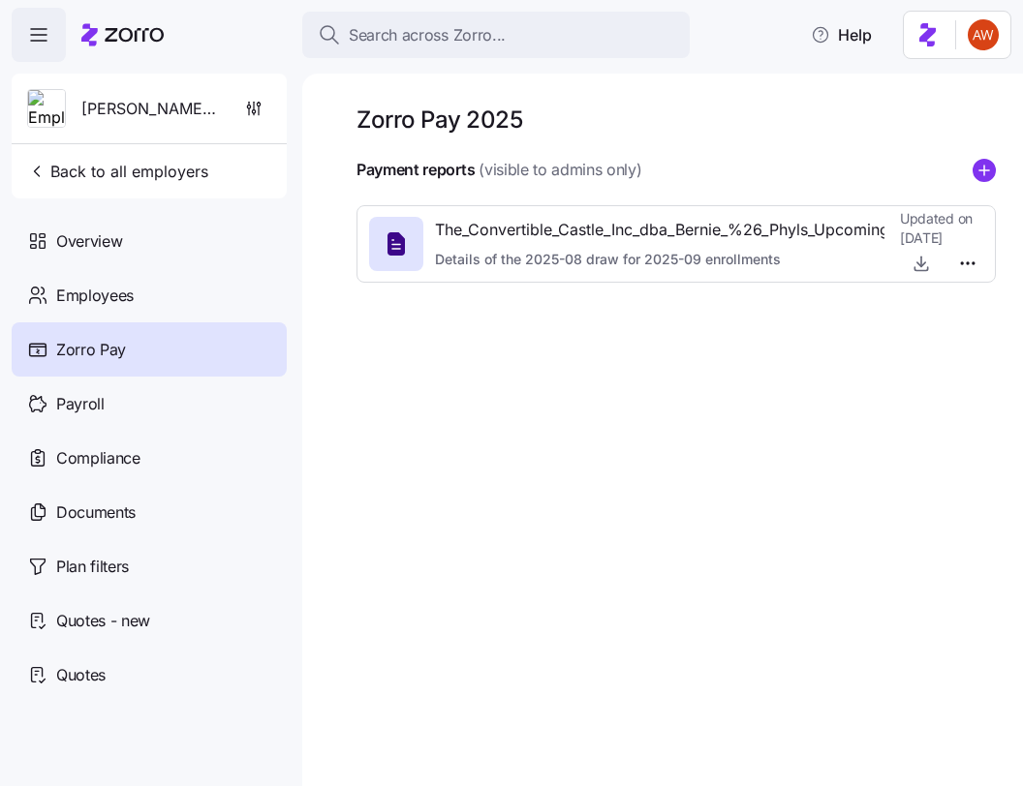
click at [979, 169] on icon "add icon" at bounding box center [983, 170] width 23 height 23
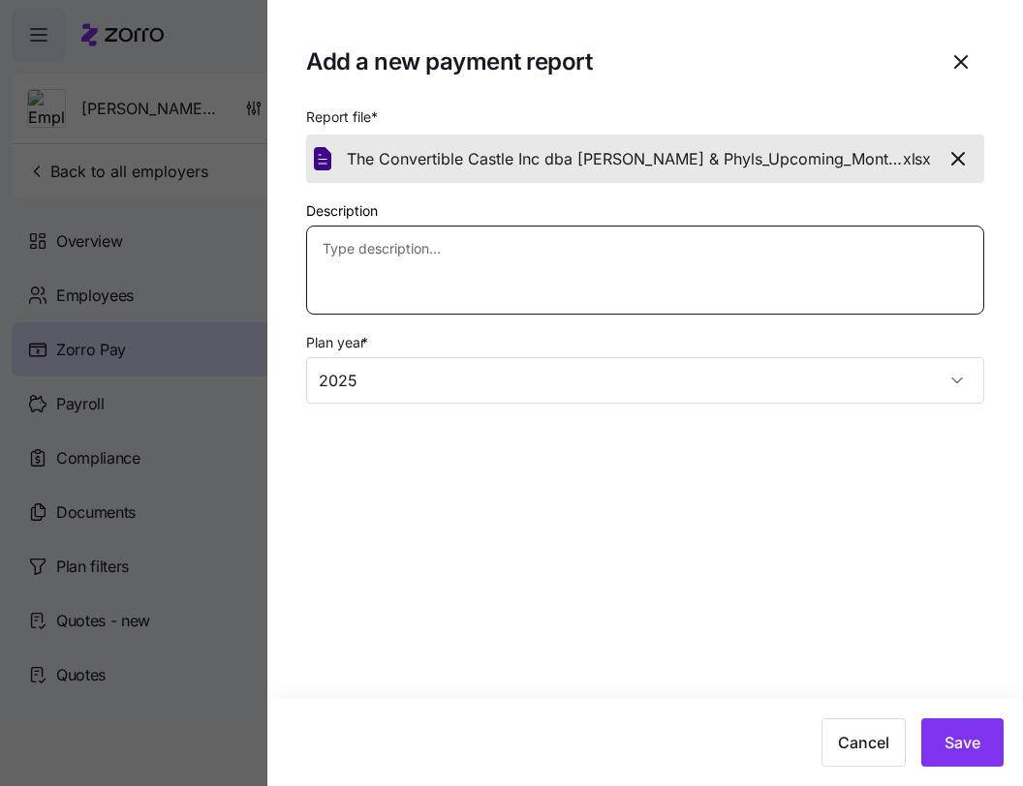
click at [695, 269] on textarea "Description" at bounding box center [645, 270] width 678 height 89
paste textarea "Details of the 2025-09 draw for 2025-10 enrollments"
type textarea "x"
type textarea "Details of the 2025-09 draw for 2025-10 enrollments"
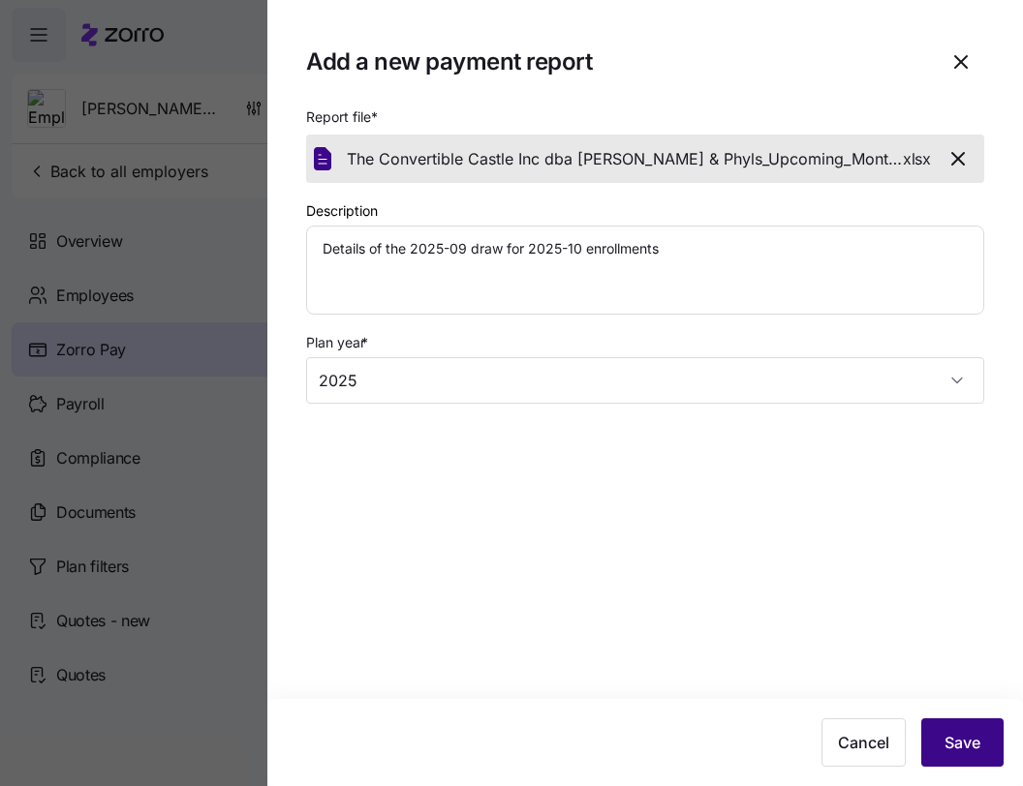
click at [962, 727] on button "Save" at bounding box center [962, 743] width 82 height 48
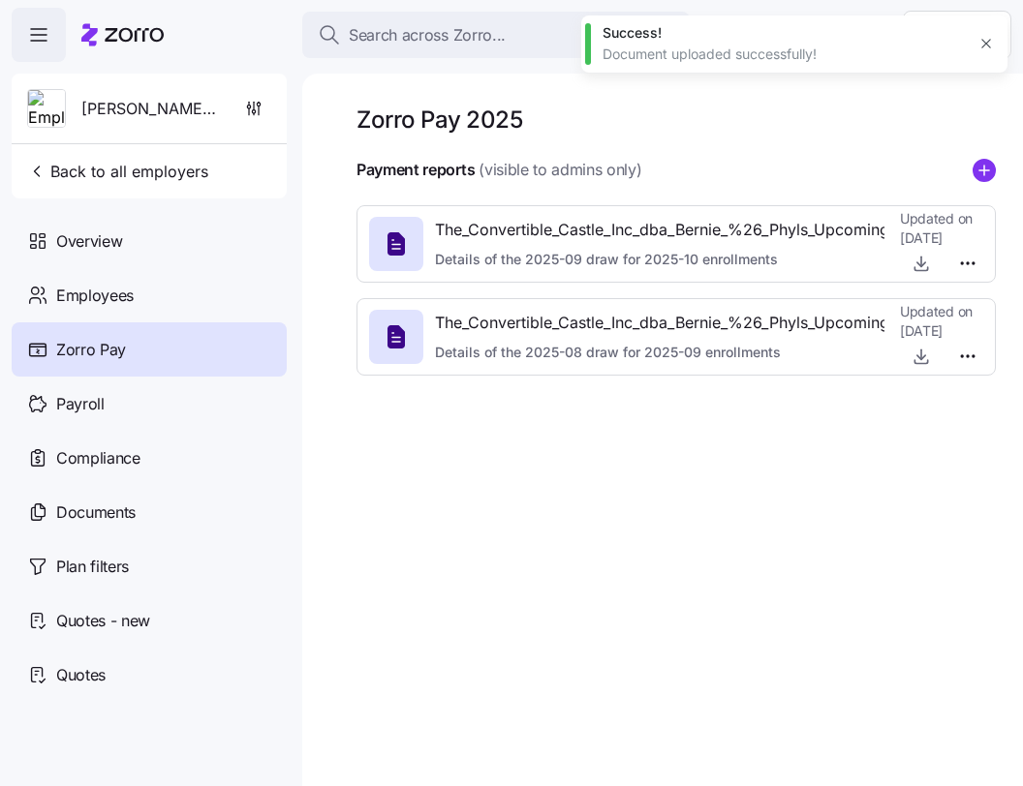
type textarea "x"
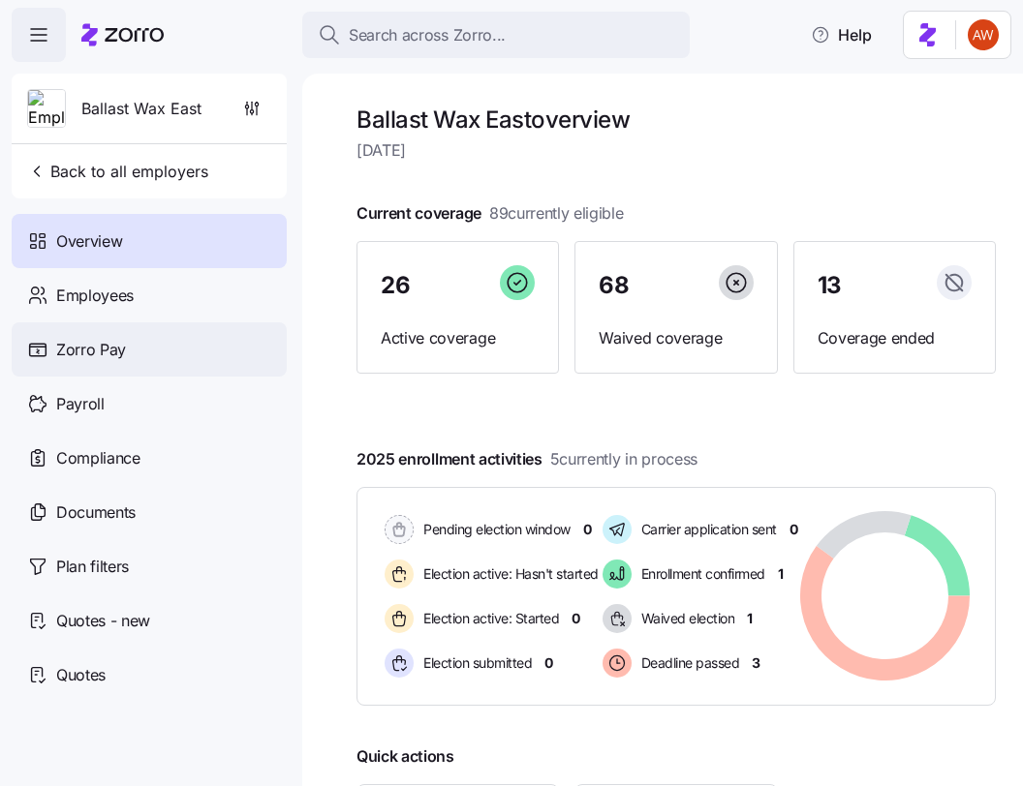
click at [88, 351] on span "Zorro Pay" at bounding box center [91, 350] width 70 height 24
